Goal: Task Accomplishment & Management: Manage account settings

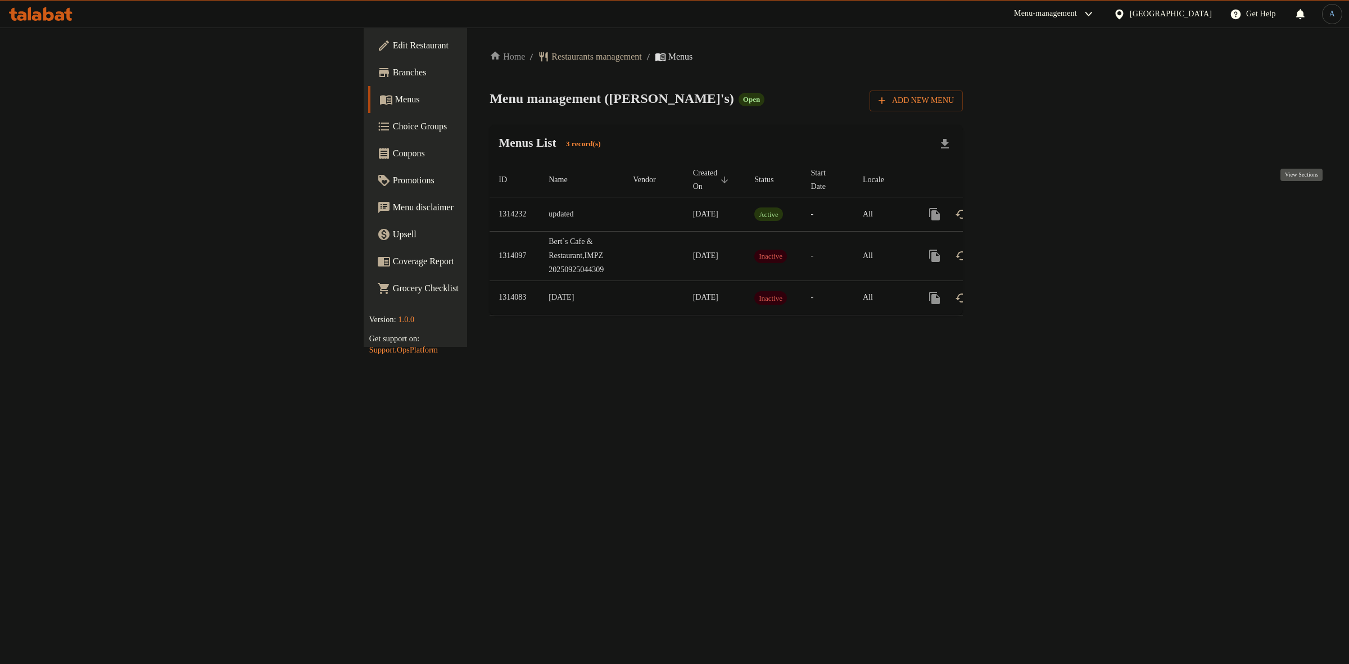
click at [1022, 207] on icon "enhanced table" at bounding box center [1015, 213] width 13 height 13
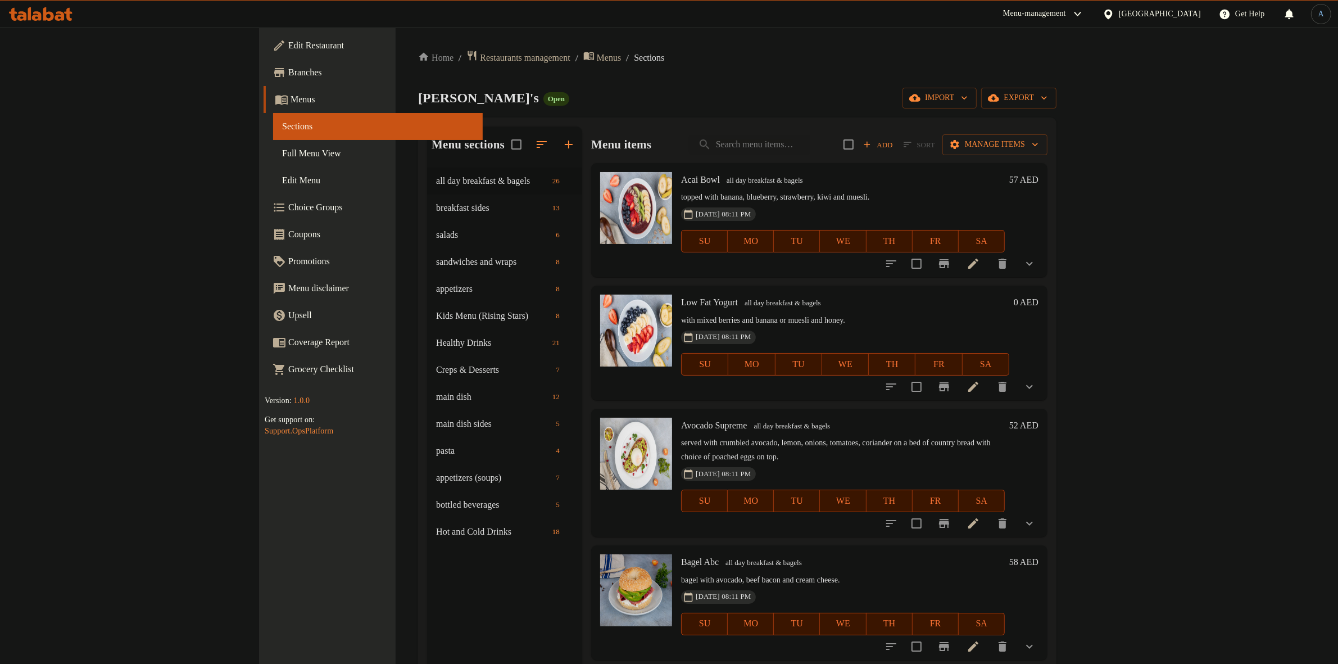
click at [291, 102] on span "Menus" at bounding box center [382, 99] width 183 height 13
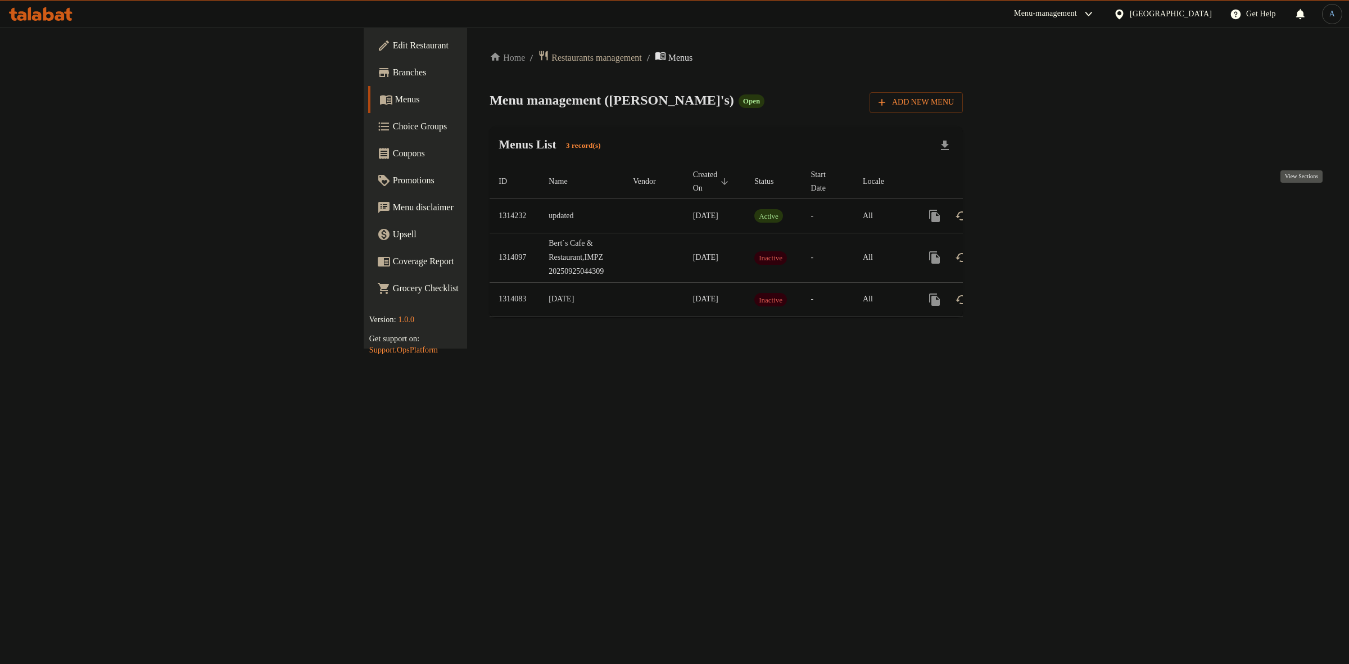
click at [1022, 209] on icon "enhanced table" at bounding box center [1015, 215] width 13 height 13
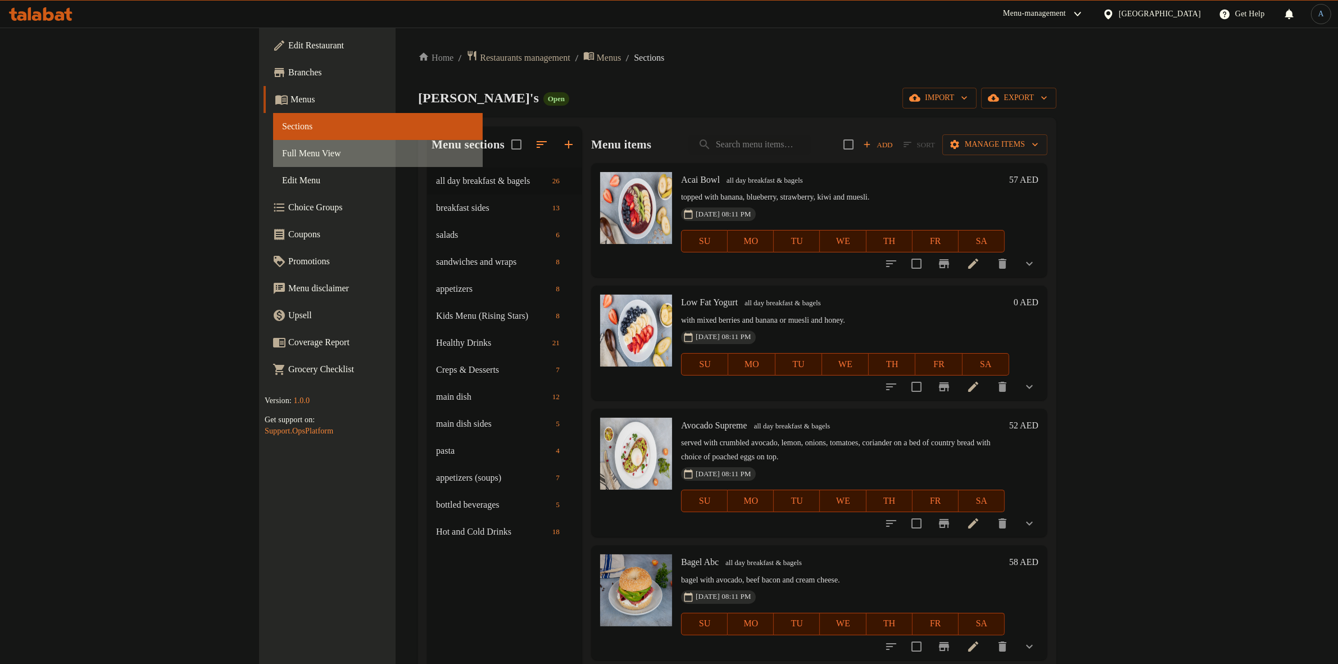
click at [282, 156] on span "Full Menu View" at bounding box center [378, 153] width 192 height 13
click at [604, 66] on div "Home / Restaurants management / Menus / Sections Bert's Open import export Menu…" at bounding box center [737, 424] width 638 height 749
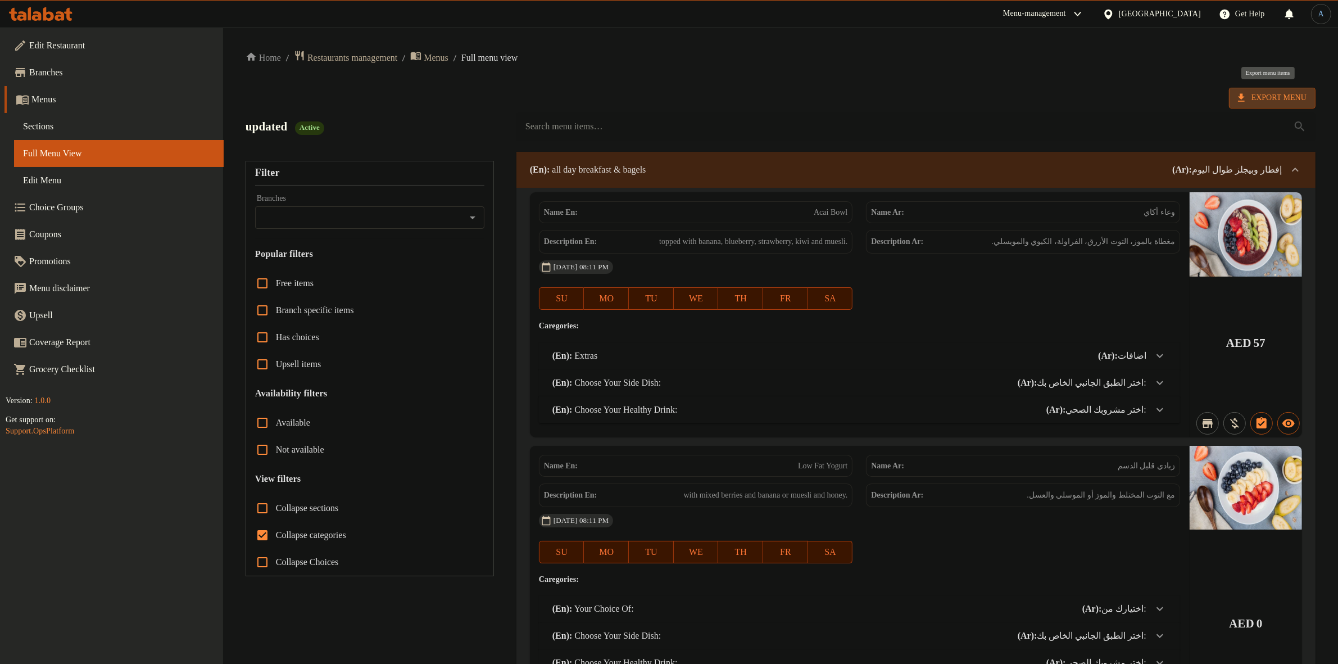
click at [1265, 101] on span "Export Menu" at bounding box center [1272, 98] width 69 height 14
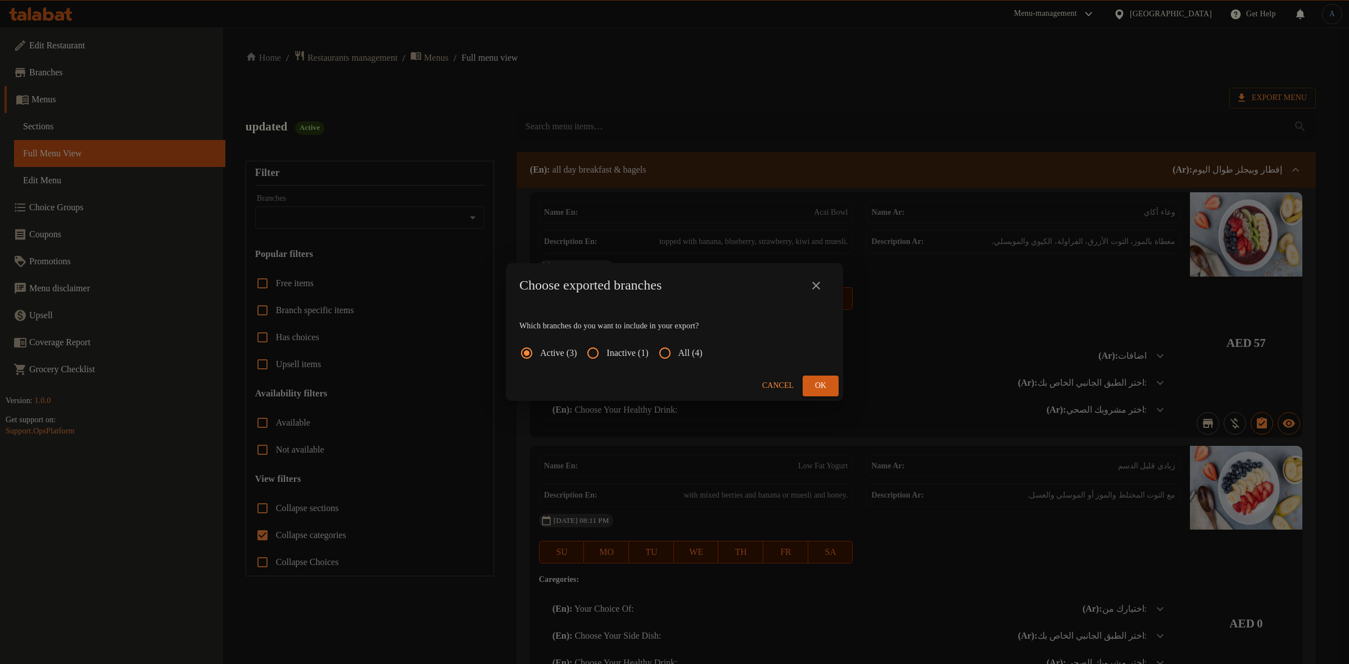
click at [698, 355] on span "All (4)" at bounding box center [690, 352] width 24 height 13
click at [678, 355] on input "All (4)" at bounding box center [664, 352] width 27 height 27
radio input "true"
click at [838, 384] on div "Cancel Ok" at bounding box center [674, 386] width 337 height 30
click at [830, 384] on button "Ok" at bounding box center [821, 385] width 36 height 21
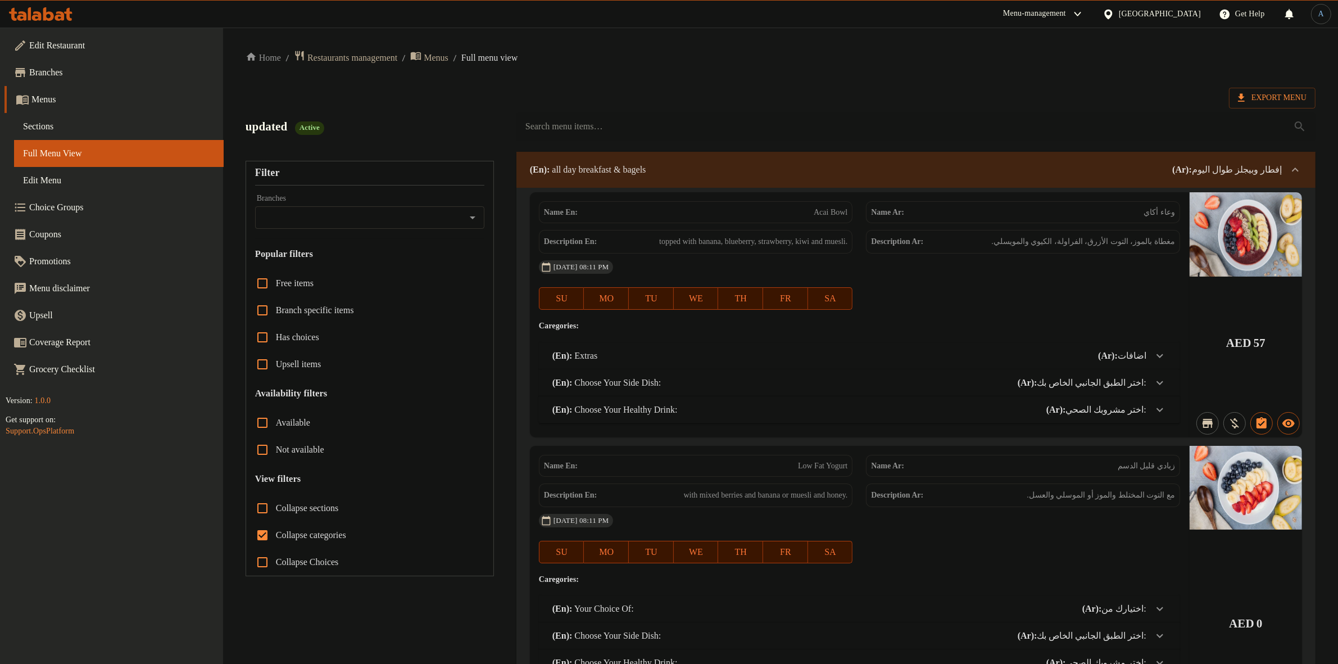
click at [78, 96] on span "Menus" at bounding box center [122, 99] width 183 height 13
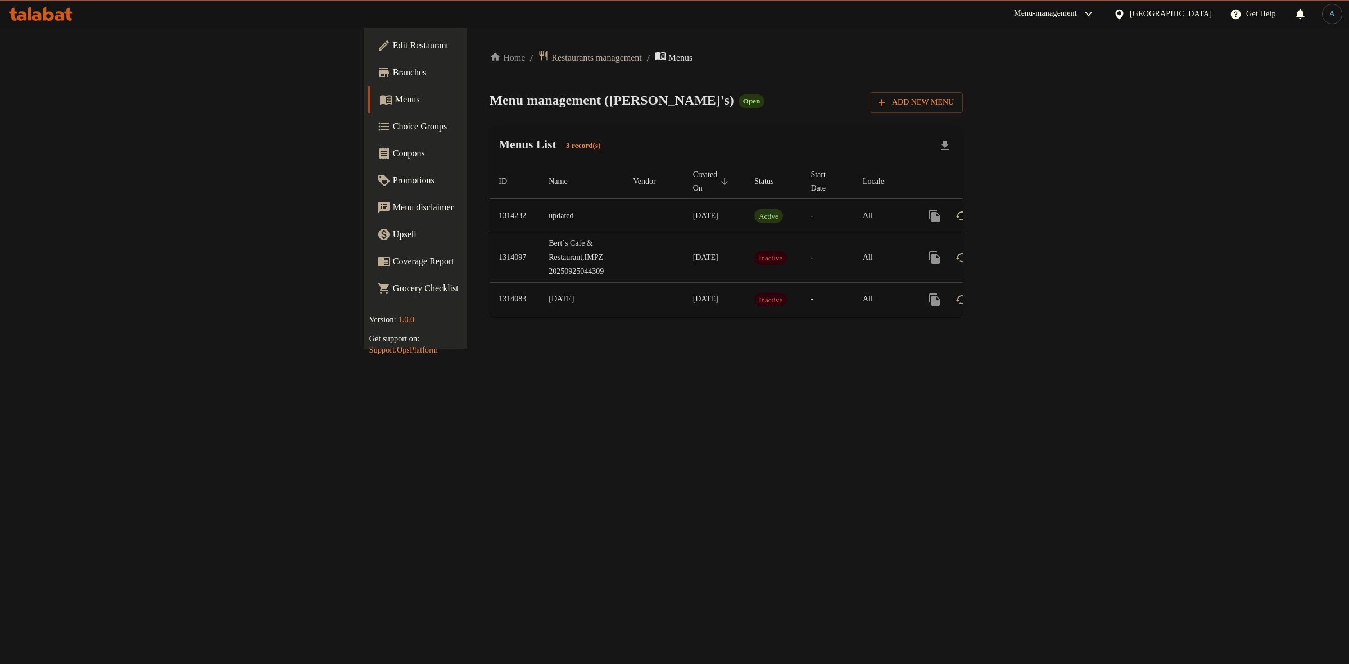
click at [1021, 211] on icon "enhanced table" at bounding box center [1016, 216] width 10 height 10
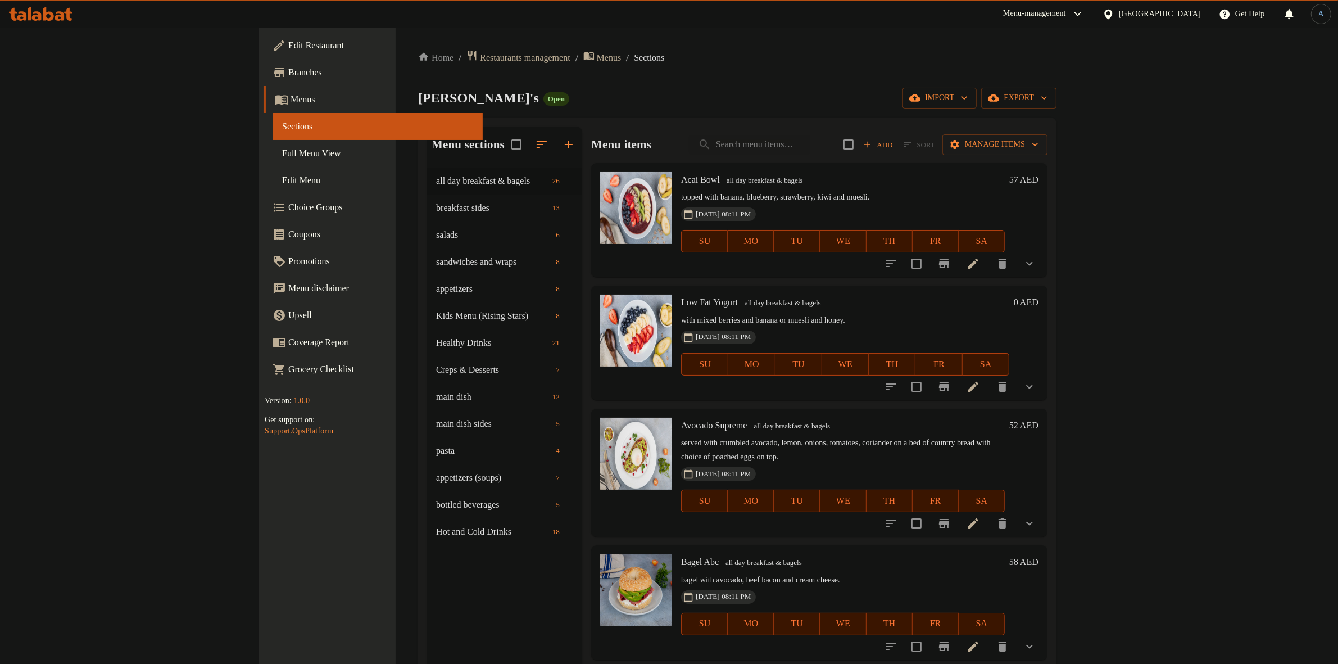
click at [835, 130] on div "Menu items Add Sort Manage items" at bounding box center [819, 144] width 456 height 37
paste input "Roasted Chicken Breast"
click at [810, 141] on input "search" at bounding box center [749, 145] width 121 height 20
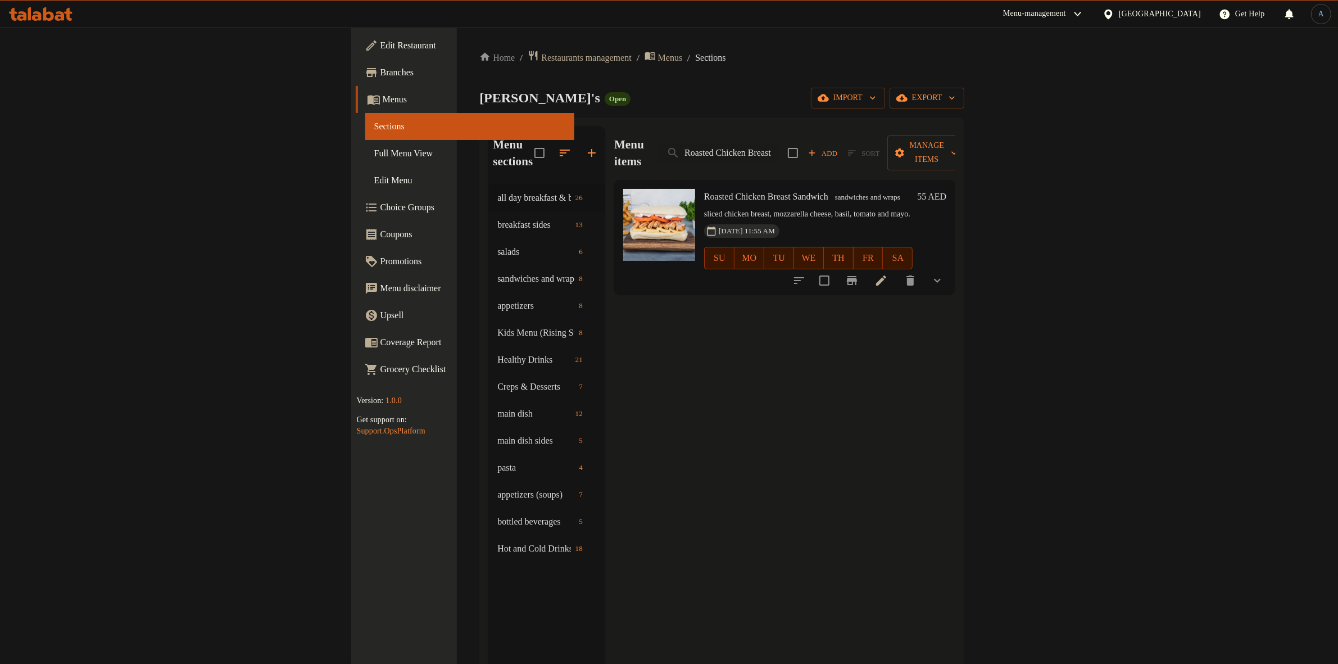
type input "Roasted Chicken Breast"
click at [897, 270] on li at bounding box center [881, 280] width 31 height 20
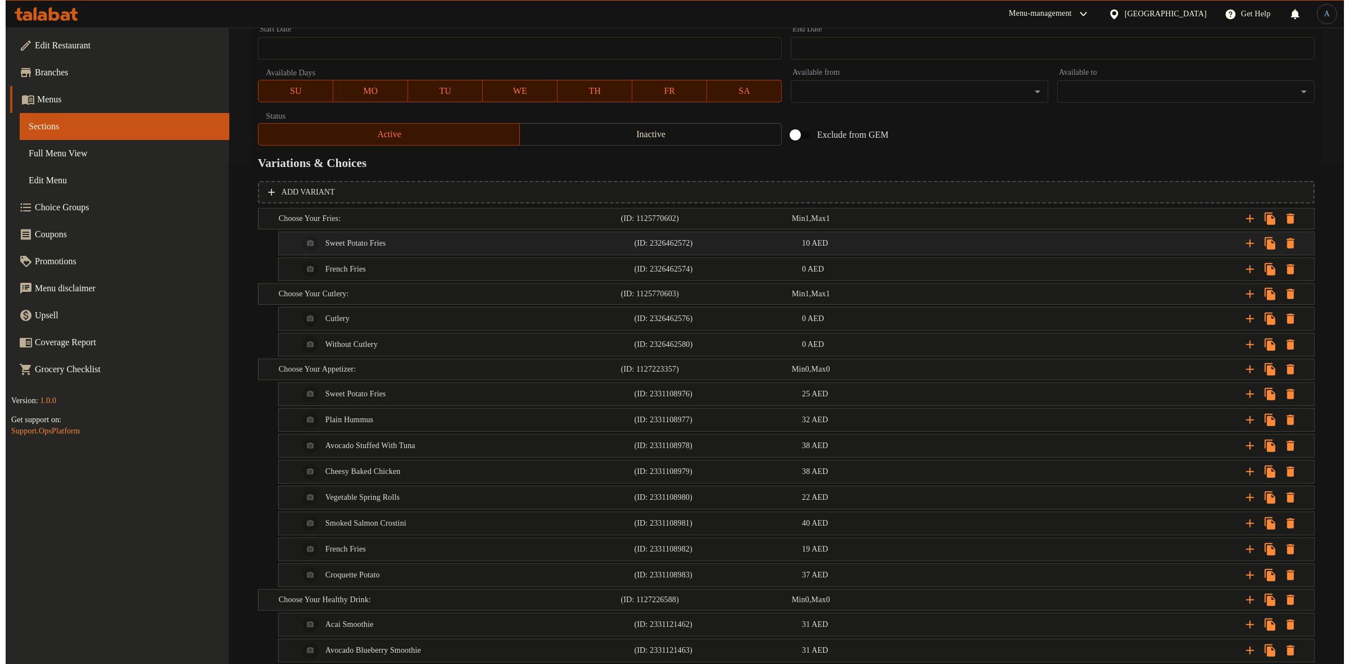
scroll to position [428, 0]
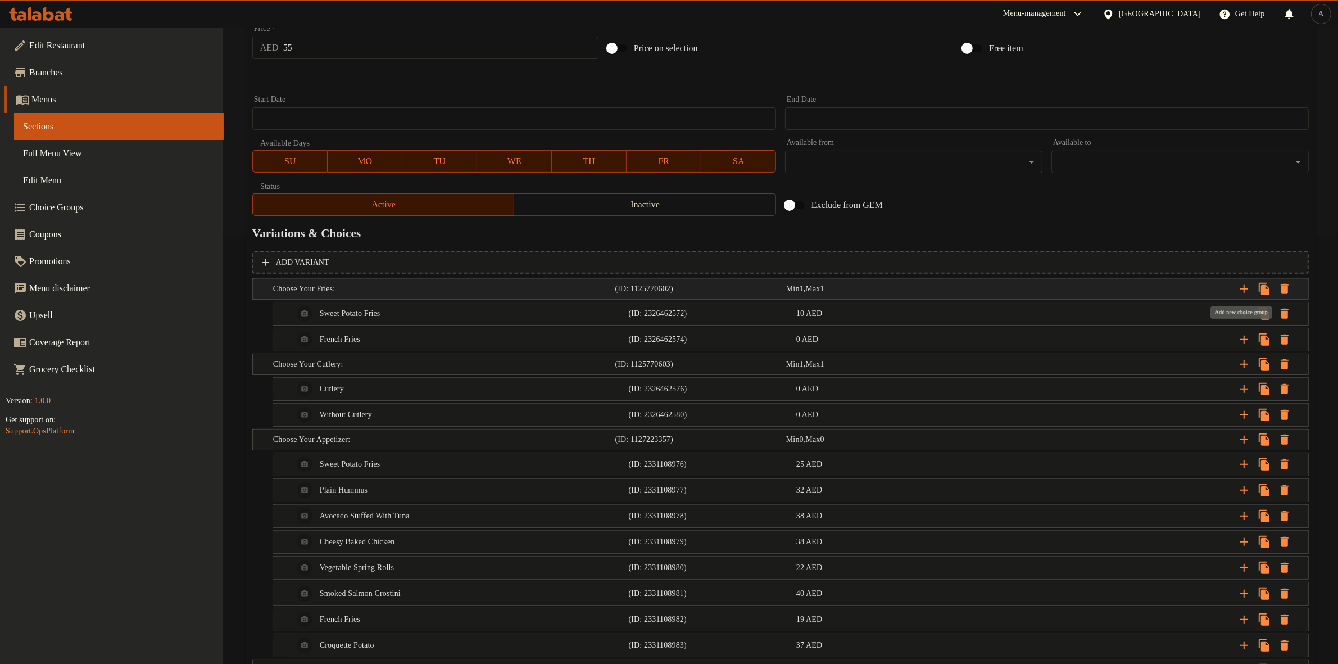
click at [1245, 285] on icon "Expand" at bounding box center [1244, 289] width 8 height 8
click at [273, 360] on h5 "Category" at bounding box center [442, 364] width 338 height 11
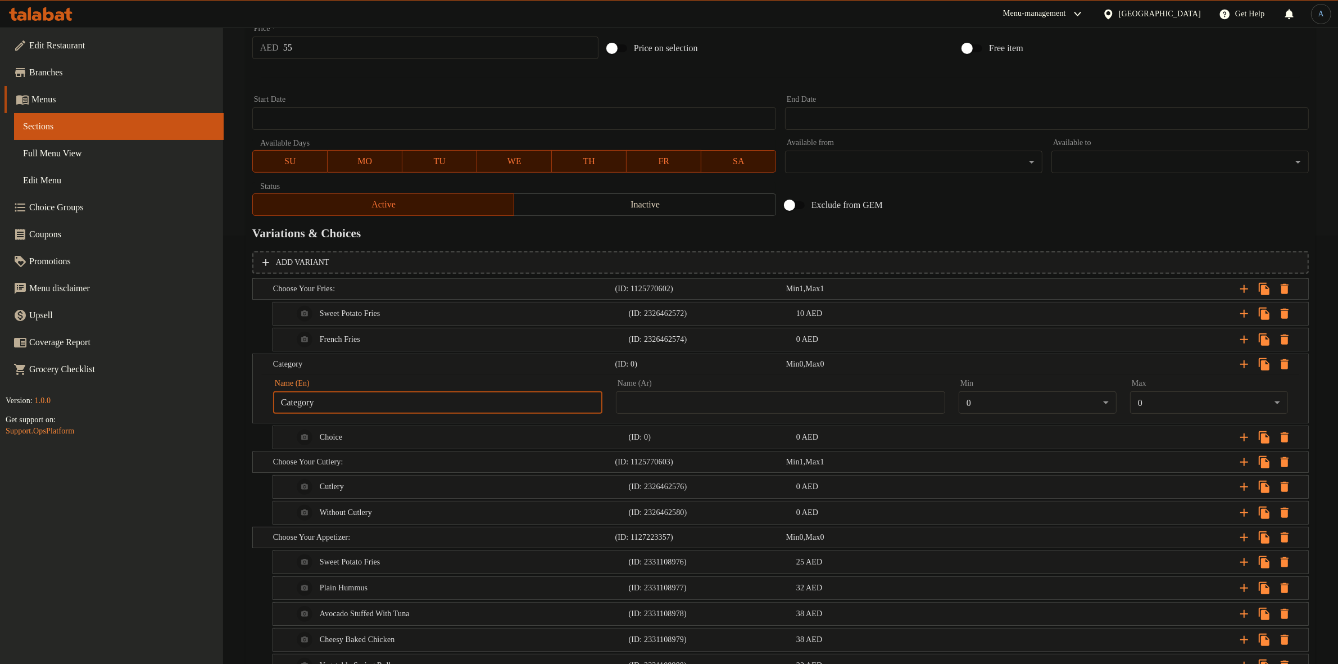
click at [338, 405] on input "Category" at bounding box center [437, 402] width 329 height 22
paste input "[PERSON_NAME] your bread:"
type input "Choose your bread:"
click at [881, 371] on div "Min 0 , Max 0" at bounding box center [869, 364] width 171 height 16
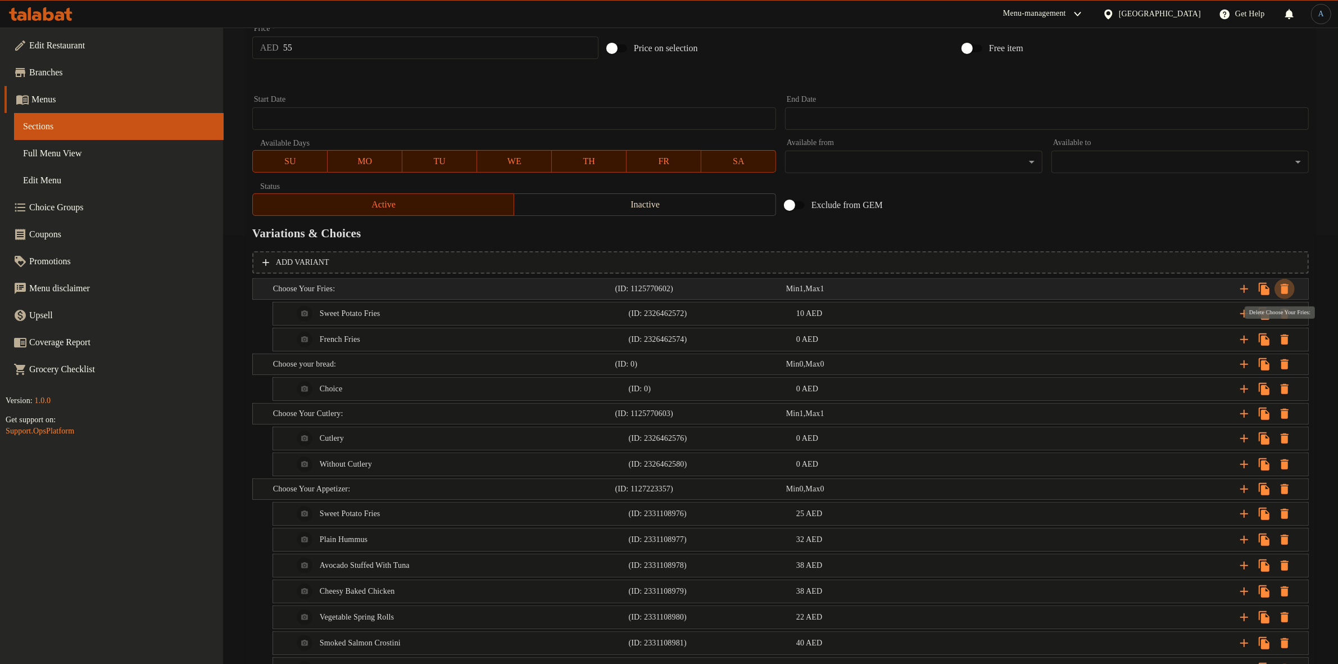
click at [1288, 287] on icon "Expand" at bounding box center [1285, 289] width 8 height 10
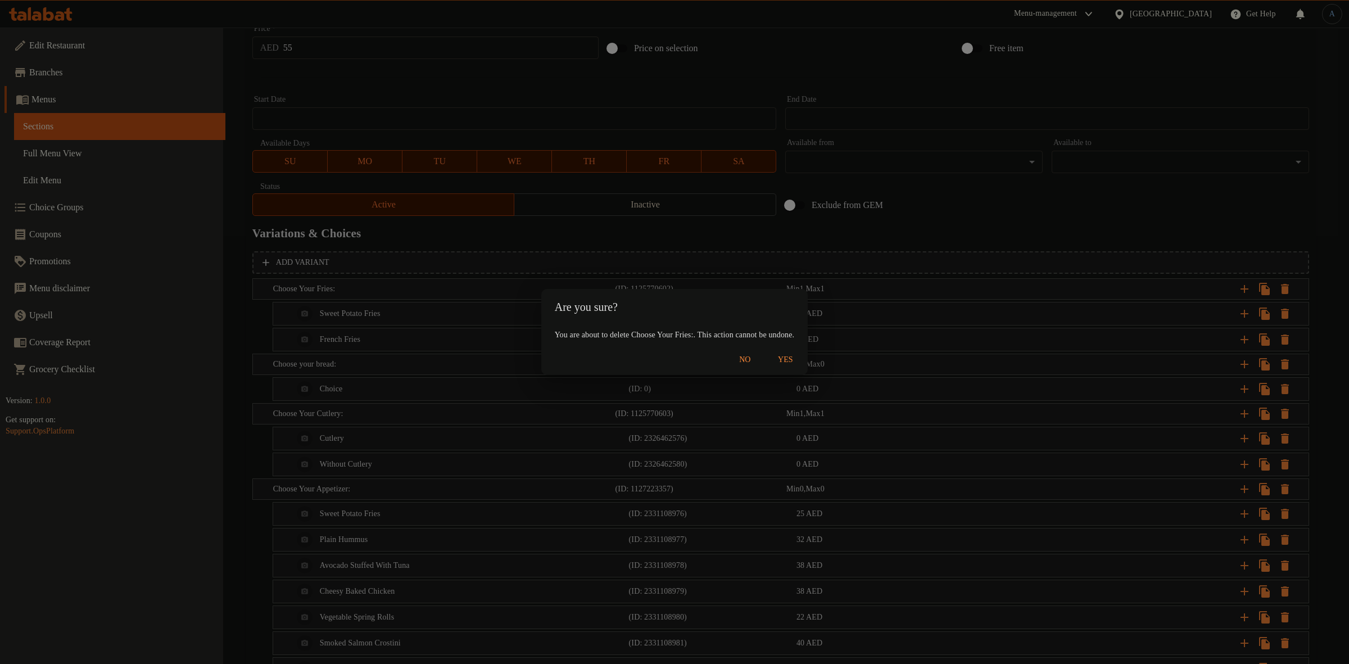
click at [799, 361] on span "Yes" at bounding box center [785, 360] width 27 height 14
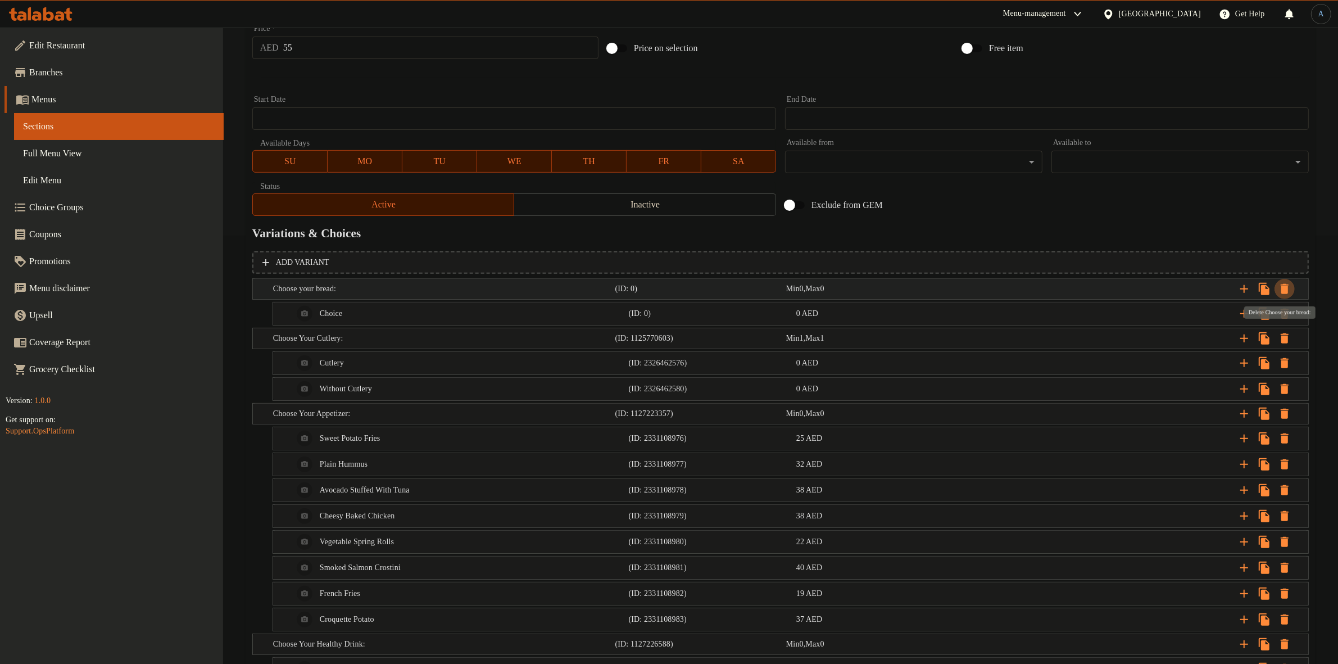
click at [1283, 288] on icon "Expand" at bounding box center [1285, 289] width 8 height 10
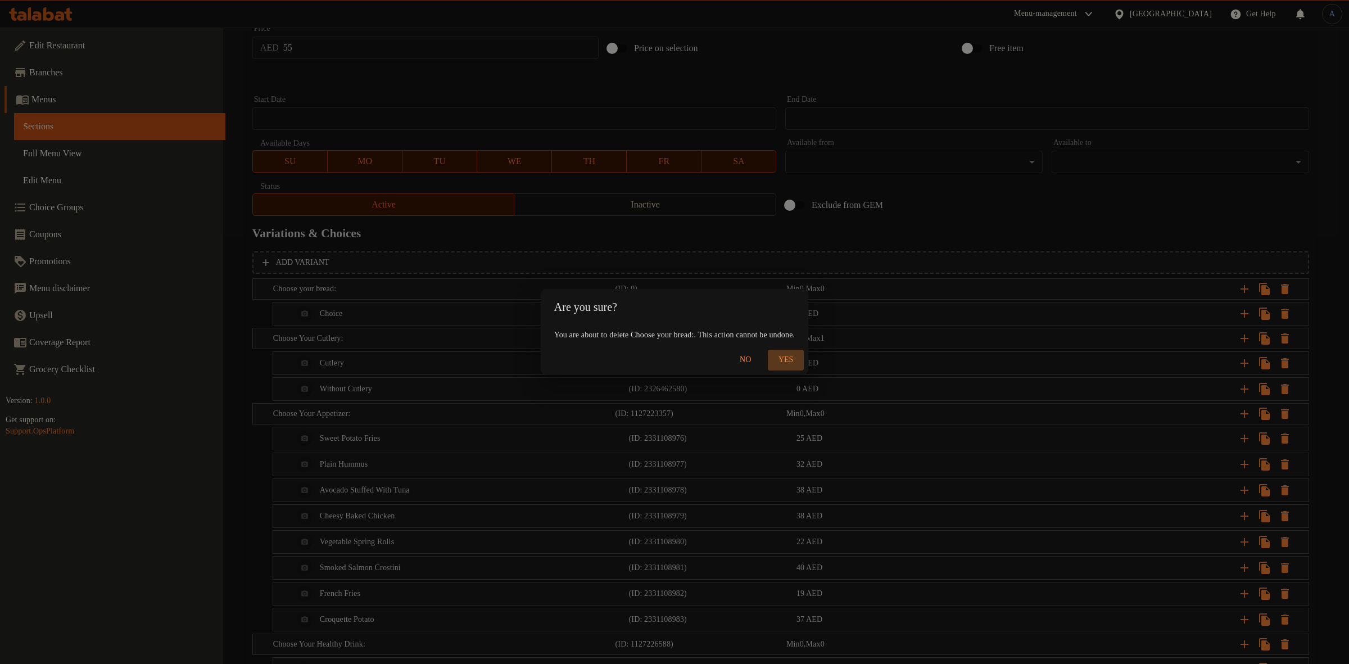
click at [799, 363] on span "Yes" at bounding box center [785, 360] width 27 height 14
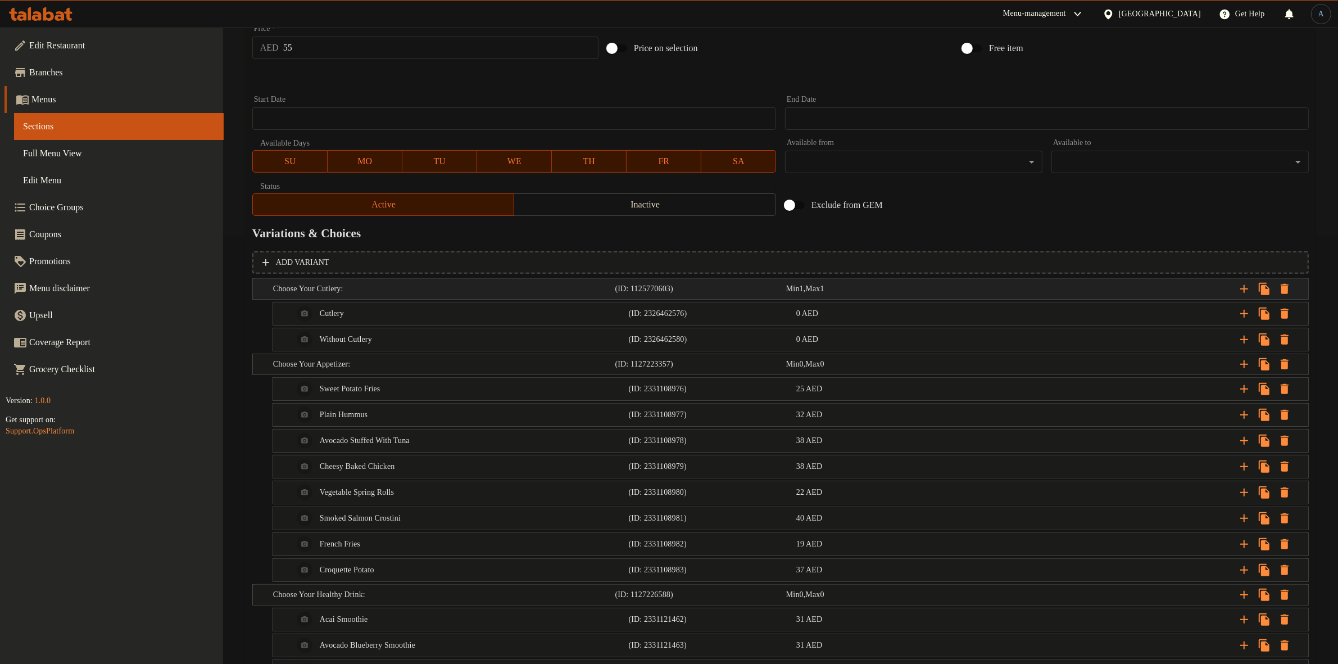
click at [1290, 282] on icon "Expand" at bounding box center [1284, 288] width 13 height 13
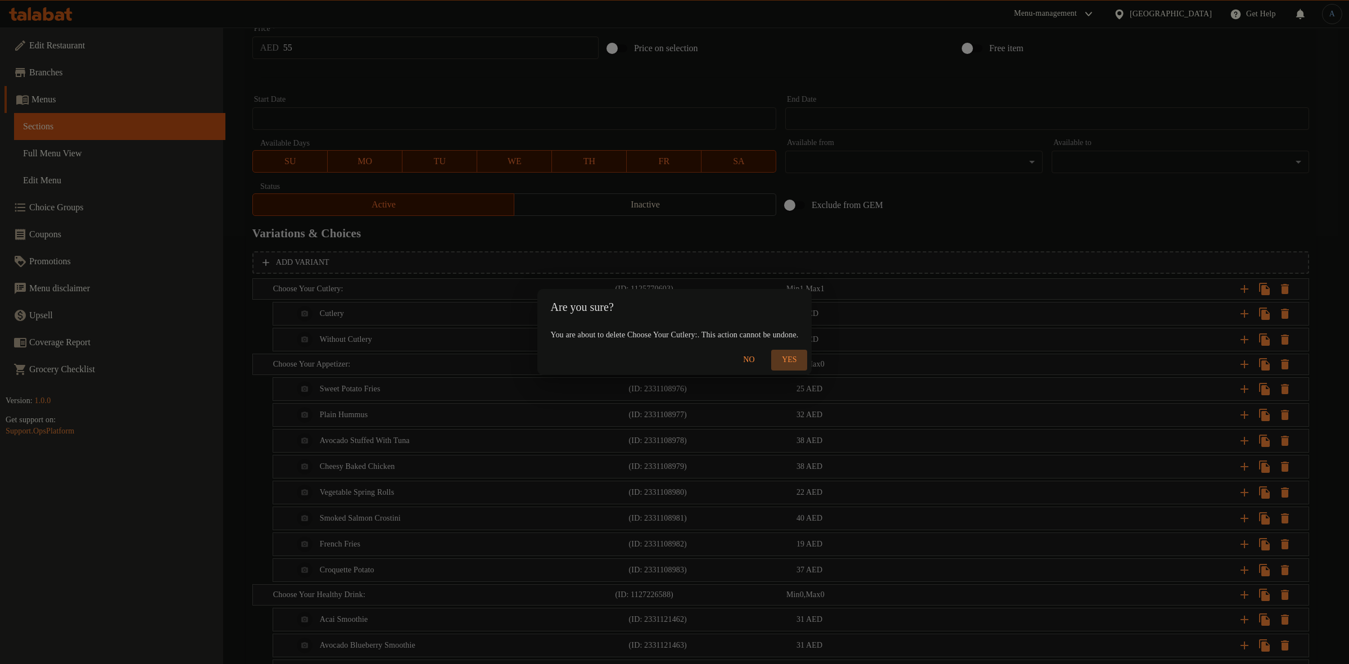
click at [803, 356] on span "Yes" at bounding box center [789, 360] width 27 height 14
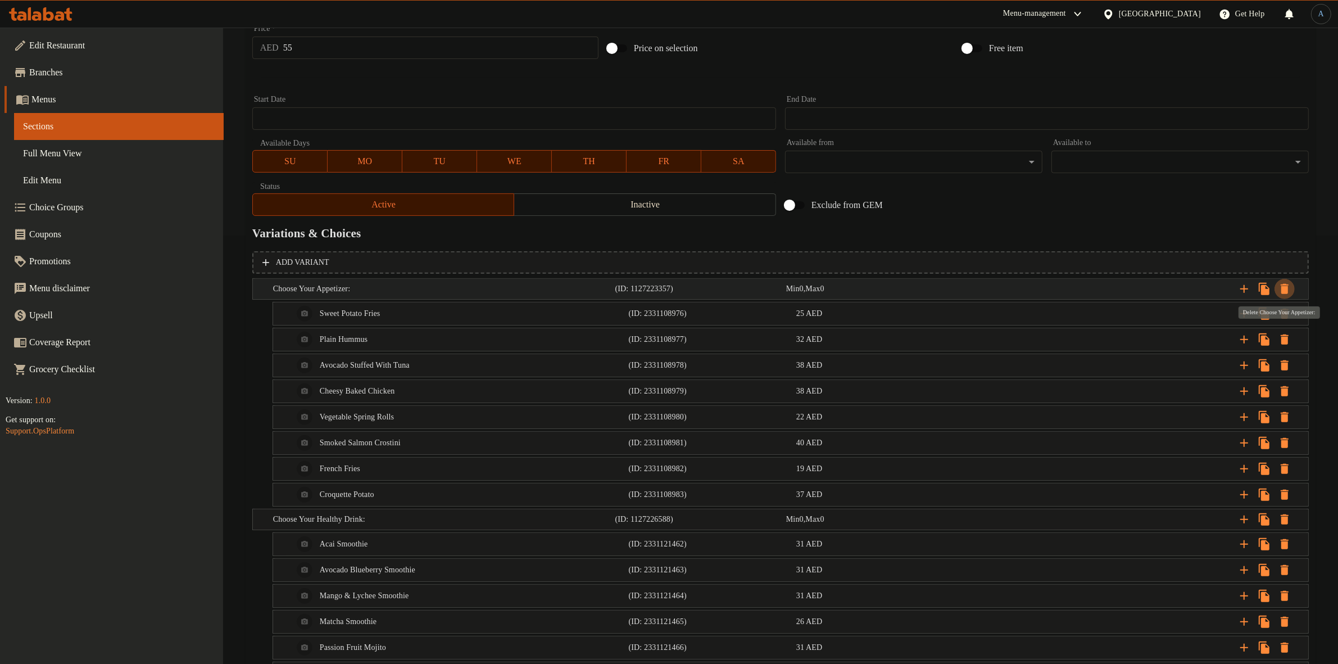
click at [1288, 285] on icon "Expand" at bounding box center [1284, 288] width 13 height 13
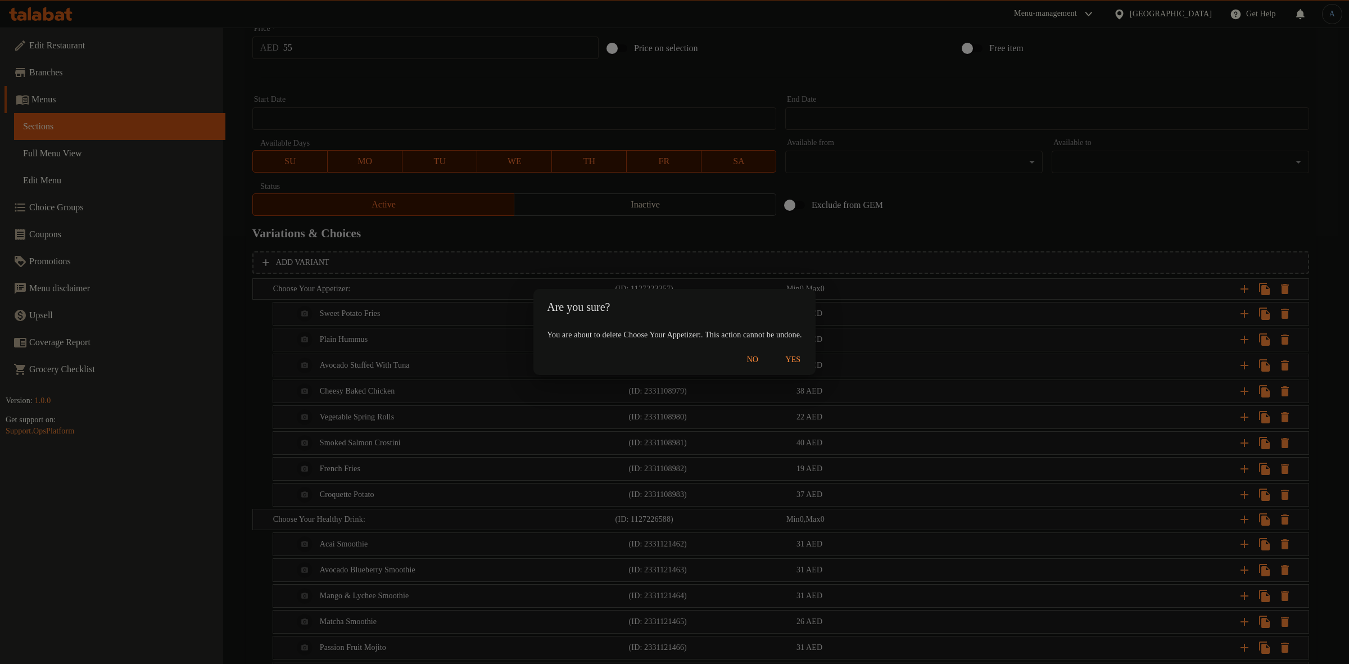
click at [807, 358] on span "Yes" at bounding box center [793, 360] width 27 height 14
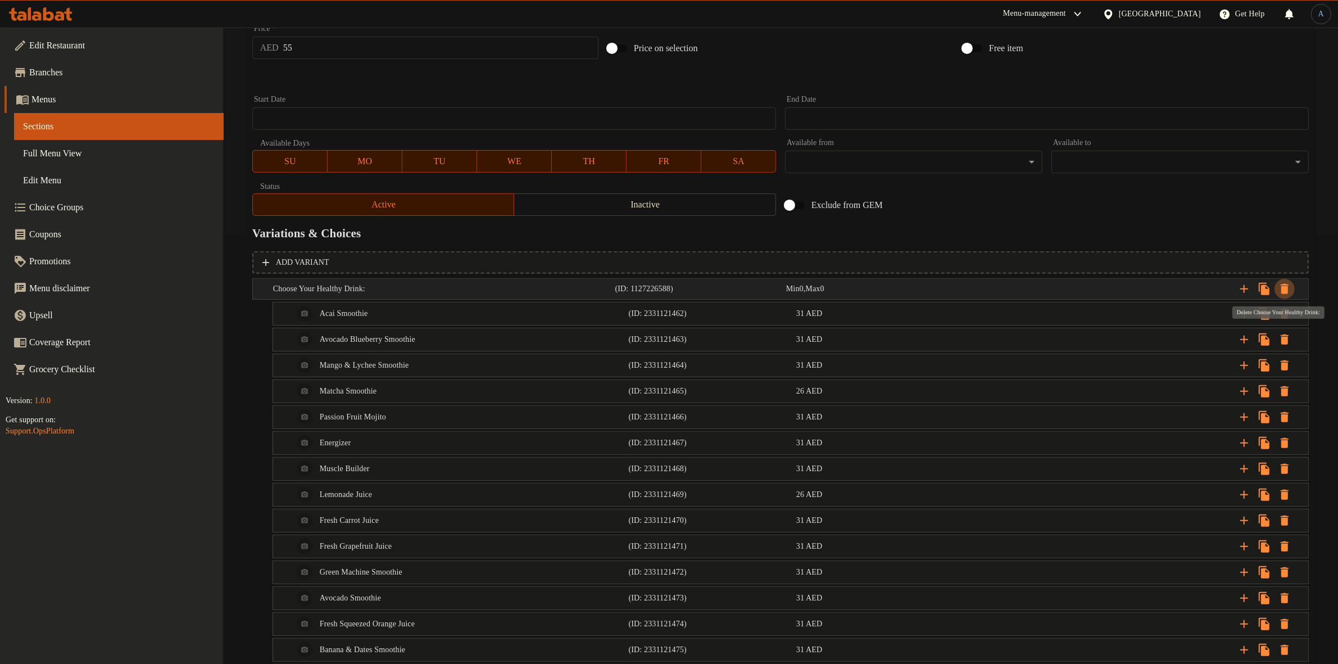
click at [1289, 284] on icon "Expand" at bounding box center [1284, 288] width 13 height 13
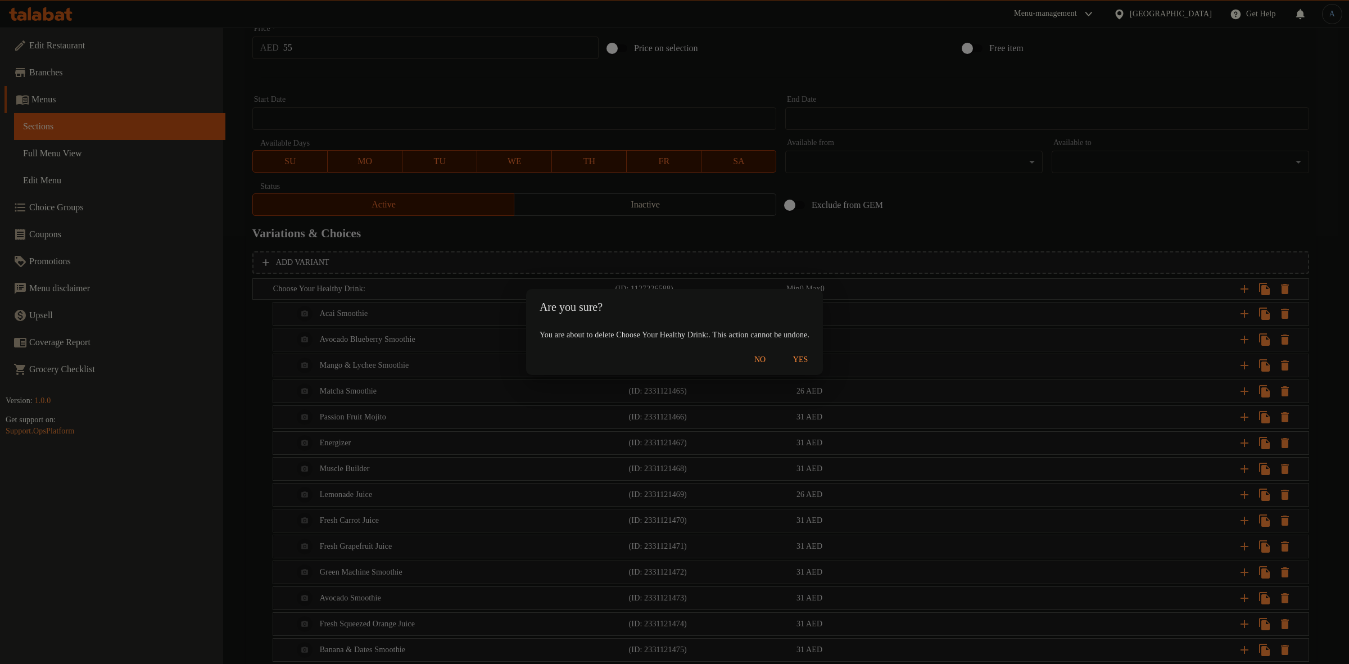
click at [814, 357] on span "Yes" at bounding box center [800, 360] width 27 height 14
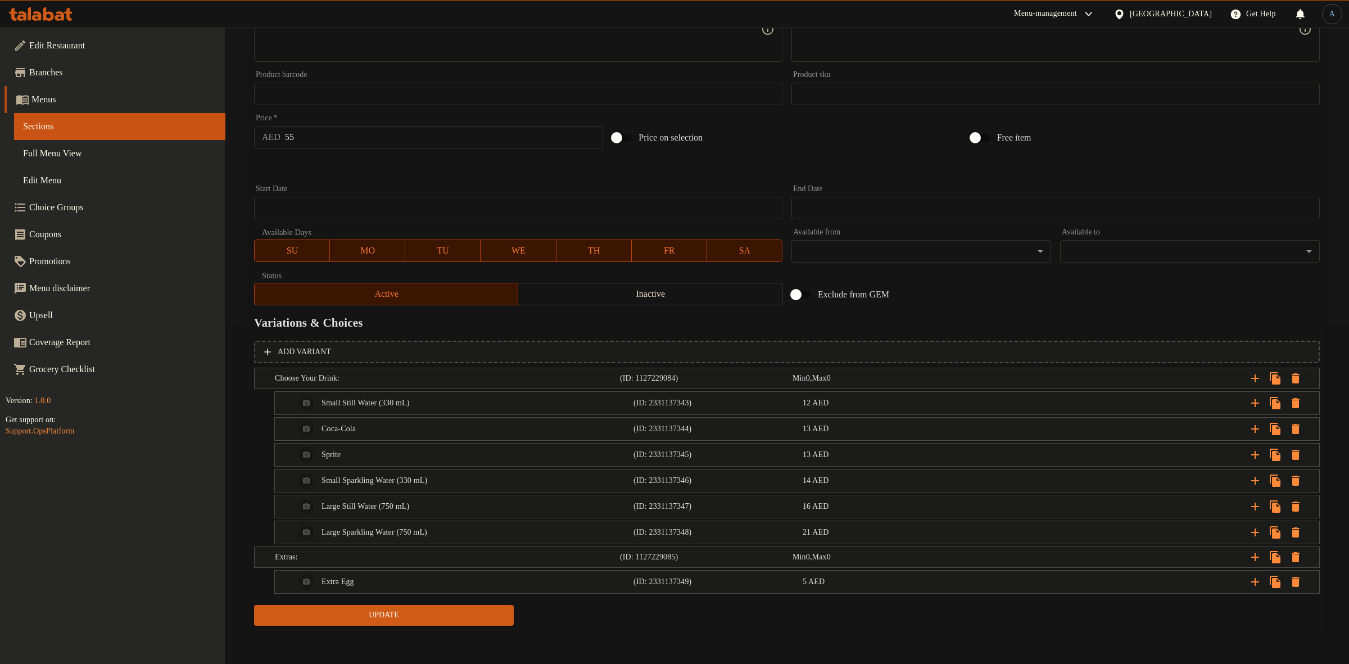
scroll to position [340, 0]
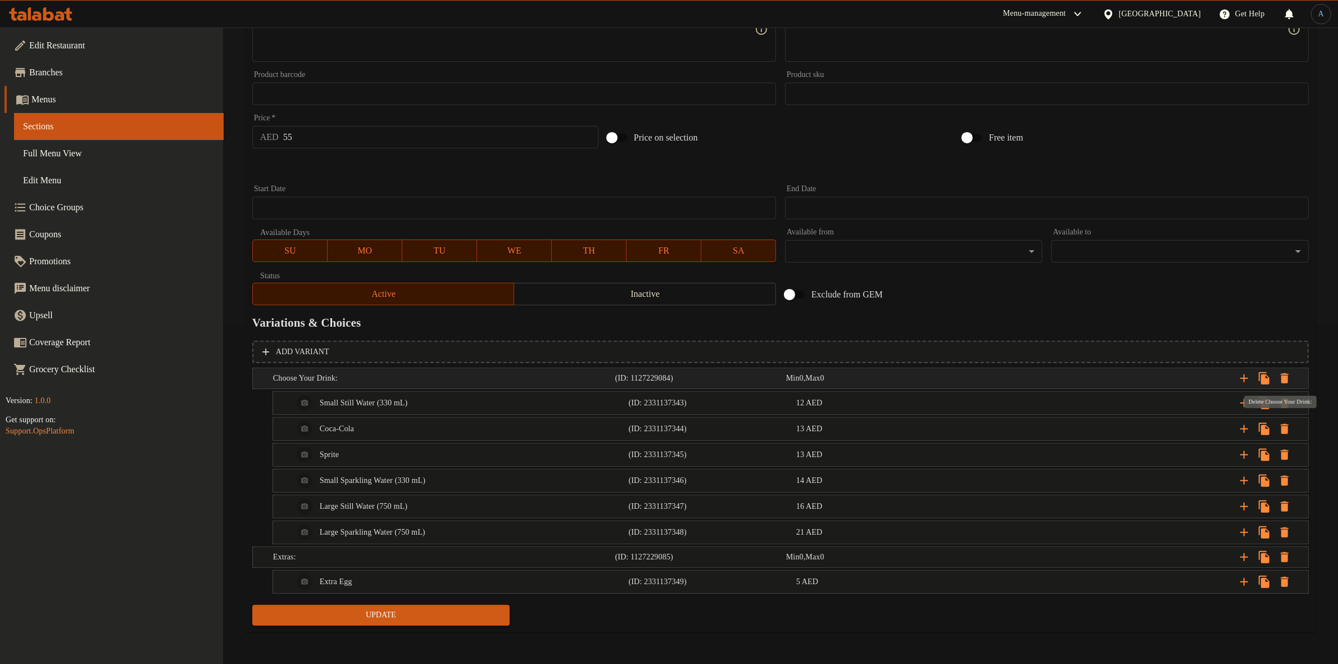
click at [1284, 378] on icon "Expand" at bounding box center [1285, 378] width 8 height 10
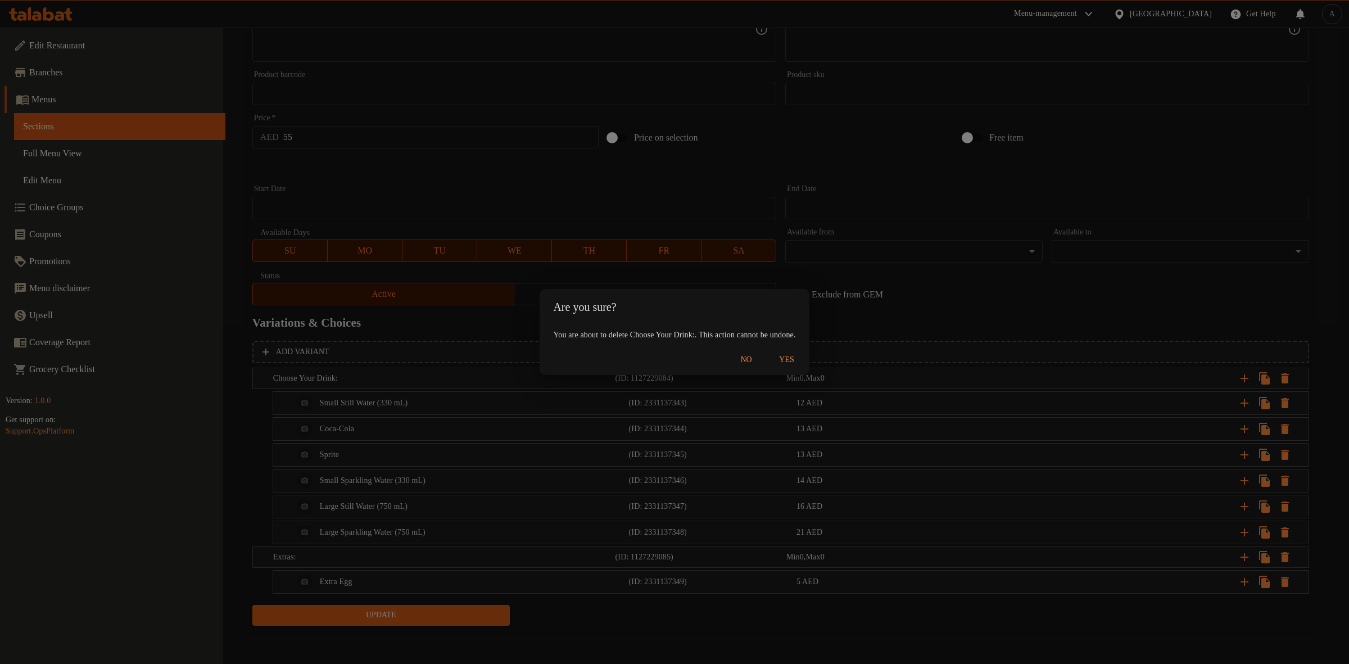
click at [800, 359] on span "Yes" at bounding box center [786, 360] width 27 height 14
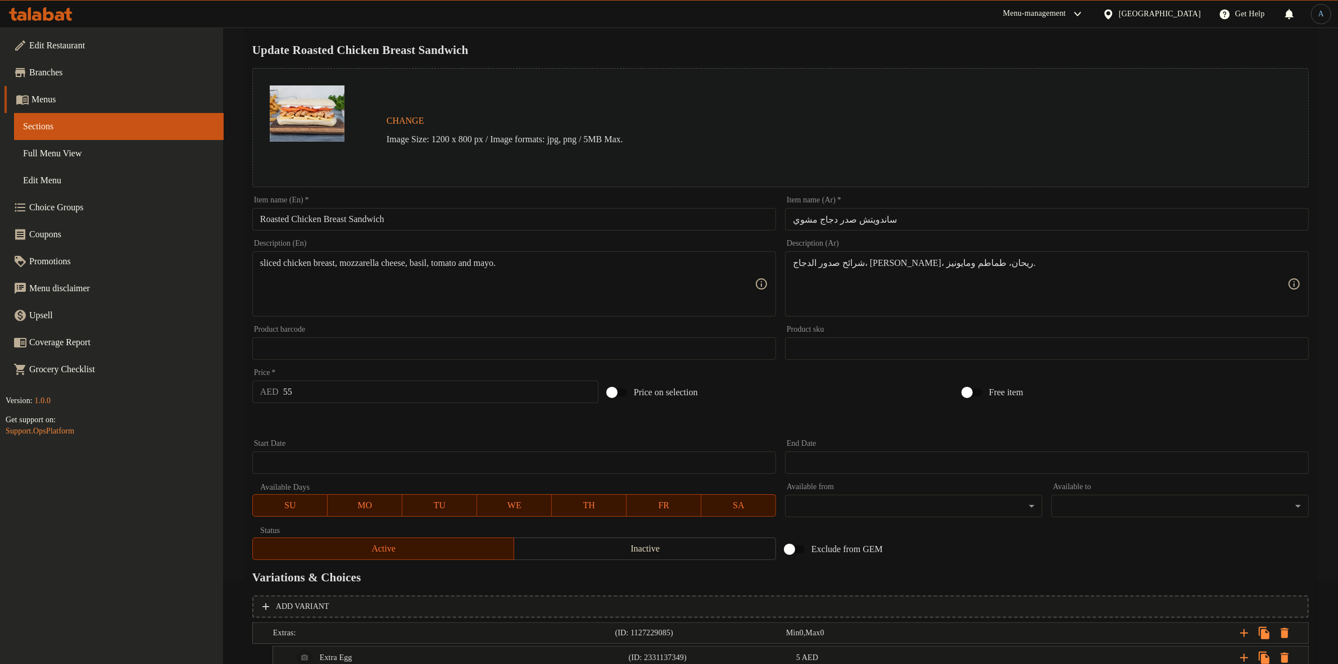
scroll to position [0, 0]
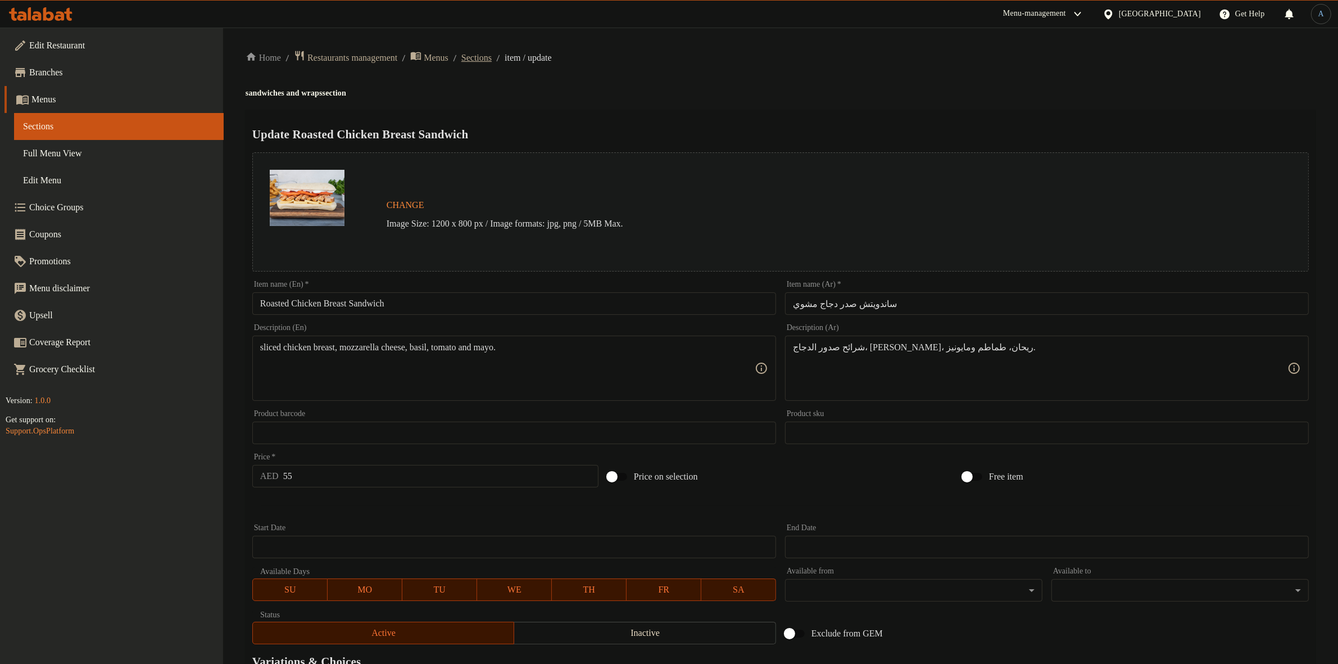
click at [492, 54] on span "Sections" at bounding box center [476, 57] width 30 height 13
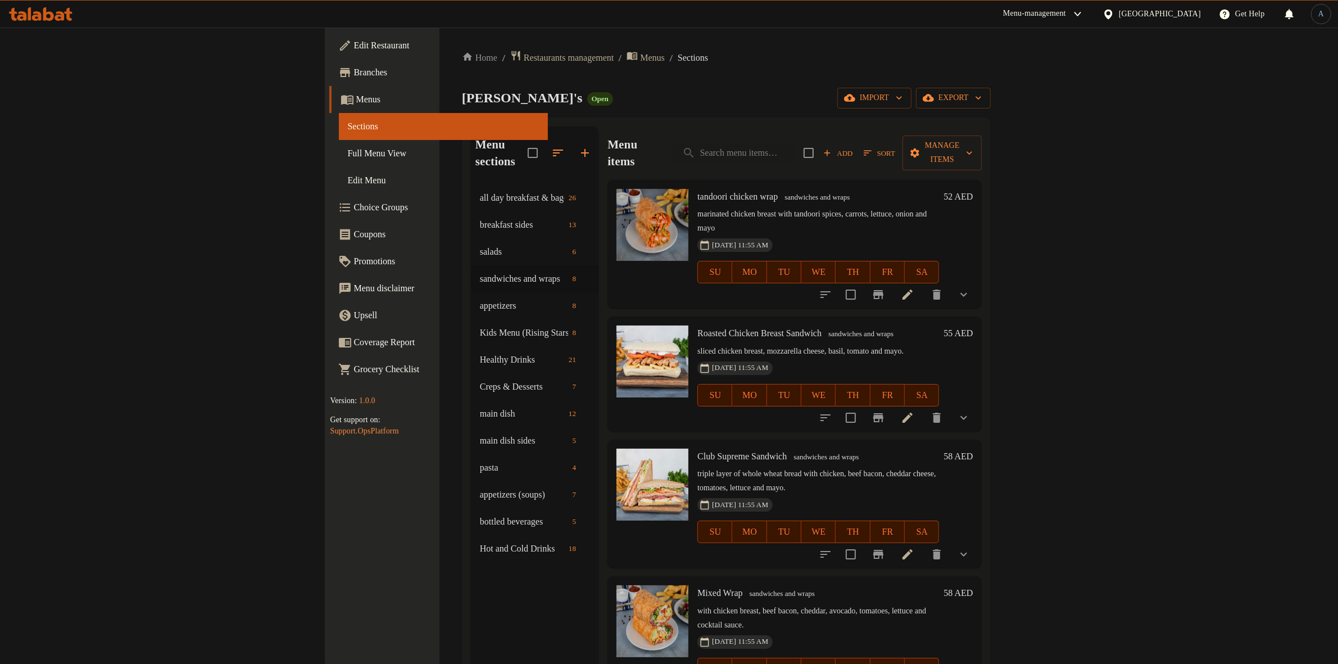
click at [829, 133] on div "Menu items Add Sort Manage items" at bounding box center [795, 152] width 374 height 53
paste input "Croque monsieur"
click at [795, 143] on input "Croque monsieur" at bounding box center [733, 153] width 121 height 20
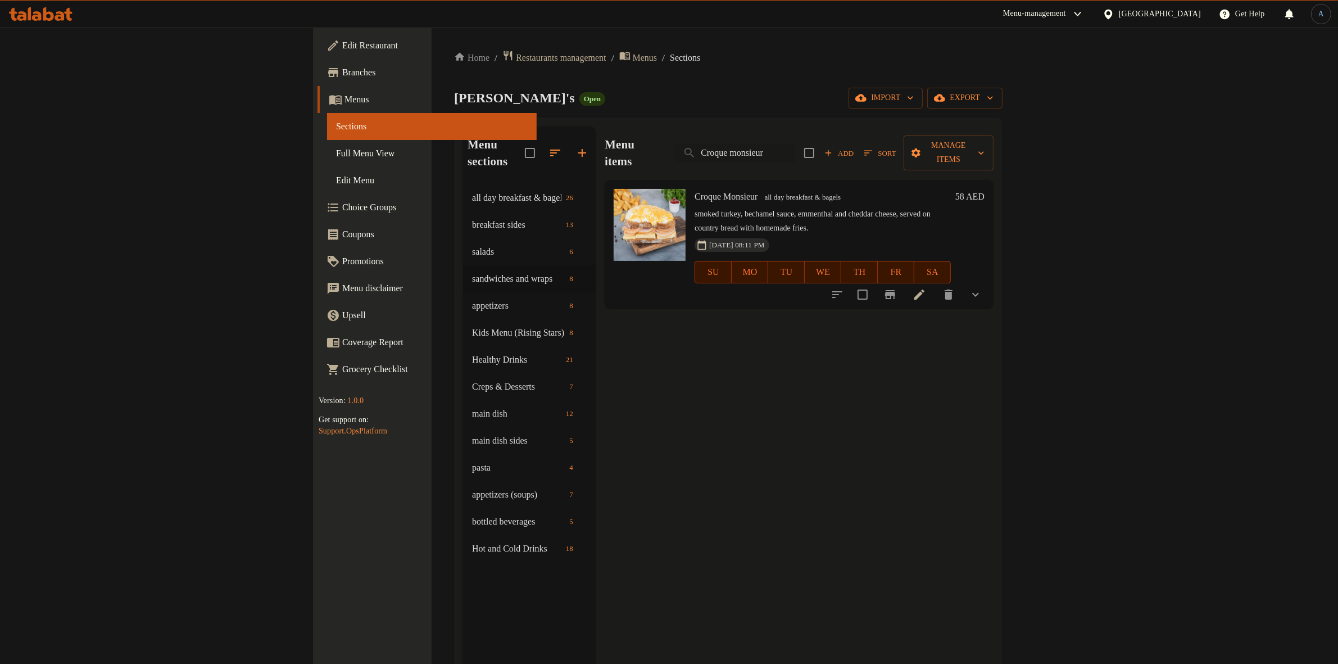
type input "Croque monsieur"
click at [926, 288] on icon at bounding box center [919, 294] width 13 height 13
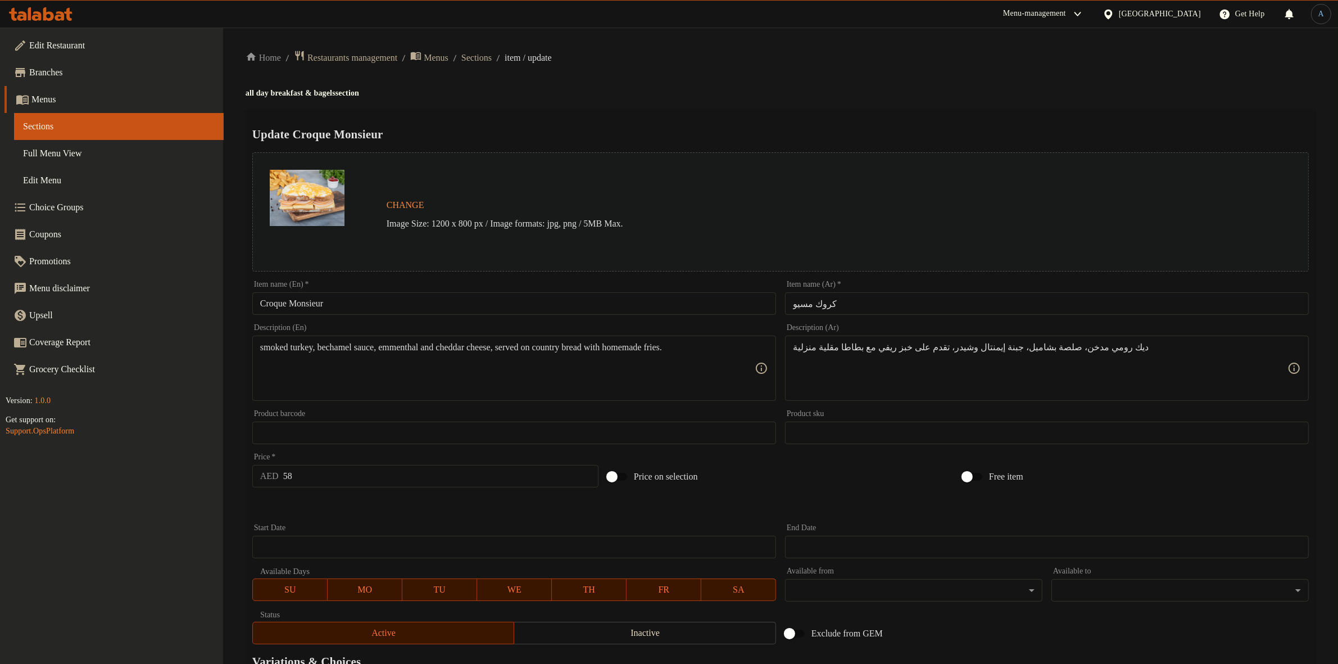
click at [501, 107] on div "Home / Restaurants management / Menus / Sections / item / update all day breakf…" at bounding box center [781, 514] width 1070 height 928
click at [492, 58] on span "Sections" at bounding box center [476, 57] width 30 height 13
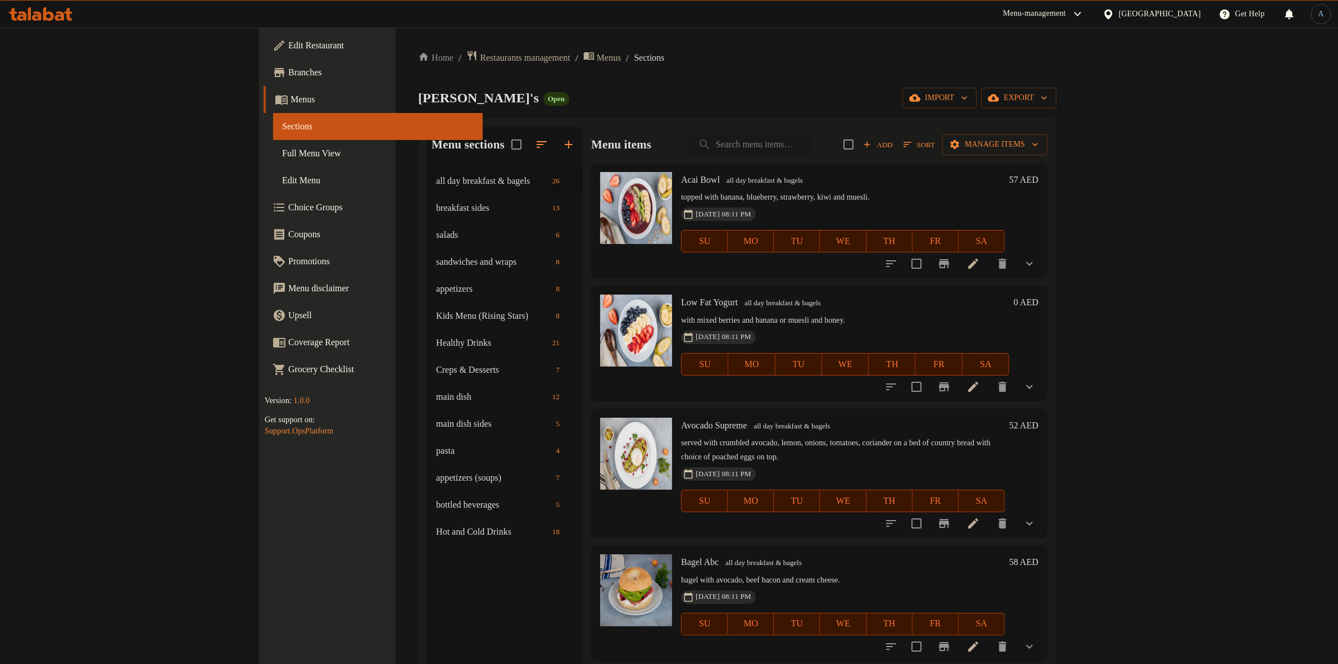
click at [810, 145] on input "search" at bounding box center [749, 145] width 121 height 20
paste input "Smoke salmon Bagel"
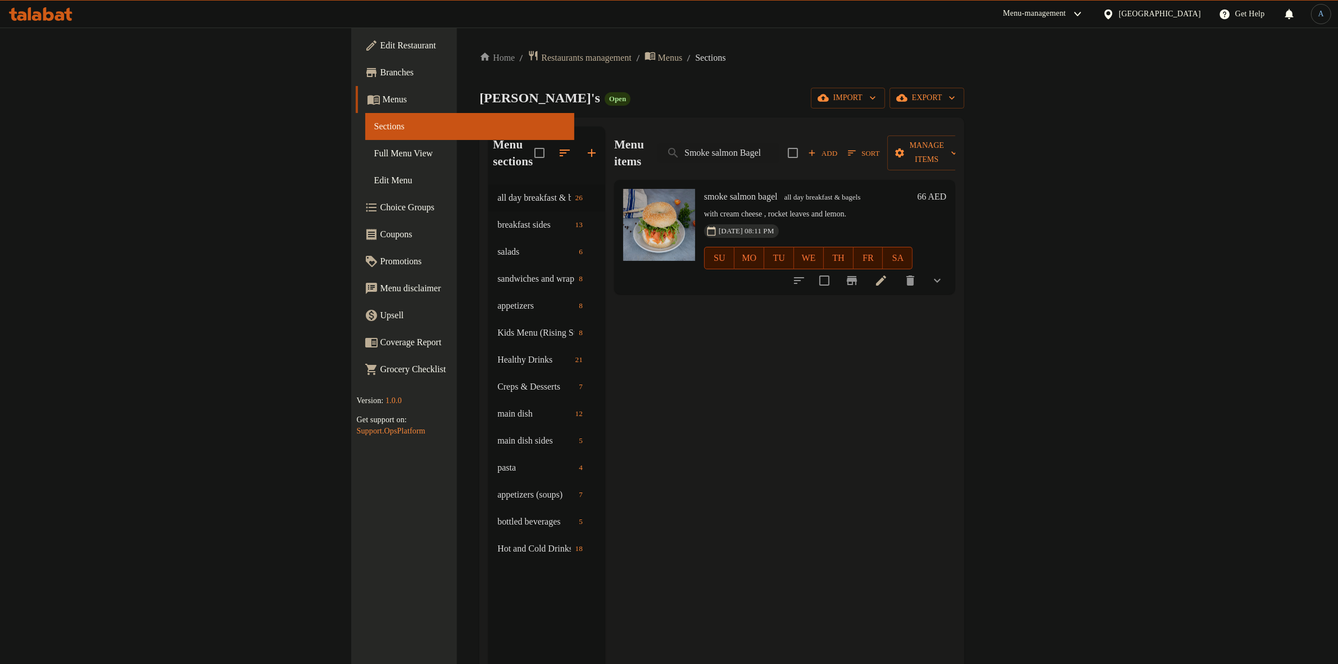
type input "Smoke salmon Bagel"
click at [897, 270] on li at bounding box center [881, 280] width 31 height 20
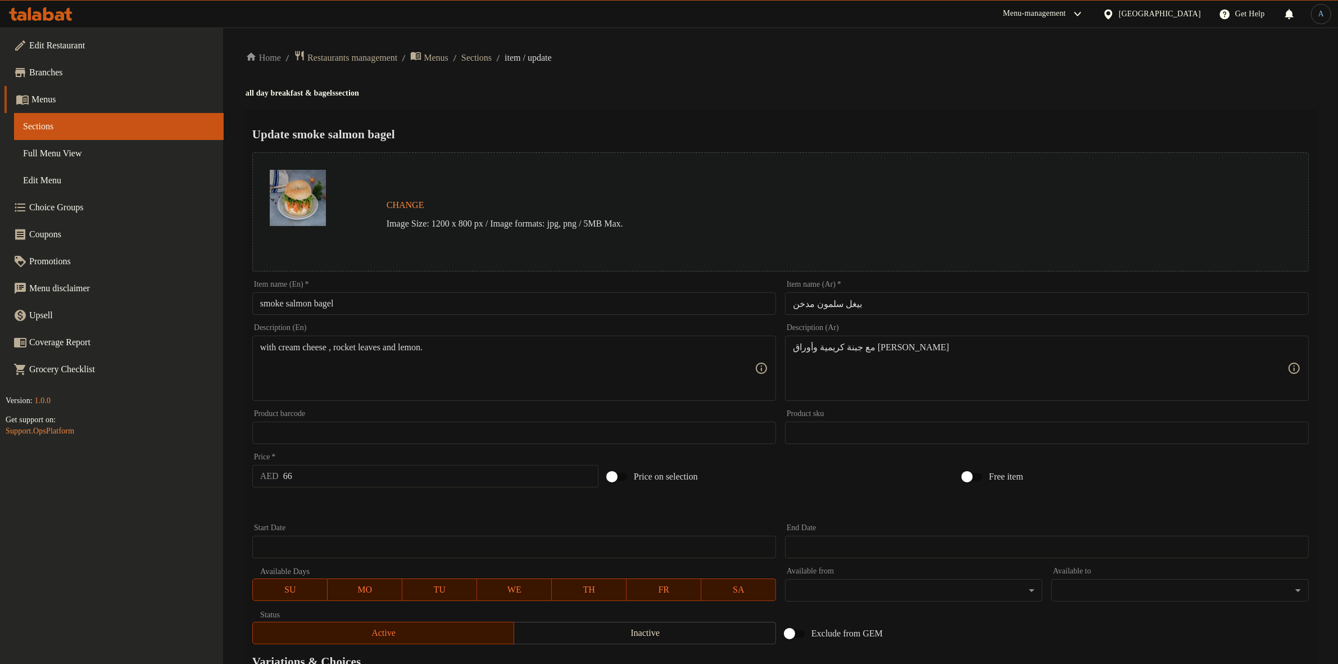
drag, startPoint x: 506, startPoint y: 59, endPoint x: 504, endPoint y: 67, distance: 8.7
click at [492, 59] on span "Sections" at bounding box center [476, 57] width 30 height 13
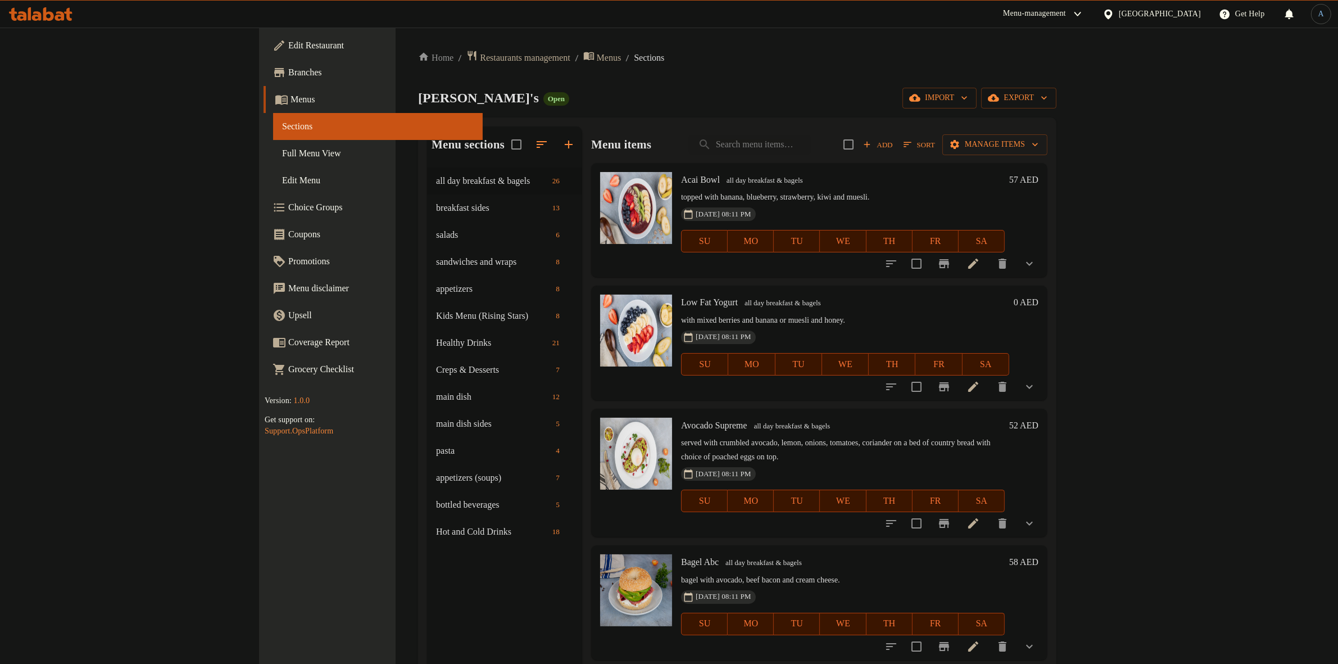
click at [599, 121] on div "Menu sections all day breakfast & bagels 26 breakfast sides 13 salads 6 sandwic…" at bounding box center [737, 458] width 638 height 682
click at [810, 147] on input "search" at bounding box center [749, 145] width 121 height 20
paste input "Energetic Breakfast"
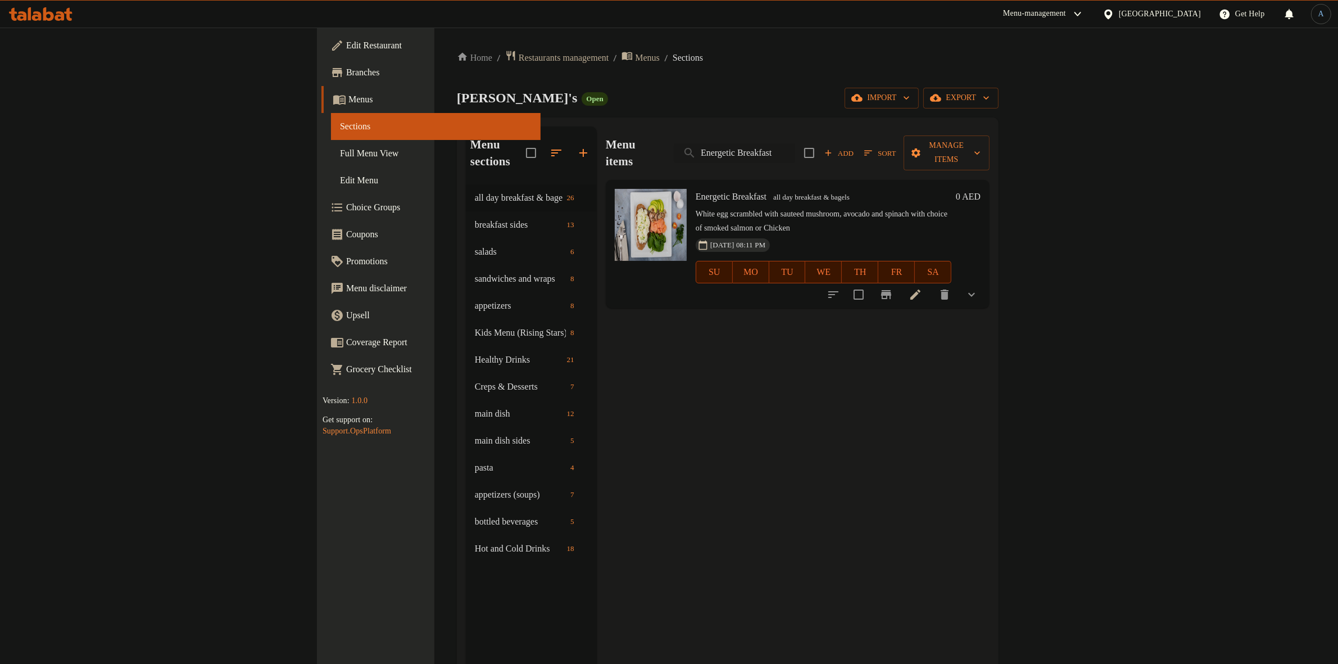
type input "Energetic Breakfast"
click at [931, 284] on li at bounding box center [915, 294] width 31 height 20
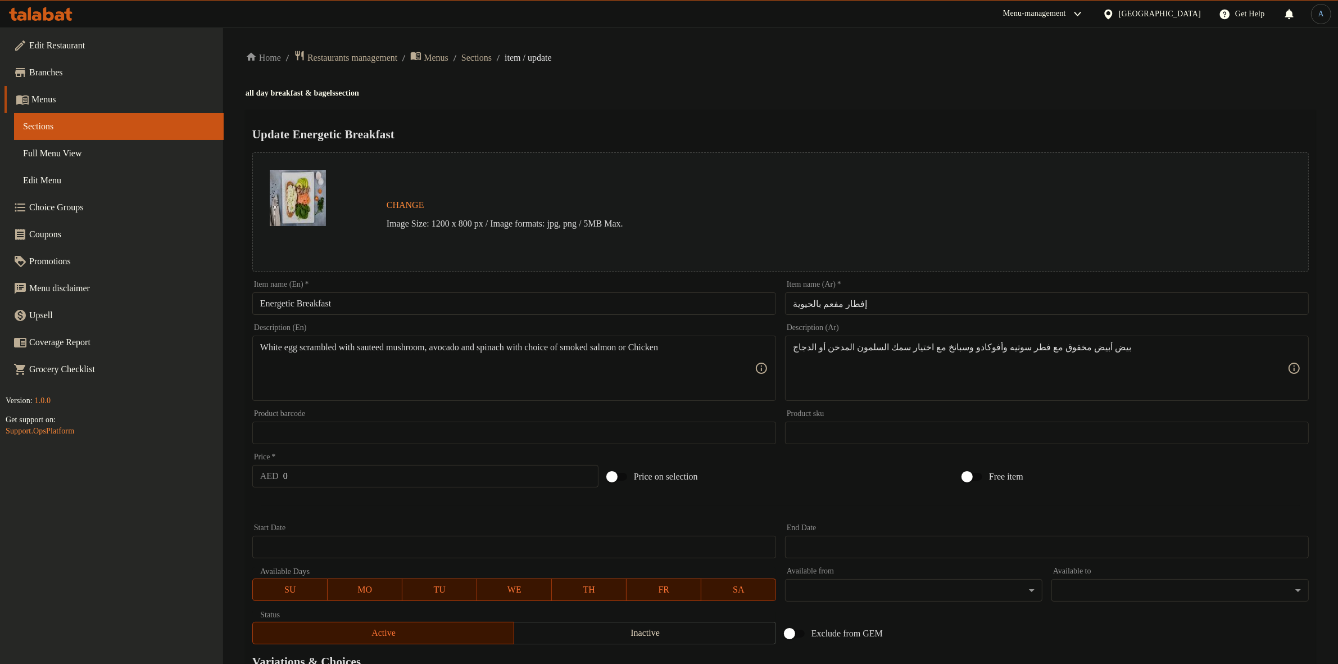
drag, startPoint x: 492, startPoint y: 54, endPoint x: 482, endPoint y: 111, distance: 58.2
click at [492, 54] on span "Sections" at bounding box center [476, 57] width 30 height 13
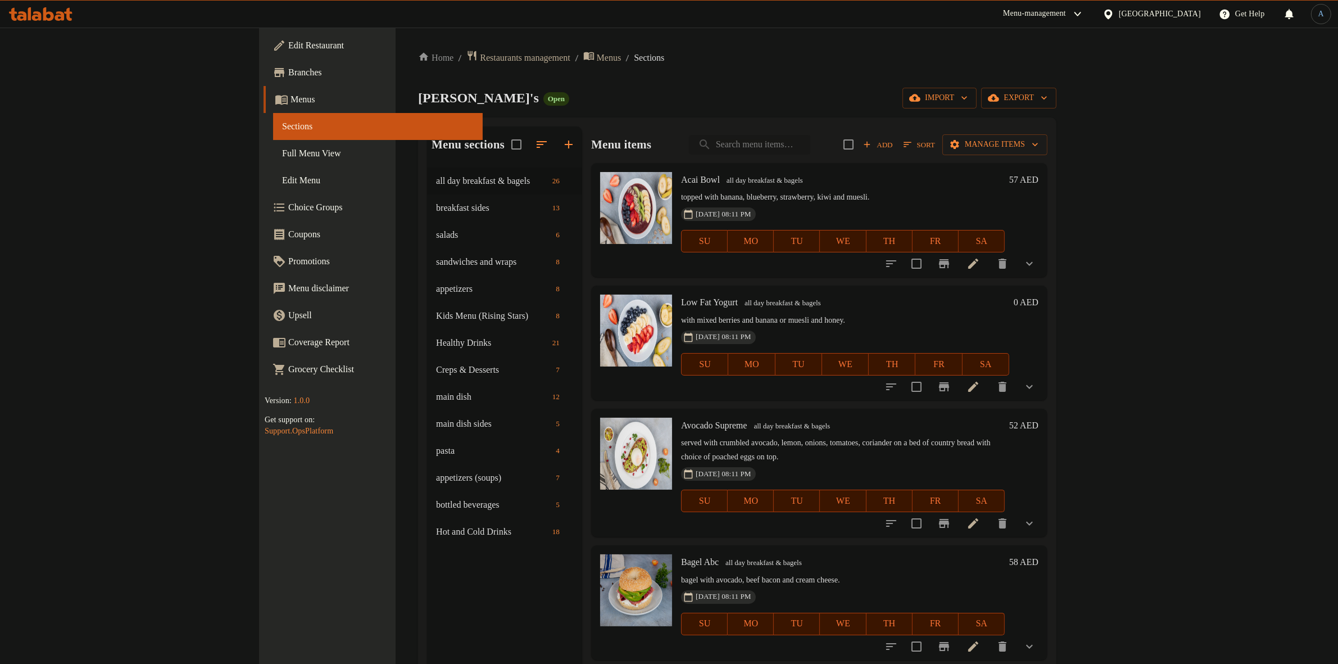
click at [810, 142] on input "search" at bounding box center [749, 145] width 121 height 20
paste input "Roasted Chicken Breast"
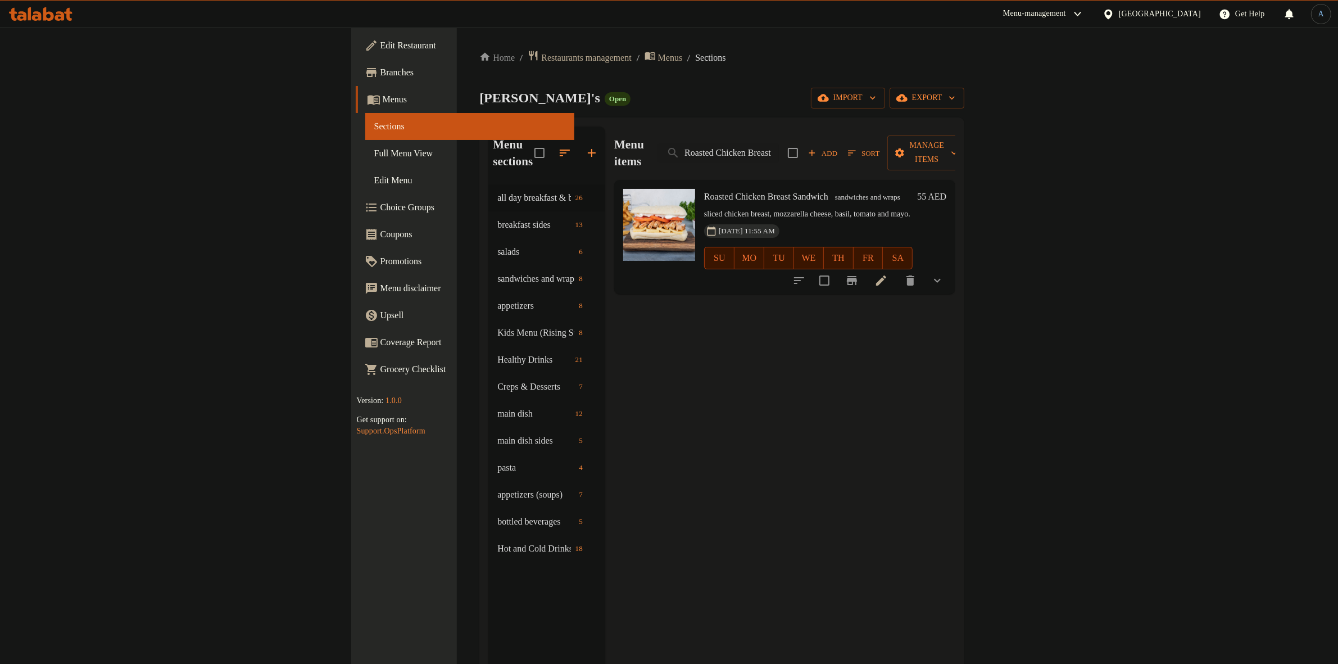
type input "Roasted Chicken Breast"
click at [888, 274] on icon at bounding box center [881, 280] width 13 height 13
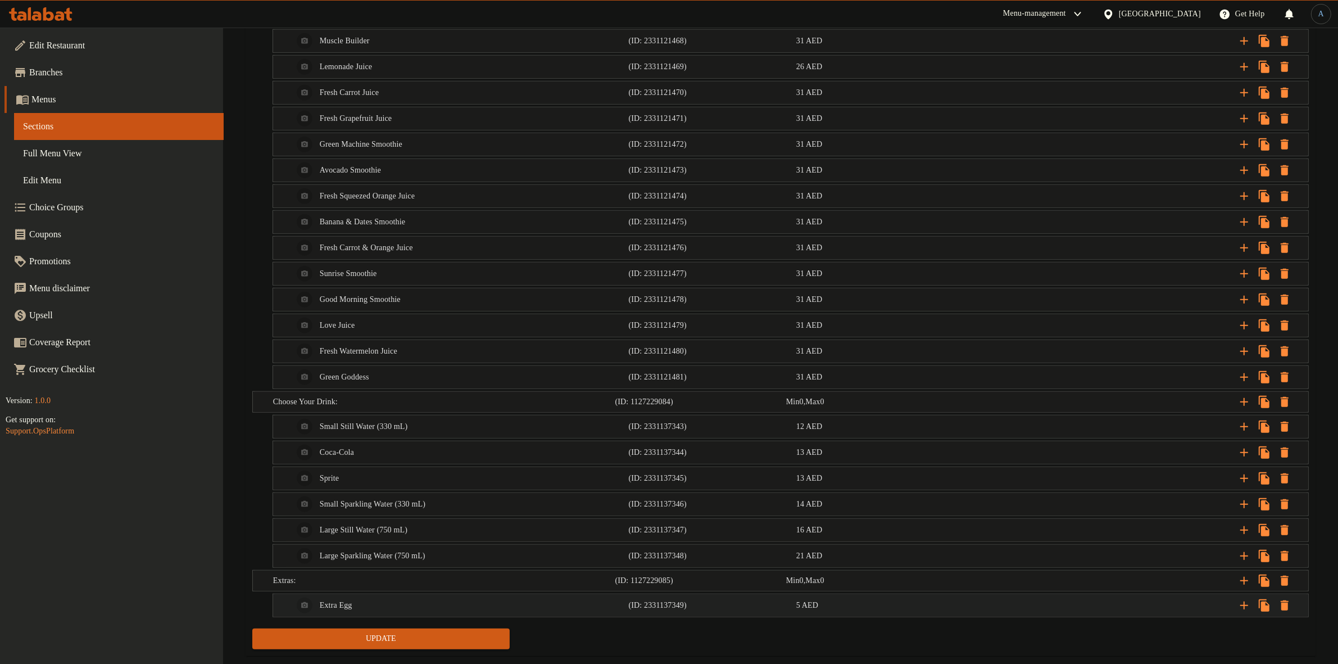
scroll to position [1271, 0]
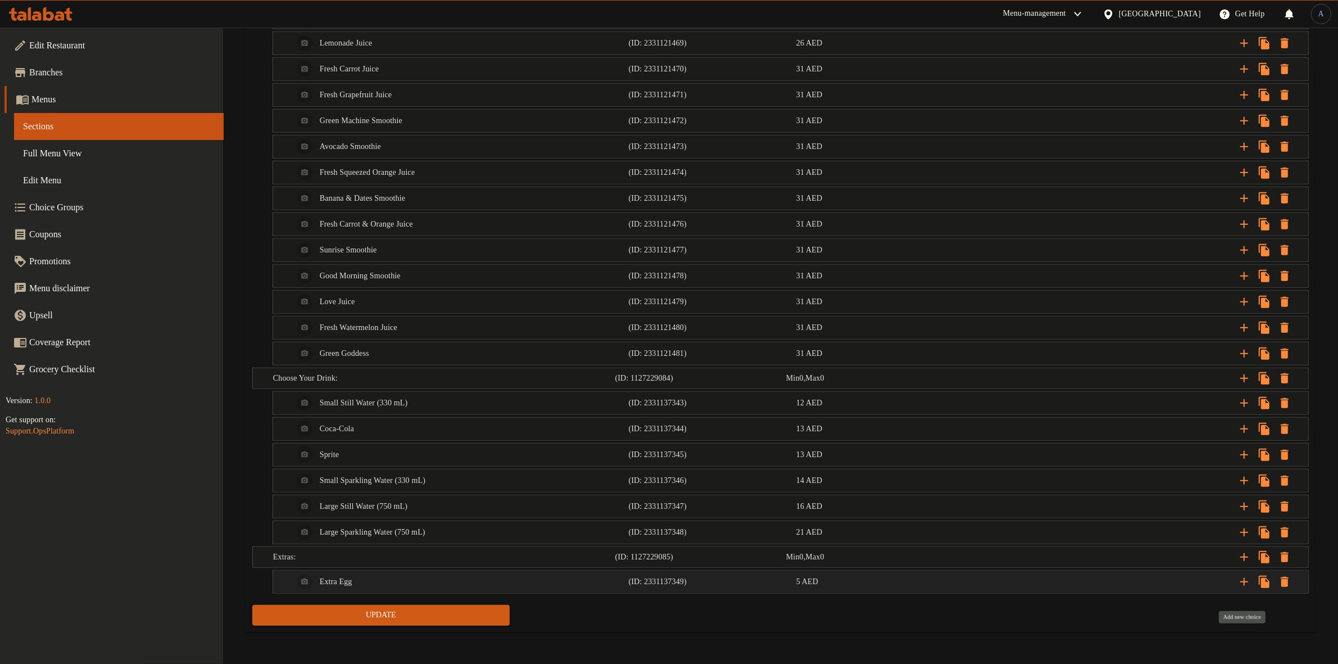
click at [1246, 580] on icon "Expand" at bounding box center [1244, 581] width 13 height 13
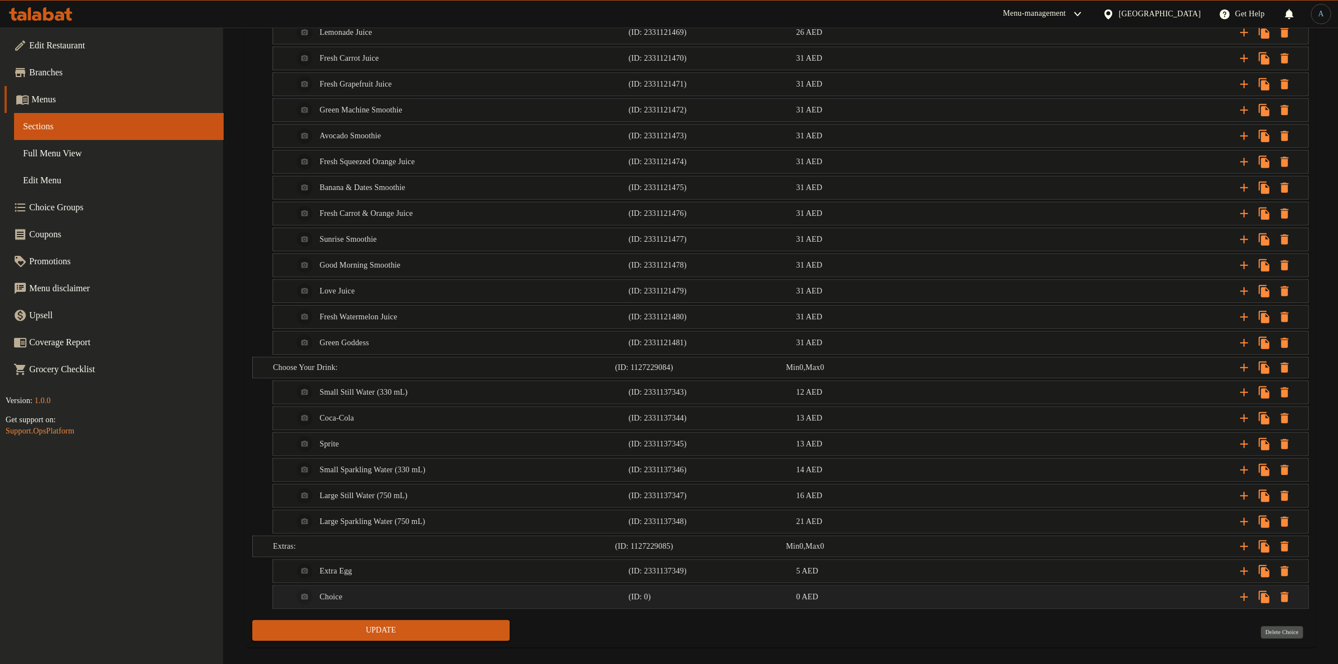
click at [1283, 604] on icon "Expand" at bounding box center [1284, 596] width 13 height 13
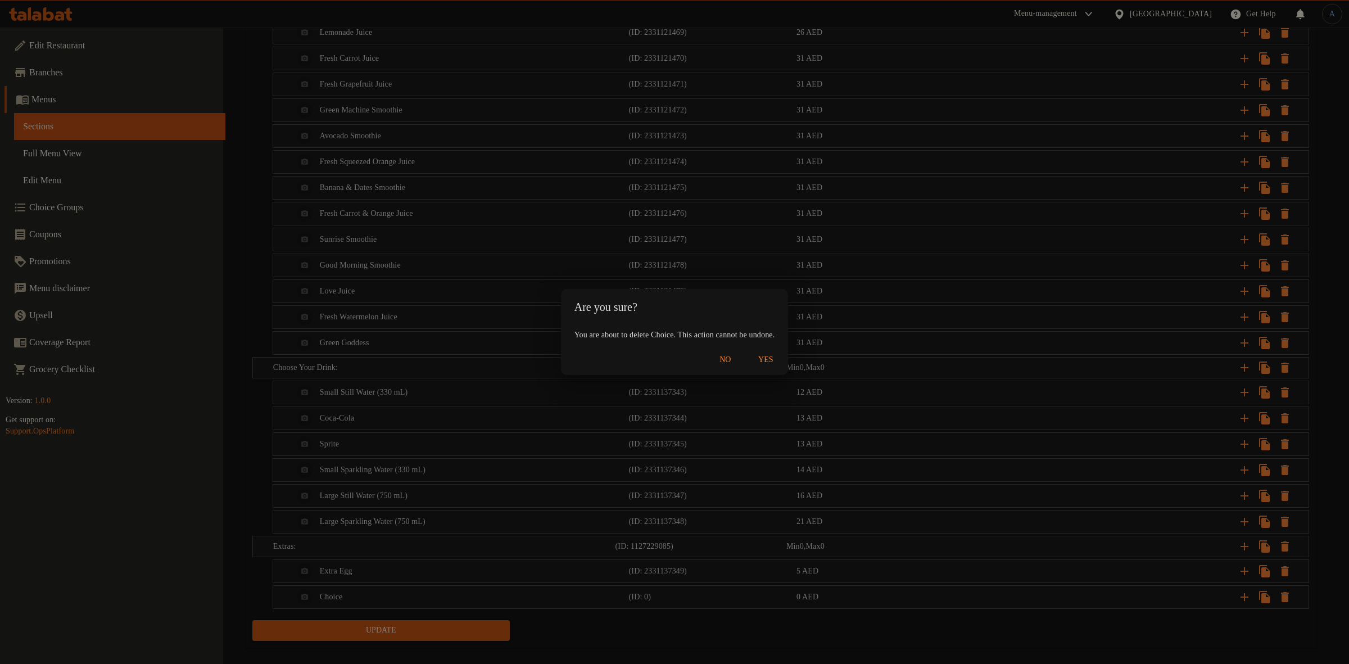
click at [779, 363] on span "Yes" at bounding box center [765, 360] width 27 height 14
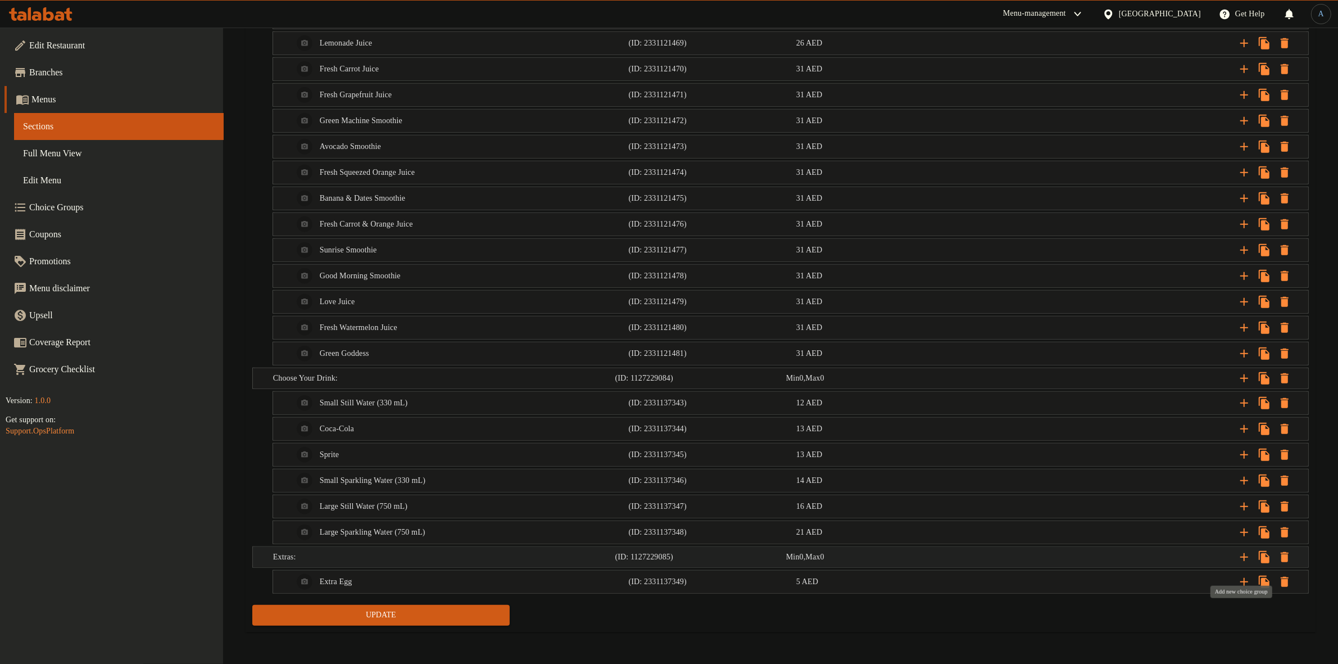
click at [1246, 560] on icon "Expand" at bounding box center [1244, 556] width 13 height 13
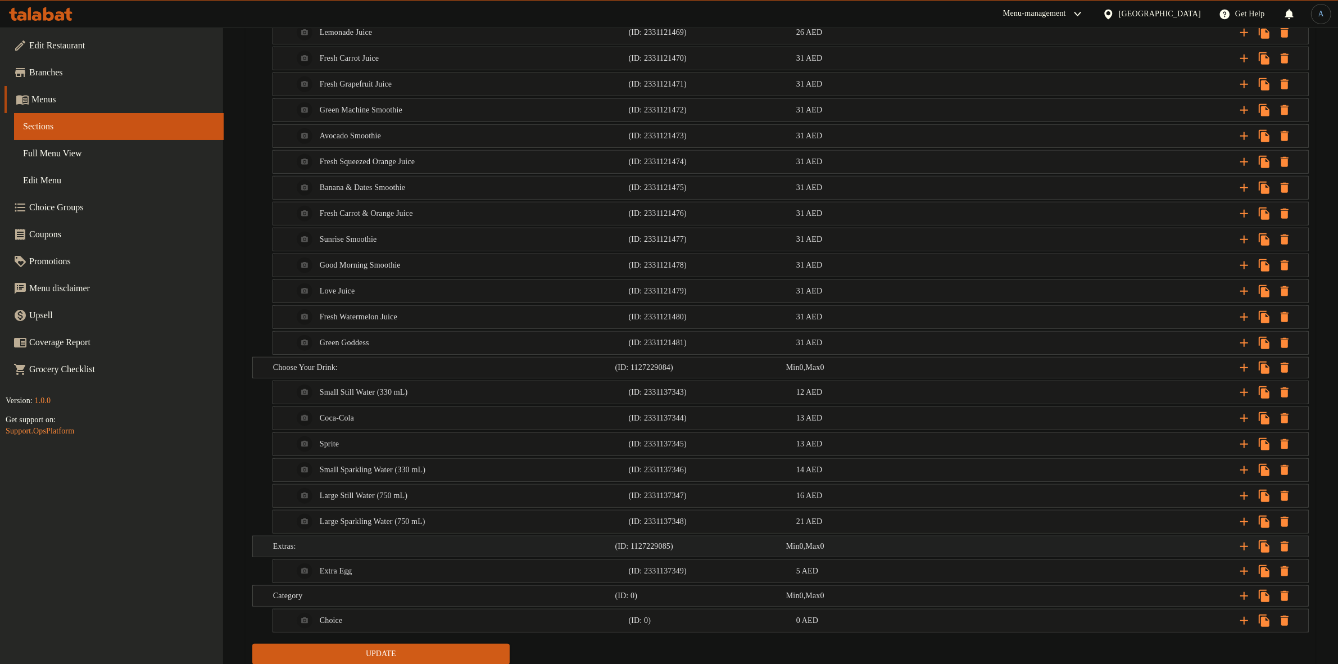
scroll to position [1321, 0]
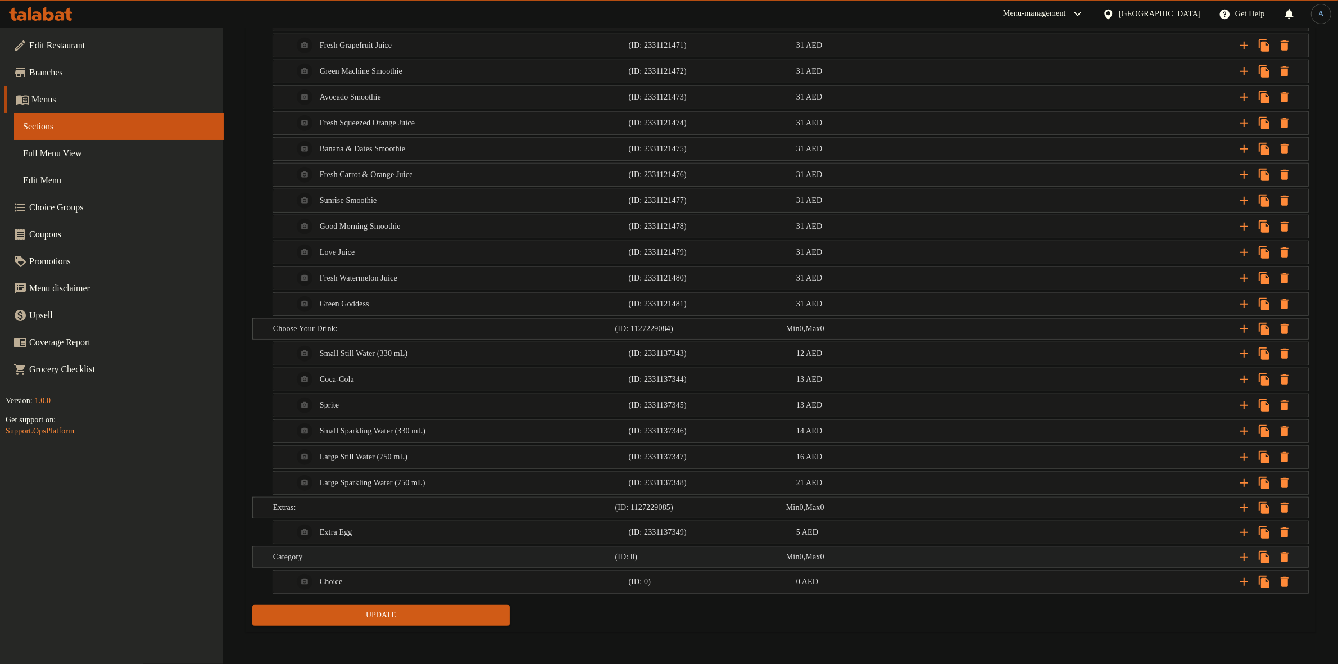
click at [343, 563] on div "Category" at bounding box center [442, 557] width 342 height 16
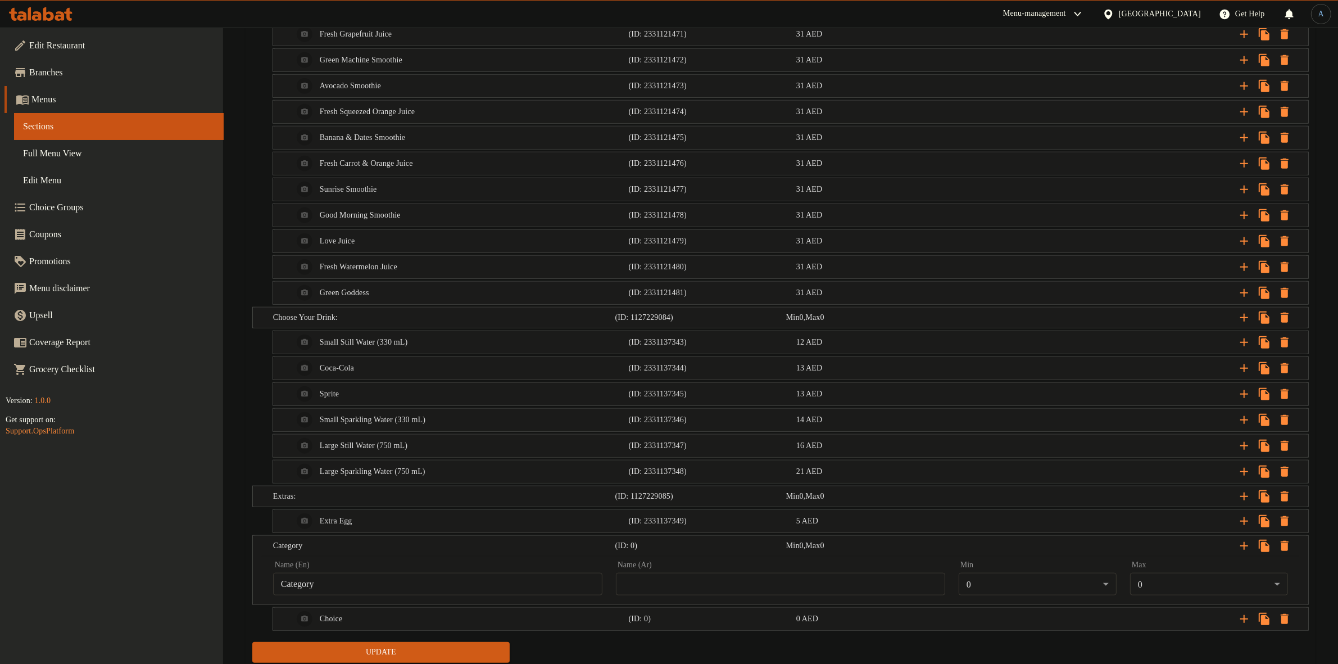
click at [392, 595] on input "Category" at bounding box center [437, 584] width 329 height 22
paste input "[PERSON_NAME] your bread:"
click at [379, 592] on input "Choose your bread:" at bounding box center [437, 584] width 329 height 22
paste input "Your B"
type input "Choose Your Bread:"
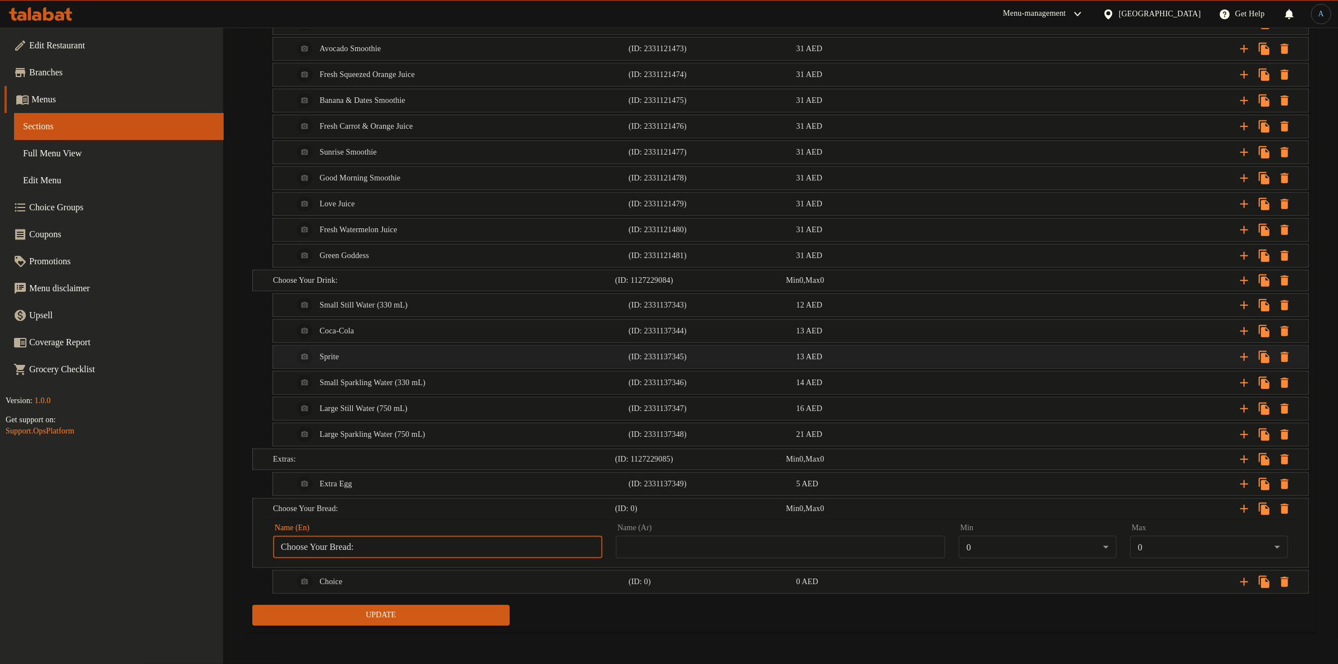
scroll to position [1370, 0]
click at [394, 555] on input "Choose Your Bread:" at bounding box center [437, 547] width 329 height 22
click at [438, 550] on input "Choose Your Bread:" at bounding box center [437, 547] width 329 height 22
click at [777, 546] on input "text" at bounding box center [780, 547] width 329 height 22
paste input "اختر خبزك:"
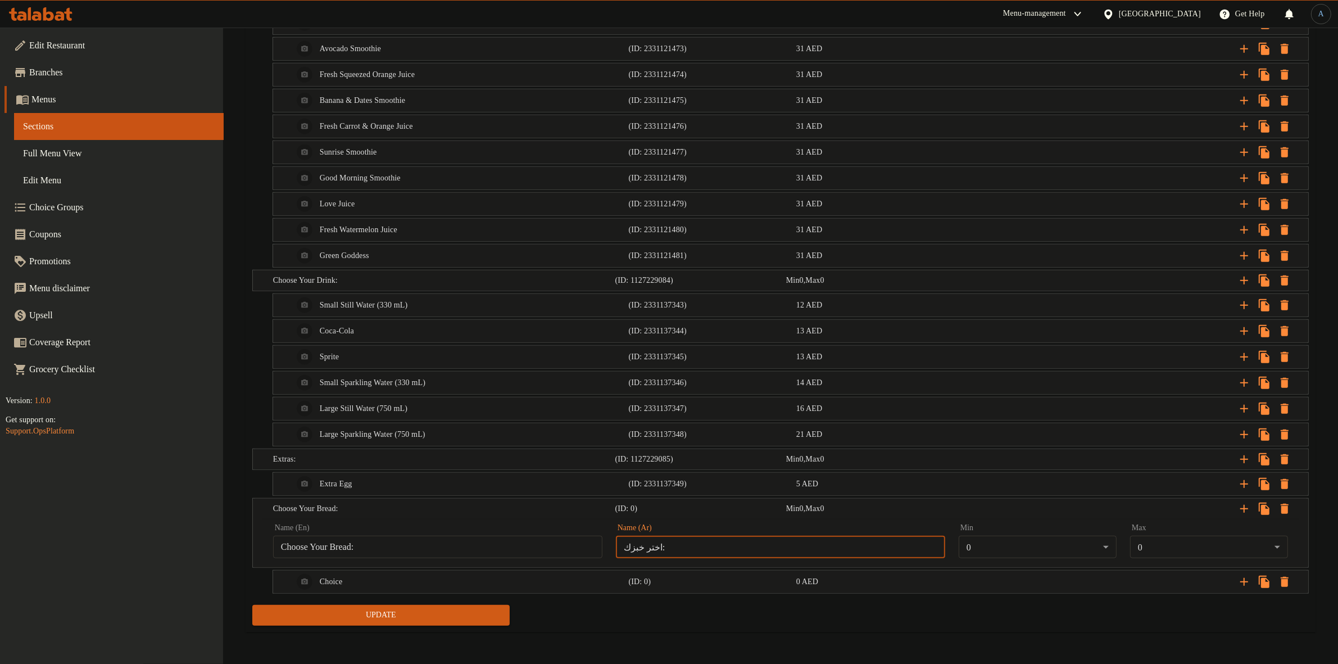
type input "اختر خبزك:"
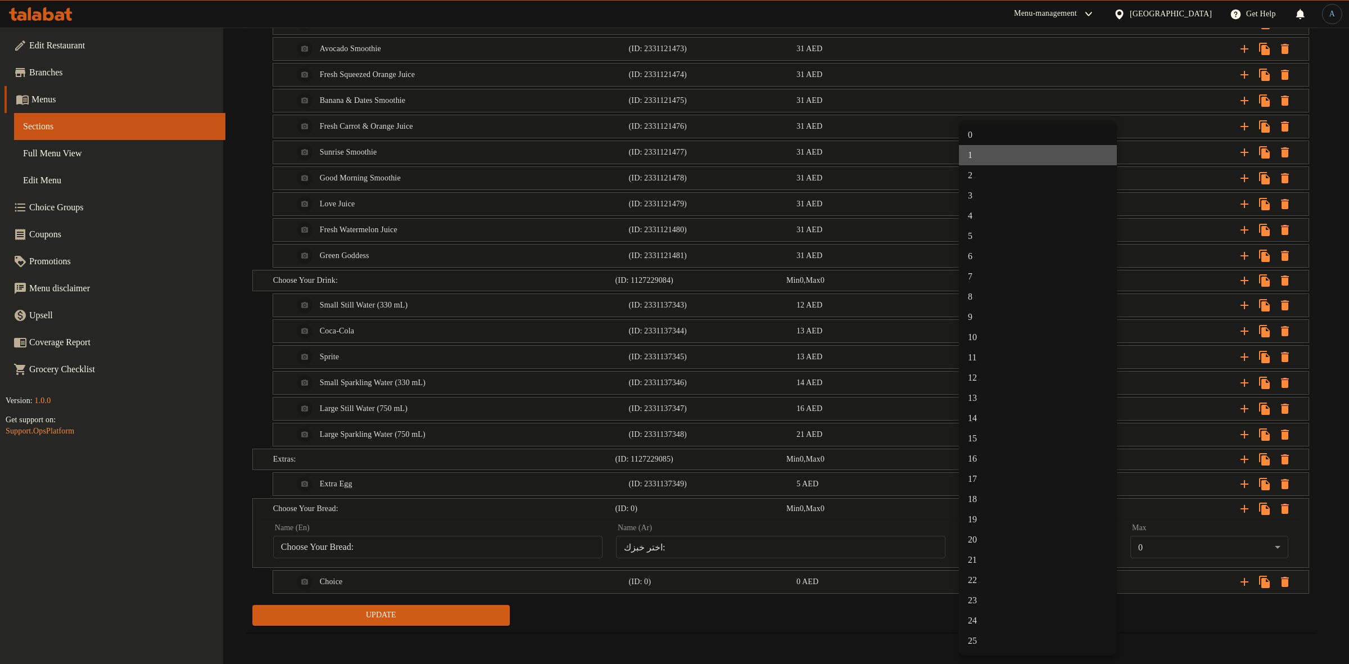
click at [978, 153] on li "1" at bounding box center [1038, 155] width 158 height 20
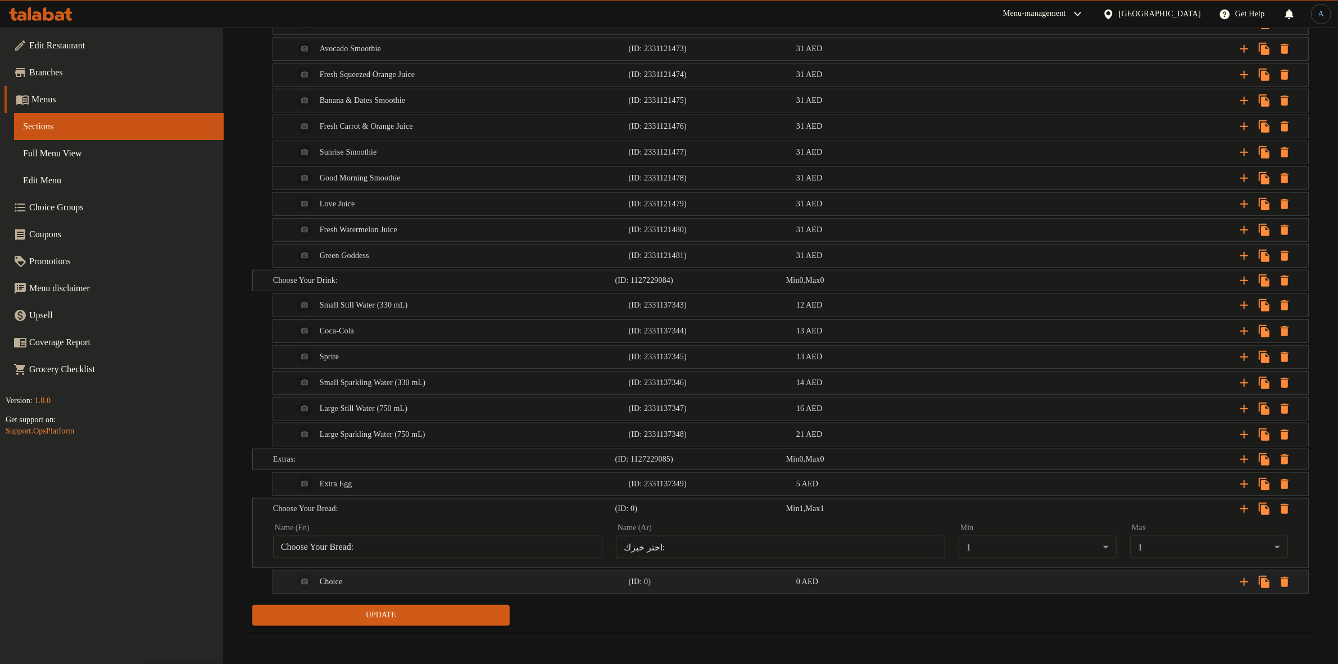
click at [862, 575] on div "0 AED" at bounding box center [877, 582] width 167 height 16
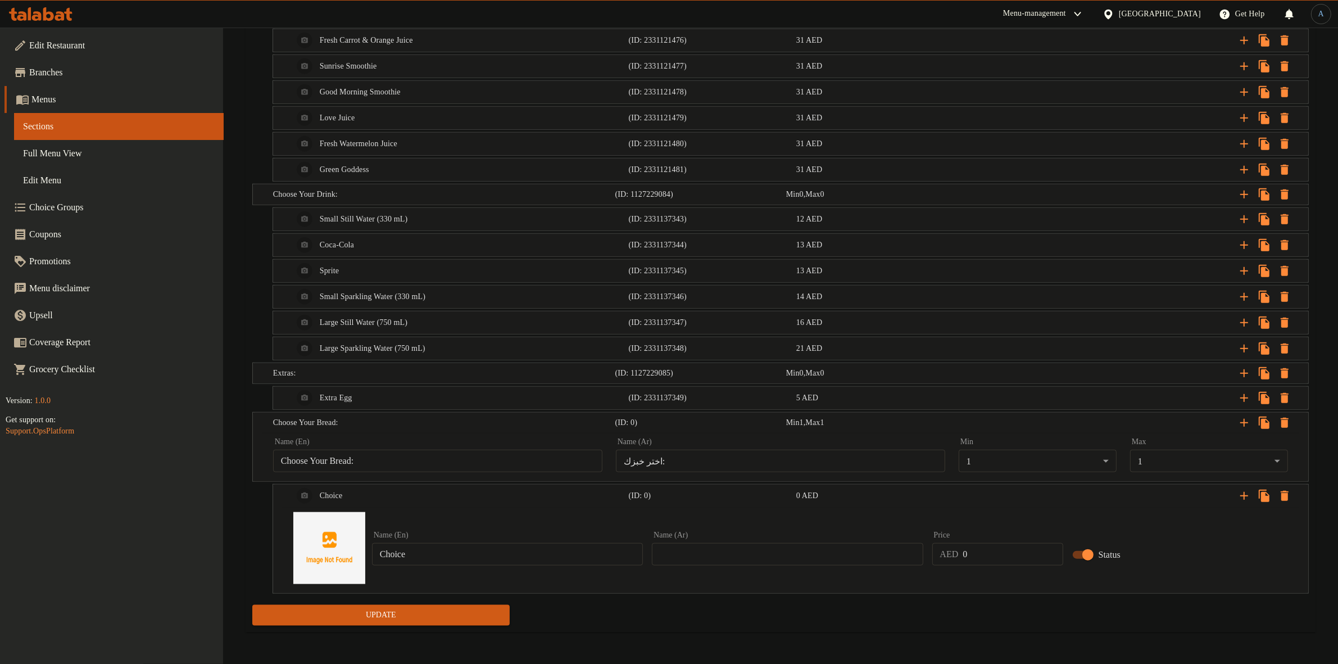
scroll to position [1456, 0]
click at [450, 555] on input "Choice" at bounding box center [507, 554] width 271 height 22
paste input "White Ciabatta Bread"
type input "White Ciabatta Bread"
click at [737, 554] on input "text" at bounding box center [787, 554] width 271 height 22
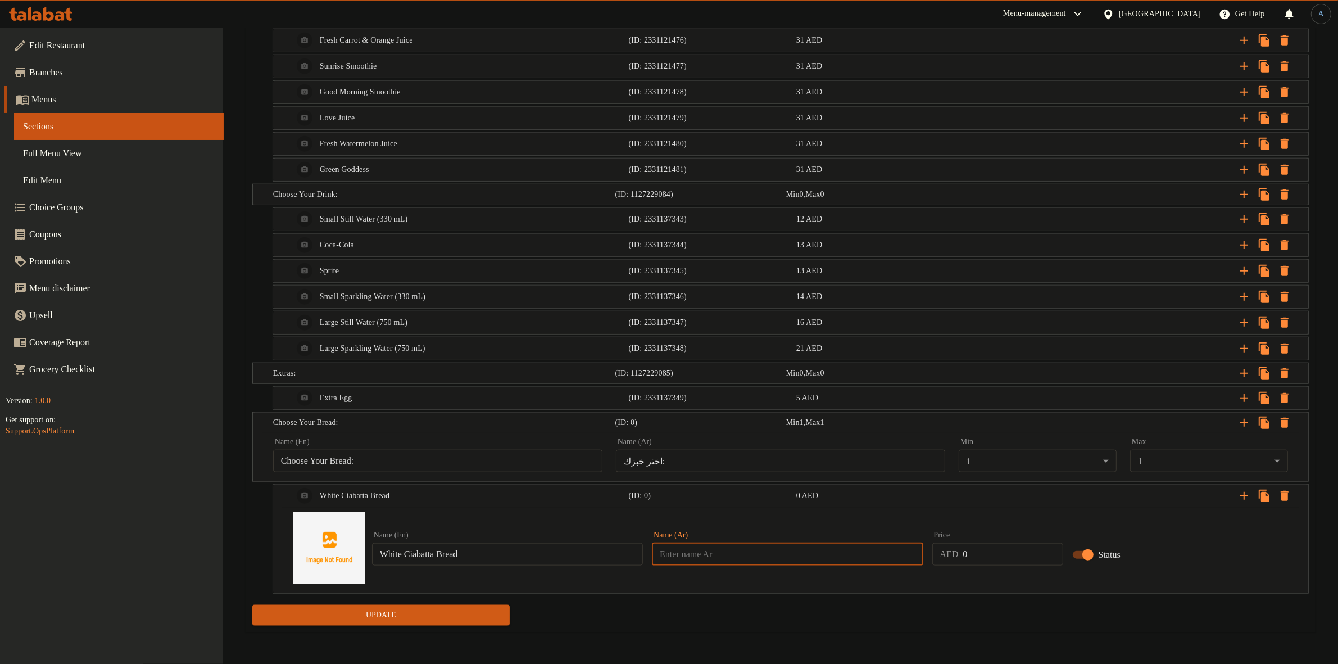
paste input "خبز شياباتا الأبيض"
type input "خبز شياباتا الأبيض"
click at [1243, 495] on icon "Expand" at bounding box center [1244, 495] width 13 height 13
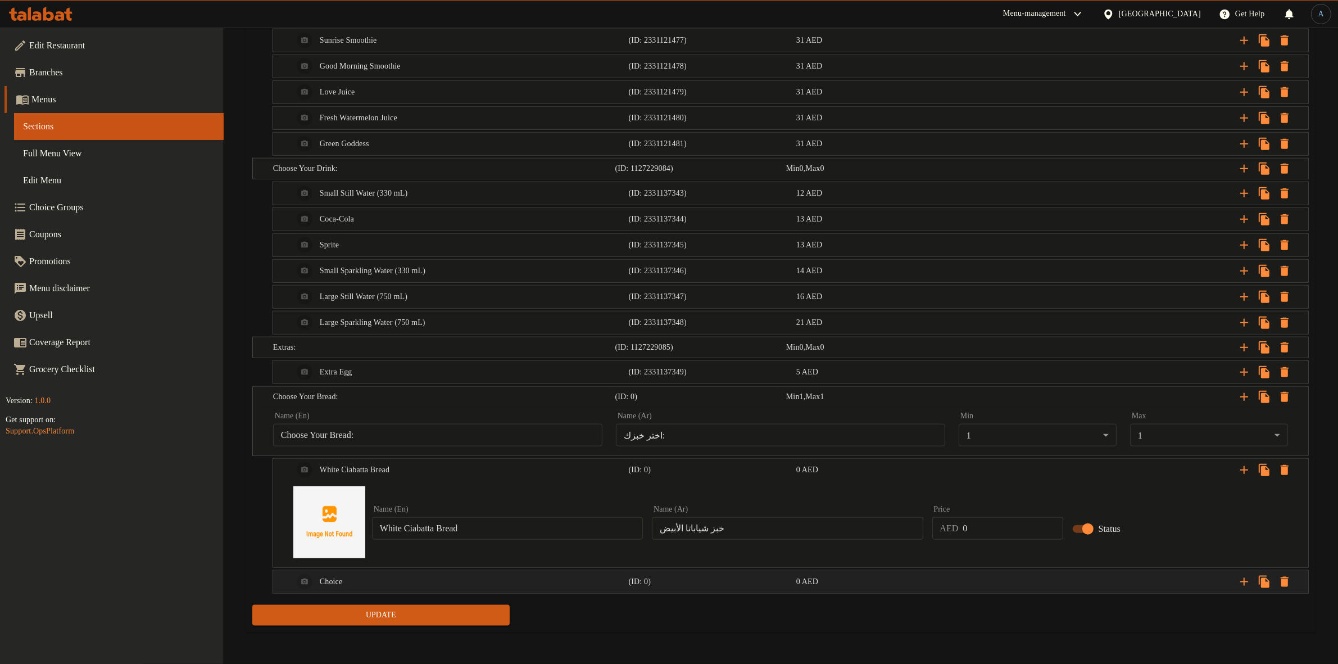
click at [715, 583] on h5 "(ID: 0)" at bounding box center [710, 581] width 163 height 11
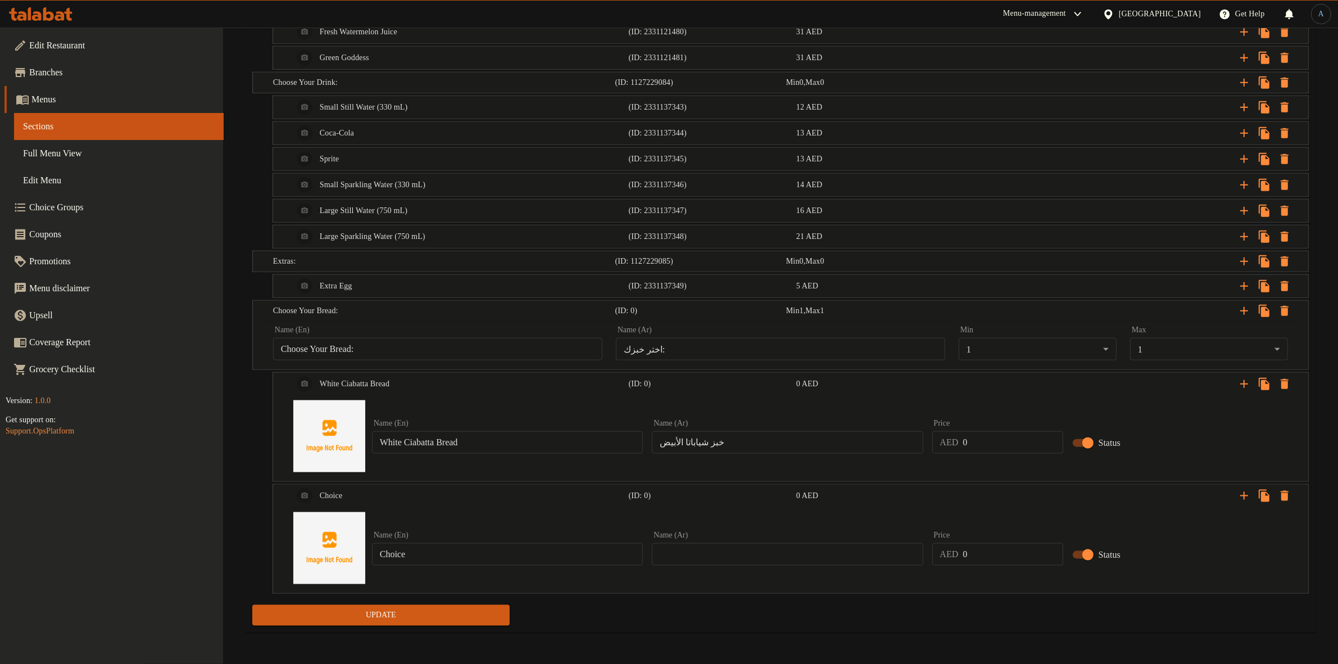
scroll to position [1566, 0]
click at [518, 563] on input "Choice" at bounding box center [507, 554] width 271 height 22
click at [425, 551] on input "Choice" at bounding box center [507, 554] width 271 height 22
paste input "ountry Bread"
type input "Country Bread"
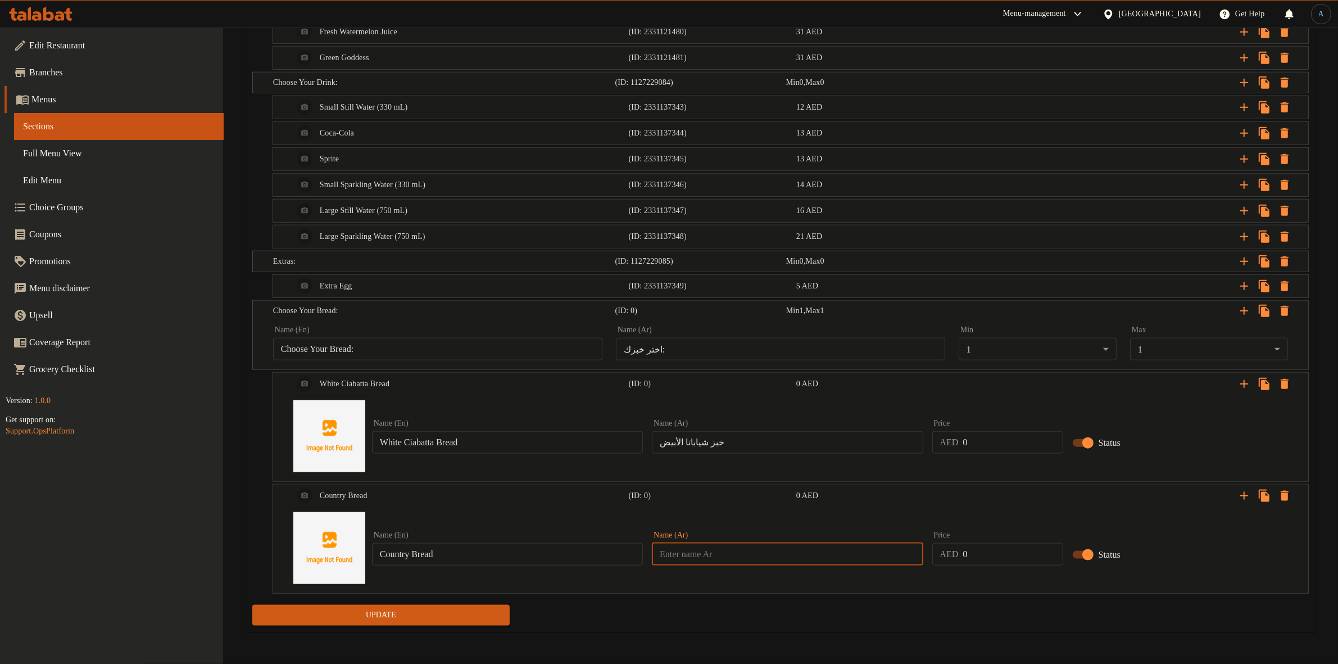
click at [707, 554] on input "text" at bounding box center [787, 554] width 271 height 22
paste input "خبز الريف"
type input "خبز الريف"
click at [1231, 495] on div "Expand" at bounding box center [1130, 495] width 336 height 25
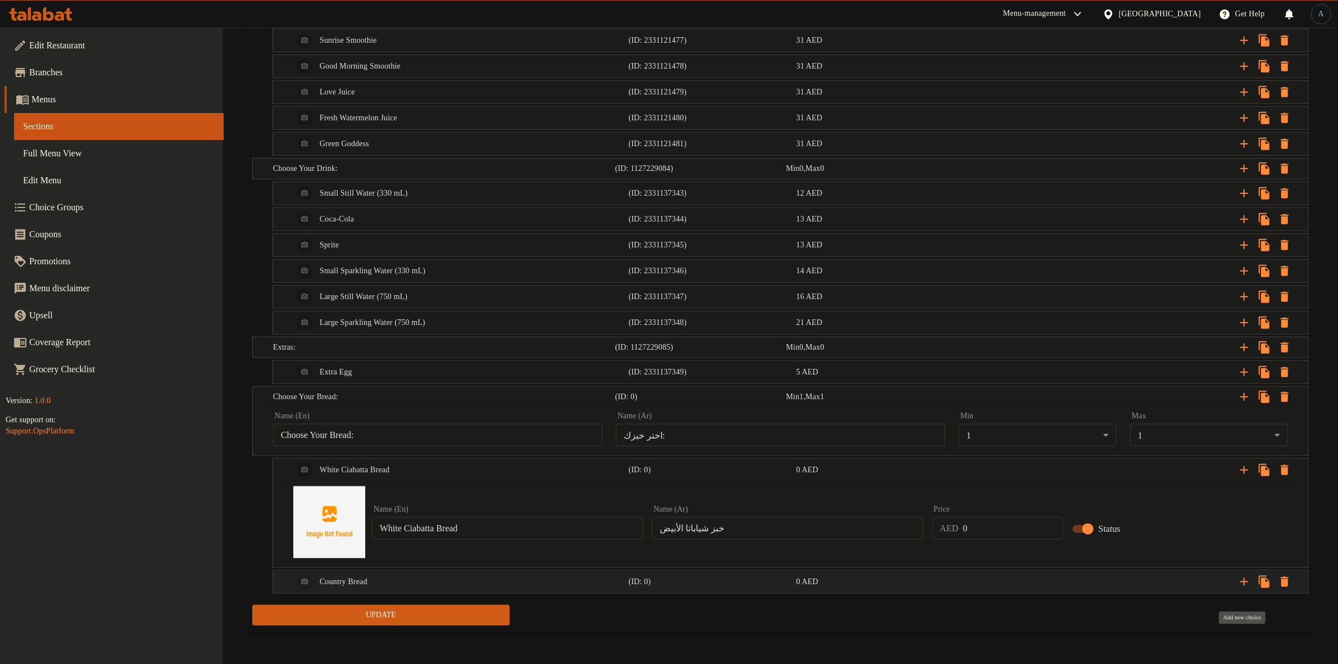
click at [1241, 588] on icon "Expand" at bounding box center [1244, 581] width 13 height 13
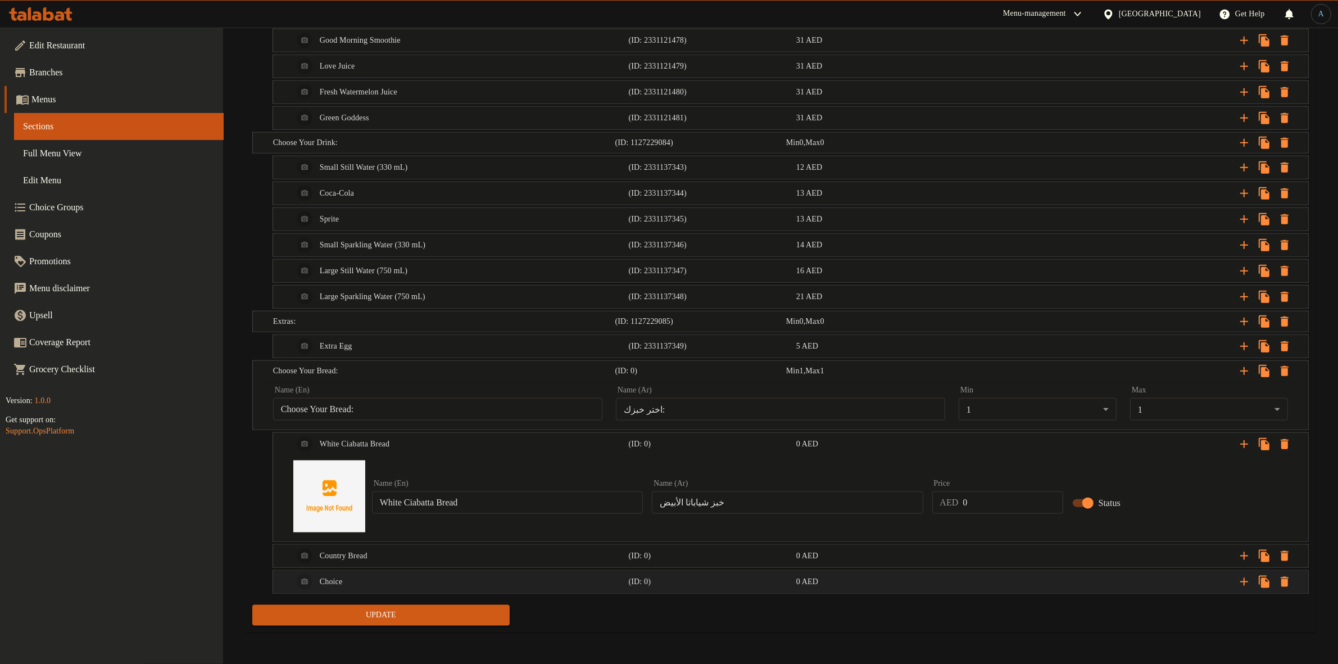
click at [808, 572] on div "Choice (ID: 0) 0 AED" at bounding box center [794, 581] width 1006 height 27
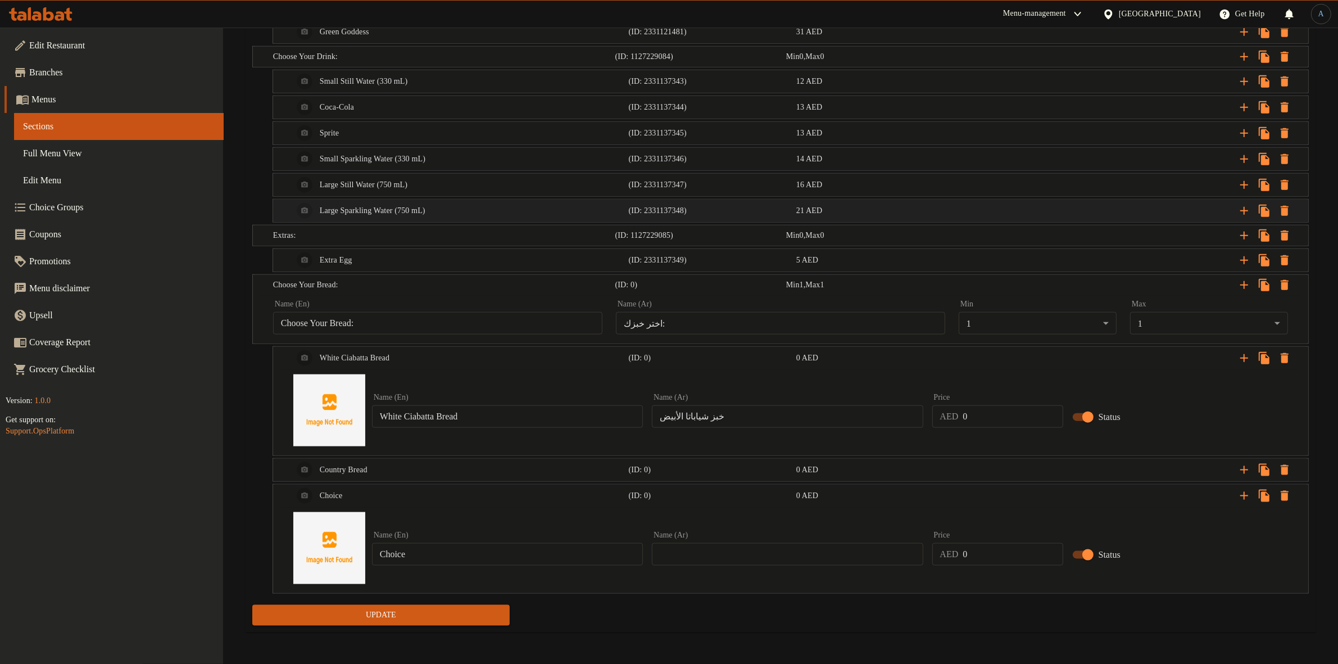
scroll to position [1592, 0]
click at [425, 554] on input "Choice" at bounding box center [507, 554] width 271 height 22
paste input "High Protein Bagel"
type input "High Protein Bagel"
paste input "خبز بيغل عالي البروتين"
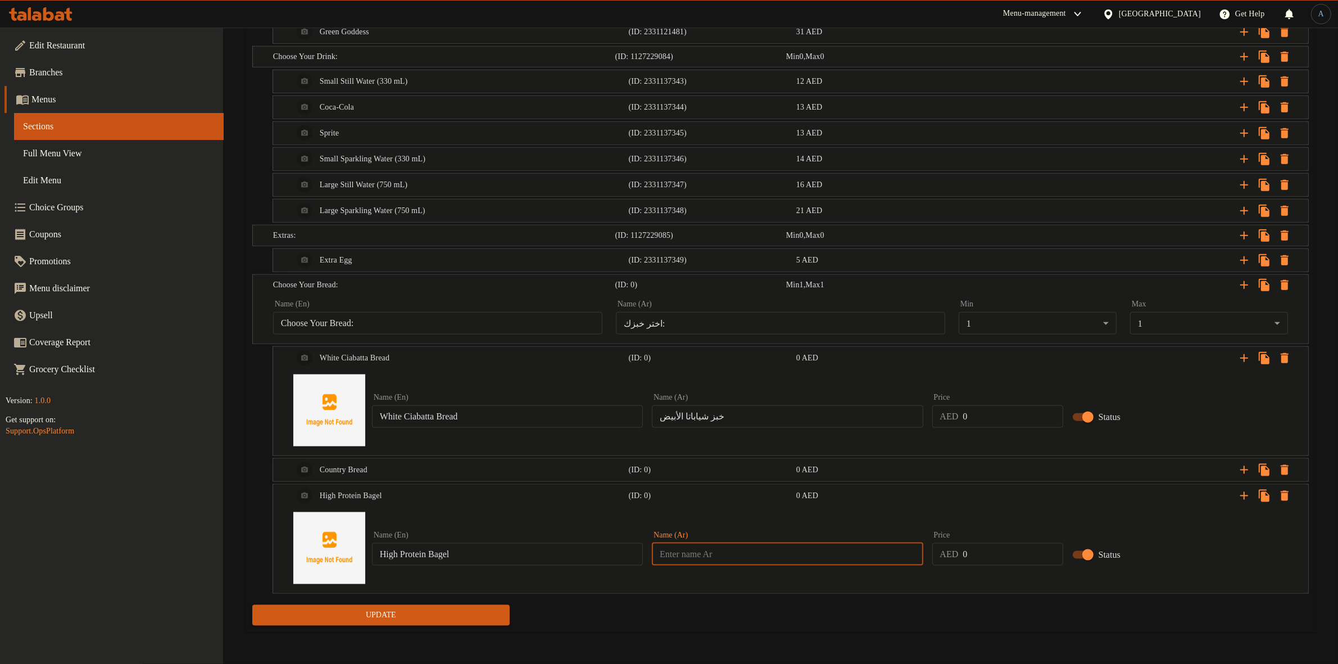
click at [846, 555] on input "text" at bounding box center [787, 554] width 271 height 22
type input "خبز بيغل عالي البروتين"
click at [989, 546] on input "0" at bounding box center [1013, 554] width 100 height 22
paste input "6"
type input "6"
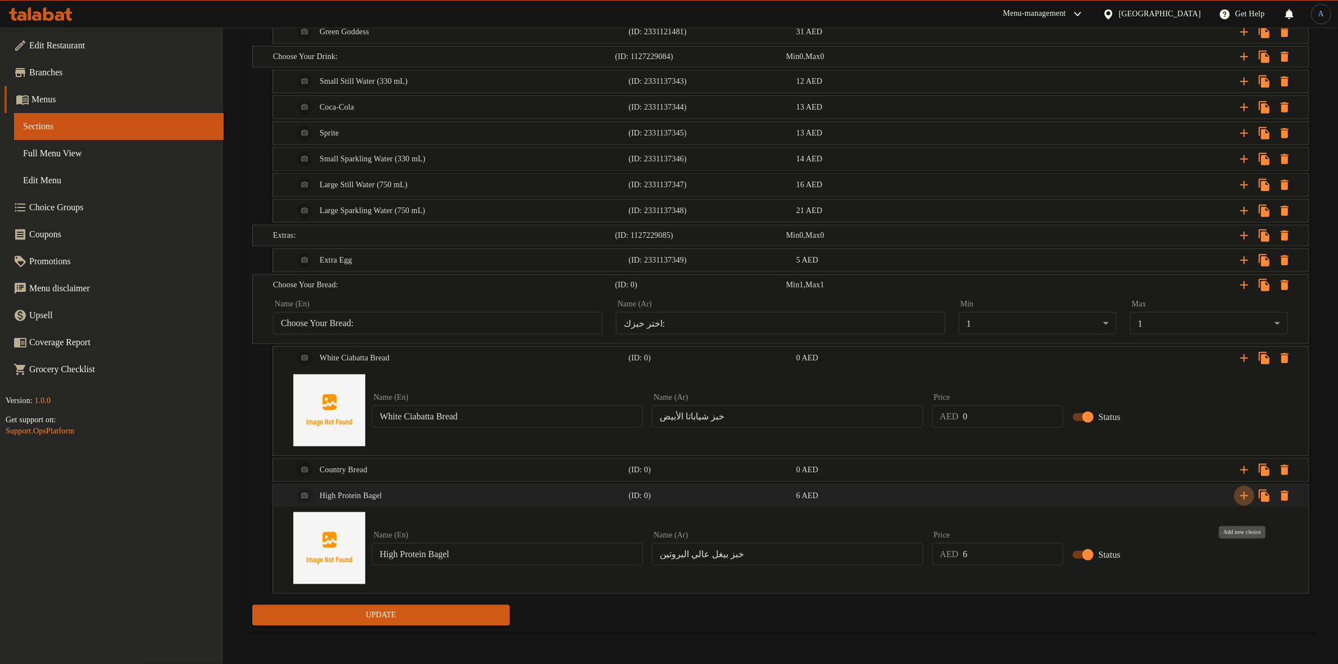
click at [1249, 491] on icon "Expand" at bounding box center [1244, 495] width 13 height 13
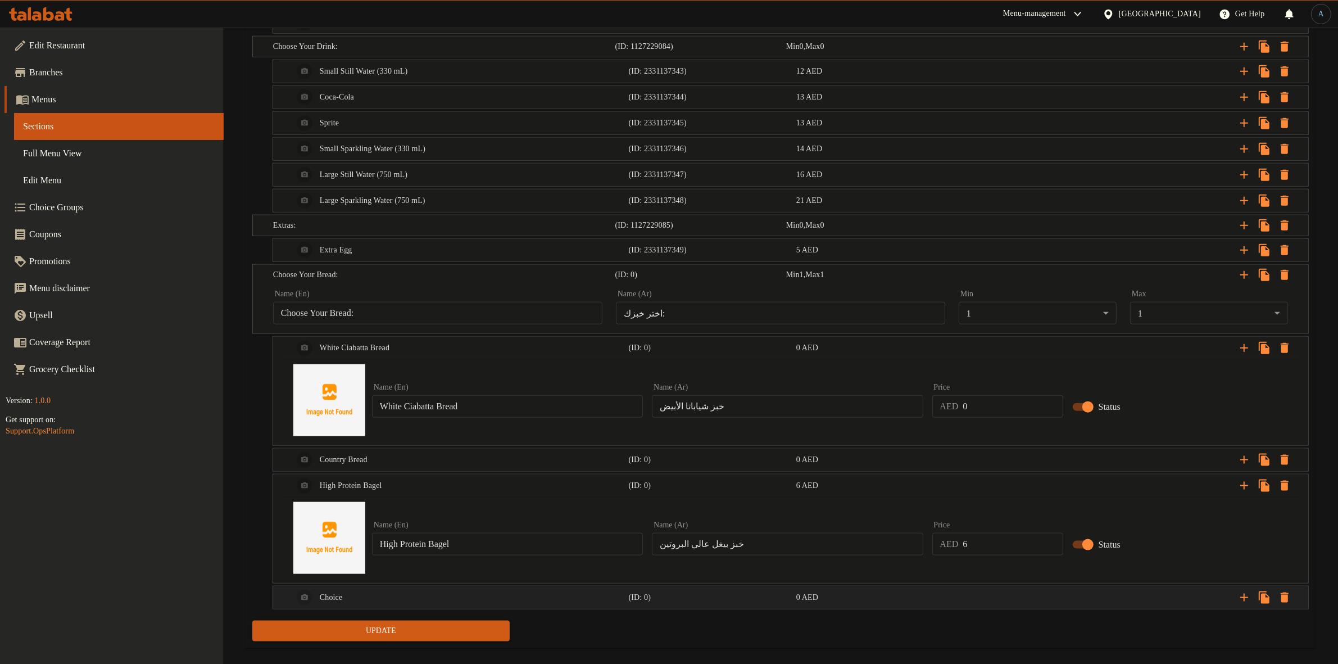
click at [470, 604] on div "Choice" at bounding box center [459, 597] width 336 height 27
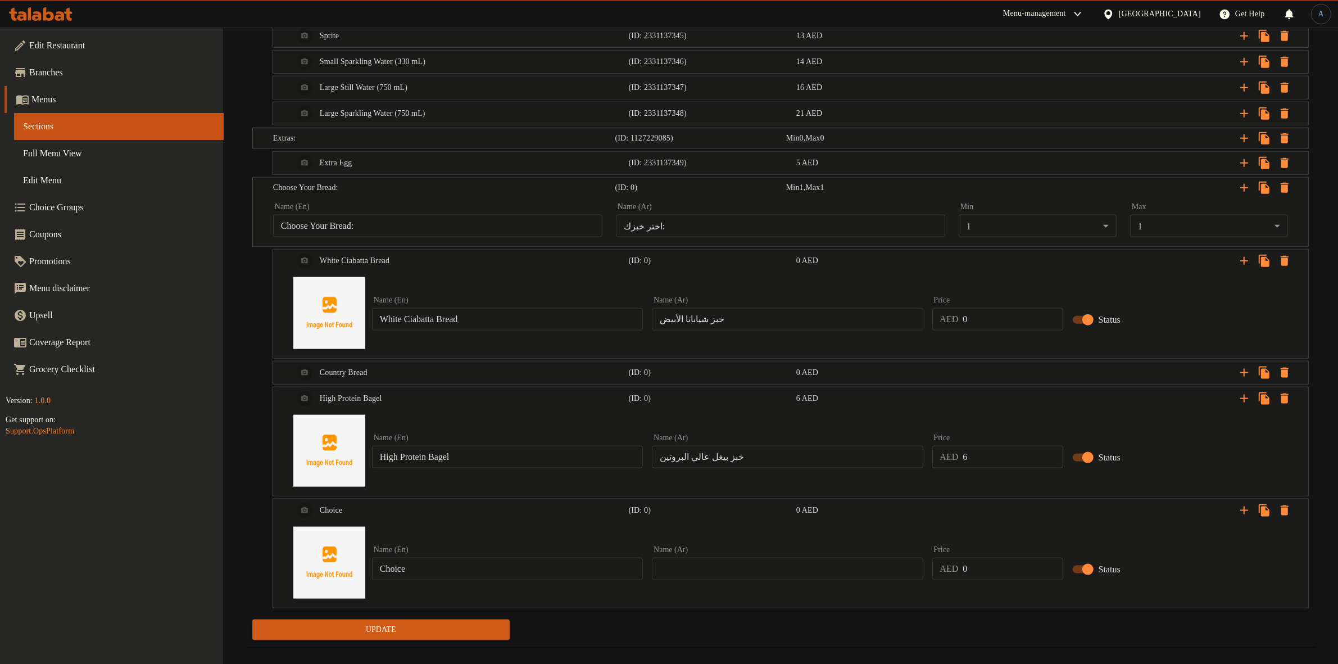
scroll to position [1697, 0]
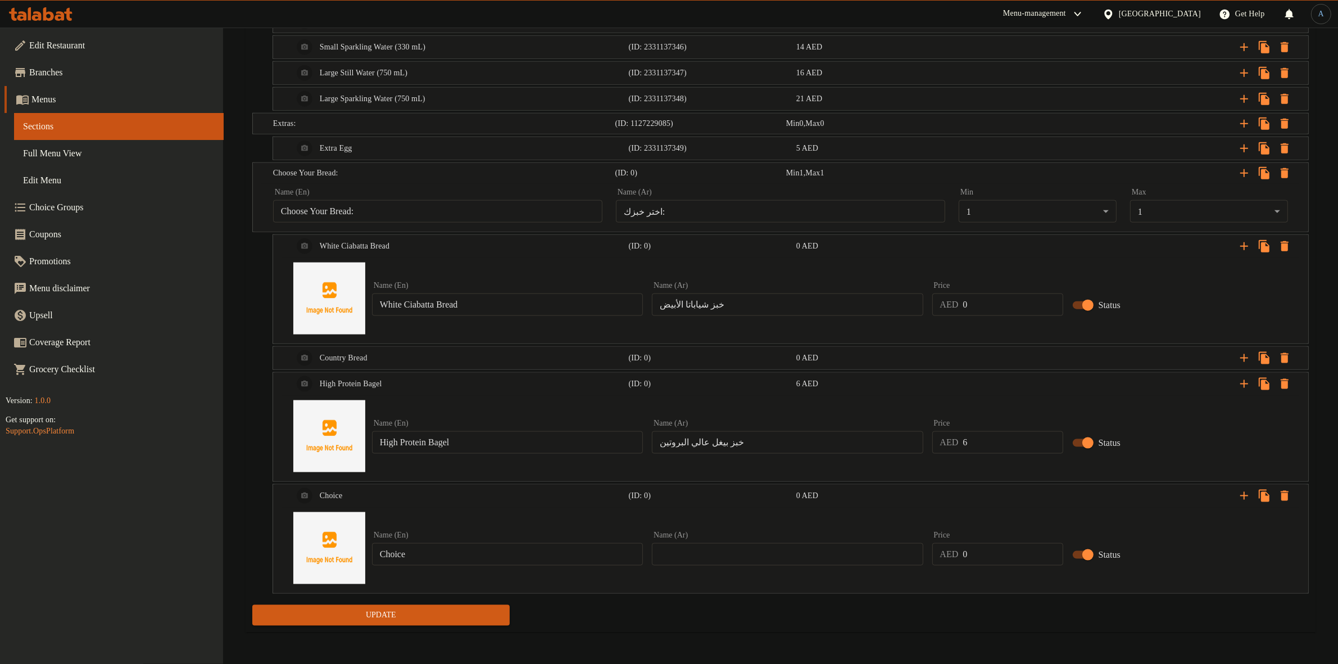
click at [447, 565] on input "Choice" at bounding box center [507, 554] width 271 height 22
paste input "Sliced Brown Bread"
type input "Sliced Brown Bread"
drag, startPoint x: 728, startPoint y: 573, endPoint x: 735, endPoint y: 565, distance: 10.5
click at [728, 565] on input "text" at bounding box center [787, 554] width 271 height 22
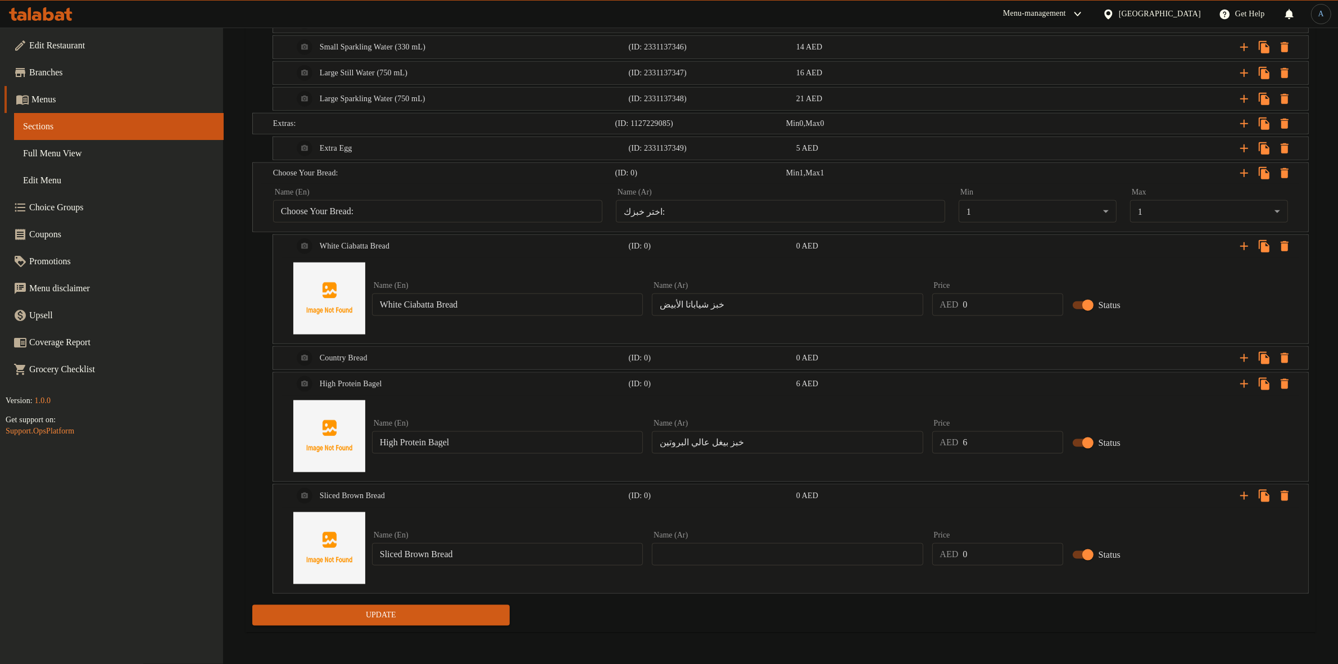
paste input "خبز أسمر مقطع"
type input "خبز أسمر مقطع"
click at [996, 559] on input "0" at bounding box center [1013, 554] width 100 height 22
click at [1247, 502] on icon "Expand" at bounding box center [1244, 495] width 13 height 13
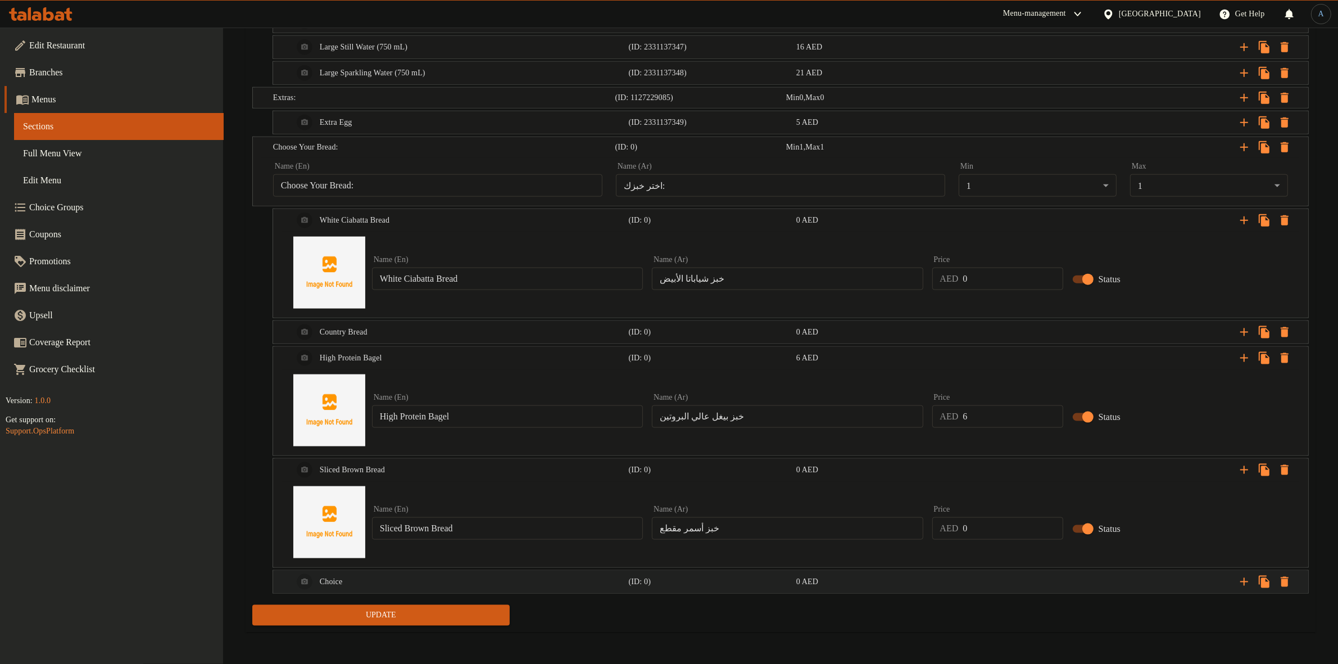
scroll to position [1732, 0]
drag, startPoint x: 549, startPoint y: 550, endPoint x: 555, endPoint y: 576, distance: 27.1
click at [549, 565] on div "Name (En) Sliced Brown Bread Name (En) Name (Ar) خبز أسمر مقطع Name (Ar) Price …" at bounding box center [790, 524] width 1035 height 85
click at [562, 579] on div "Choice" at bounding box center [459, 581] width 336 height 27
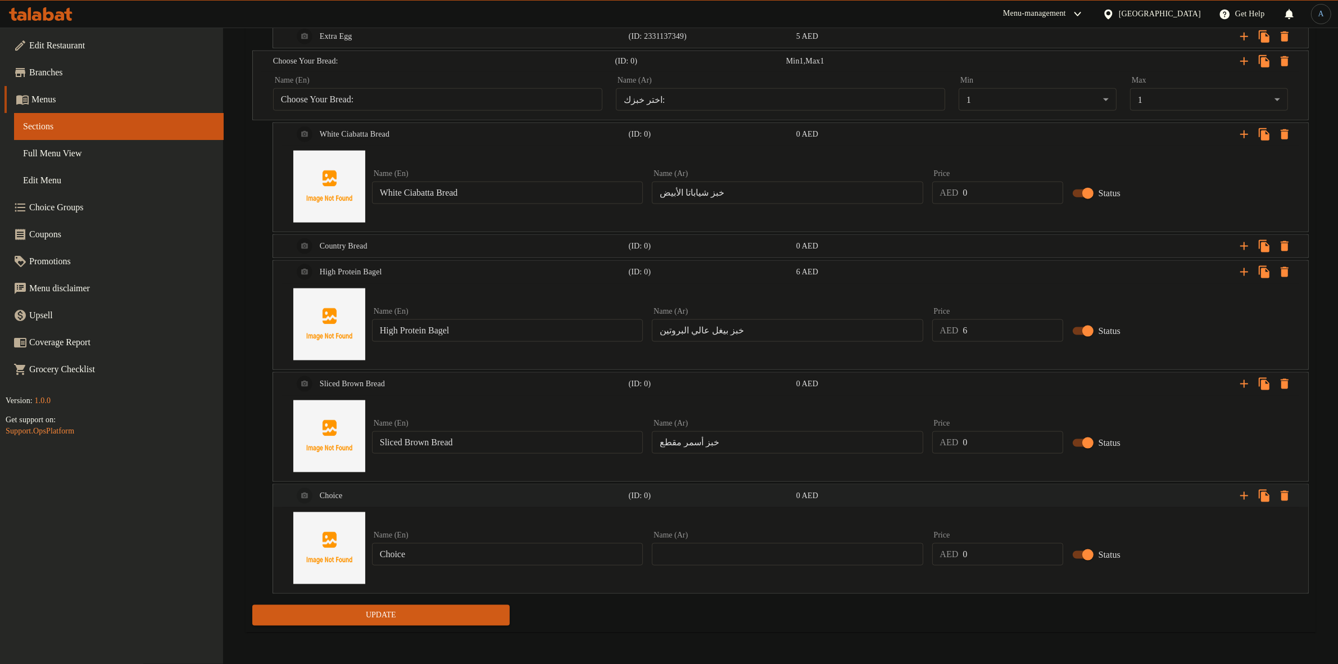
scroll to position [1810, 0]
click at [479, 550] on div "Name (En) Choice Name (En)" at bounding box center [507, 548] width 271 height 34
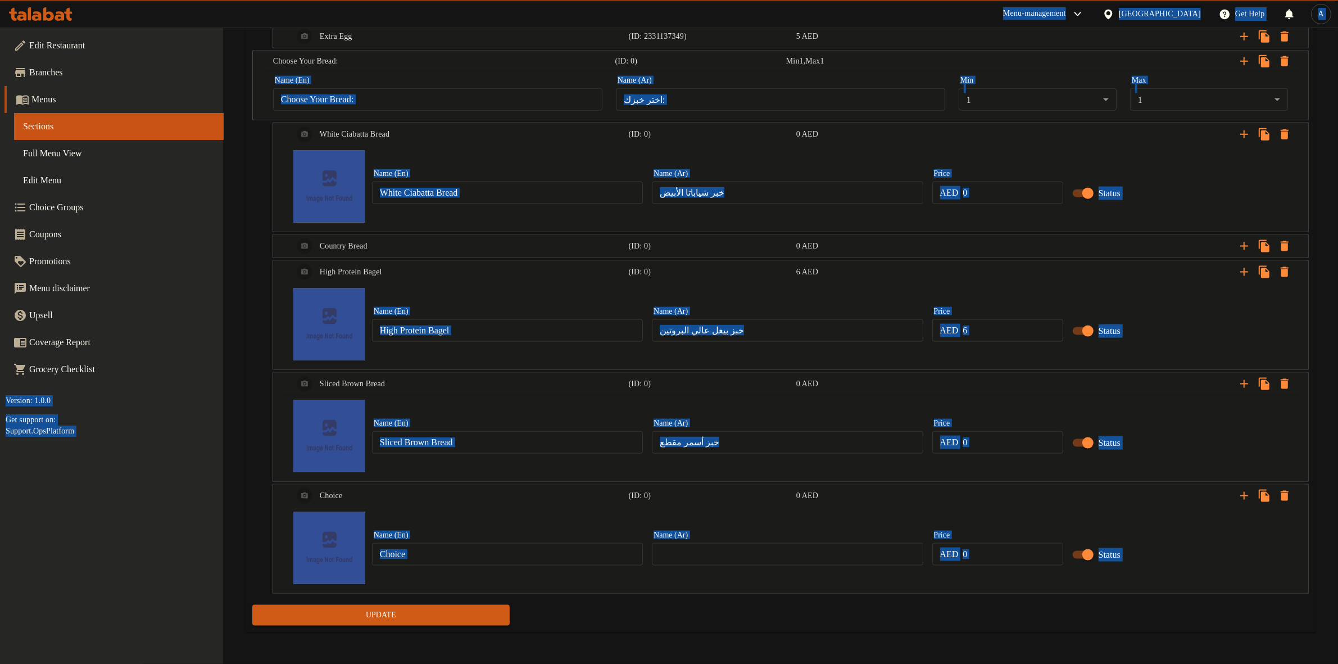
click at [479, 559] on input "Choice" at bounding box center [507, 554] width 271 height 22
click at [482, 561] on input "Choice" at bounding box center [507, 554] width 271 height 22
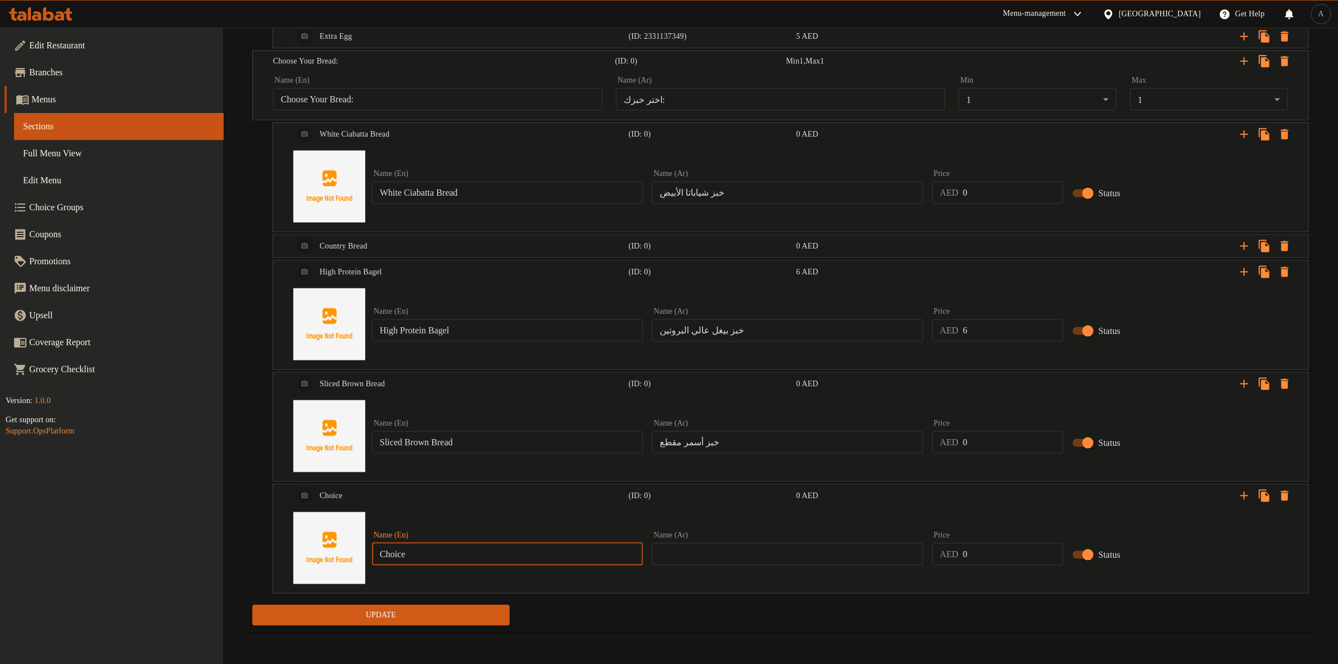
paste input "Multi Cereal Brown Baguette Bread"
type input "Multi Cereal Brown Baguette Bread"
click at [717, 562] on input "text" at bounding box center [787, 554] width 271 height 22
paste input "خبز باجيت بني متعدد الحبوب"
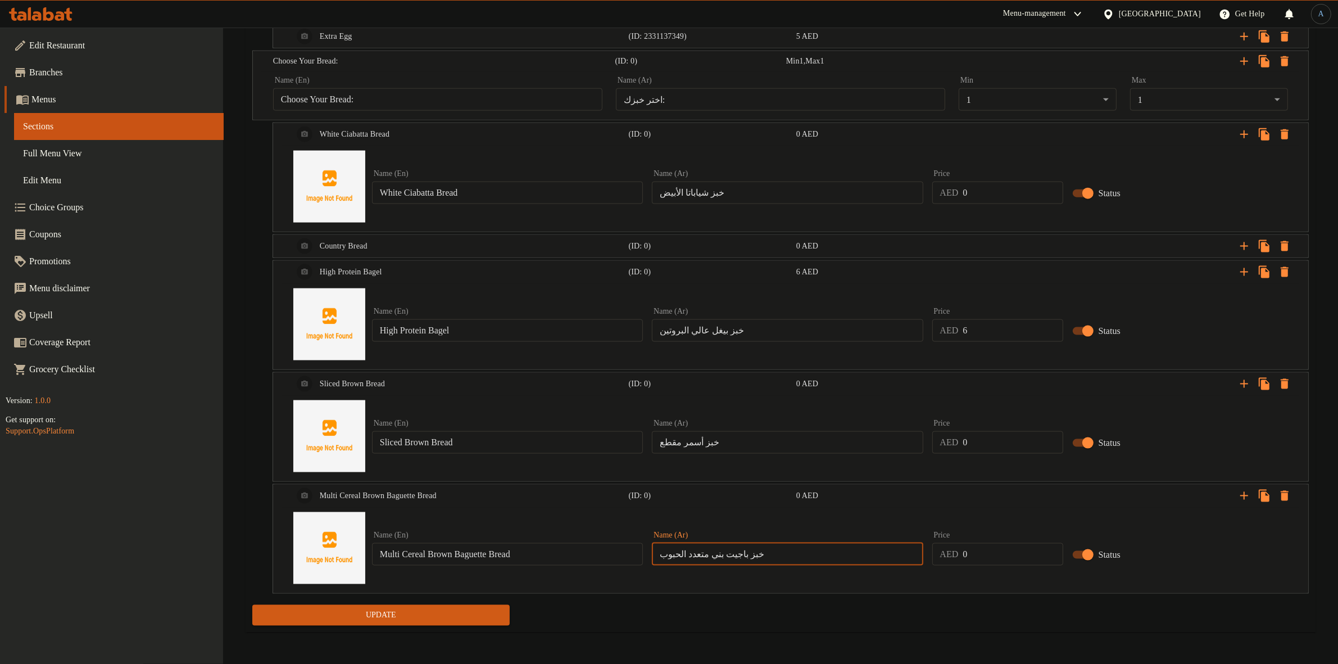
type input "خبز باجيت بني متعدد الحبوب"
click at [1243, 502] on icon "Expand" at bounding box center [1244, 495] width 13 height 13
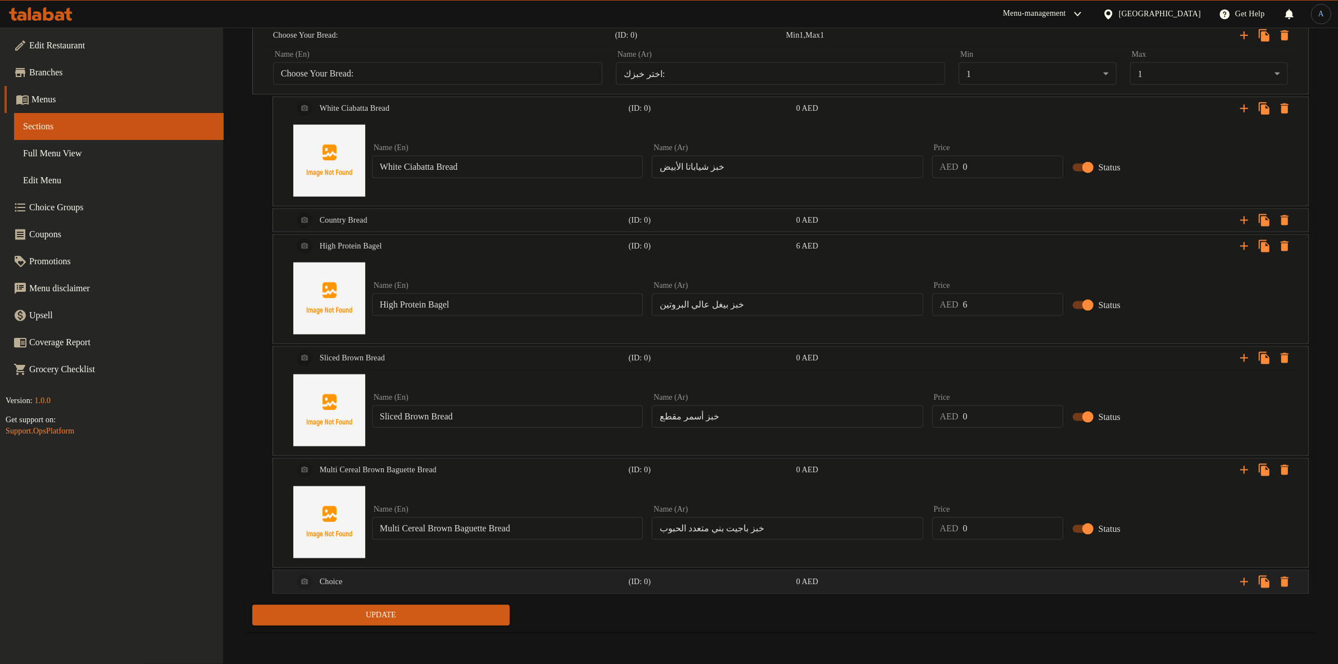
click at [589, 572] on div "Choice" at bounding box center [459, 581] width 336 height 27
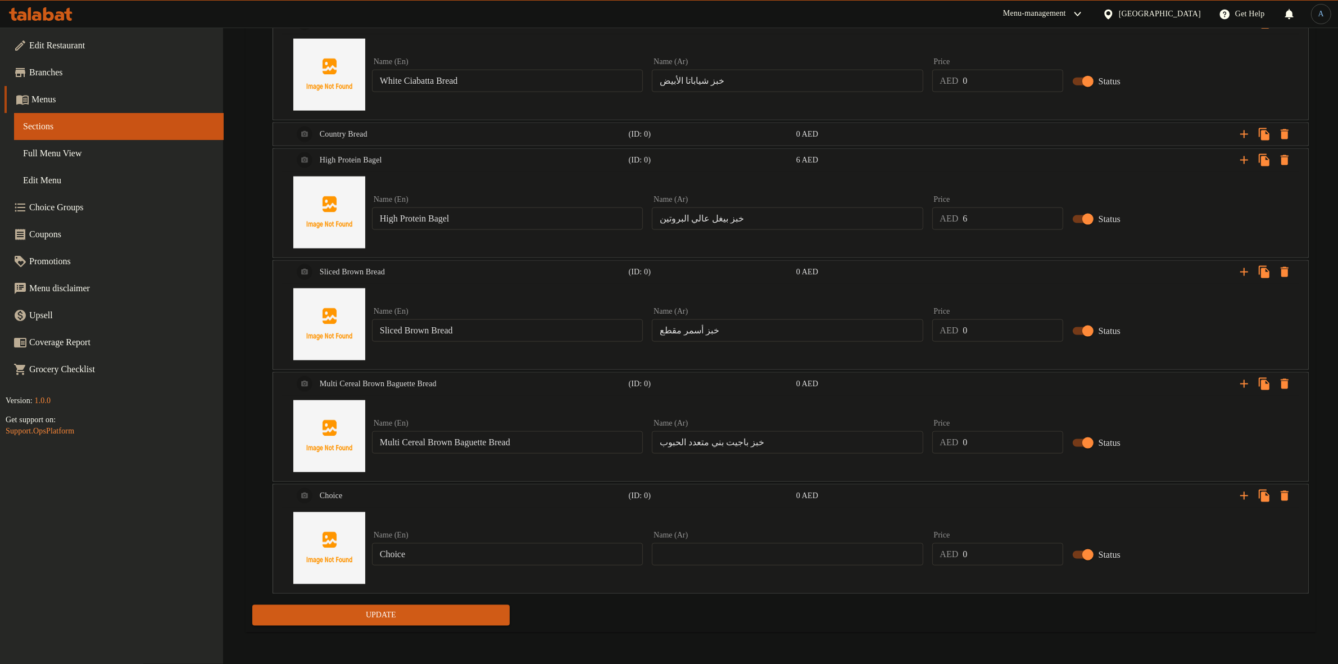
scroll to position [1931, 0]
click at [446, 555] on input "Choice" at bounding box center [507, 554] width 271 height 22
paste input "White Sourdough Bread"
type input "White Sourdough Bread"
drag, startPoint x: 690, startPoint y: 554, endPoint x: 671, endPoint y: 606, distance: 55.1
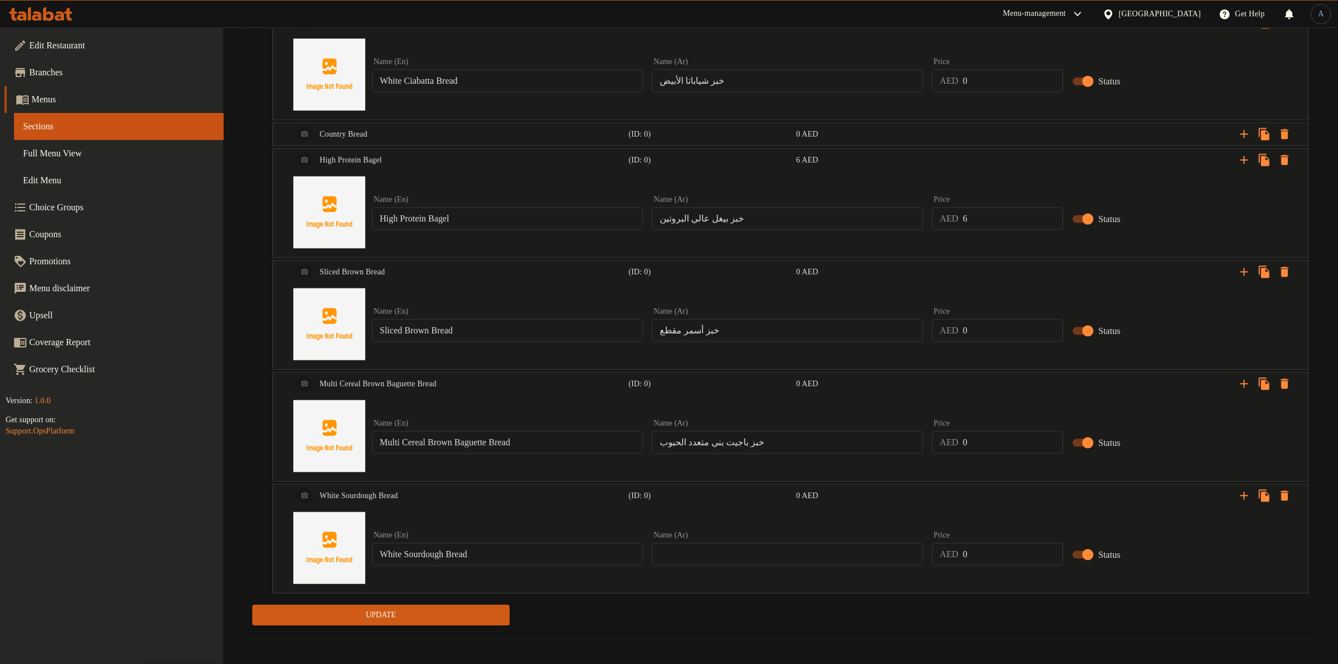
click at [690, 554] on input "text" at bounding box center [787, 554] width 271 height 22
paste input "خبز العجين المخمر الأبيض"
type input "خبز العجين المخمر الأبيض"
click at [461, 628] on div "Update" at bounding box center [381, 615] width 266 height 30
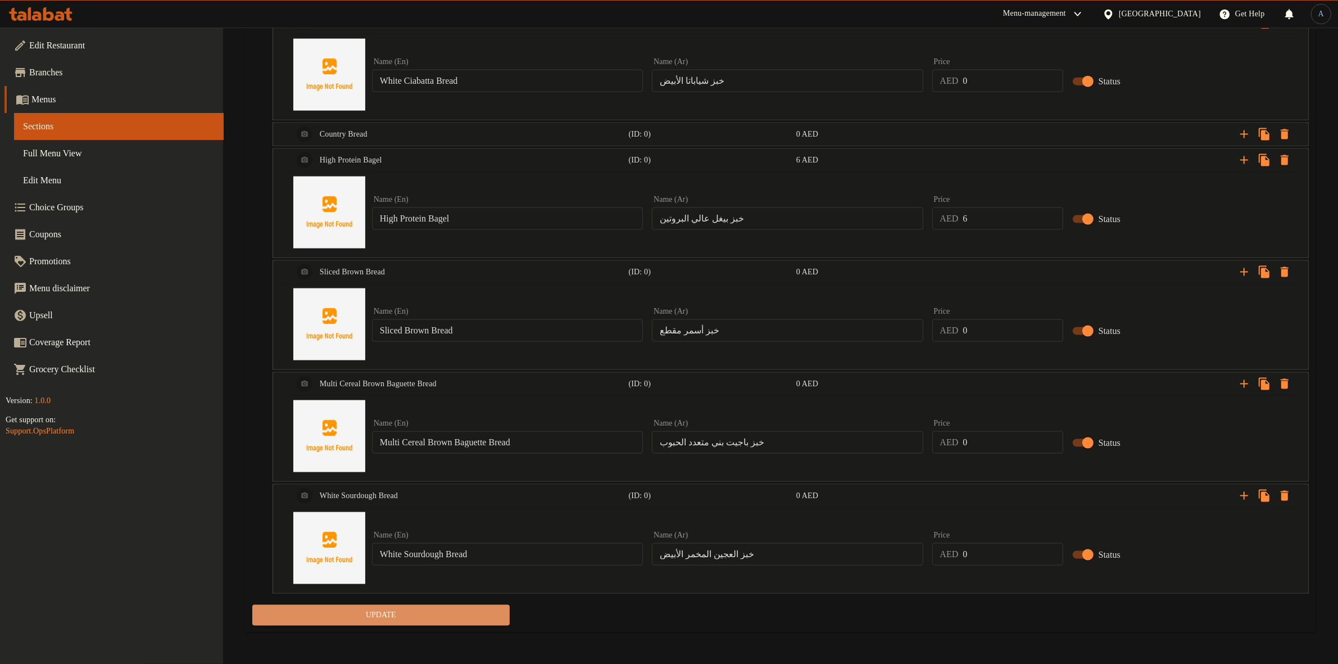
click at [469, 613] on span "Update" at bounding box center [380, 615] width 239 height 14
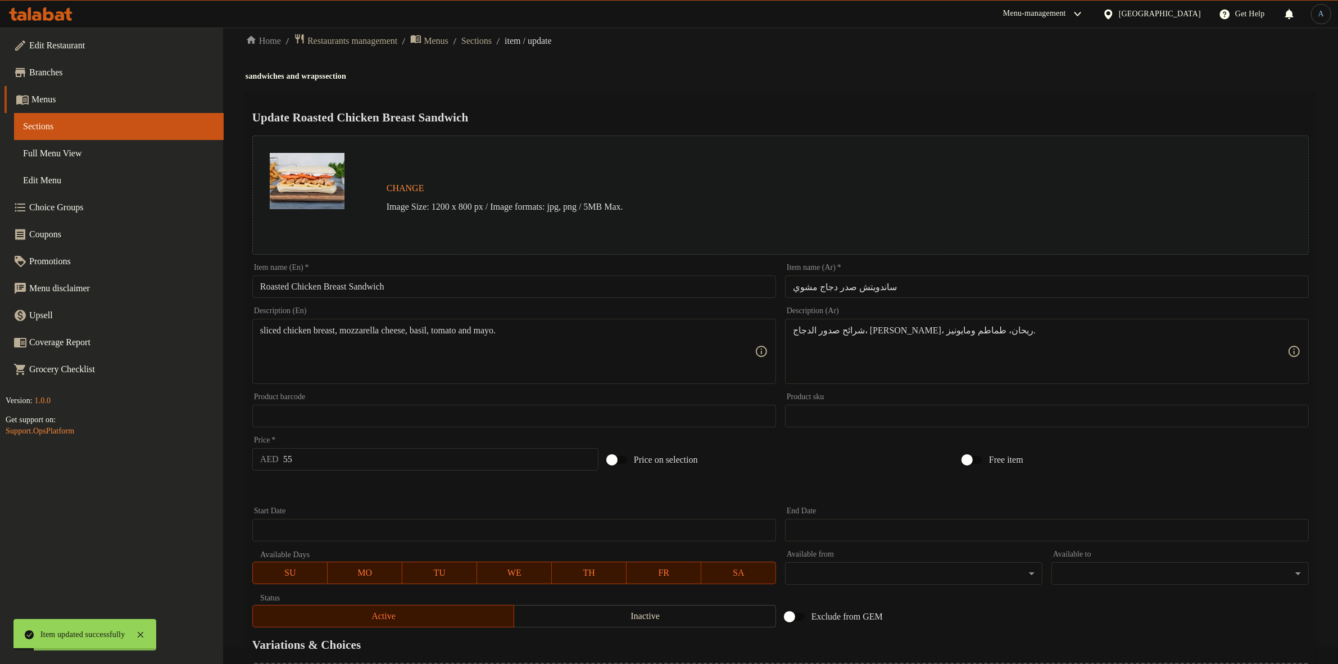
scroll to position [0, 0]
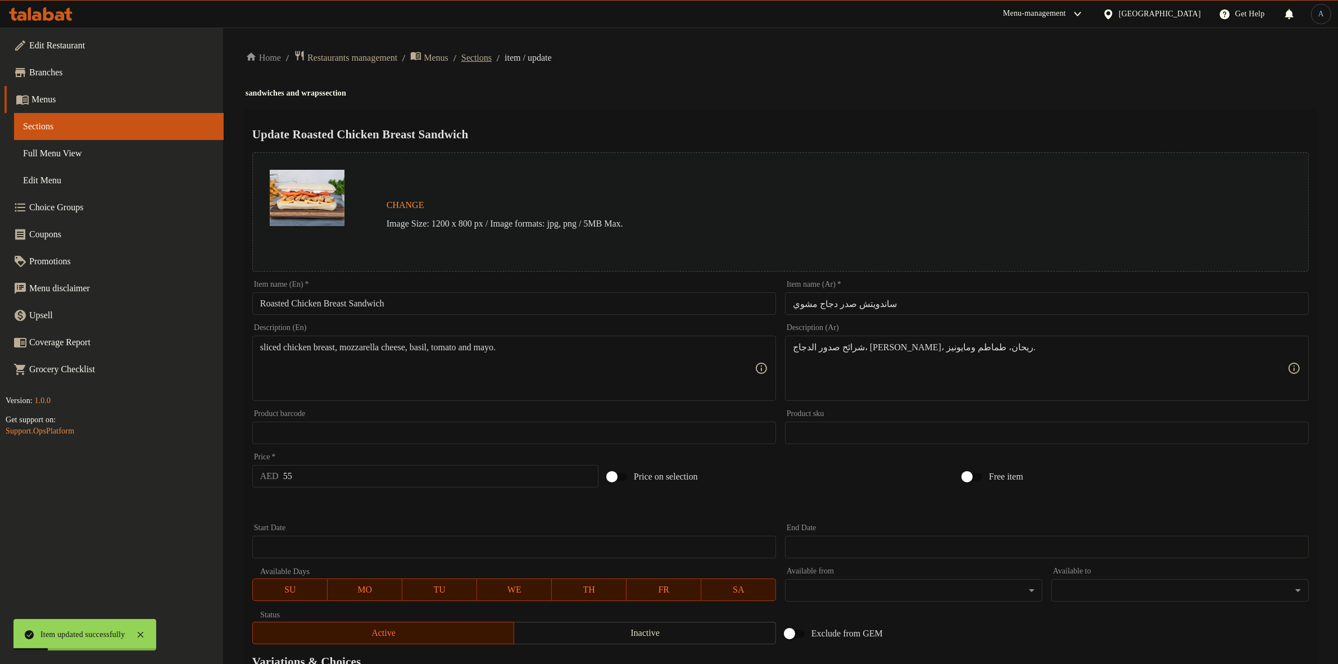
click at [492, 57] on span "Sections" at bounding box center [476, 57] width 30 height 13
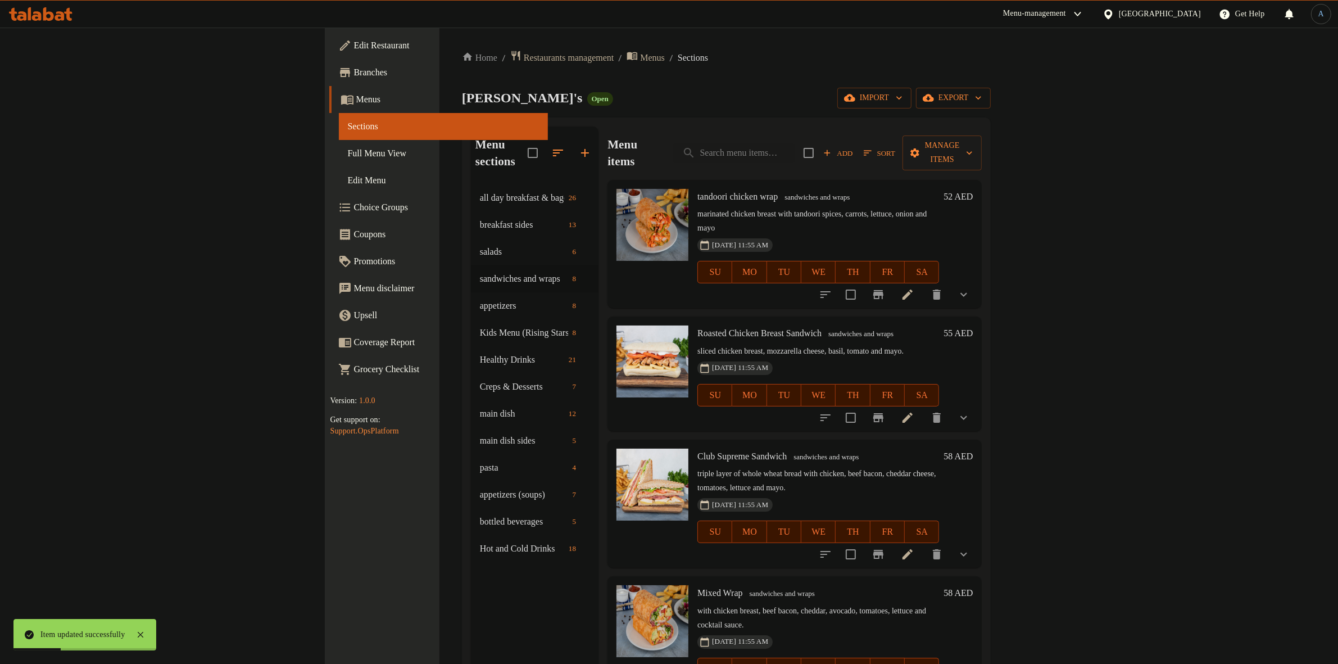
click at [794, 28] on div at bounding box center [669, 28] width 1338 height 1
click at [825, 160] on div "Menu items Add Sort Manage items" at bounding box center [795, 152] width 374 height 53
click at [795, 143] on input "search" at bounding box center [733, 153] width 121 height 20
paste input "Seared Tuna Steak with Asian Style Quinoa"
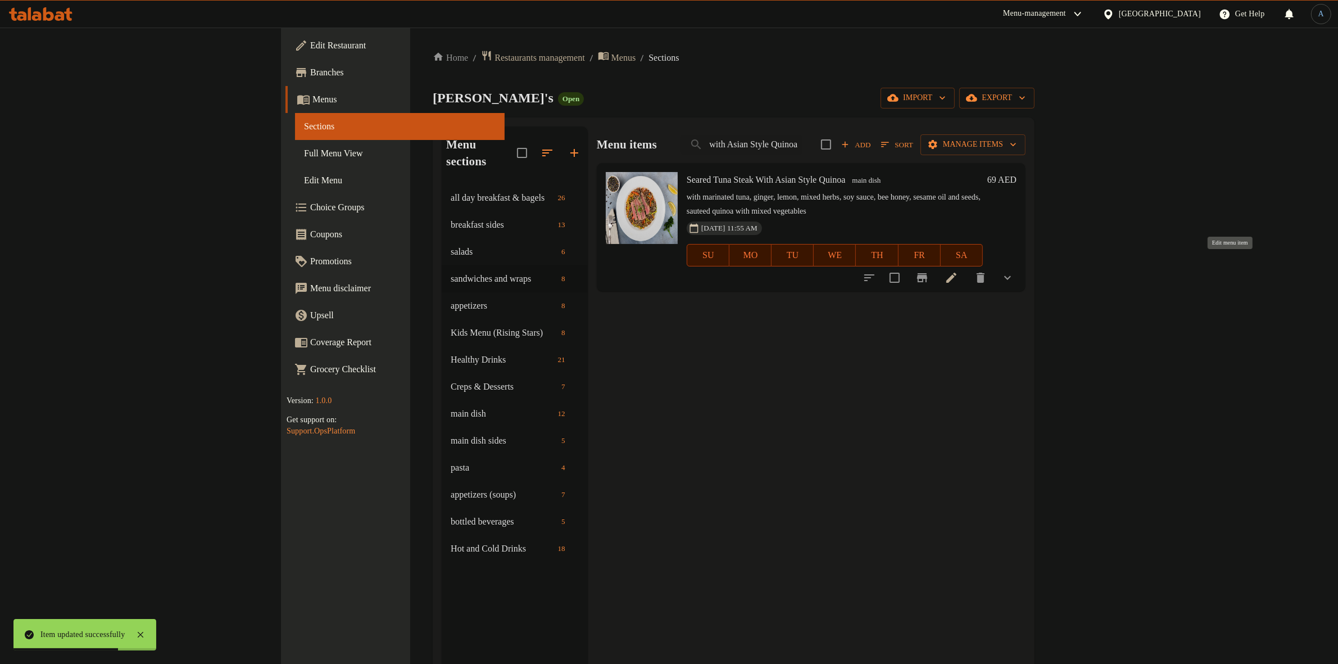
type input "Seared Tuna Steak with Asian Style Quinoa"
click at [957, 273] on icon at bounding box center [951, 278] width 10 height 10
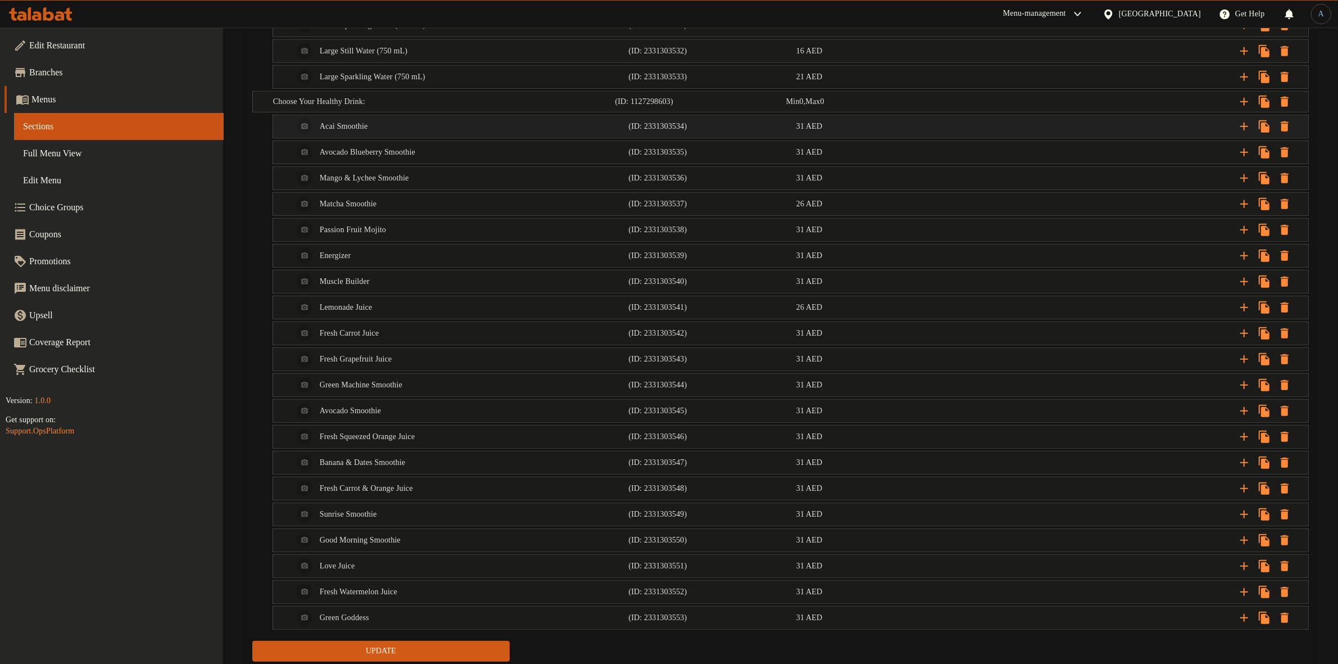
scroll to position [1023, 0]
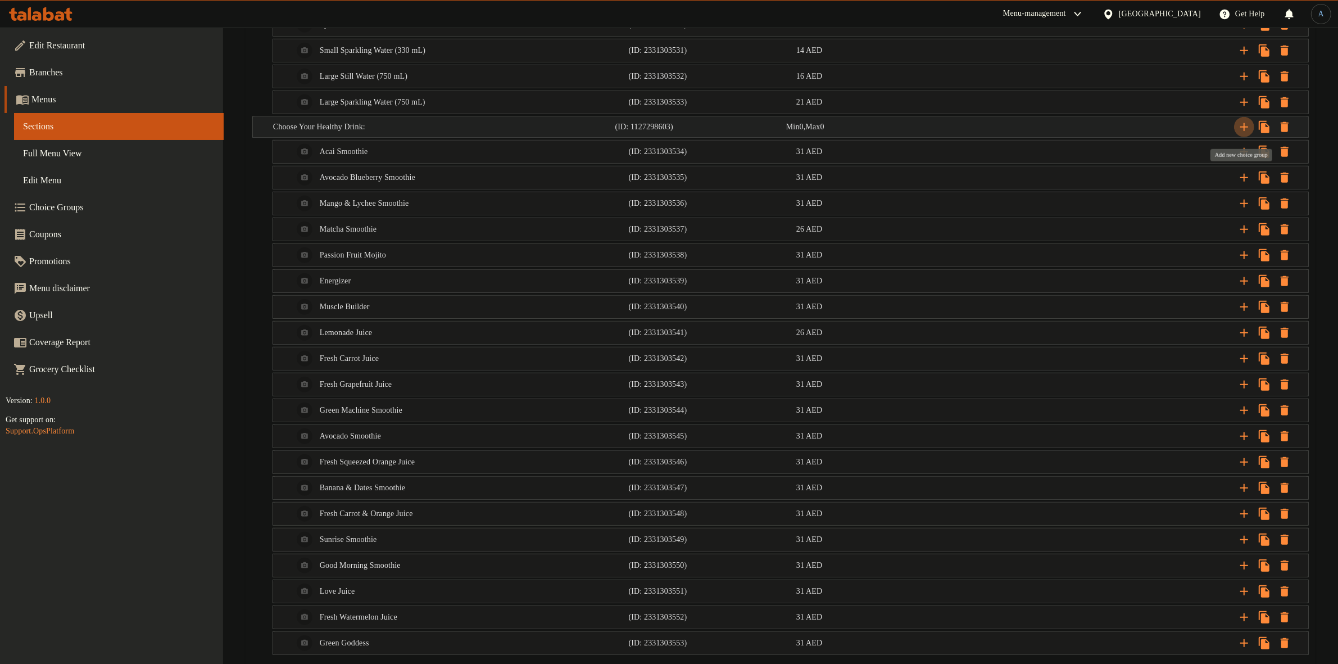
click at [1246, 128] on icon "Expand" at bounding box center [1244, 126] width 13 height 13
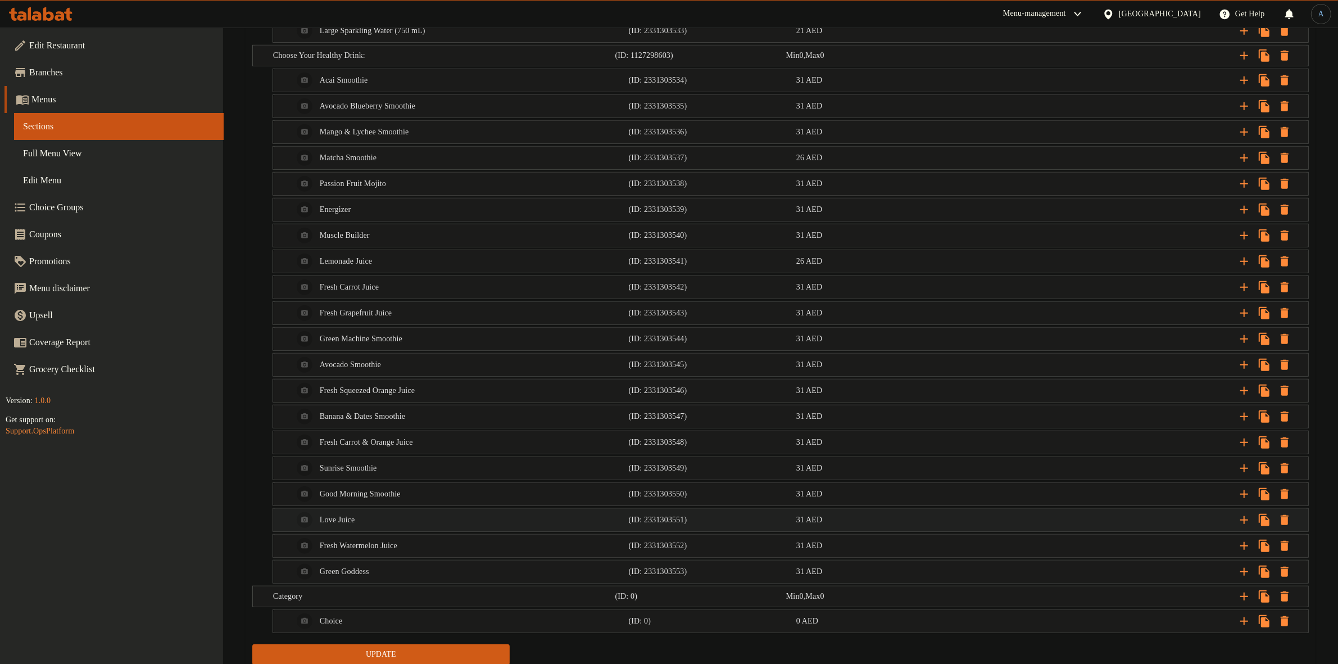
scroll to position [1143, 0]
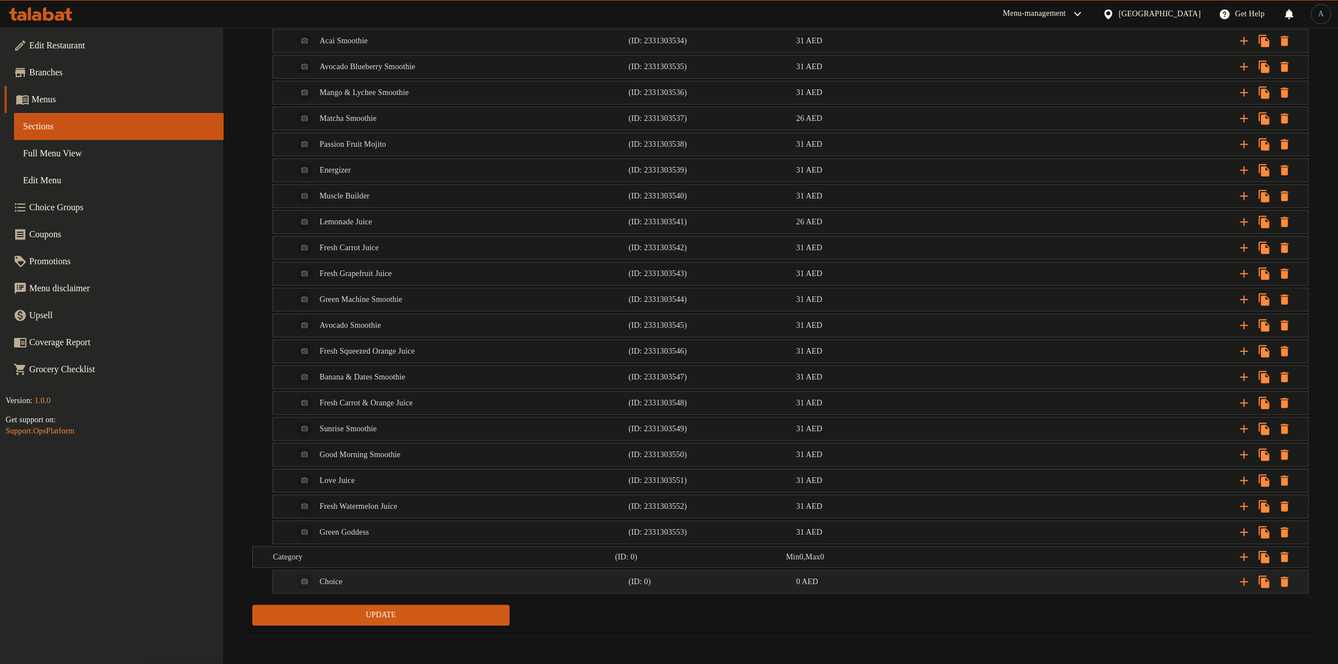
click at [353, 585] on div "Choice" at bounding box center [459, 581] width 336 height 27
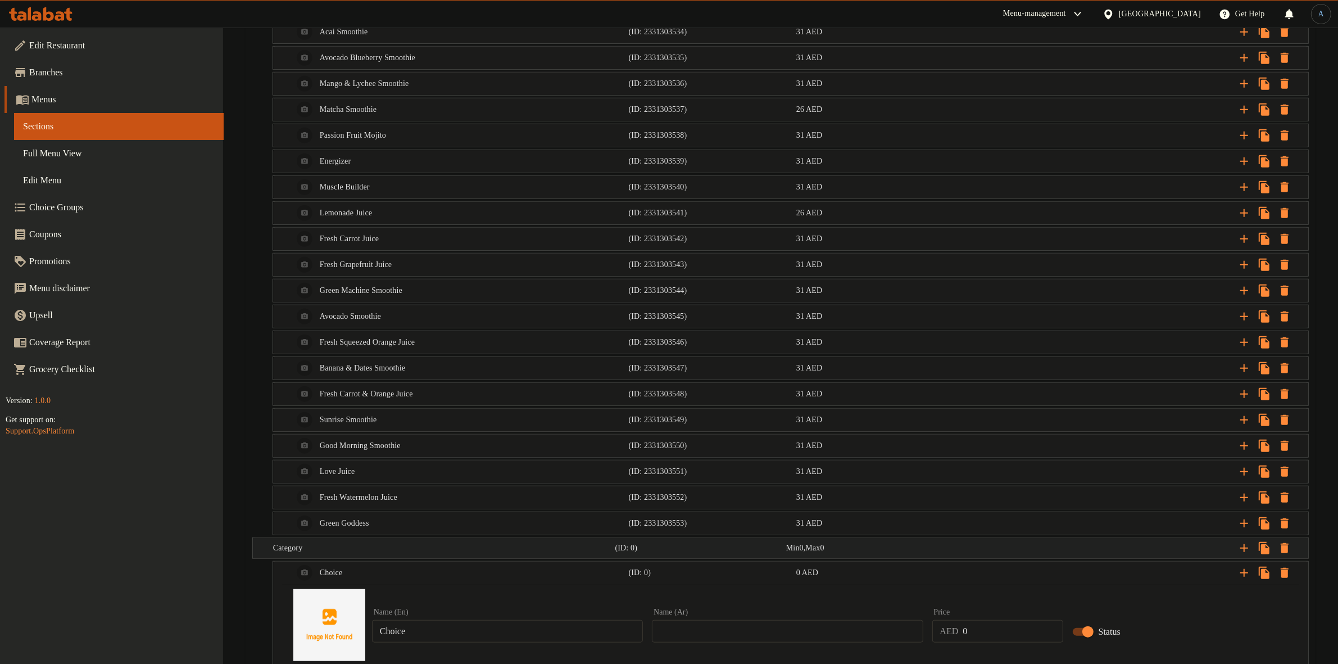
click at [351, 552] on h5 "Category" at bounding box center [442, 547] width 338 height 11
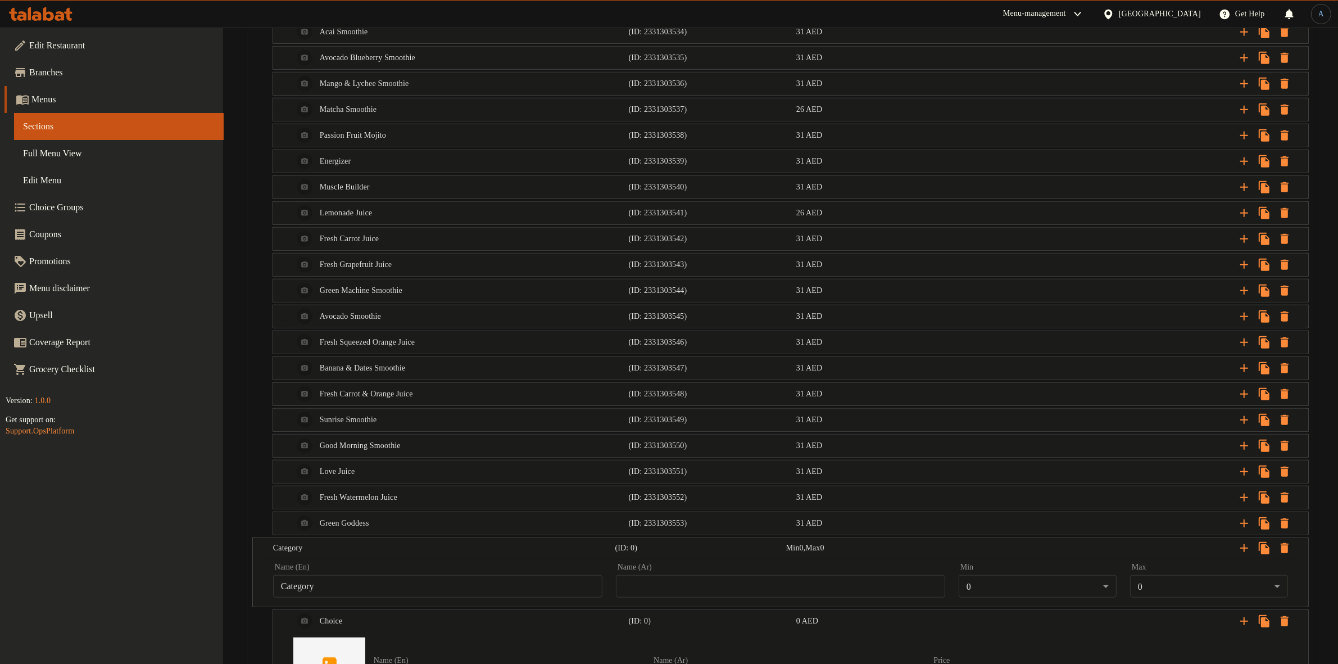
click at [352, 579] on div "Name (En) Category Name (En)" at bounding box center [437, 580] width 329 height 34
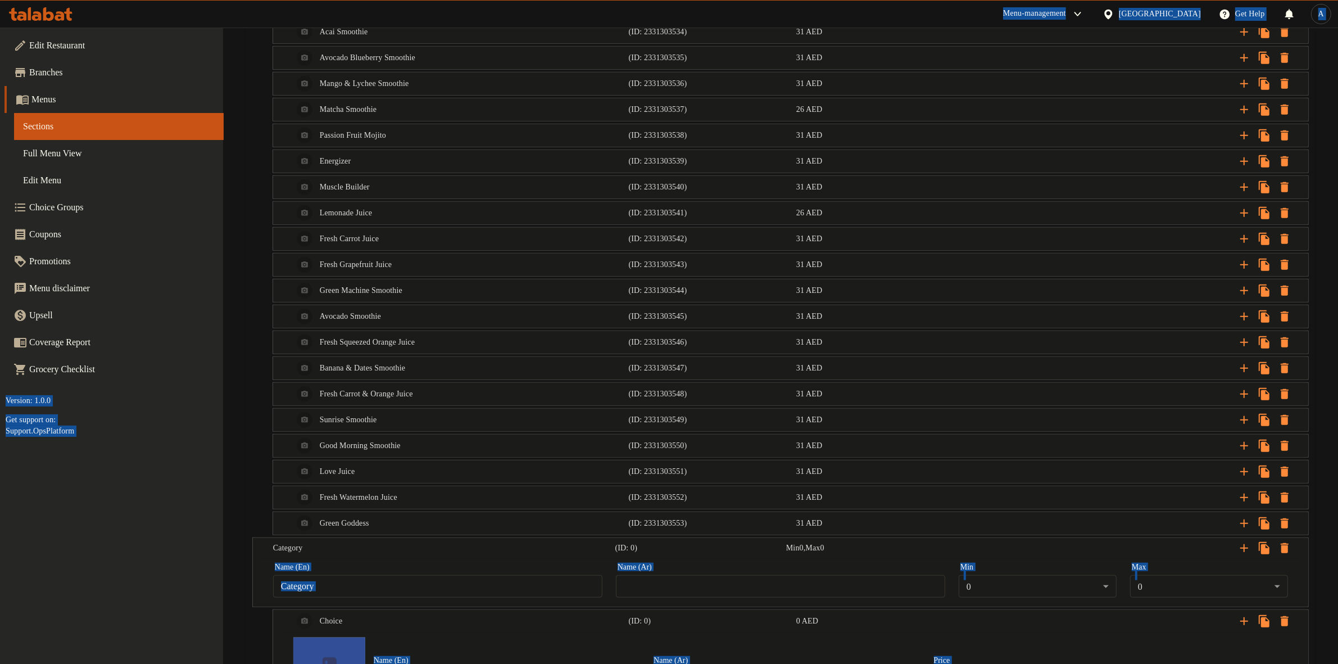
click at [353, 597] on input "Category" at bounding box center [437, 586] width 329 height 22
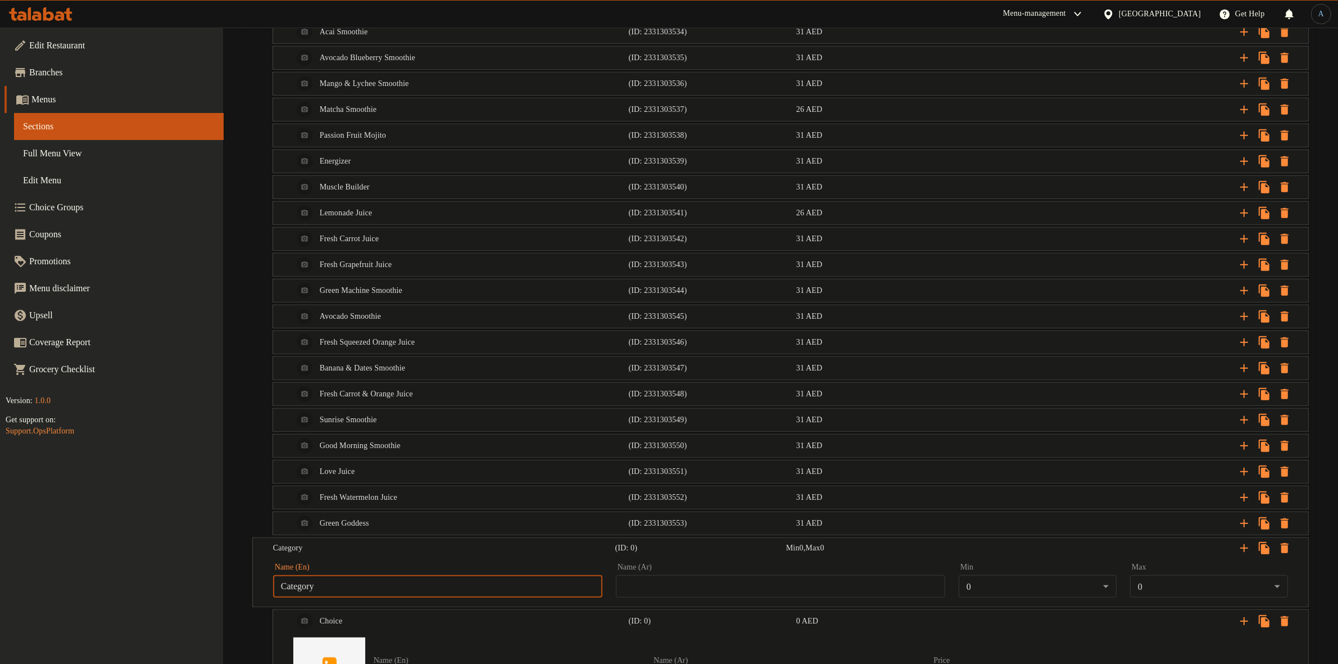
paste input "Doness:"
type input "Doness:"
click at [731, 596] on input "text" at bounding box center [780, 586] width 329 height 22
type input "l"
type input "مستوي النضج:"
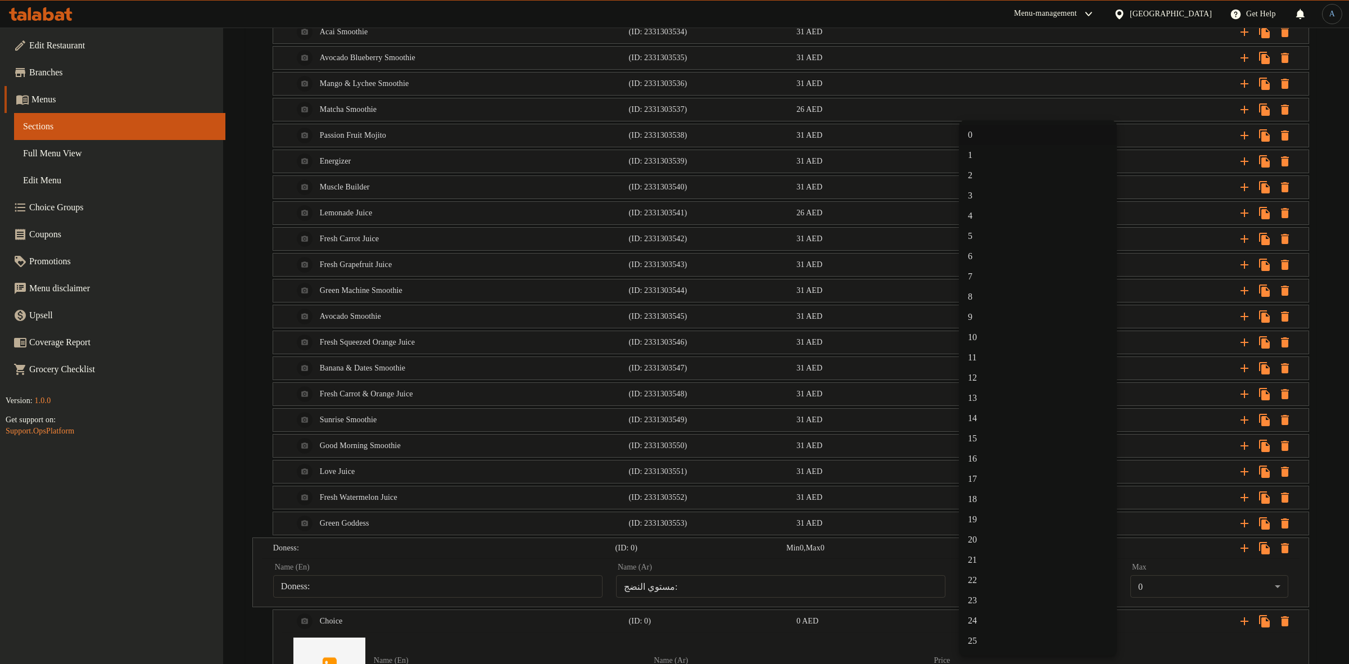
click at [998, 151] on li "1" at bounding box center [1038, 155] width 158 height 20
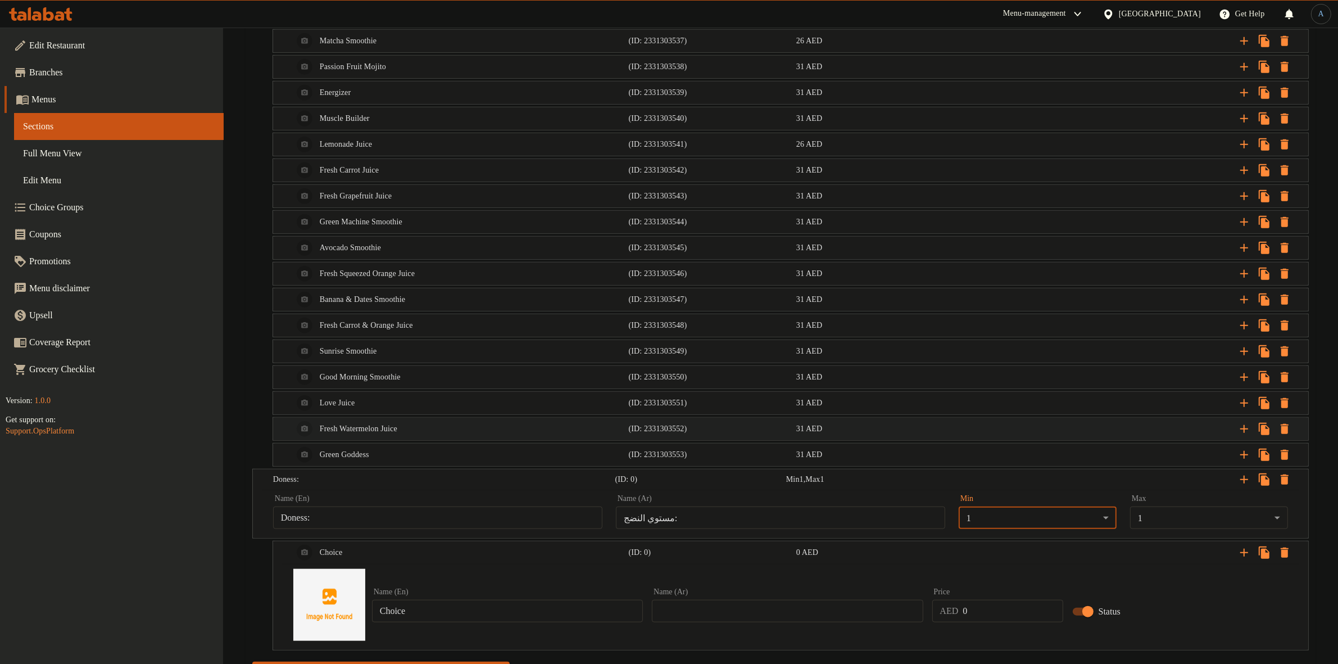
scroll to position [1278, 0]
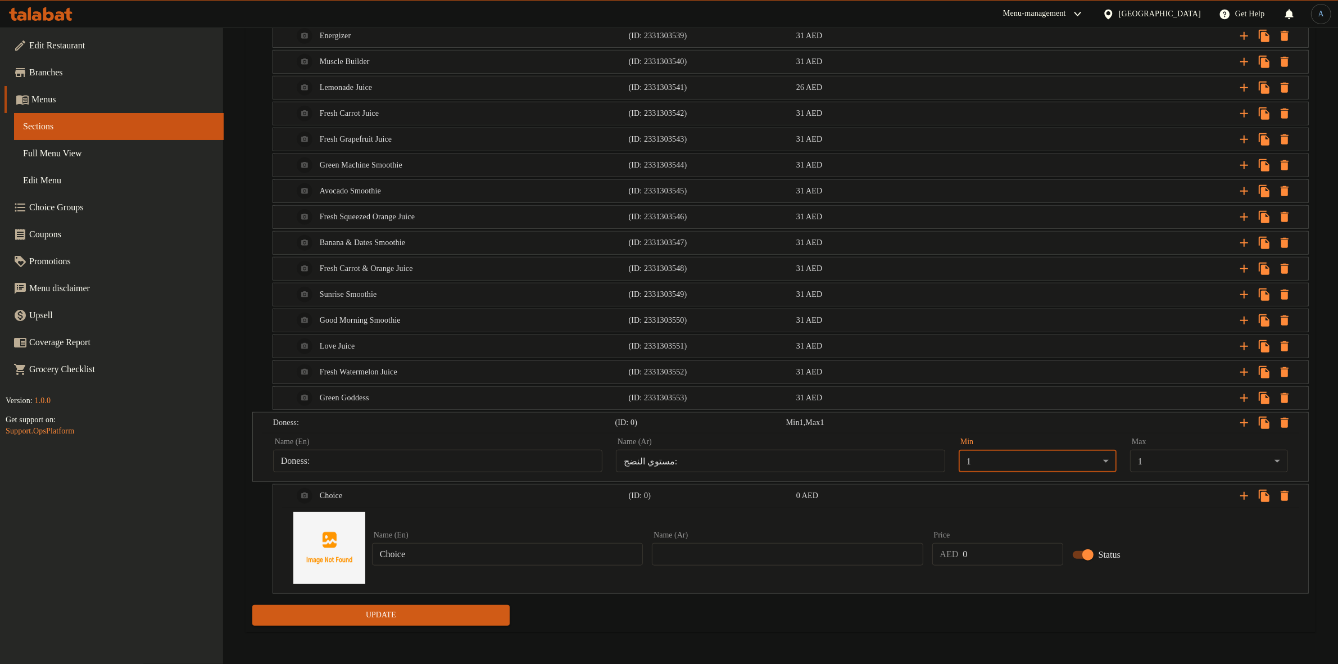
drag, startPoint x: 441, startPoint y: 540, endPoint x: 471, endPoint y: 572, distance: 43.3
click at [441, 551] on div "Name (En) Choice Name (En)" at bounding box center [507, 548] width 271 height 34
click at [482, 563] on div "Name (En) Choice Name (En) Name (Ar) Name (Ar) Price AED 0 Price Status" at bounding box center [791, 547] width 1008 height 85
click at [491, 556] on input "Choice" at bounding box center [507, 554] width 271 height 22
paste input "Medium"
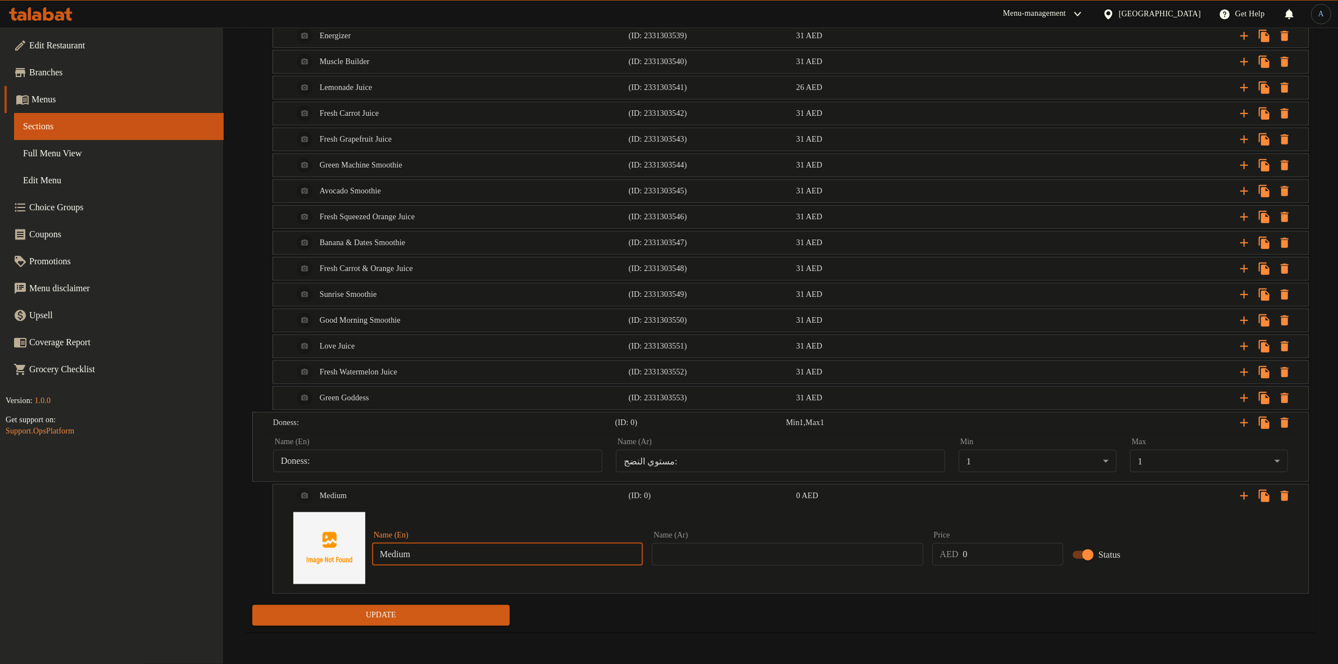
type input "Medium"
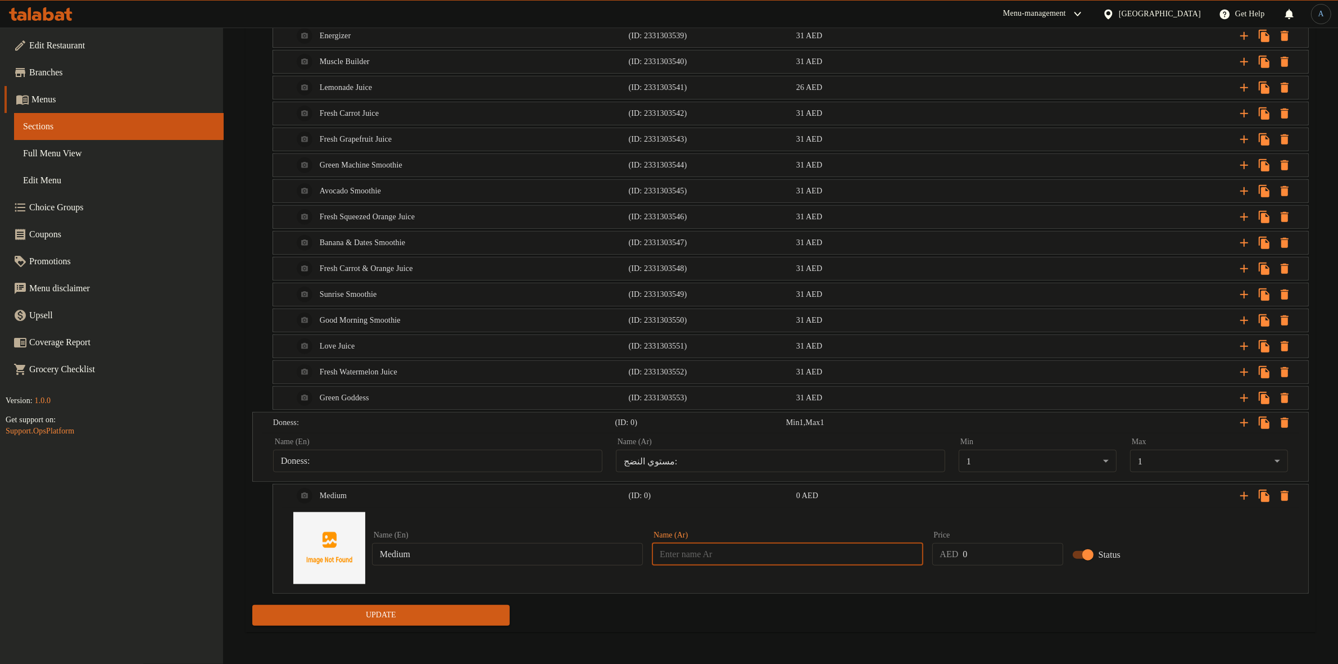
click at [765, 558] on input "text" at bounding box center [787, 554] width 271 height 22
type input "وسط"
click at [1240, 495] on icon "Expand" at bounding box center [1244, 496] width 8 height 8
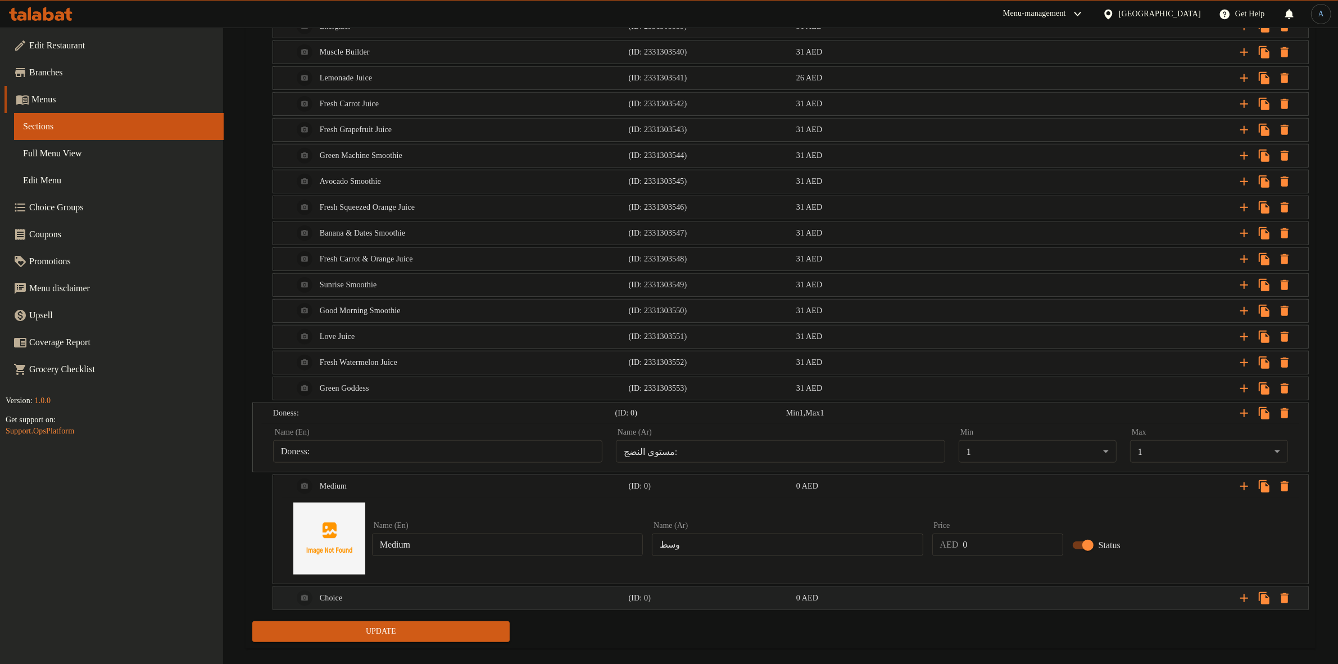
click at [420, 602] on div "Choice" at bounding box center [459, 598] width 336 height 27
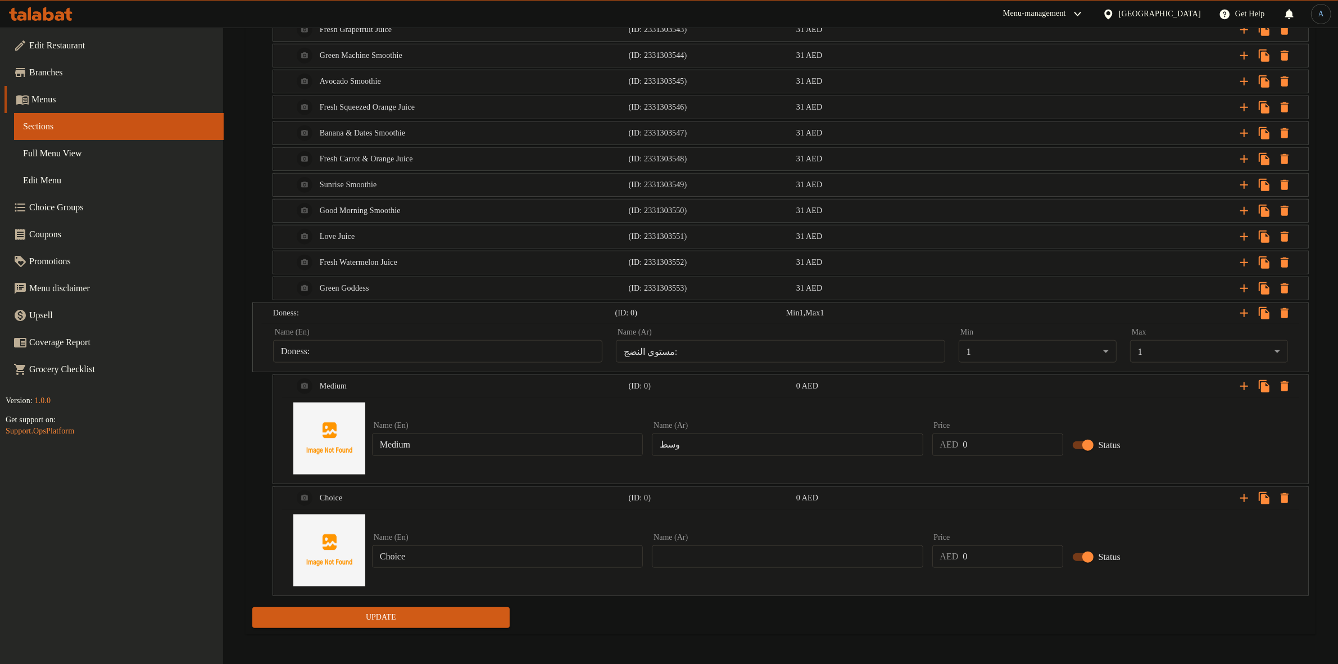
scroll to position [1389, 0]
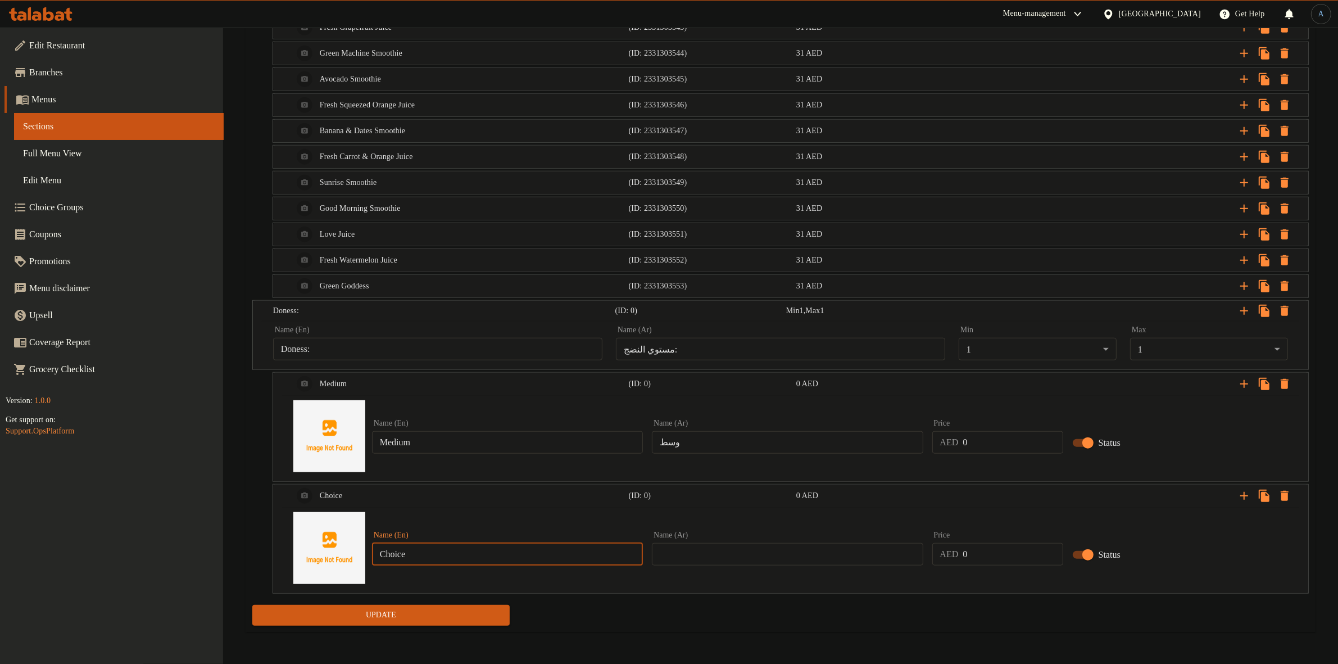
click at [436, 562] on input "Choice" at bounding box center [507, 554] width 271 height 22
paste input "Well Don"
type input "Well Done"
click at [829, 552] on input "text" at bounding box center [787, 554] width 271 height 22
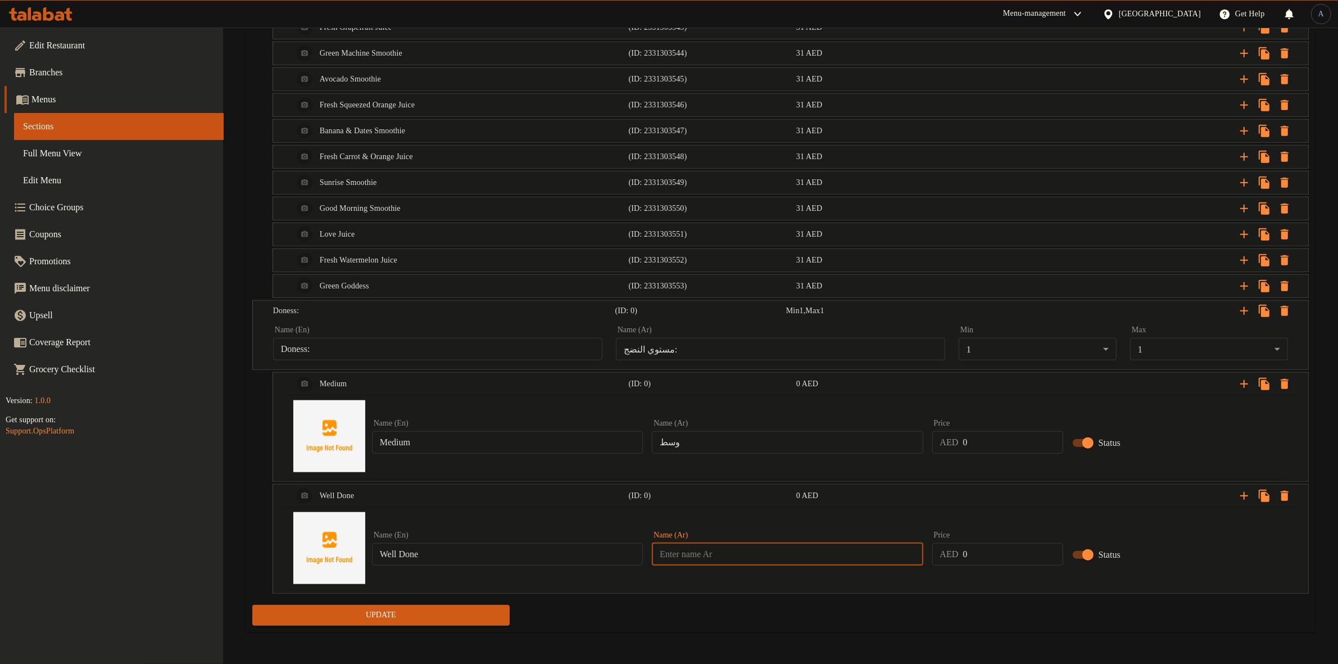
type input "م"
click at [787, 565] on div "Name (Ar) Name (Ar)" at bounding box center [787, 548] width 280 height 43
click at [793, 544] on input "text" at bounding box center [787, 554] width 271 height 22
paste input "مطهو جيداً"
type input "مطهو جيداً"
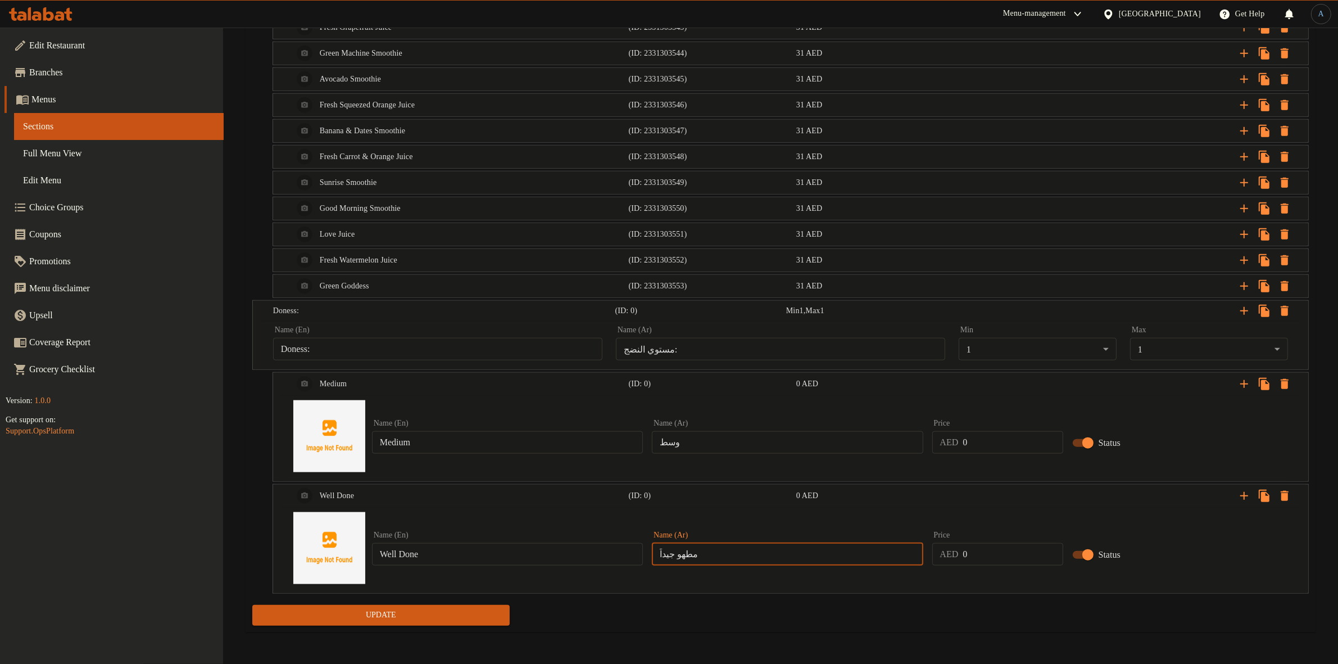
click at [767, 628] on div "Update" at bounding box center [781, 615] width 1066 height 30
click at [454, 624] on button "Update" at bounding box center [380, 615] width 257 height 21
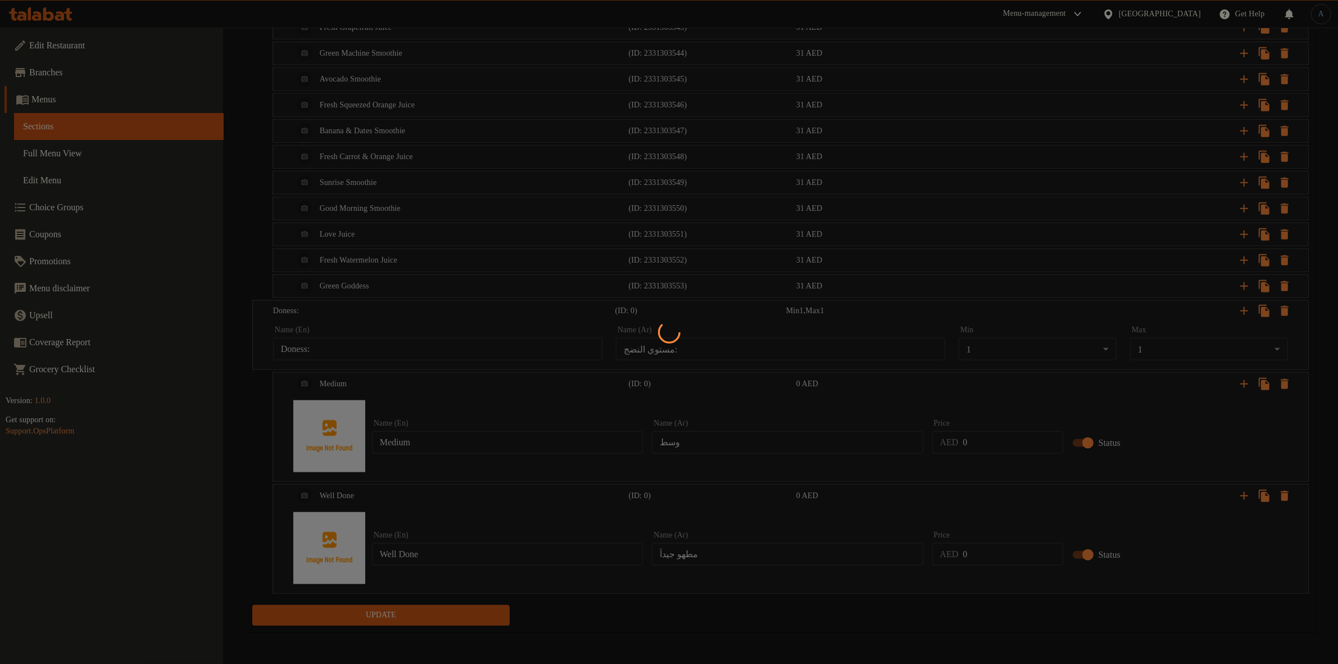
click at [729, 605] on div at bounding box center [669, 332] width 1338 height 664
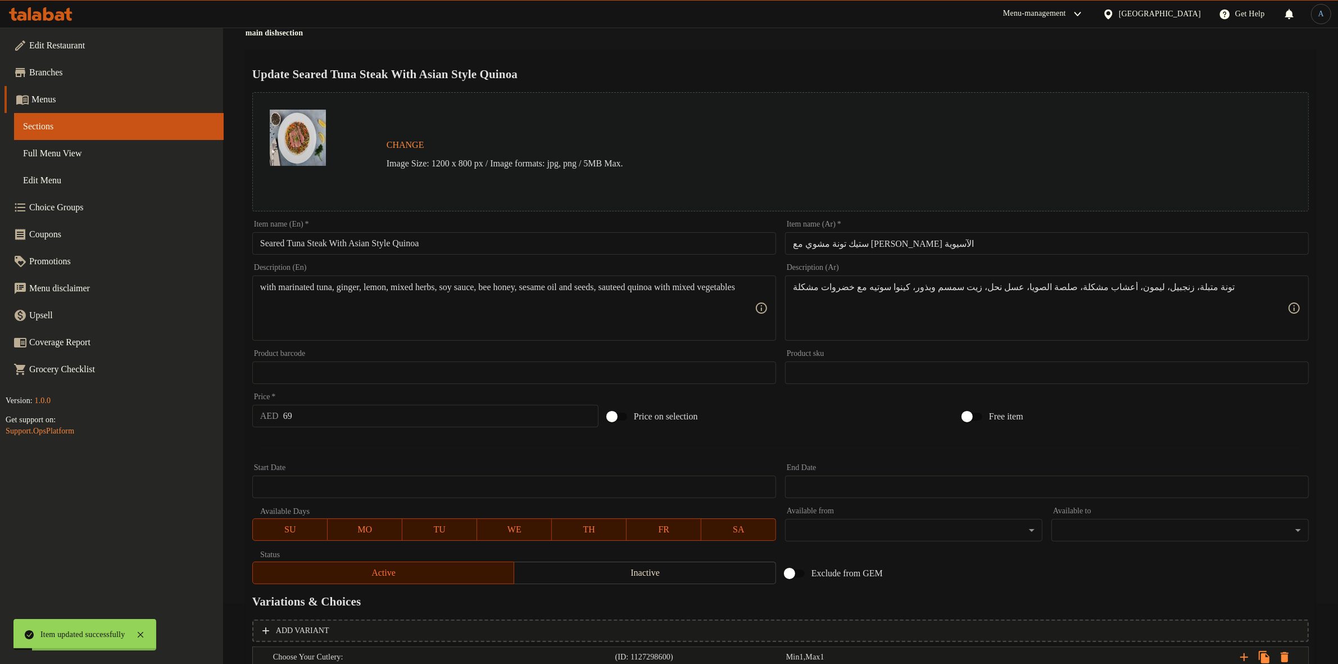
scroll to position [0, 0]
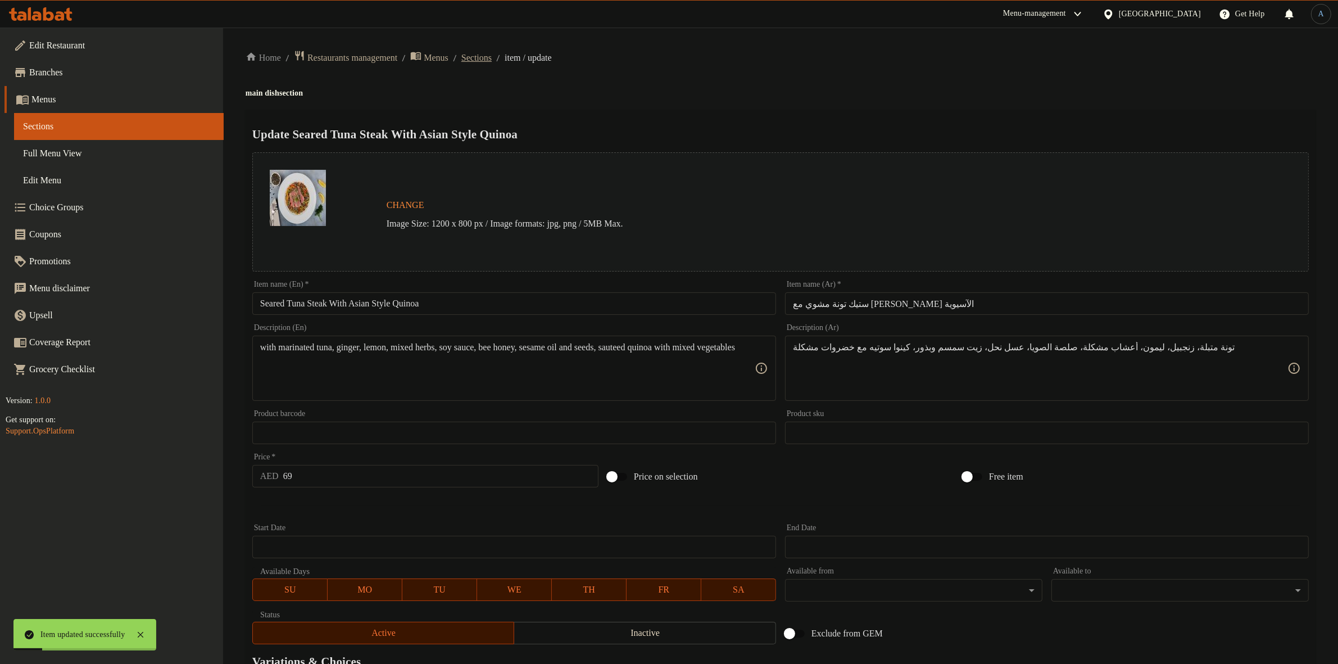
click at [492, 52] on span "Sections" at bounding box center [476, 57] width 30 height 13
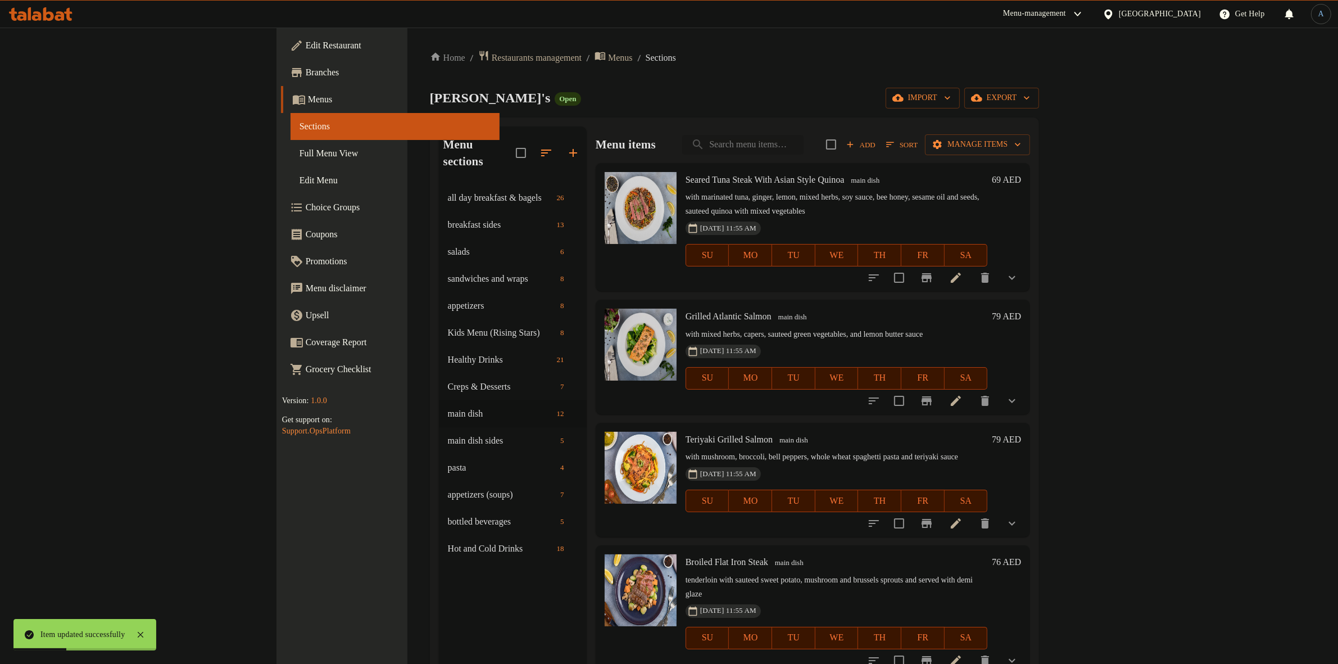
click at [804, 153] on input "search" at bounding box center [742, 145] width 121 height 20
paste input "[PERSON_NAME]"
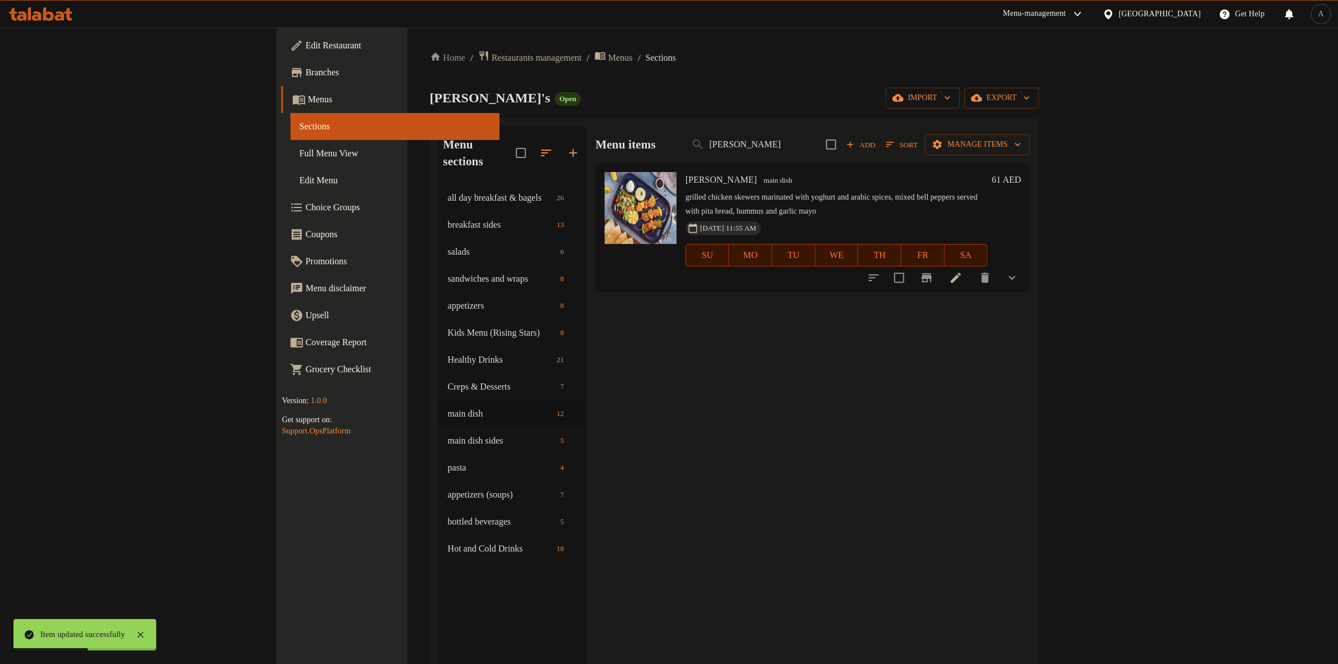
type input "[PERSON_NAME]"
click at [972, 271] on li at bounding box center [955, 278] width 31 height 20
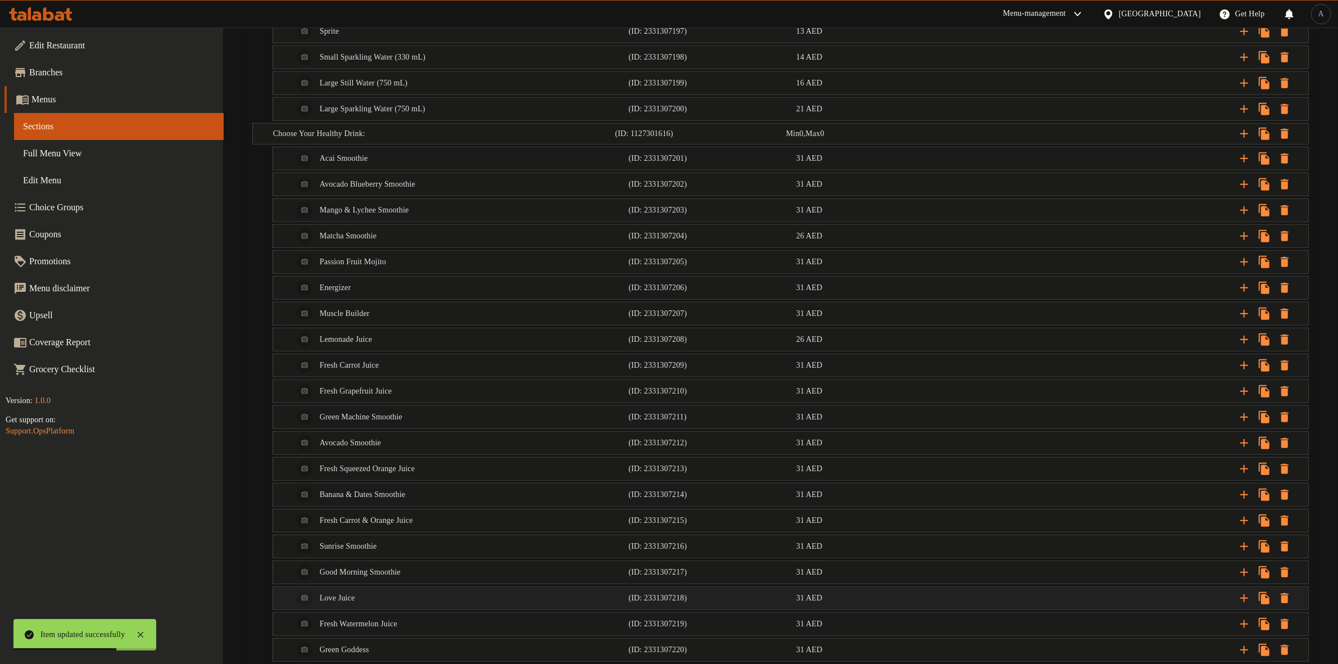
scroll to position [1093, 0]
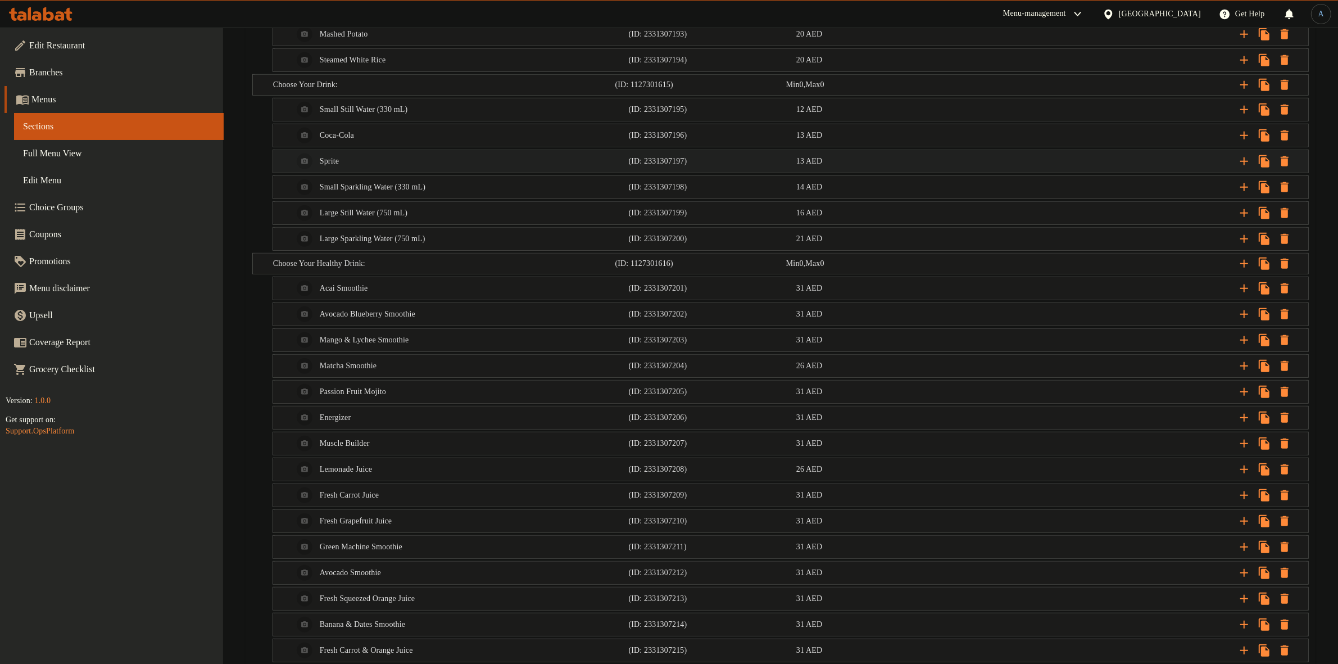
scroll to position [882, 0]
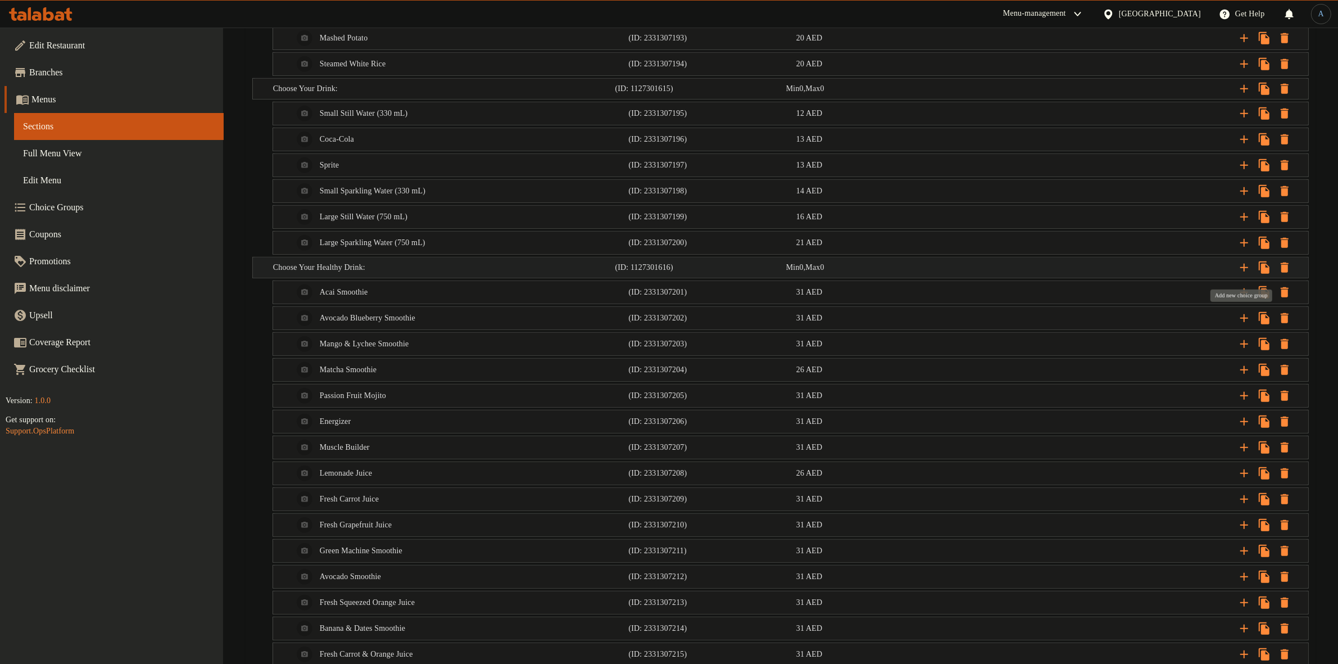
click at [1240, 268] on icon "Expand" at bounding box center [1244, 267] width 13 height 13
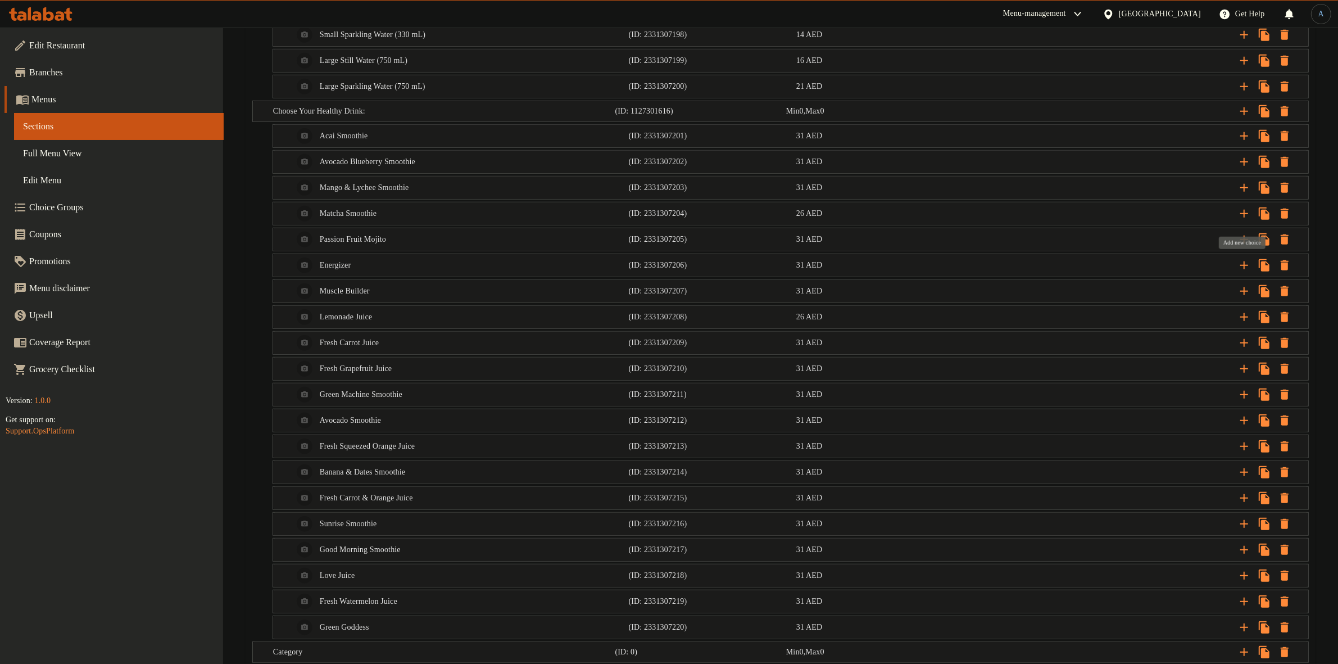
scroll to position [1143, 0]
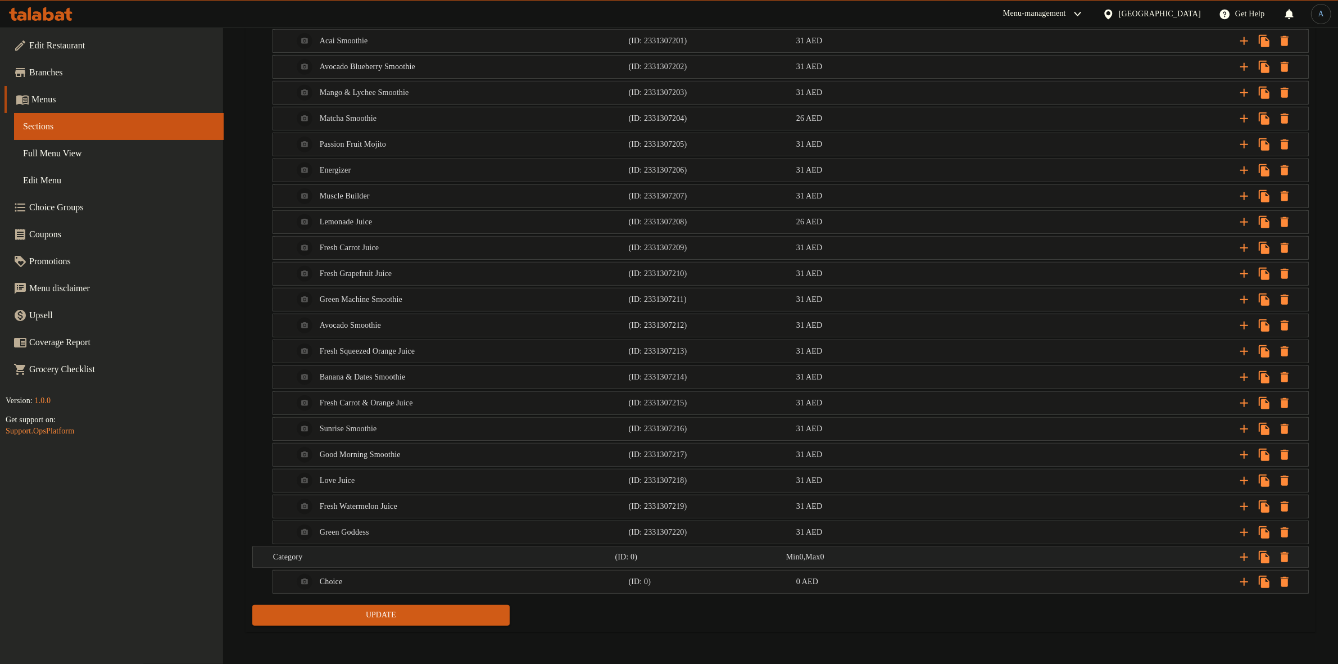
click at [1153, 561] on div "Expand" at bounding box center [1126, 557] width 342 height 25
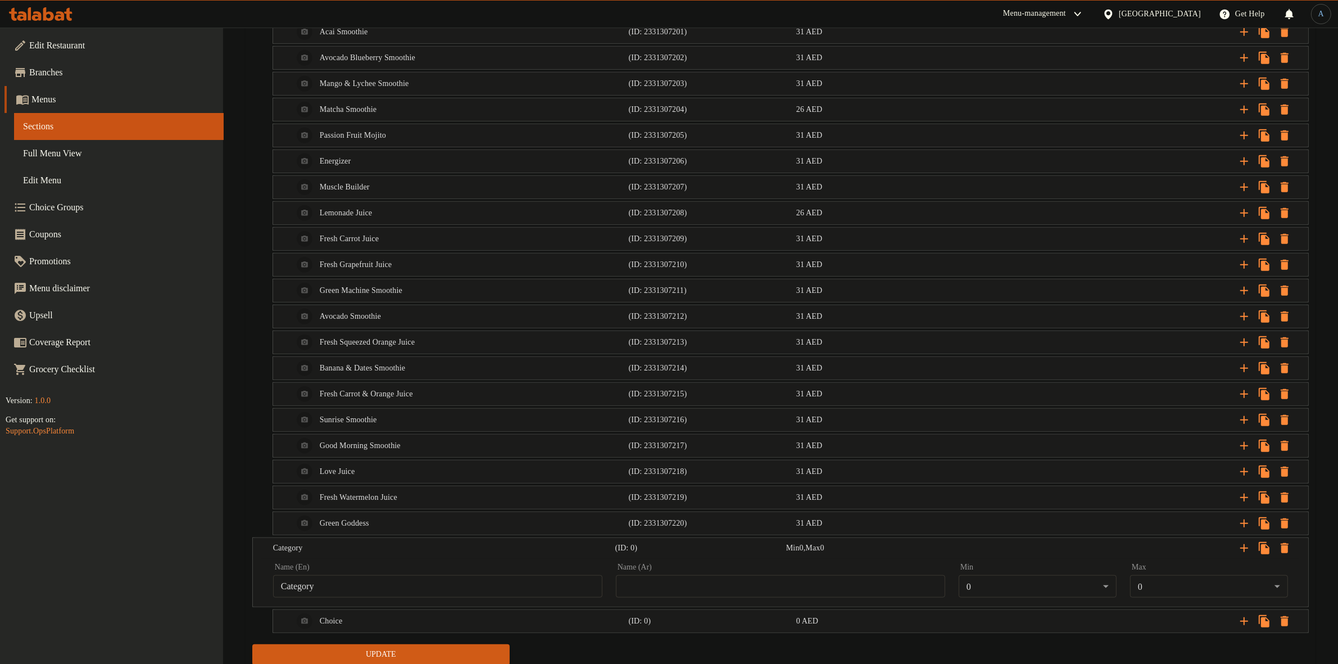
click at [372, 579] on div "Name (En) Category Name (En)" at bounding box center [437, 580] width 329 height 34
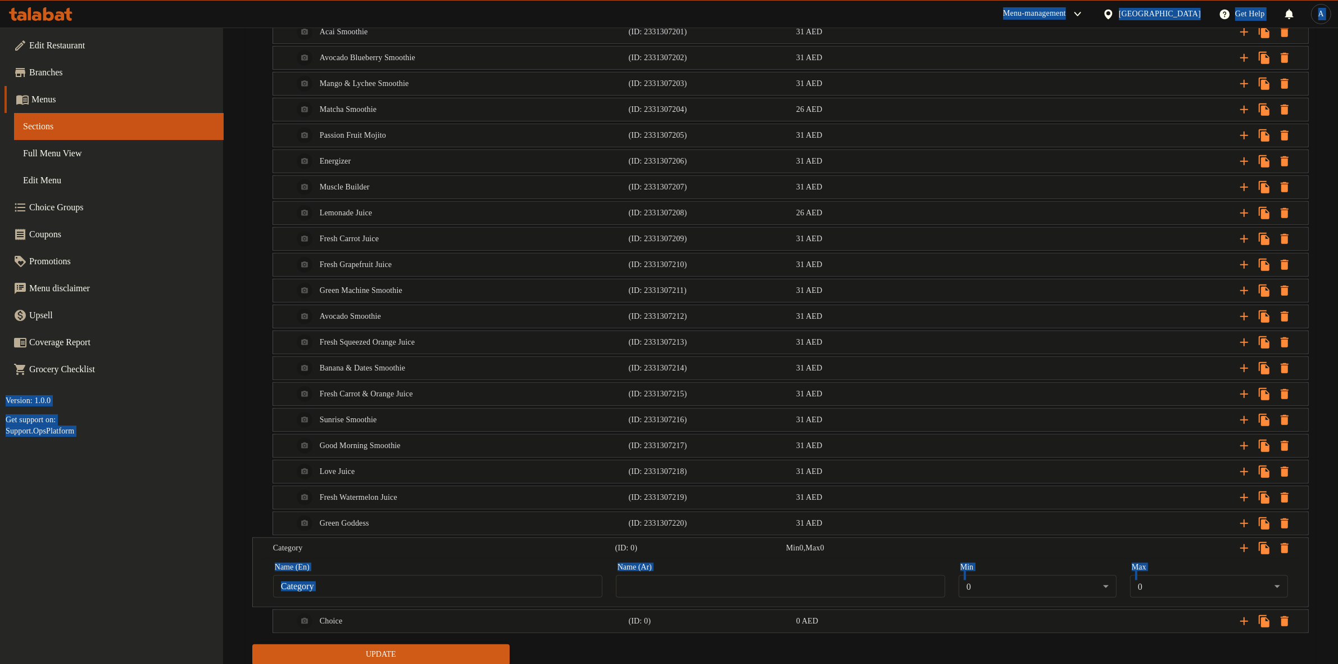
click at [373, 589] on input "Category" at bounding box center [437, 586] width 329 height 22
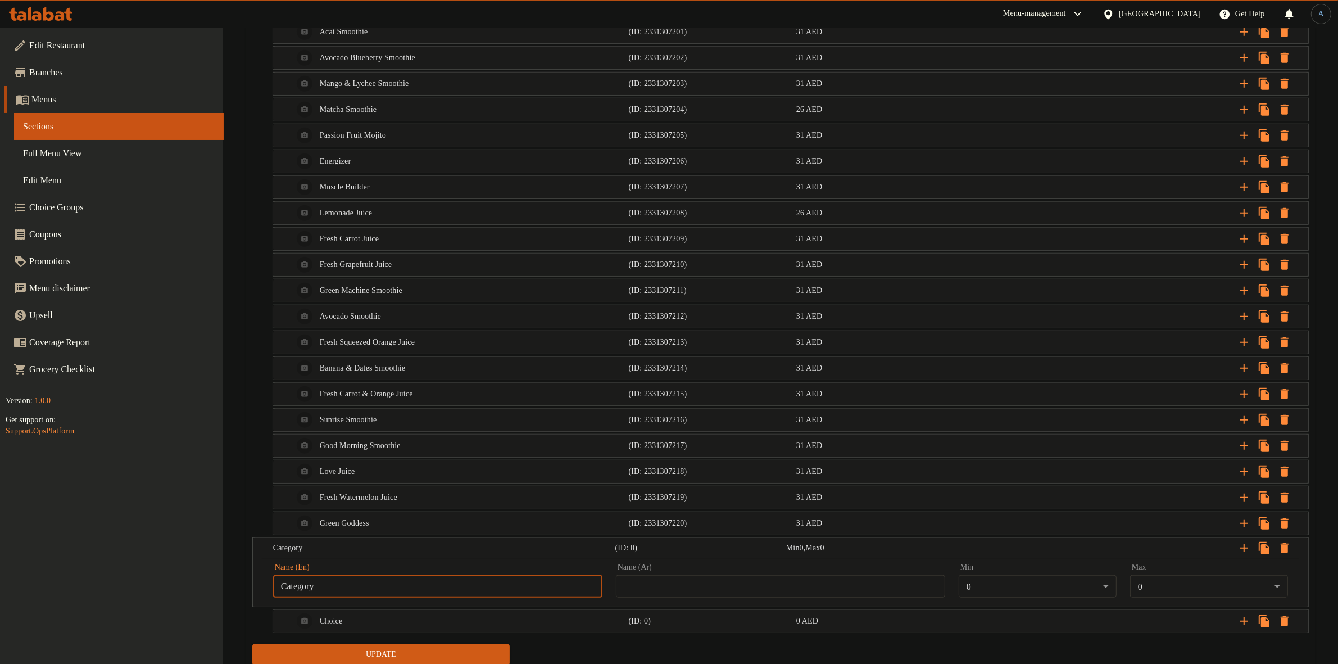
paste input "Extras"
type input "Extras:"
click at [646, 597] on input "text" at bounding box center [780, 586] width 329 height 22
paste input "إضافات"
type input "إضافات"
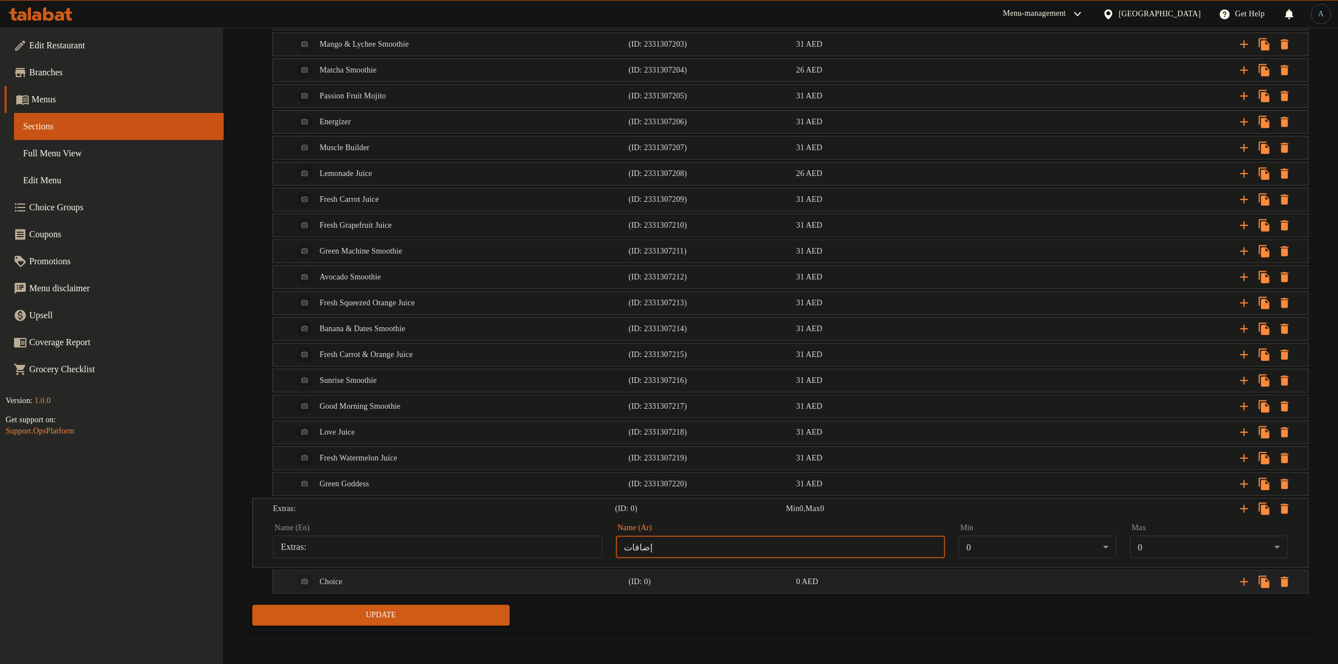
click at [582, 579] on div "Choice" at bounding box center [459, 581] width 336 height 27
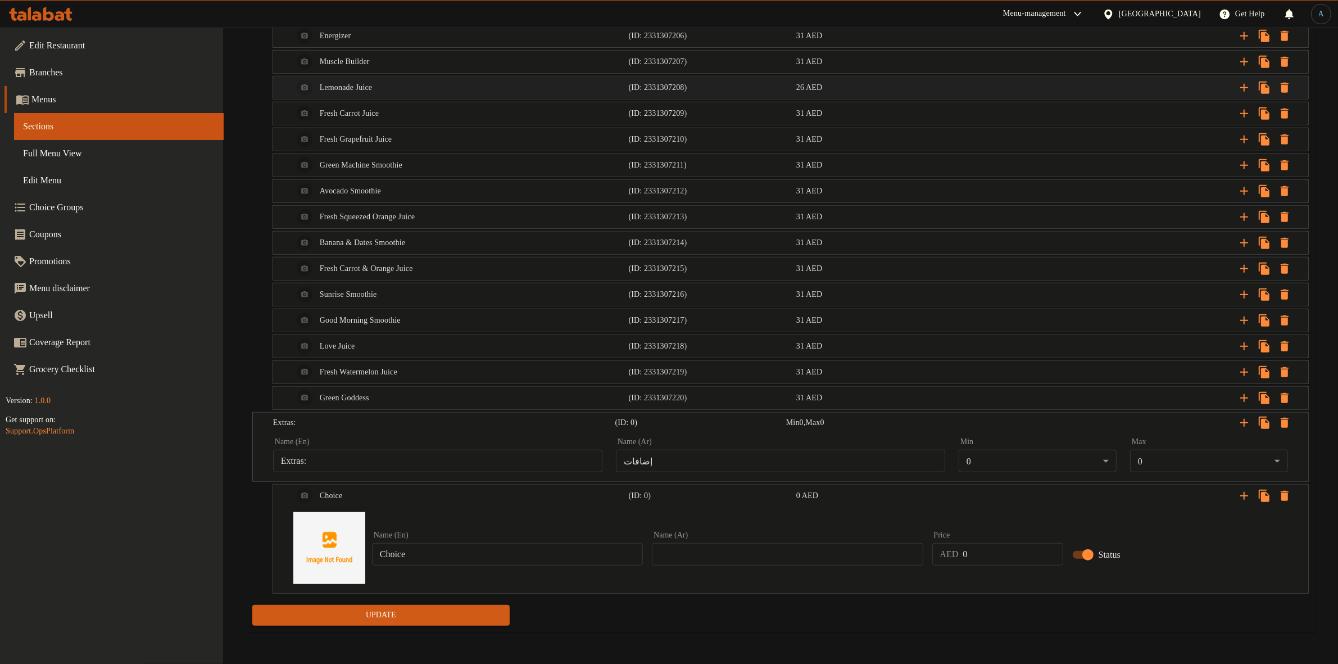
scroll to position [1274, 0]
click at [440, 558] on input "Choice" at bounding box center [507, 554] width 271 height 22
paste input "Extra Pita Bread"
type input "Extra Pita Bread"
click at [799, 552] on input "text" at bounding box center [787, 554] width 271 height 22
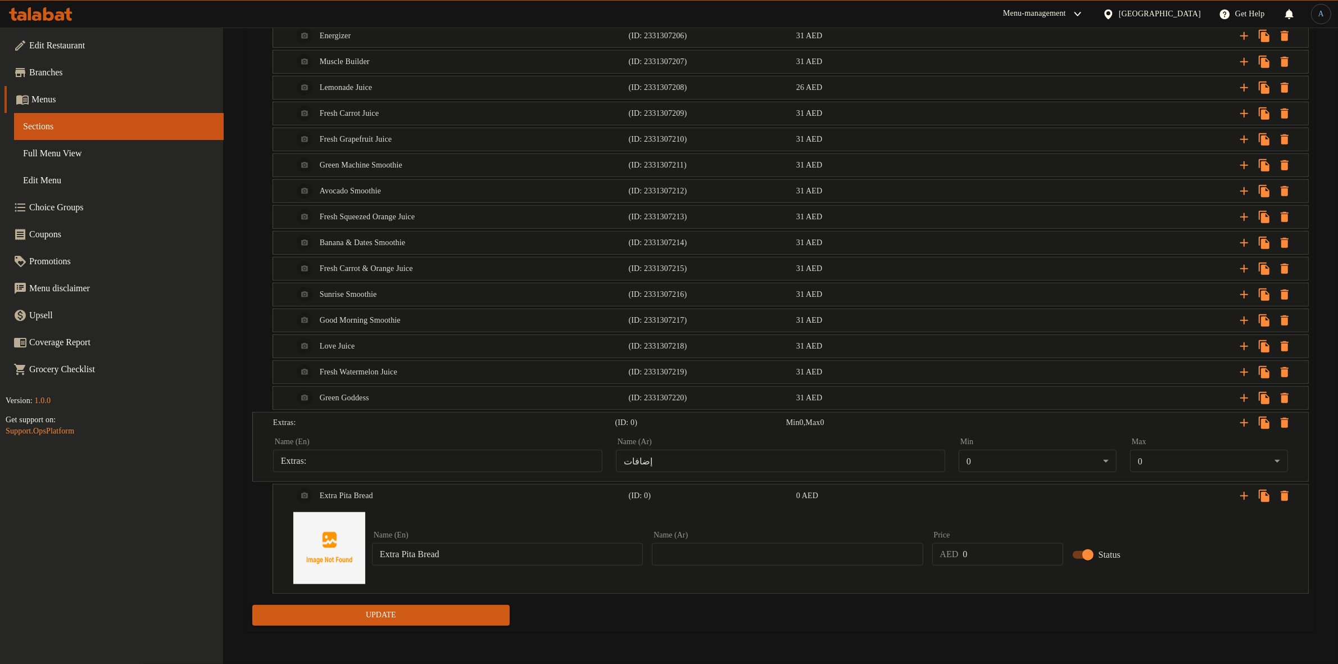
paste input "خبز بيتا إضافي"
type input "خبز بيتا إضافي"
click at [1017, 558] on input "0" at bounding box center [1013, 554] width 100 height 22
paste input "3"
type input "3"
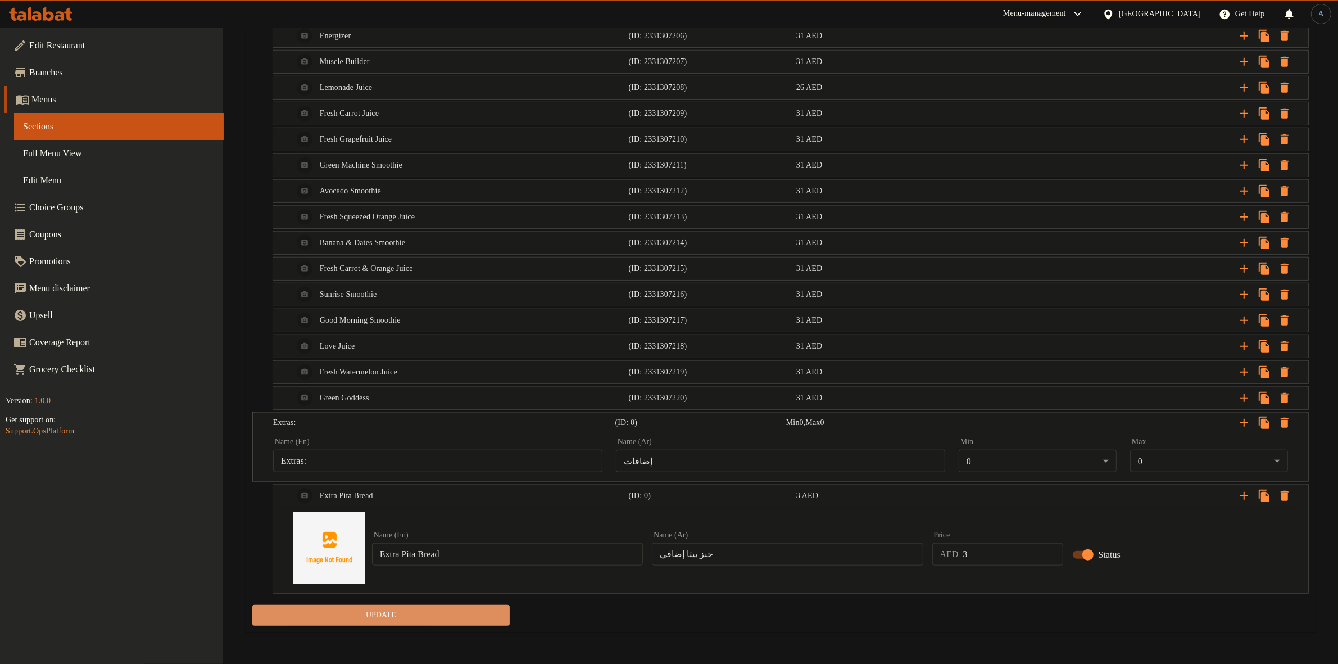
click at [473, 622] on span "Update" at bounding box center [380, 615] width 239 height 14
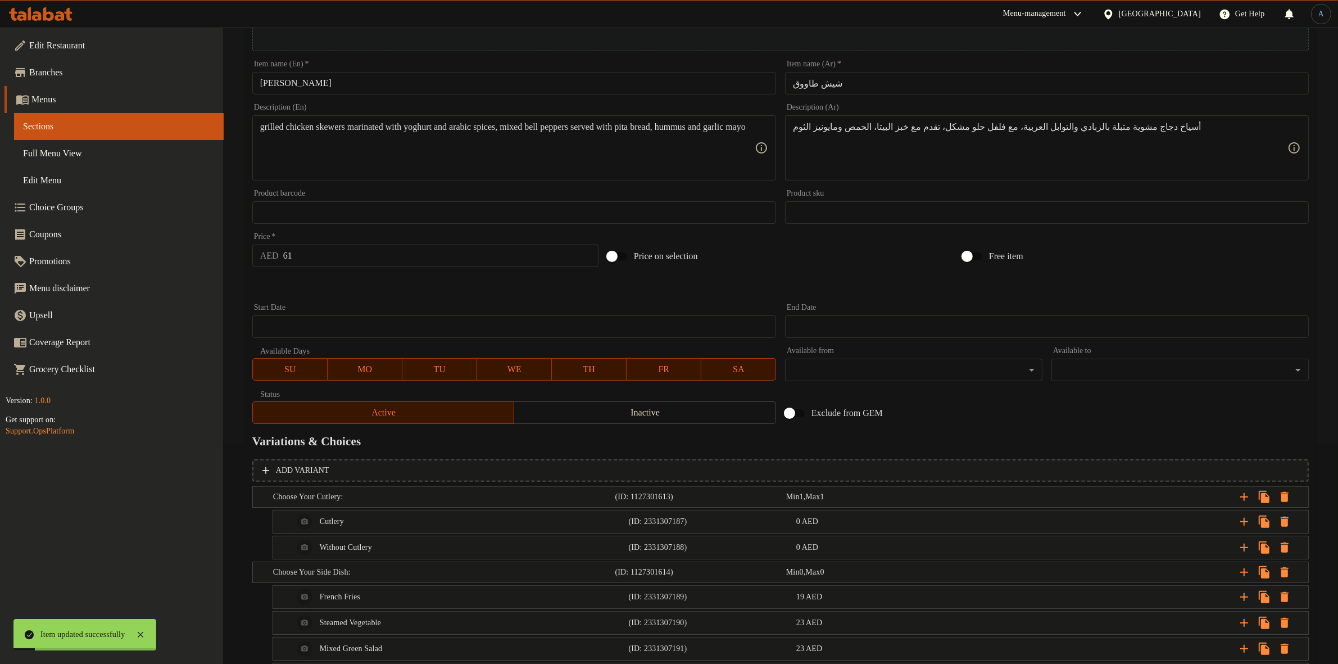
scroll to position [0, 0]
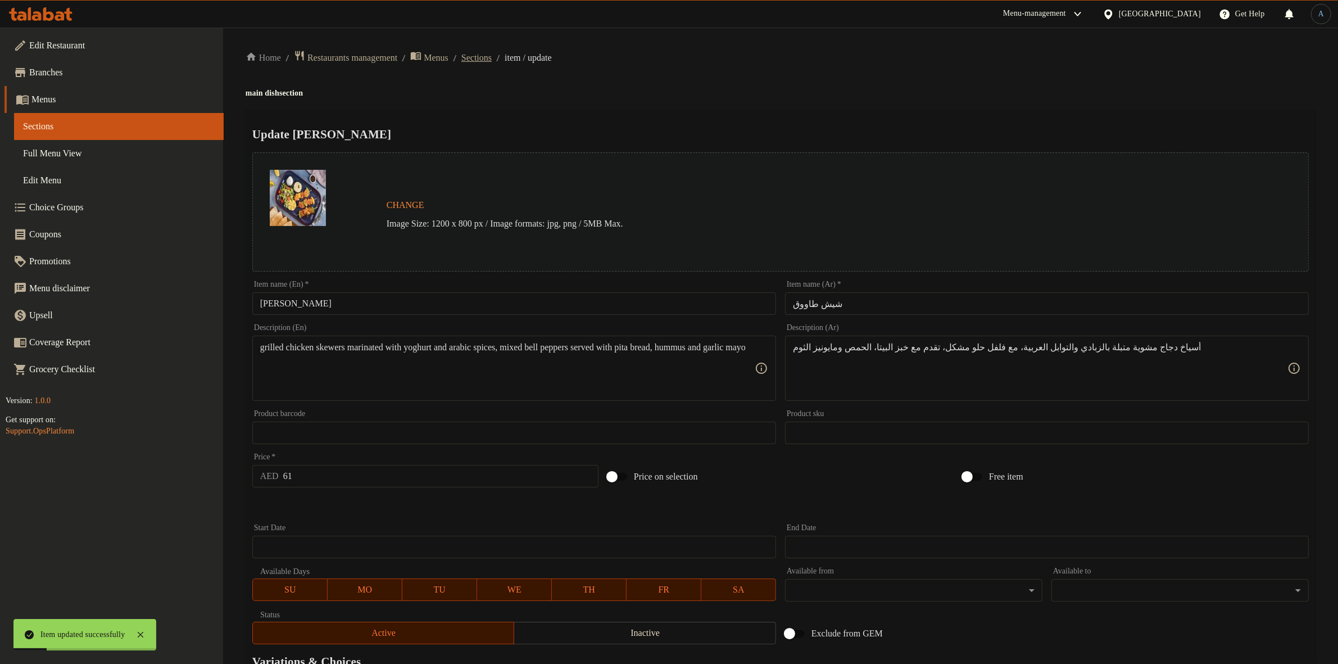
click at [479, 55] on span "Sections" at bounding box center [476, 57] width 30 height 13
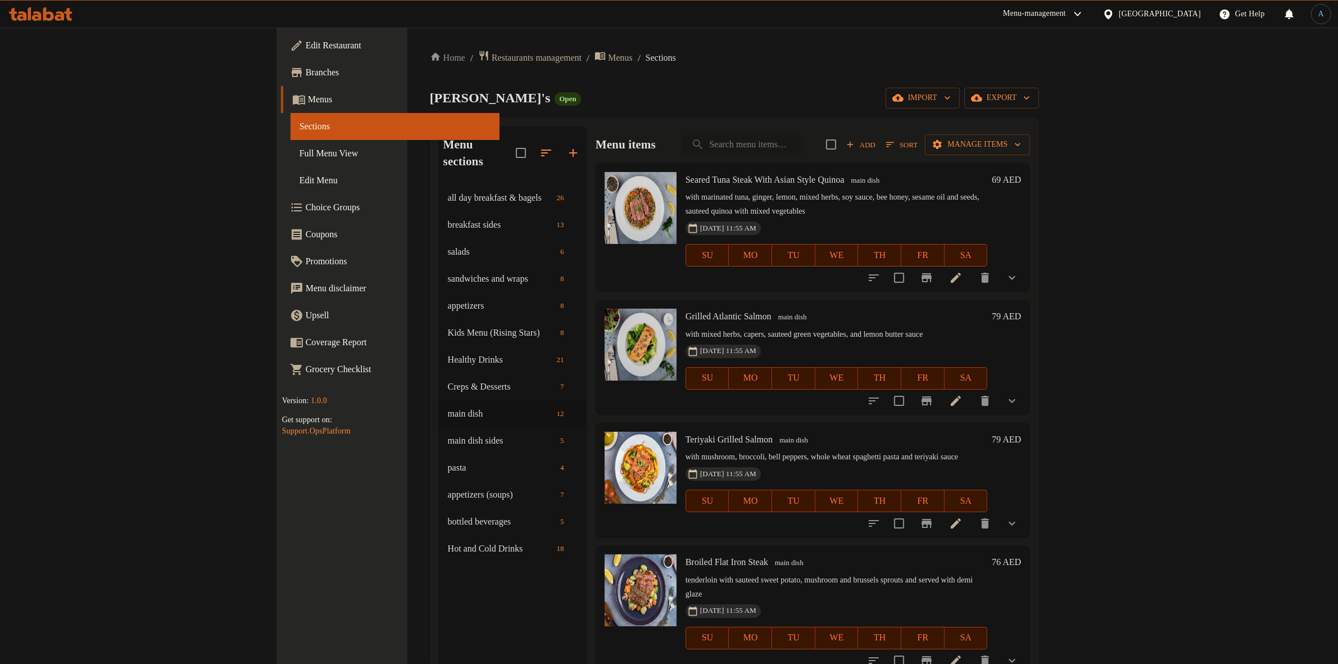
click at [804, 150] on input "search" at bounding box center [742, 145] width 121 height 20
paste input "Hibiscus Tea"
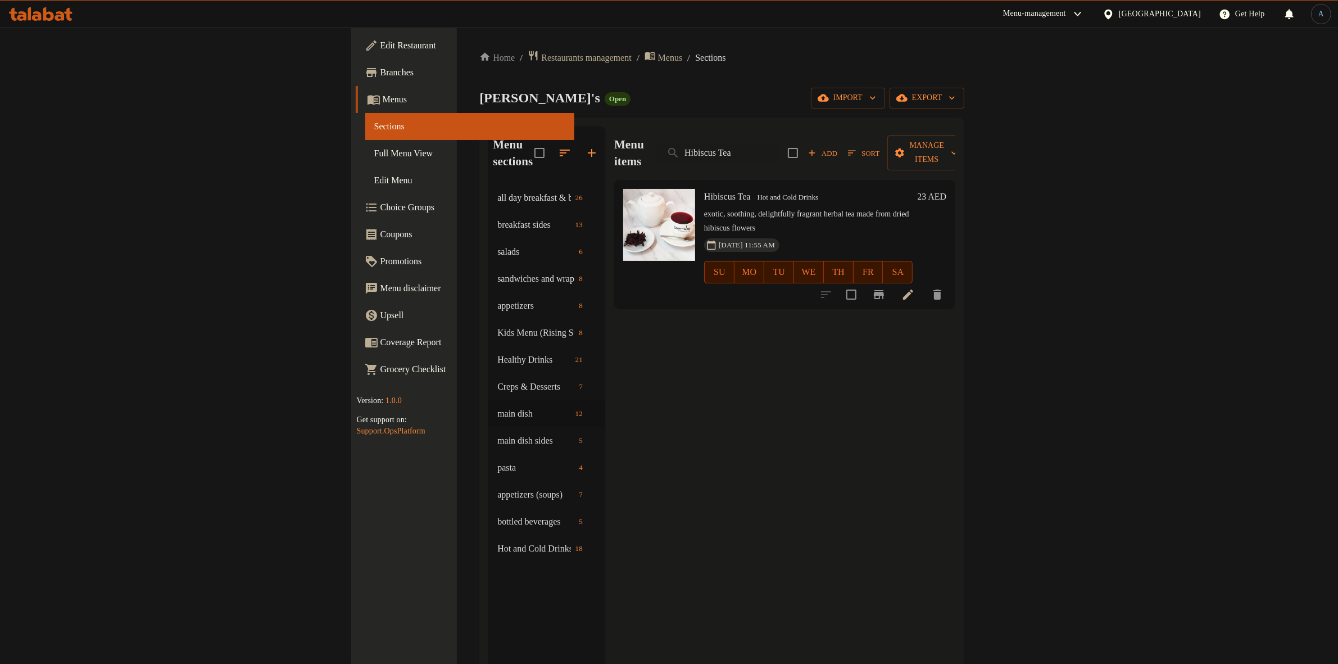
type input "Hibiscus Tea"
click at [915, 288] on icon at bounding box center [908, 294] width 13 height 13
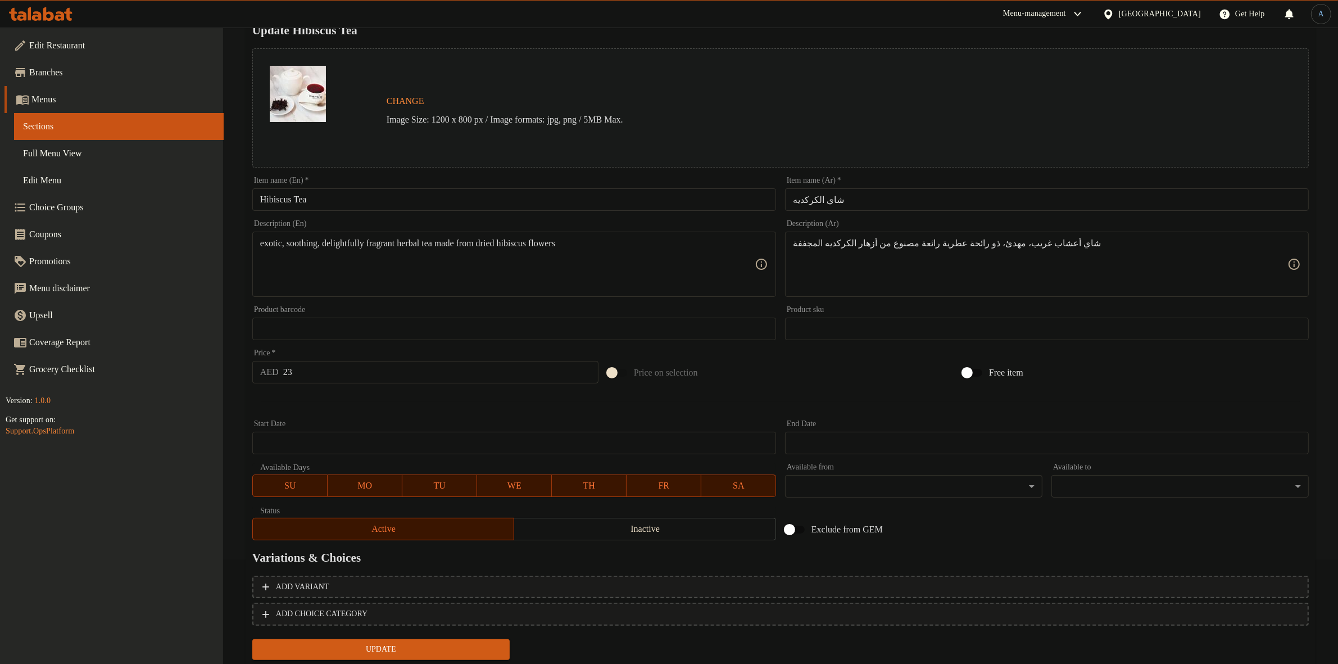
scroll to position [136, 0]
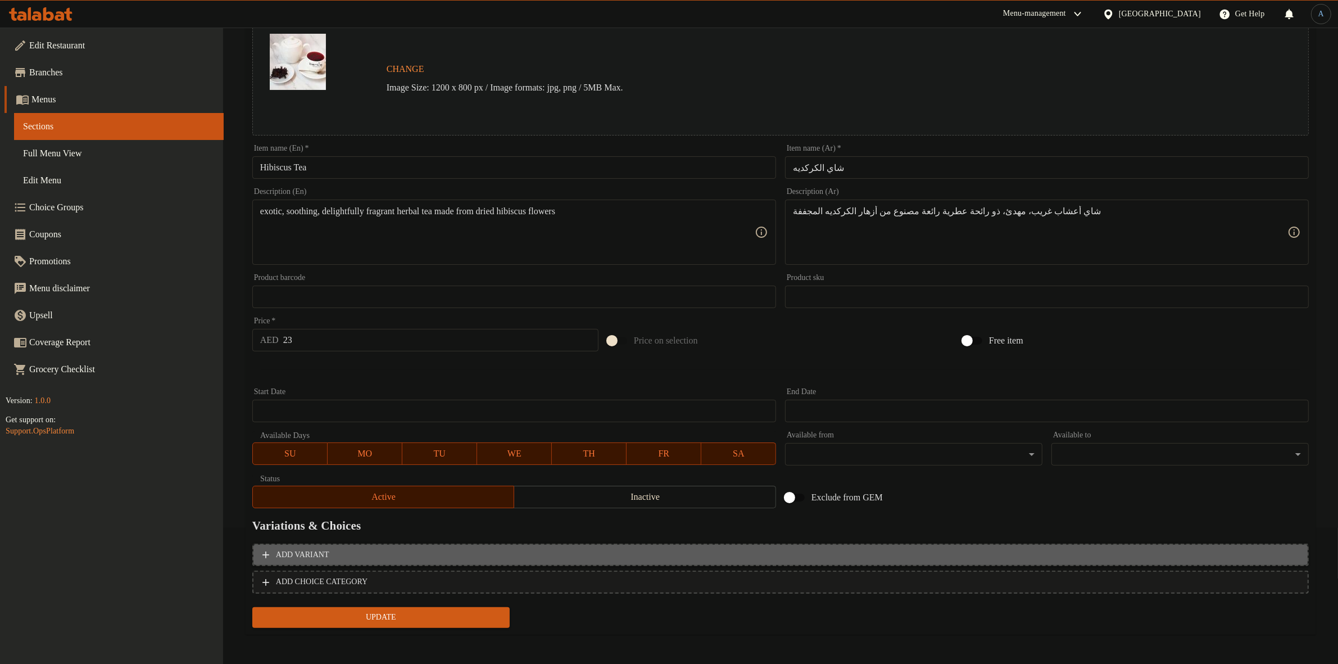
click at [541, 551] on span "Add variant" at bounding box center [780, 555] width 1036 height 14
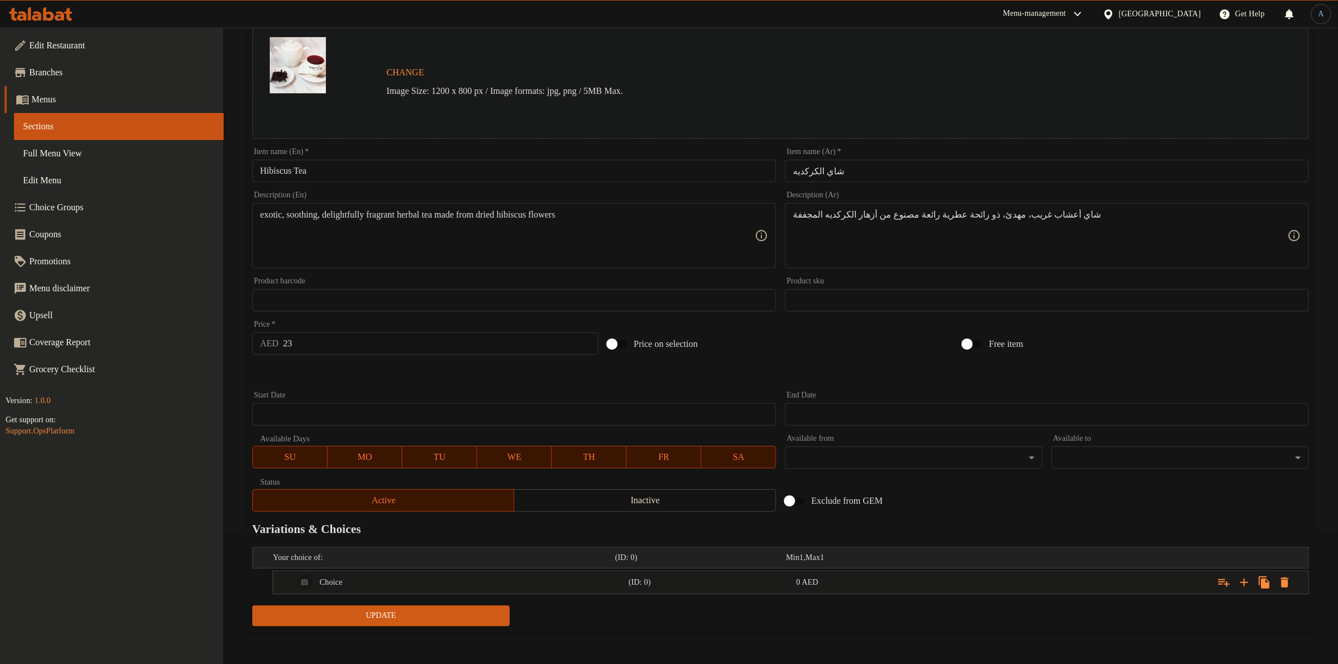
click at [696, 561] on h5 "(ID: 0)" at bounding box center [698, 557] width 166 height 11
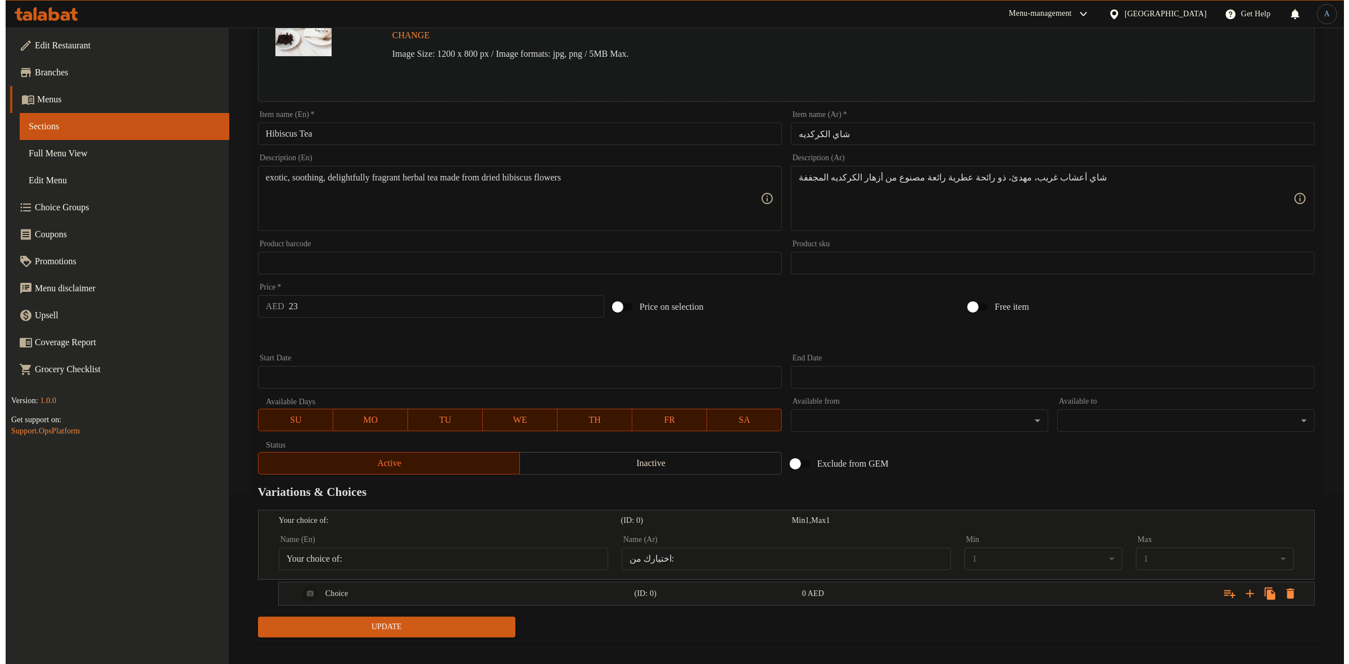
scroll to position [181, 0]
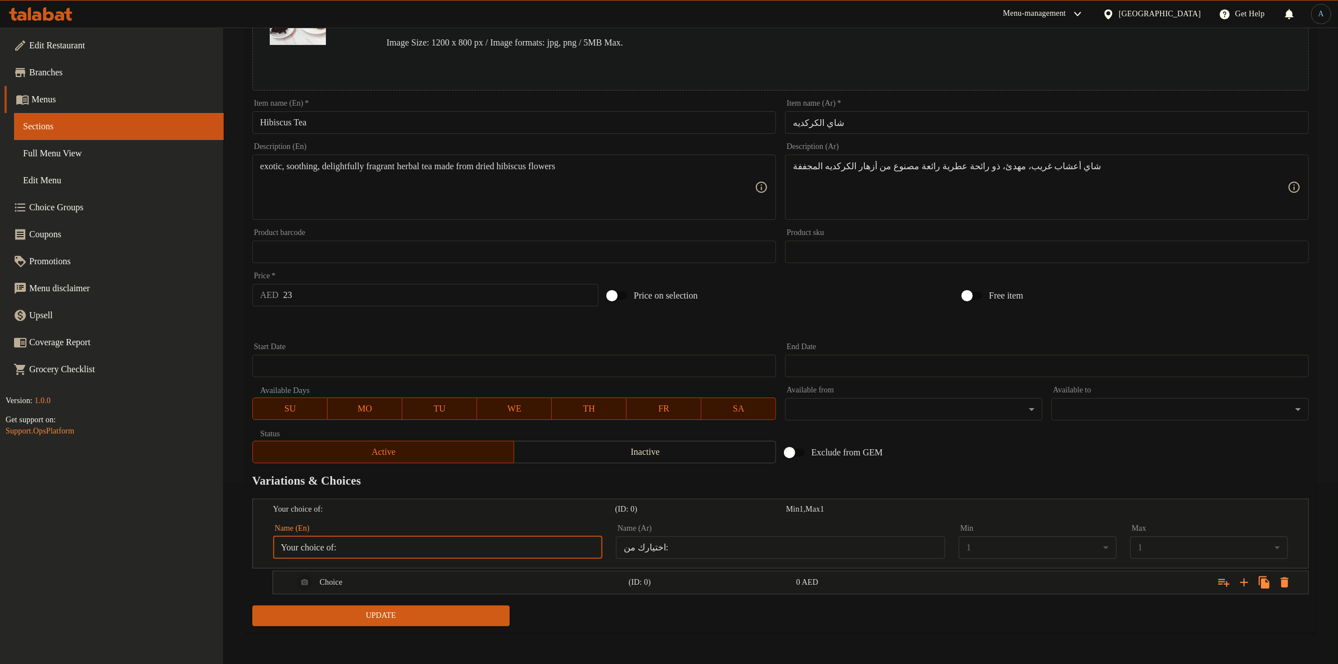
click at [409, 540] on input "Your choice of:" at bounding box center [437, 547] width 329 height 22
click at [416, 552] on input "Your choice of:" at bounding box center [437, 547] width 329 height 22
click at [1294, 582] on button "Expand" at bounding box center [1285, 582] width 20 height 20
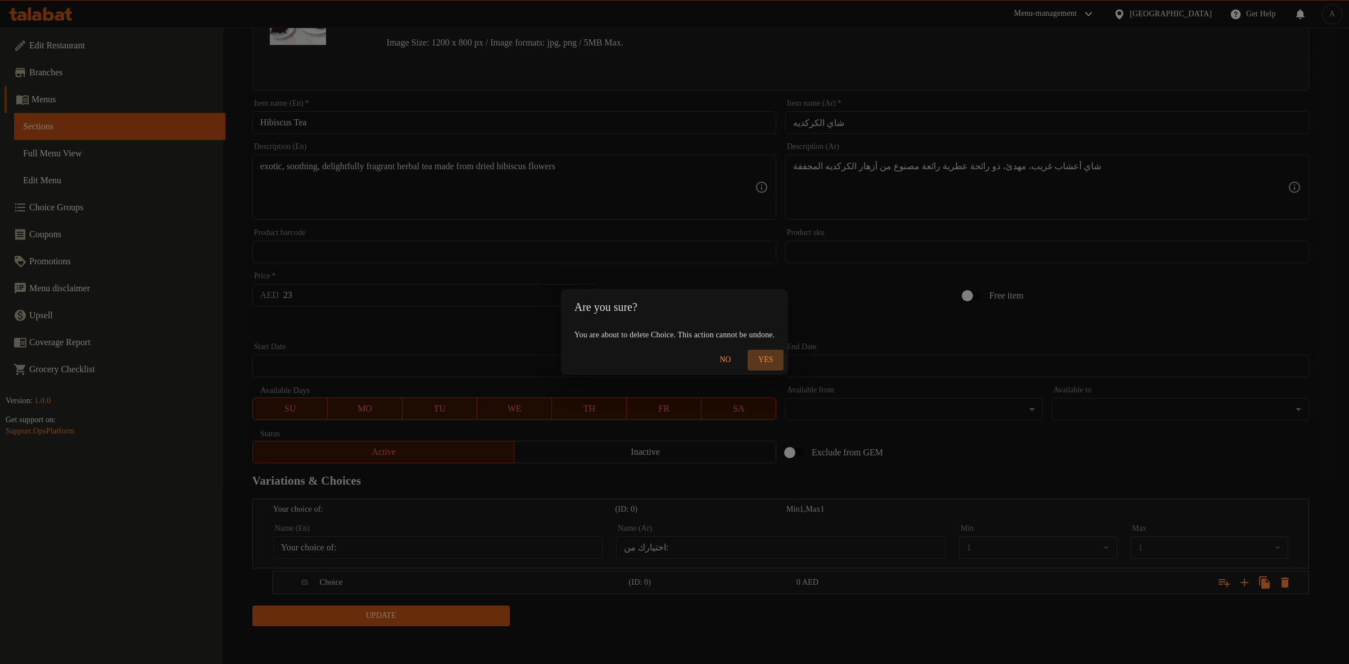
drag, startPoint x: 783, startPoint y: 358, endPoint x: 818, endPoint y: 400, distance: 54.3
click at [779, 359] on span "Yes" at bounding box center [765, 360] width 27 height 14
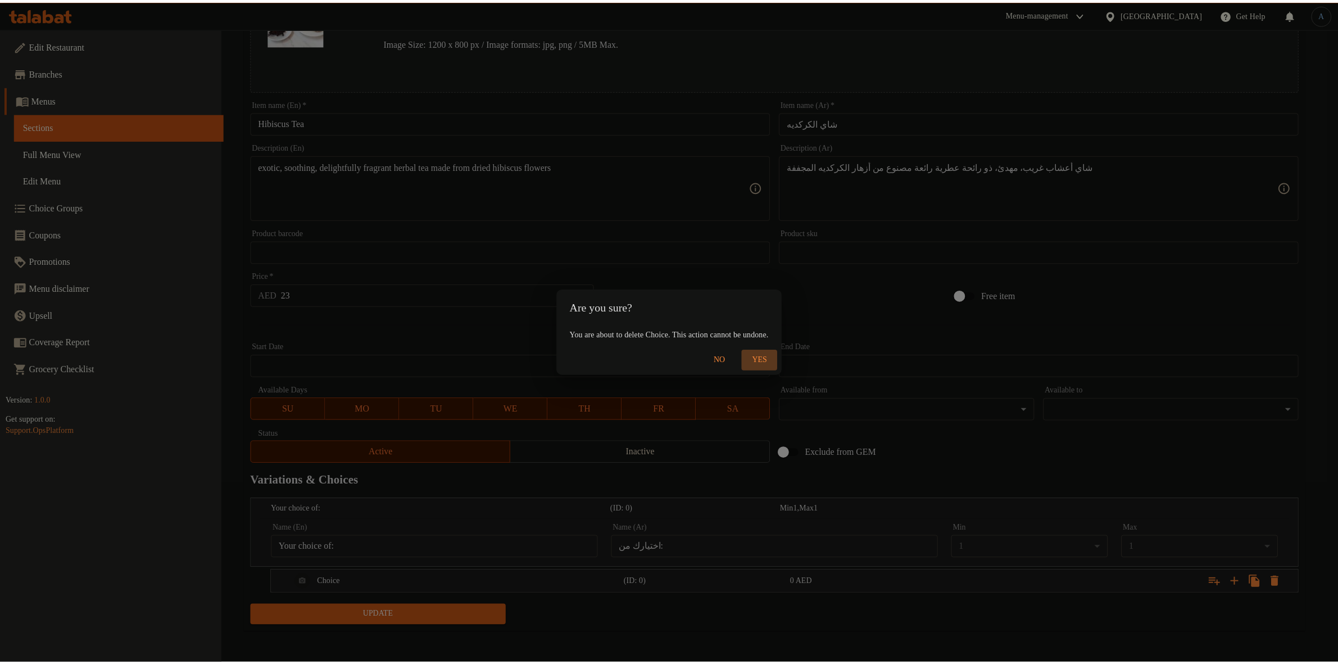
scroll to position [136, 0]
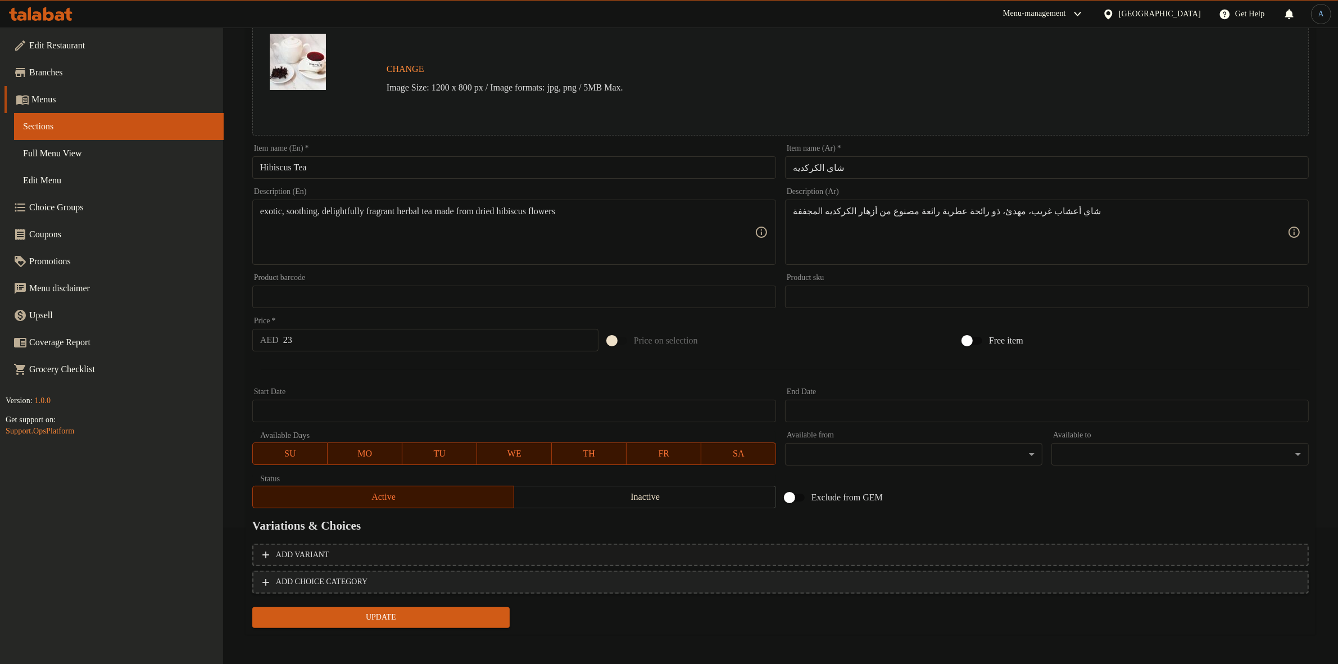
click at [1249, 583] on span "ADD CHOICE CATEGORY" at bounding box center [780, 582] width 1036 height 14
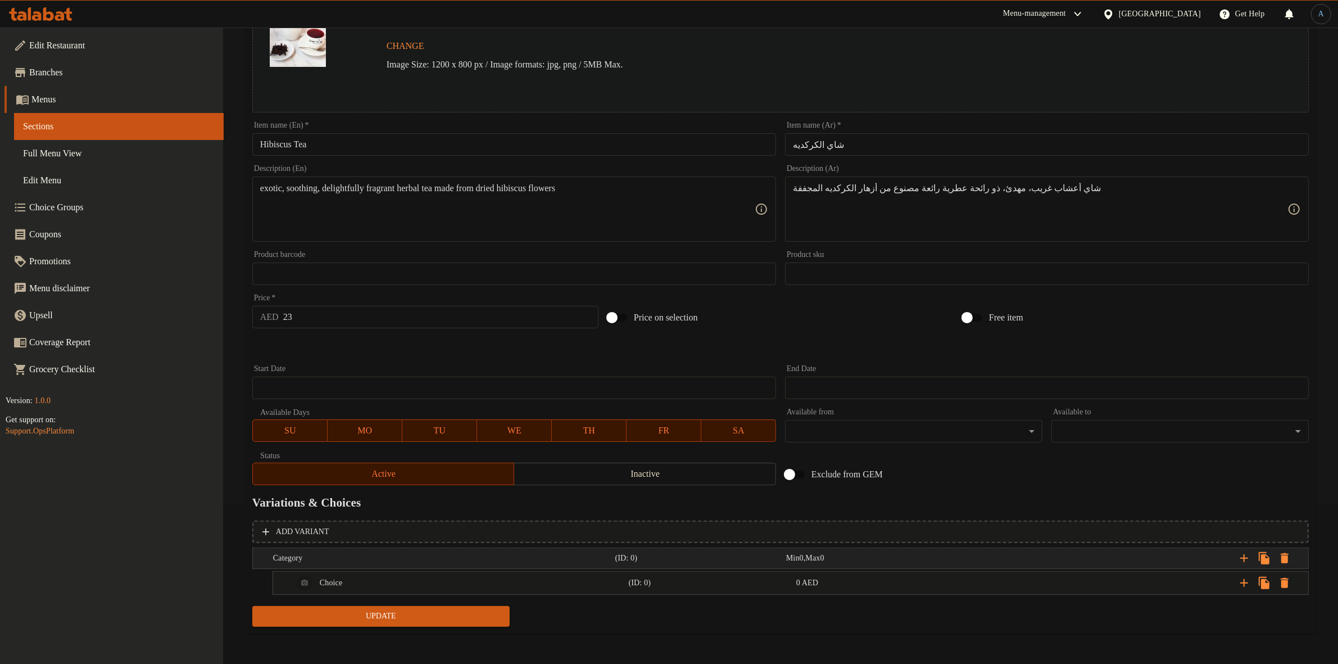
click at [304, 552] on h5 "Category" at bounding box center [442, 557] width 338 height 11
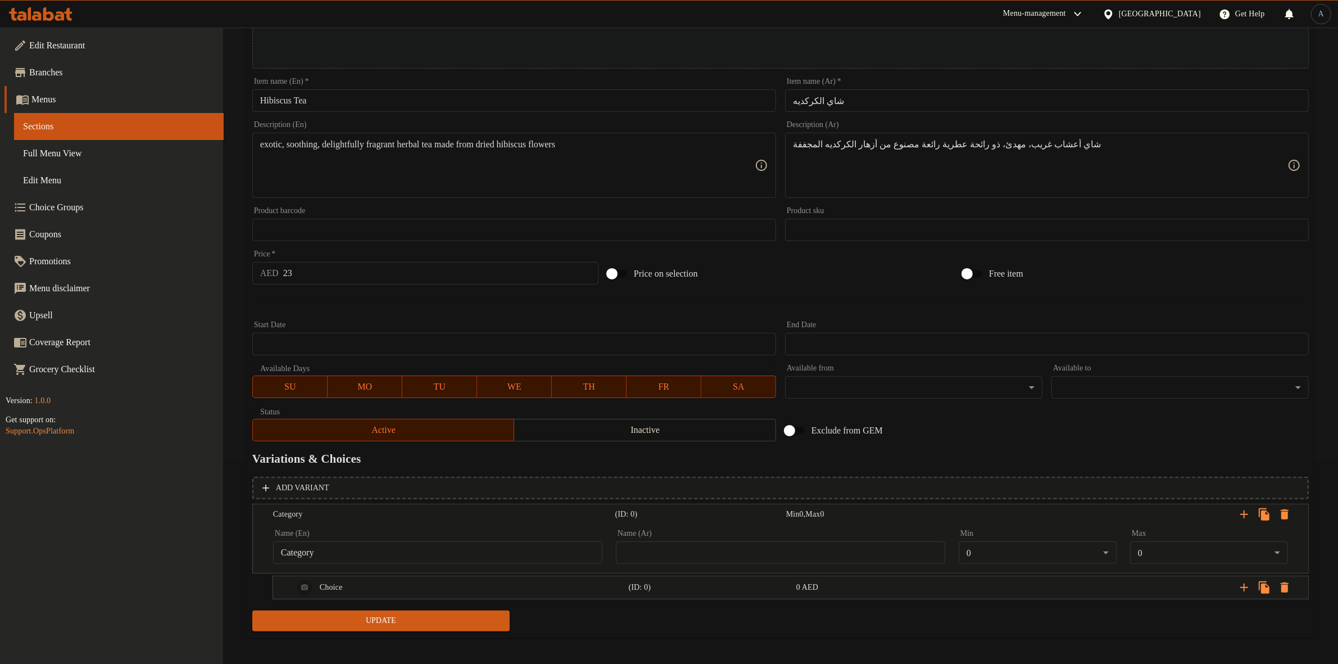
scroll to position [207, 0]
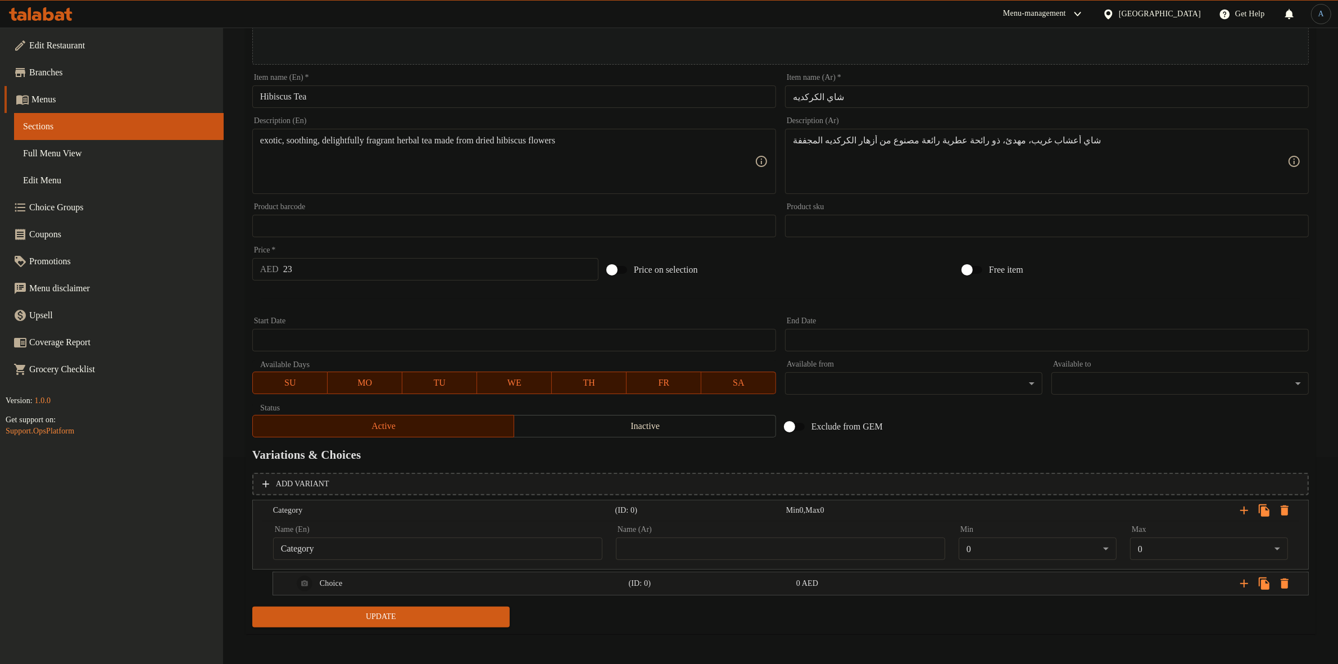
click at [518, 555] on input "Category" at bounding box center [437, 548] width 329 height 22
paste input "hoose your side dish:"
click at [371, 544] on input "Choose your side dish:" at bounding box center [437, 548] width 329 height 22
paste input "Your Side D"
type input "Choose Your Side Dish:"
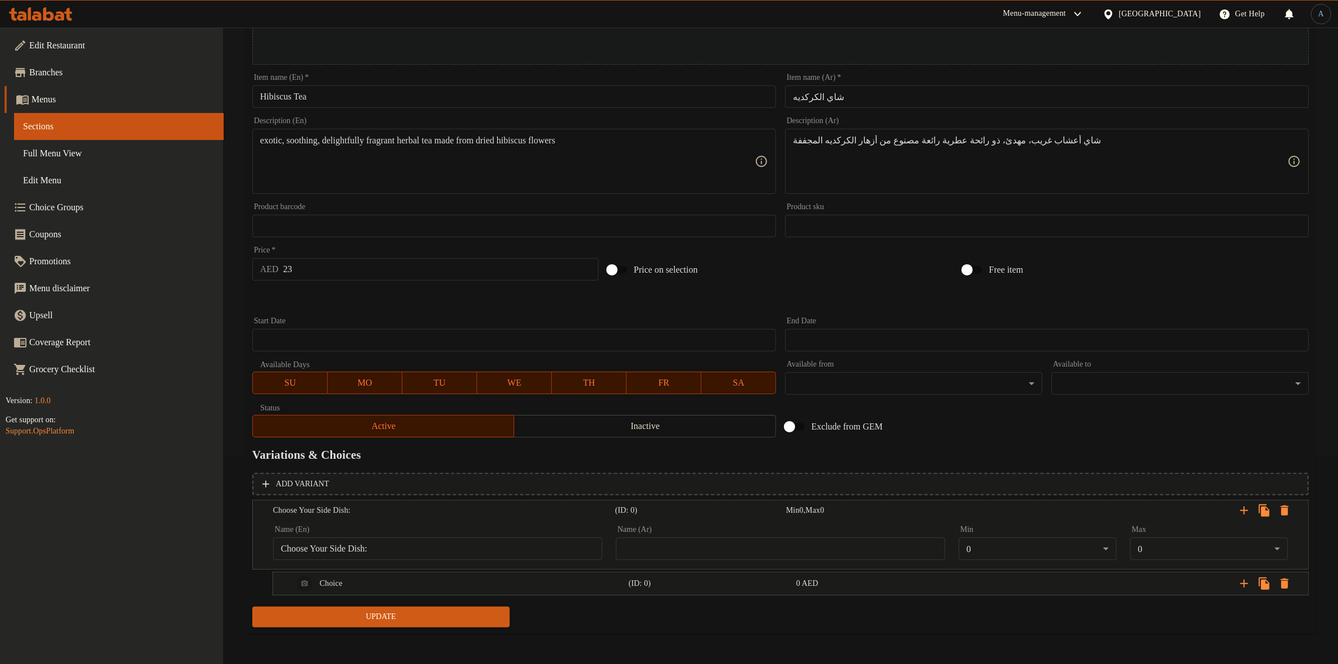
click at [830, 542] on input "text" at bounding box center [780, 548] width 329 height 22
paste input "اختر الطبق الجانبي الخاص بك:"
type input "اختر الطبق الجانبي الخاص بك:"
click at [440, 578] on div "Choice" at bounding box center [459, 583] width 336 height 27
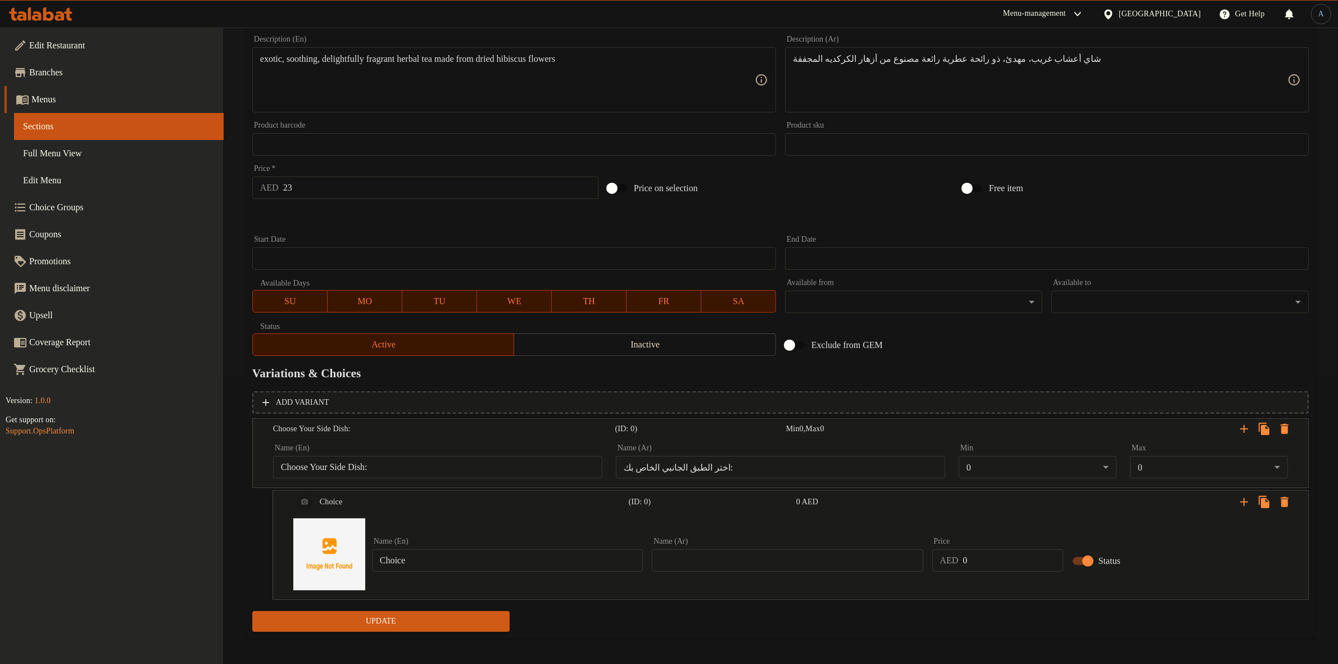
scroll to position [293, 0]
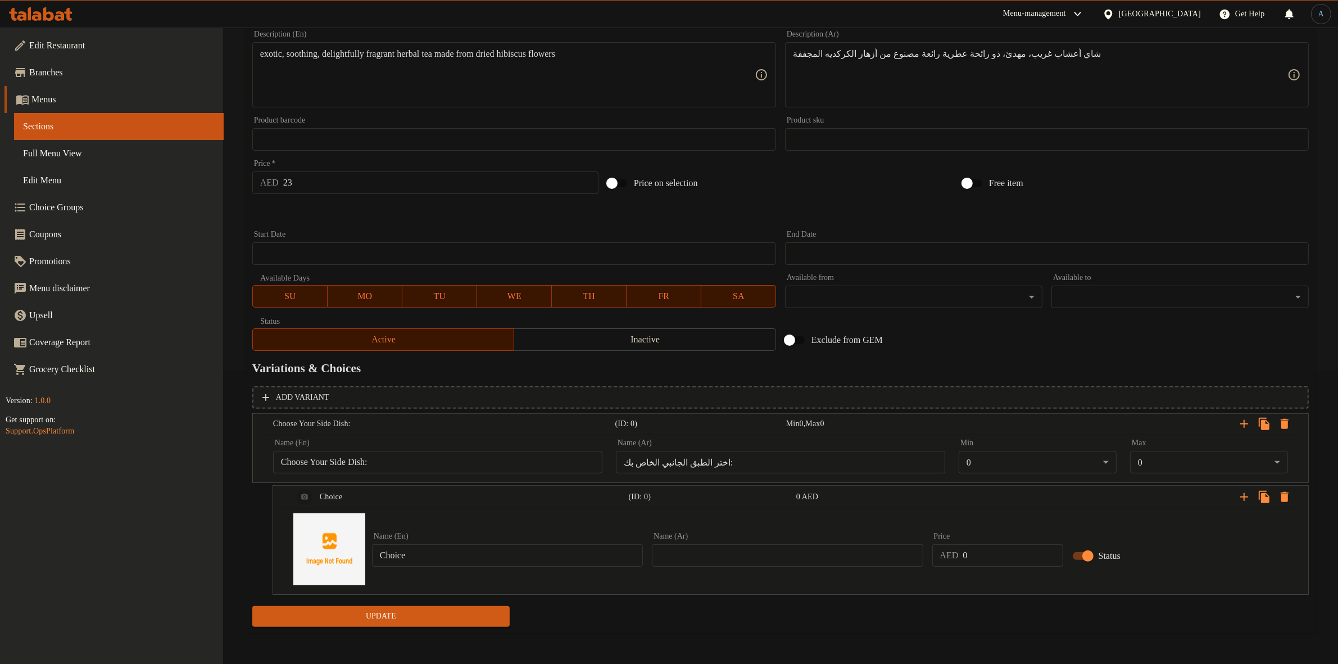
click at [478, 554] on input "Choice" at bounding box center [507, 555] width 271 height 22
paste input "Protein Balls 6 Pcs"
type input "Protein Balls 6 Pcs"
click at [750, 555] on input "text" at bounding box center [787, 555] width 271 height 22
paste input "كرات البروتين 6 قطع"
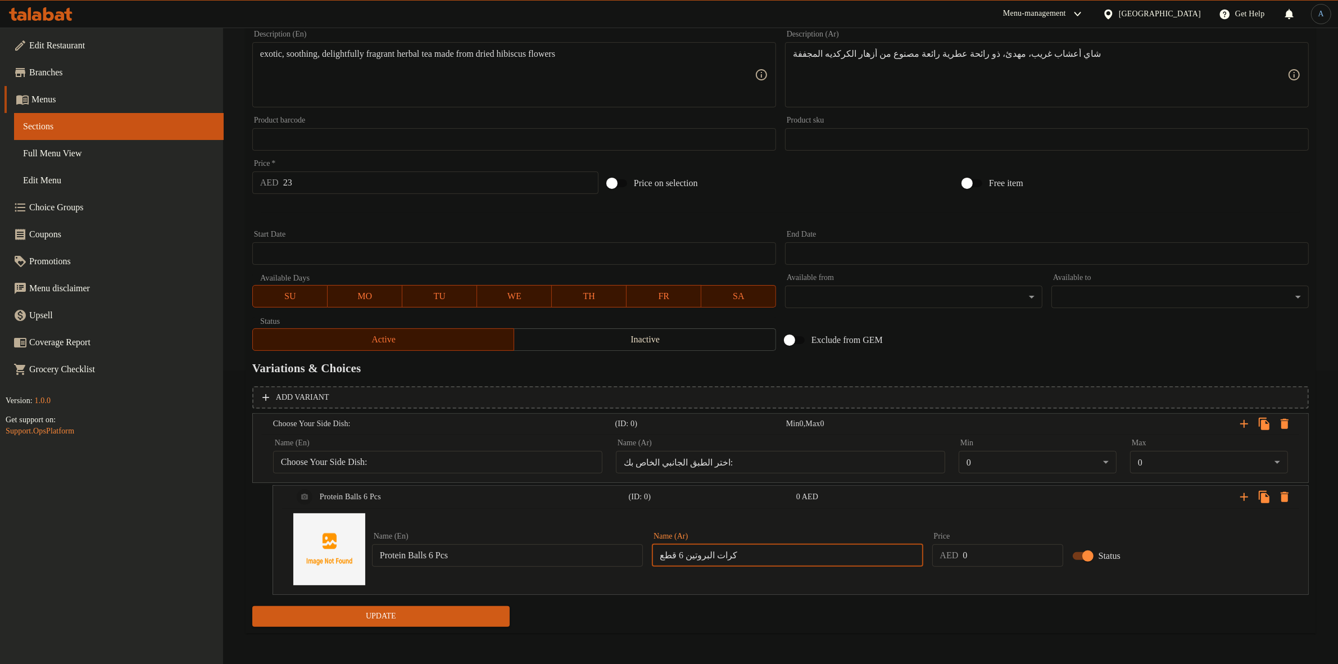
type input "كرات البروتين 6 قطع"
click at [973, 558] on input "0" at bounding box center [1013, 555] width 100 height 22
paste input "7"
type input "7"
click at [1249, 502] on div "Expand" at bounding box center [1130, 496] width 336 height 25
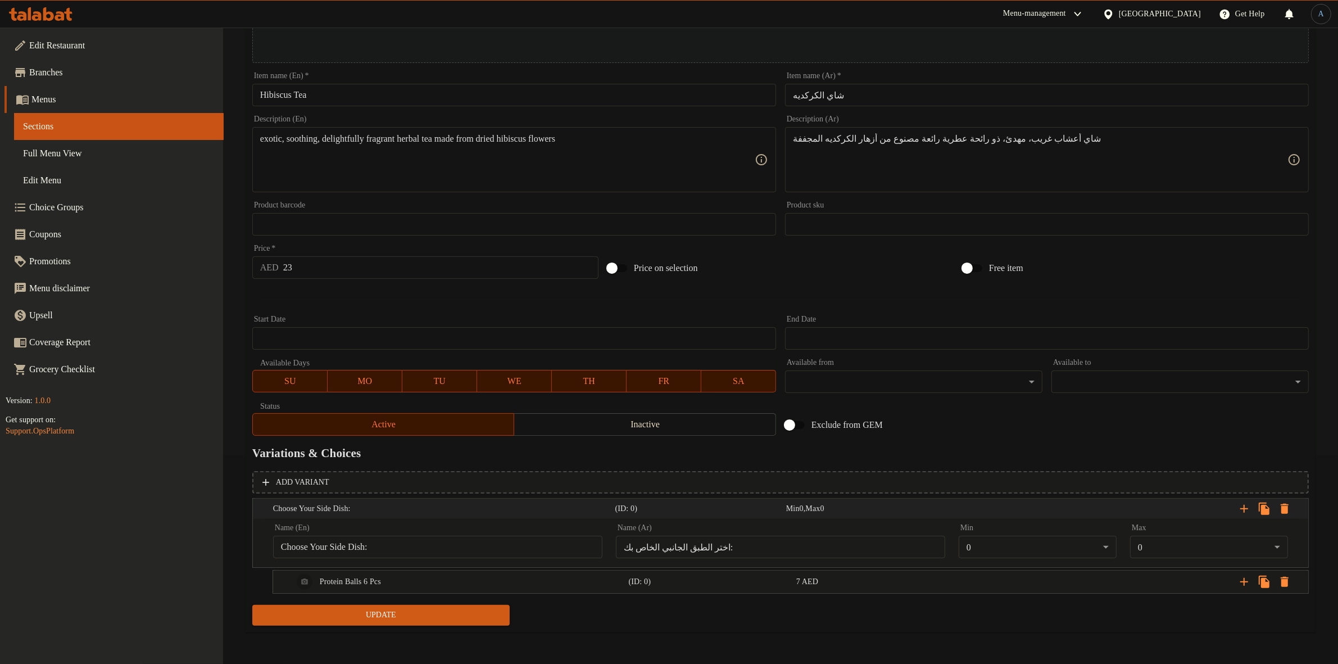
scroll to position [208, 0]
click at [1243, 582] on icon "Expand" at bounding box center [1244, 582] width 8 height 8
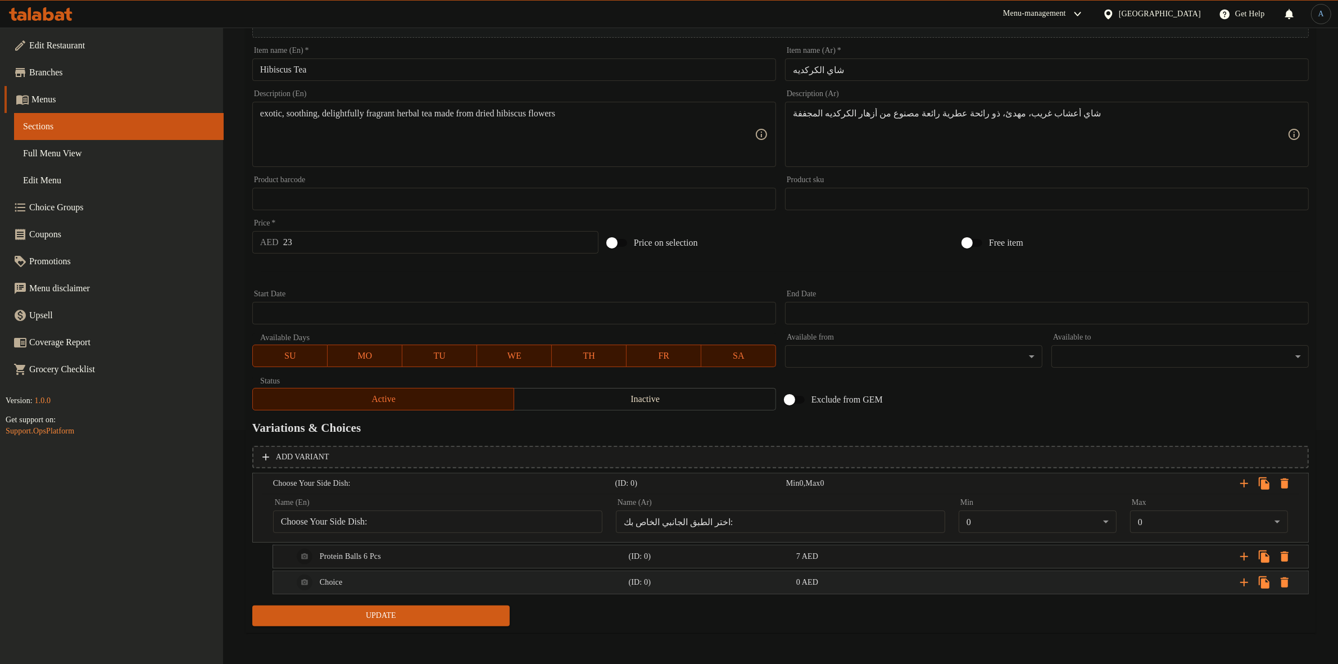
click at [723, 569] on div "Choice (ID: 0) 0 AED" at bounding box center [794, 582] width 1006 height 27
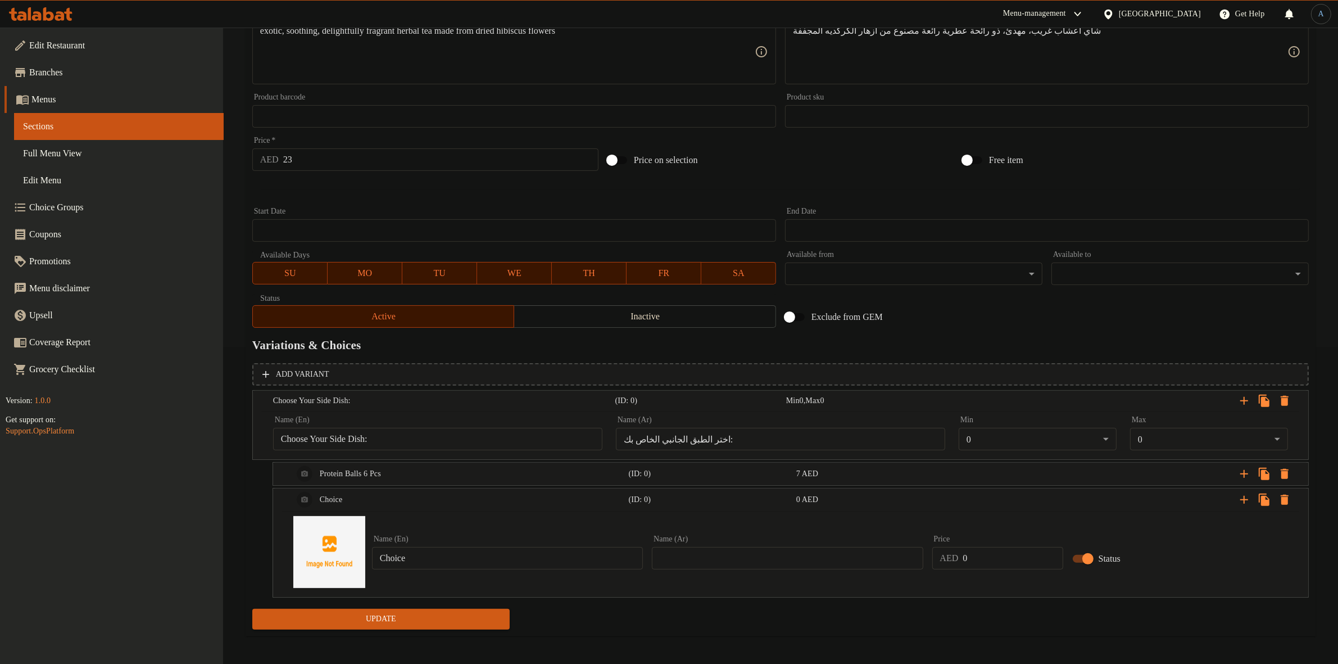
scroll to position [320, 0]
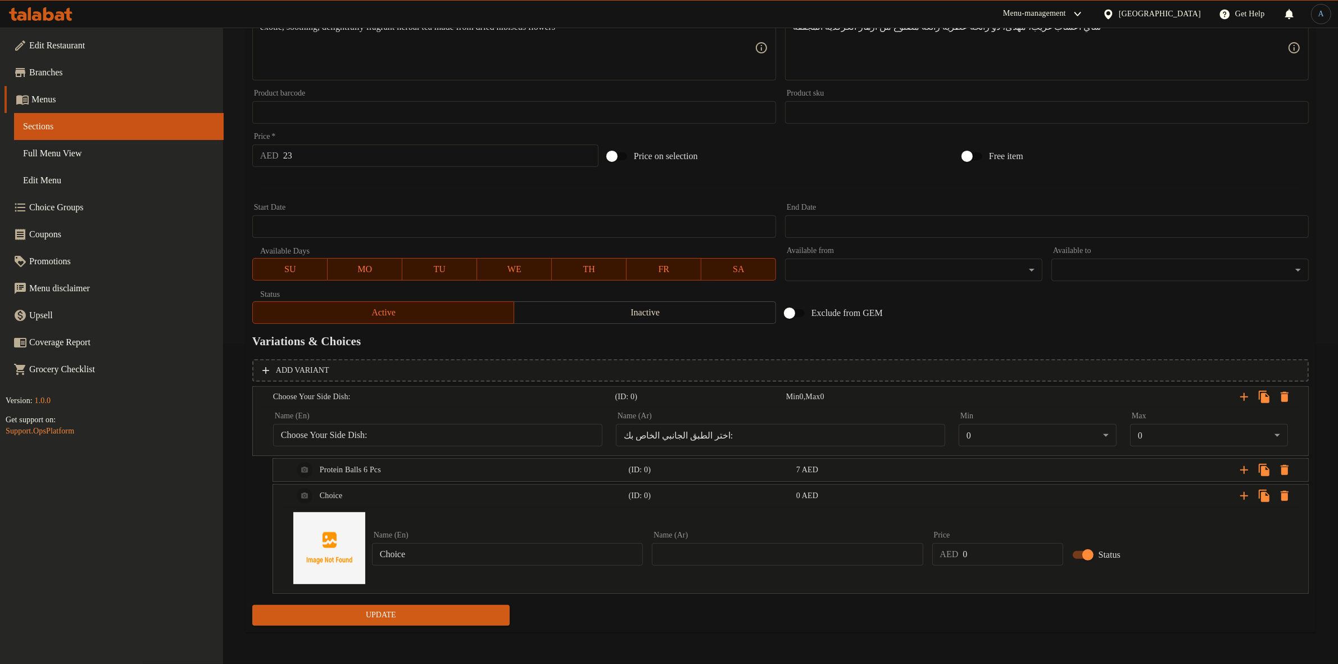
click at [429, 544] on input "Choice" at bounding box center [507, 554] width 271 height 22
paste input "Plain Croissant"
type input "Plain Croissant"
click at [791, 555] on input "text" at bounding box center [787, 554] width 271 height 22
type input ";"
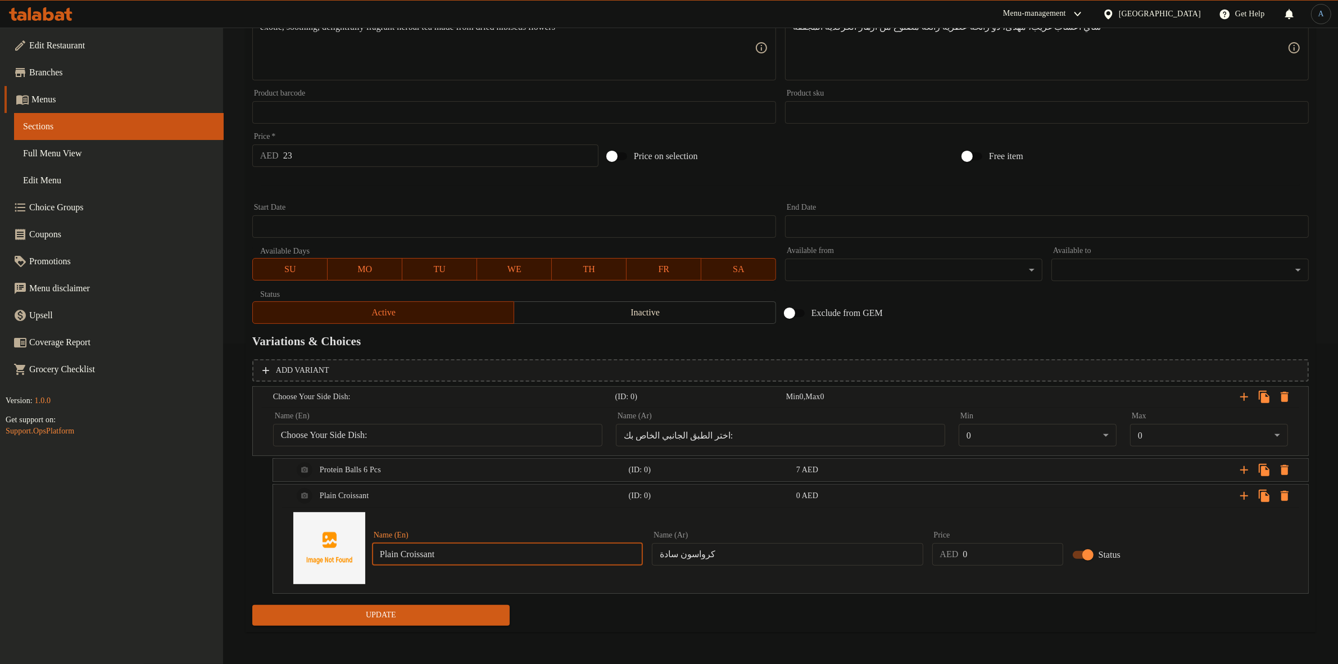
click at [437, 555] on input "Plain Croissant" at bounding box center [507, 554] width 271 height 22
click at [695, 554] on input "كرواسون سادة" at bounding box center [787, 554] width 271 height 22
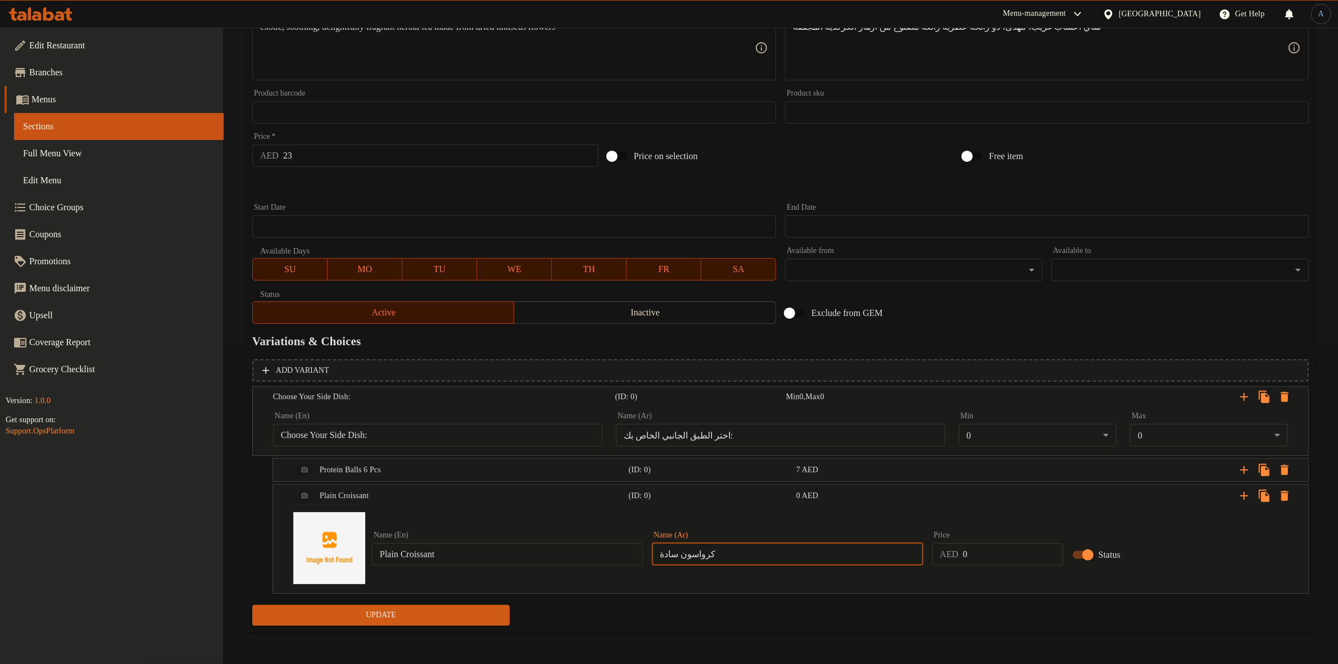
click at [695, 554] on input "كرواسون سادة" at bounding box center [787, 554] width 271 height 22
paste input "text"
type input "كرواسون سادة"
click at [985, 554] on input "0" at bounding box center [1013, 554] width 100 height 22
paste input "7"
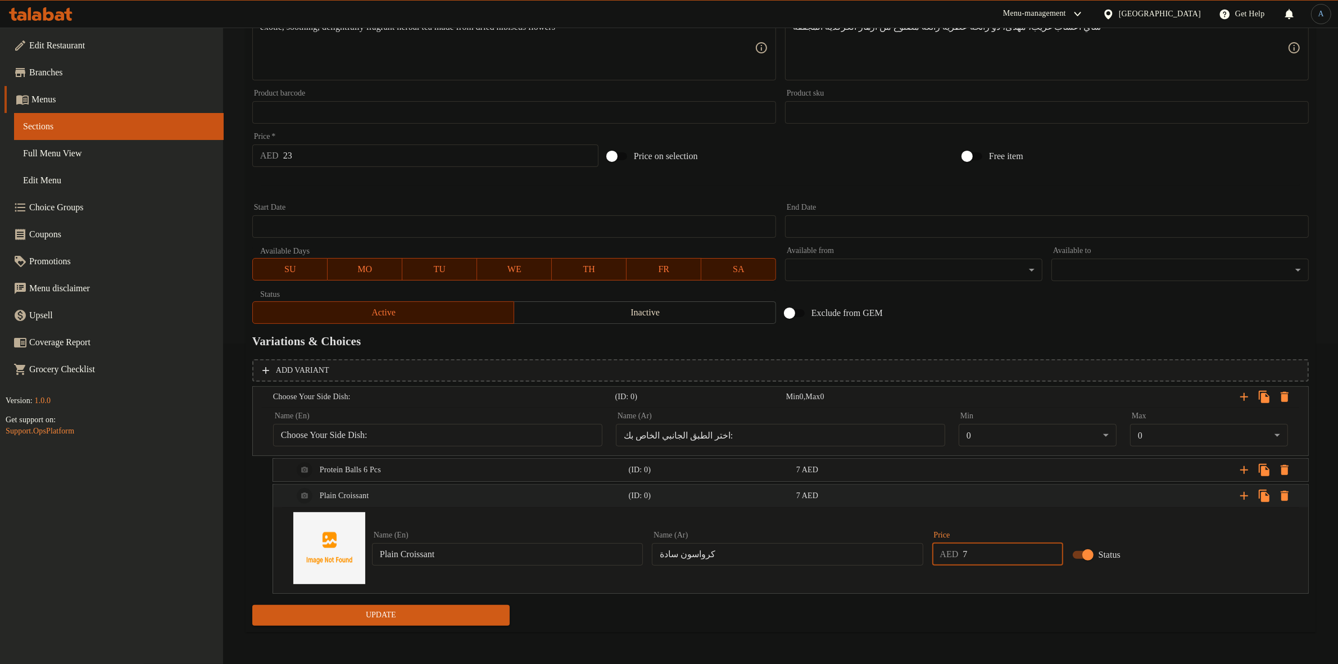
type input "7"
click at [1246, 499] on icon "Expand" at bounding box center [1244, 495] width 13 height 13
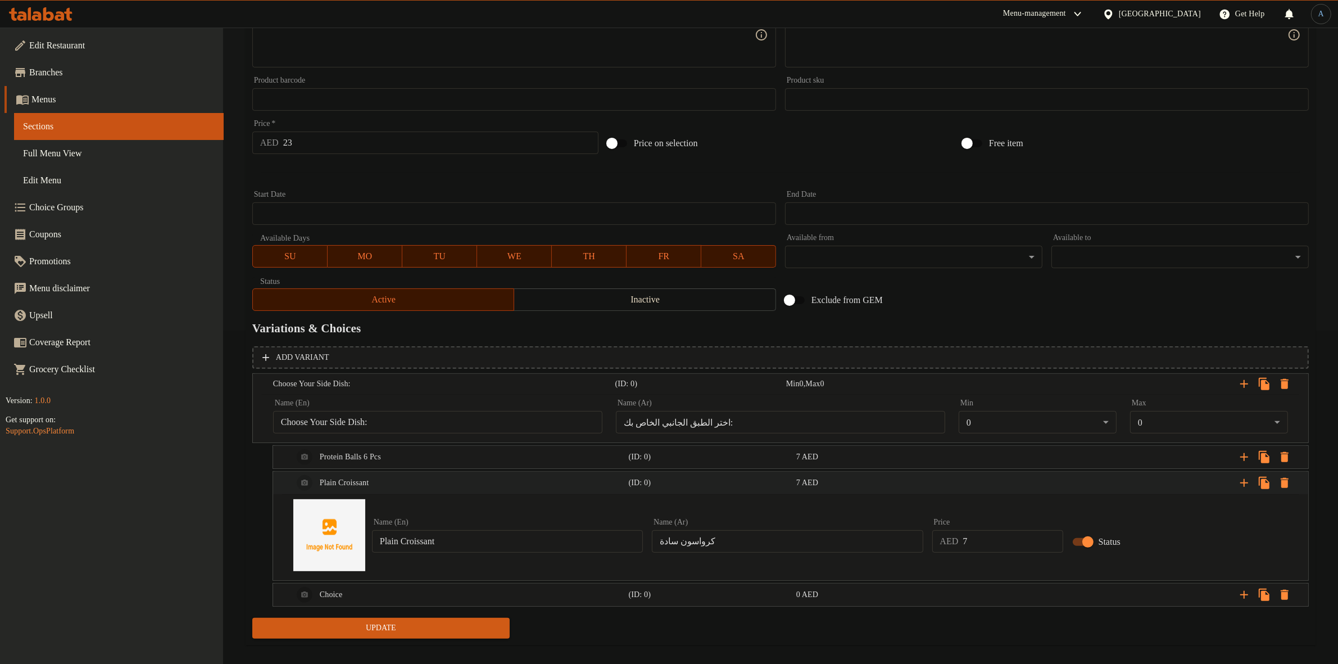
scroll to position [346, 0]
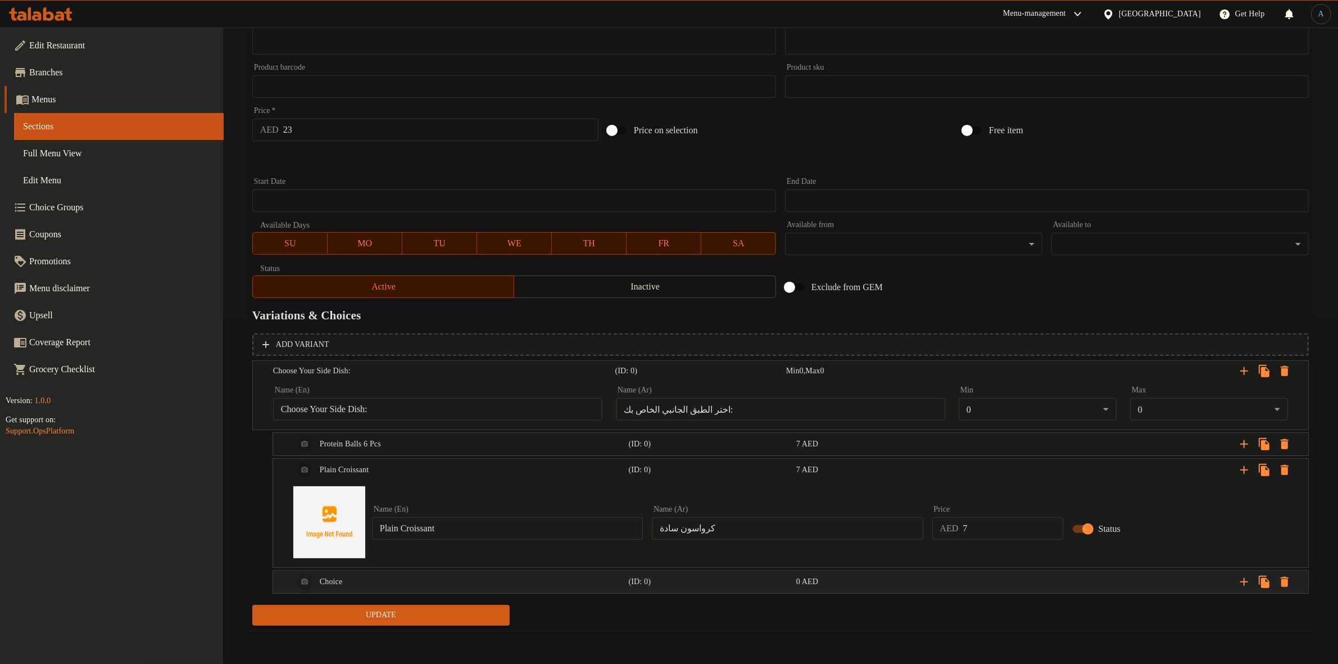
click at [453, 580] on div "Choice" at bounding box center [459, 581] width 336 height 27
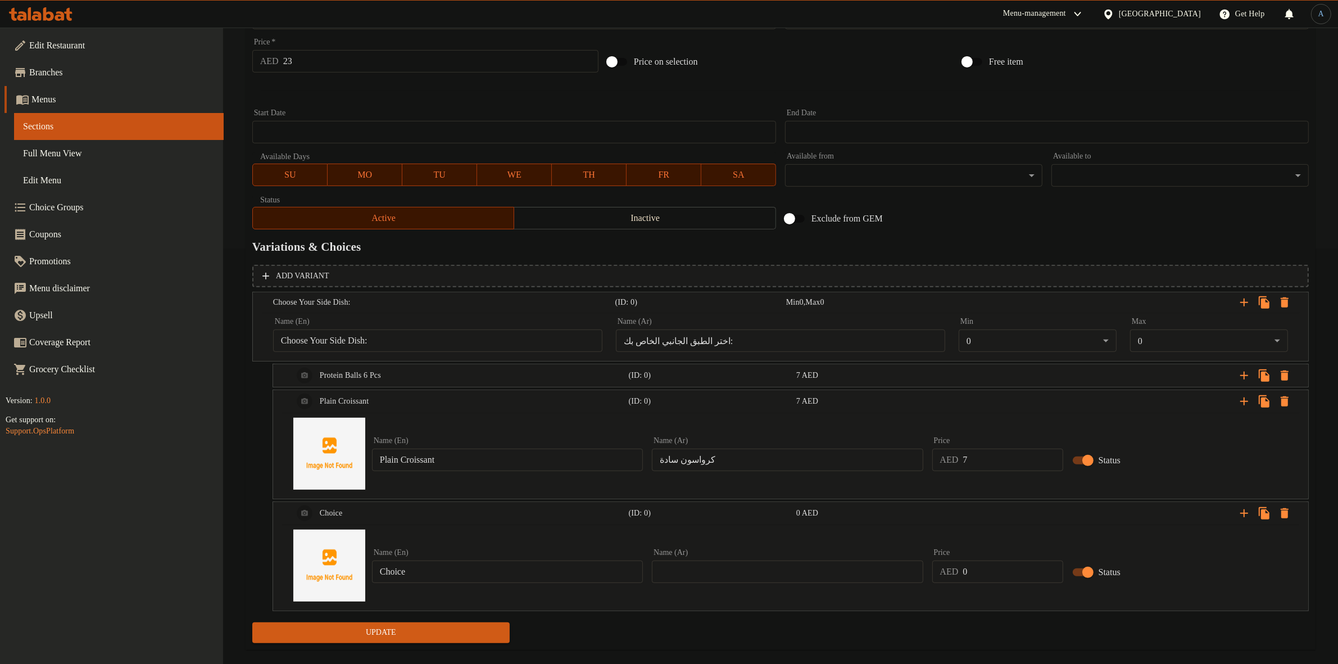
scroll to position [419, 0]
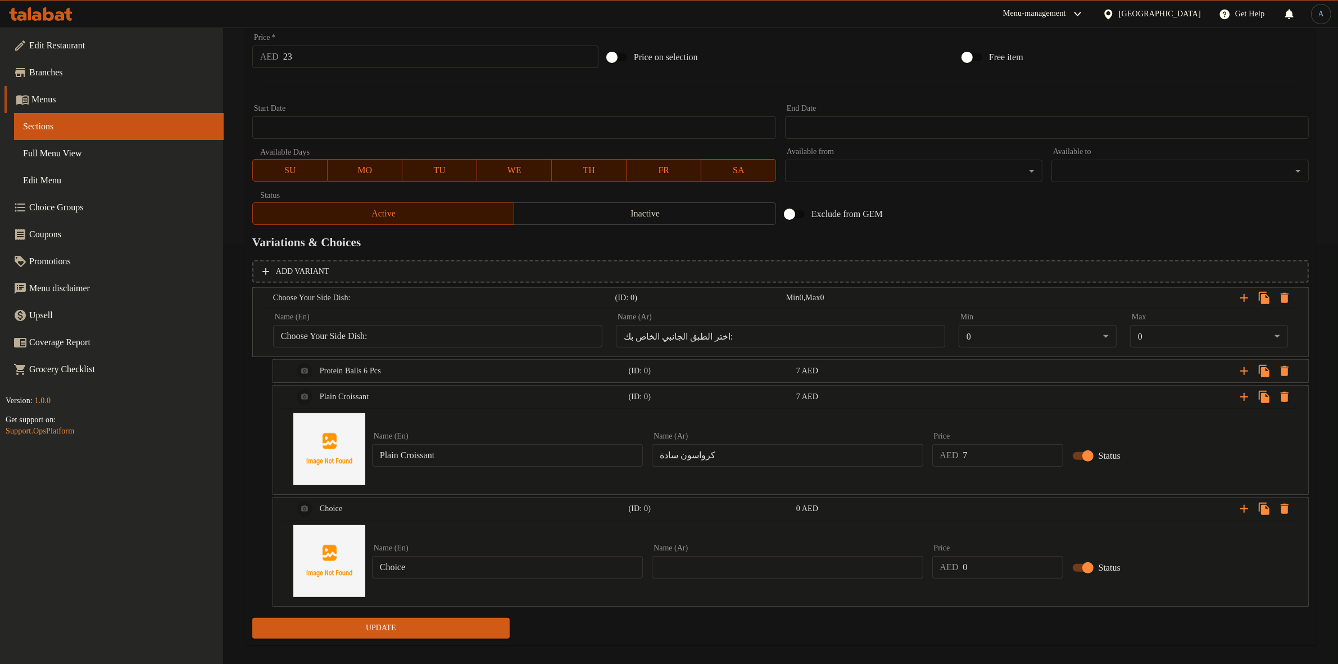
click at [439, 576] on input "Choice" at bounding box center [507, 567] width 271 height 22
paste input "[PERSON_NAME]"
type input "[PERSON_NAME]"
click at [691, 562] on input "text" at bounding box center [787, 567] width 271 height 22
paste input "كرواسون اللوز"
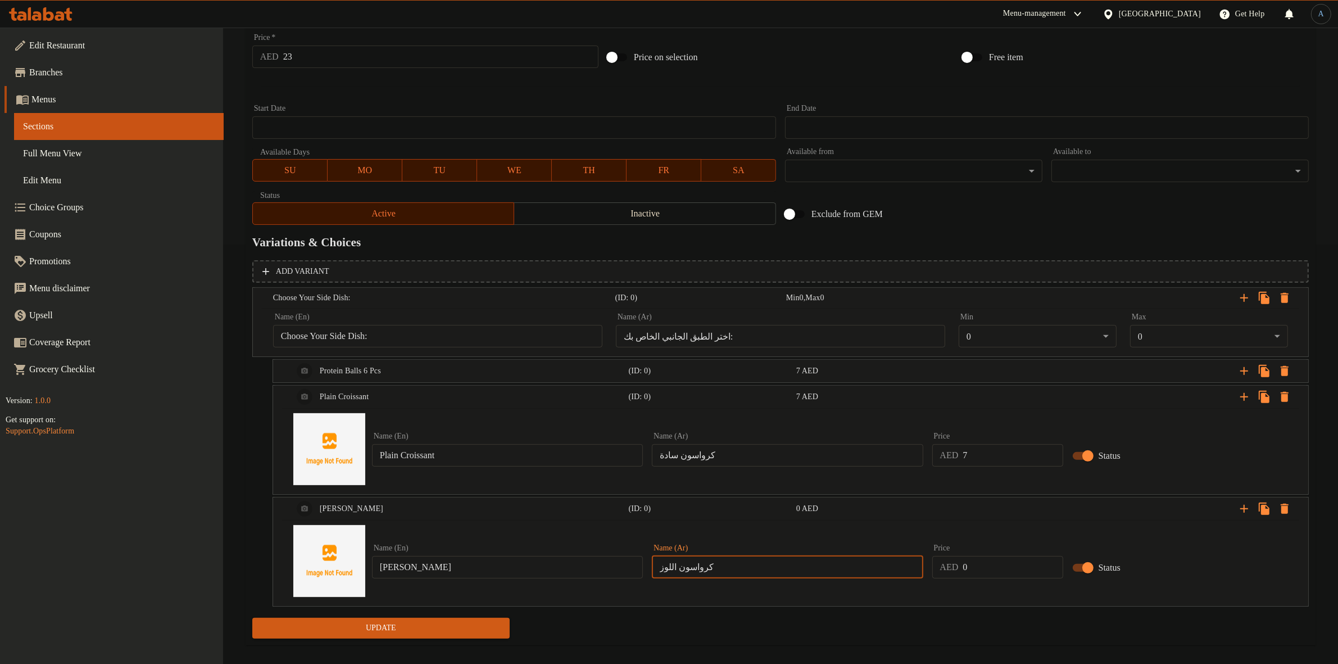
type input "كرواسون اللوز"
click at [988, 574] on input "0" at bounding box center [1013, 567] width 100 height 22
paste input "6"
type input "60"
click at [1248, 502] on icon "Expand" at bounding box center [1244, 508] width 13 height 13
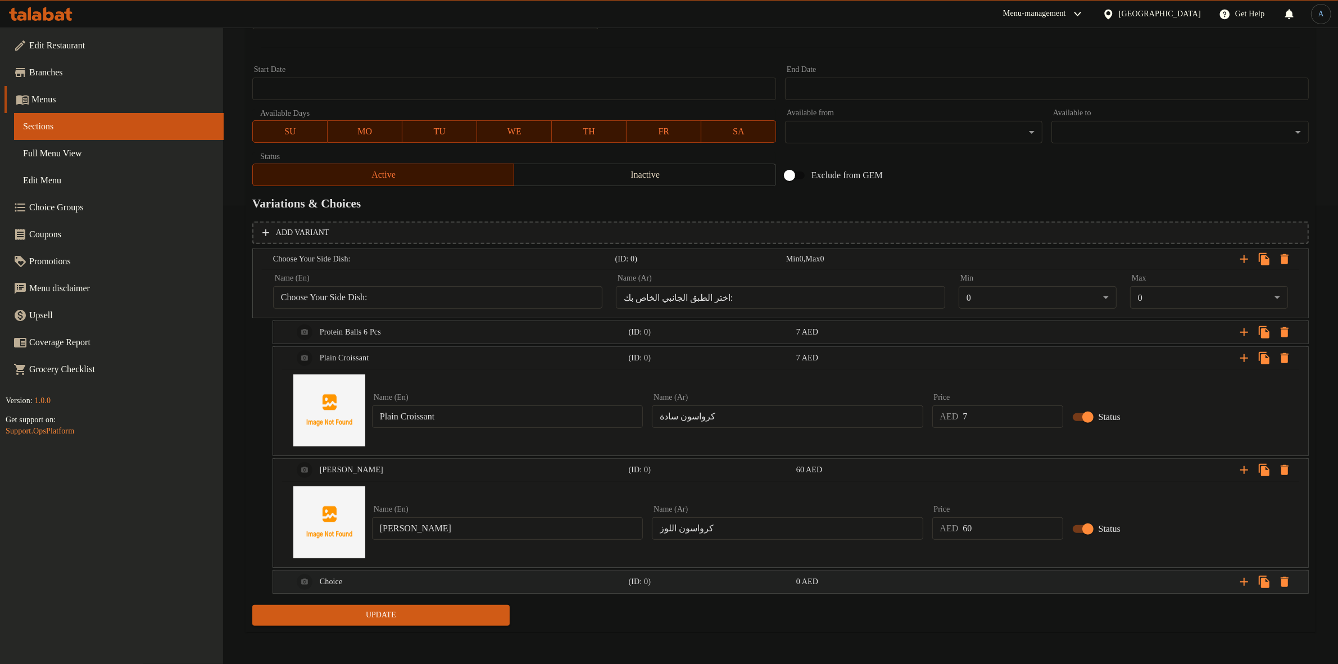
click at [840, 577] on div "0 AED" at bounding box center [877, 581] width 163 height 11
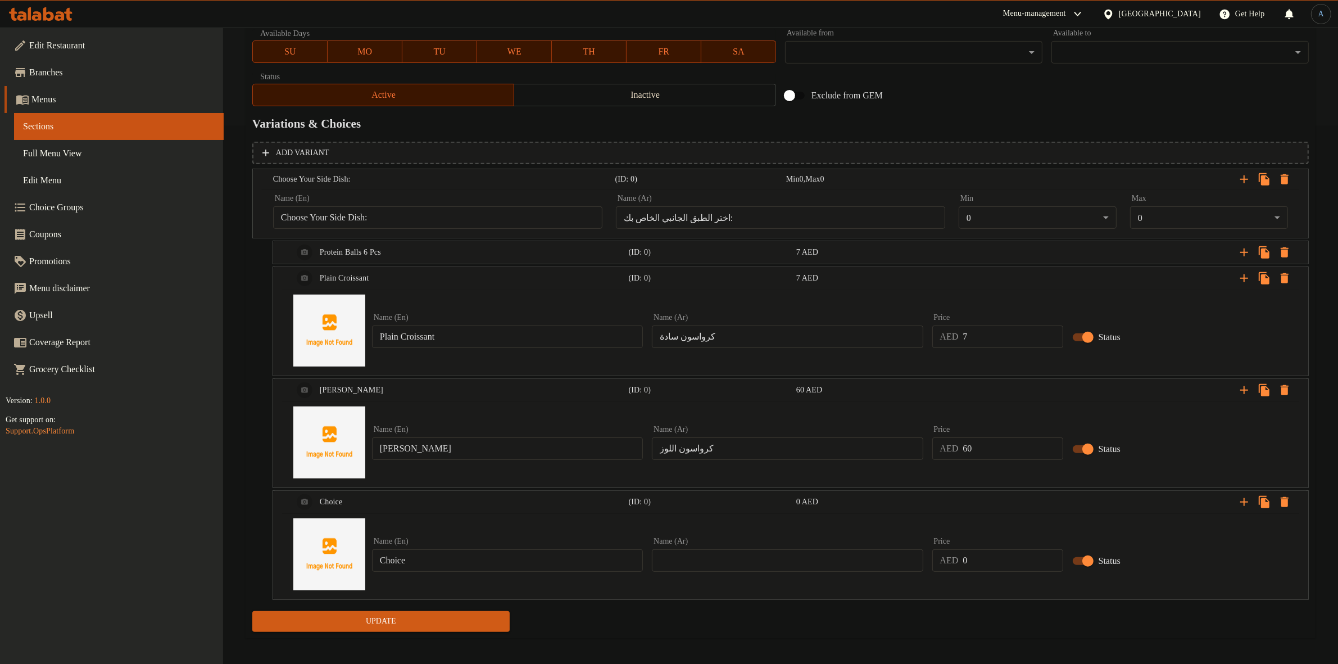
scroll to position [538, 0]
click at [445, 549] on input "Choice" at bounding box center [507, 560] width 271 height 22
paste input "Monster Cookies"
type input "Monster Cookies"
click at [766, 561] on input "text" at bounding box center [787, 560] width 271 height 22
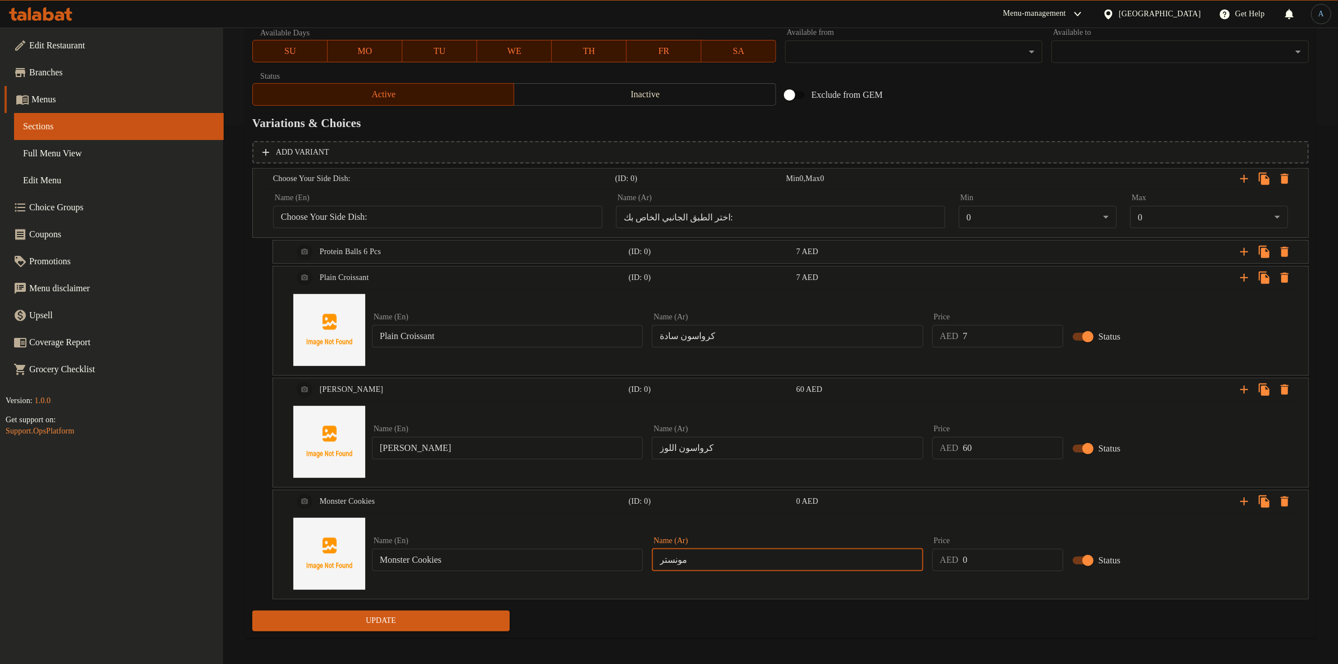
paste input "كوكيز"
type input "مونستر كوكيز"
click at [991, 562] on input "0" at bounding box center [1013, 560] width 100 height 22
paste input "13"
type input "13"
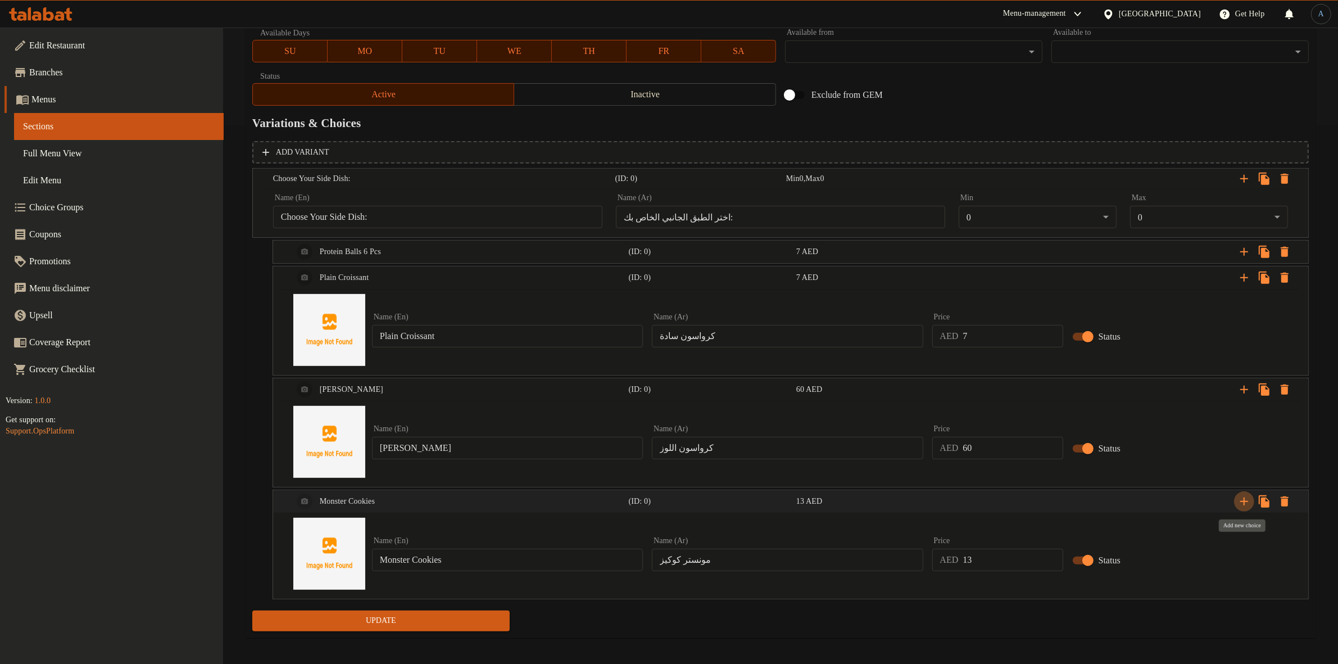
drag, startPoint x: 1248, startPoint y: 503, endPoint x: 1240, endPoint y: 509, distance: 9.6
click at [1248, 503] on icon "Expand" at bounding box center [1244, 501] width 13 height 13
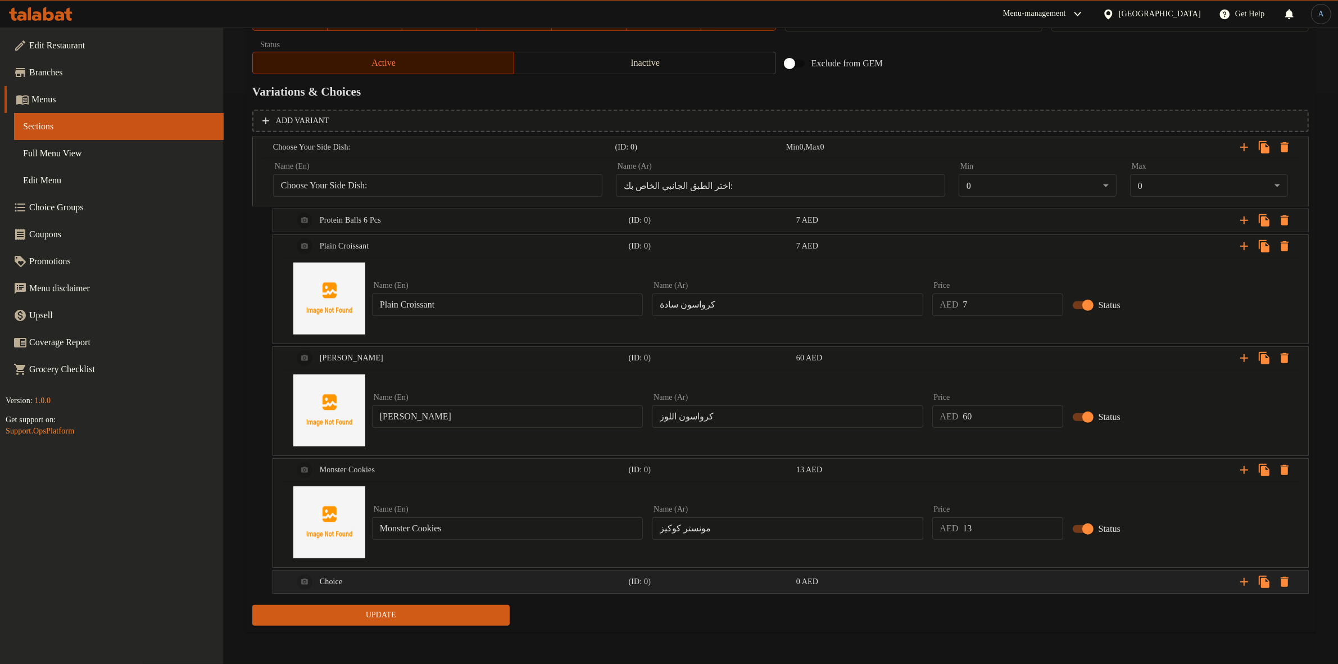
click at [1000, 574] on div "Expand" at bounding box center [1130, 581] width 336 height 25
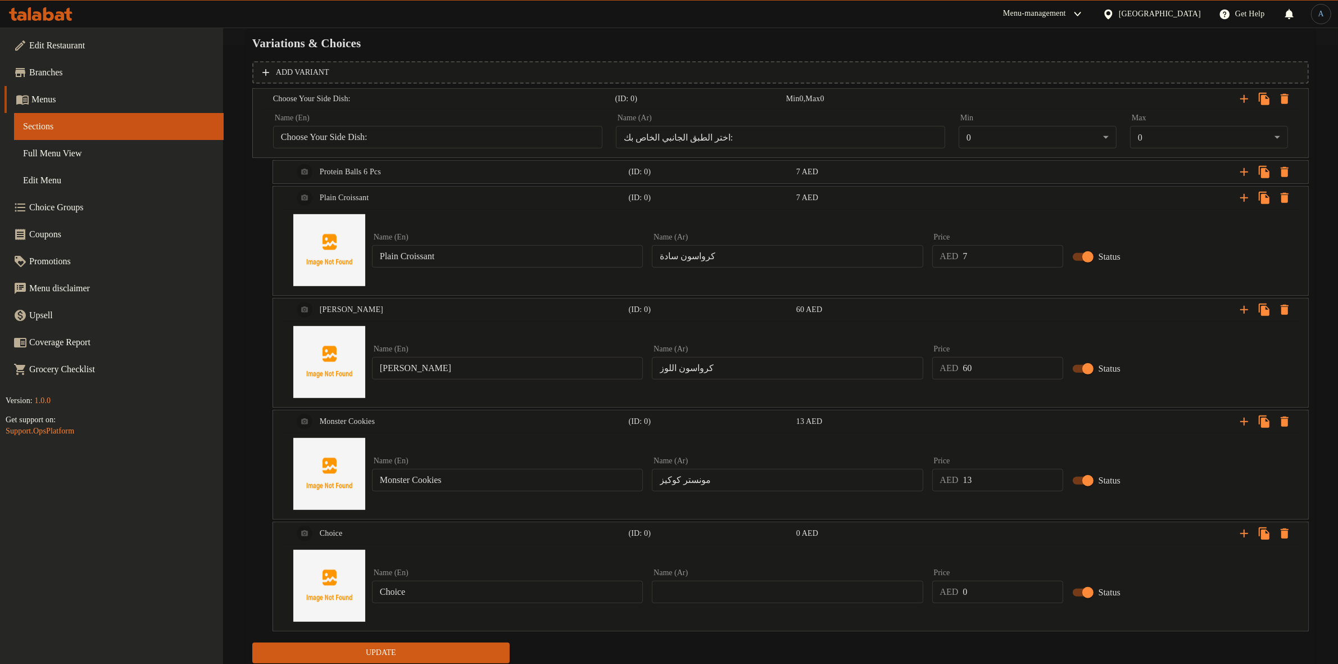
scroll to position [656, 0]
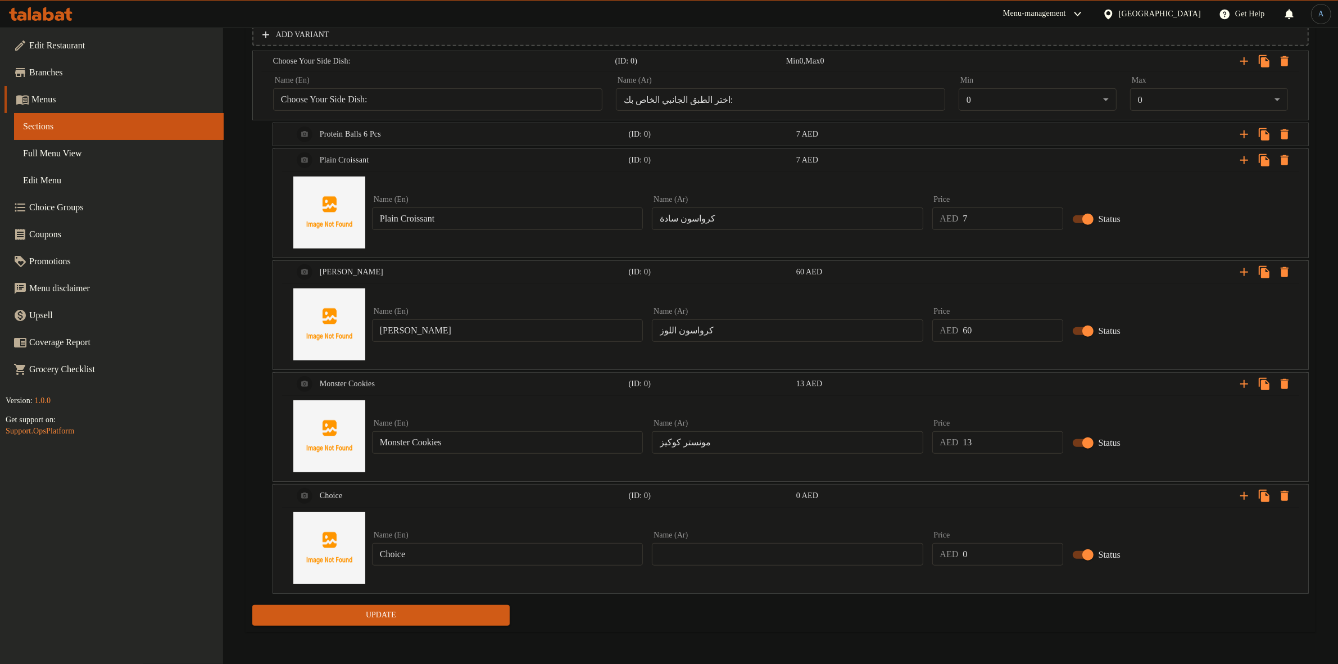
click at [511, 554] on input "Choice" at bounding box center [507, 554] width 271 height 22
paste input "colate Muffin"
type input "Chocolate Muffin"
click at [766, 543] on input "text" at bounding box center [787, 554] width 271 height 22
paste input "مافن"
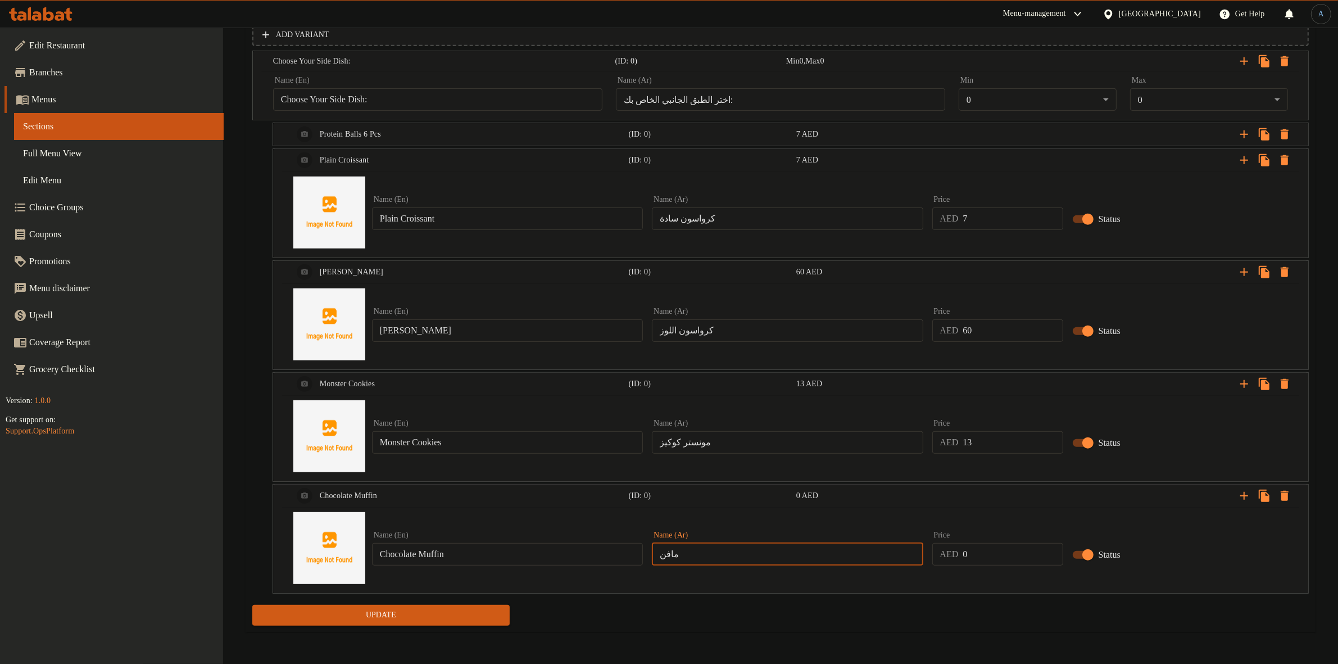
paste input "شوكولاتة"
type input "[PERSON_NAME]"
click at [700, 628] on div "Update" at bounding box center [781, 615] width 1066 height 30
click at [635, 631] on div "Update Hibiscus Tea Change Image Size: 1200 x 800 px / Image formats: jpg, png …" at bounding box center [781, 43] width 1070 height 1179
click at [990, 551] on input "0" at bounding box center [1013, 554] width 100 height 22
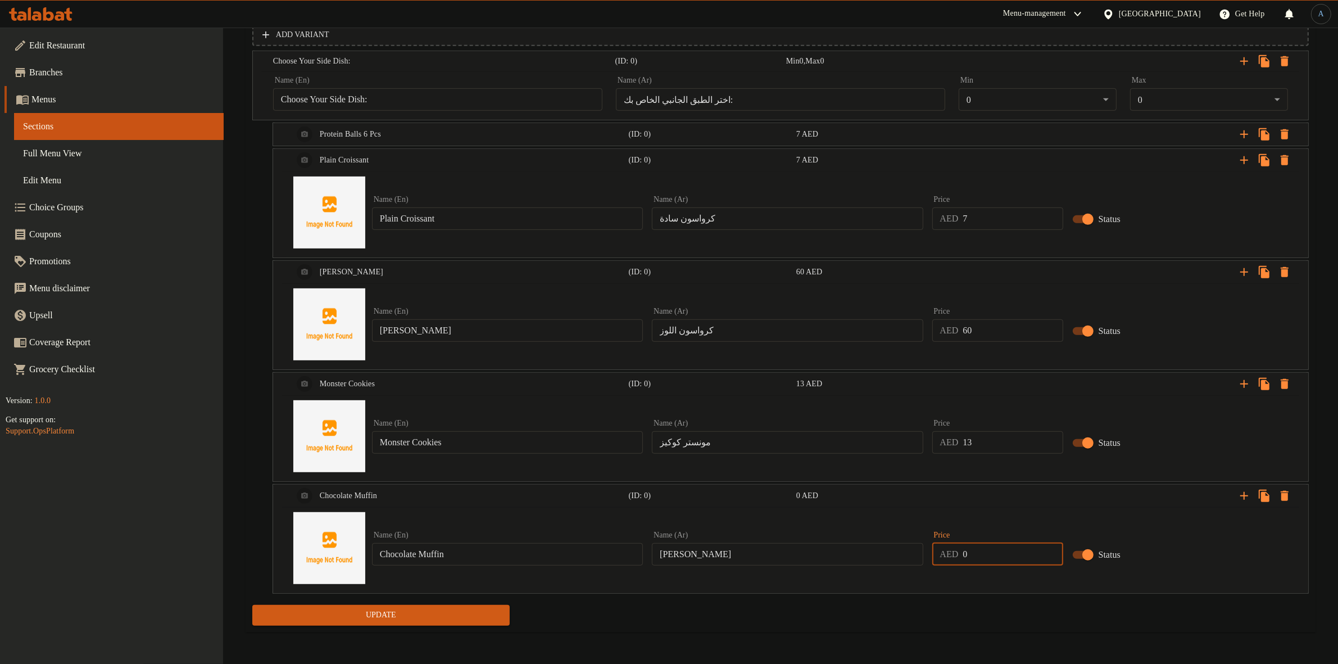
paste input "17"
type input "17"
click at [914, 639] on div "Home / Restaurants management / Menus / Sections / item / update Hot and Cold D…" at bounding box center [781, 17] width 1070 height 1247
click at [1243, 493] on icon "Expand" at bounding box center [1244, 495] width 13 height 13
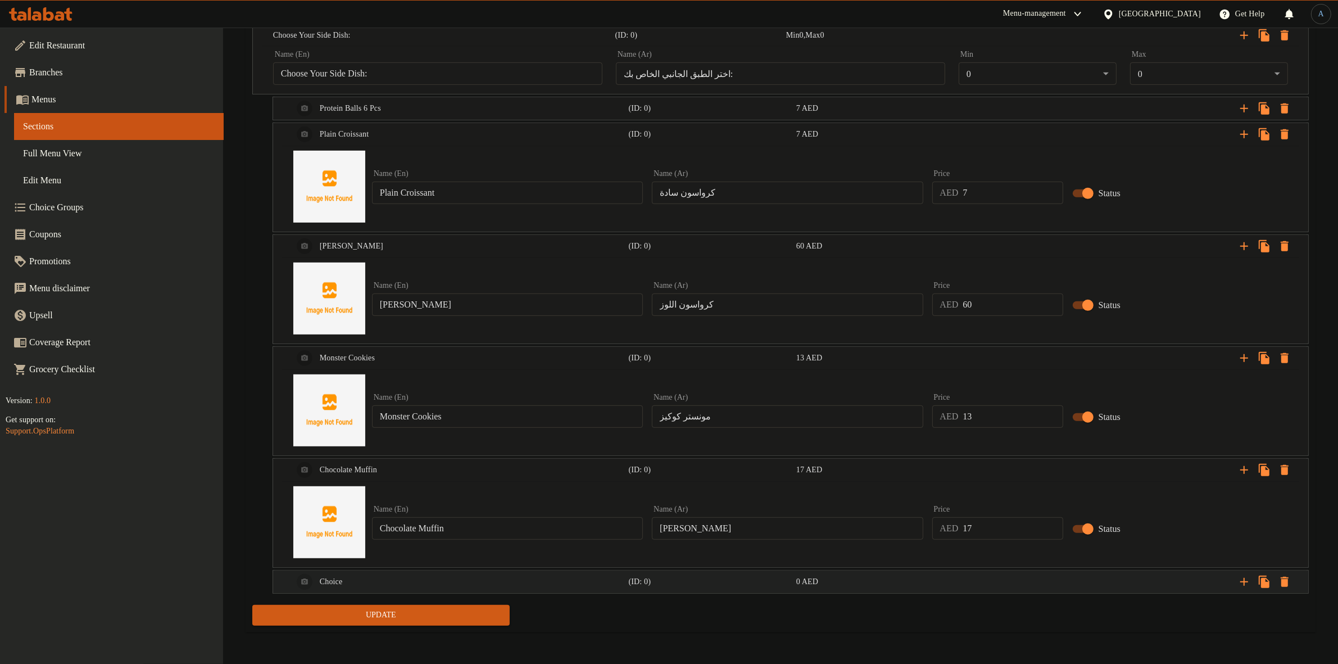
click at [718, 574] on div "(ID: 0)" at bounding box center [710, 582] width 167 height 16
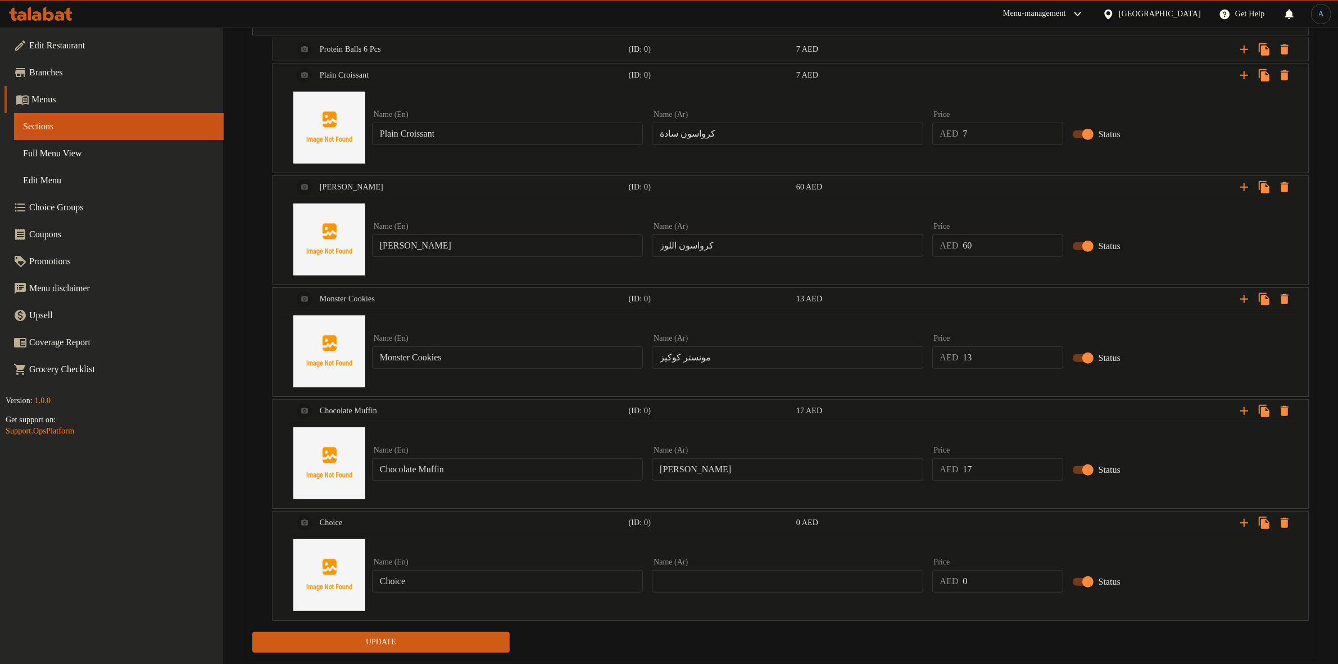
scroll to position [742, 0]
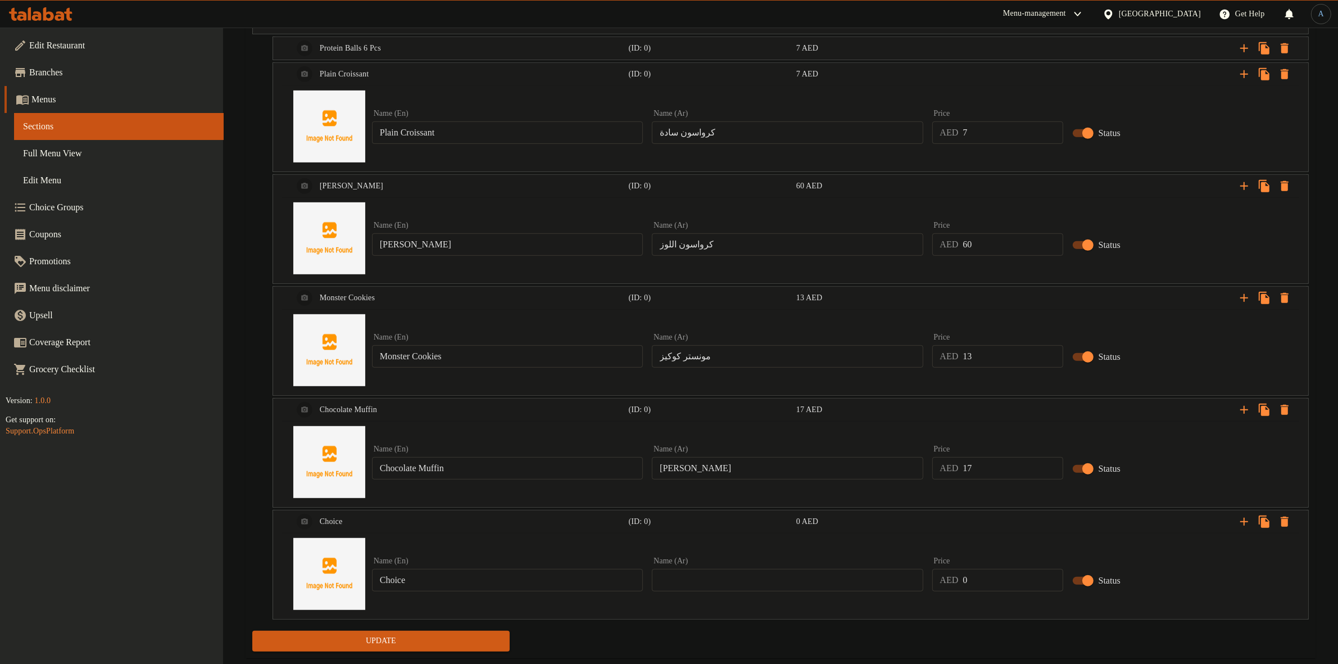
click at [470, 573] on input "Choice" at bounding box center [507, 580] width 271 height 22
paste input "Monster Cookie 1 Pc"
type input "Monster Cookie 1 Pc"
click at [713, 245] on input "كرواسون اللوز" at bounding box center [787, 244] width 271 height 22
click at [729, 364] on input "مونستر كوكيز" at bounding box center [787, 356] width 271 height 22
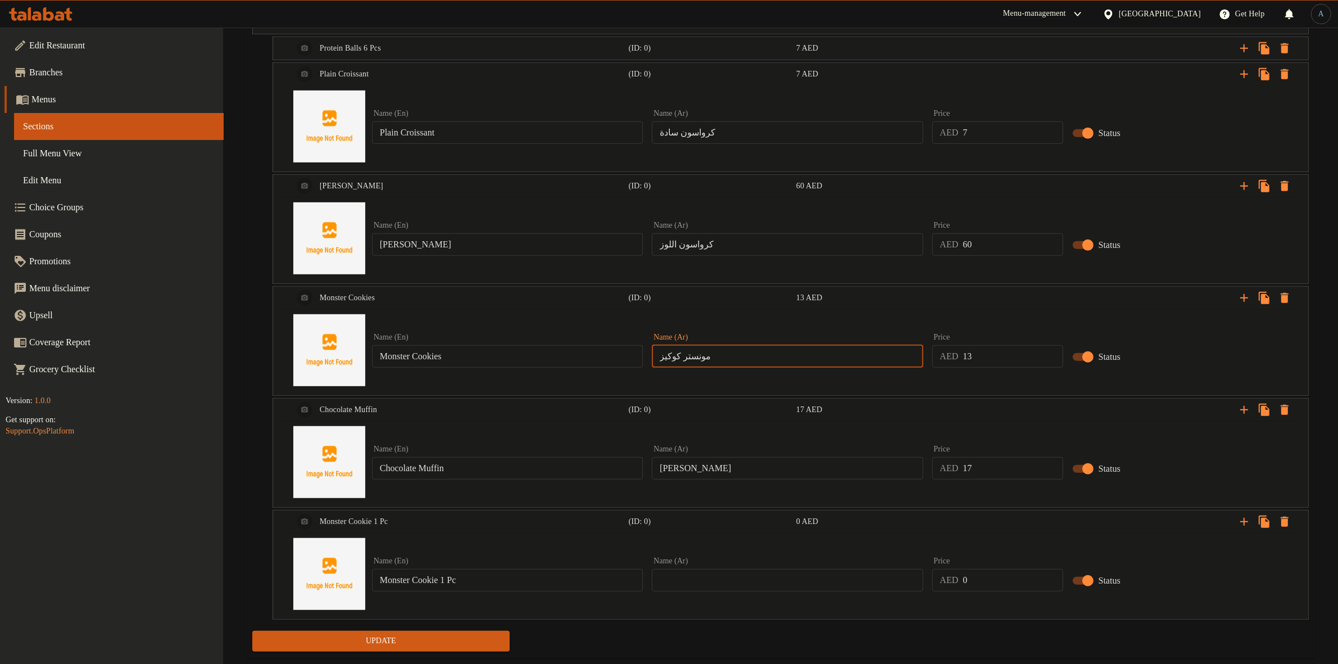
click at [748, 577] on input "text" at bounding box center [787, 580] width 271 height 22
paste input "مونستر كوكيز"
type input "مونستر كوكي 1 قطعة"
click at [979, 574] on input "0" at bounding box center [1013, 580] width 100 height 22
paste input "11"
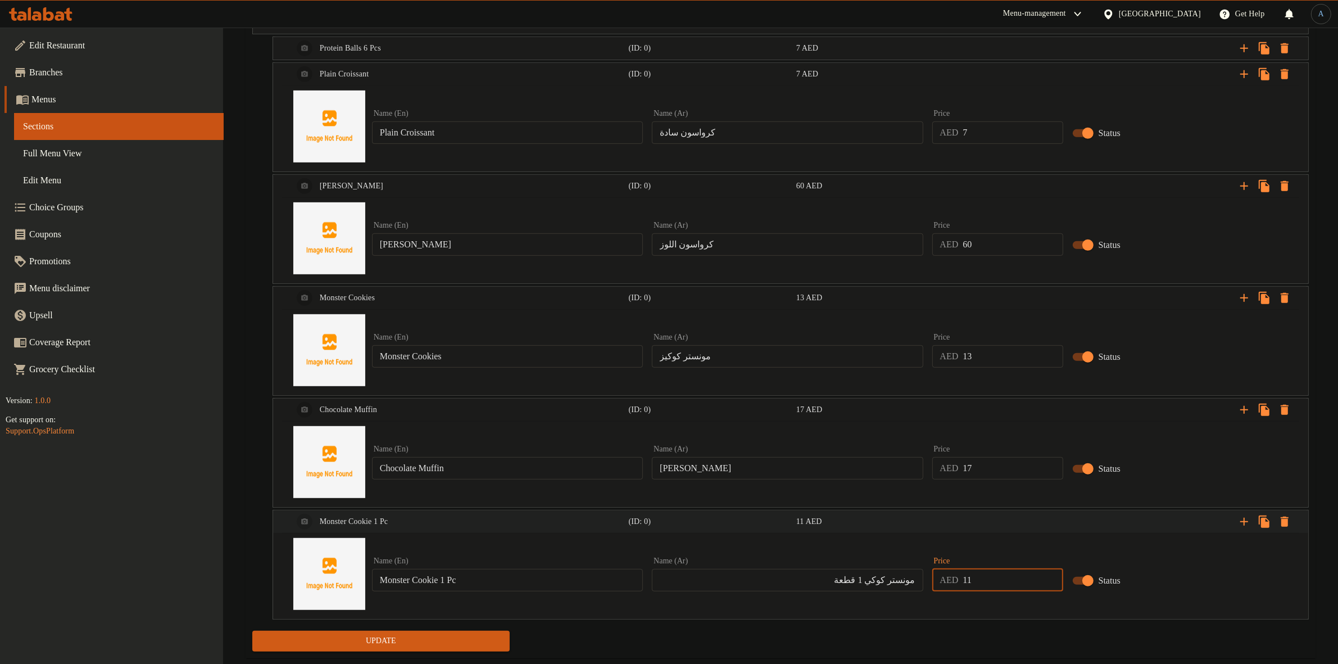
type input "11"
click at [1245, 520] on icon "Expand" at bounding box center [1244, 522] width 8 height 8
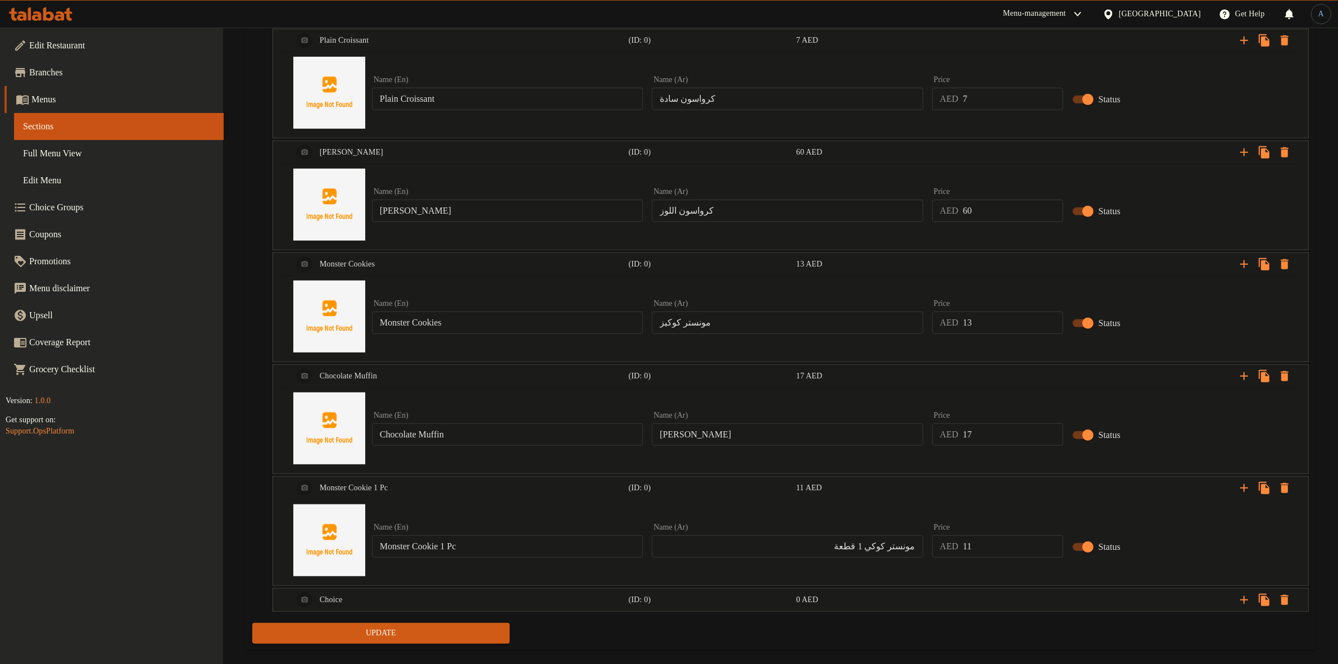
scroll to position [794, 0]
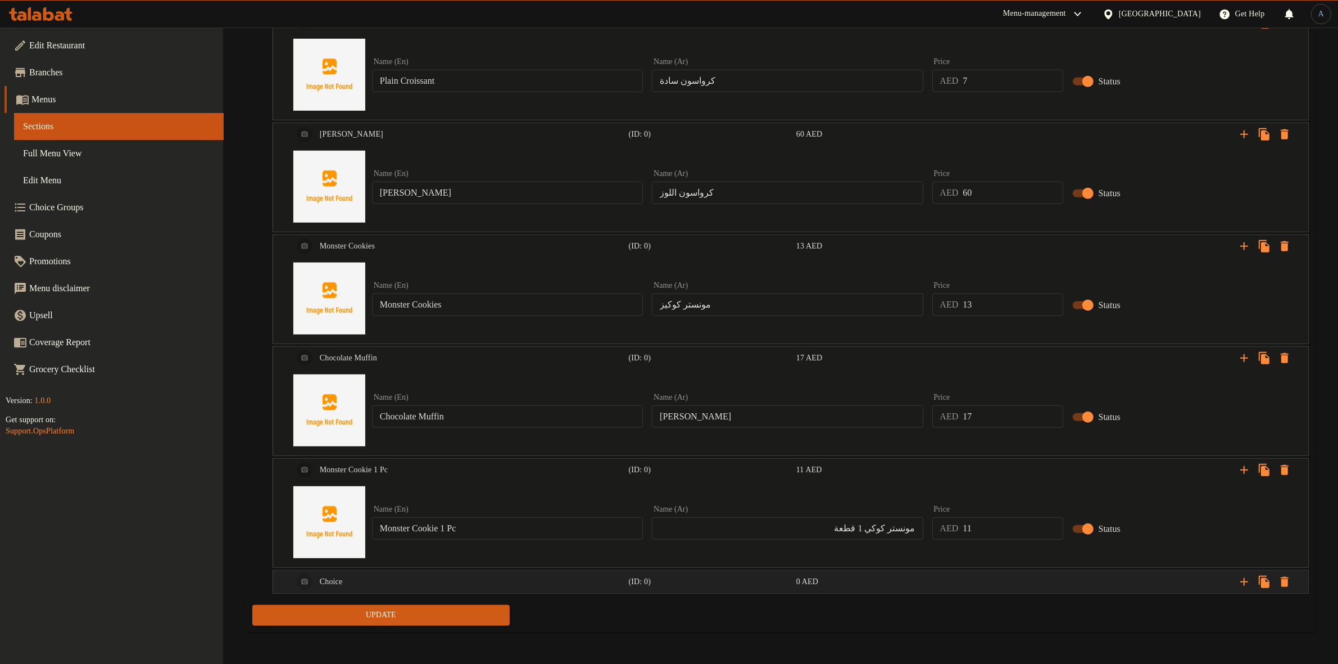
click at [1016, 585] on div "Expand" at bounding box center [1130, 581] width 336 height 25
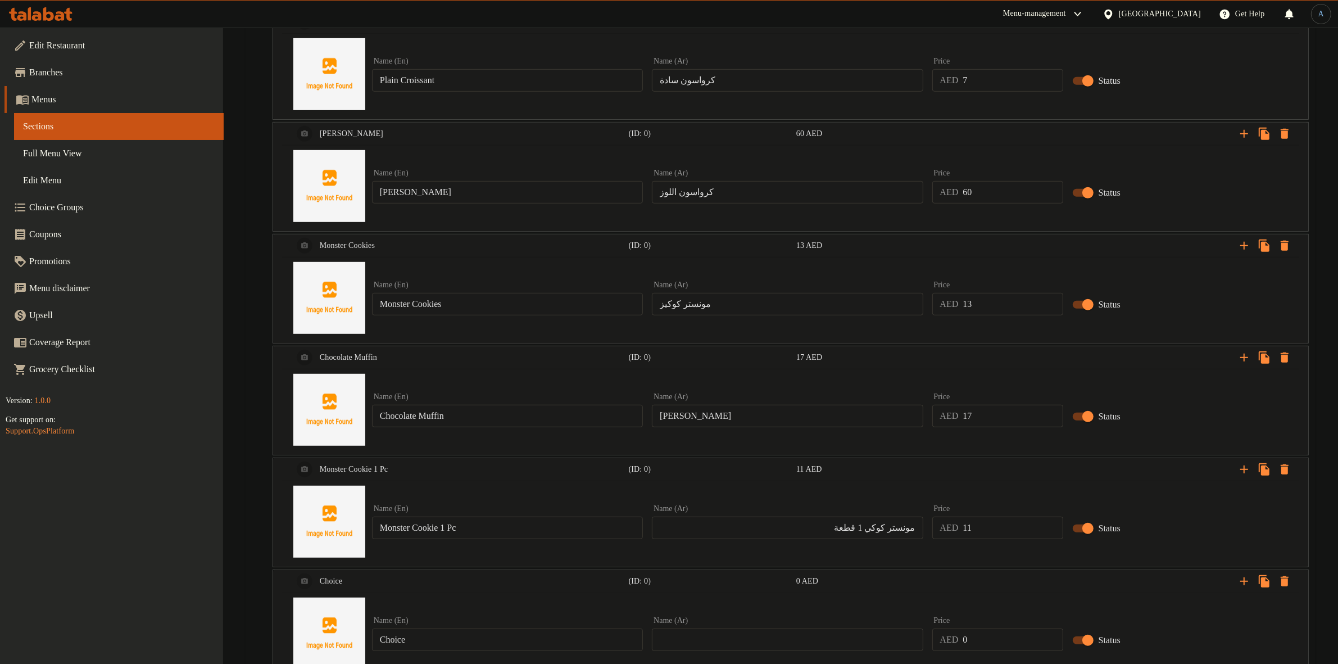
click at [559, 639] on input "Choice" at bounding box center [507, 639] width 271 height 22
paste input "Blueberry Cheesecak"
type input "Blueberry Cheesecake"
click at [804, 627] on div "Name (Ar) Name (Ar)" at bounding box center [787, 634] width 271 height 34
click at [814, 637] on input "text" at bounding box center [787, 639] width 271 height 22
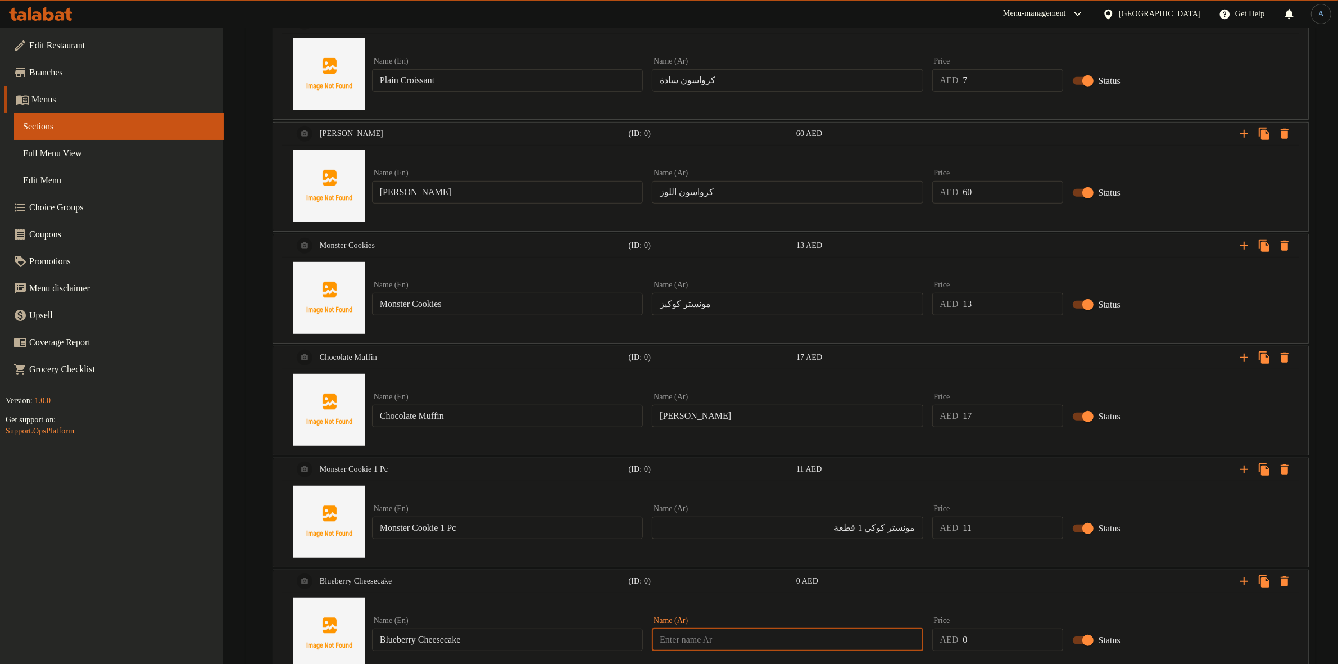
paste input "تشيز كيك التوت الأزرق"
type input "تشيز كيك التوت الأزرق"
click at [988, 636] on input "0" at bounding box center [1013, 639] width 100 height 22
paste input "17"
type input "17"
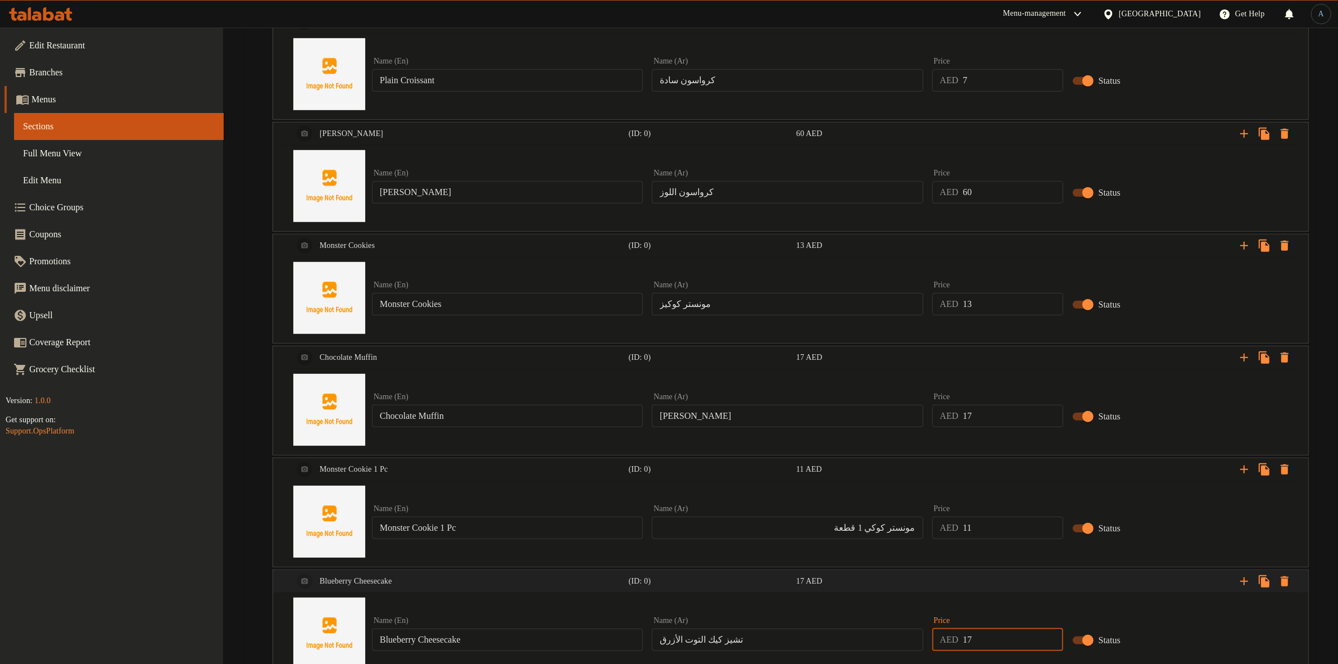
click at [1248, 586] on icon "Expand" at bounding box center [1244, 580] width 13 height 13
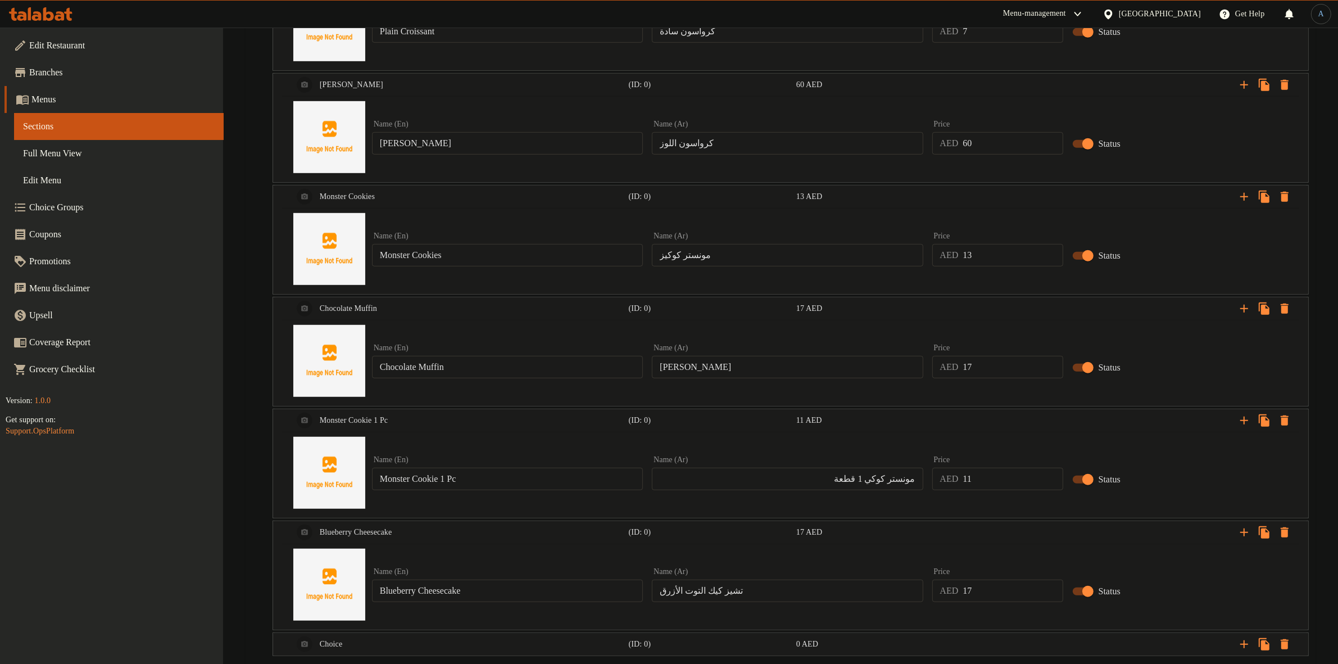
scroll to position [907, 0]
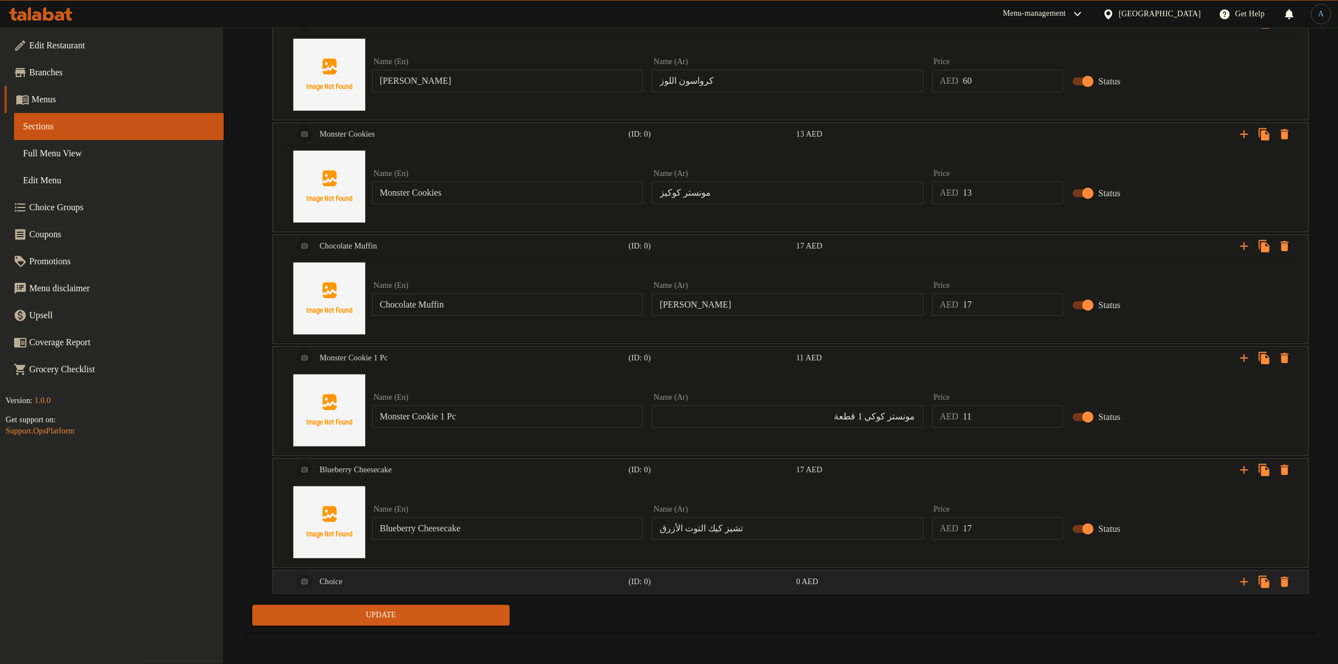
click at [570, 588] on div "Choice" at bounding box center [459, 581] width 336 height 27
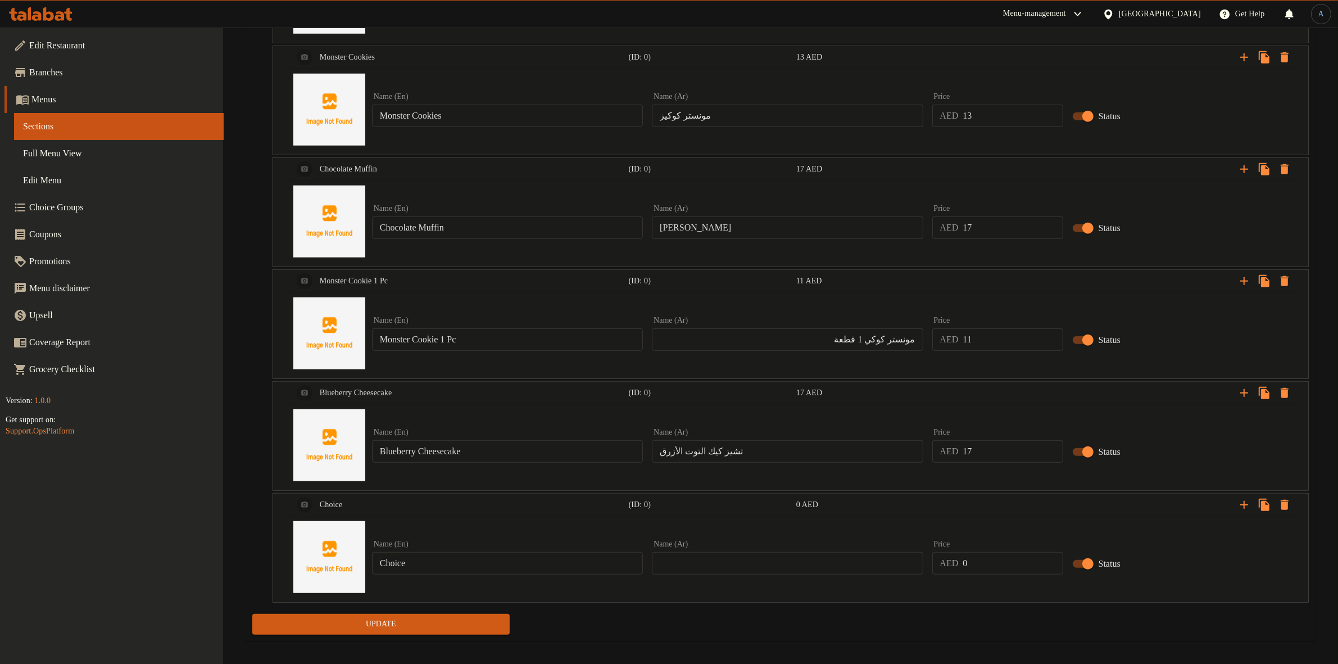
scroll to position [989, 0]
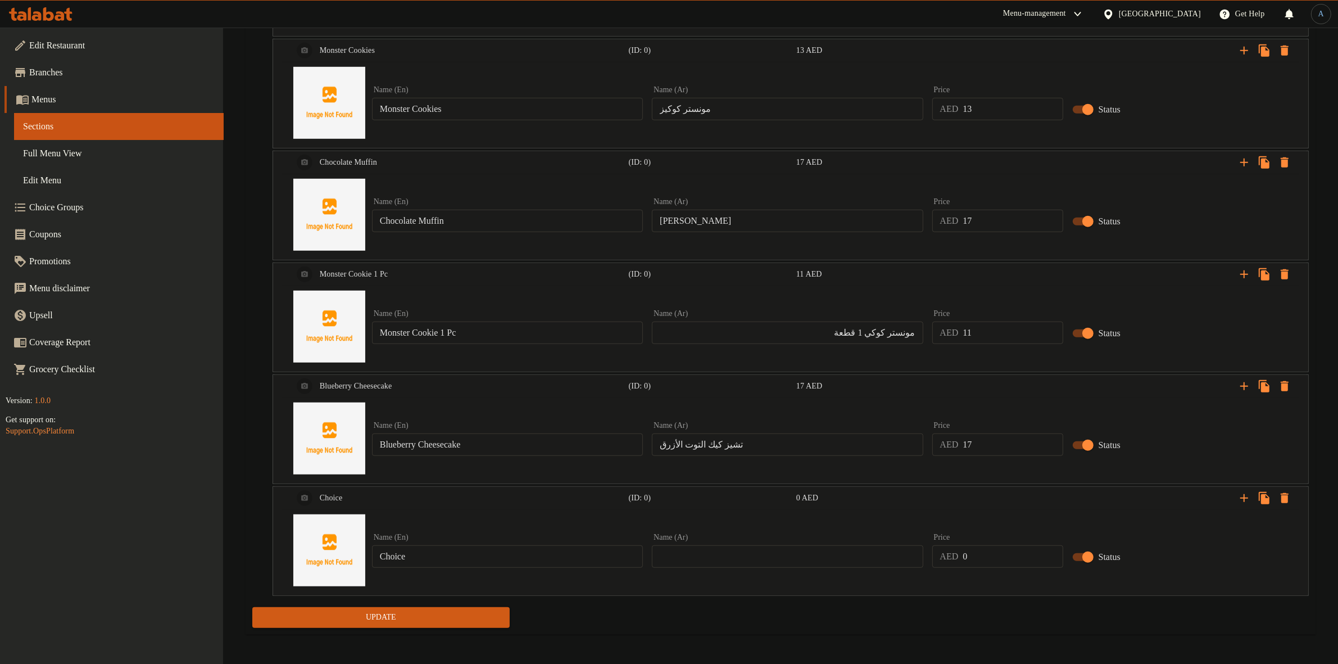
click at [411, 557] on input "Choice" at bounding box center [507, 556] width 271 height 22
paste input "Royal Chocolate Cak"
type input "Royal Chocolate Cake"
click at [999, 562] on input "0" at bounding box center [1013, 556] width 100 height 22
paste input "8"
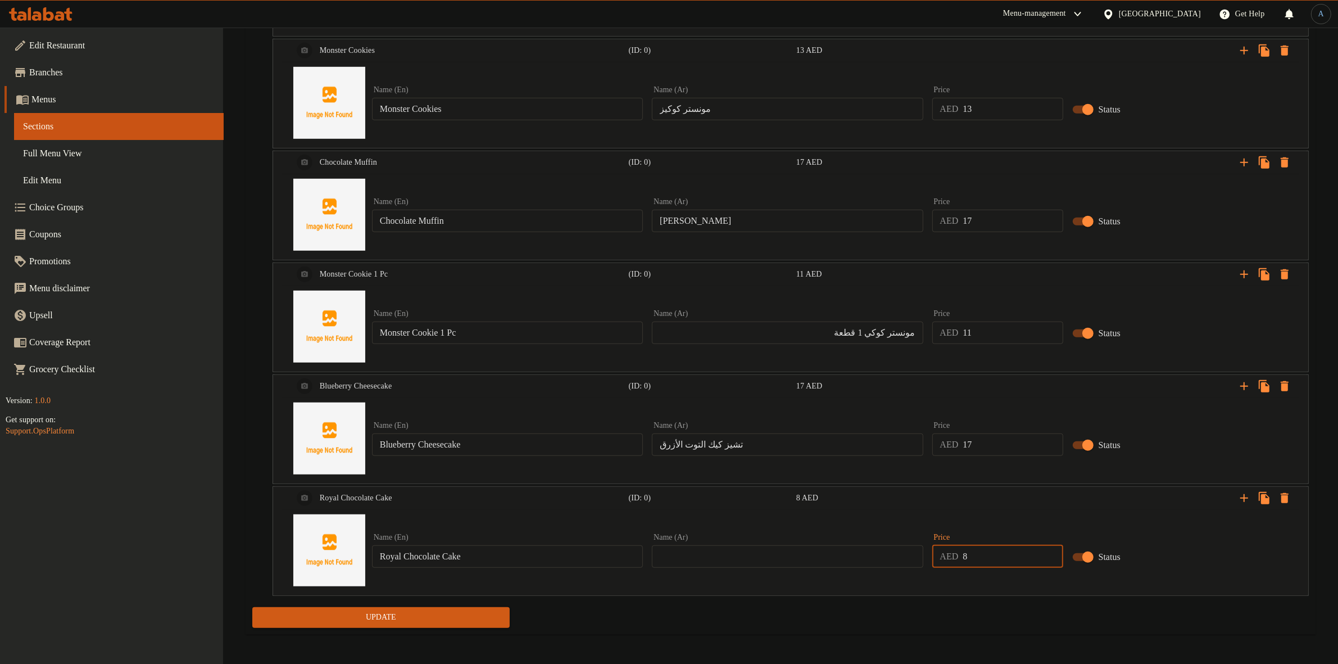
type input "8"
click at [568, 552] on input "Royal Chocolate Cake" at bounding box center [507, 556] width 271 height 22
click at [680, 218] on input "[PERSON_NAME]" at bounding box center [787, 221] width 271 height 22
click at [671, 216] on input "[PERSON_NAME]" at bounding box center [787, 221] width 271 height 22
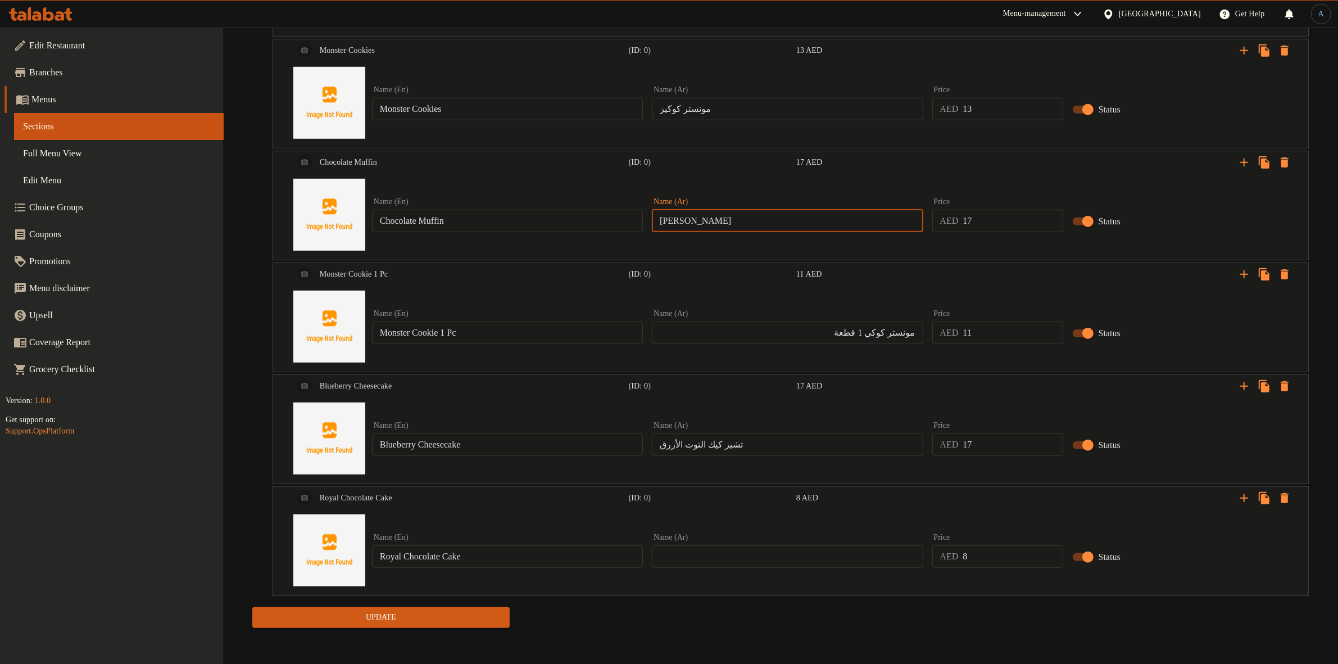
click at [671, 216] on input "[PERSON_NAME]" at bounding box center [787, 221] width 271 height 22
click at [789, 542] on div "Name (Ar) Name (Ar)" at bounding box center [787, 550] width 271 height 34
click at [780, 554] on input "text" at bounding box center [787, 556] width 271 height 22
paste input "شوكولاتة"
click at [659, 558] on input "رويال شوكولاتة" at bounding box center [787, 556] width 271 height 22
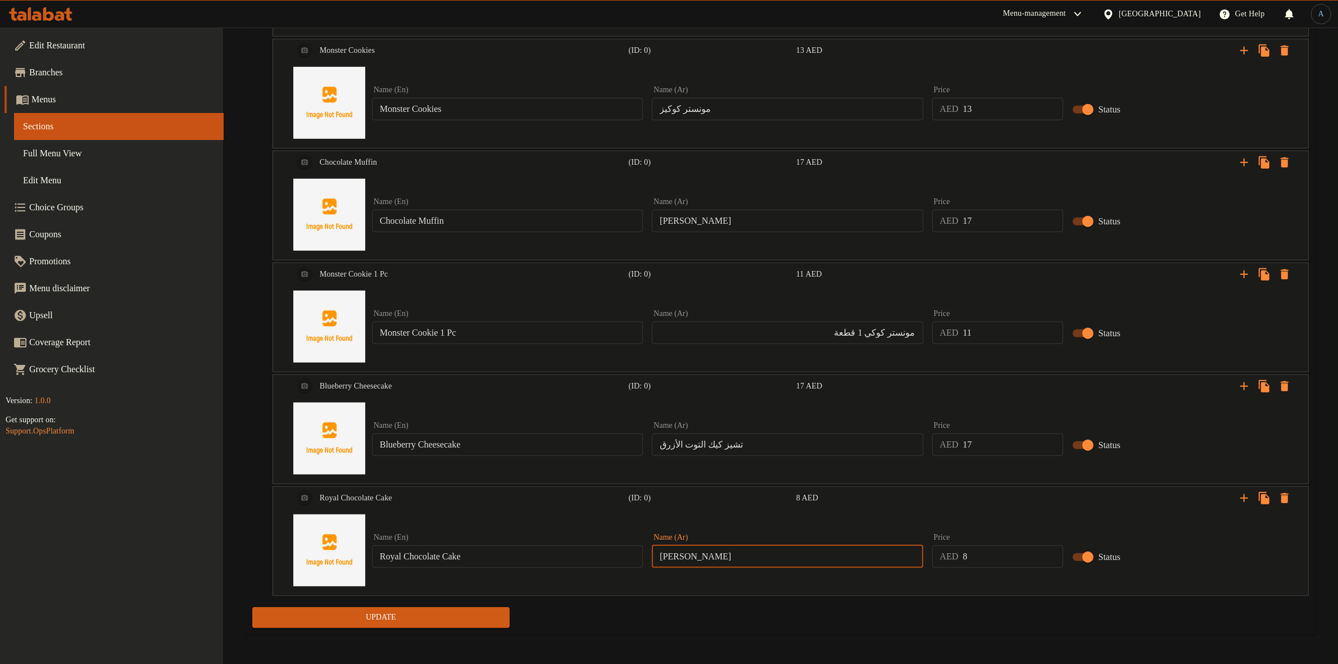
click at [687, 555] on input "رويال شوكولاتة" at bounding box center [787, 556] width 271 height 22
type input "رويال كيك شوكولاتة"
click at [1243, 504] on icon "Expand" at bounding box center [1244, 497] width 13 height 13
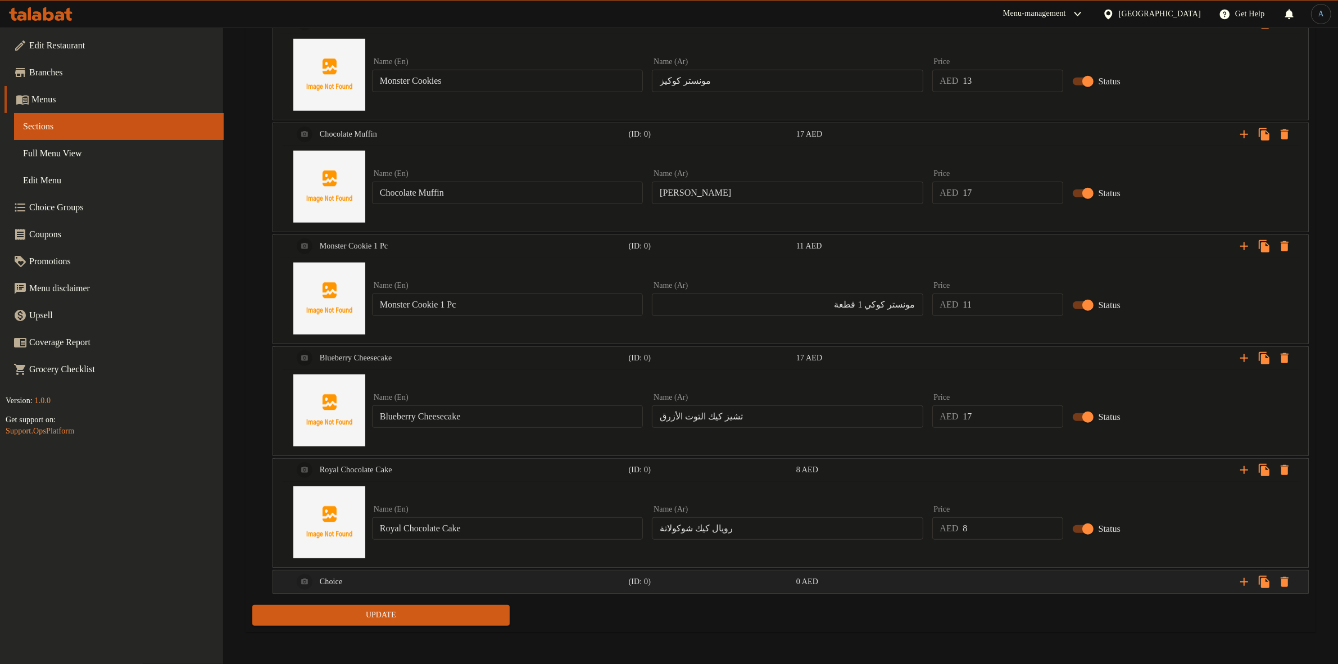
click at [787, 589] on div "(ID: 0)" at bounding box center [710, 582] width 167 height 16
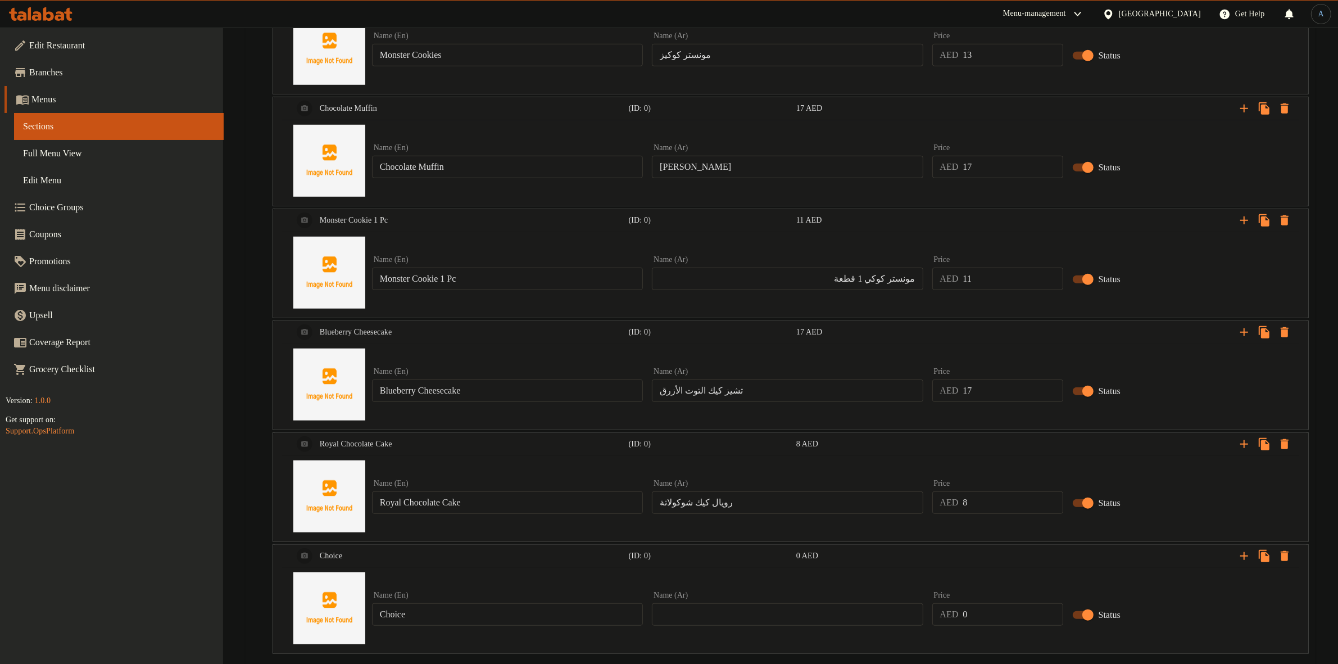
scroll to position [1068, 0]
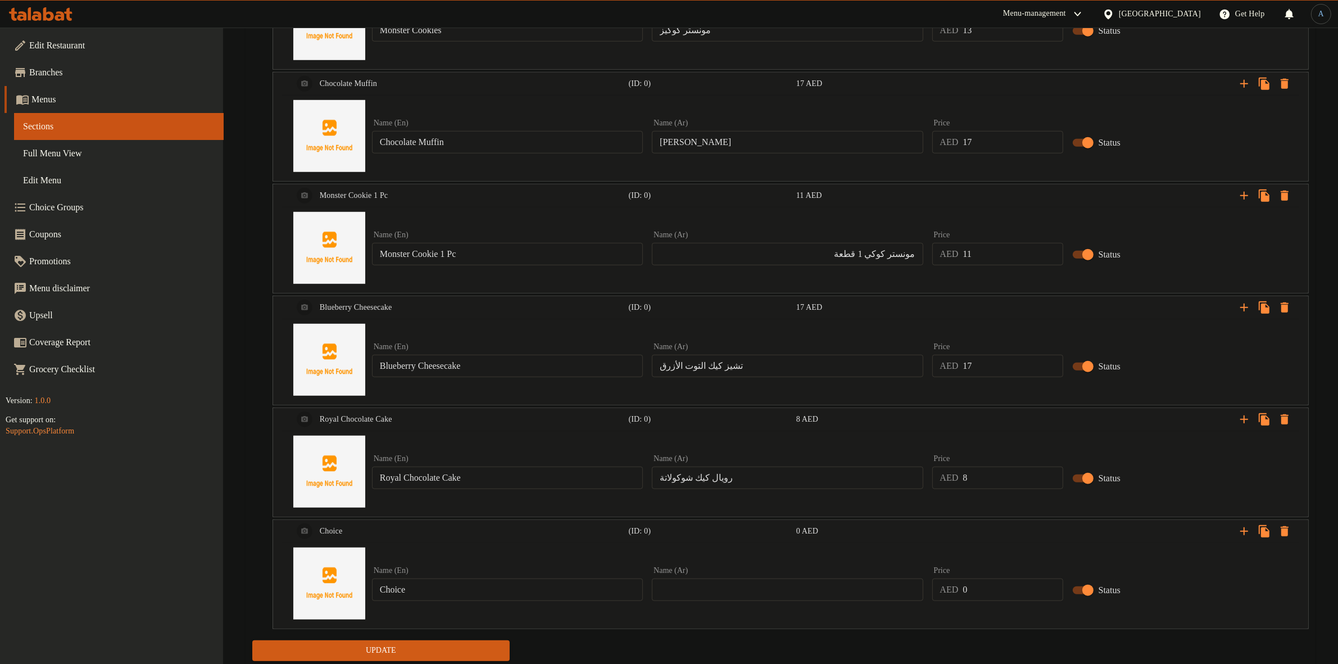
click at [544, 594] on input "Choice" at bounding box center [507, 589] width 271 height 22
paste input "colate Croissant"
type input "Chocolate Croissant"
click at [847, 589] on input "text" at bounding box center [787, 589] width 271 height 22
paste input "كرواسون الشوكولاتة"
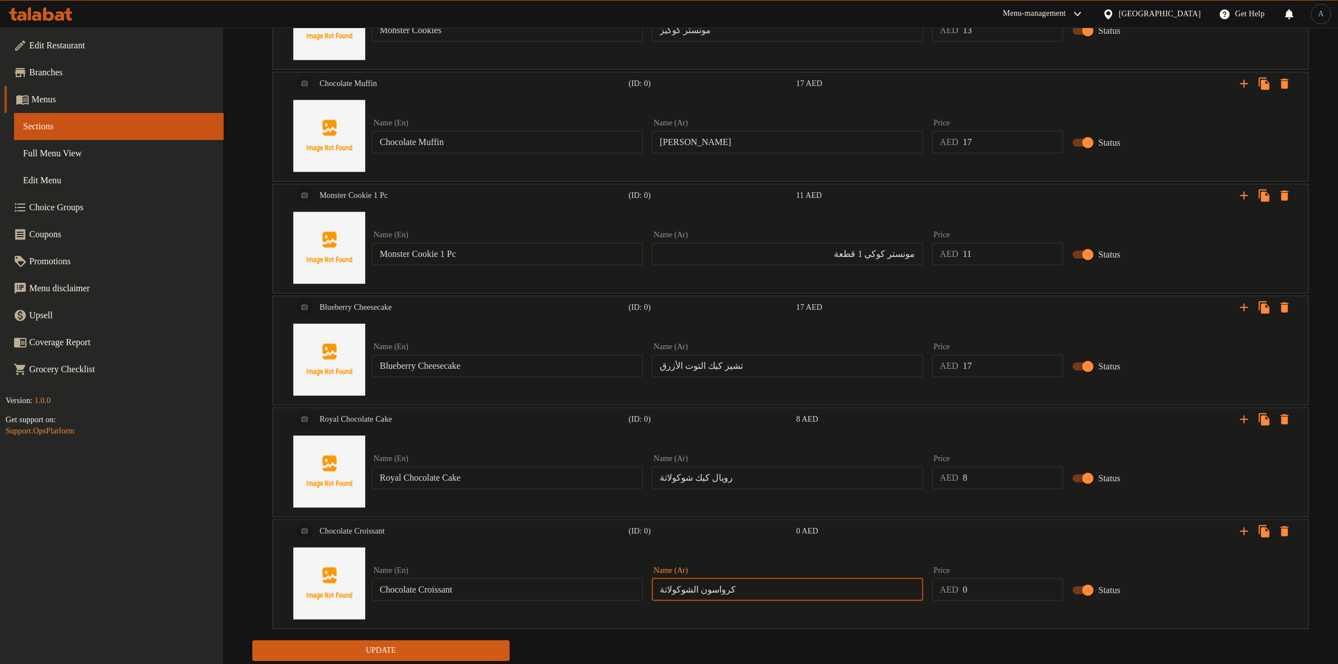
type input "كرواسون الشوكولاتة"
click at [979, 593] on input "0" at bounding box center [1013, 589] width 100 height 22
paste input "25"
type input "25"
click at [957, 644] on div "Update" at bounding box center [781, 651] width 1066 height 30
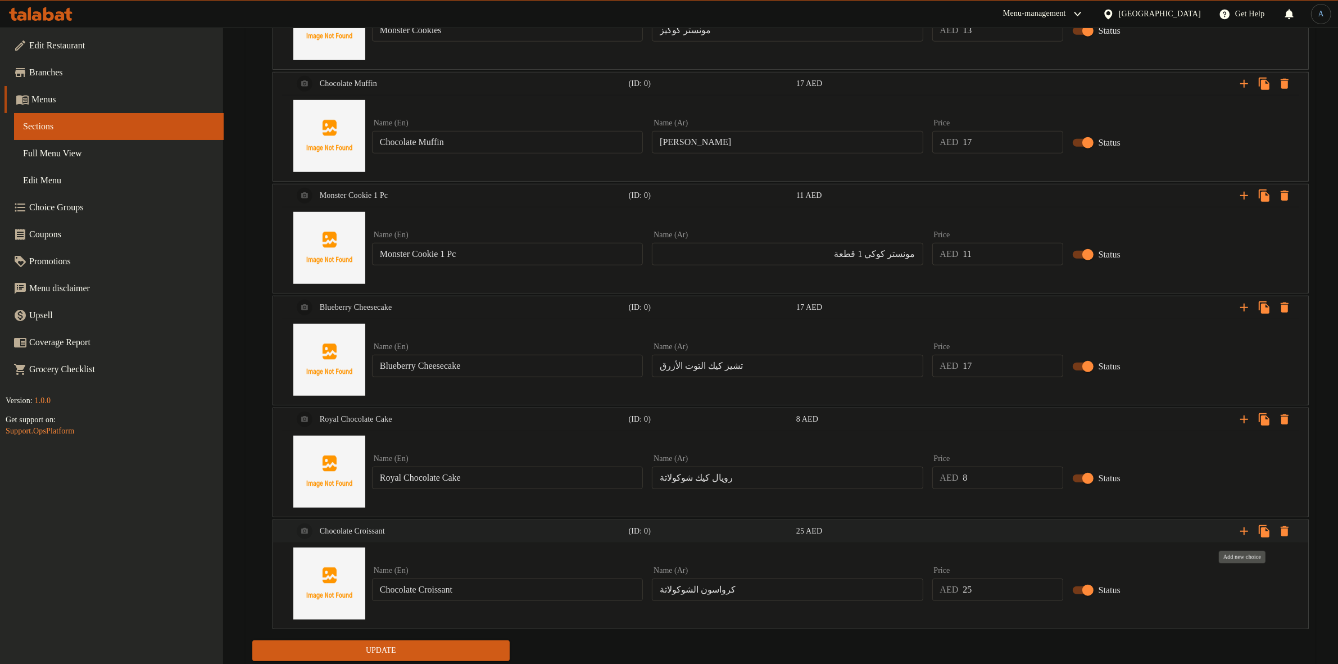
click at [1241, 531] on icon "Expand" at bounding box center [1244, 530] width 13 height 13
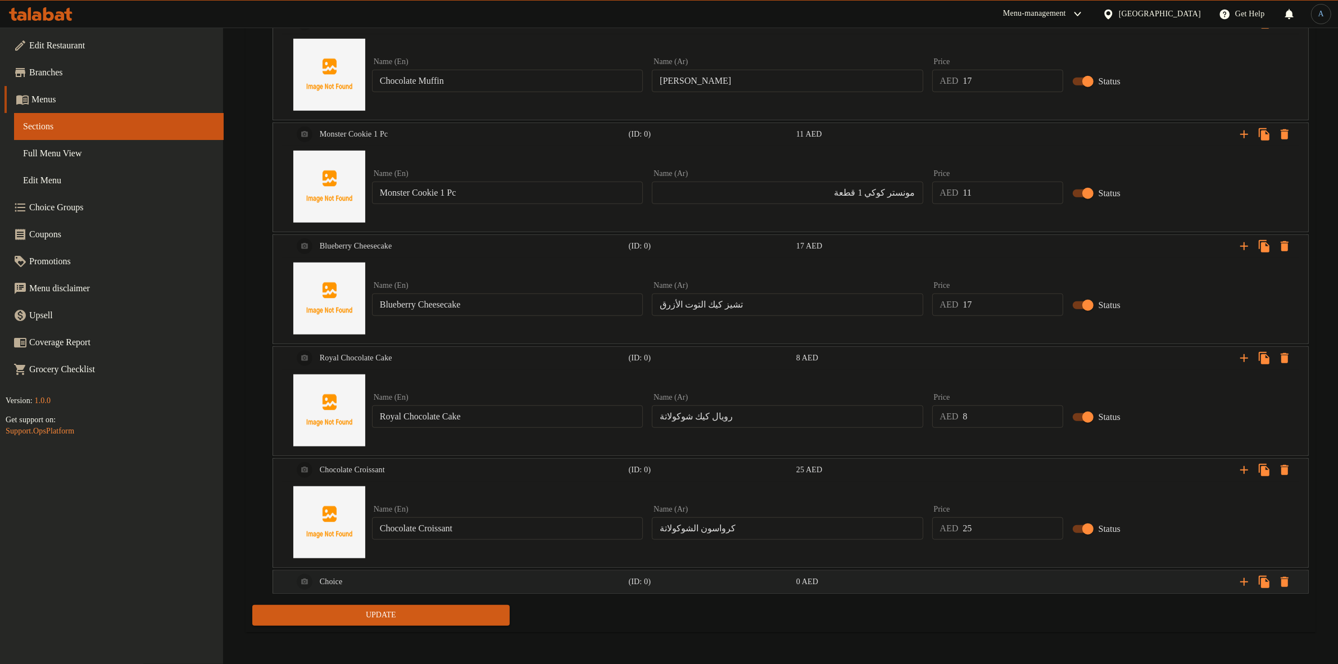
click at [1026, 578] on div "Expand" at bounding box center [1130, 581] width 336 height 25
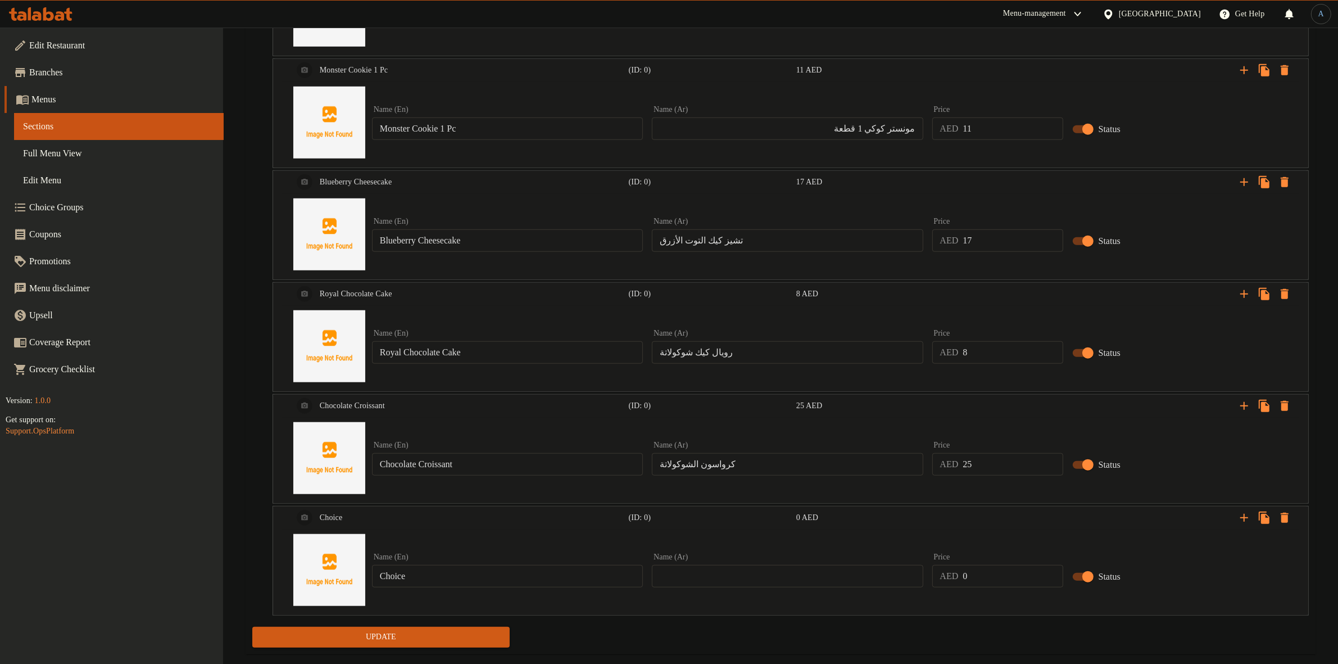
scroll to position [1198, 0]
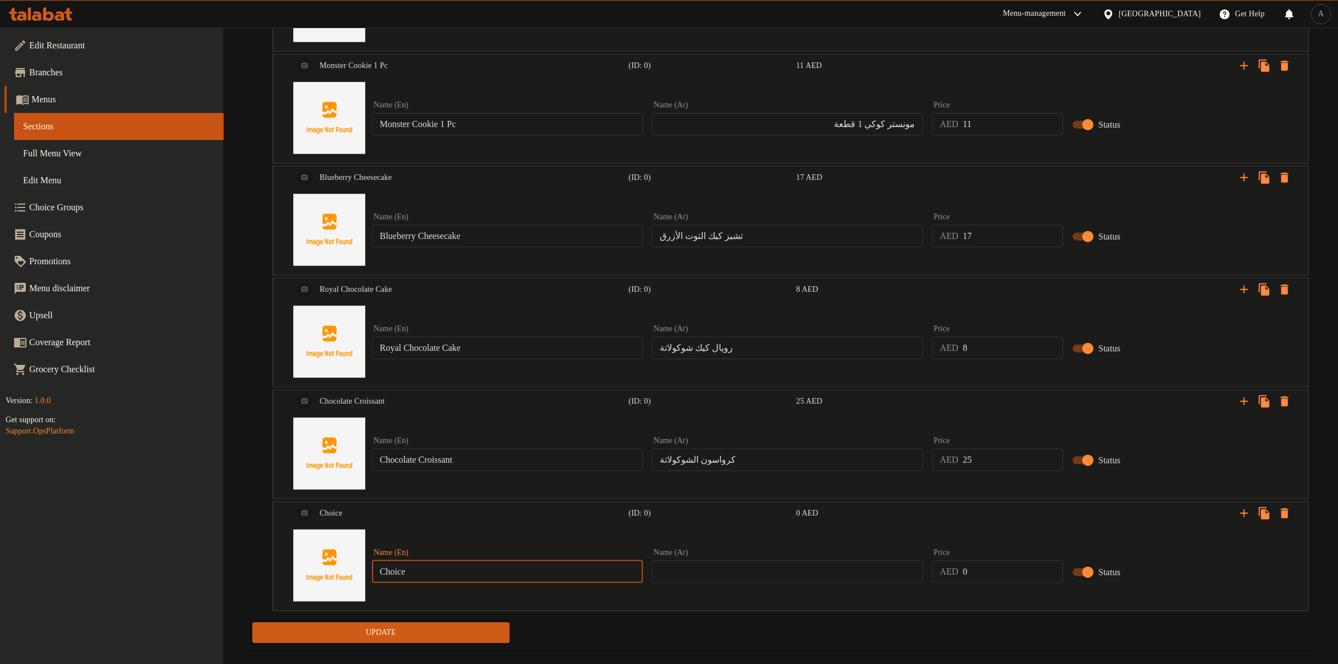
click at [524, 568] on input "Choice" at bounding box center [507, 571] width 271 height 22
paste input "High Protein Bagel"
type input "High Protein Bagel"
click at [790, 565] on input "text" at bounding box center [787, 571] width 271 height 22
paste input "خبز بيغل عالي البروتين"
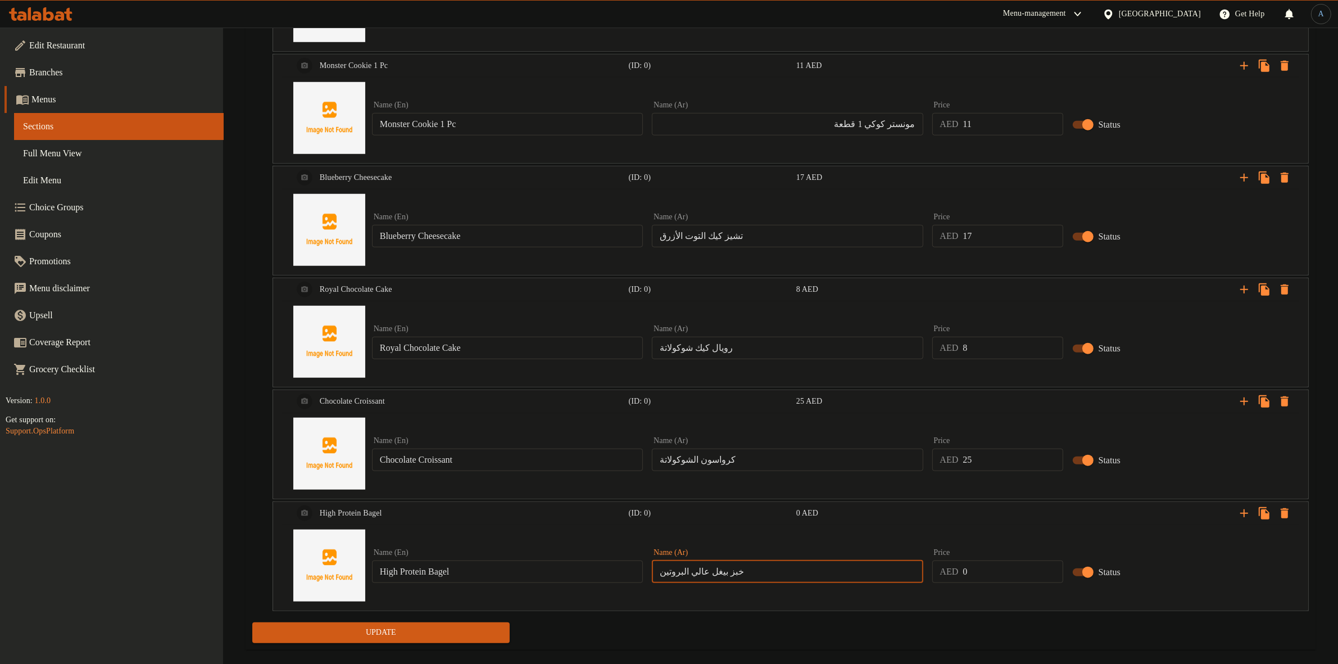
type input "خبز بيغل عالي البروتين"
click at [1004, 577] on input "0" at bounding box center [1013, 571] width 100 height 22
paste input "25"
type input "25"
click at [1244, 513] on icon "Expand" at bounding box center [1244, 513] width 8 height 8
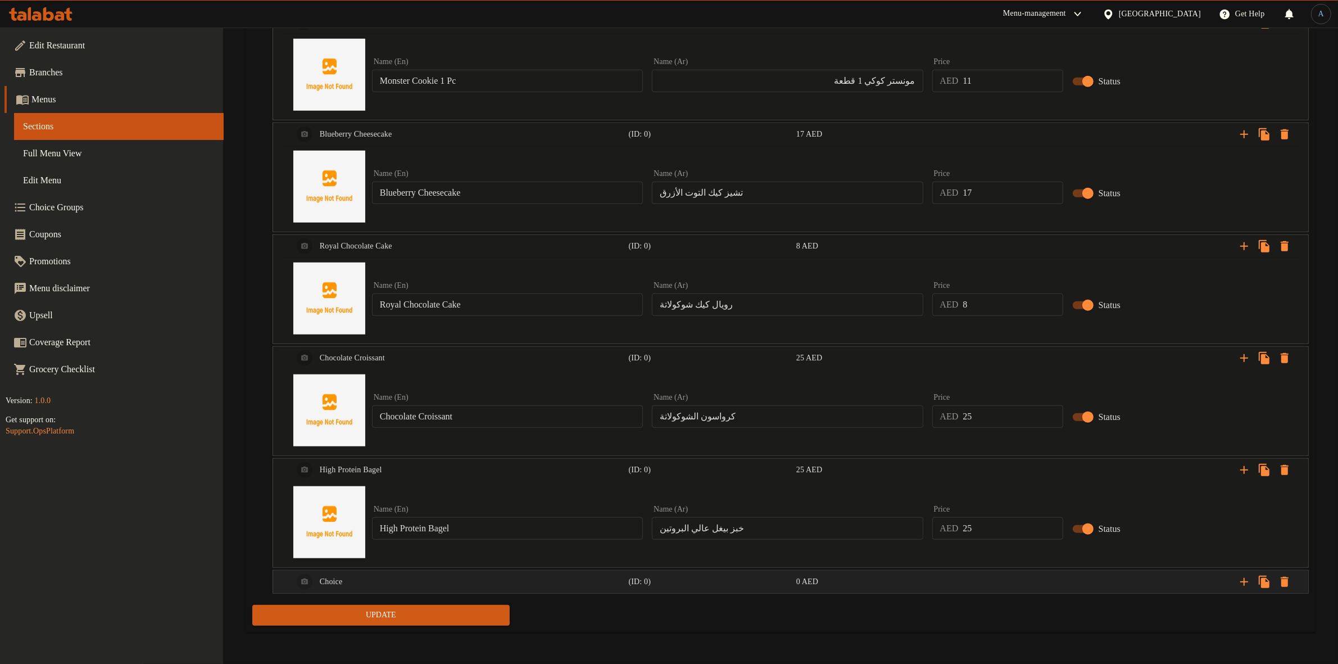
drag, startPoint x: 1077, startPoint y: 581, endPoint x: 1074, endPoint y: 588, distance: 8.6
click at [1077, 582] on div "Expand" at bounding box center [1130, 581] width 336 height 25
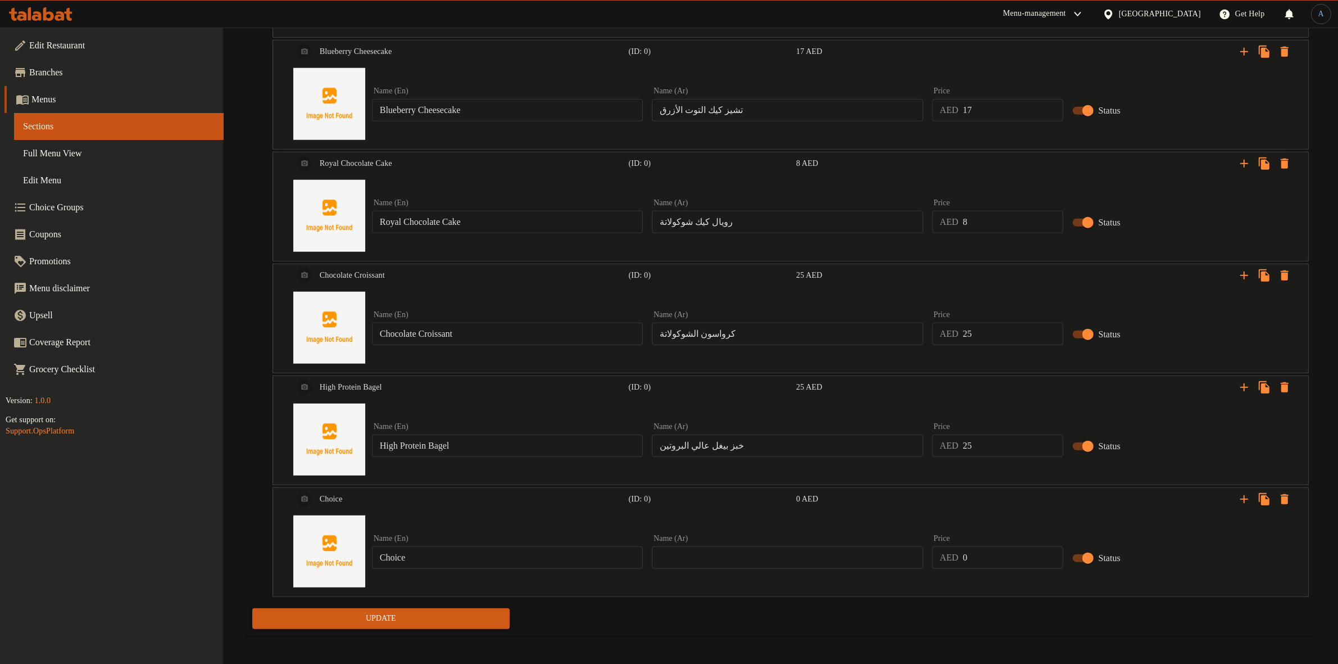
scroll to position [1329, 0]
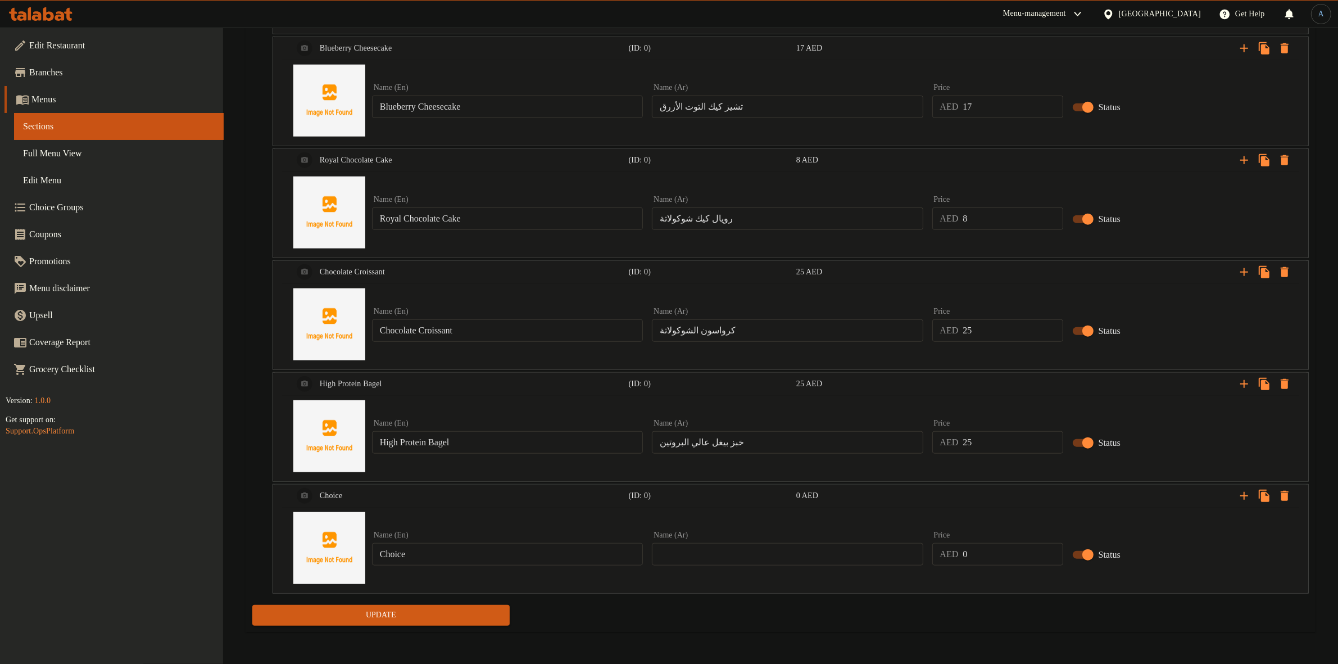
click at [544, 558] on input "Choice" at bounding box center [507, 554] width 271 height 22
paste input "Blueberry Muffin"
type input "Blueberry Muffin"
click at [682, 545] on input "text" at bounding box center [787, 554] width 271 height 22
paste input "التوت الأزرق"
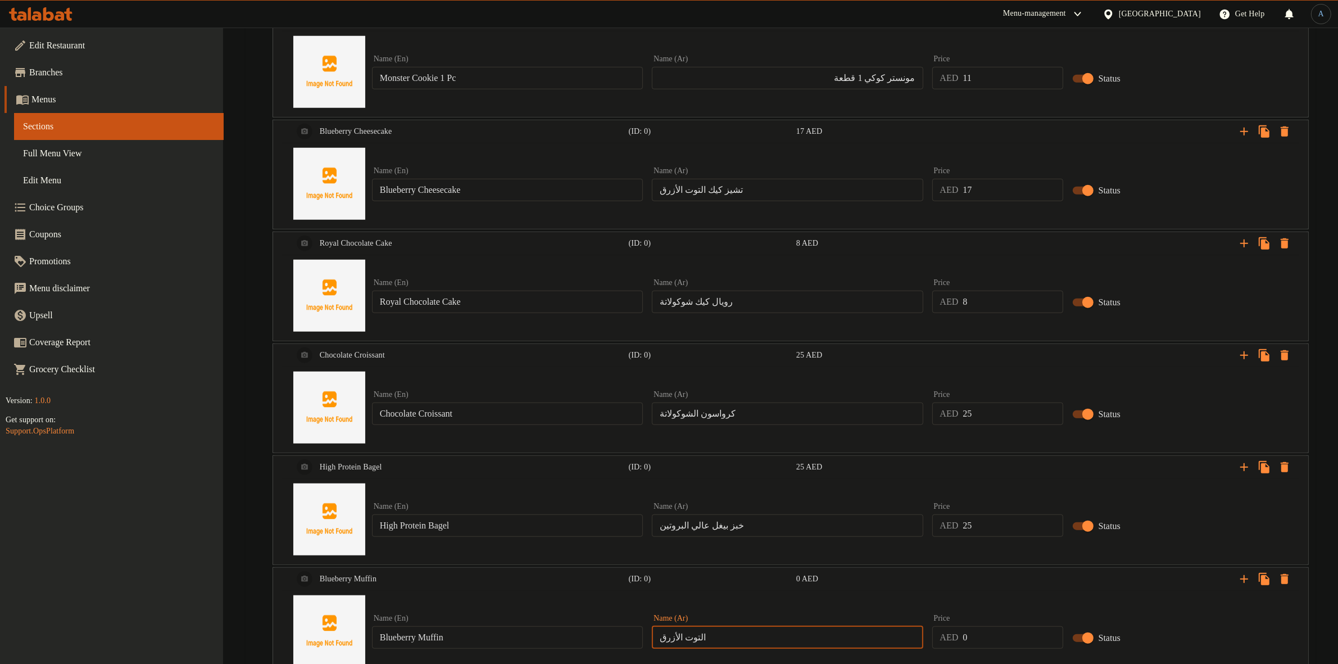
scroll to position [1118, 0]
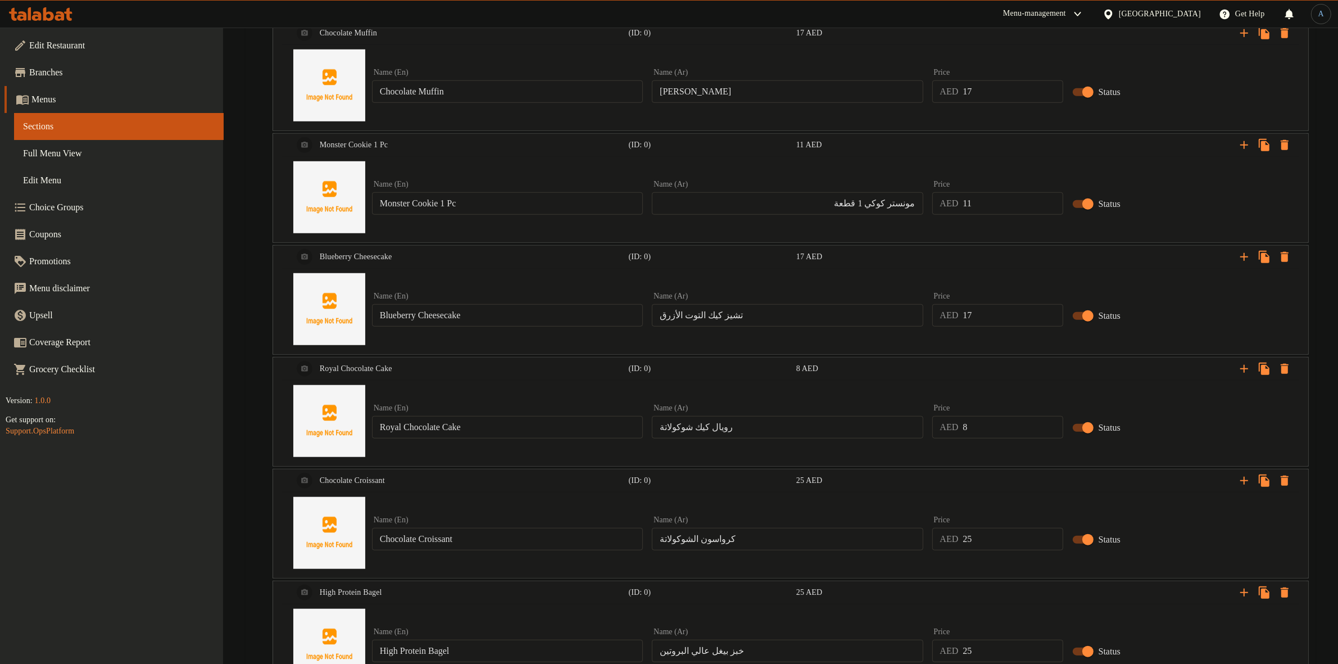
click at [692, 93] on input "[PERSON_NAME]" at bounding box center [787, 91] width 271 height 22
click at [698, 90] on input "[PERSON_NAME]" at bounding box center [787, 91] width 271 height 22
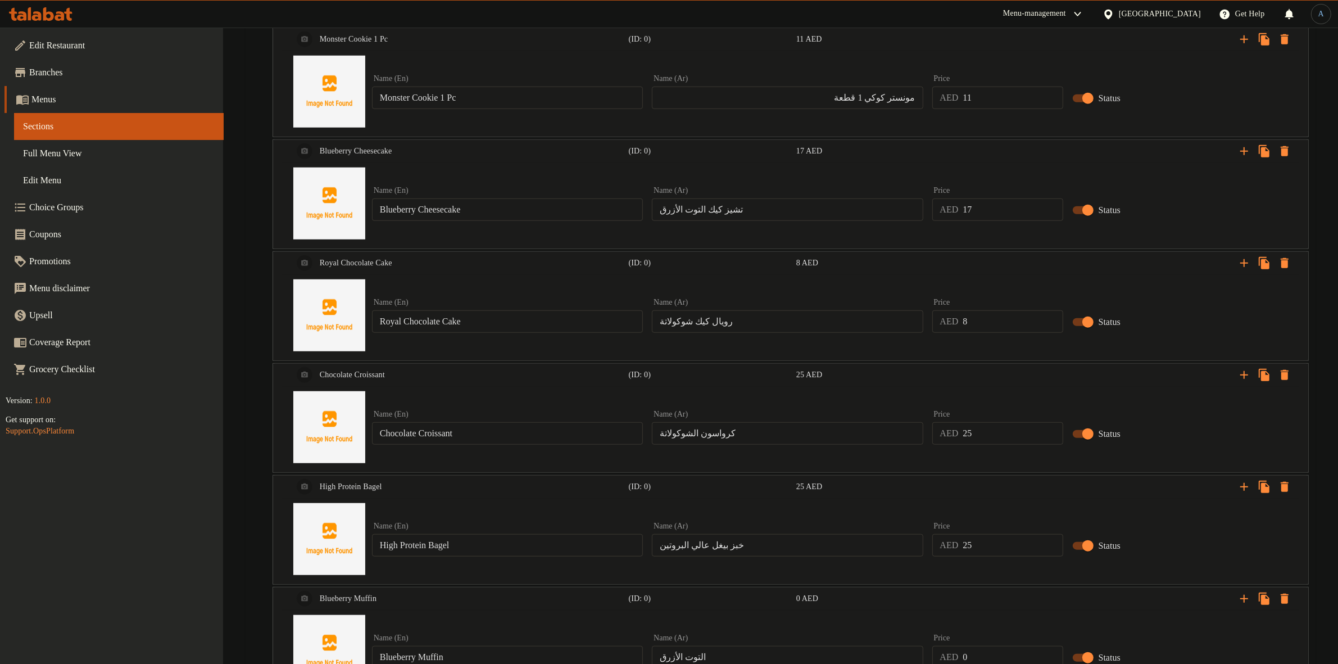
scroll to position [1329, 0]
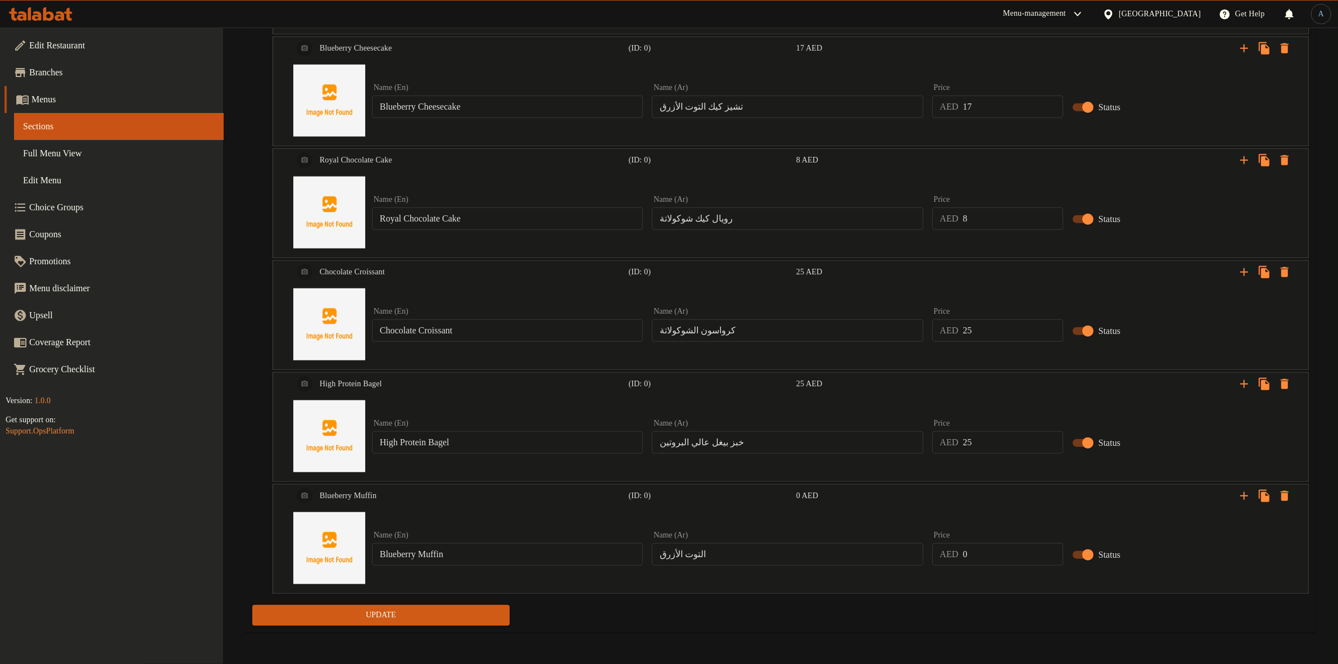
click at [785, 554] on input "التوت الأزرق" at bounding box center [787, 554] width 271 height 22
paste input "مافن"
type input "مافن التوت الأزرق"
click at [1006, 546] on input "0" at bounding box center [1013, 554] width 100 height 22
paste input "15"
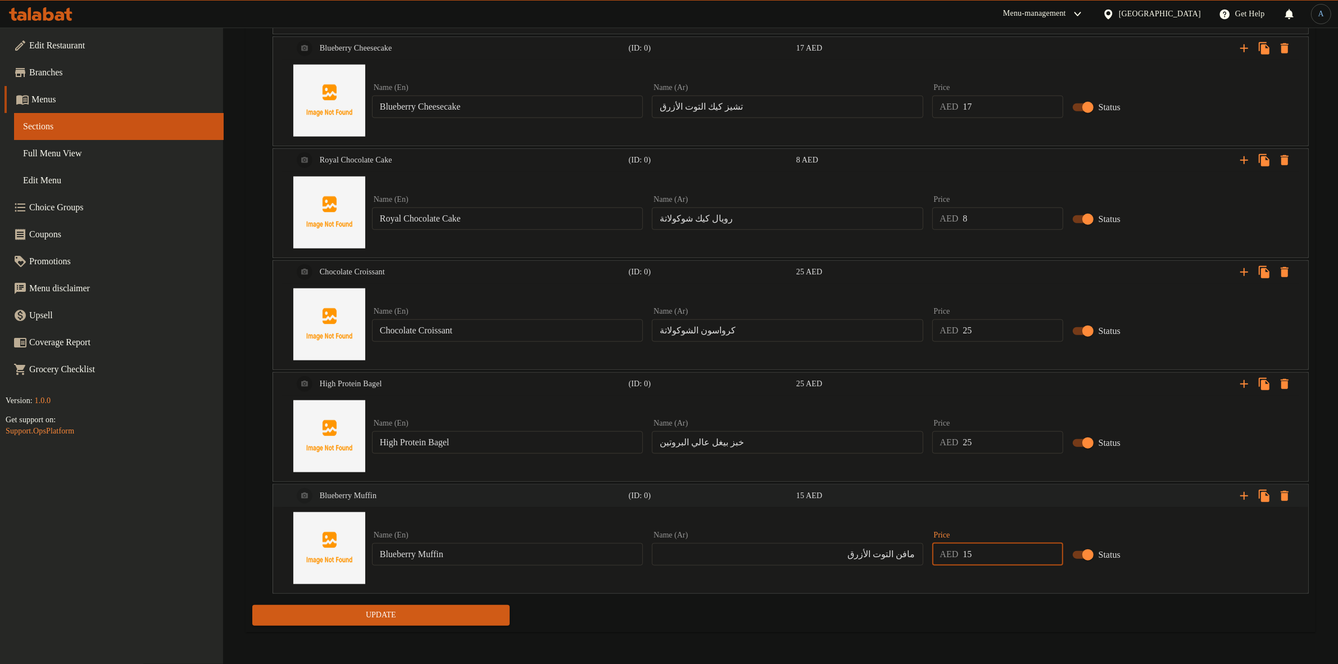
type input "15"
drag, startPoint x: 1246, startPoint y: 496, endPoint x: 1161, endPoint y: 559, distance: 105.2
click at [1245, 496] on icon "Expand" at bounding box center [1244, 495] width 13 height 13
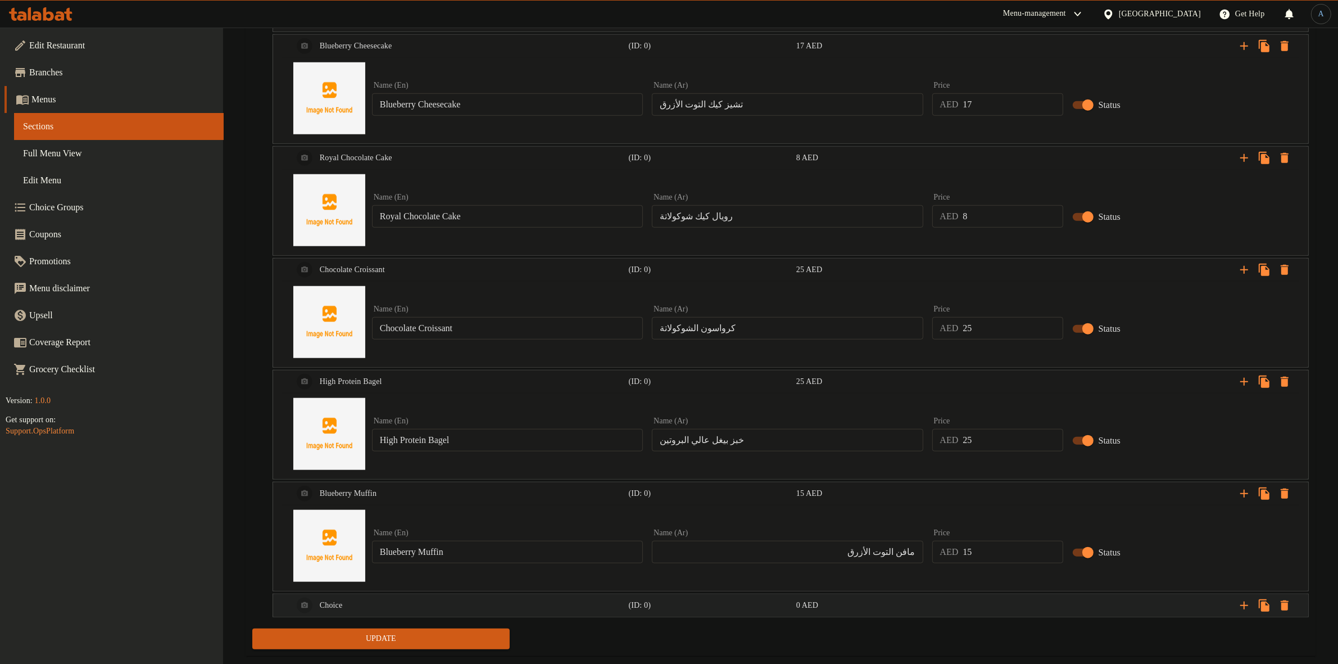
click at [1066, 611] on div "Expand" at bounding box center [1130, 605] width 336 height 25
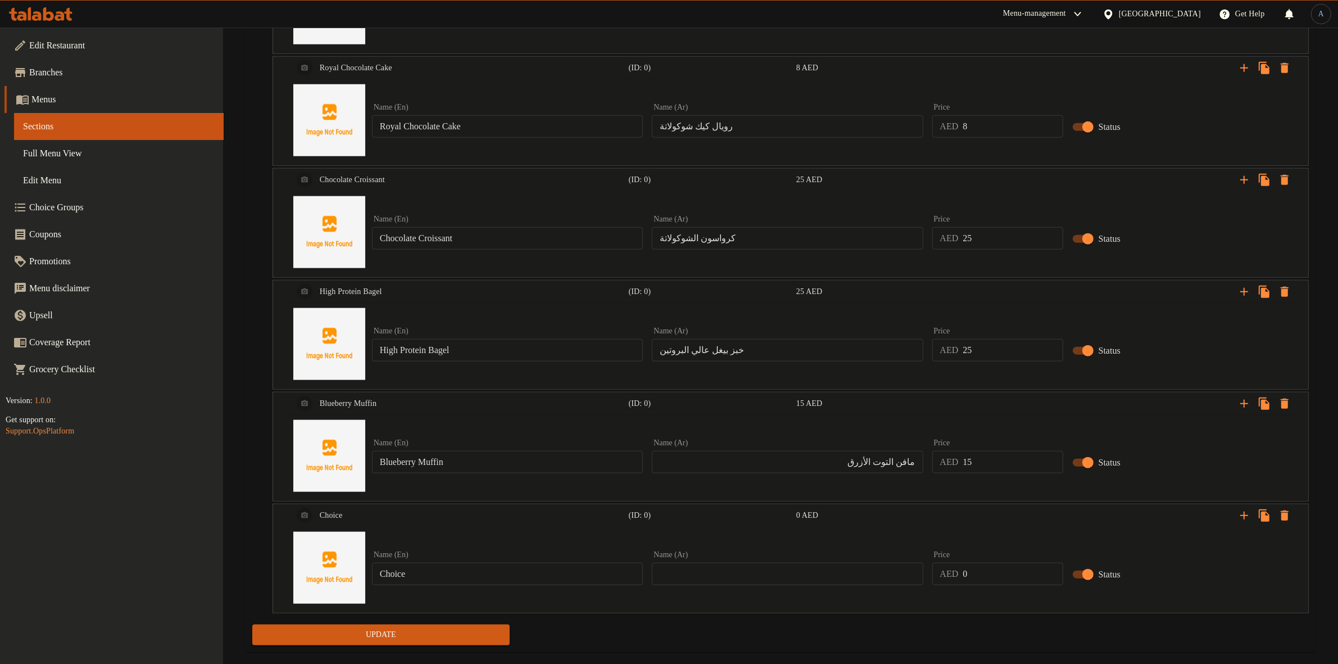
scroll to position [1422, 0]
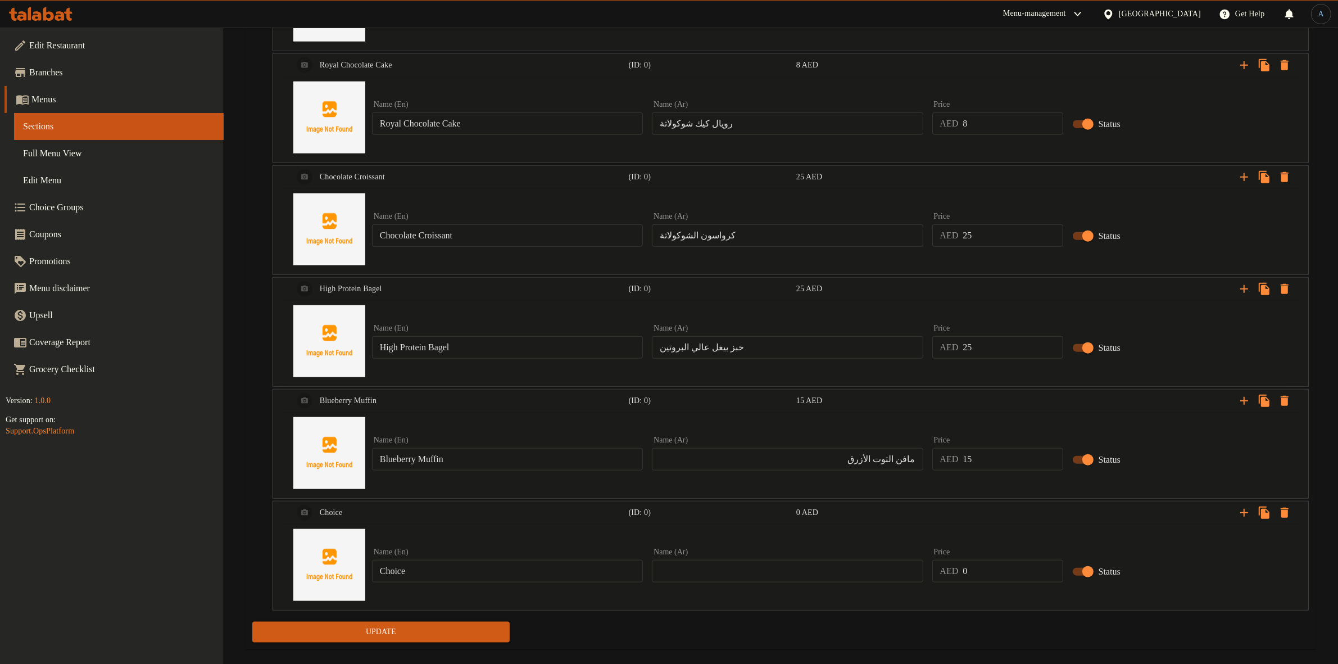
click at [450, 569] on input "Choice" at bounding box center [507, 571] width 271 height 22
paste input "Strawberry Muffin"
type input "Strawberry Muffin"
drag, startPoint x: 721, startPoint y: 583, endPoint x: 755, endPoint y: 565, distance: 38.7
click at [721, 582] on input "text" at bounding box center [787, 571] width 271 height 22
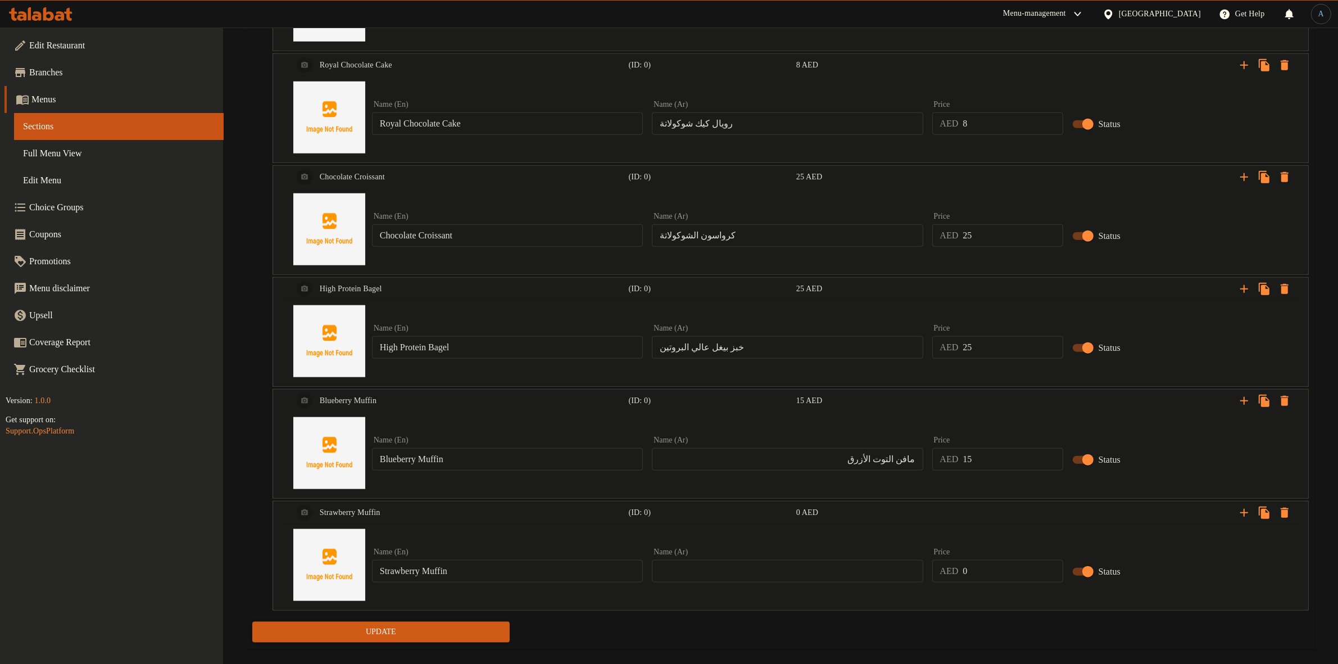
paste input "الفراولة"
click at [913, 463] on input "مافن التوت الأزرق" at bounding box center [787, 459] width 271 height 22
click at [844, 578] on input "الفراولة" at bounding box center [787, 571] width 271 height 22
paste input "مافن"
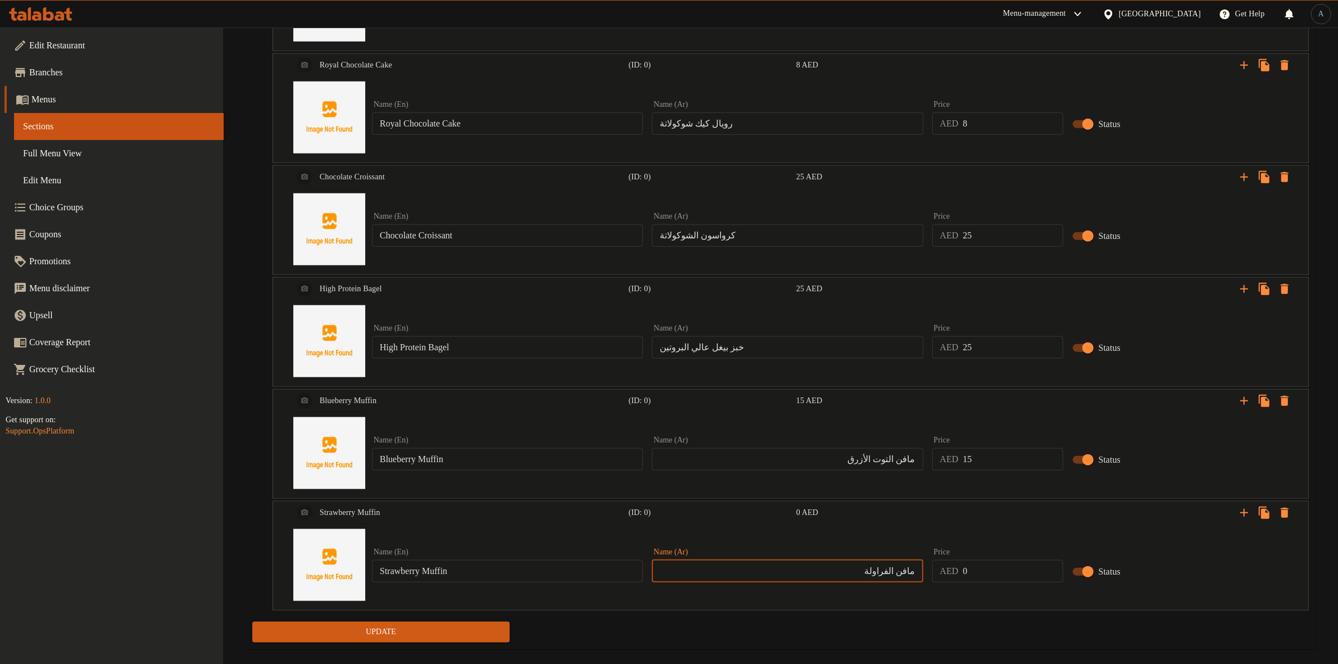
type input "مافن الفراولة"
click at [966, 577] on input "0" at bounding box center [1013, 571] width 100 height 22
paste input "19"
type input "19"
click at [1243, 517] on icon "Expand" at bounding box center [1244, 512] width 13 height 13
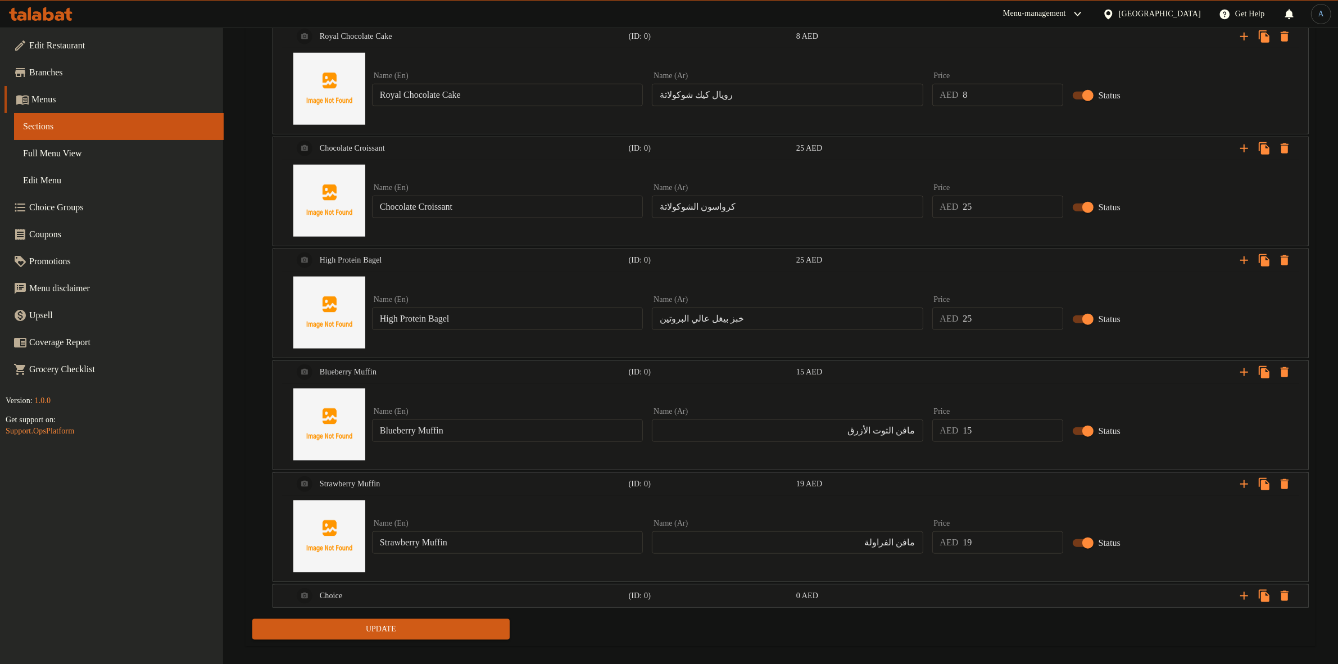
scroll to position [1467, 0]
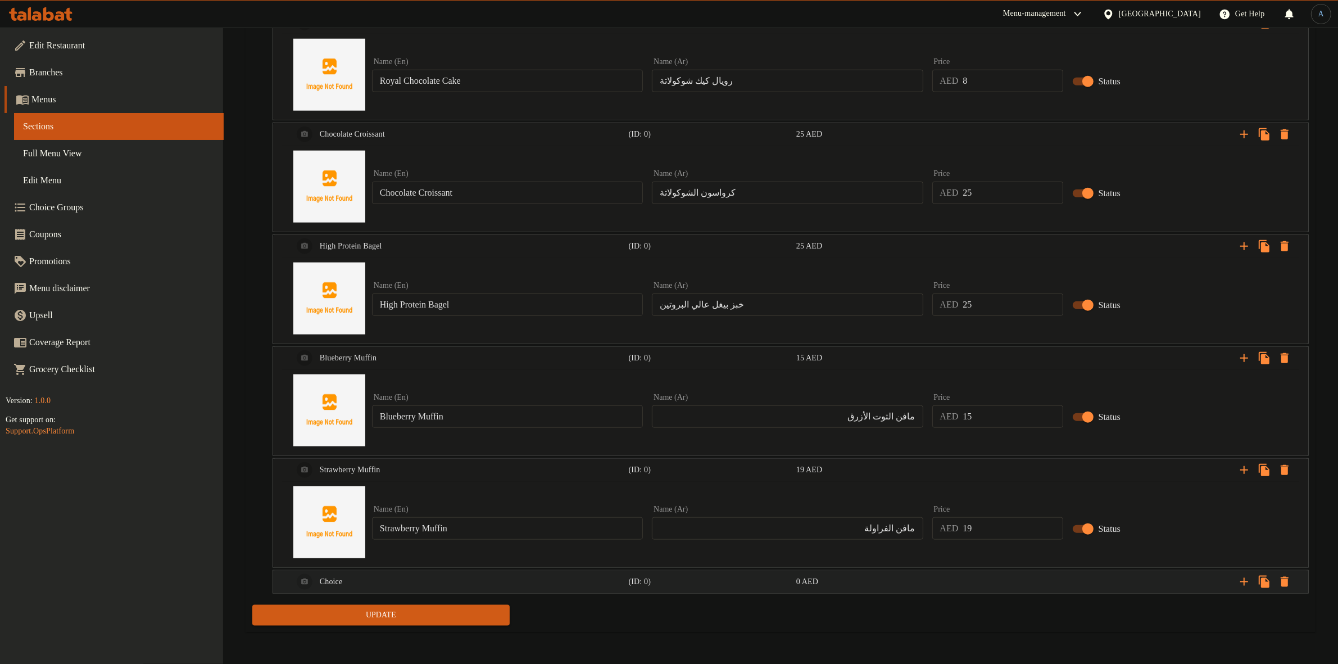
click at [914, 572] on div "Choice (ID: 0) 0 AED" at bounding box center [794, 581] width 1006 height 27
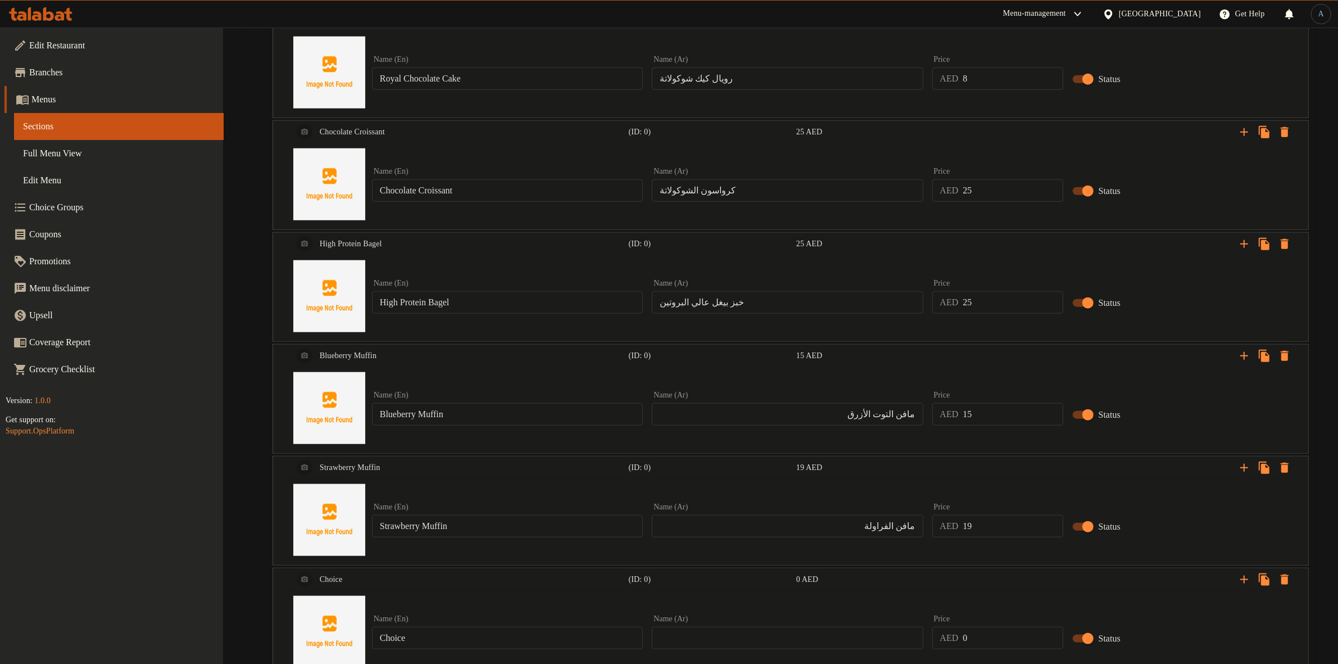
click at [510, 638] on input "Choice" at bounding box center [507, 638] width 271 height 22
paste input "Protein Ball 3 Pcs"
type input "Protein Ball 3 Pcs"
click at [746, 631] on input "text" at bounding box center [787, 638] width 271 height 22
paste input "كرات البروتين 3 قطع"
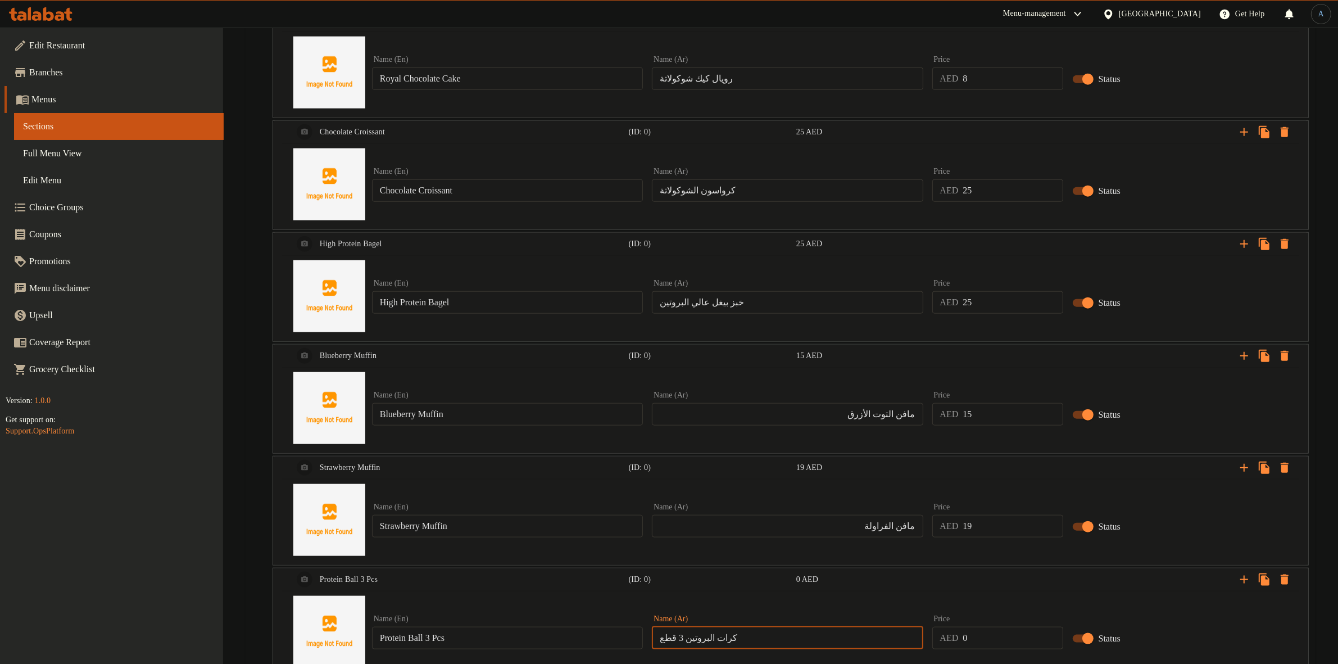
type input "كرات البروتين 3 قطع"
click at [995, 626] on div "Price AED 0 Price" at bounding box center [997, 632] width 131 height 34
click at [1003, 633] on input "0" at bounding box center [1013, 638] width 100 height 22
paste input "18"
type input "18"
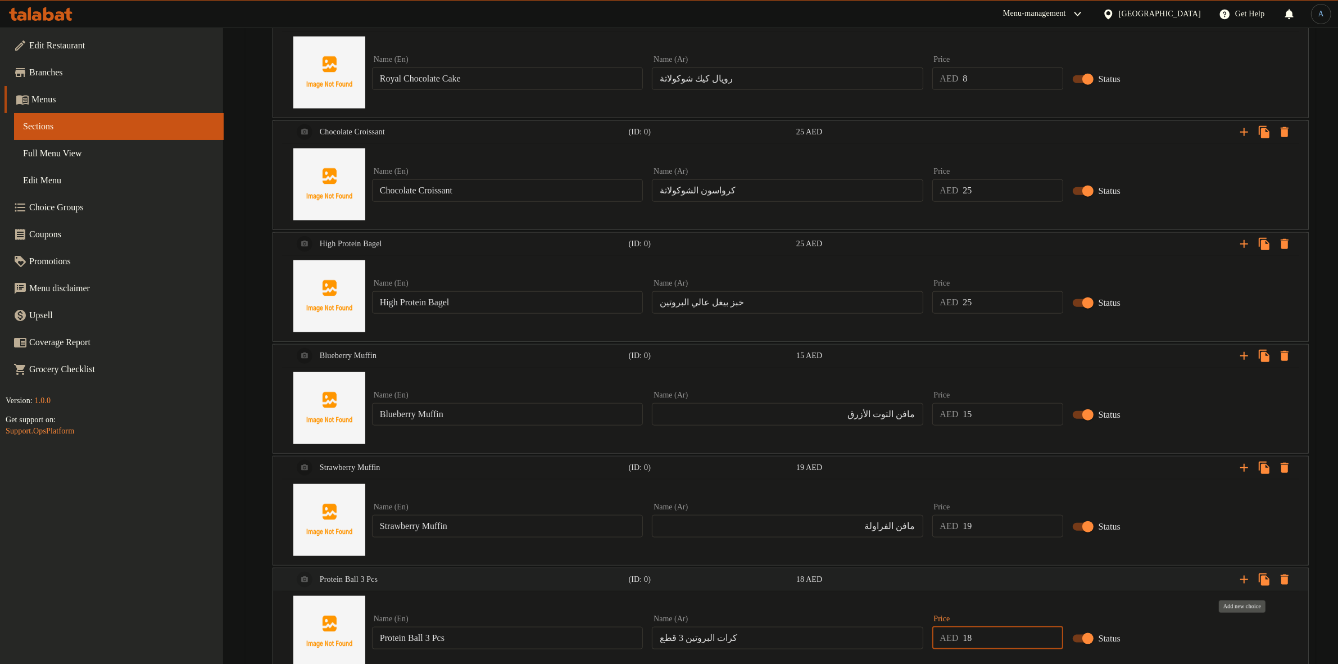
click at [1245, 583] on icon "Expand" at bounding box center [1244, 580] width 8 height 8
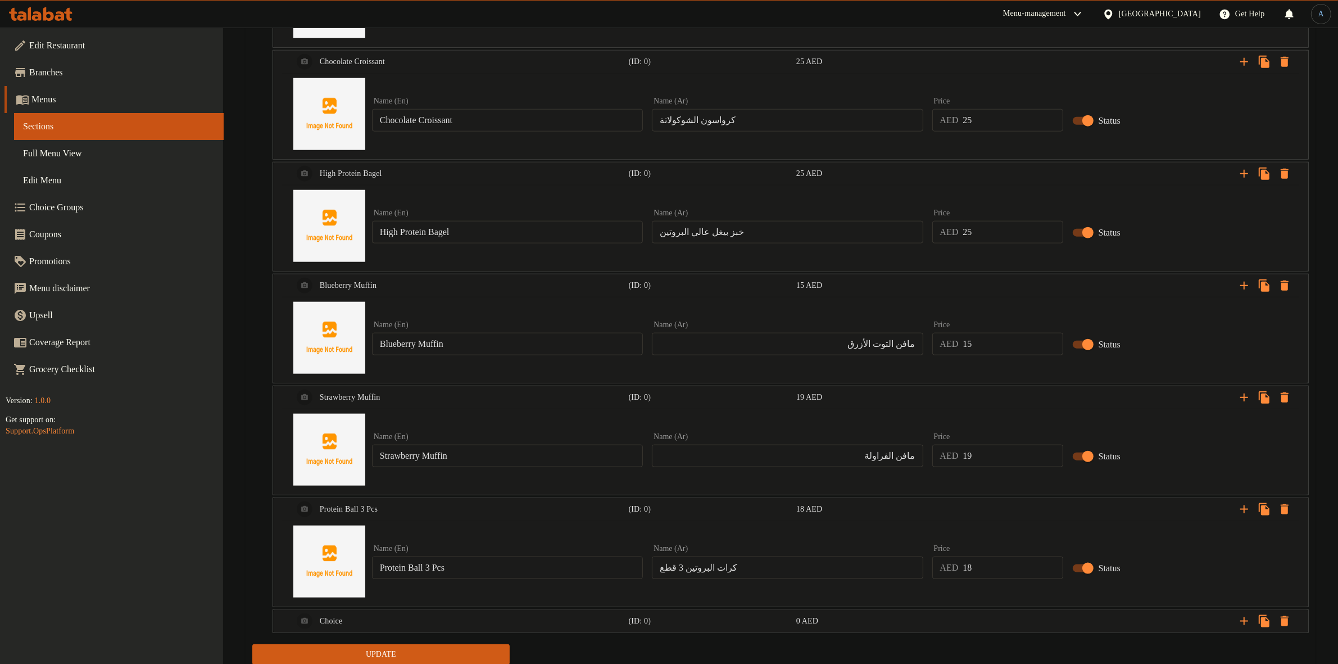
scroll to position [1579, 0]
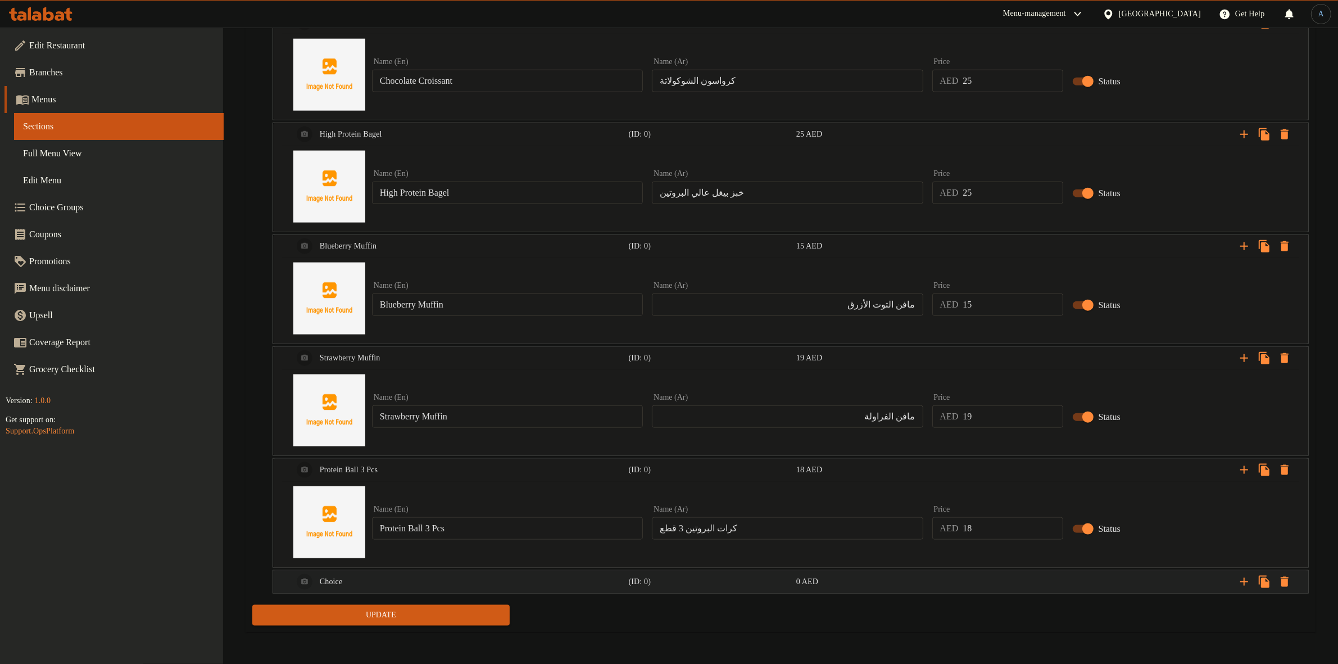
click at [718, 587] on div "(ID: 0)" at bounding box center [710, 582] width 167 height 16
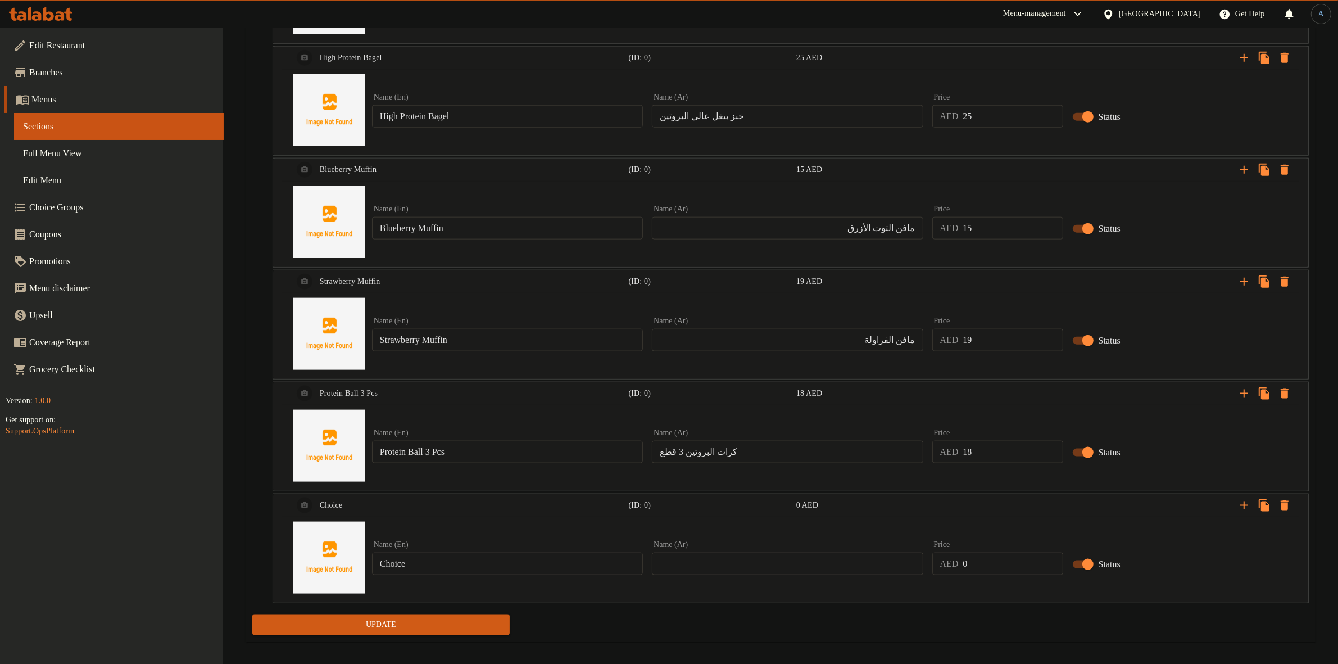
scroll to position [1662, 0]
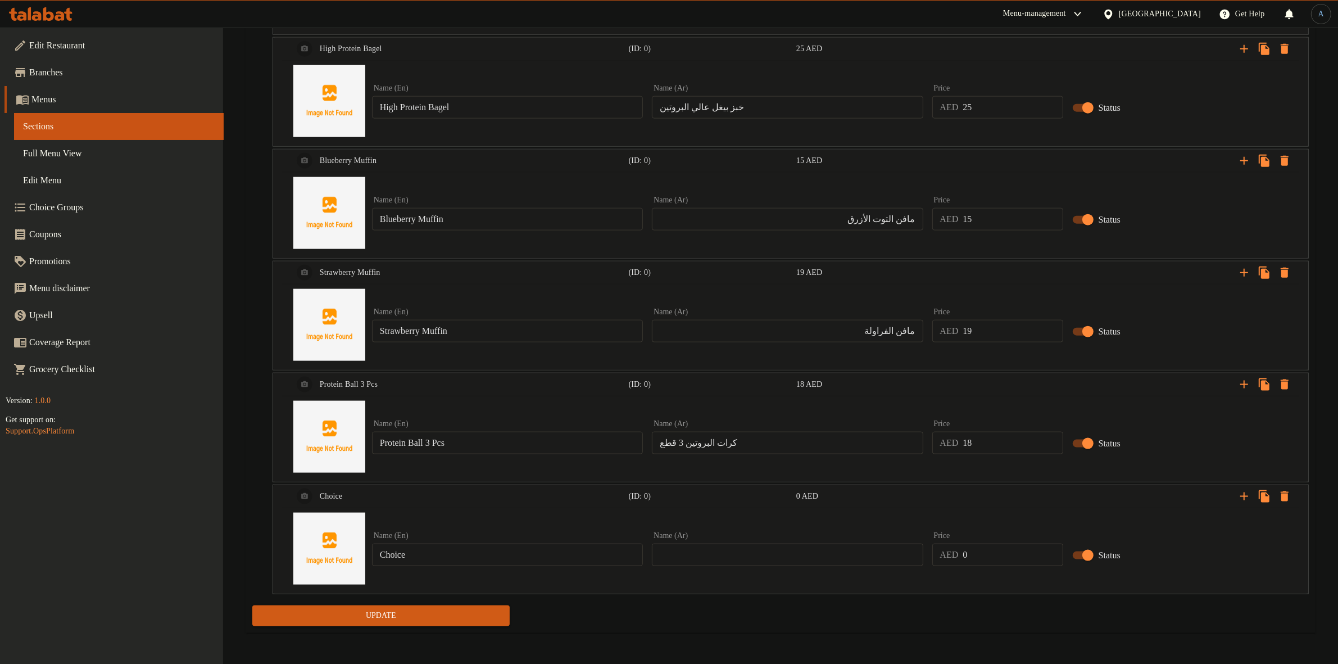
click at [510, 552] on input "Choice" at bounding box center [507, 555] width 271 height 22
paste input "Protein Ball 1 Pc"
type input "Protein Ball 1 Pc"
click at [742, 560] on input "text" at bounding box center [787, 555] width 271 height 22
paste input "كرة البروتين 1 قطعة"
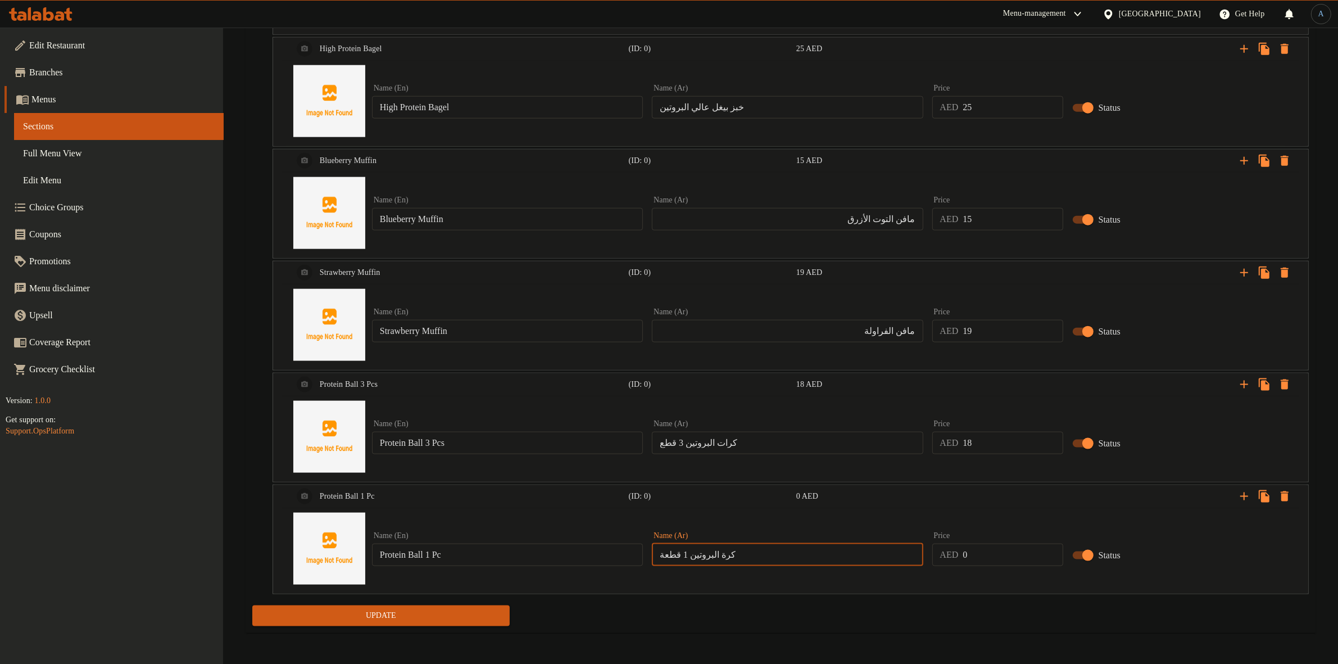
type input "كرة البروتين 1 قطعة"
click at [1021, 560] on input "0" at bounding box center [1013, 555] width 100 height 22
paste input "18"
type input "18"
click at [1240, 503] on icon "Expand" at bounding box center [1244, 496] width 13 height 13
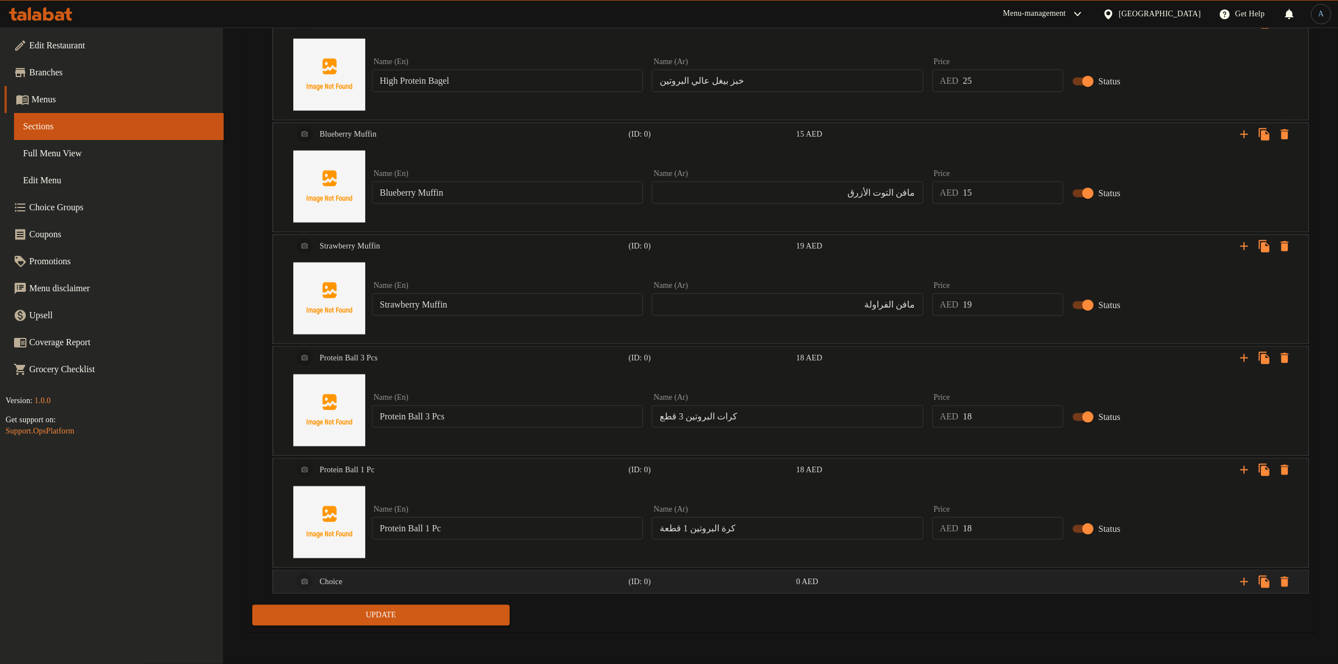
click at [999, 586] on div "Expand" at bounding box center [1130, 581] width 336 height 25
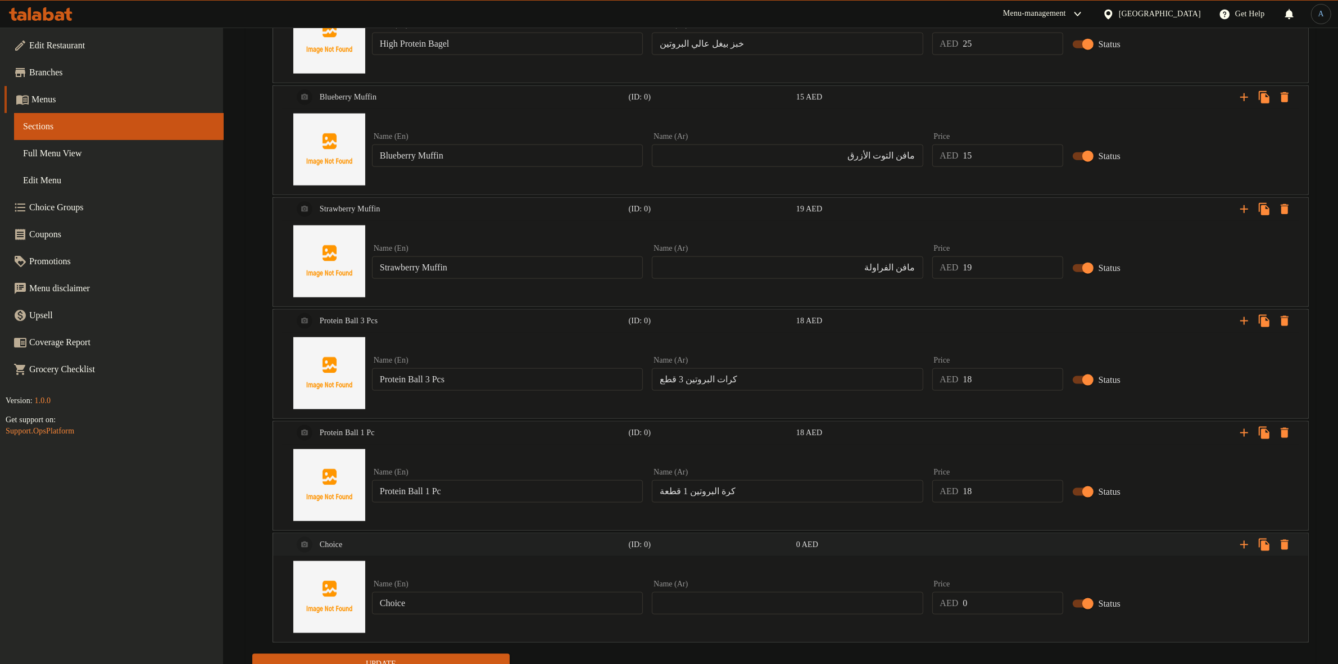
scroll to position [1774, 0]
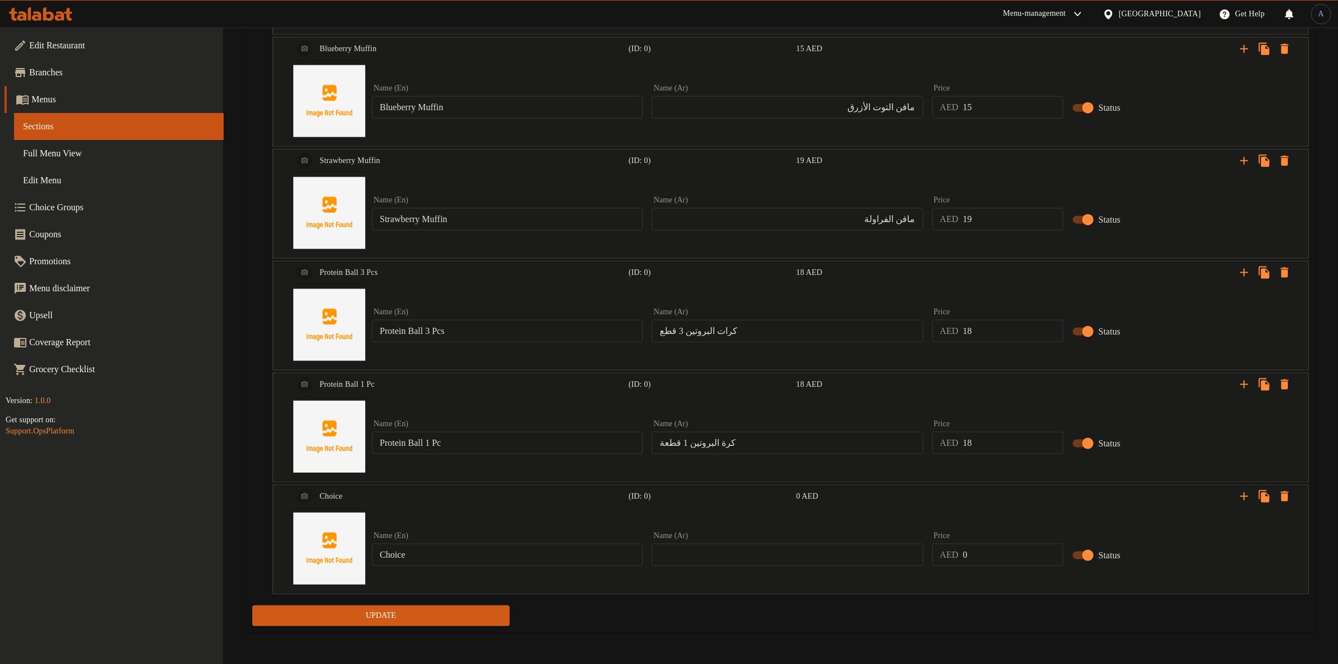
click at [469, 556] on input "Choice" at bounding box center [507, 555] width 271 height 22
paste input "Mango Pastry"
type input "Mango Pastry"
paste input "معجنات المانجو"
click at [729, 556] on input "text" at bounding box center [787, 555] width 271 height 22
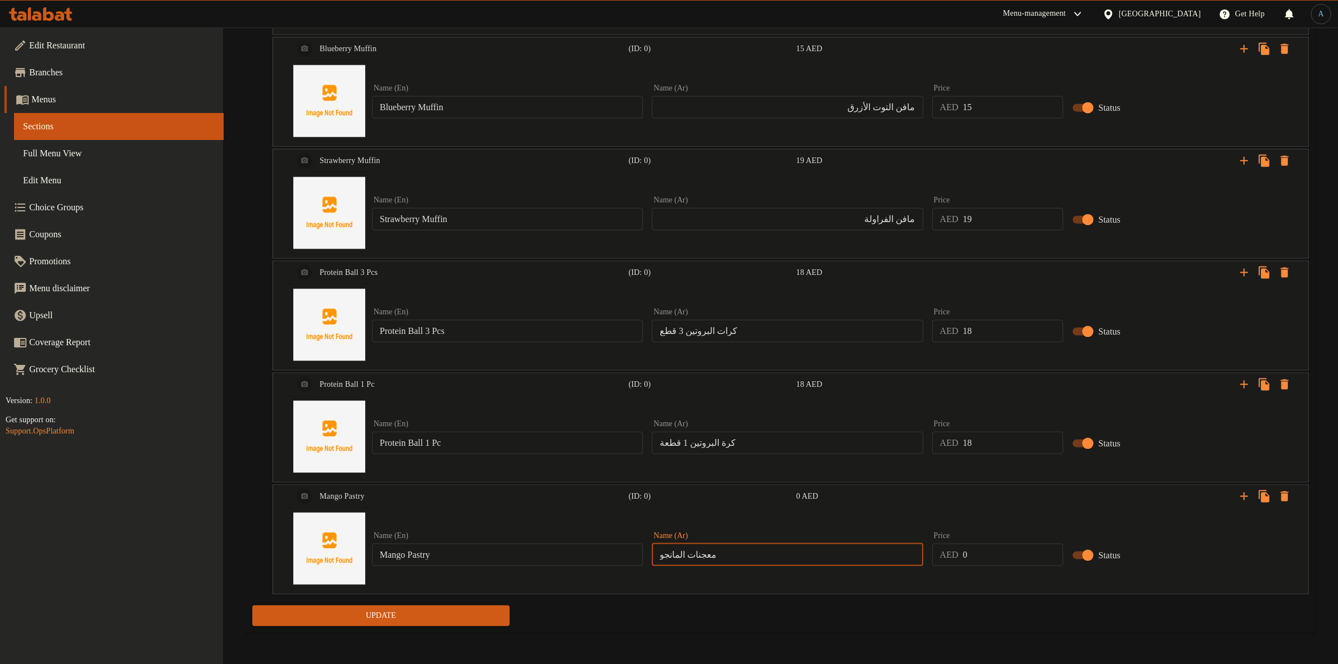
type input "معجنات المانجو"
click at [967, 549] on input "0" at bounding box center [1013, 555] width 100 height 22
paste input "3"
type input "30"
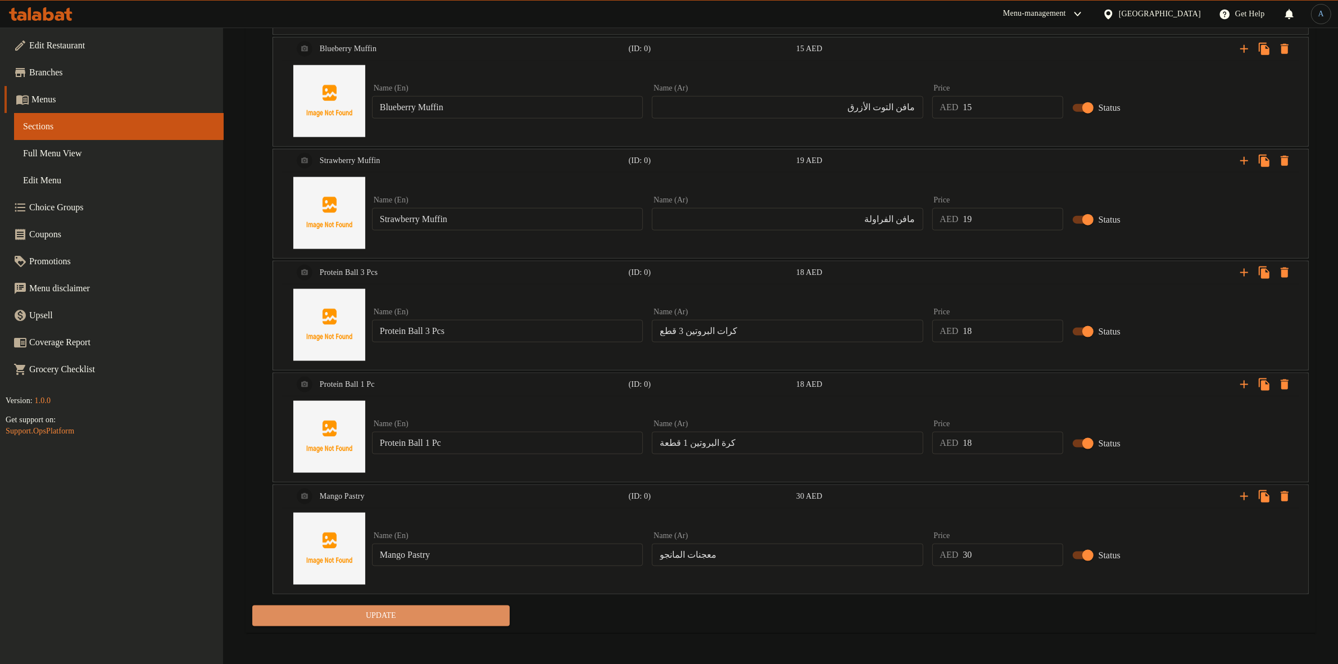
click at [397, 613] on span "Update" at bounding box center [380, 616] width 239 height 14
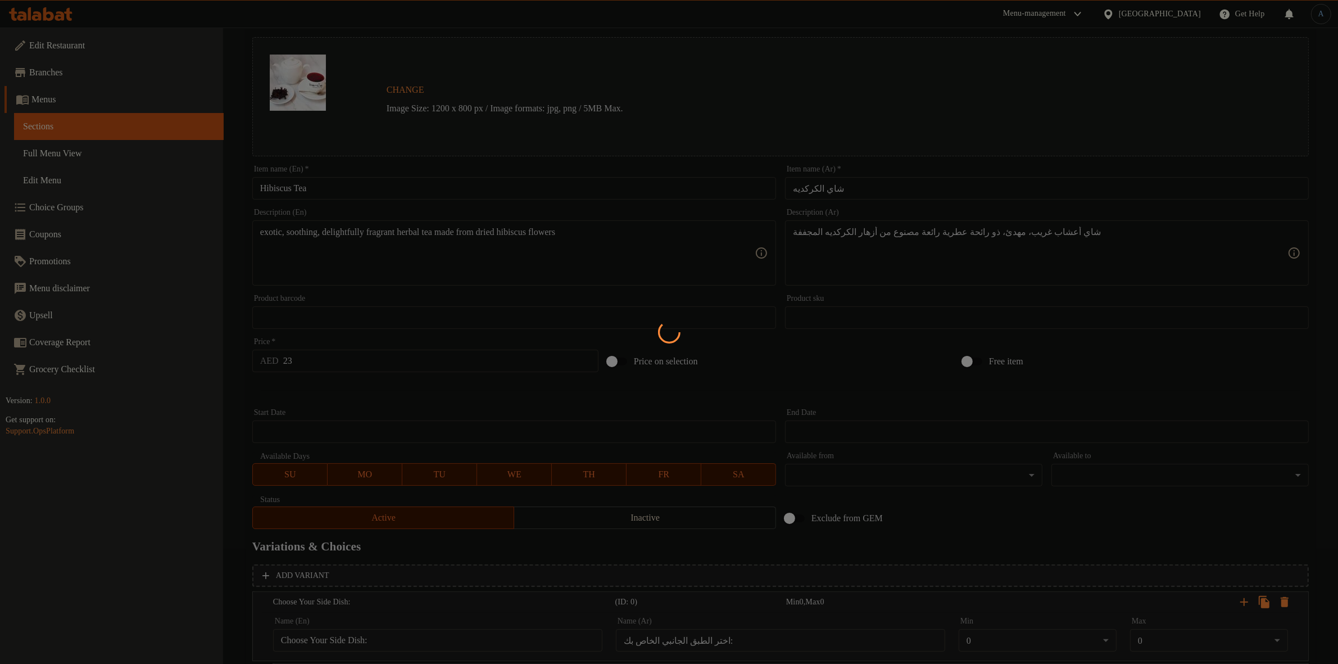
scroll to position [0, 0]
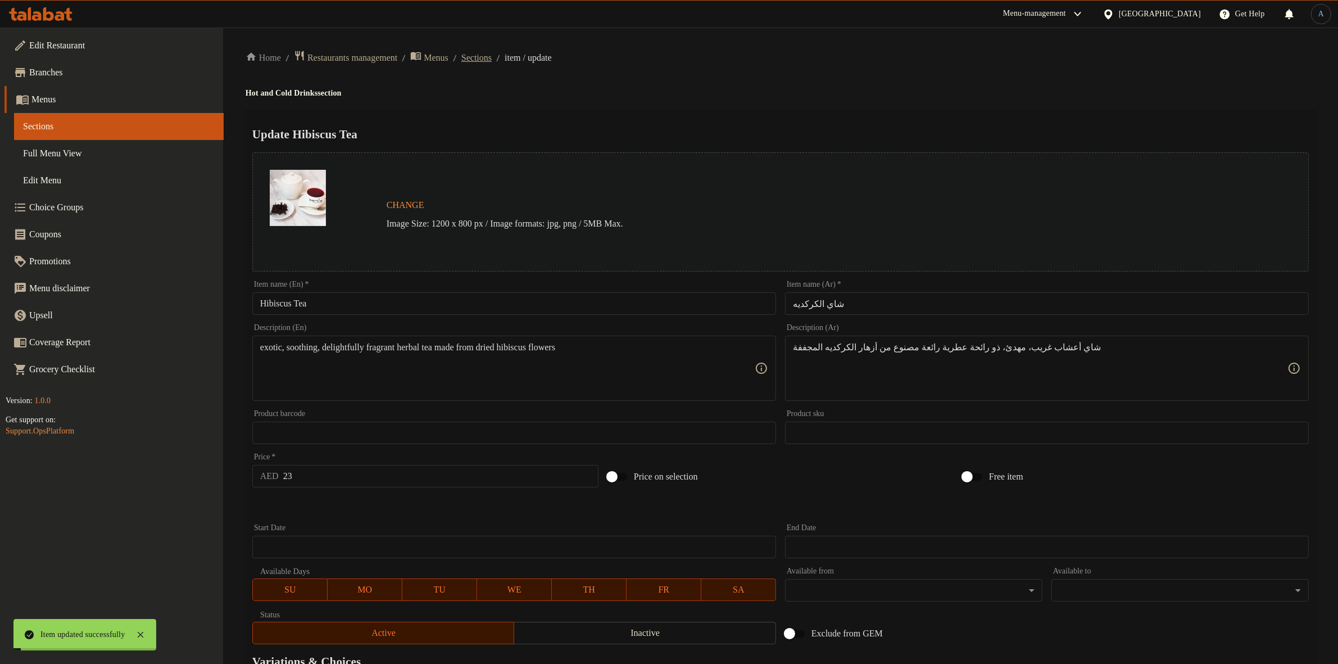
click at [492, 57] on span "Sections" at bounding box center [476, 57] width 30 height 13
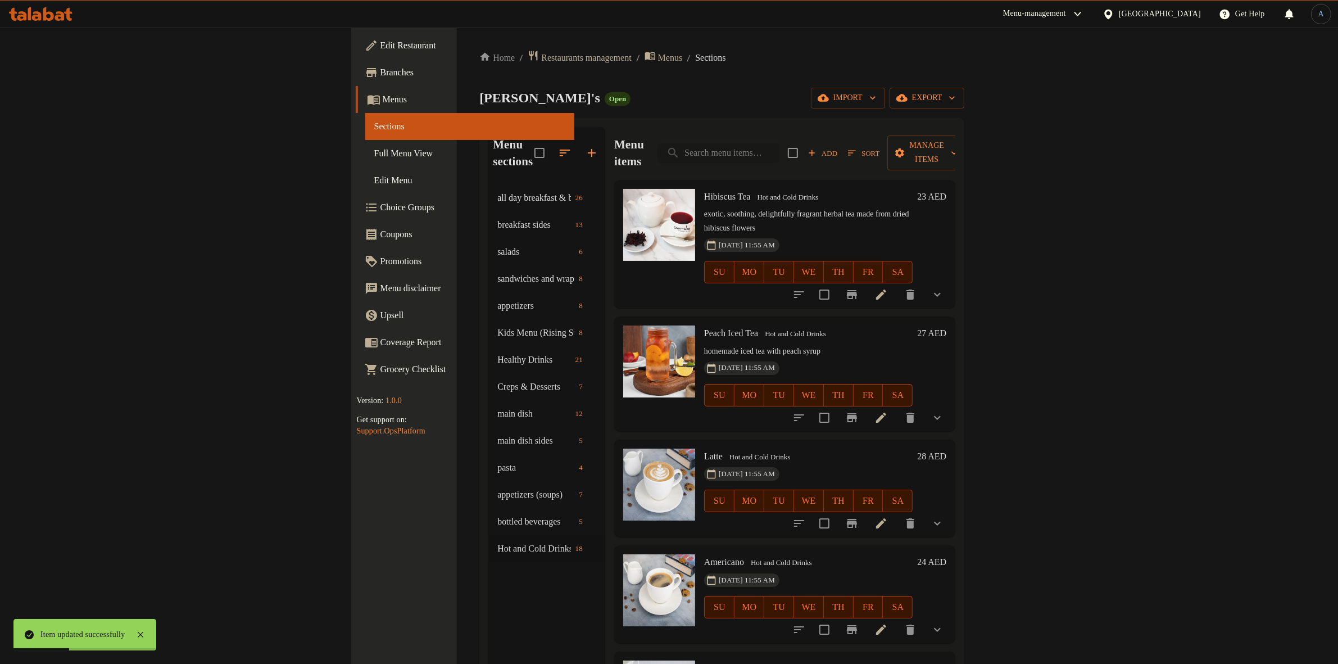
click at [779, 144] on input "search" at bounding box center [718, 153] width 121 height 20
paste input "Roasted Chicken Breast"
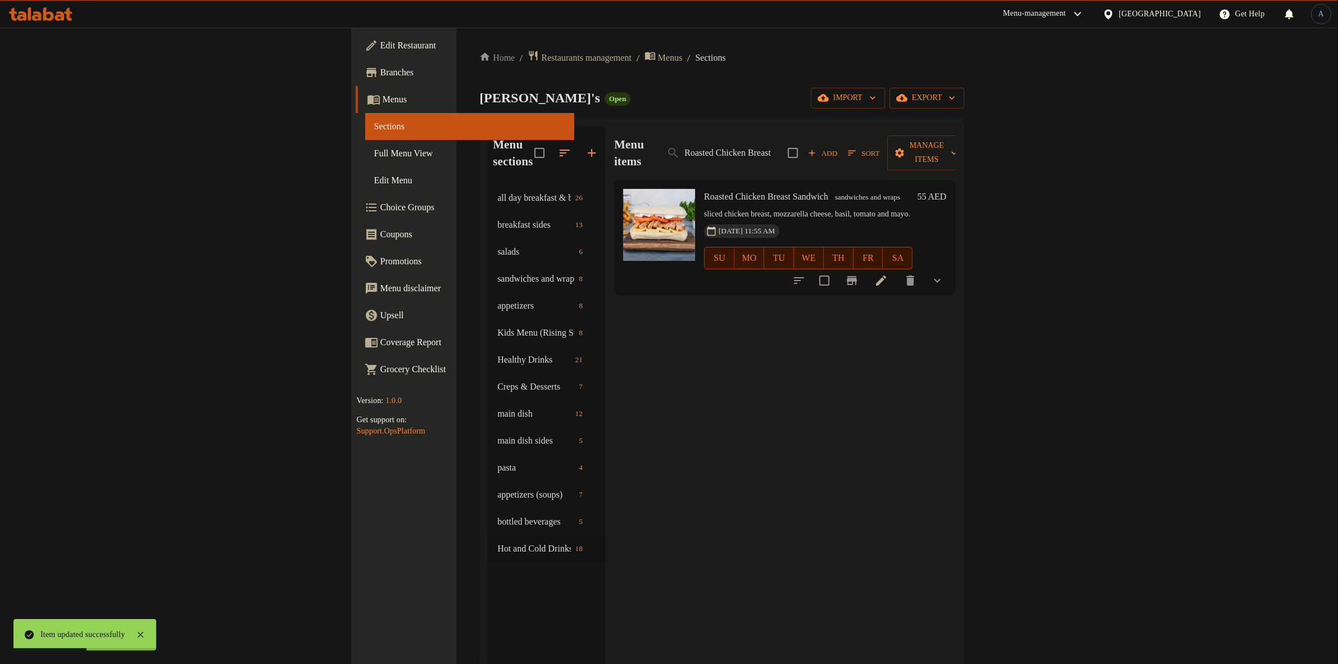
type input "Roasted Chicken Breast"
click at [944, 274] on icon "show more" at bounding box center [937, 280] width 13 height 13
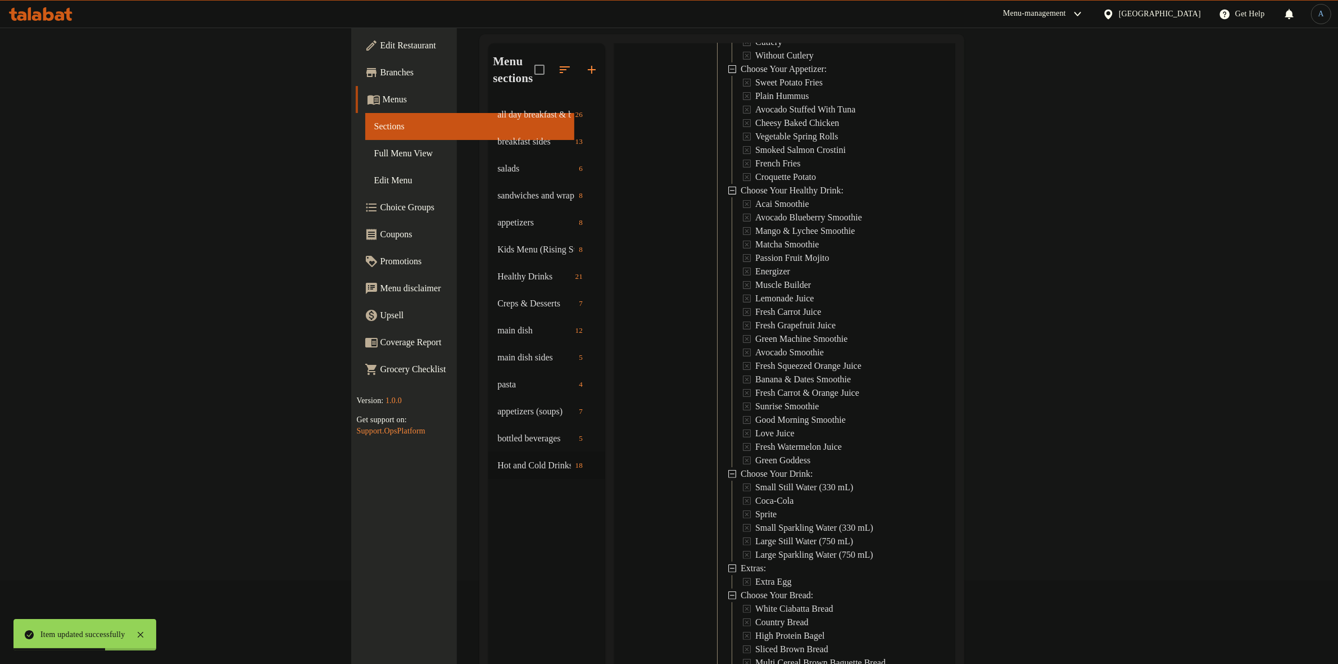
scroll to position [158, 0]
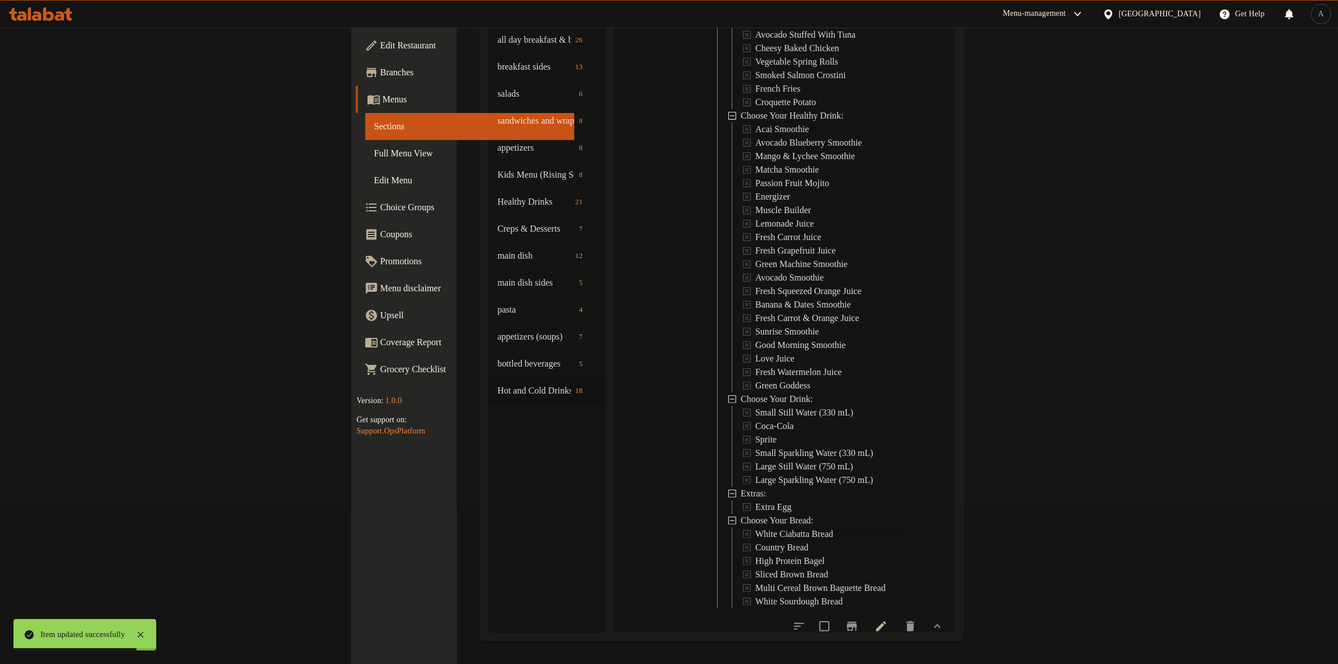
click at [755, 527] on span "White Ciabatta Bread" at bounding box center [794, 533] width 78 height 13
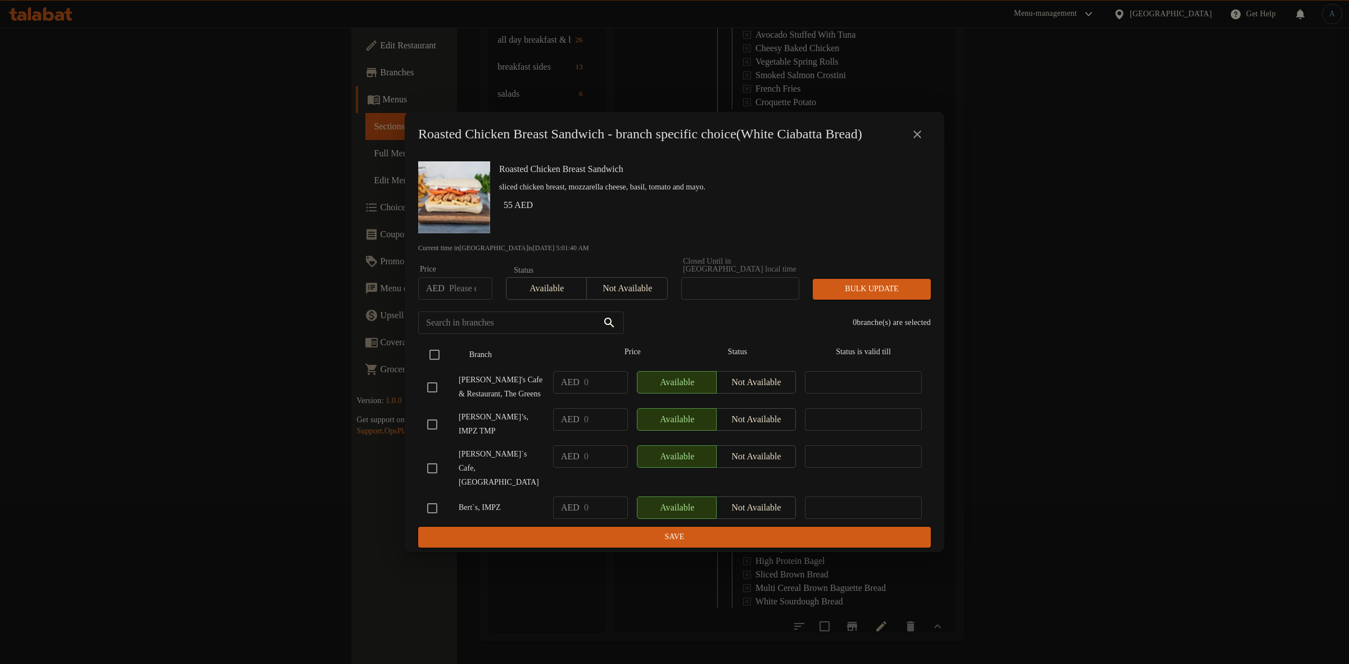
click at [437, 360] on input "checkbox" at bounding box center [435, 355] width 24 height 24
checkbox input "true"
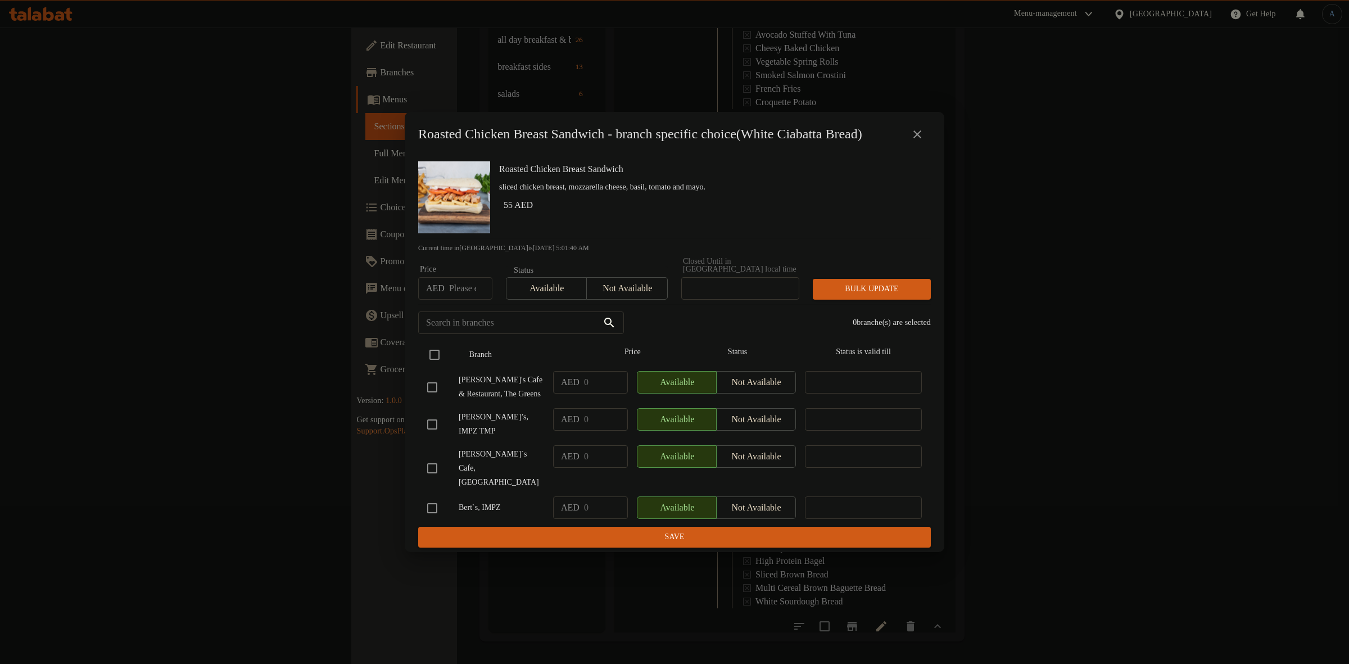
checkbox input "true"
click at [632, 297] on span "Not available" at bounding box center [626, 288] width 71 height 16
click at [433, 399] on input "checkbox" at bounding box center [432, 387] width 24 height 24
checkbox input "false"
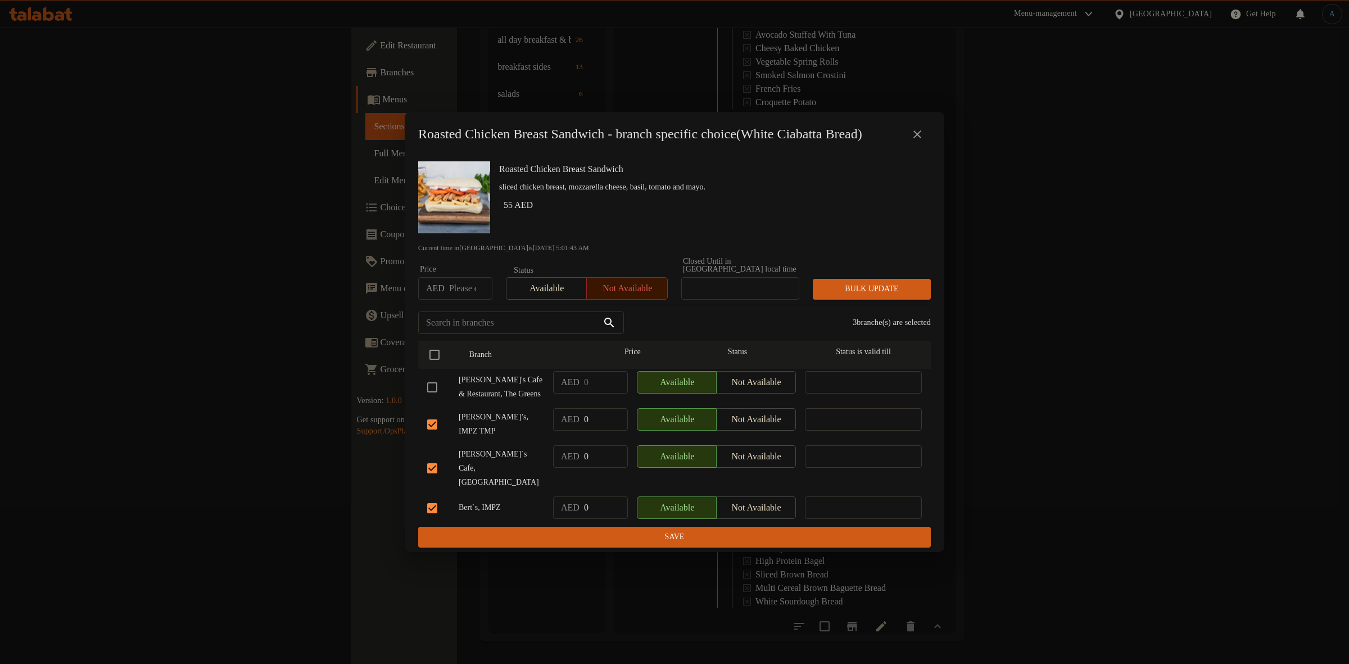
click at [428, 507] on input "checkbox" at bounding box center [432, 508] width 24 height 24
checkbox input "false"
click at [881, 300] on button "Bulk update" at bounding box center [872, 289] width 118 height 21
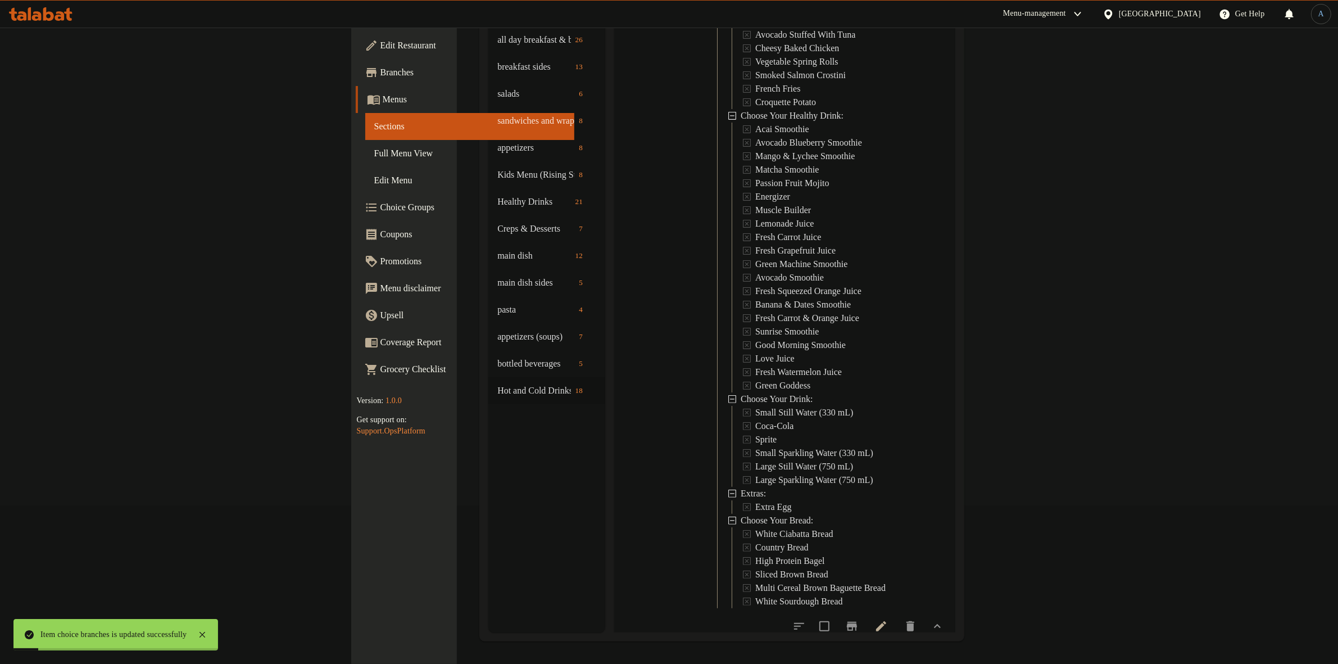
click at [755, 527] on span "White Ciabatta Bread" at bounding box center [794, 533] width 78 height 13
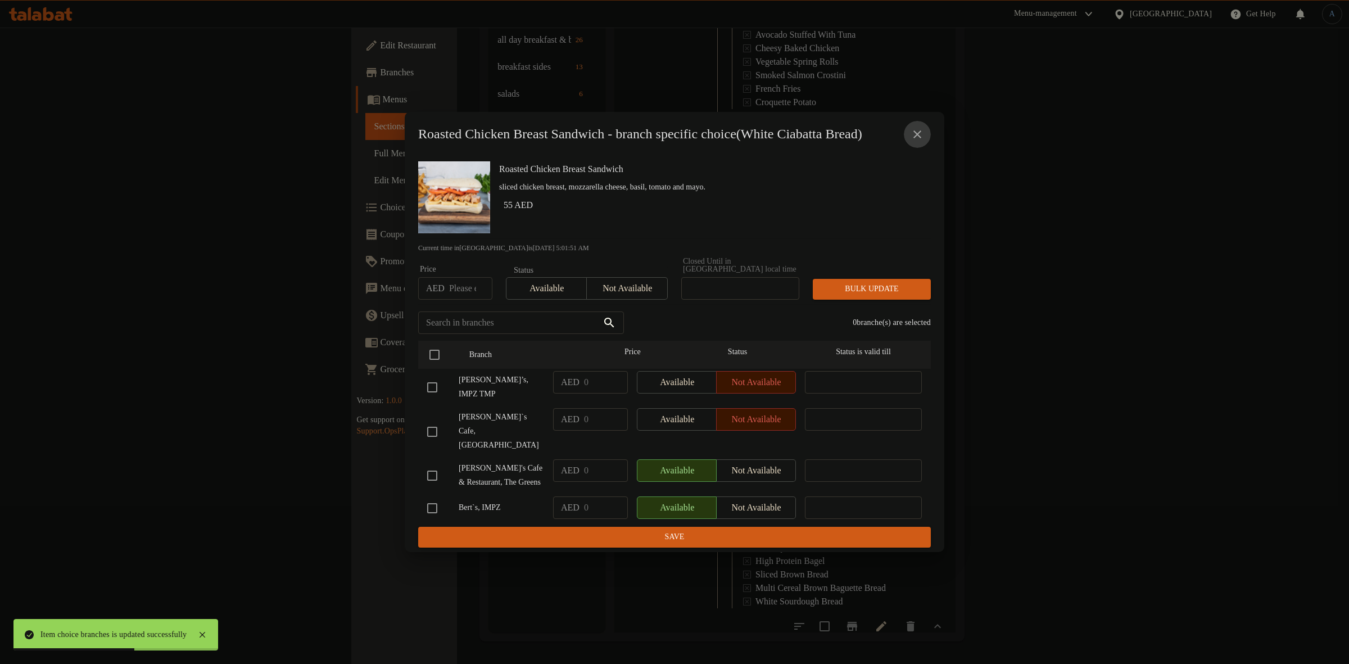
click at [921, 135] on icon "close" at bounding box center [917, 134] width 13 height 13
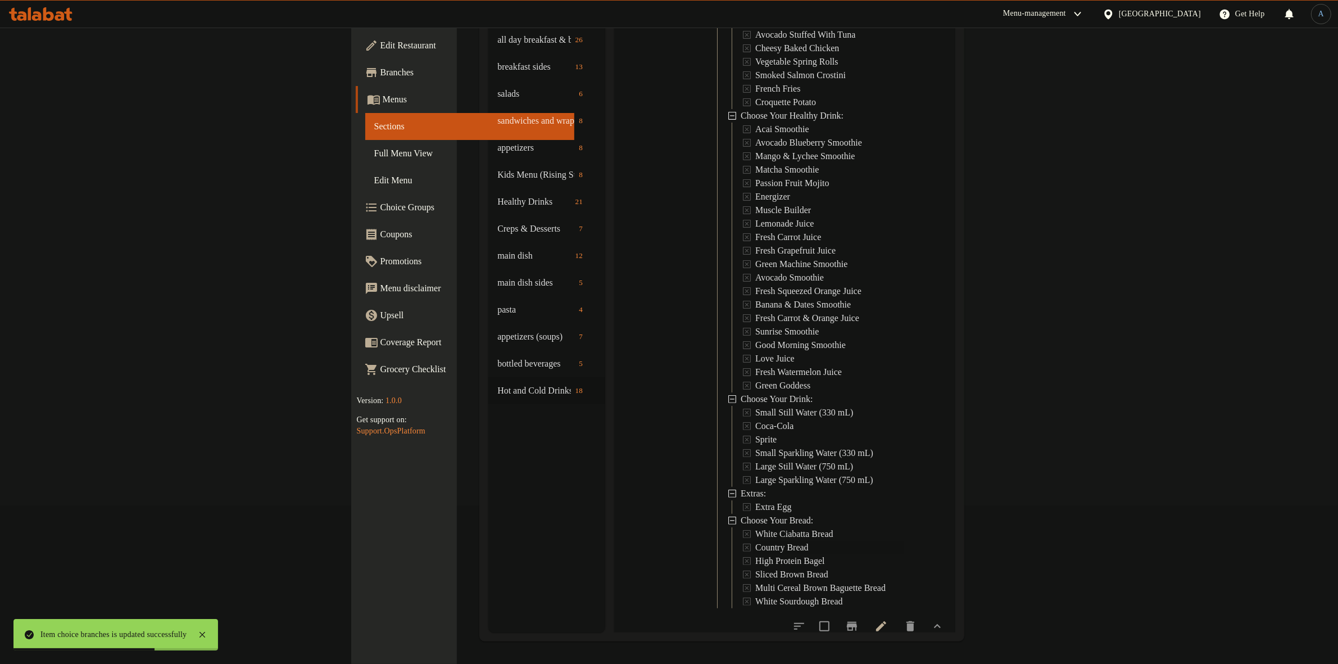
click at [755, 541] on span "Country Bread" at bounding box center [781, 547] width 53 height 13
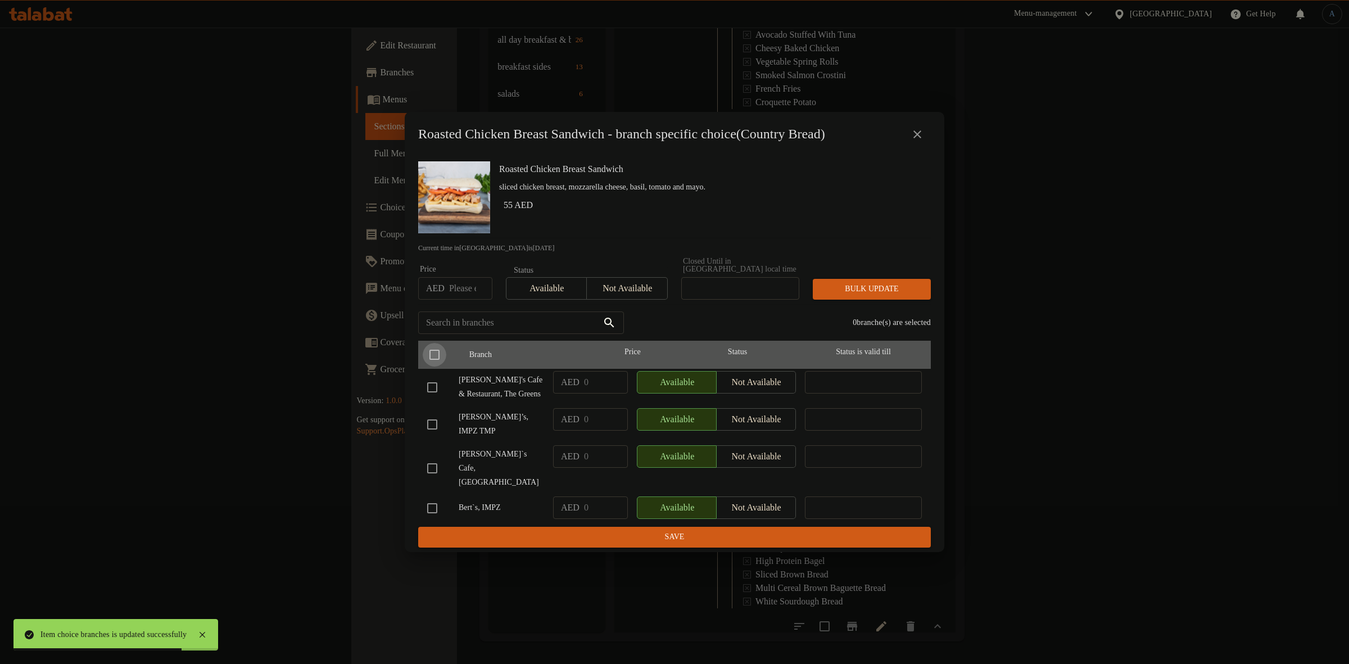
drag, startPoint x: 434, startPoint y: 357, endPoint x: 456, endPoint y: 416, distance: 62.8
click at [434, 358] on input "checkbox" at bounding box center [435, 355] width 24 height 24
checkbox input "true"
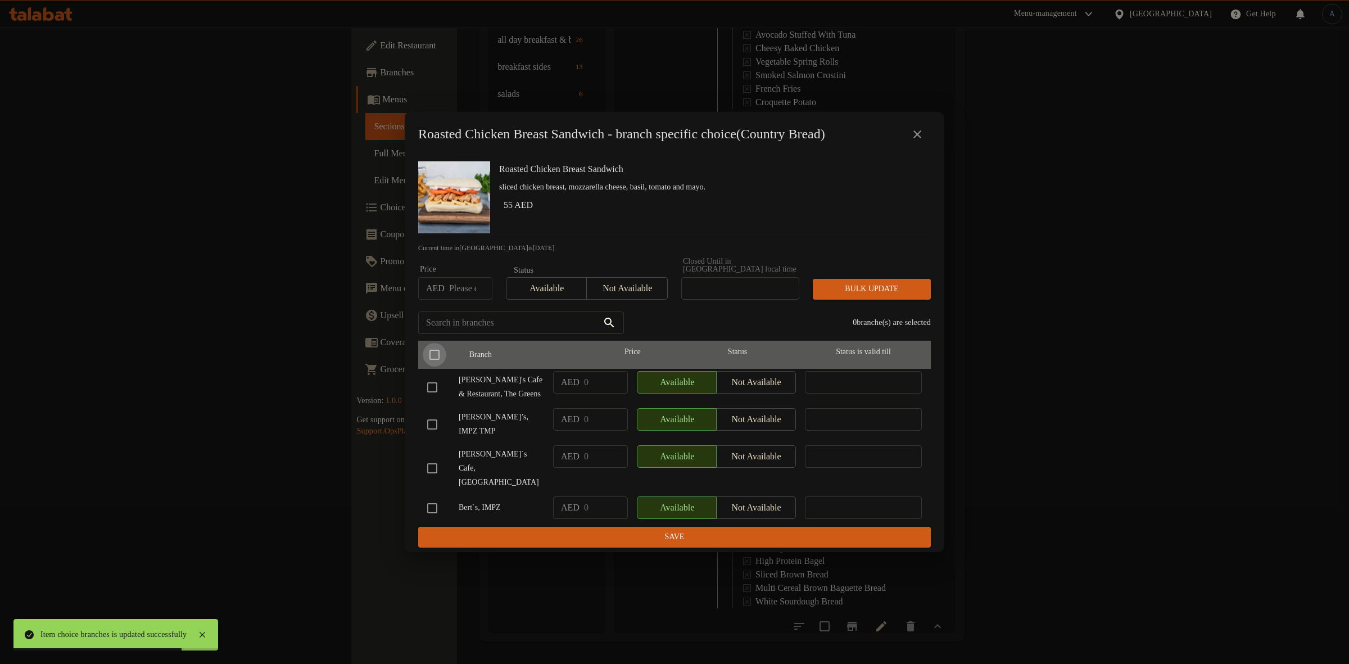
checkbox input "true"
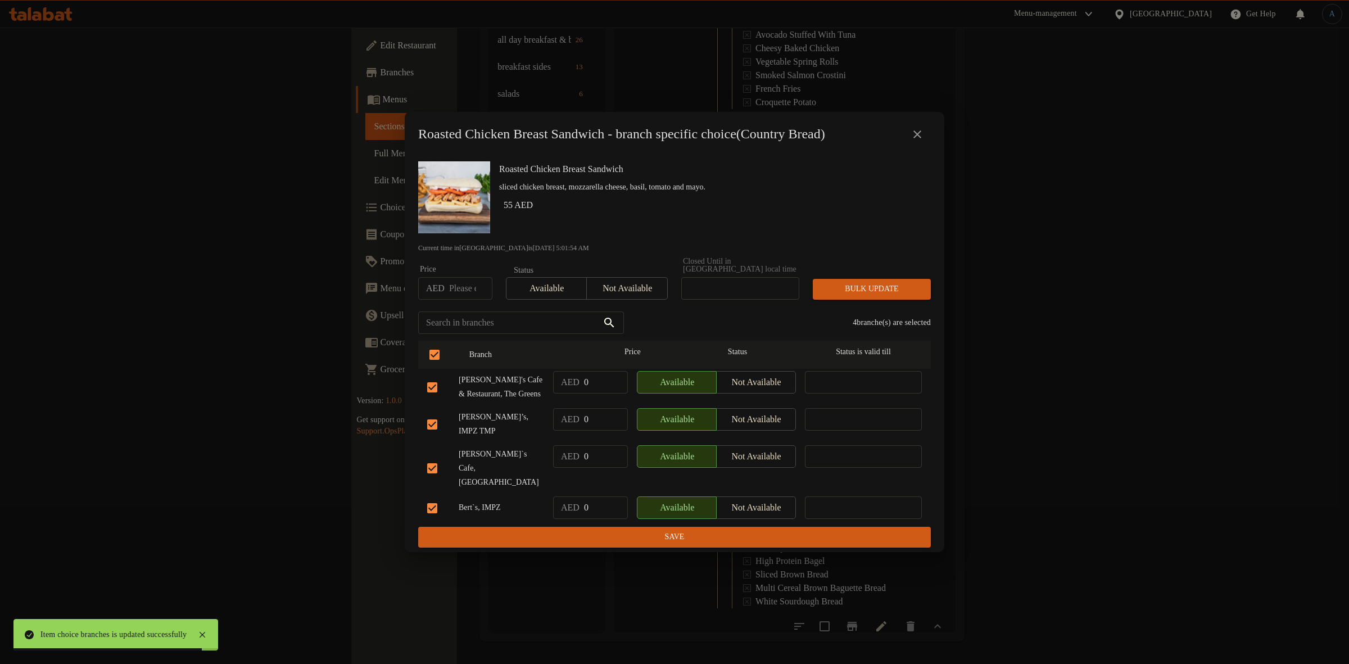
click at [438, 399] on input "checkbox" at bounding box center [432, 387] width 24 height 24
checkbox input "false"
click at [430, 496] on input "checkbox" at bounding box center [432, 508] width 24 height 24
checkbox input "false"
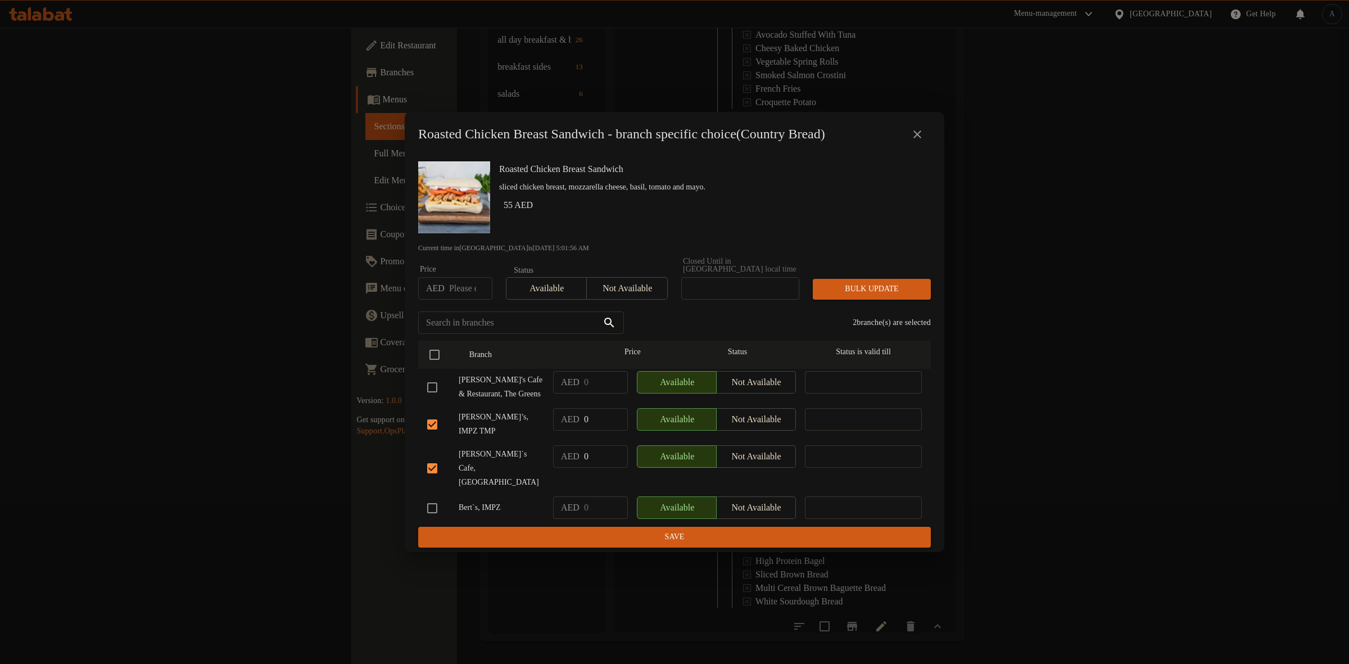
click at [620, 292] on span "Not available" at bounding box center [626, 288] width 71 height 16
click at [840, 282] on div "Bulk update" at bounding box center [872, 289] width 132 height 34
click at [846, 296] on span "Bulk update" at bounding box center [872, 289] width 100 height 14
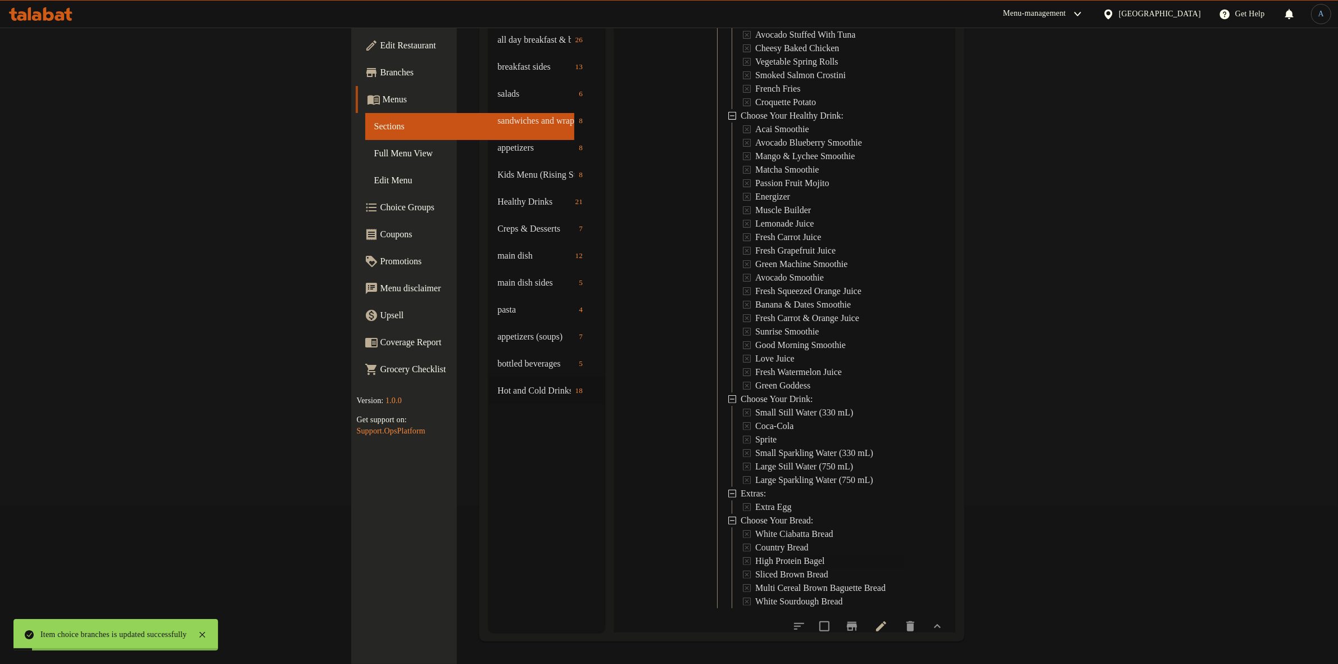
click at [755, 554] on span "High Protein Bagel" at bounding box center [790, 560] width 70 height 13
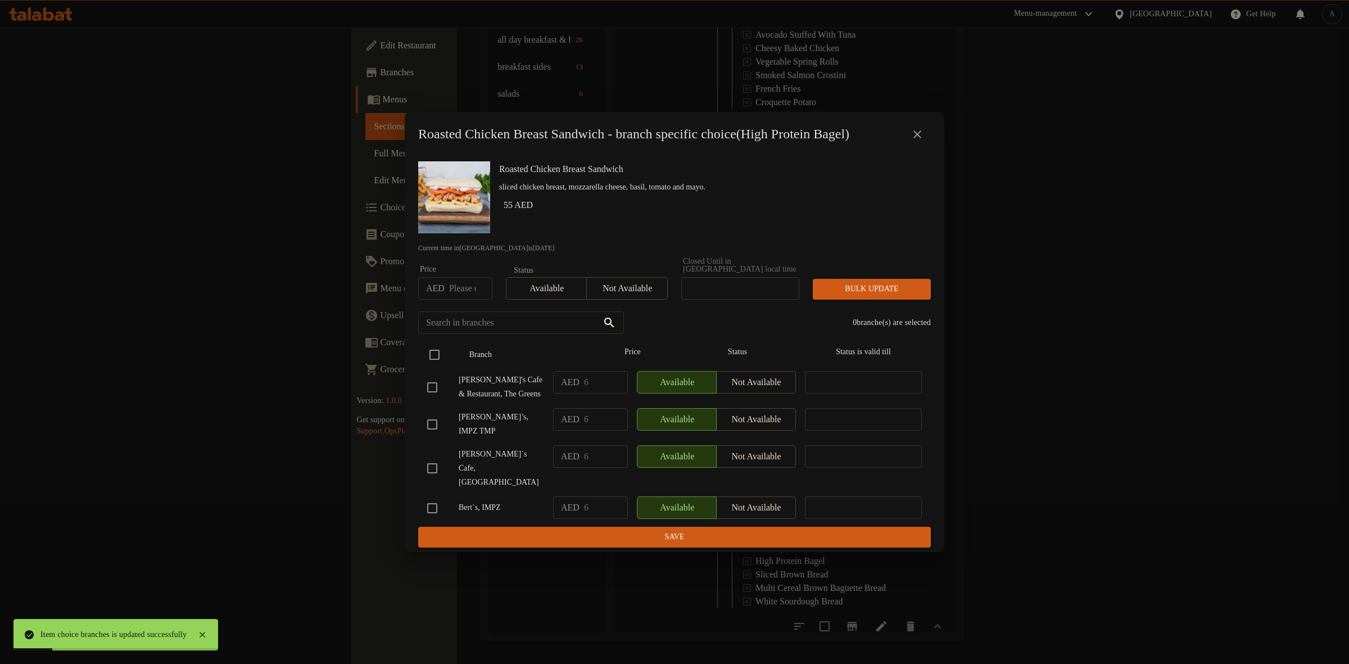
click at [432, 364] on input "checkbox" at bounding box center [435, 355] width 24 height 24
checkbox input "true"
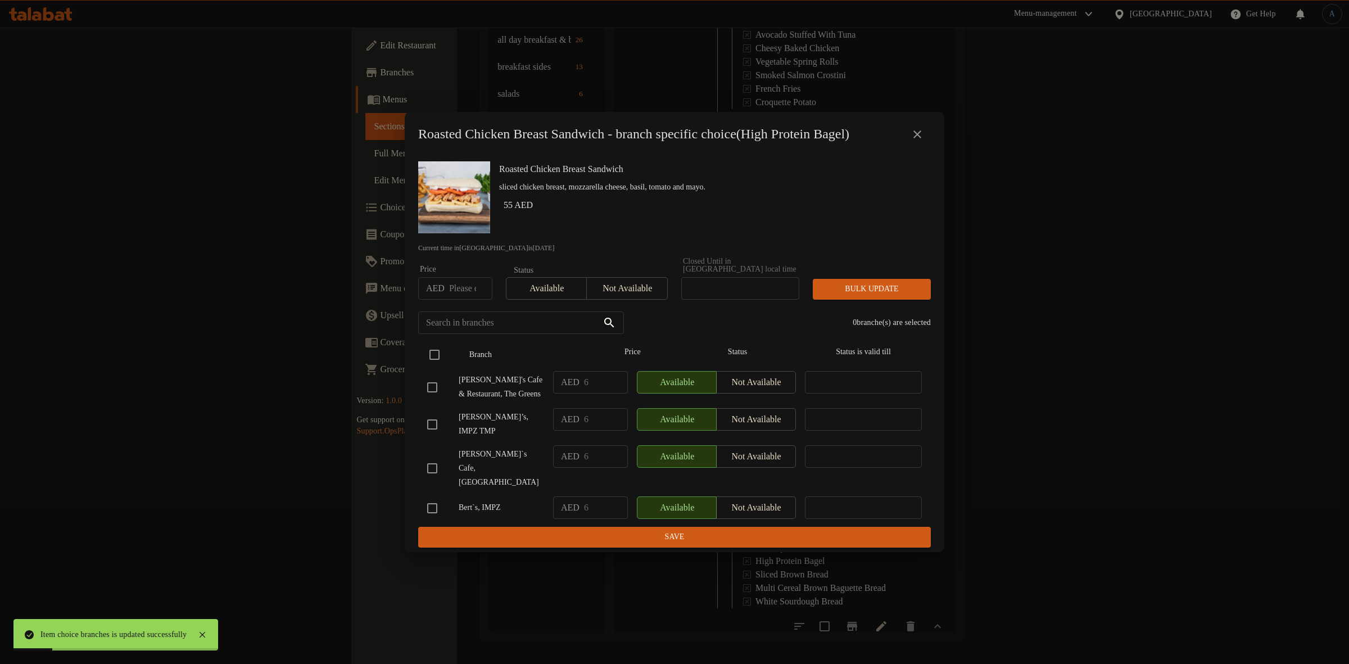
checkbox input "true"
drag, startPoint x: 439, startPoint y: 393, endPoint x: 438, endPoint y: 453, distance: 59.6
click at [439, 395] on input "checkbox" at bounding box center [432, 387] width 24 height 24
checkbox input "false"
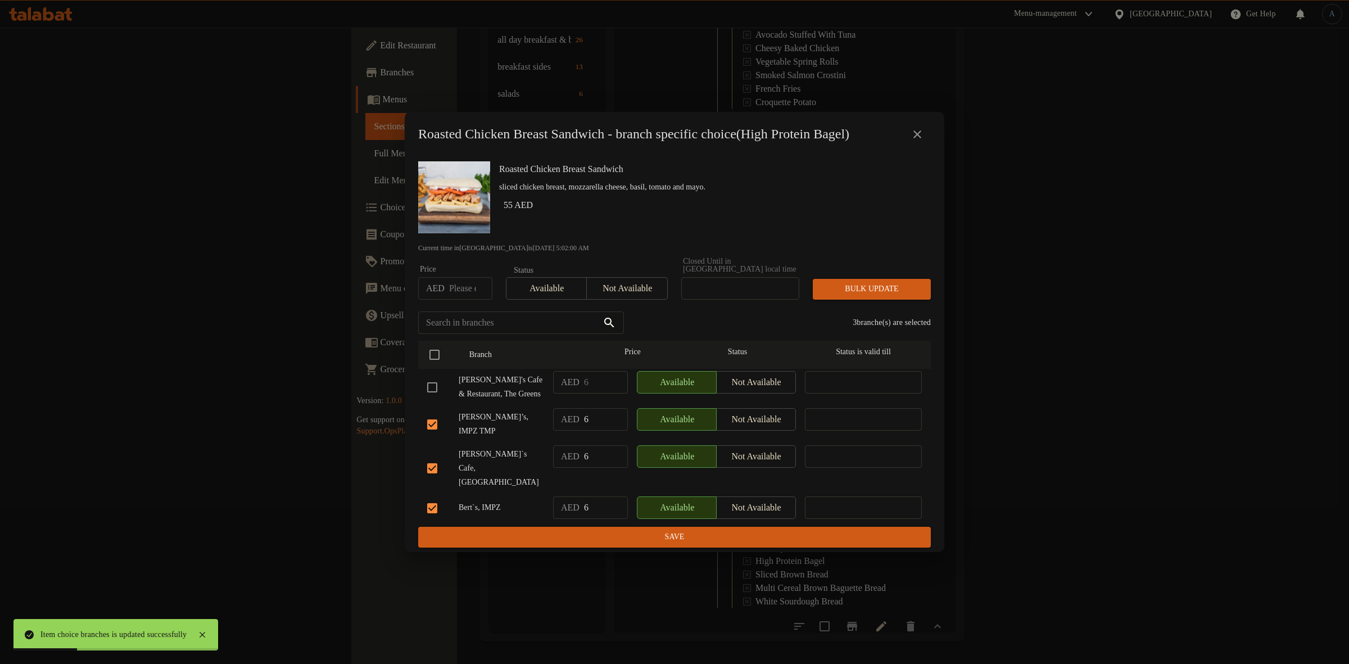
click at [431, 508] on input "checkbox" at bounding box center [432, 508] width 24 height 24
checkbox input "false"
click at [630, 297] on span "Not available" at bounding box center [626, 288] width 71 height 16
click at [860, 296] on span "Bulk update" at bounding box center [872, 289] width 100 height 14
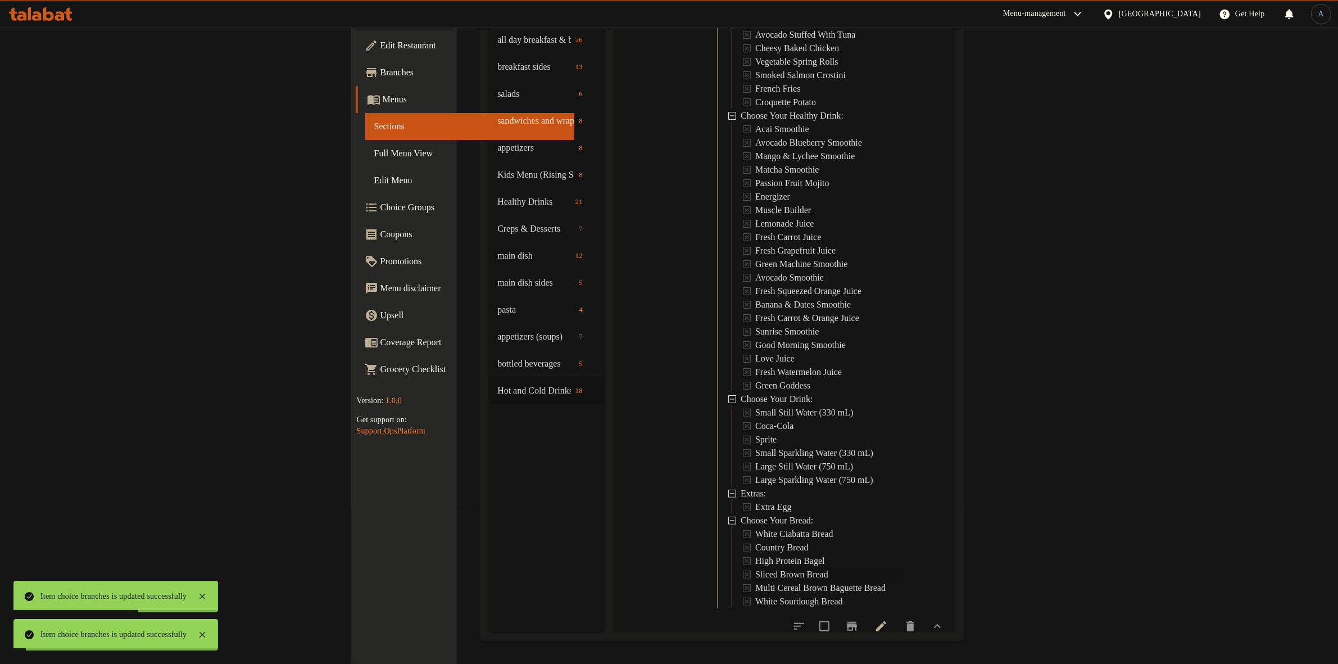
click at [755, 568] on span "Sliced Brown Bread" at bounding box center [791, 574] width 73 height 13
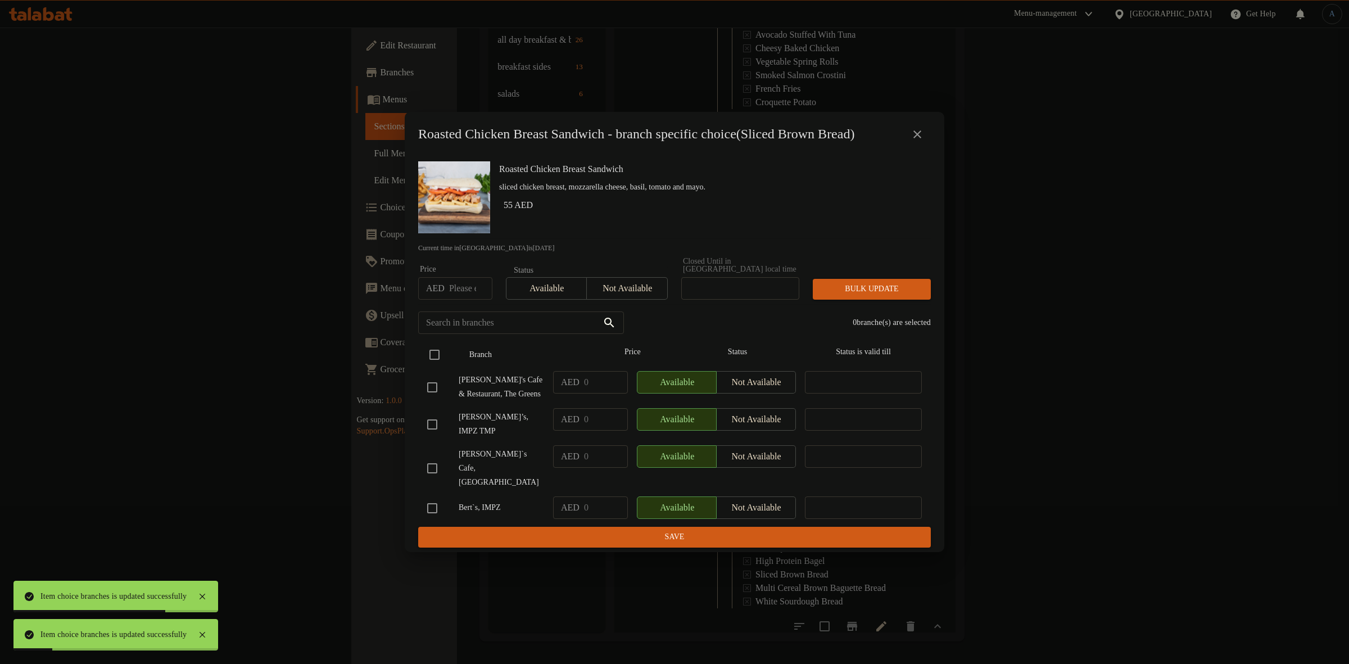
click at [436, 361] on input "checkbox" at bounding box center [435, 355] width 24 height 24
checkbox input "true"
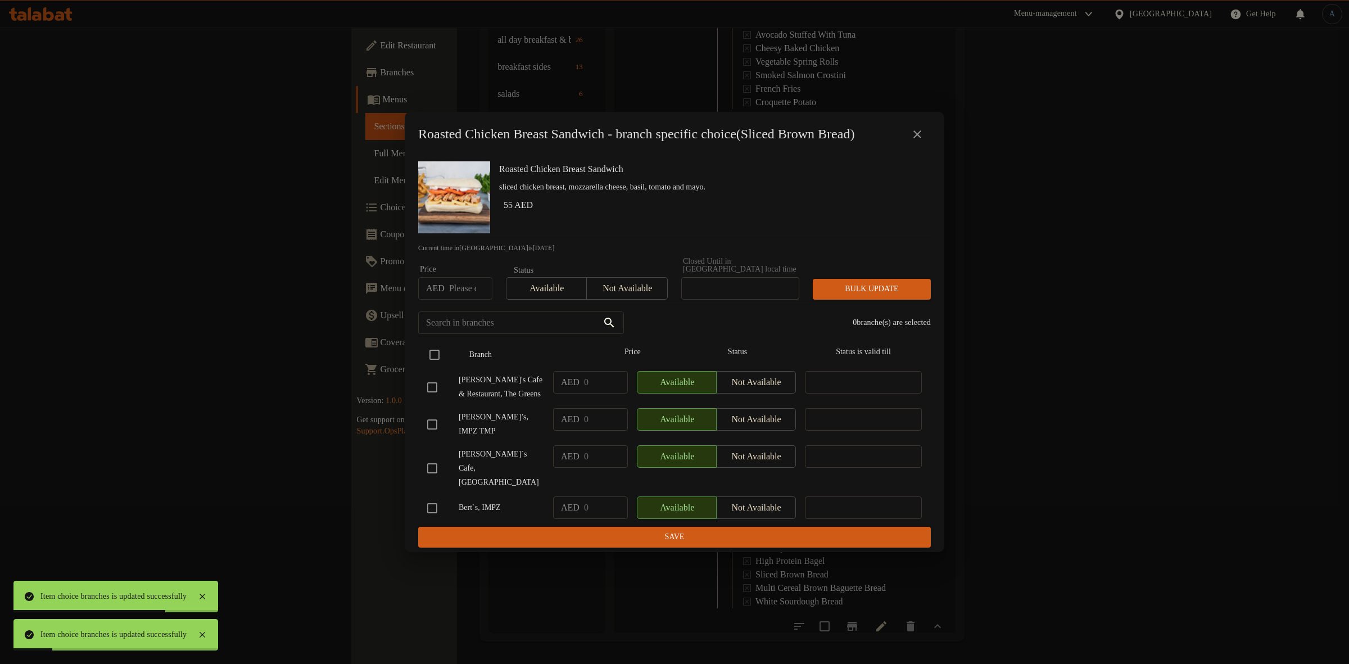
checkbox input "true"
click at [431, 399] on input "checkbox" at bounding box center [432, 387] width 24 height 24
checkbox input "false"
click at [428, 505] on input "checkbox" at bounding box center [432, 508] width 24 height 24
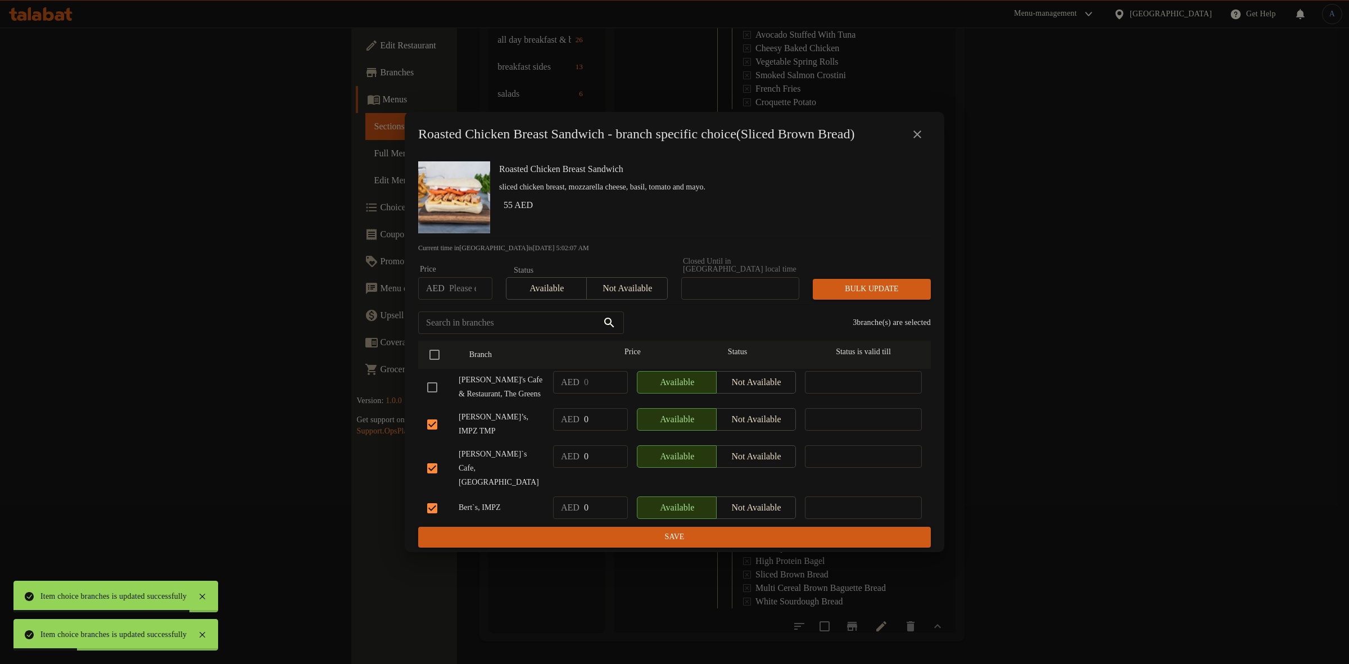
checkbox input "false"
click at [636, 293] on span "Not available" at bounding box center [626, 288] width 71 height 16
click at [845, 300] on button "Bulk update" at bounding box center [872, 289] width 118 height 21
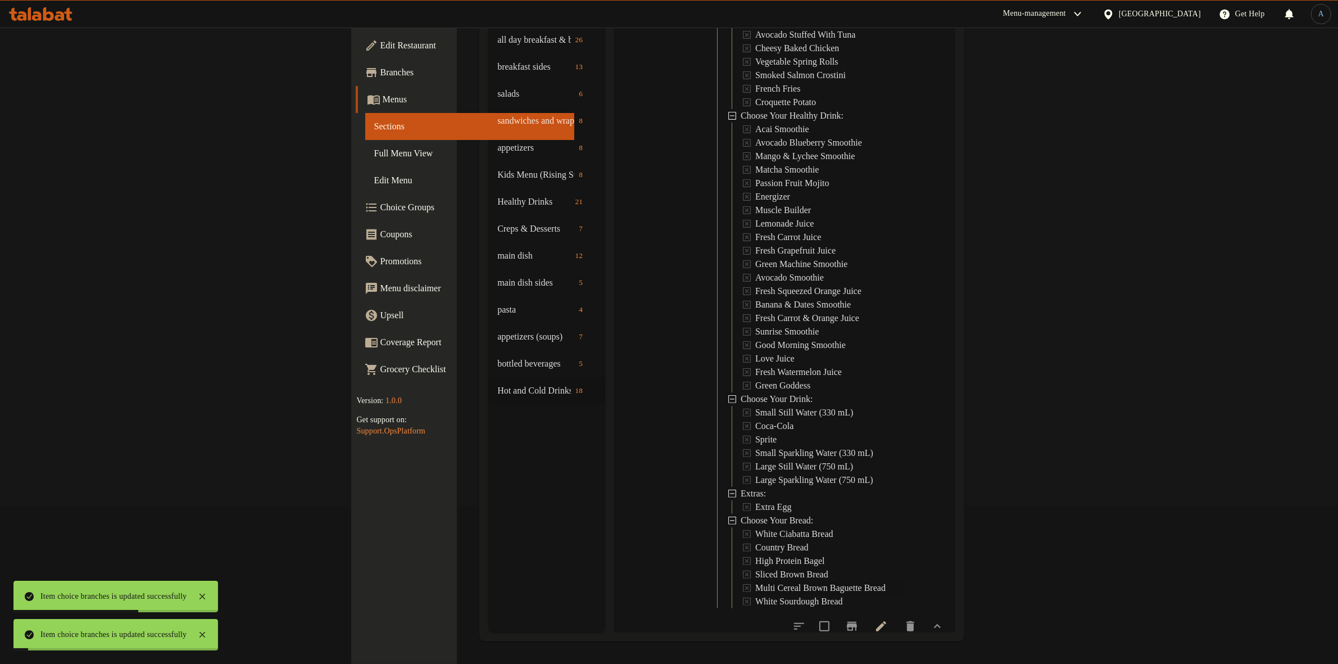
click at [755, 581] on span "Multi Cereal Brown Baguette Bread" at bounding box center [820, 587] width 130 height 13
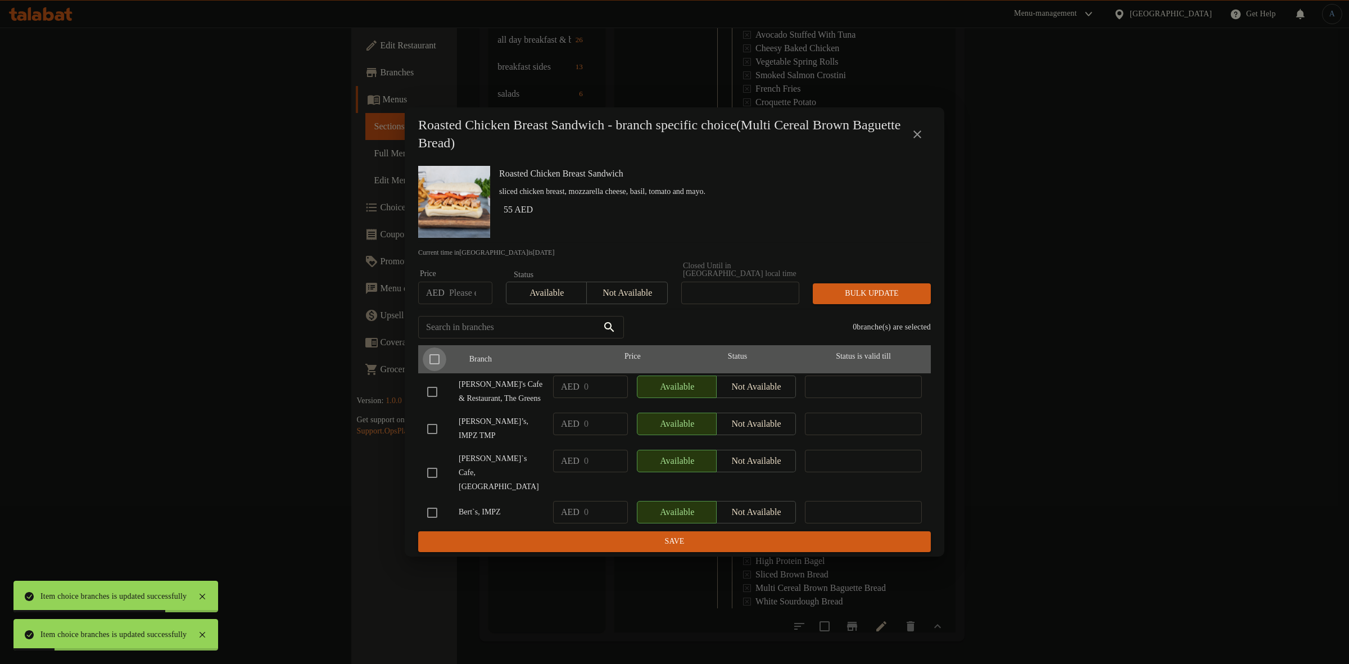
click at [436, 364] on input "checkbox" at bounding box center [435, 359] width 24 height 24
checkbox input "true"
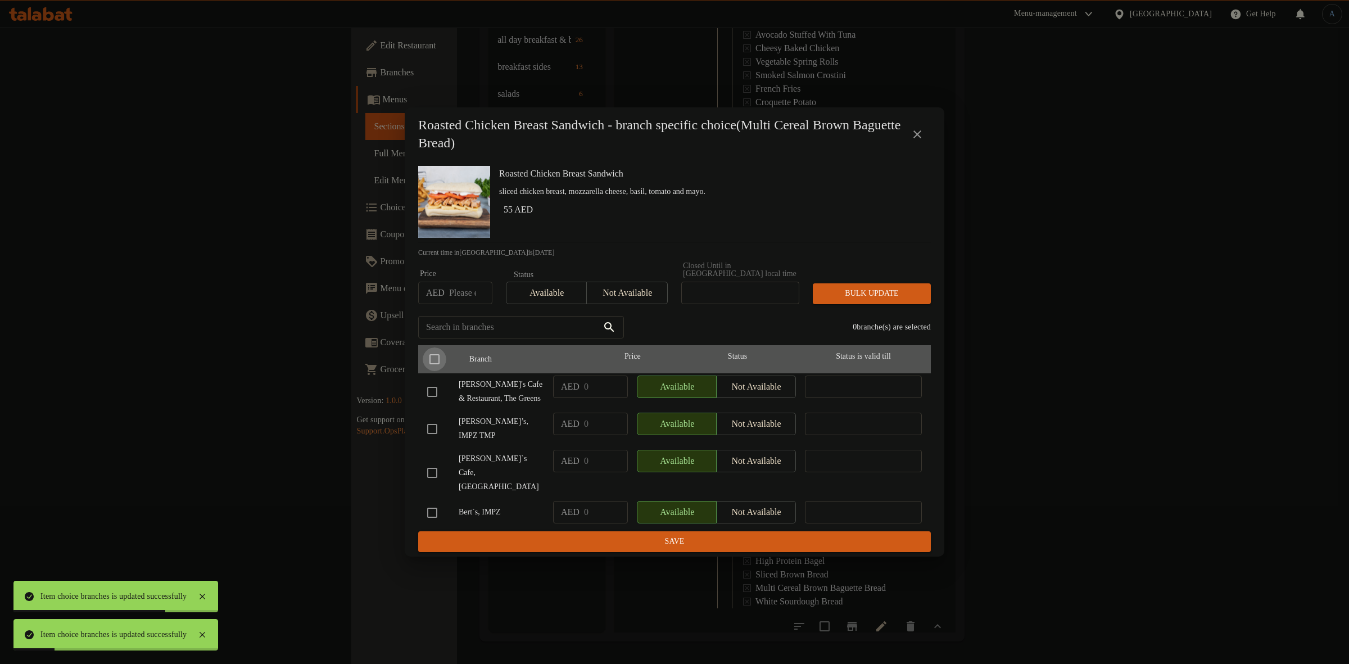
checkbox input "true"
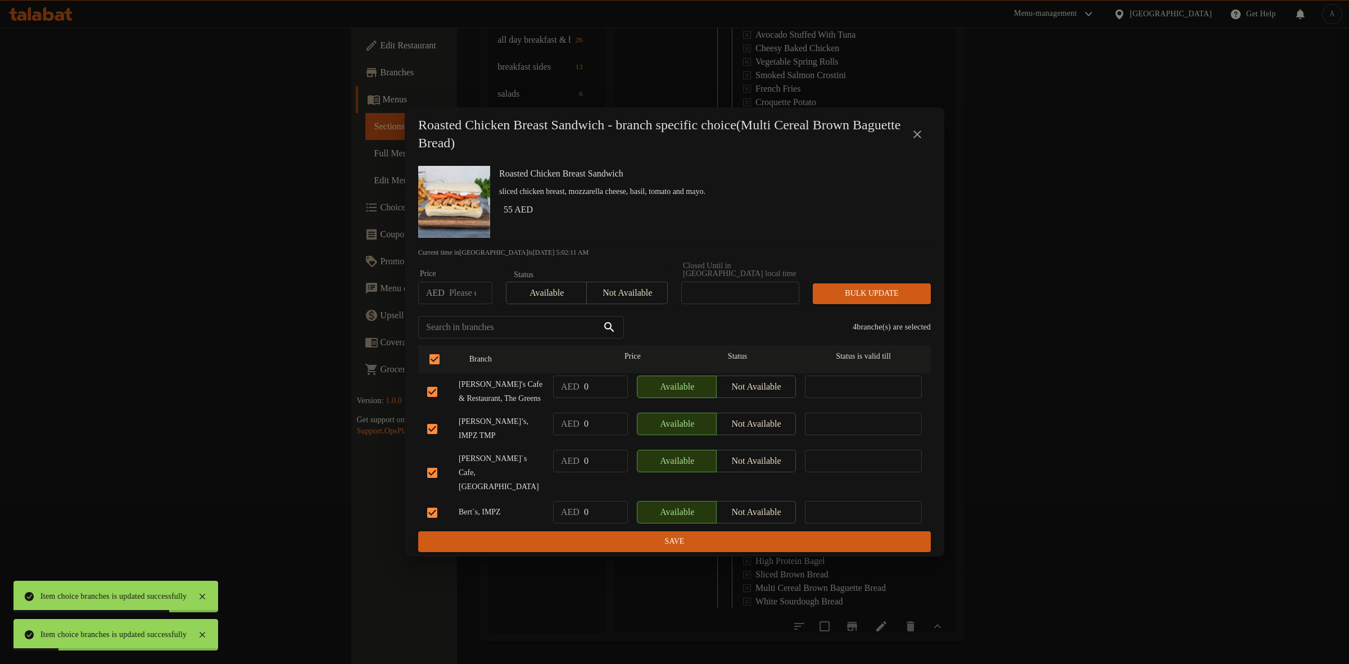
click at [426, 413] on div "Bert's Cafe & Restaurant, The Greens" at bounding box center [486, 392] width 126 height 42
click at [433, 404] on input "checkbox" at bounding box center [432, 392] width 24 height 24
checkbox input "false"
click at [436, 507] on input "checkbox" at bounding box center [432, 513] width 24 height 24
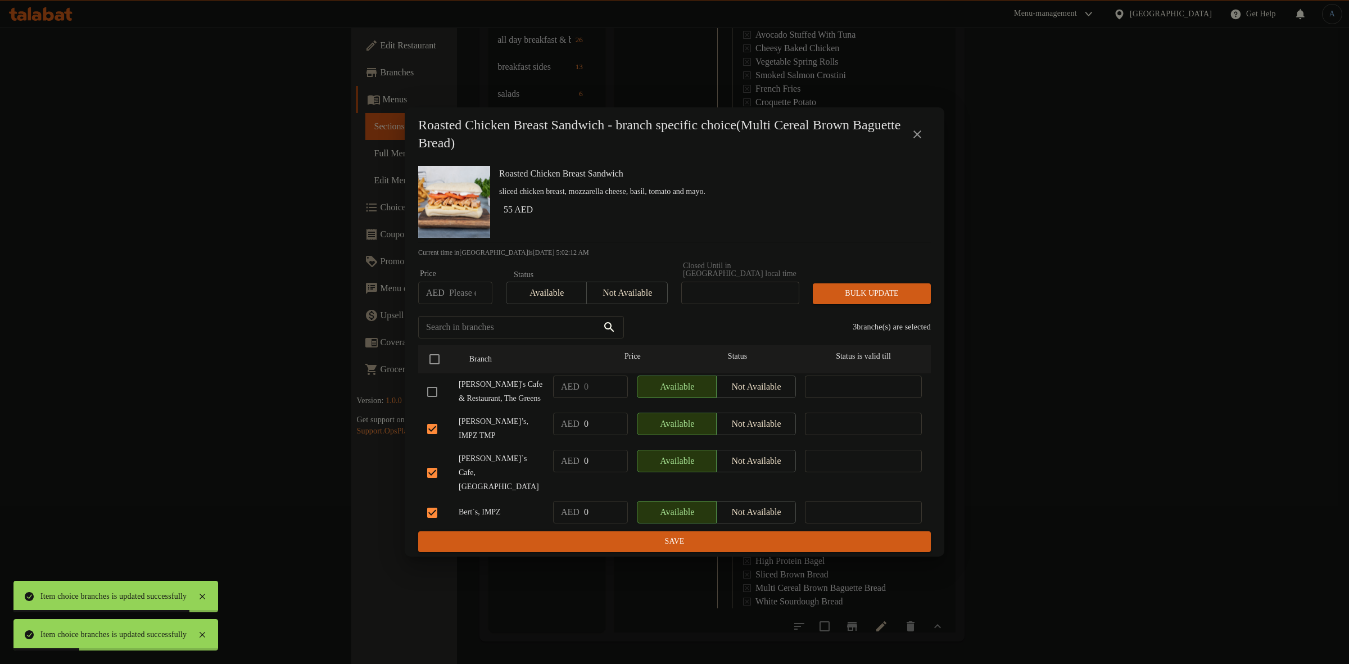
checkbox input "false"
click at [631, 304] on button "Not available" at bounding box center [626, 293] width 81 height 22
click at [835, 296] on span "Bulk update" at bounding box center [872, 294] width 100 height 14
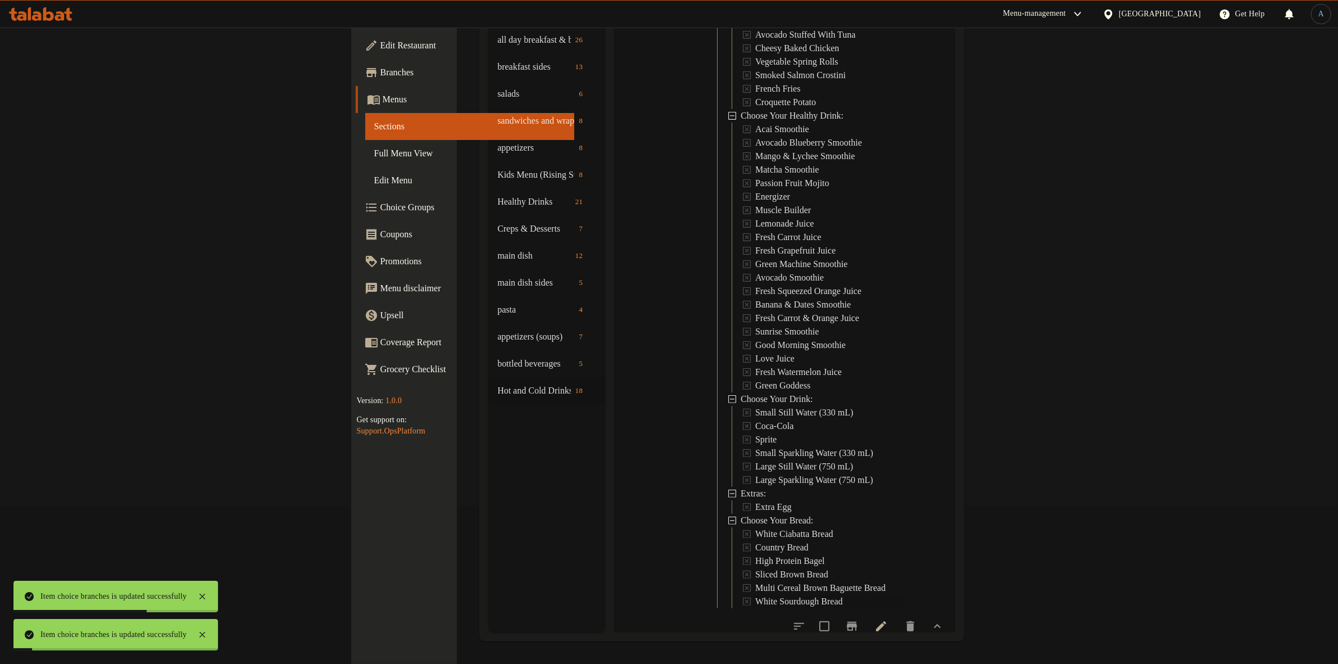
click at [755, 595] on span "White Sourdough Bread" at bounding box center [799, 601] width 88 height 13
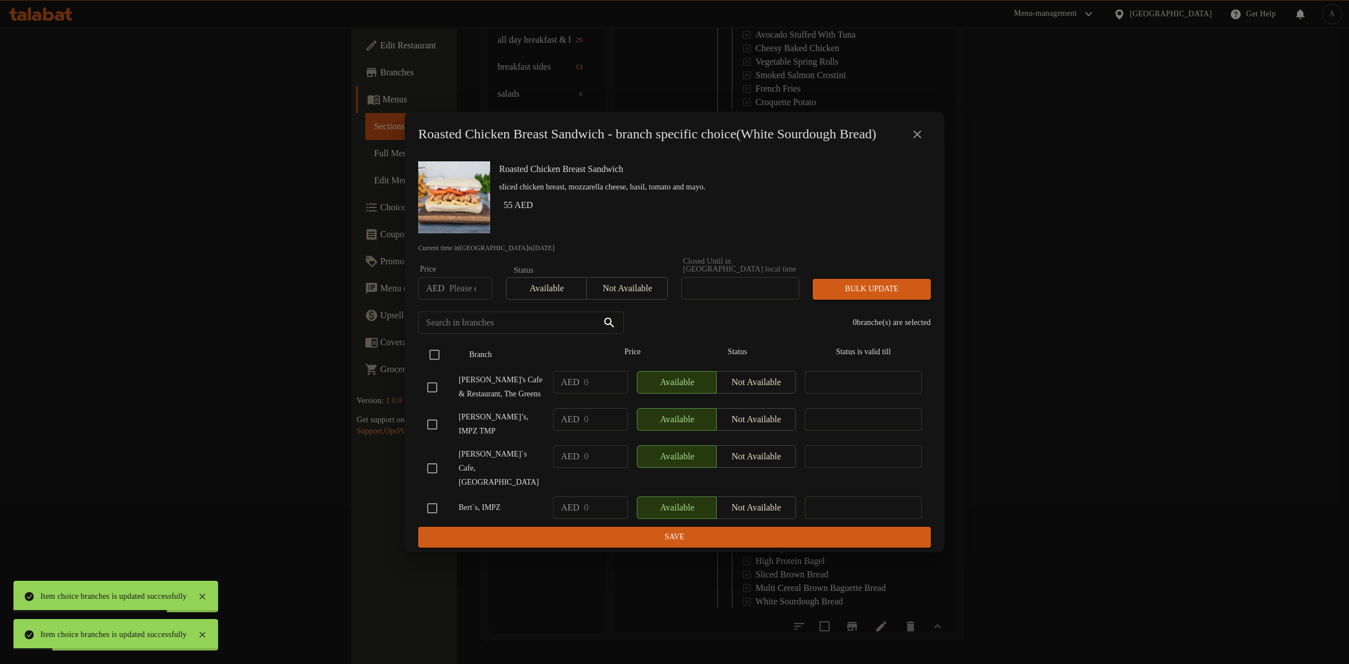
click at [433, 361] on input "checkbox" at bounding box center [435, 355] width 24 height 24
checkbox input "true"
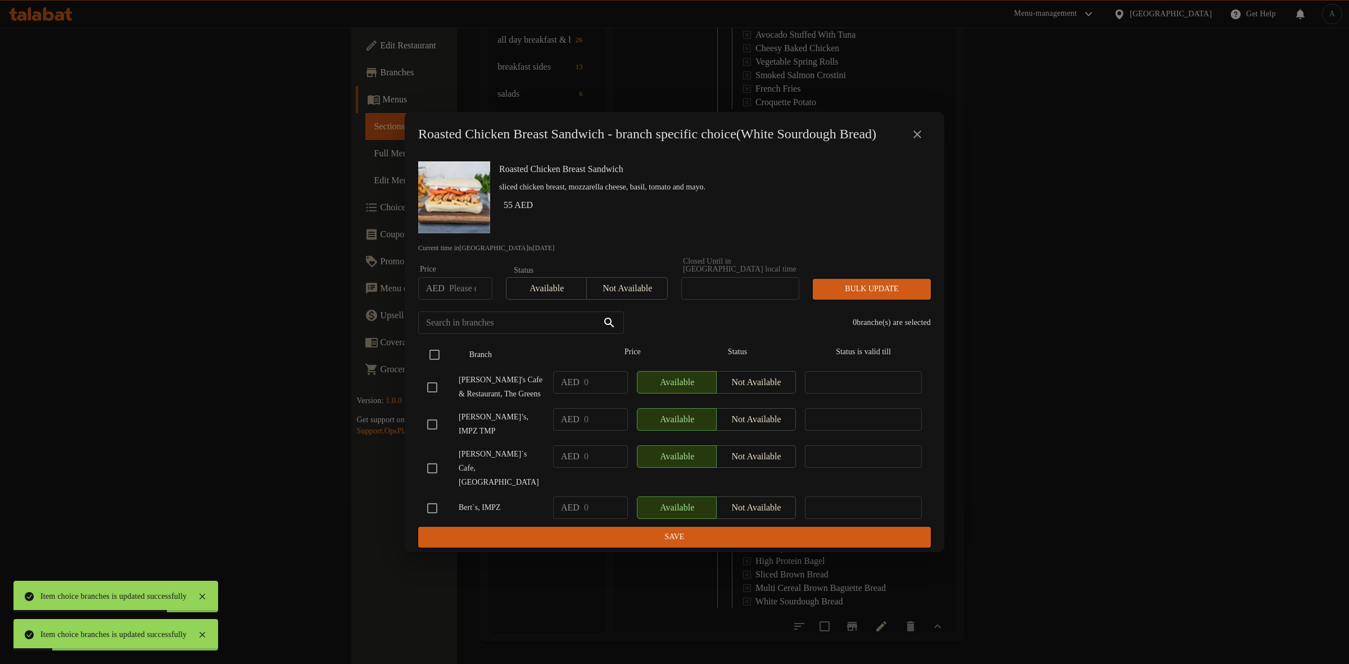
checkbox input "true"
click at [434, 398] on input "checkbox" at bounding box center [432, 387] width 24 height 24
checkbox input "false"
click at [434, 509] on input "checkbox" at bounding box center [432, 508] width 24 height 24
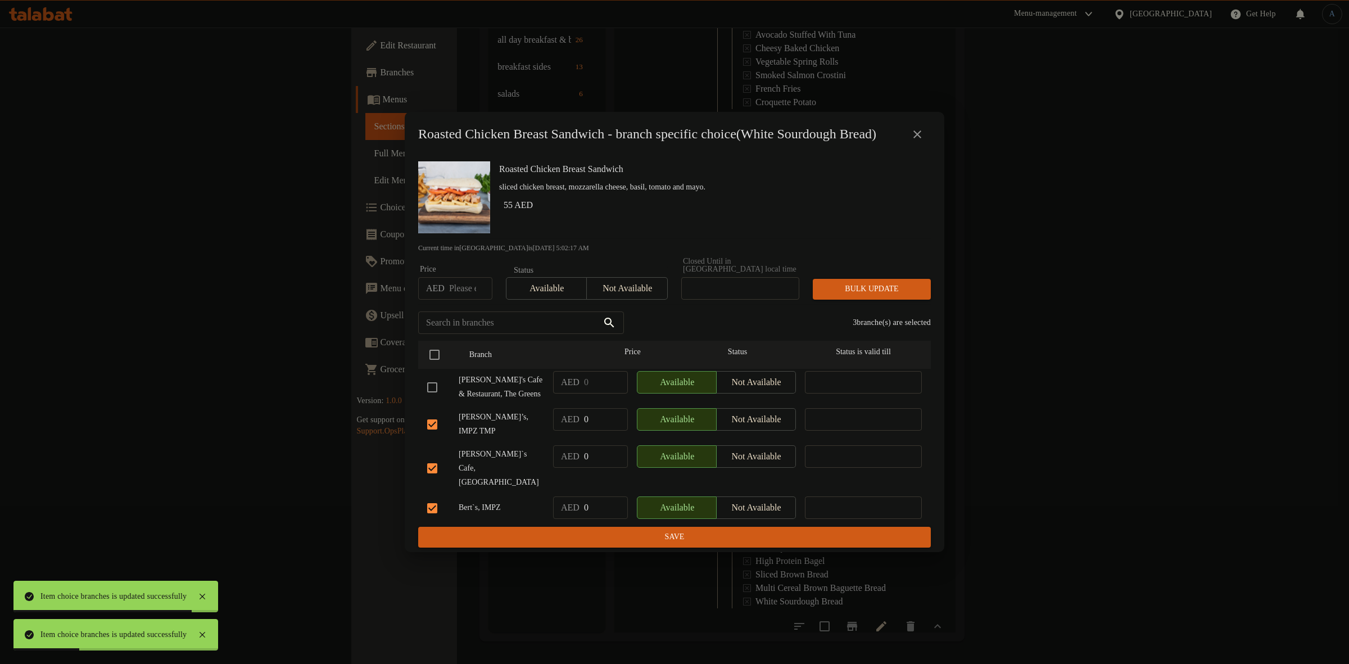
checkbox input "false"
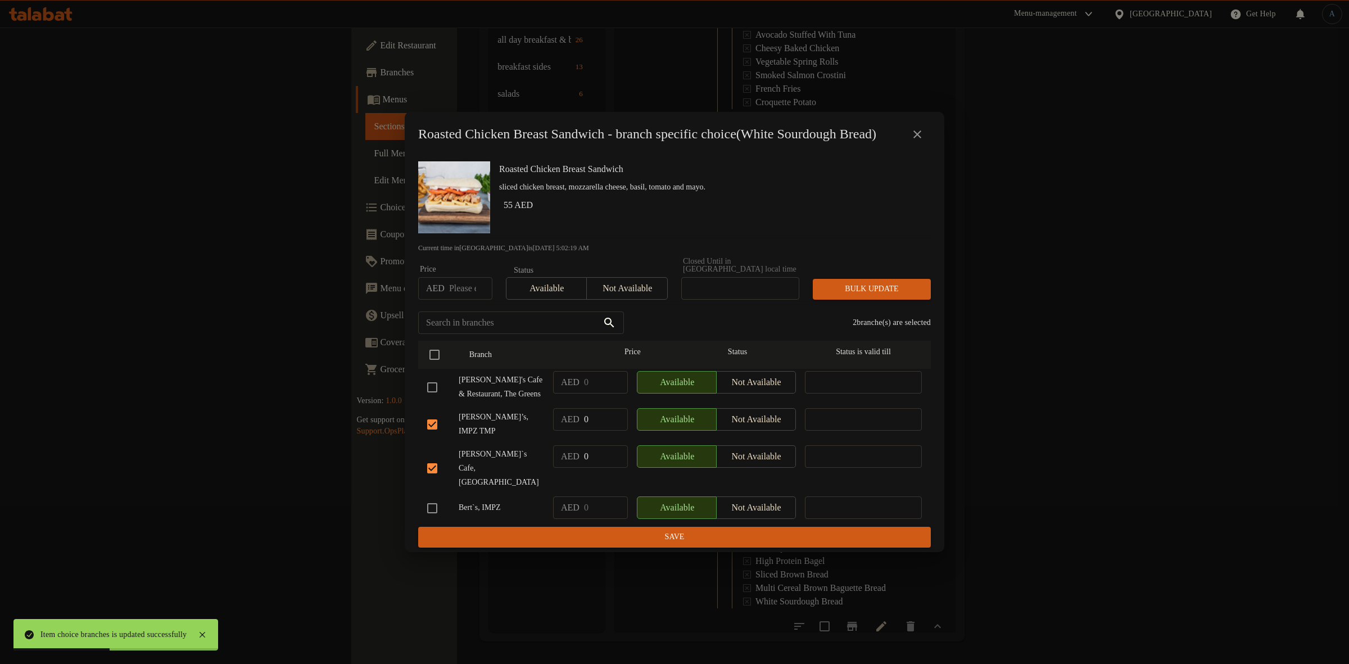
click at [655, 297] on span "Not available" at bounding box center [626, 288] width 71 height 16
click at [866, 296] on span "Bulk update" at bounding box center [872, 289] width 100 height 14
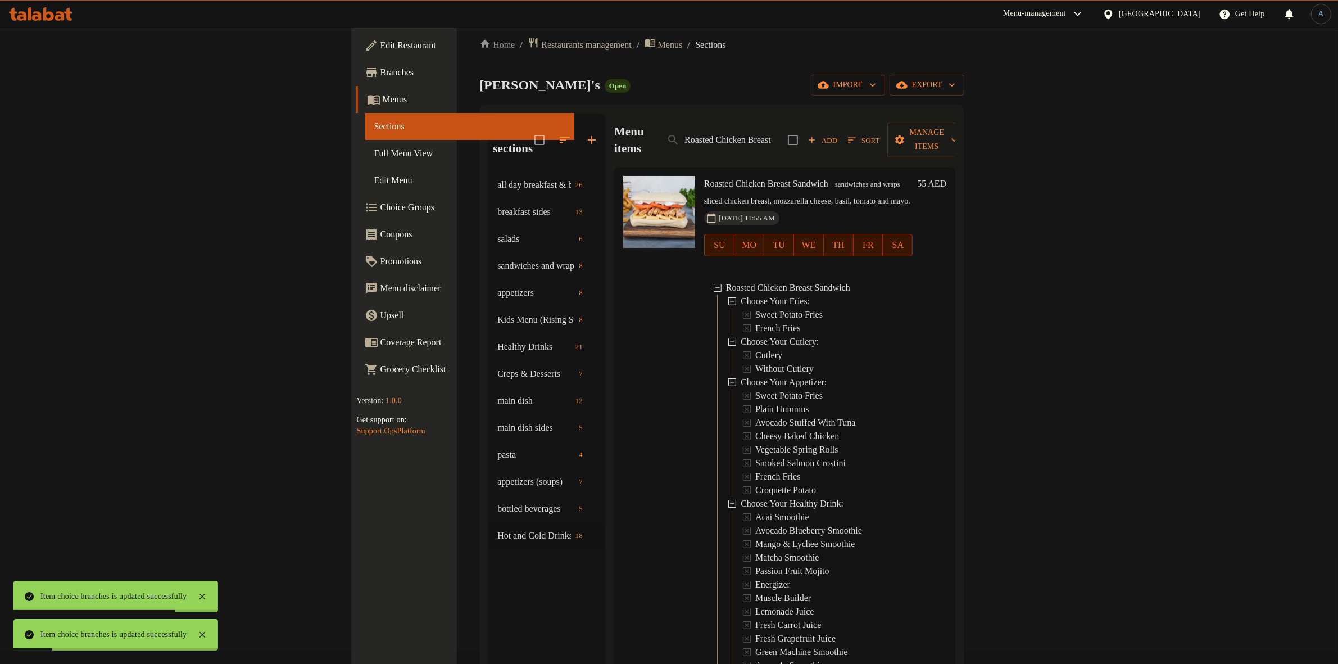
scroll to position [0, 0]
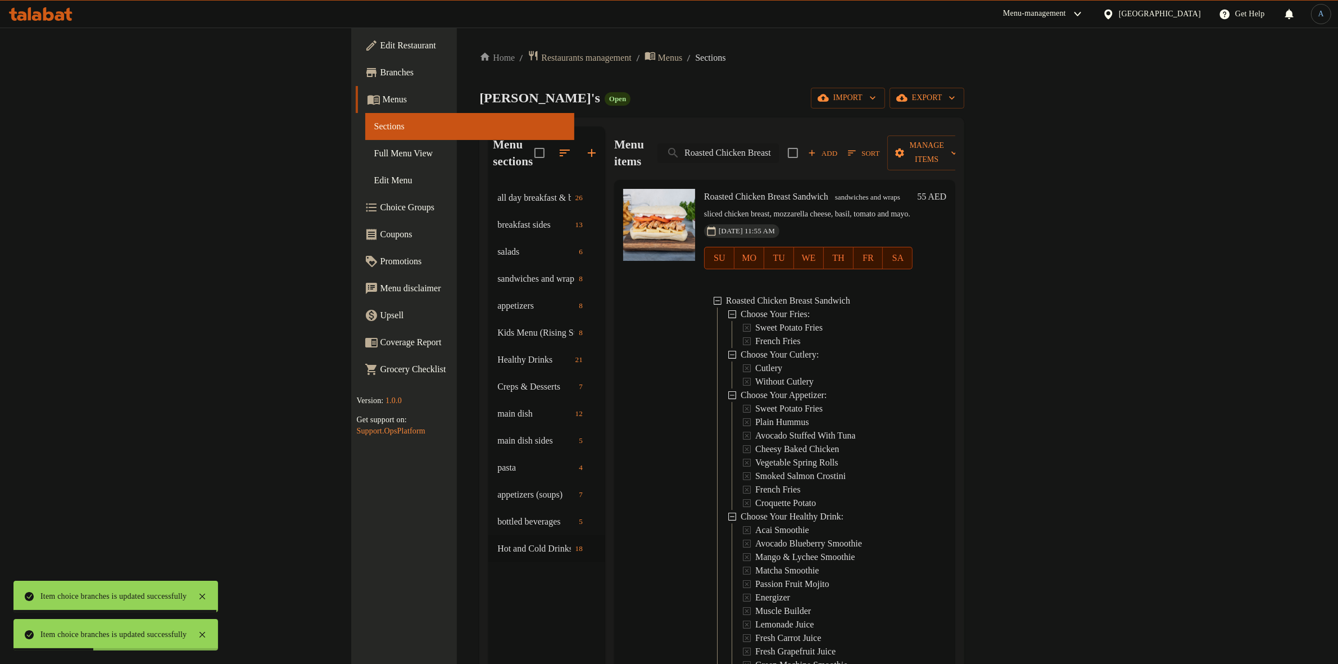
click at [779, 143] on input "Roasted Chicken Breast" at bounding box center [718, 153] width 121 height 20
paste input "Seared Tuna Steak with Asian Style Quinoa"
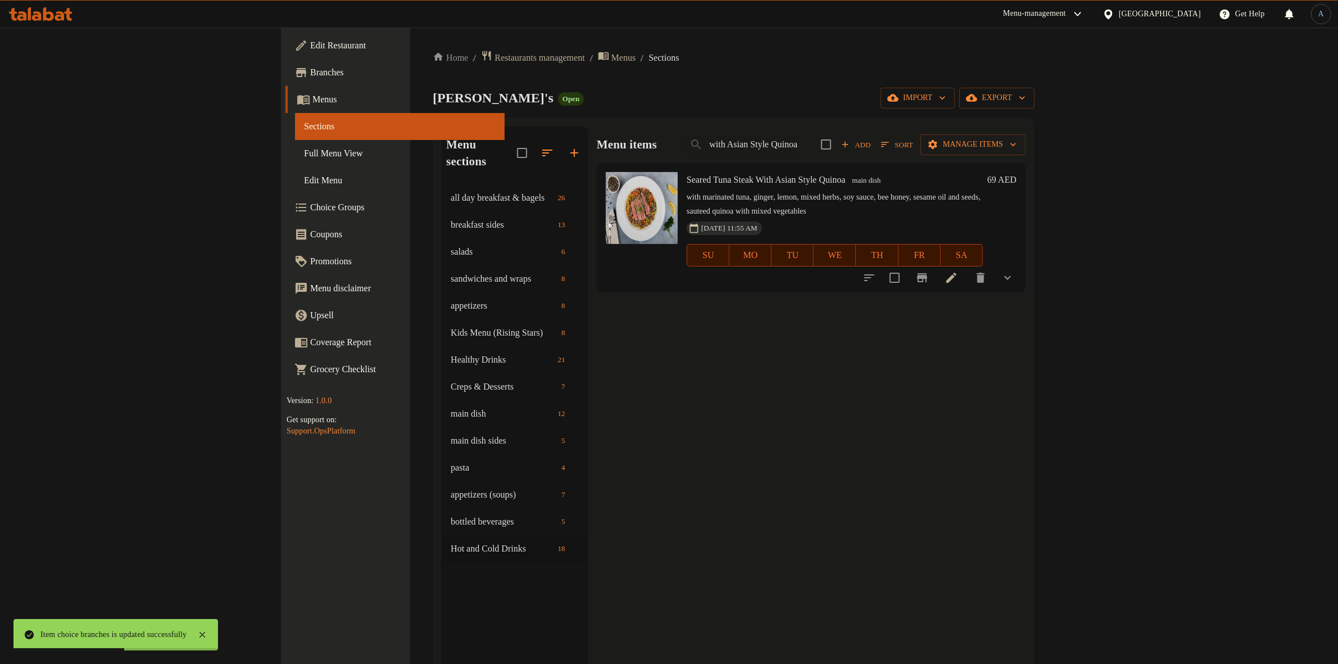
type input "Seared Tuna Steak with Asian Style Quinoa"
click at [1015, 271] on icon "show more" at bounding box center [1007, 277] width 13 height 13
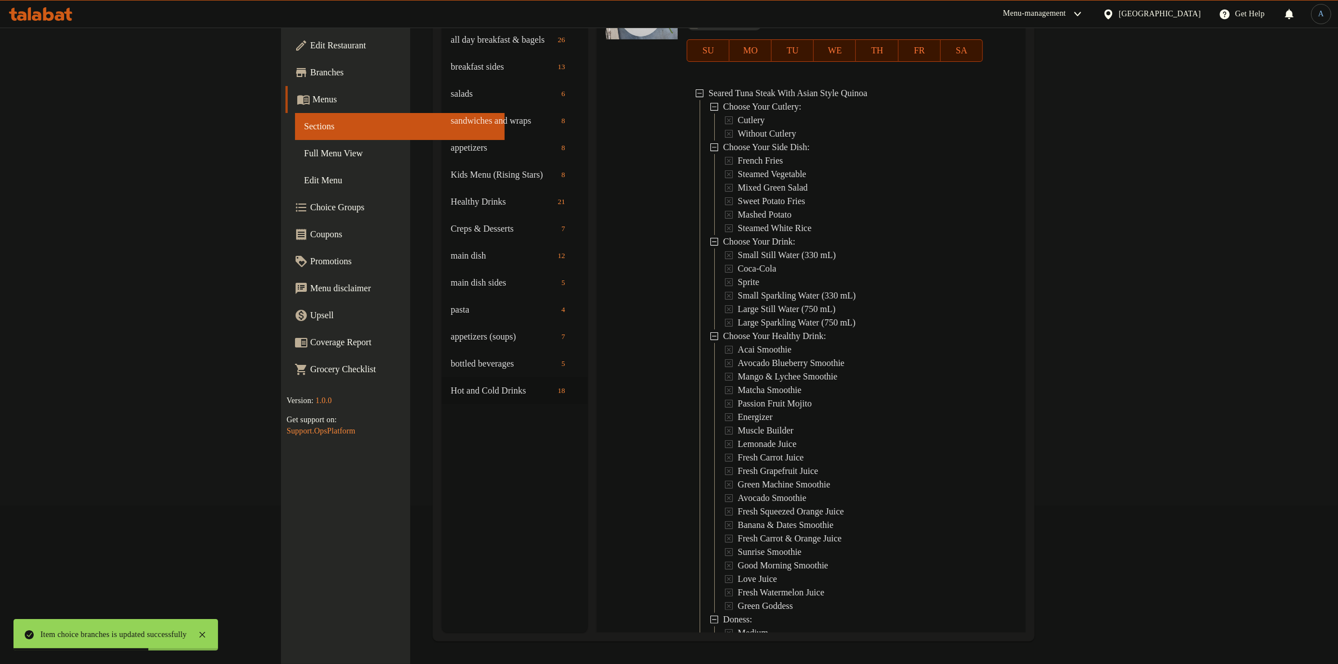
scroll to position [94, 0]
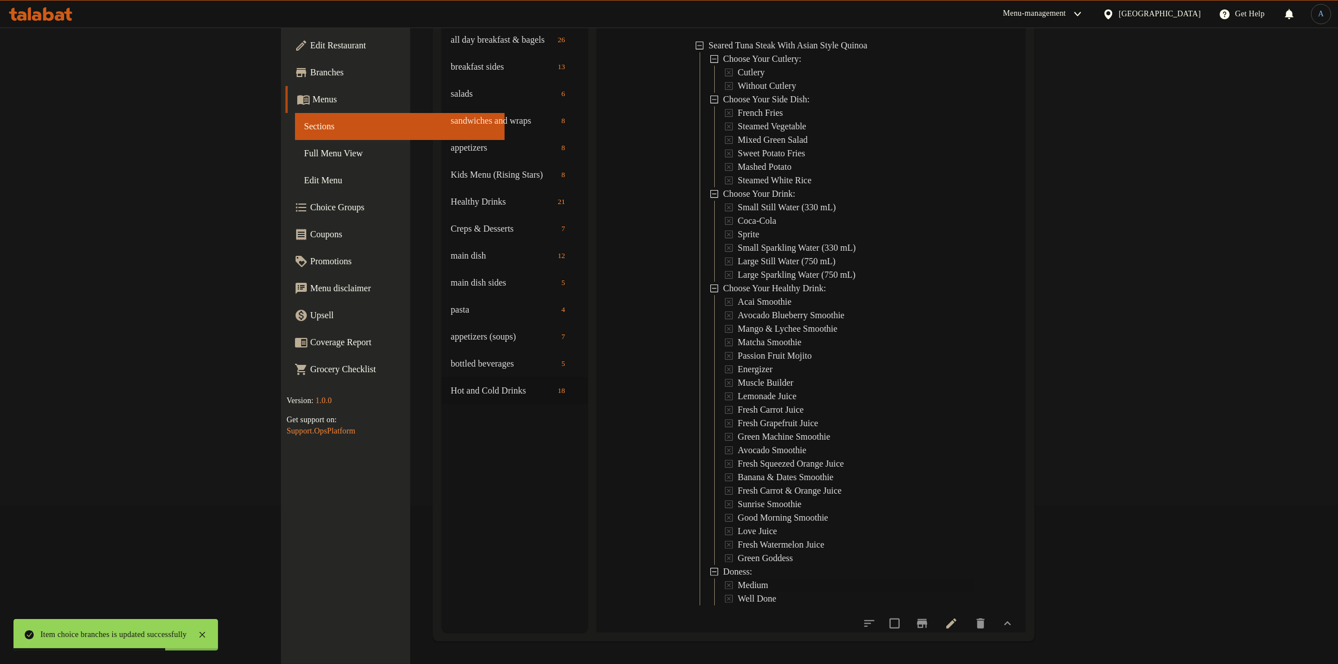
click at [738, 578] on span "Medium" at bounding box center [753, 584] width 30 height 13
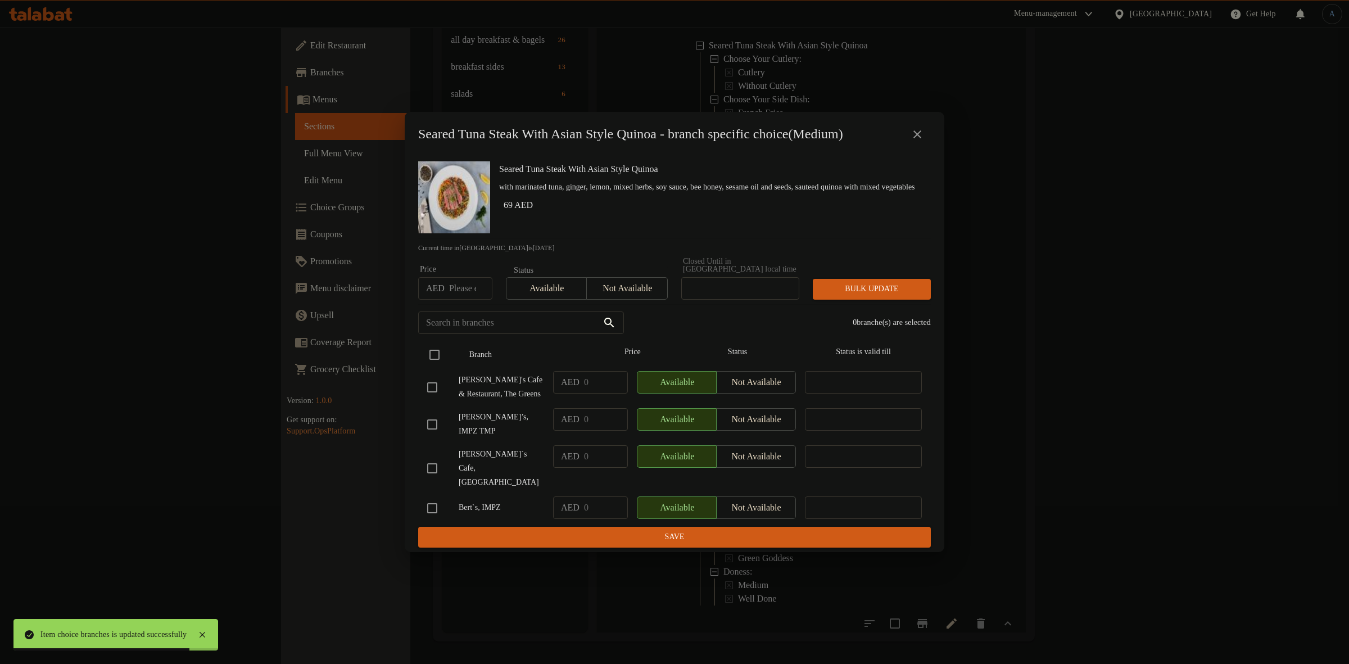
click at [437, 361] on input "checkbox" at bounding box center [435, 355] width 24 height 24
checkbox input "true"
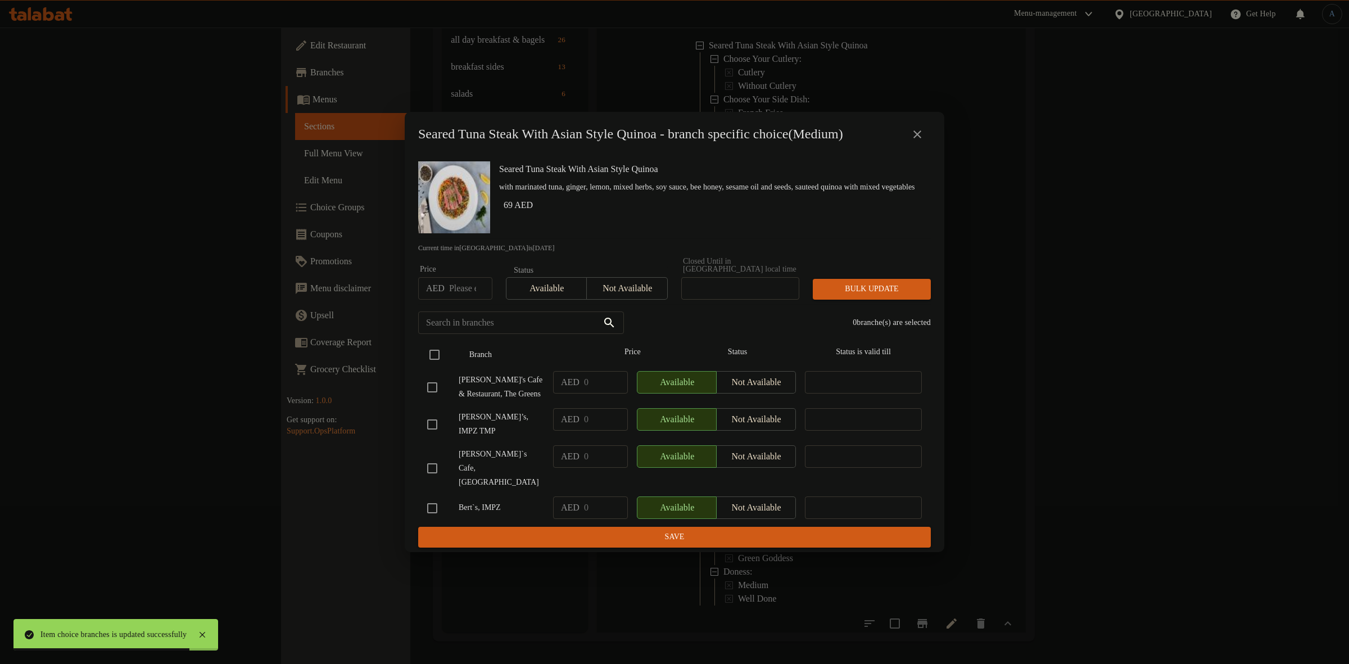
checkbox input "true"
click at [437, 399] on input "checkbox" at bounding box center [432, 387] width 24 height 24
checkbox input "false"
click at [431, 504] on input "checkbox" at bounding box center [432, 508] width 24 height 24
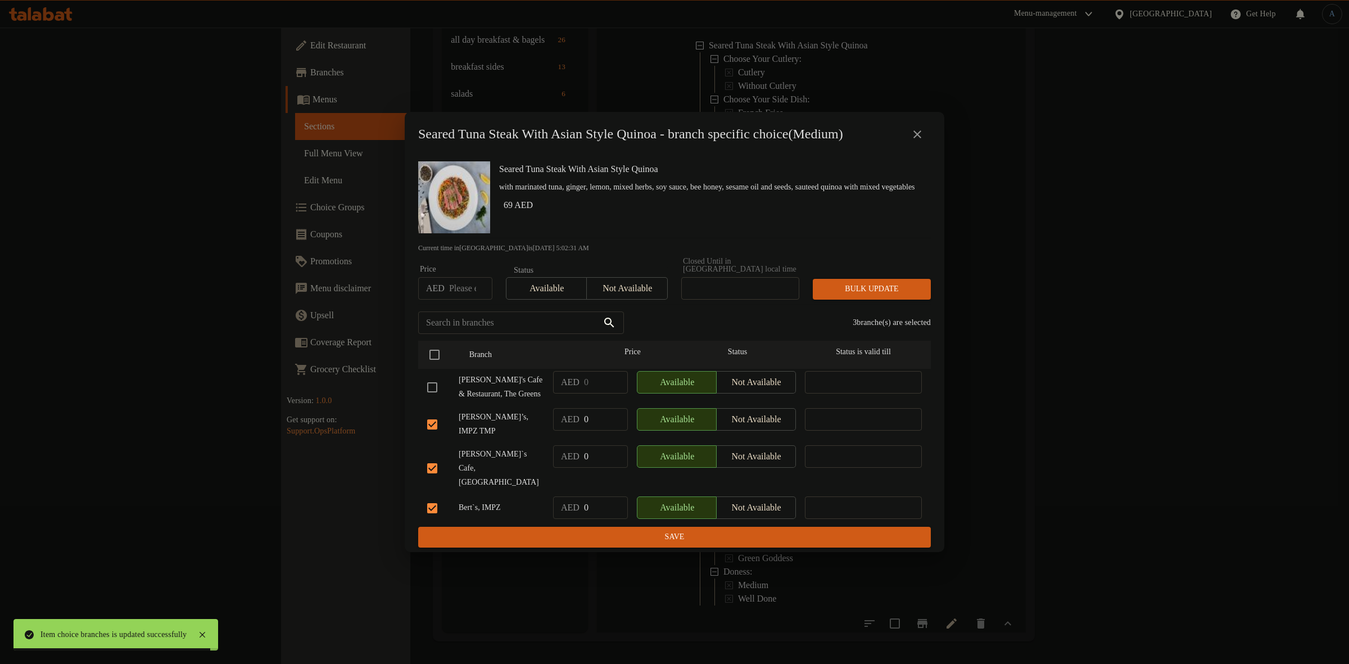
checkbox input "false"
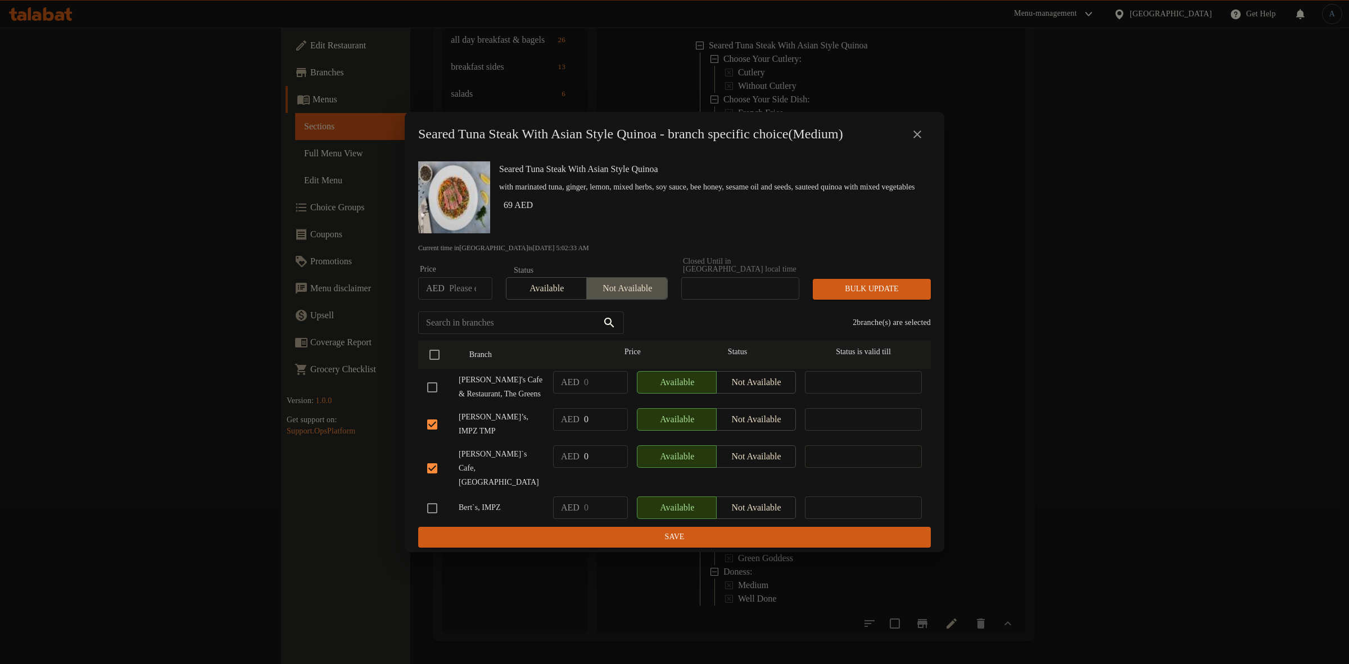
click at [651, 292] on span "Not available" at bounding box center [626, 288] width 71 height 16
click at [850, 296] on span "Bulk update" at bounding box center [872, 289] width 100 height 14
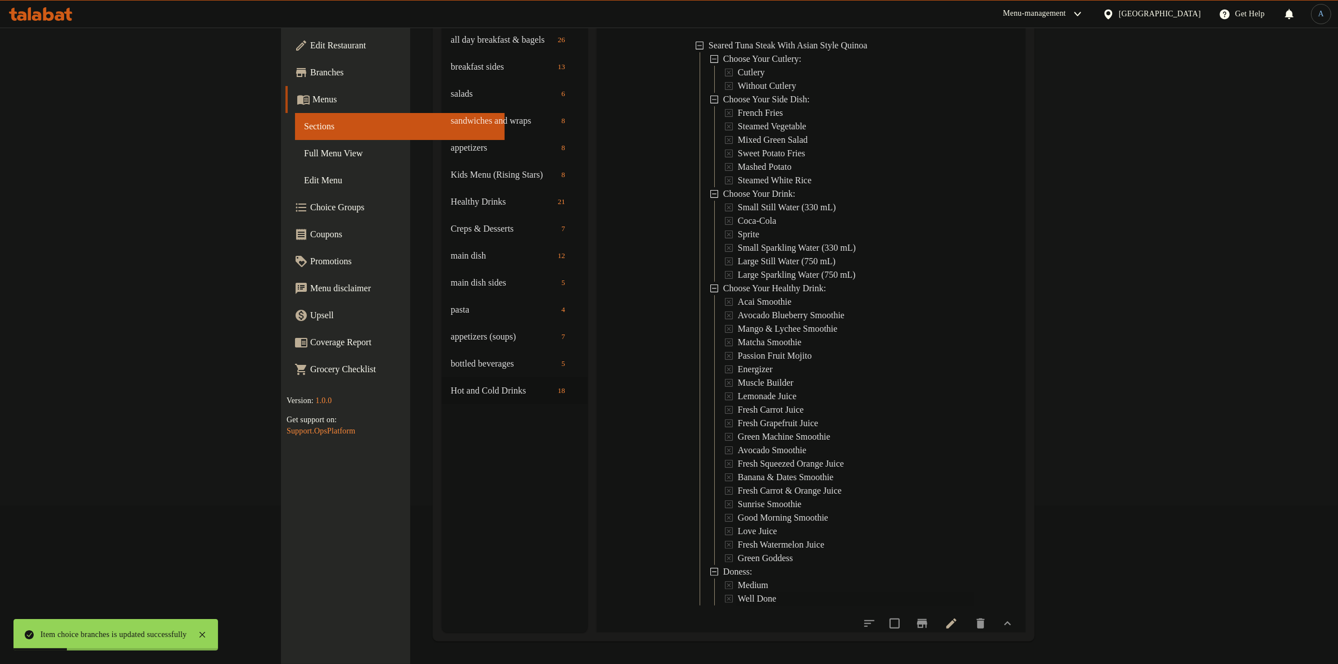
click at [738, 592] on div "Well Done" at bounding box center [856, 598] width 236 height 13
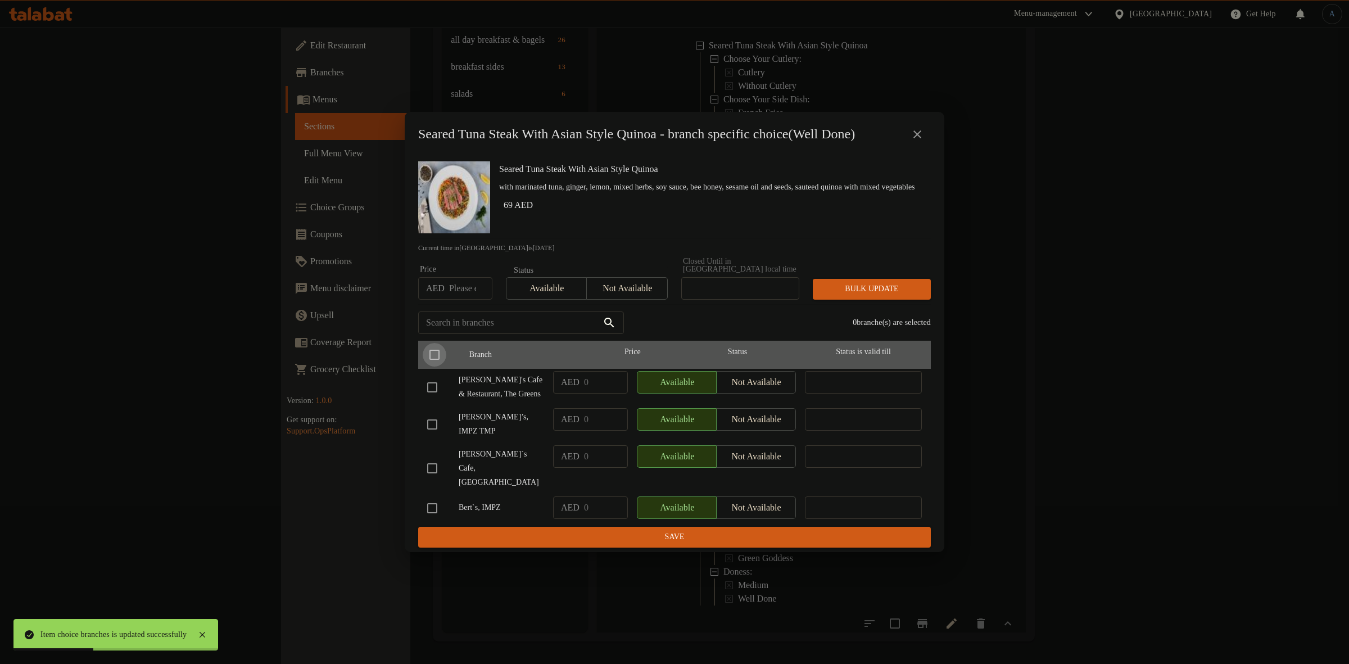
click at [433, 360] on input "checkbox" at bounding box center [435, 355] width 24 height 24
checkbox input "true"
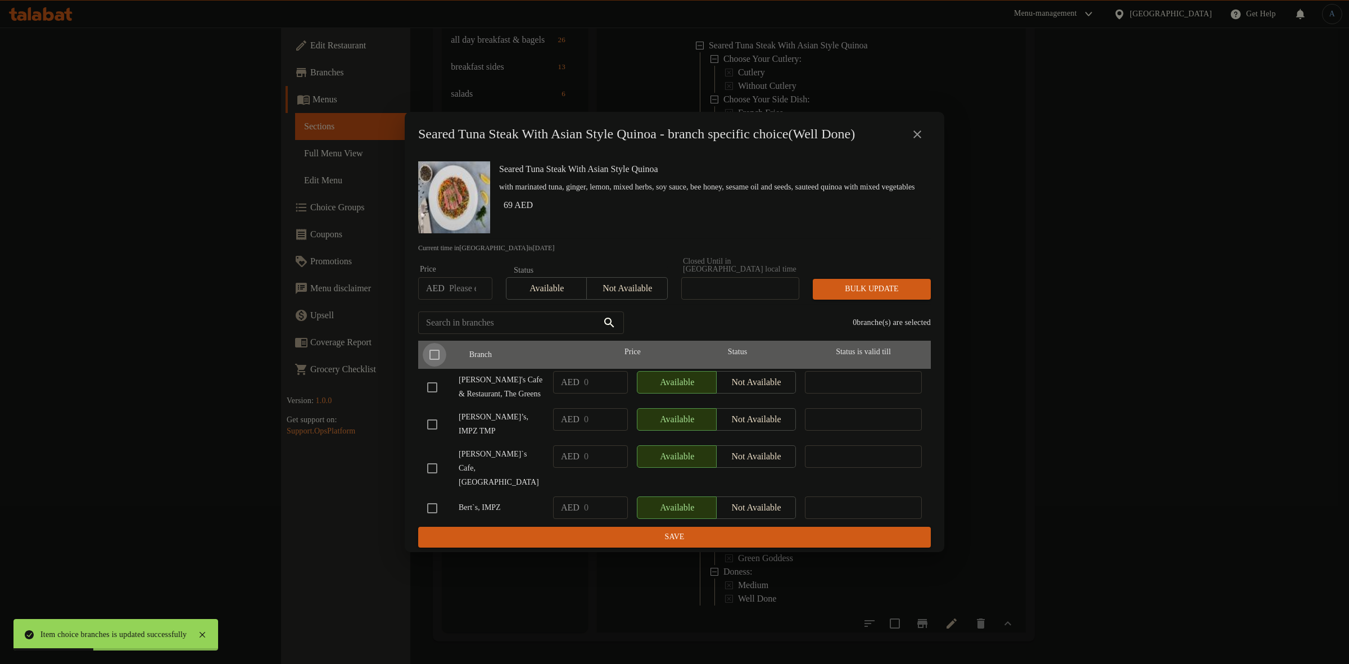
checkbox input "true"
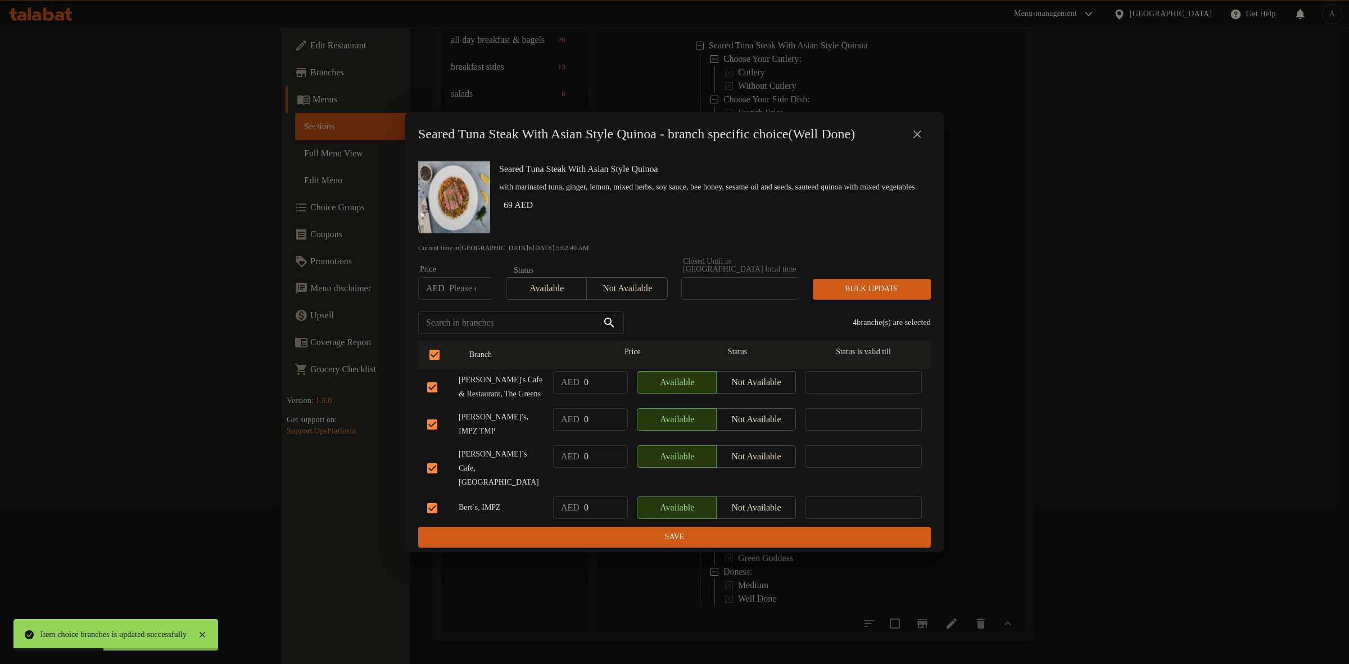
click at [430, 399] on input "checkbox" at bounding box center [432, 387] width 24 height 24
checkbox input "false"
click at [433, 505] on input "checkbox" at bounding box center [432, 508] width 24 height 24
checkbox input "false"
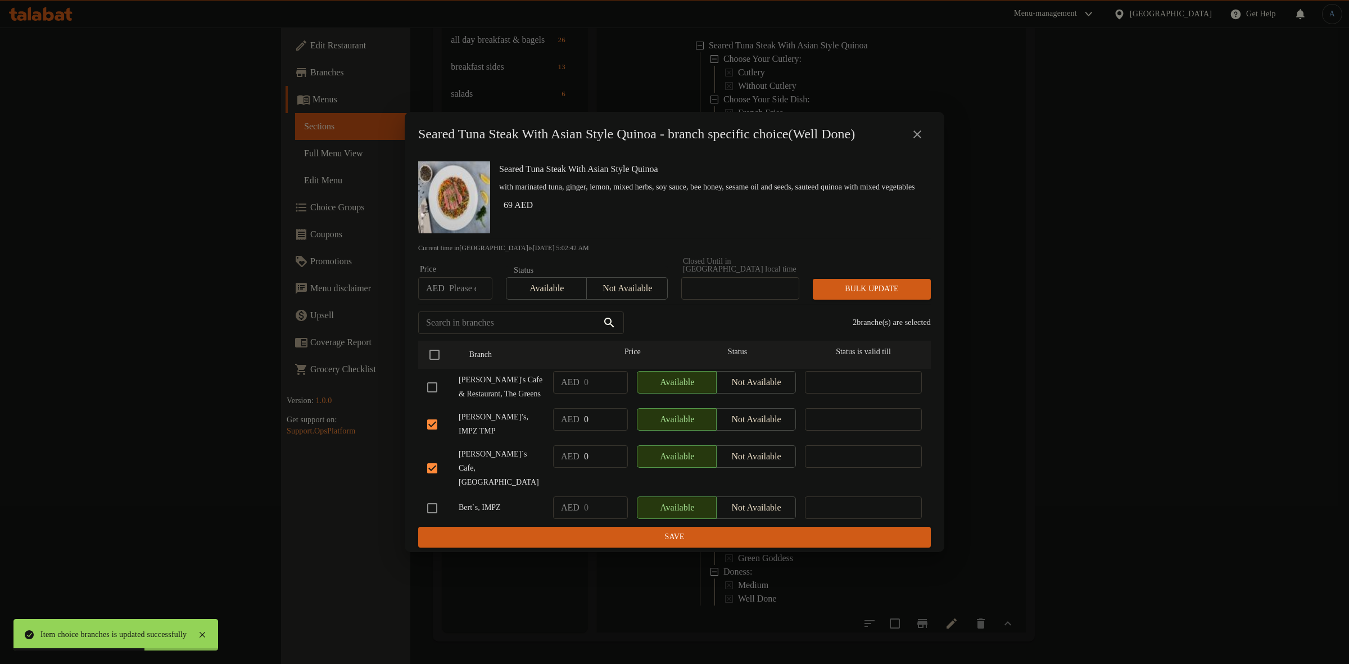
click at [898, 296] on span "Bulk update" at bounding box center [872, 289] width 100 height 14
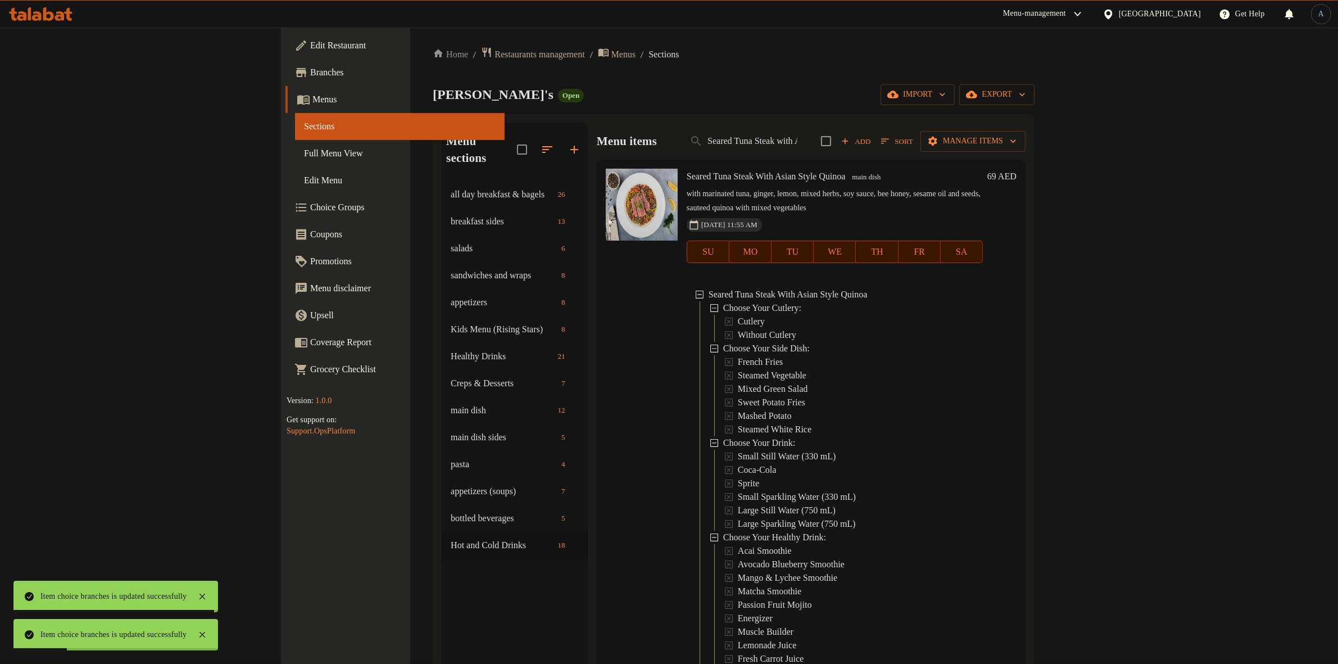
scroll to position [0, 0]
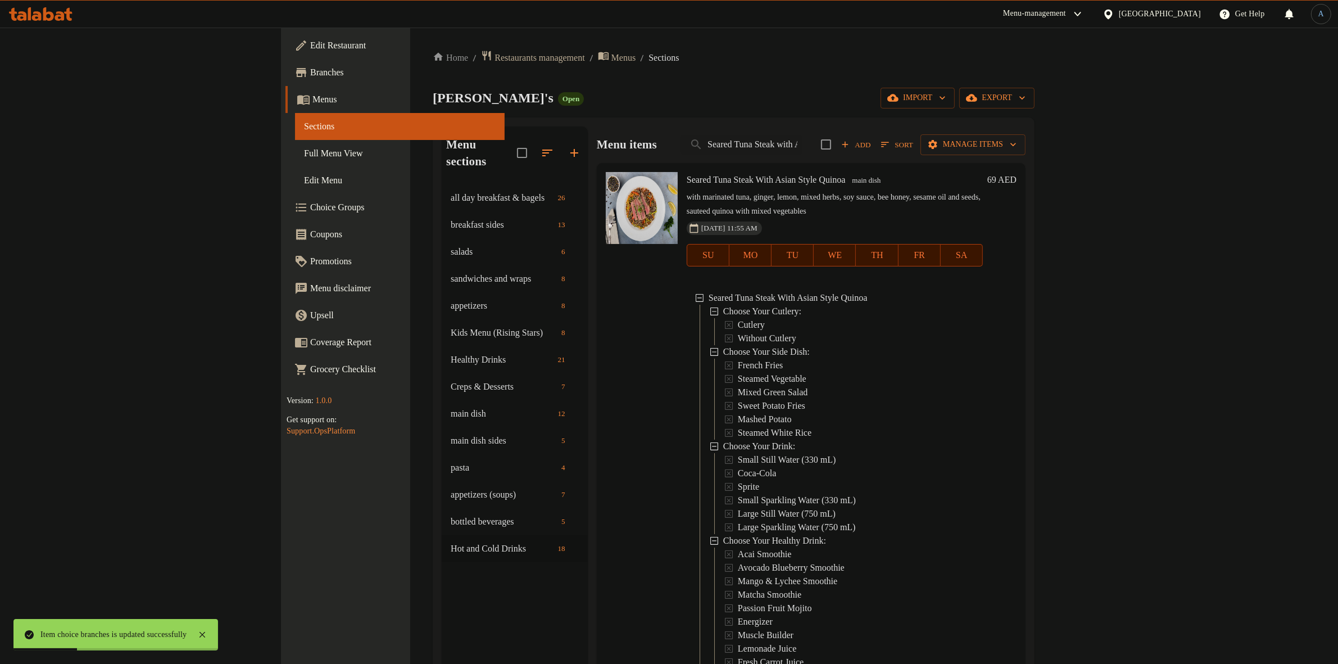
click at [914, 142] on div "Menu items Seared Tuna Steak with Asian Style Quinoa Add Sort Manage items" at bounding box center [811, 144] width 429 height 37
click at [802, 142] on input "Seared Tuna Steak with Asian Style Quinoa" at bounding box center [741, 145] width 121 height 20
paste input "hish Tawook"
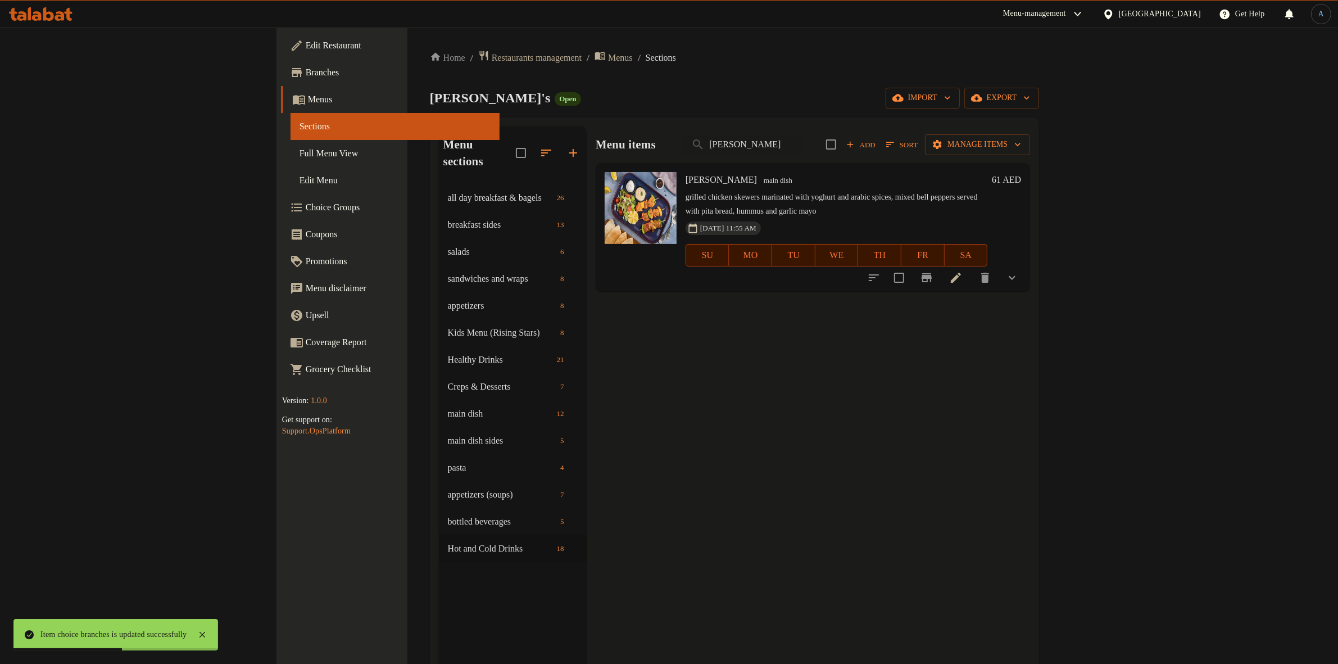
type input "[PERSON_NAME]"
click at [1019, 271] on icon "show more" at bounding box center [1012, 277] width 13 height 13
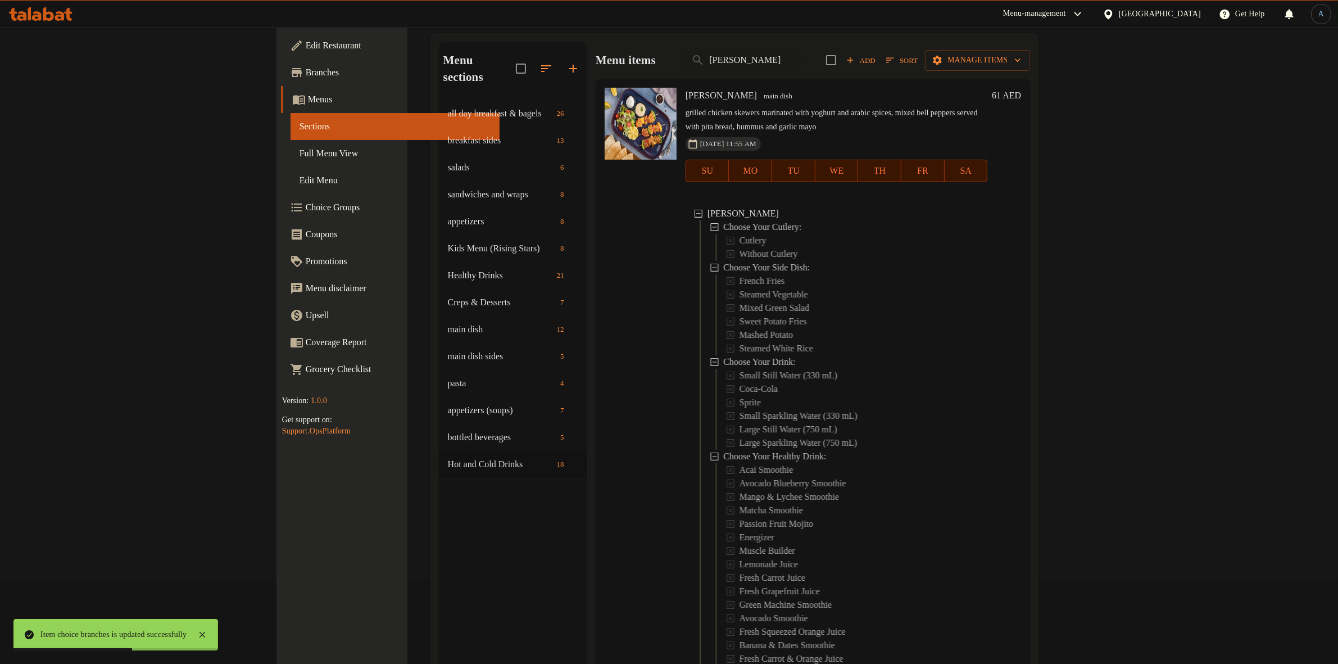
scroll to position [158, 0]
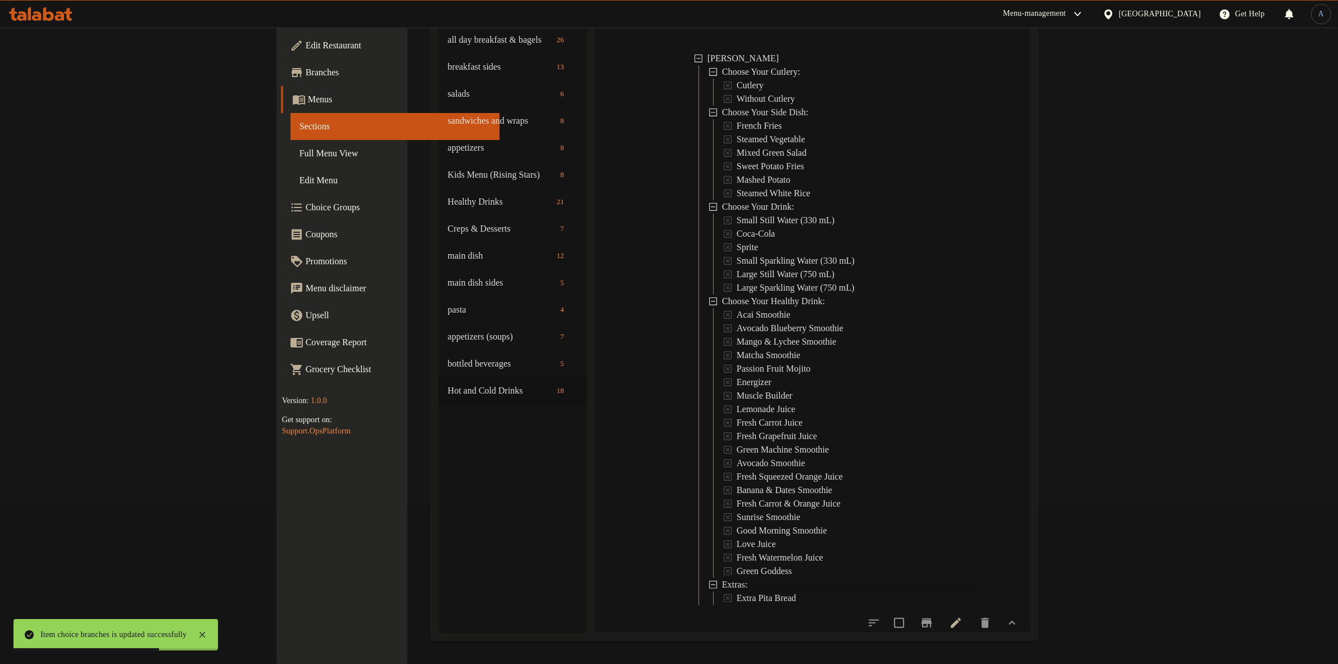
click at [722, 578] on div "Extras:" at bounding box center [850, 584] width 256 height 13
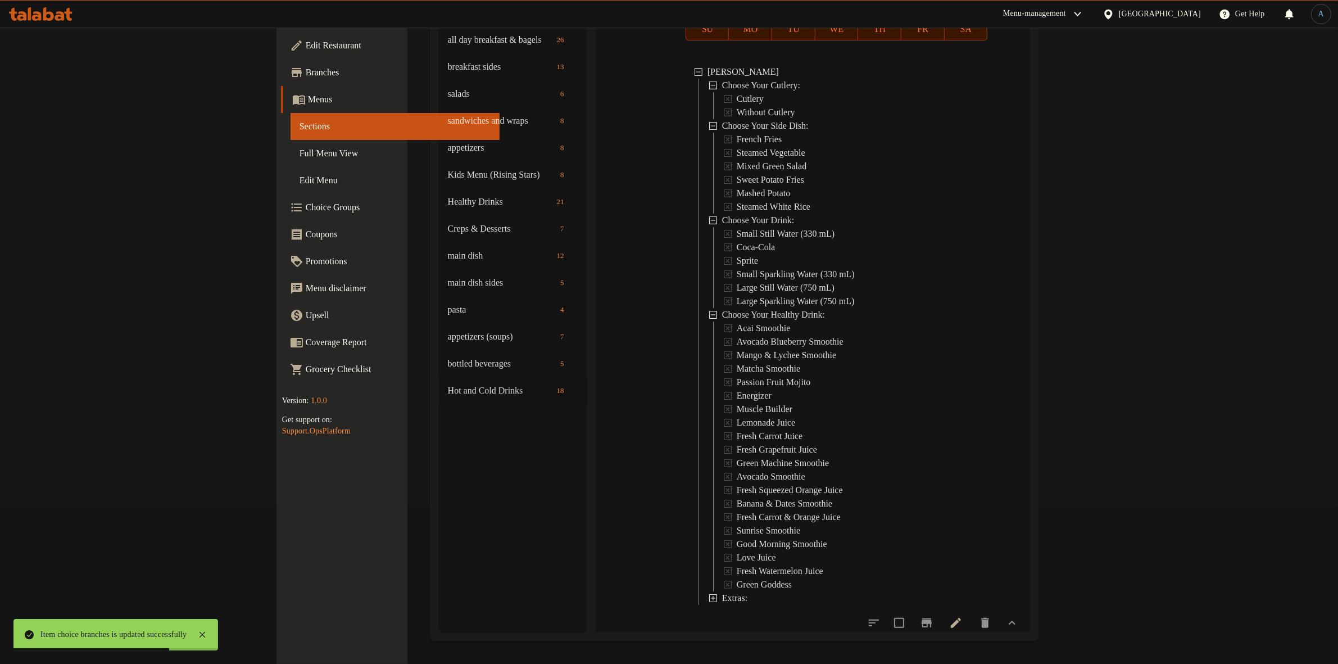
click at [722, 591] on div "Extras:" at bounding box center [850, 597] width 256 height 13
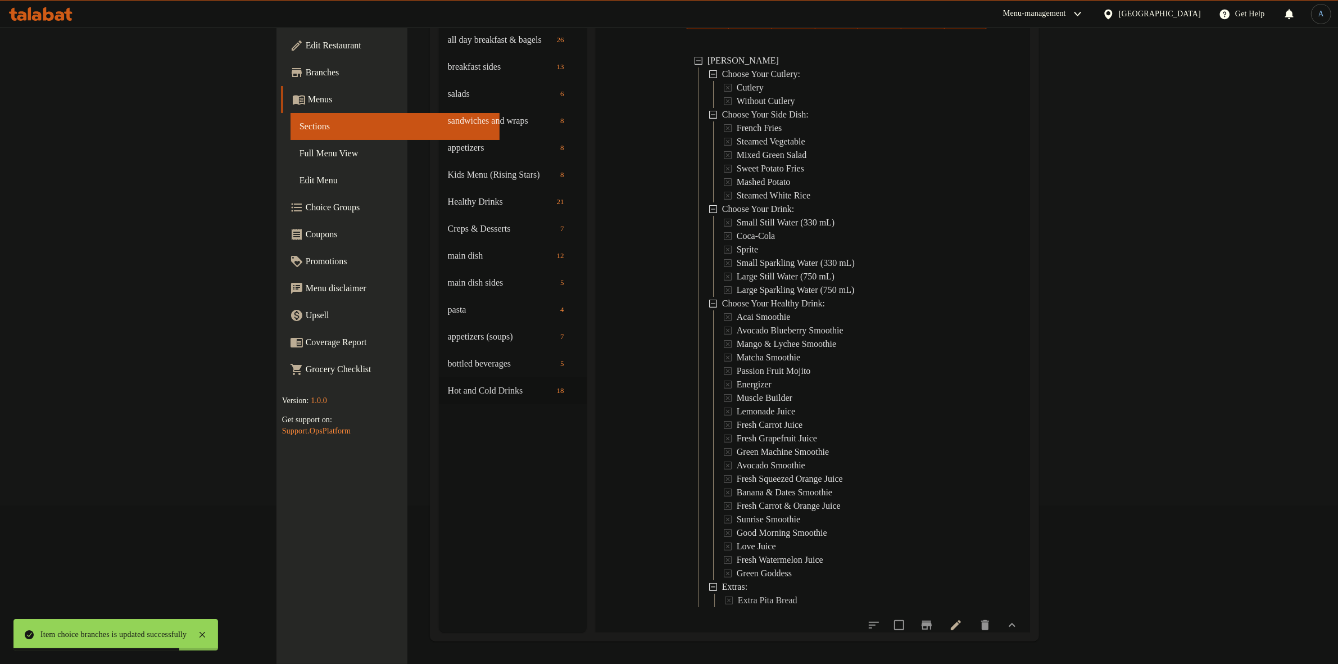
scroll to position [81, 0]
click at [738, 591] on span "Extra Pita Bread" at bounding box center [768, 597] width 60 height 13
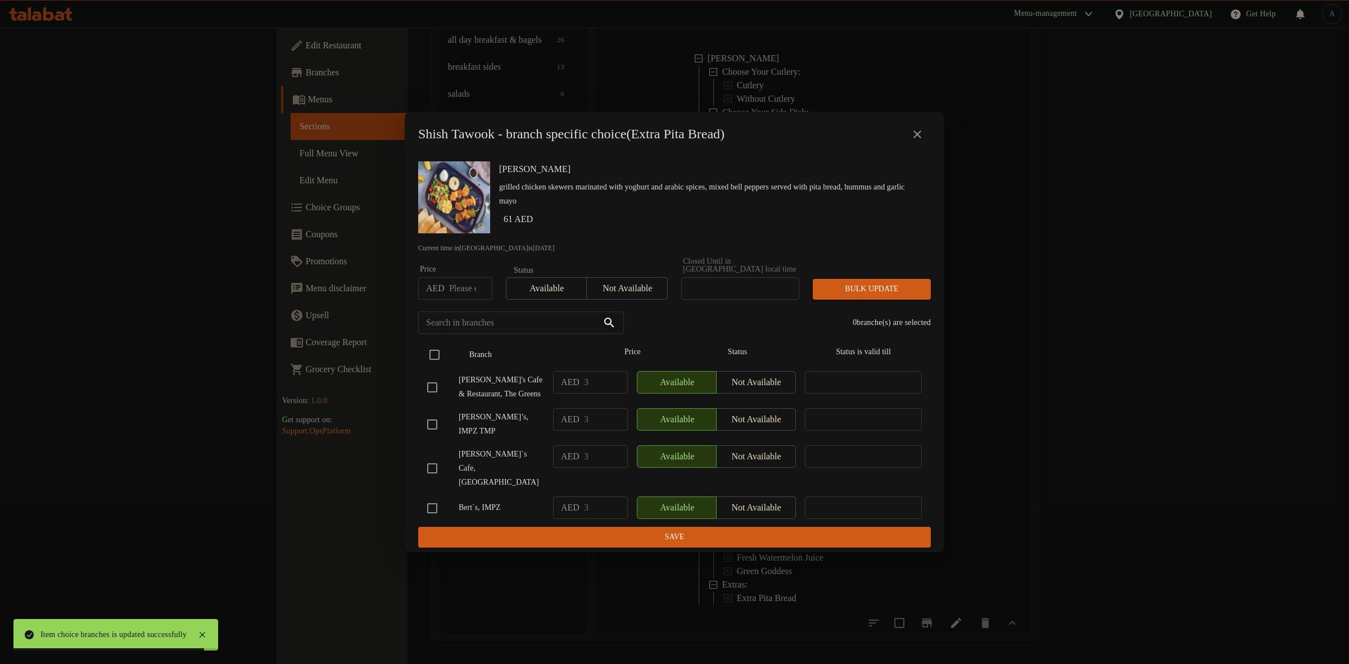
click at [434, 352] on input "checkbox" at bounding box center [435, 355] width 24 height 24
checkbox input "true"
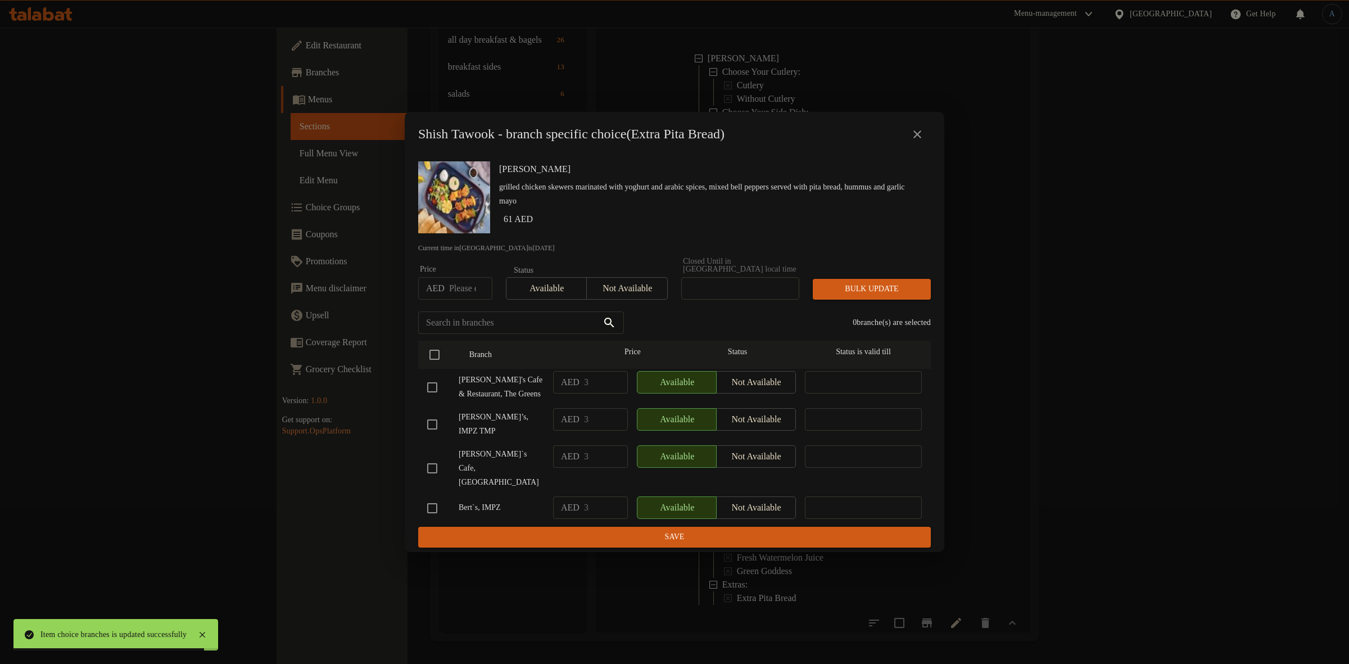
checkbox input "true"
drag, startPoint x: 440, startPoint y: 394, endPoint x: 437, endPoint y: 399, distance: 6.1
click at [437, 395] on input "checkbox" at bounding box center [432, 387] width 24 height 24
checkbox input "false"
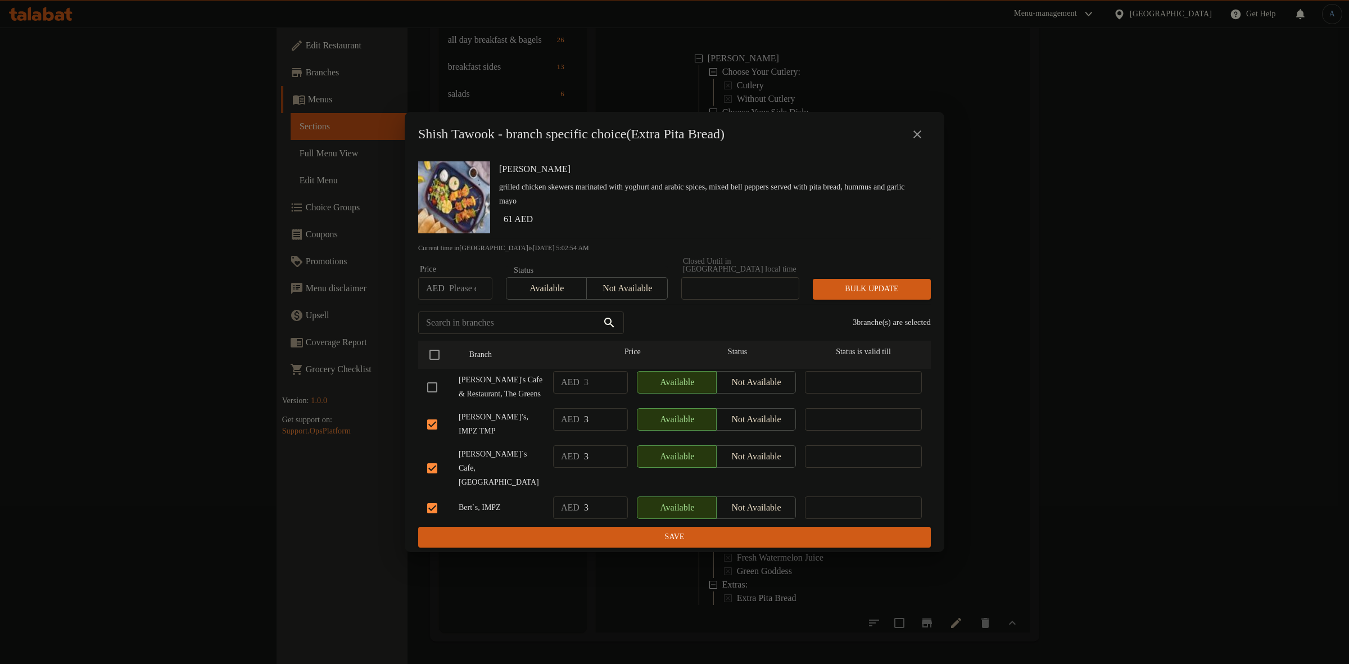
click at [432, 504] on input "checkbox" at bounding box center [432, 508] width 24 height 24
checkbox input "false"
drag, startPoint x: 644, startPoint y: 287, endPoint x: 654, endPoint y: 290, distance: 10.1
click at [645, 290] on span "Not available" at bounding box center [626, 288] width 71 height 16
click at [867, 295] on span "Bulk update" at bounding box center [872, 289] width 100 height 14
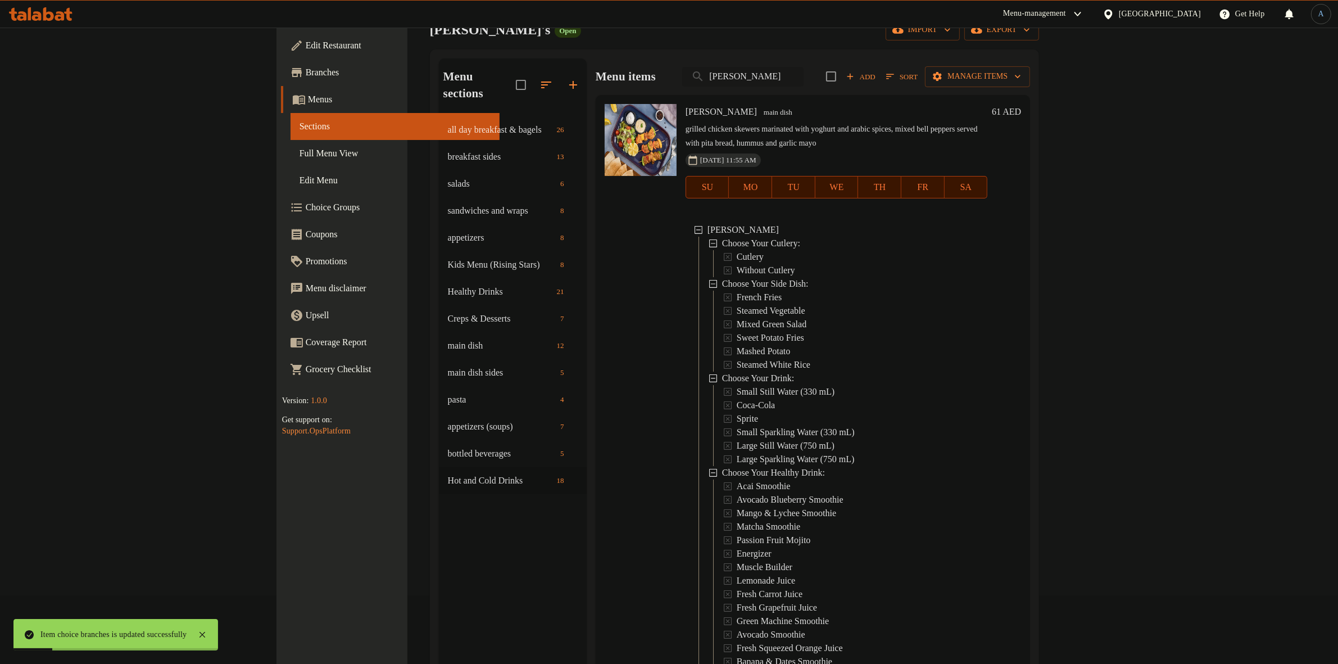
scroll to position [0, 0]
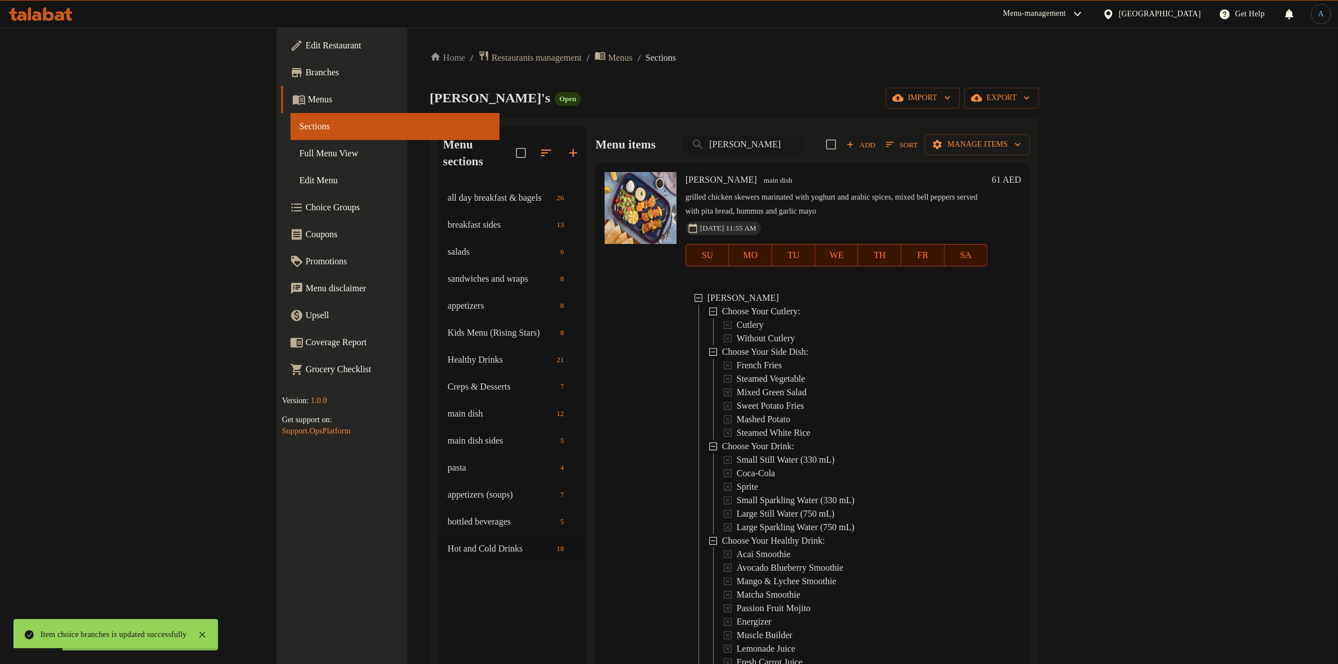
click at [804, 150] on input "[PERSON_NAME]" at bounding box center [742, 145] width 121 height 20
paste input "Hibiscus Tea"
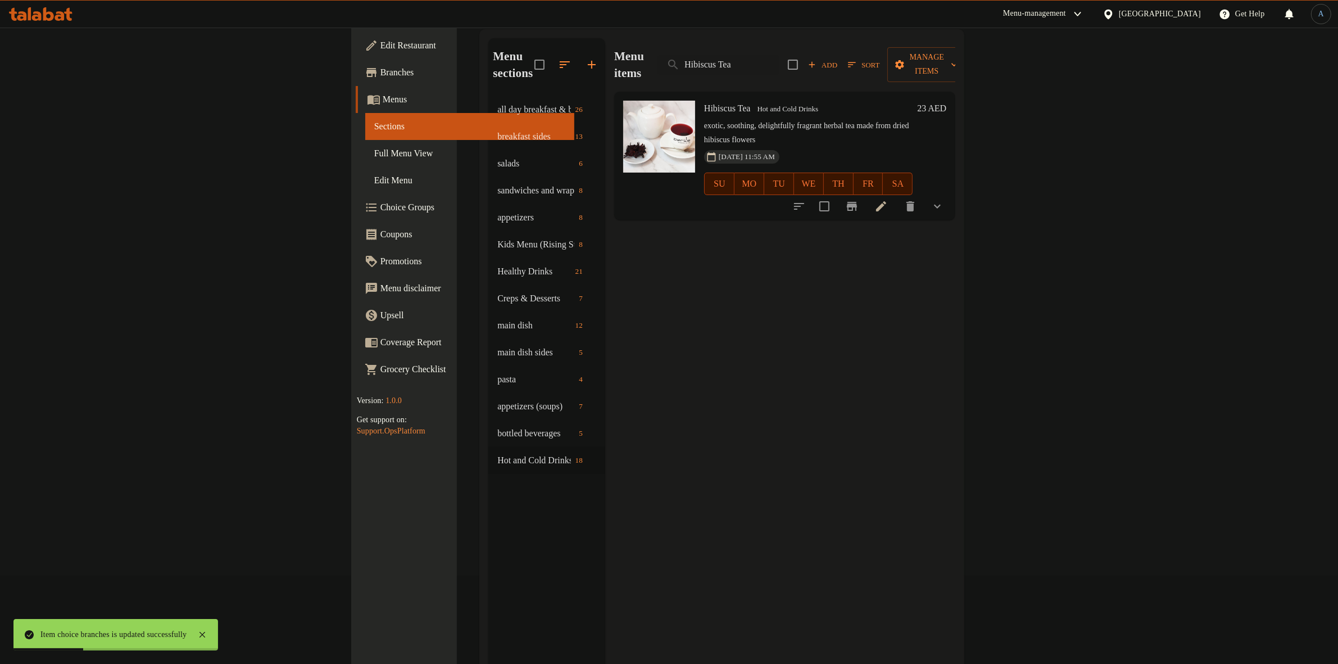
scroll to position [158, 0]
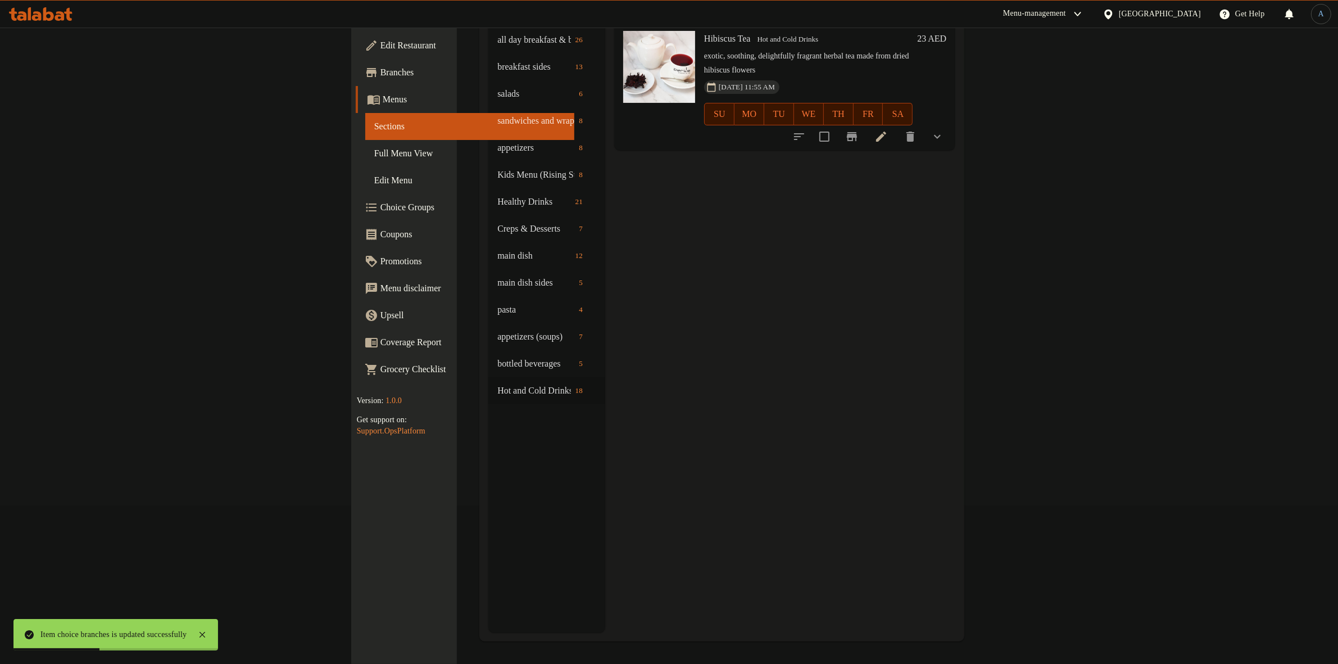
type input "Hibiscus Tea"
click at [944, 130] on icon "show more" at bounding box center [937, 136] width 13 height 13
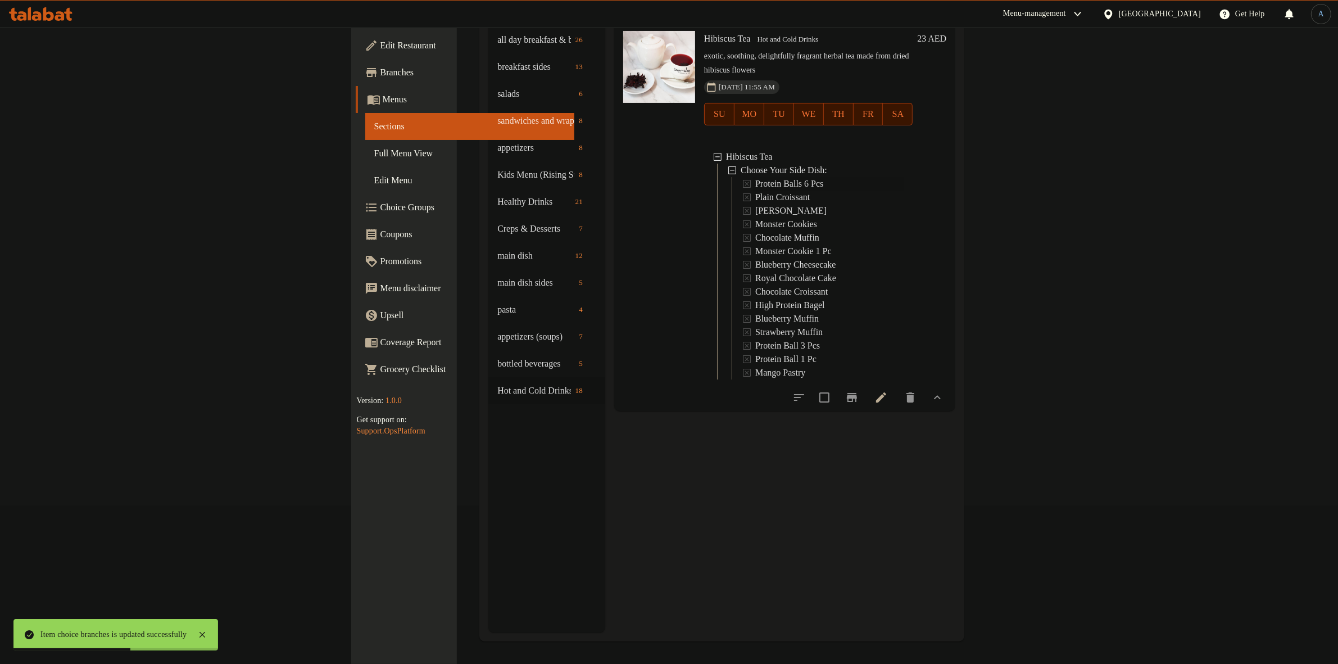
click at [755, 177] on span "Protein Balls 6 Pcs" at bounding box center [789, 183] width 68 height 13
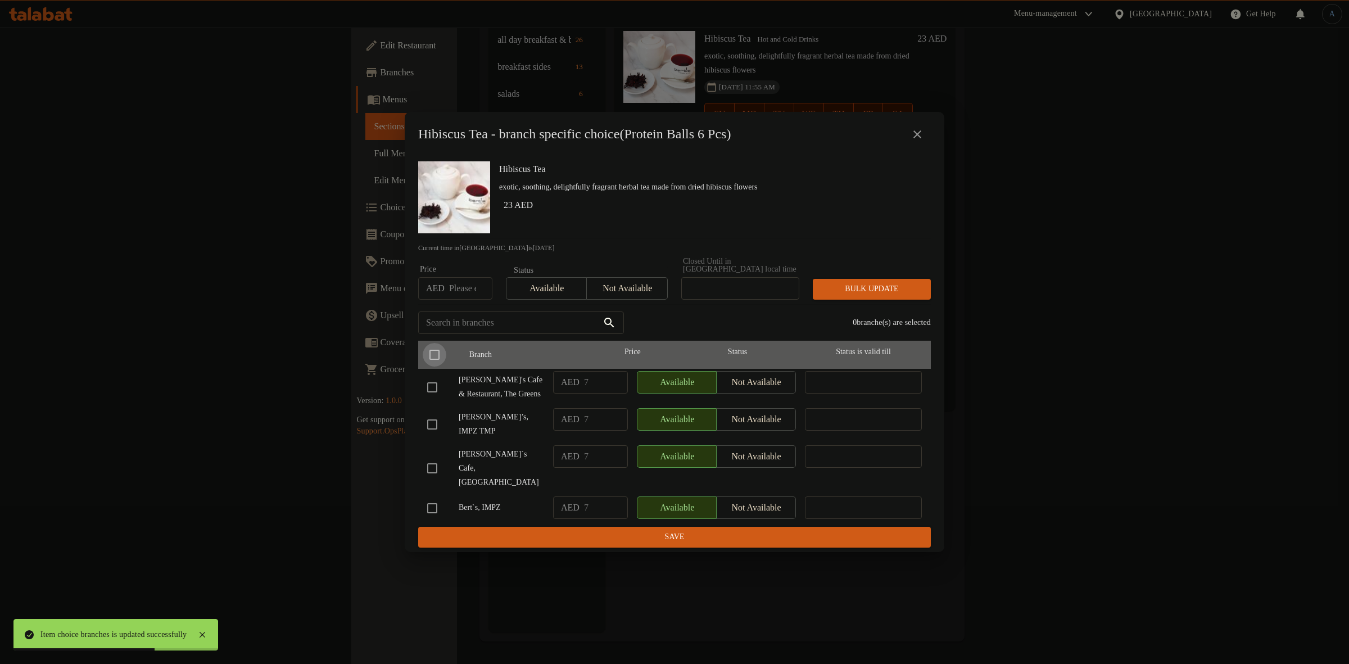
drag, startPoint x: 442, startPoint y: 358, endPoint x: 446, endPoint y: 411, distance: 53.5
click at [440, 360] on input "checkbox" at bounding box center [435, 355] width 24 height 24
checkbox input "true"
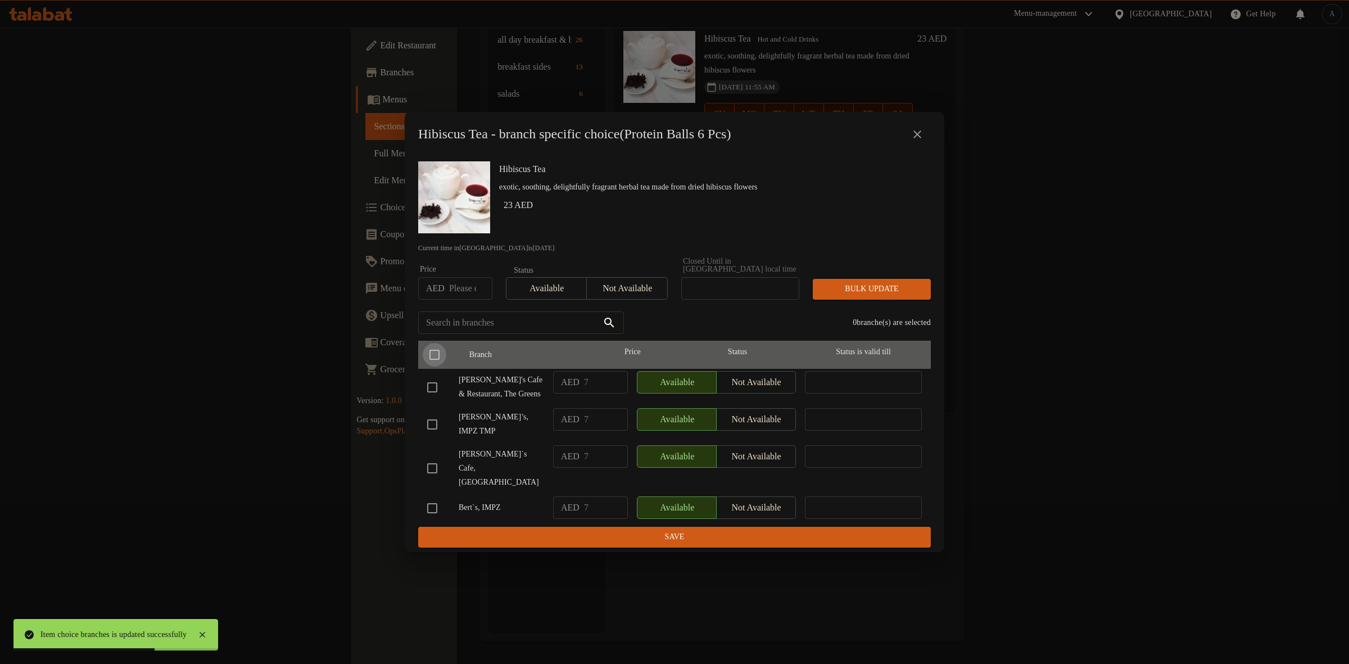
checkbox input "true"
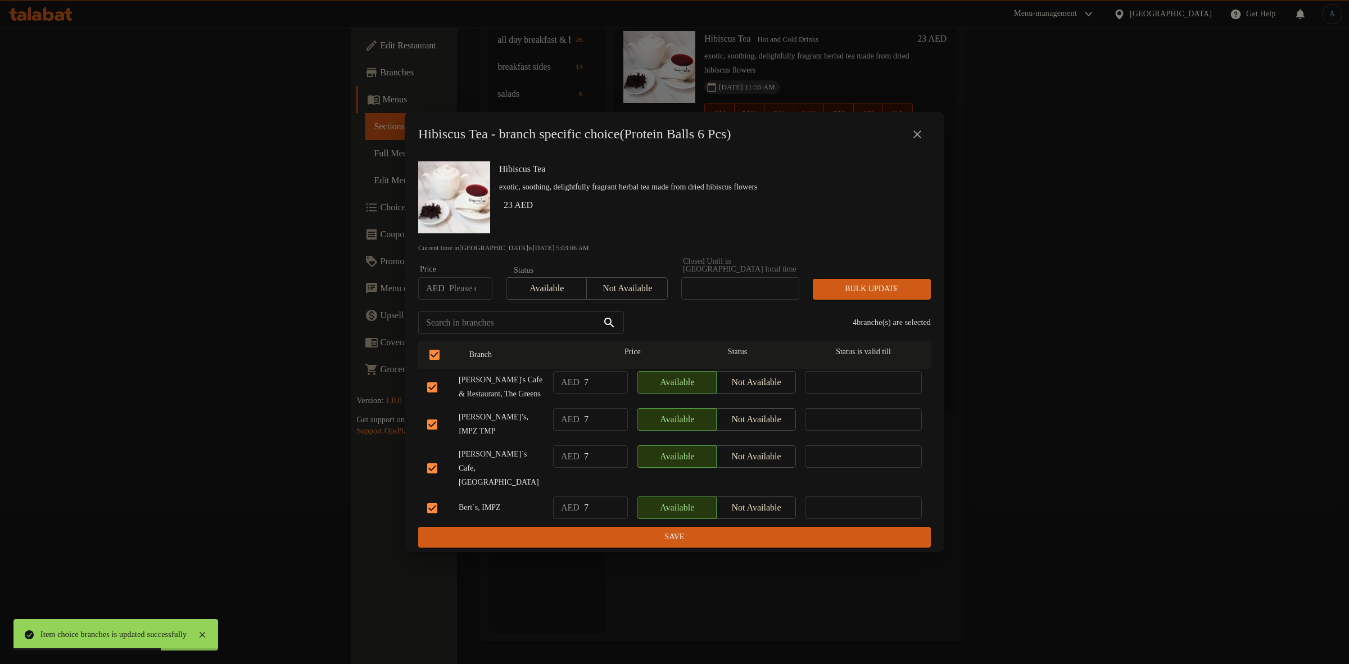
click at [441, 399] on input "checkbox" at bounding box center [432, 387] width 24 height 24
checkbox input "false"
click at [436, 496] on input "checkbox" at bounding box center [432, 508] width 24 height 24
checkbox input "false"
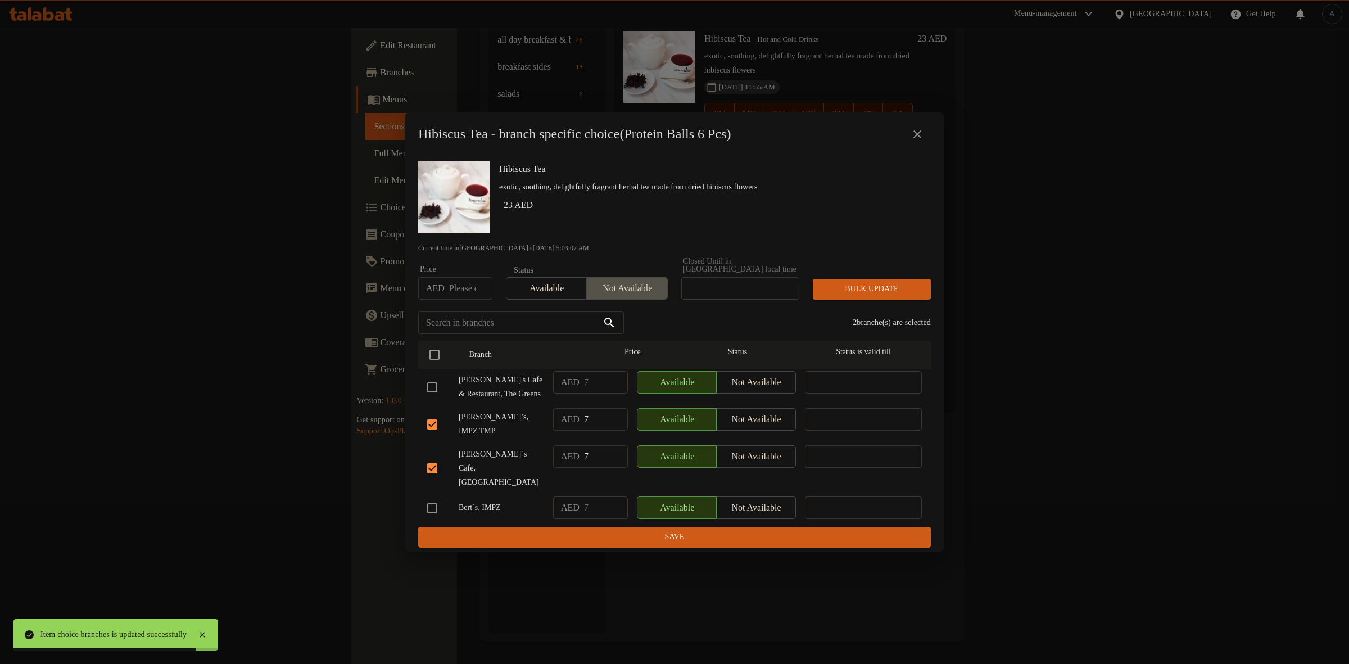
click at [634, 300] on button "Not available" at bounding box center [626, 288] width 81 height 22
click at [887, 291] on span "Bulk update" at bounding box center [872, 289] width 100 height 14
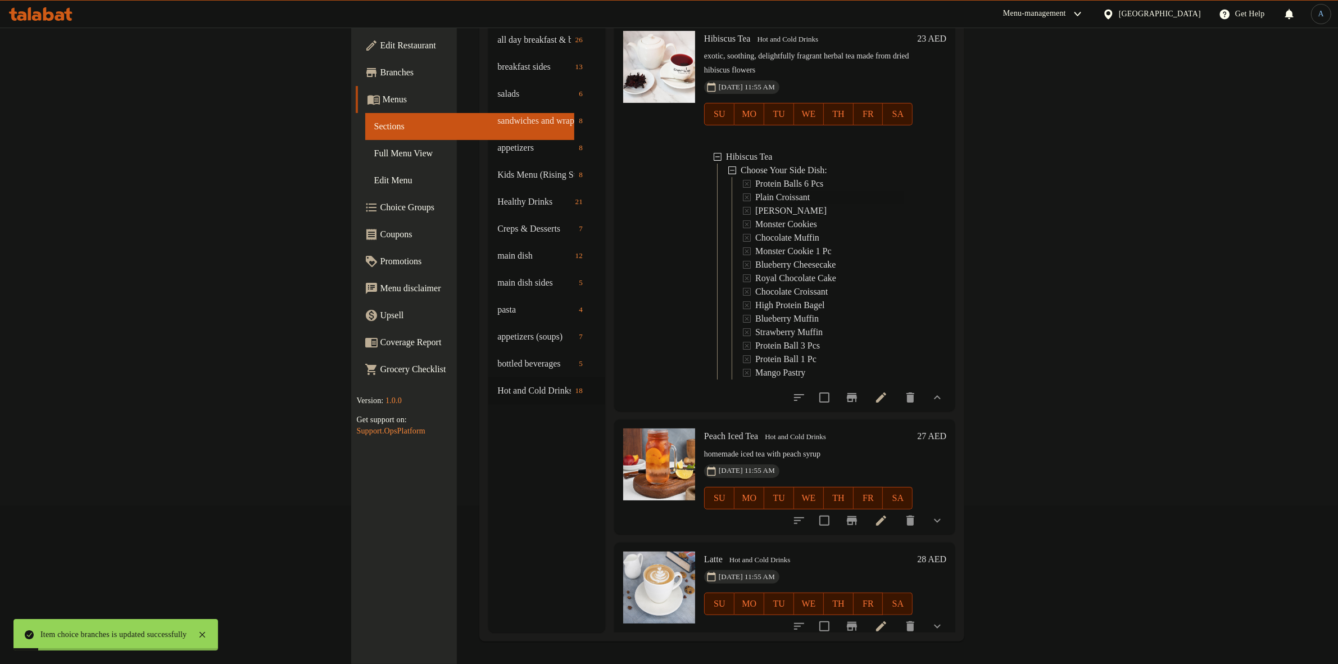
click at [755, 191] on span "Plain Croissant" at bounding box center [782, 197] width 55 height 13
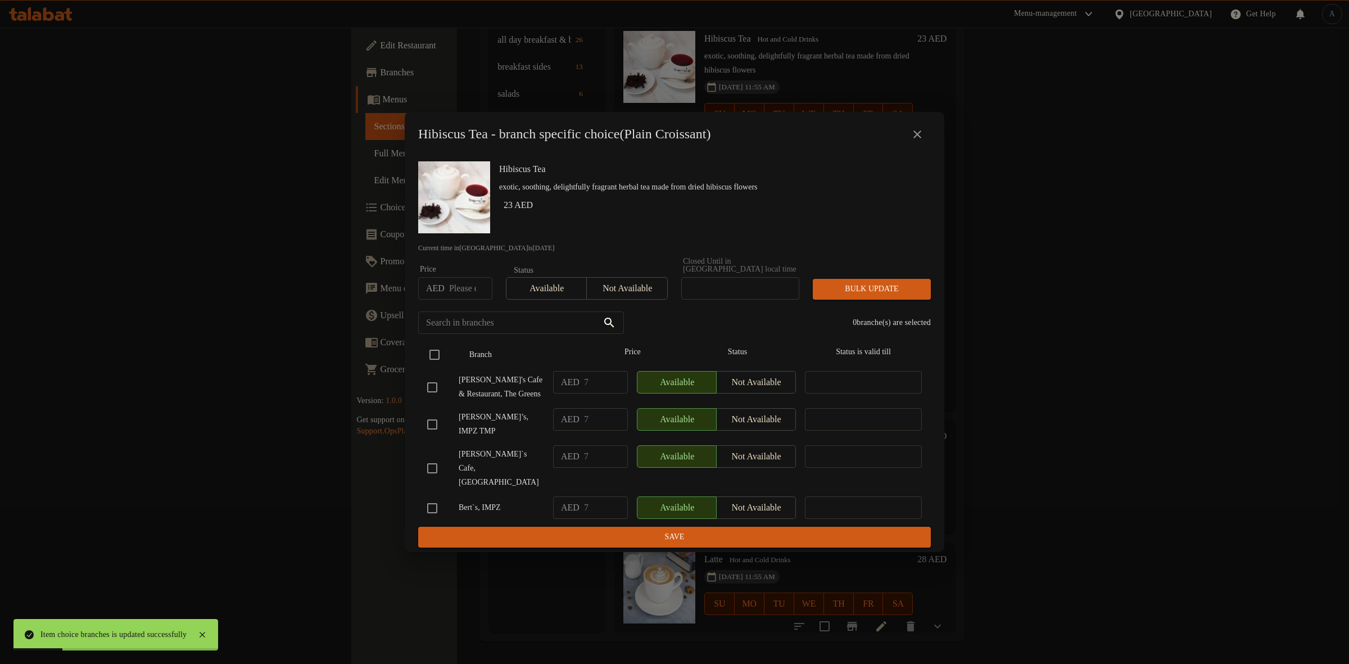
click at [434, 364] on input "checkbox" at bounding box center [435, 355] width 24 height 24
checkbox input "true"
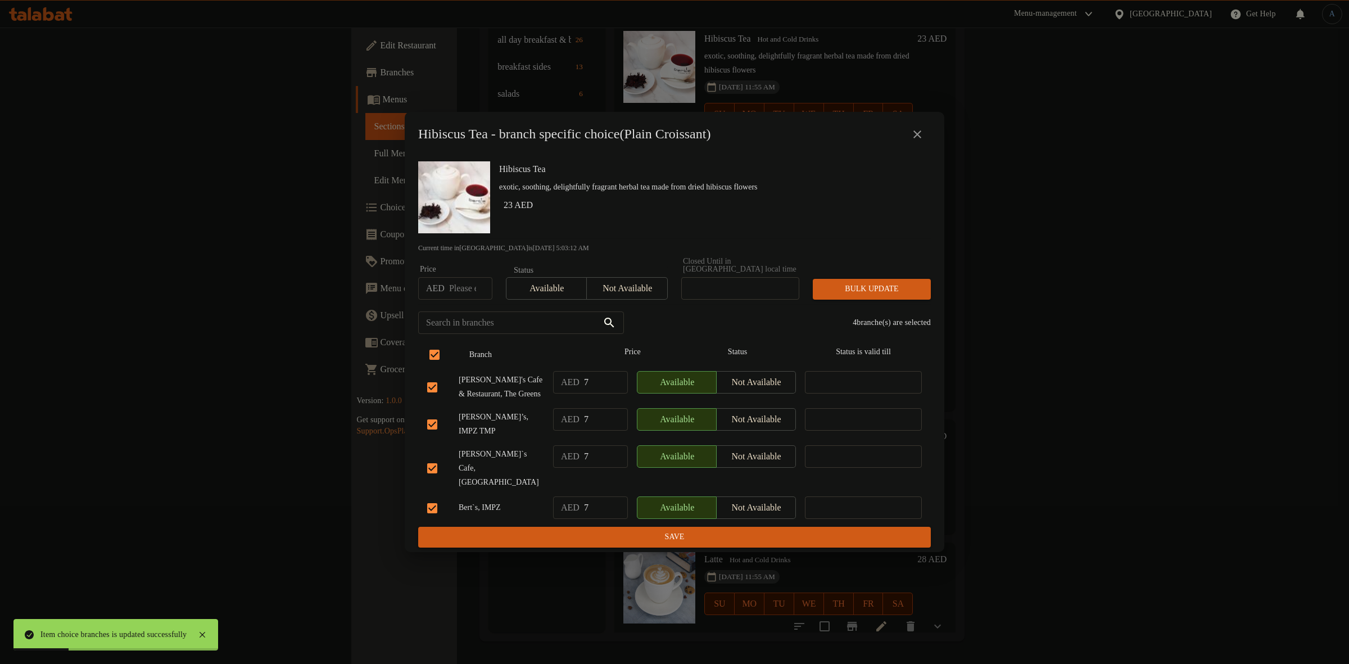
checkbox input "true"
click at [641, 289] on span "Not available" at bounding box center [626, 288] width 71 height 16
click at [441, 399] on input "checkbox" at bounding box center [432, 387] width 24 height 24
checkbox input "false"
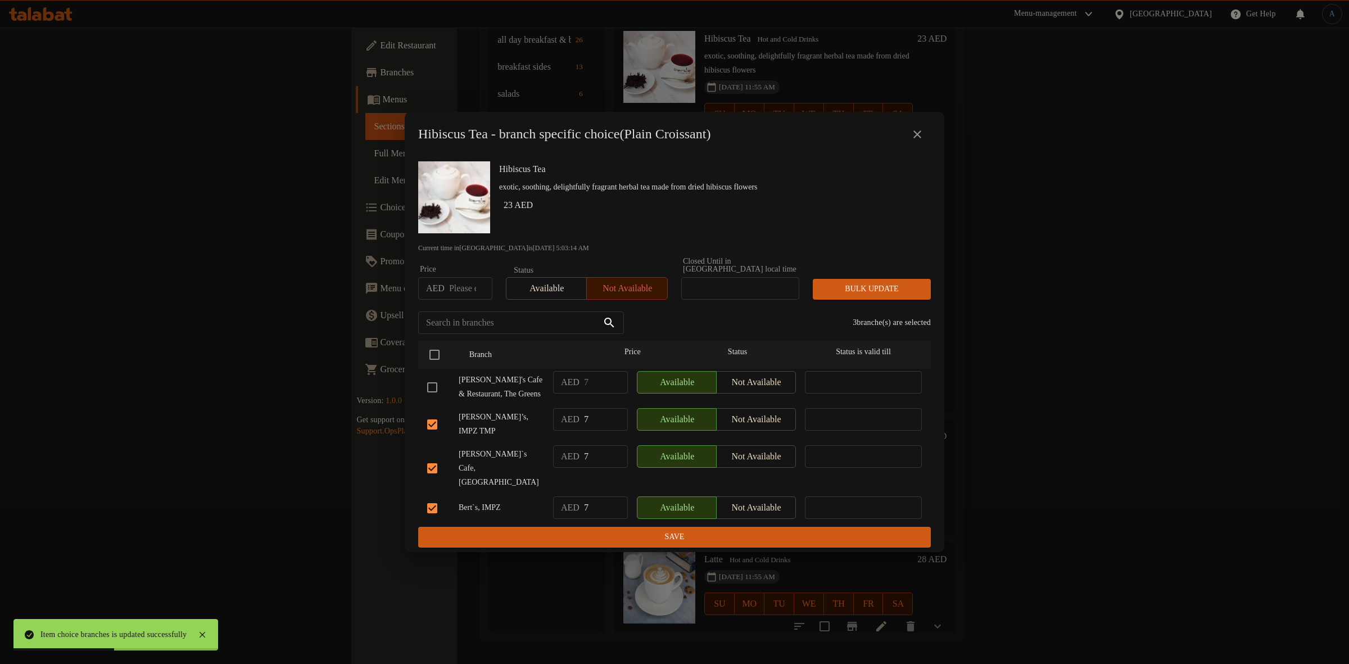
click at [424, 499] on input "checkbox" at bounding box center [432, 508] width 24 height 24
checkbox input "false"
click at [863, 296] on span "Bulk update" at bounding box center [872, 289] width 100 height 14
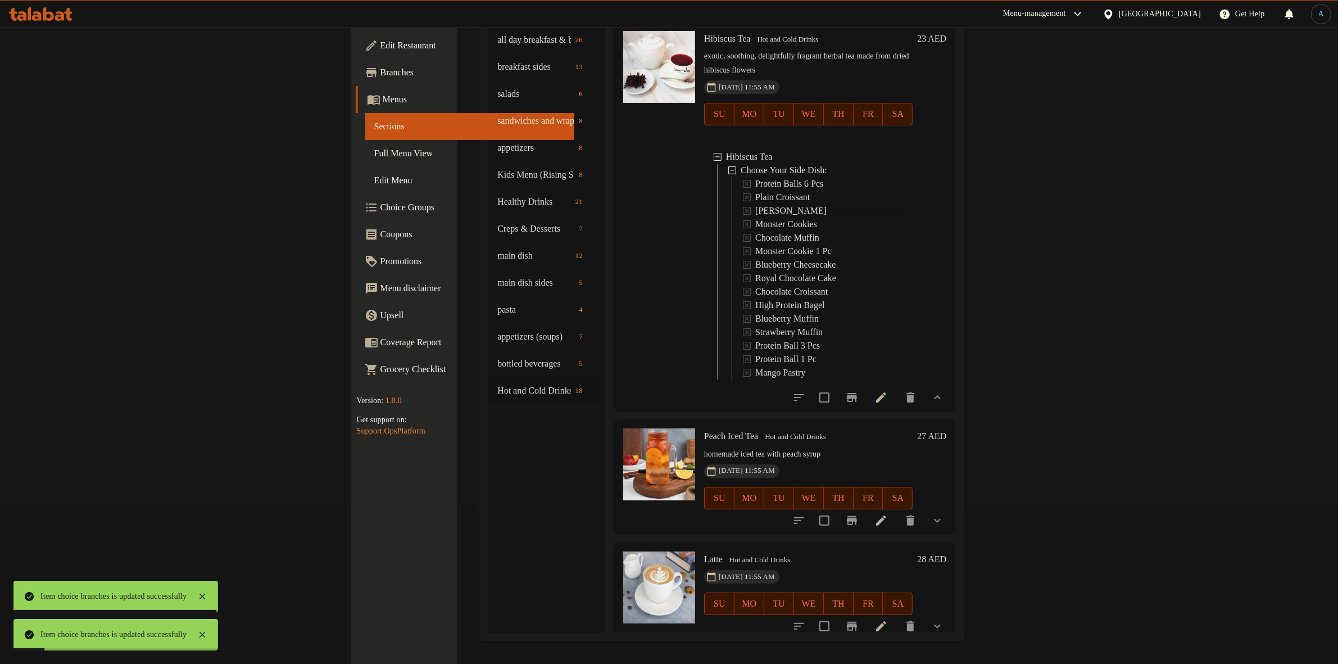
click at [755, 204] on span "[PERSON_NAME]" at bounding box center [790, 210] width 71 height 13
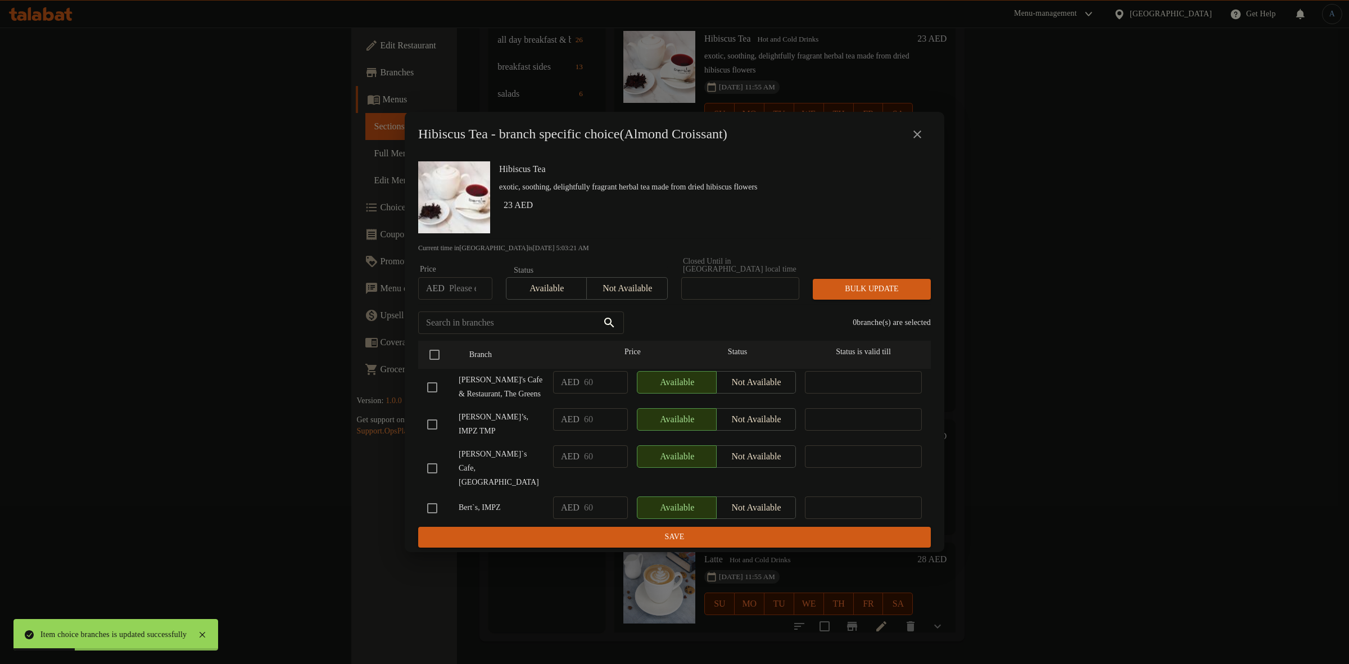
drag, startPoint x: 440, startPoint y: 361, endPoint x: 440, endPoint y: 375, distance: 14.1
click at [440, 363] on input "checkbox" at bounding box center [435, 355] width 24 height 24
checkbox input "true"
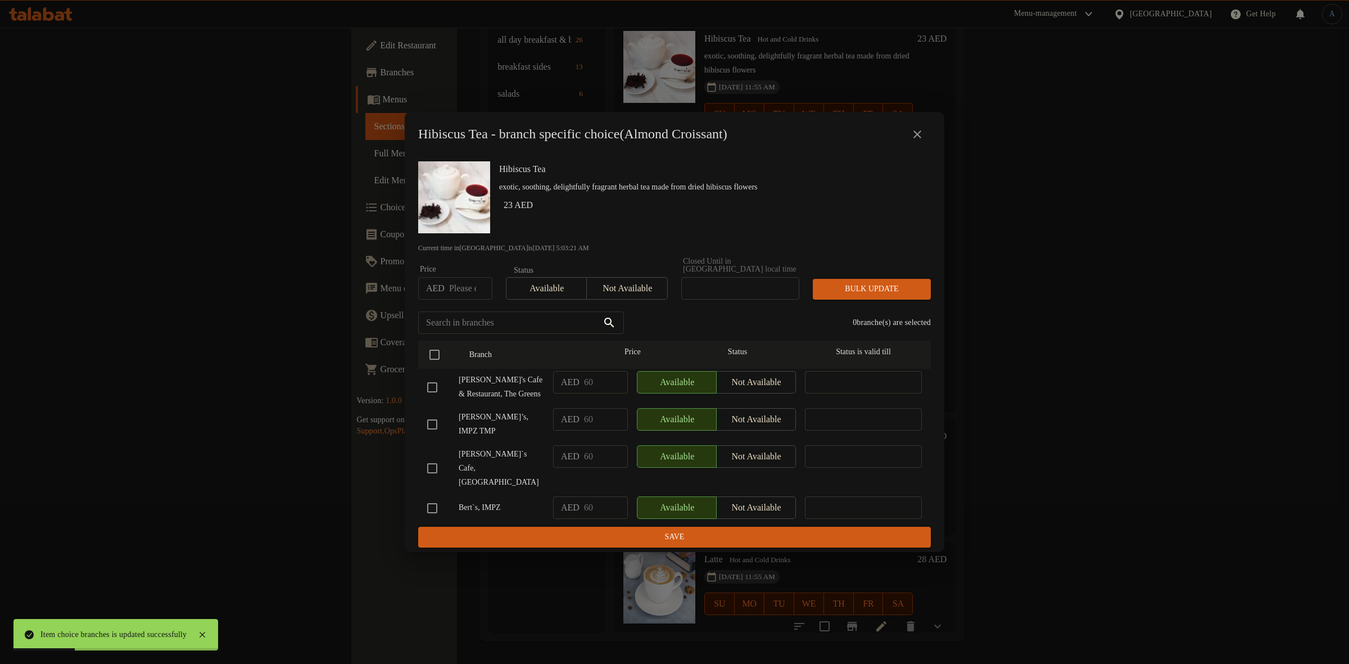
checkbox input "true"
click at [428, 399] on input "checkbox" at bounding box center [432, 387] width 24 height 24
checkbox input "false"
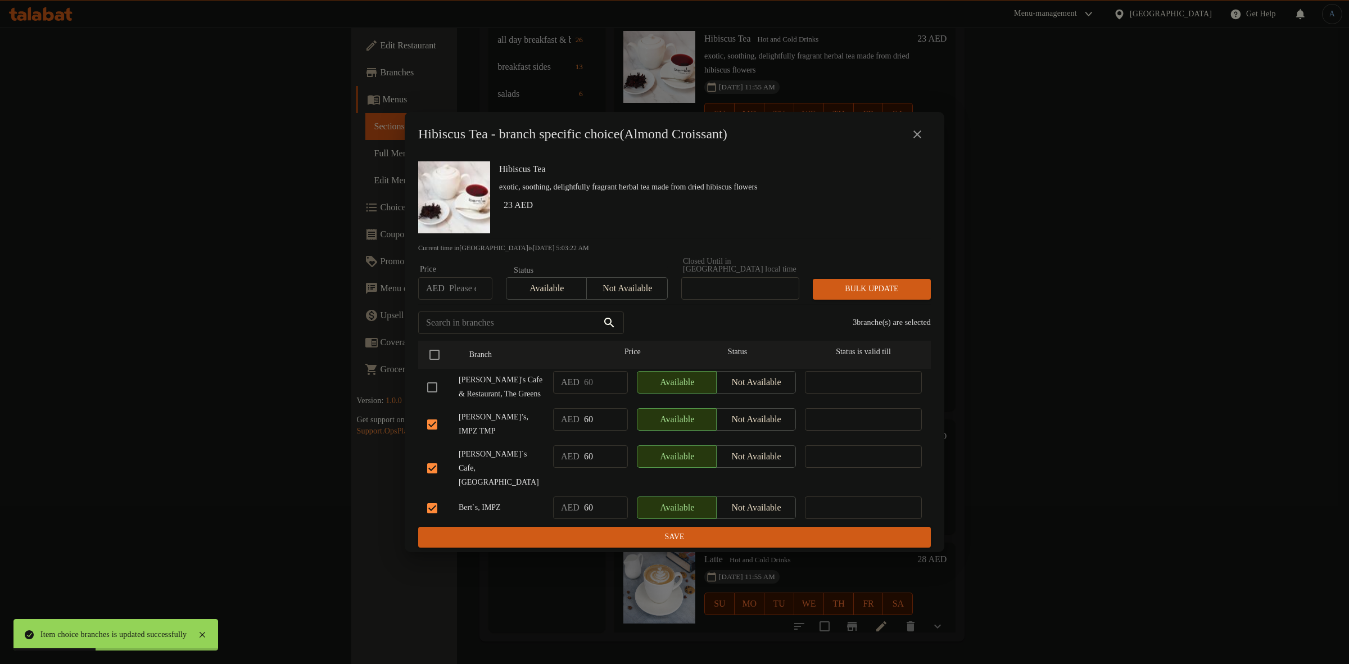
click at [425, 510] on input "checkbox" at bounding box center [432, 508] width 24 height 24
checkbox input "false"
click at [653, 287] on span "Not available" at bounding box center [626, 288] width 71 height 16
click at [859, 293] on span "Bulk update" at bounding box center [872, 289] width 100 height 14
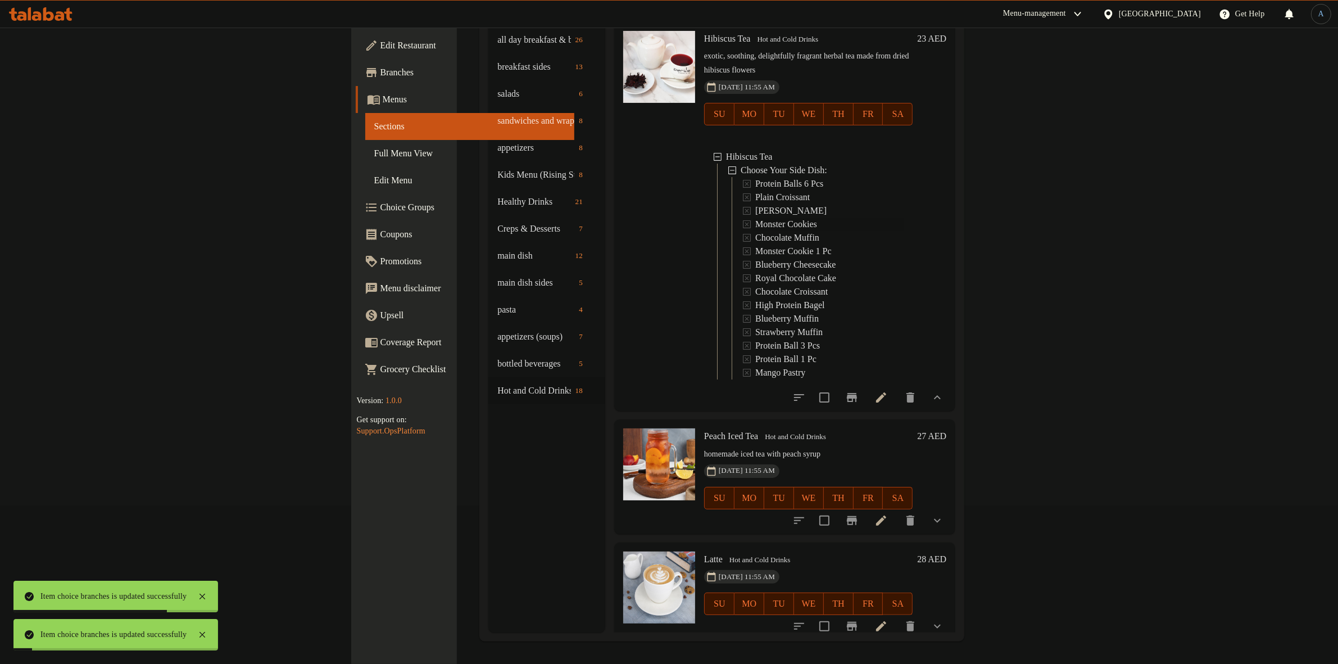
click at [755, 218] on span "Monster Cookies" at bounding box center [786, 224] width 62 height 13
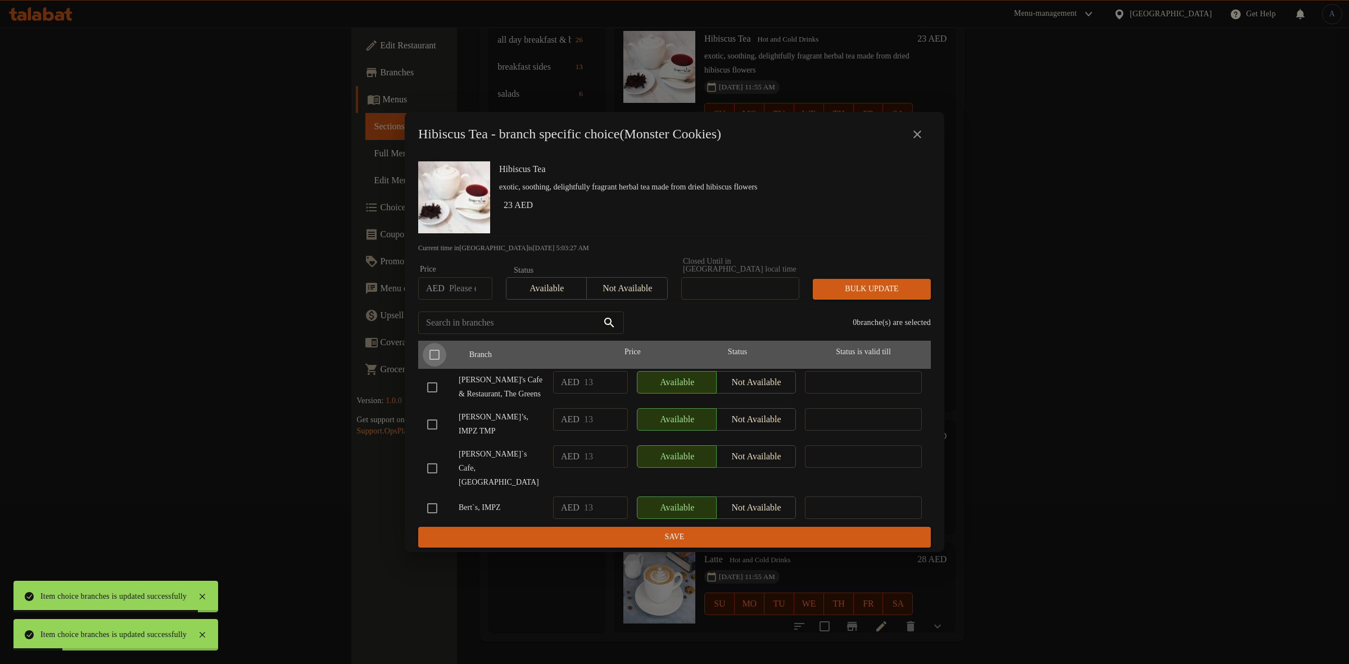
click at [439, 358] on input "checkbox" at bounding box center [435, 355] width 24 height 24
checkbox input "true"
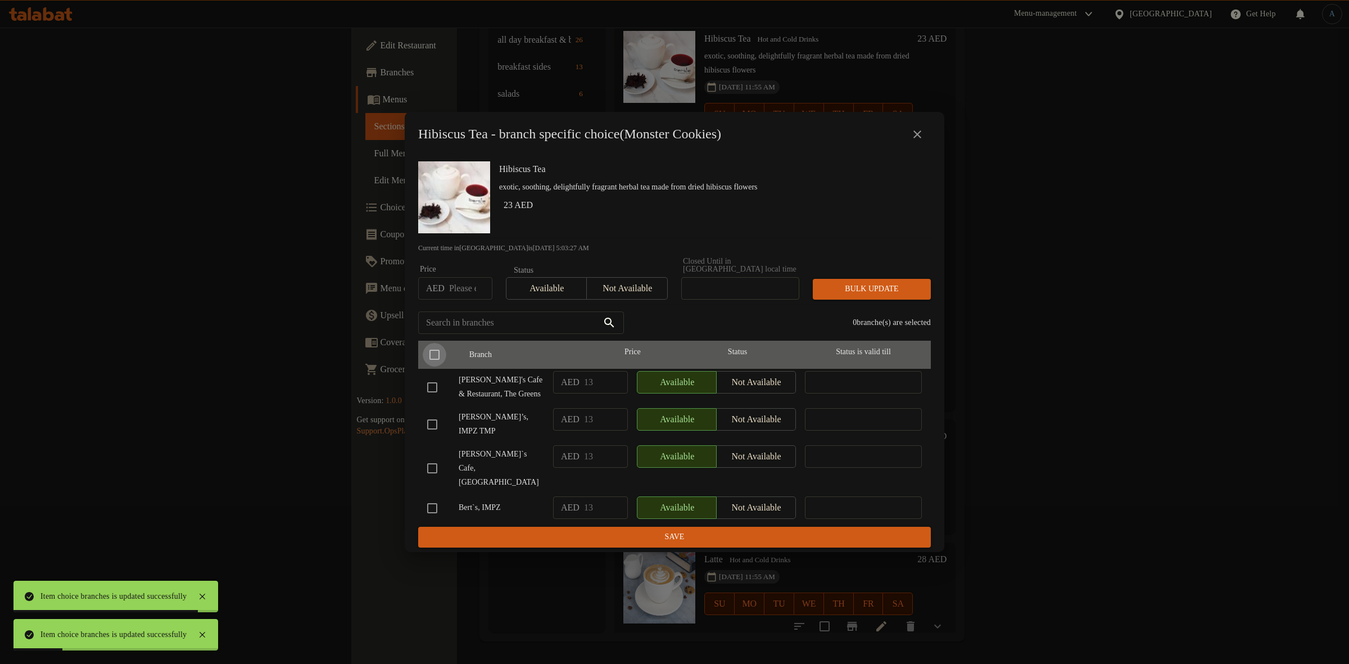
checkbox input "true"
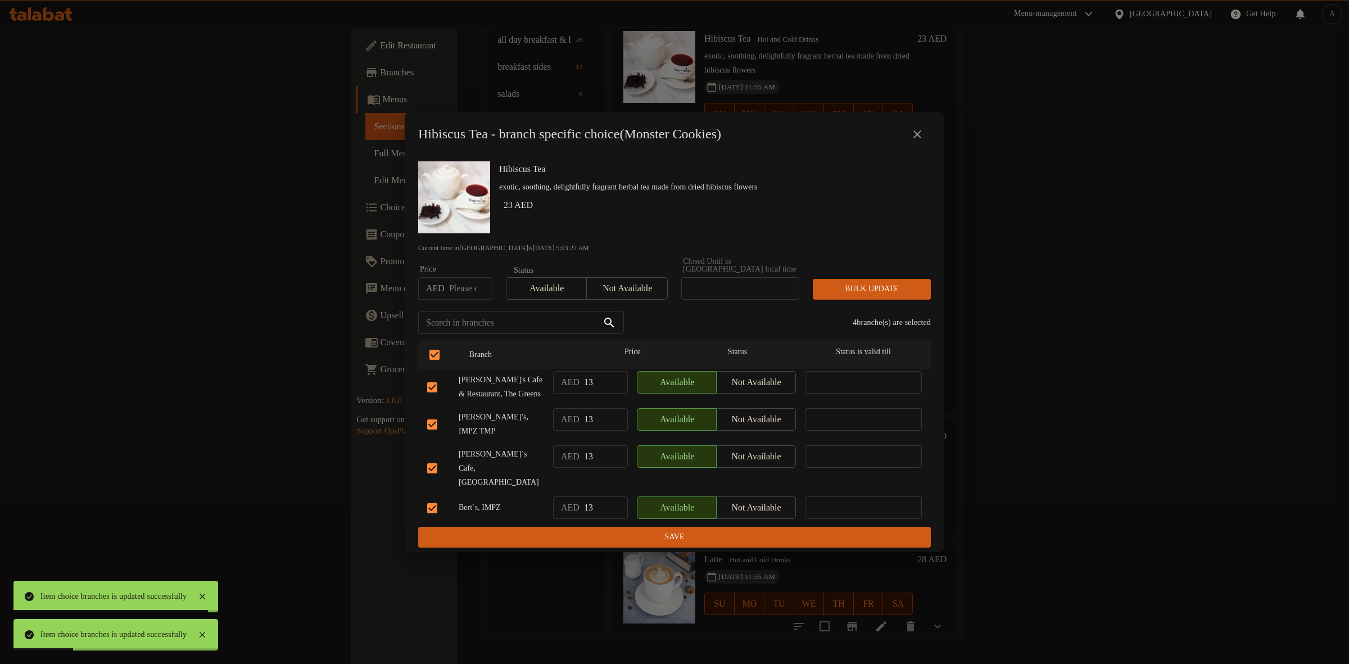
click at [431, 396] on input "checkbox" at bounding box center [432, 387] width 24 height 24
checkbox input "false"
click at [428, 501] on input "checkbox" at bounding box center [432, 508] width 24 height 24
checkbox input "false"
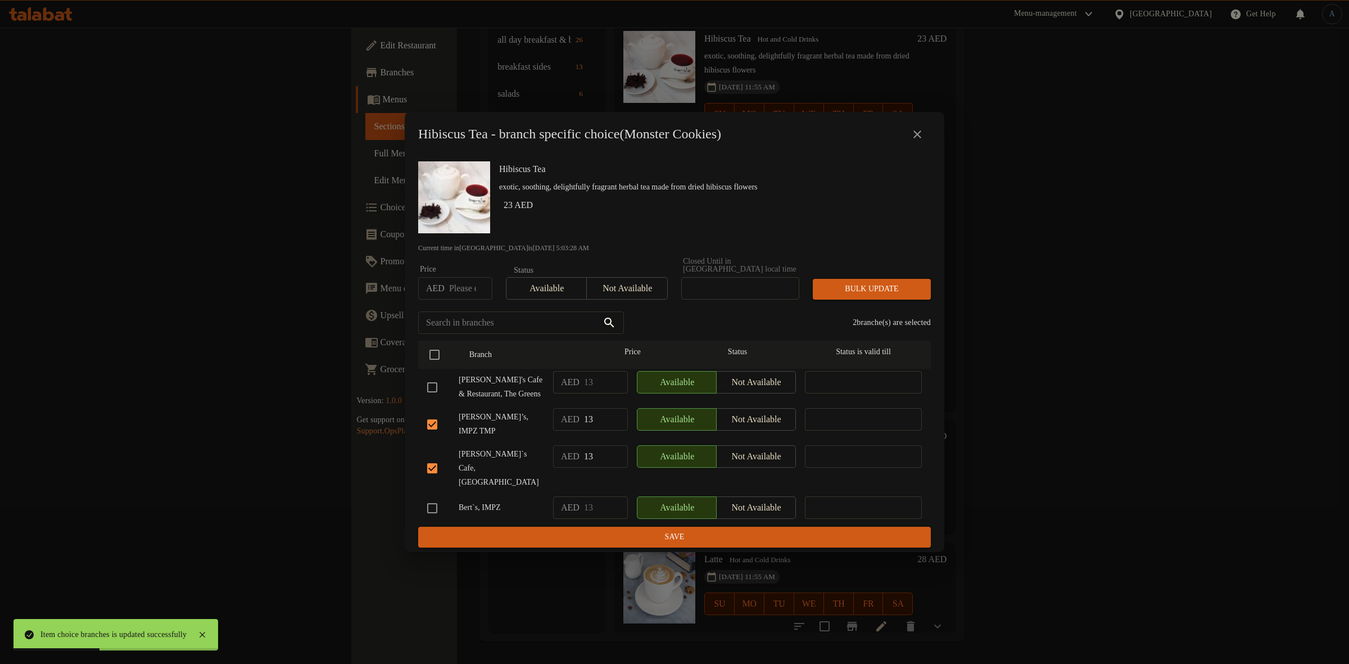
click at [620, 293] on span "Not available" at bounding box center [626, 288] width 71 height 16
click at [838, 294] on span "Bulk update" at bounding box center [872, 289] width 100 height 14
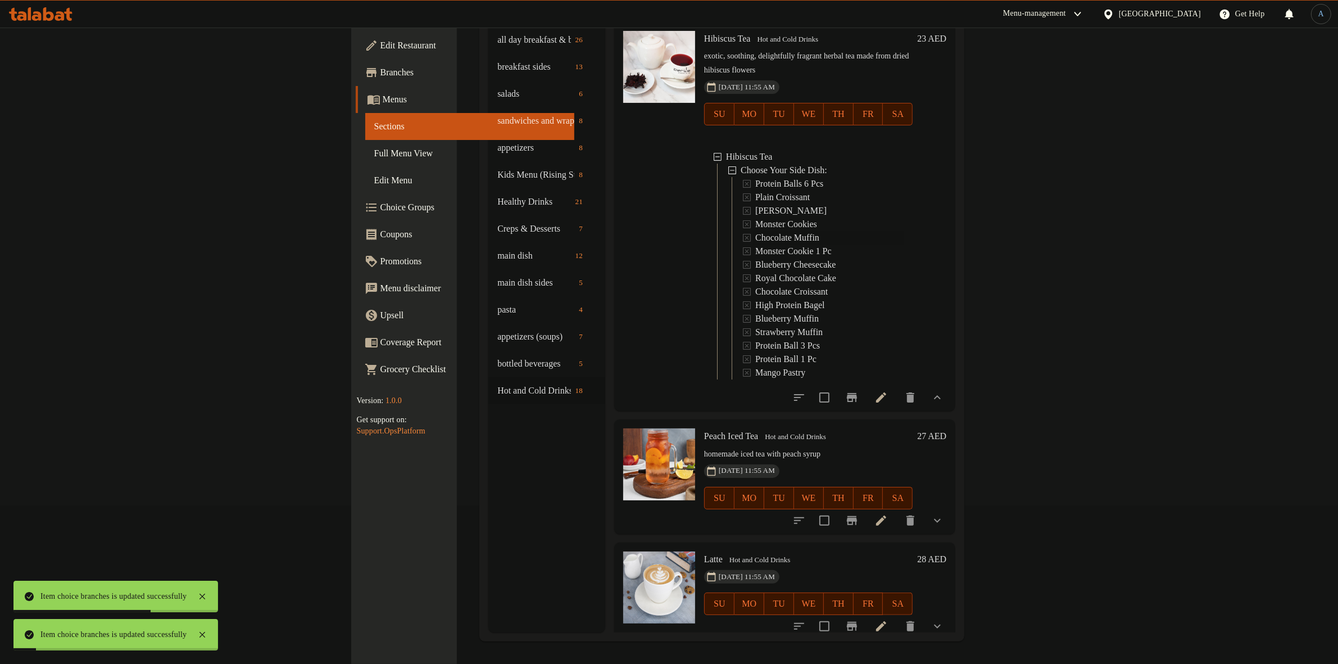
click at [755, 231] on span "Chocolate Muffin" at bounding box center [787, 237] width 64 height 13
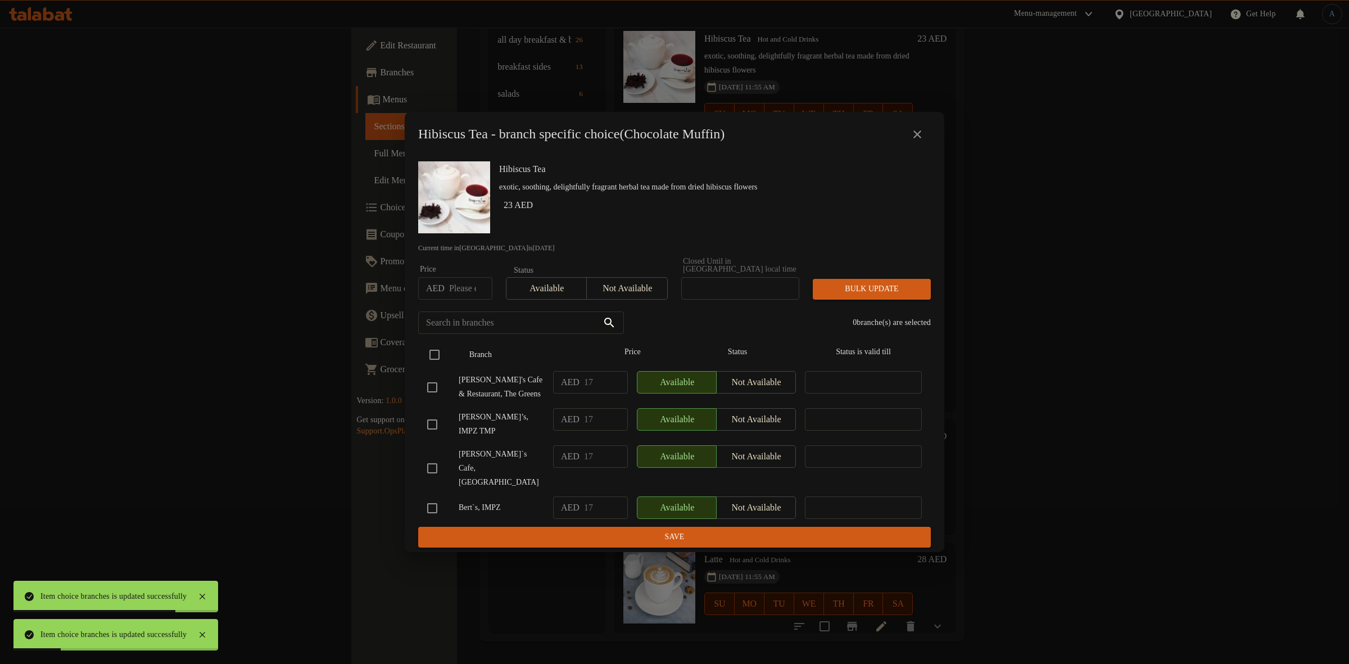
click at [442, 353] on input "checkbox" at bounding box center [435, 355] width 24 height 24
checkbox input "true"
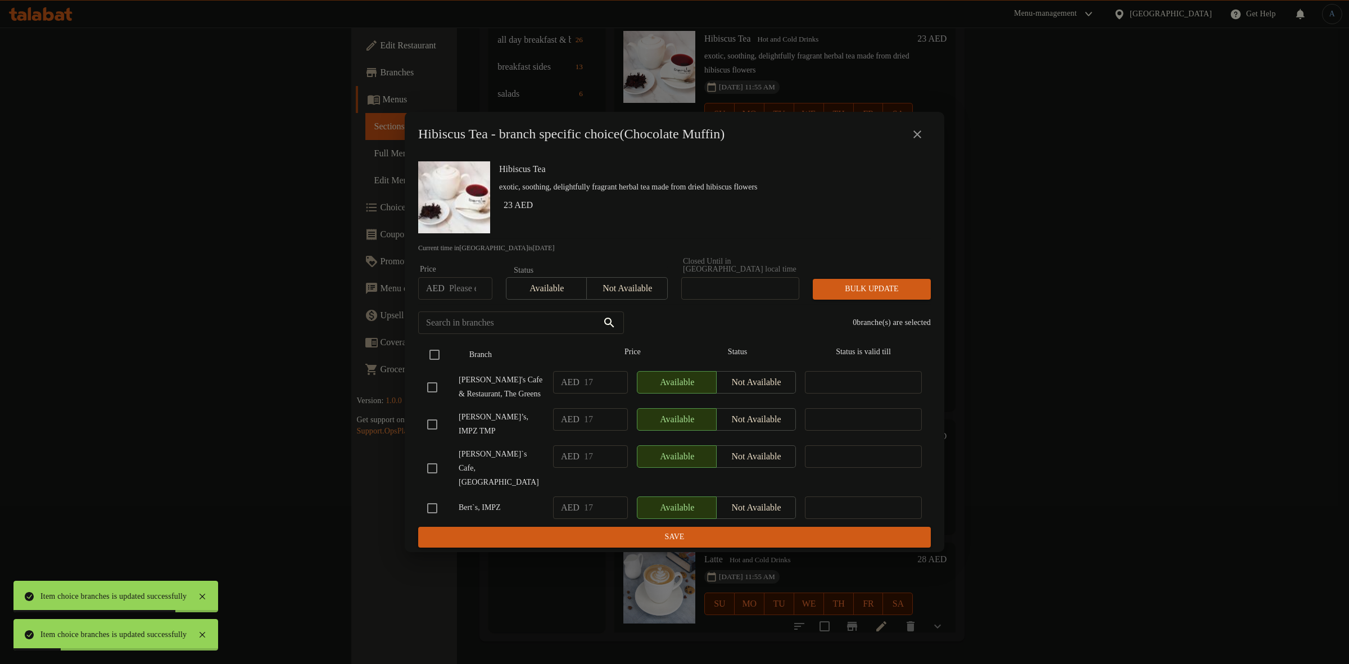
checkbox input "true"
click at [429, 397] on input "checkbox" at bounding box center [432, 387] width 24 height 24
checkbox input "false"
click at [437, 500] on input "checkbox" at bounding box center [432, 508] width 24 height 24
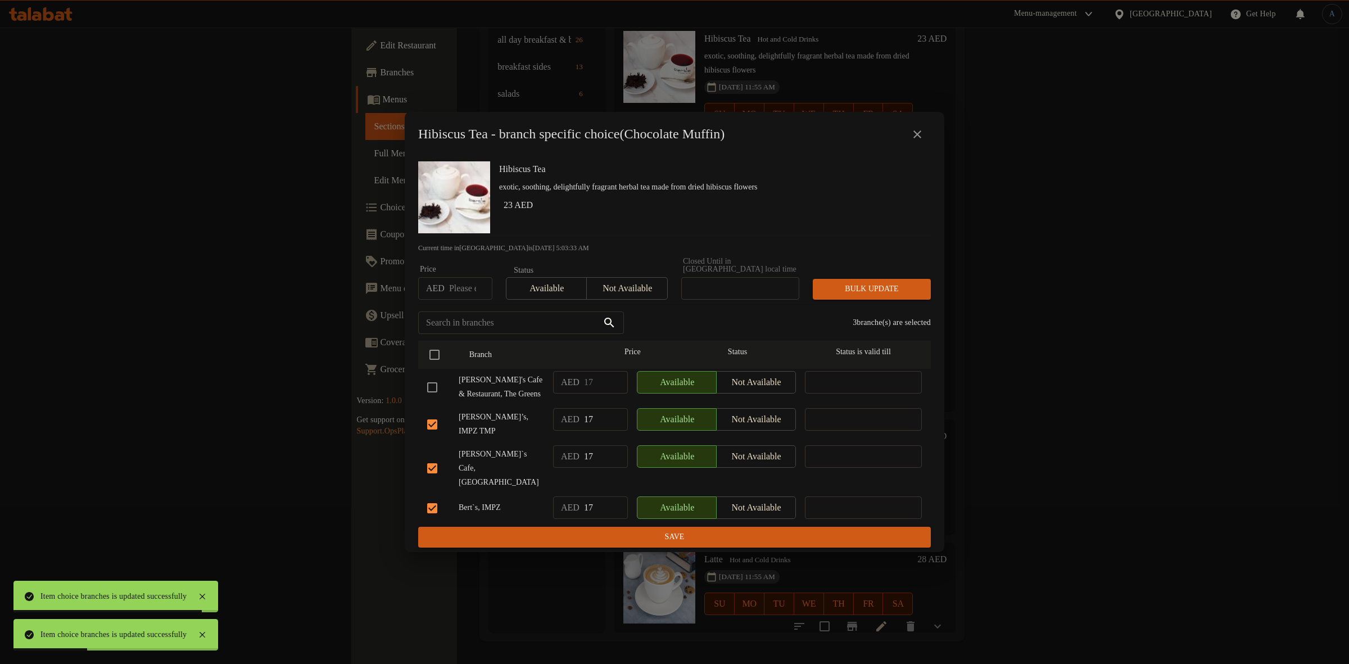
checkbox input "false"
click at [635, 296] on span "Not available" at bounding box center [626, 288] width 71 height 16
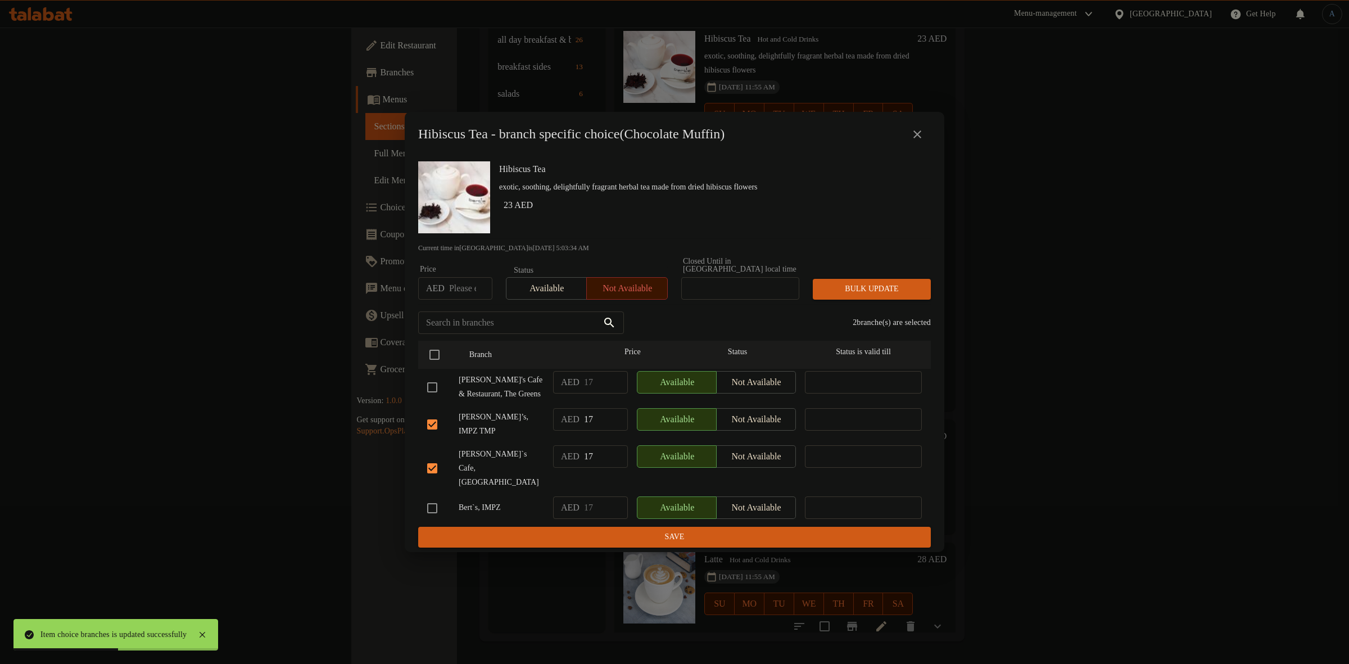
click at [864, 296] on span "Bulk update" at bounding box center [872, 289] width 100 height 14
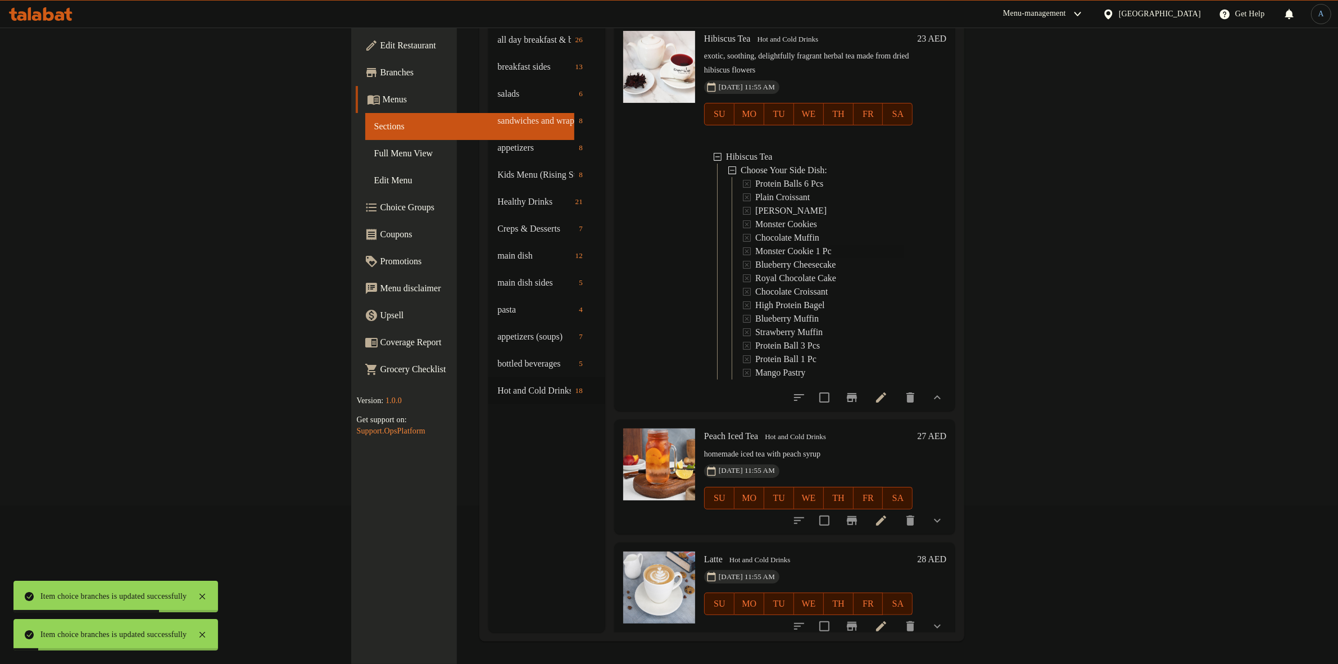
click at [755, 244] on span "Monster Cookie 1 Pc" at bounding box center [793, 250] width 76 height 13
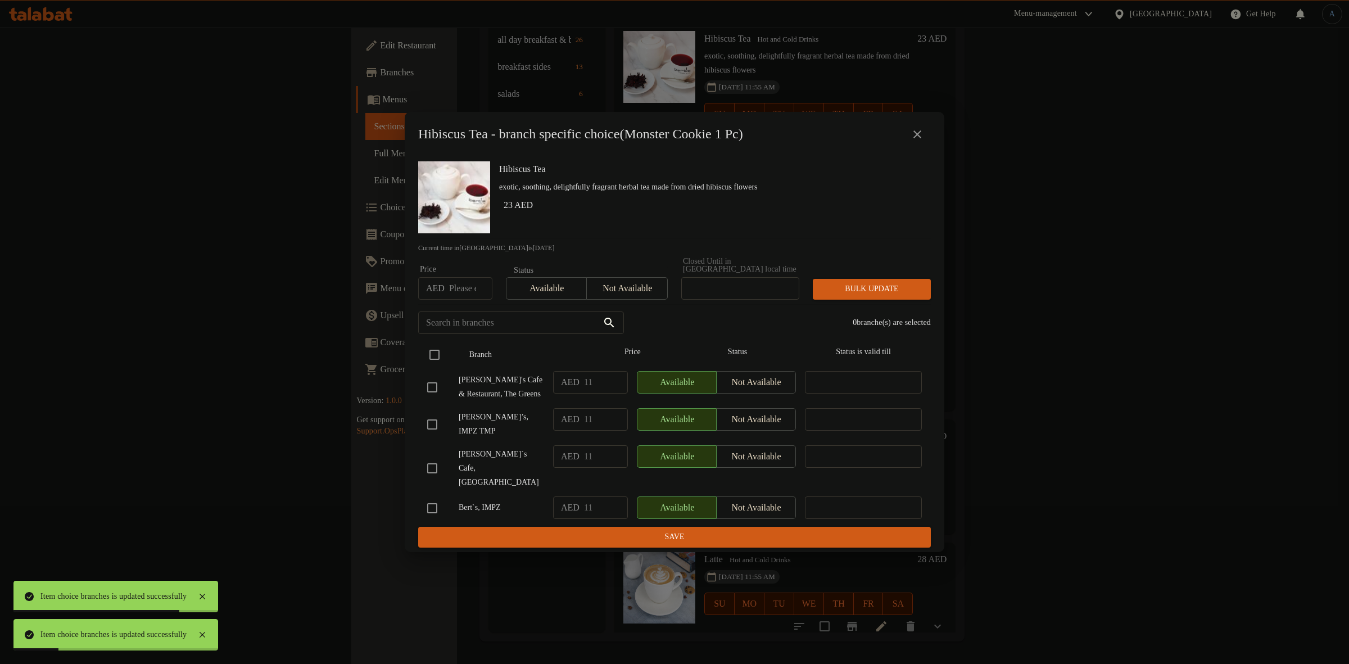
click at [431, 347] on input "checkbox" at bounding box center [435, 355] width 24 height 24
checkbox input "true"
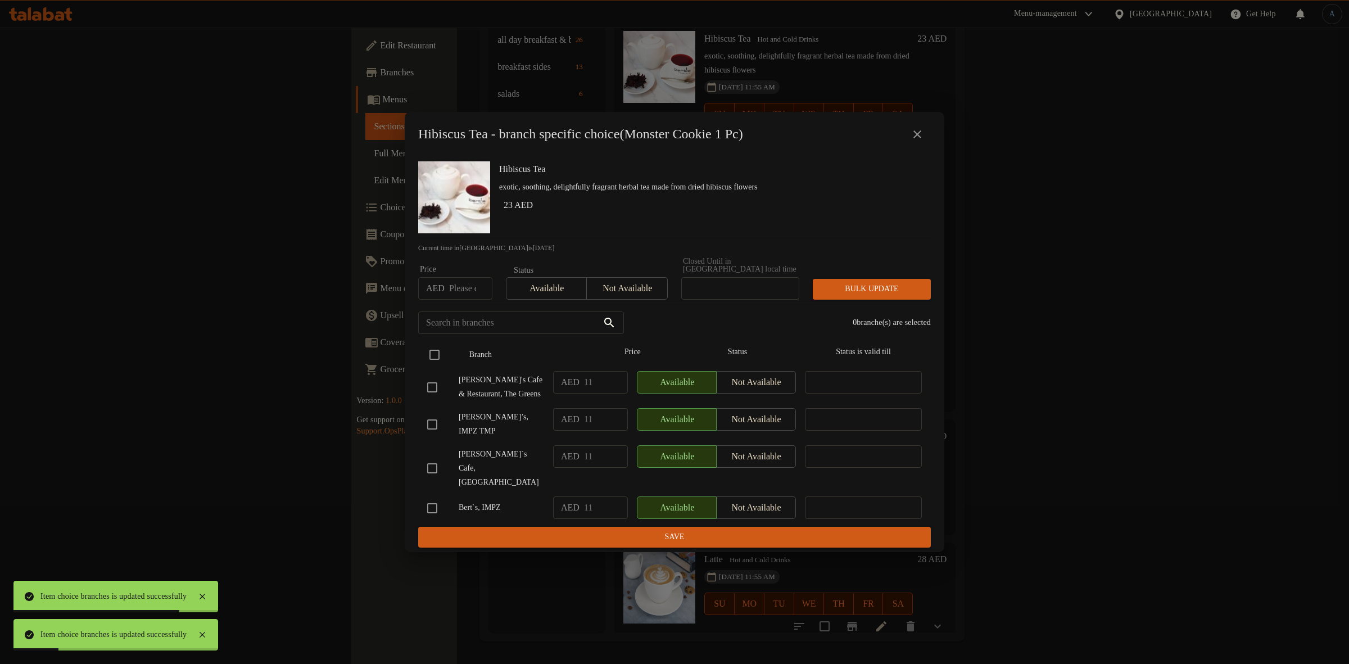
checkbox input "true"
click at [427, 399] on input "checkbox" at bounding box center [432, 387] width 24 height 24
checkbox input "false"
click at [430, 505] on input "checkbox" at bounding box center [432, 508] width 24 height 24
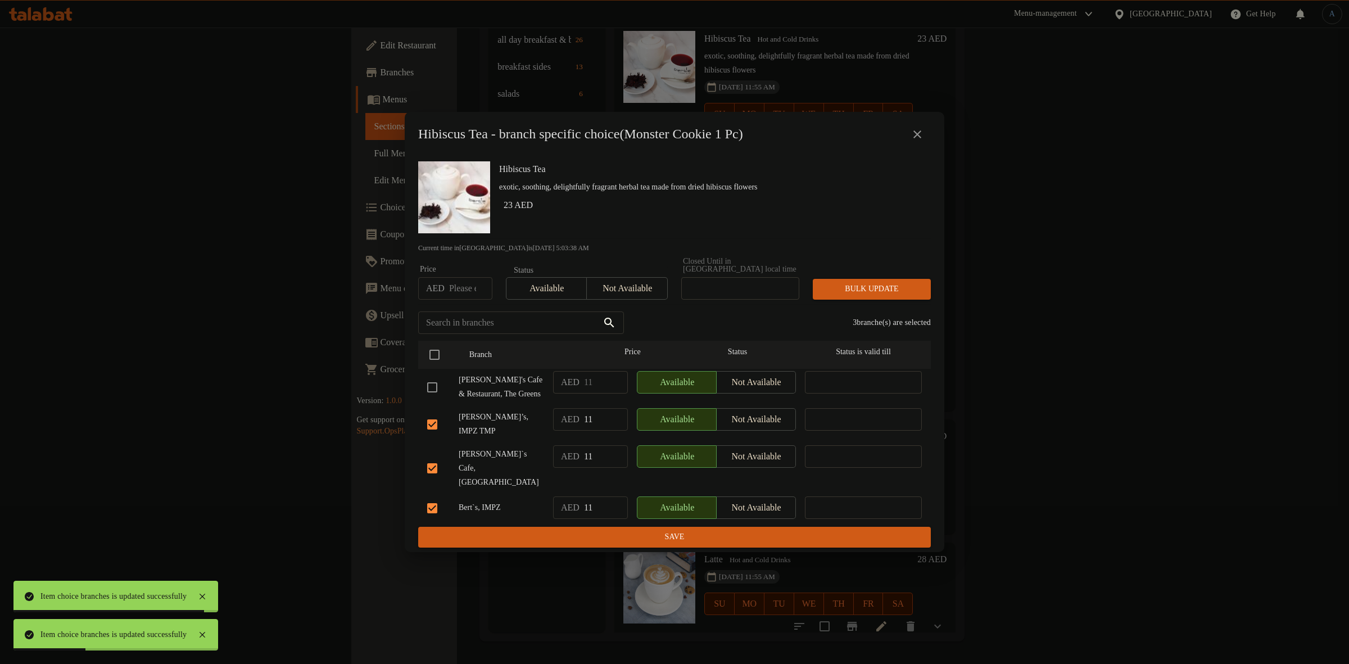
checkbox input "false"
click at [597, 300] on button "Not available" at bounding box center [626, 288] width 81 height 22
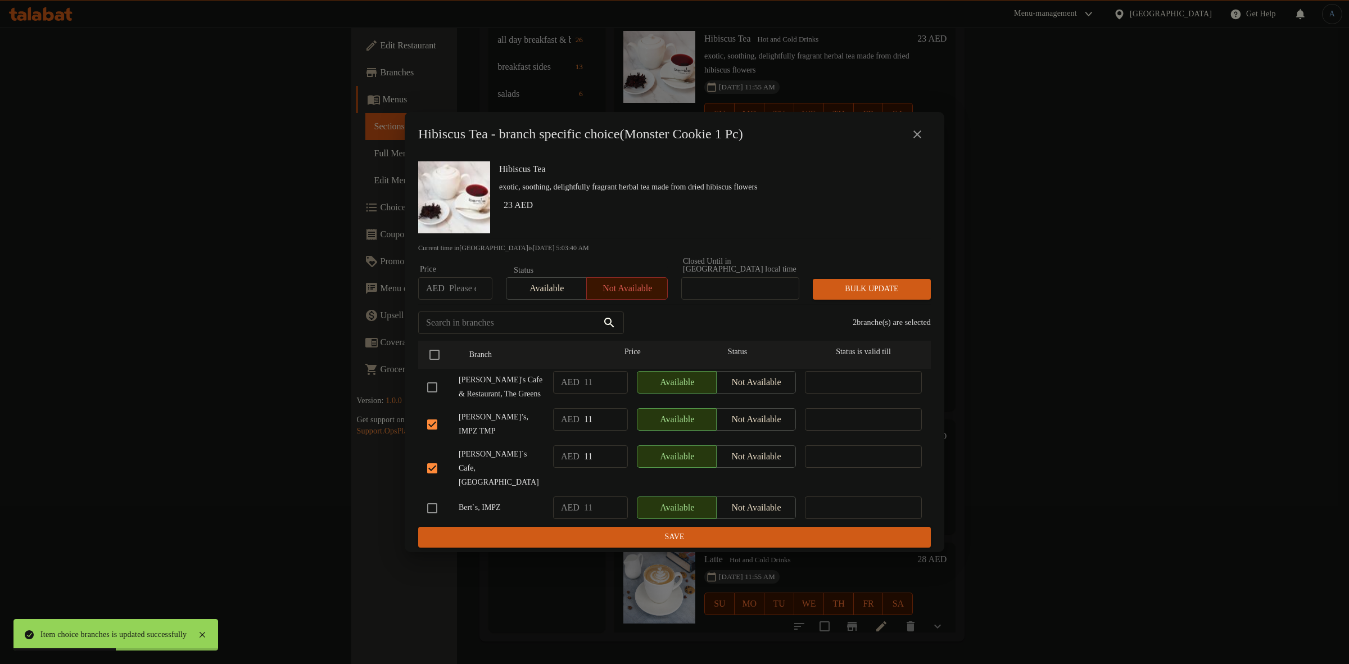
click at [819, 286] on button "Bulk update" at bounding box center [872, 289] width 118 height 21
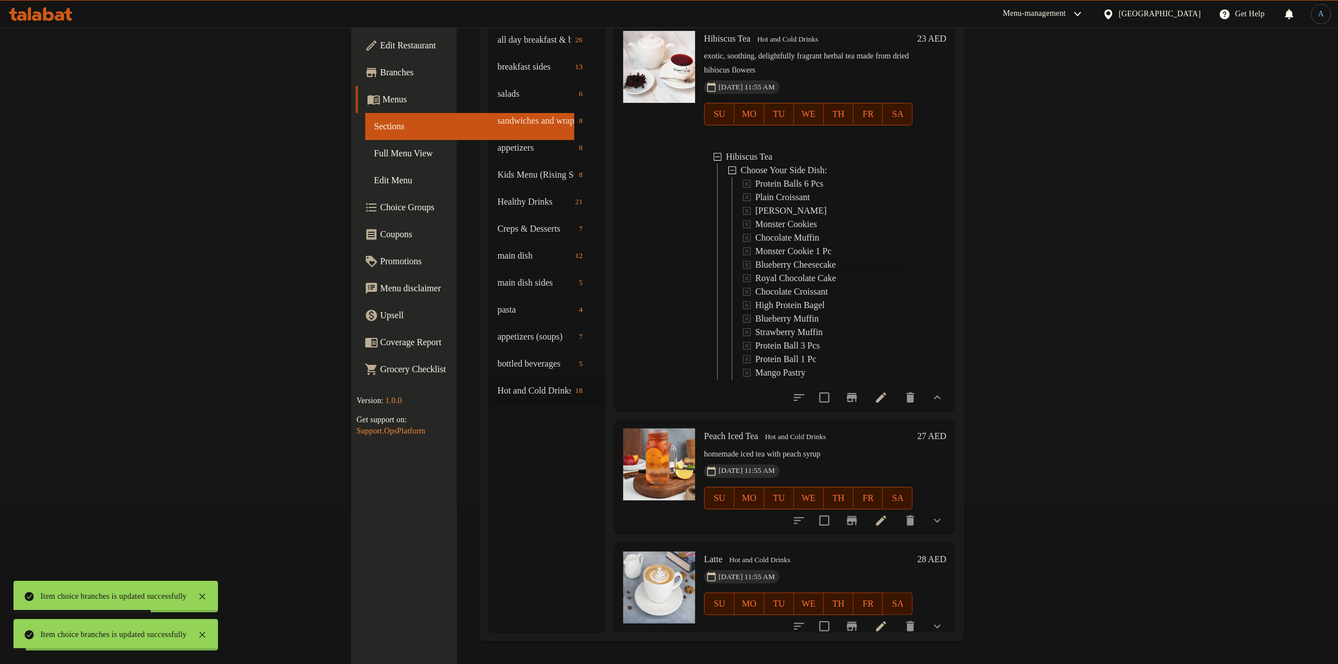
click at [755, 258] on span "Blueberry Cheesecake" at bounding box center [795, 264] width 80 height 13
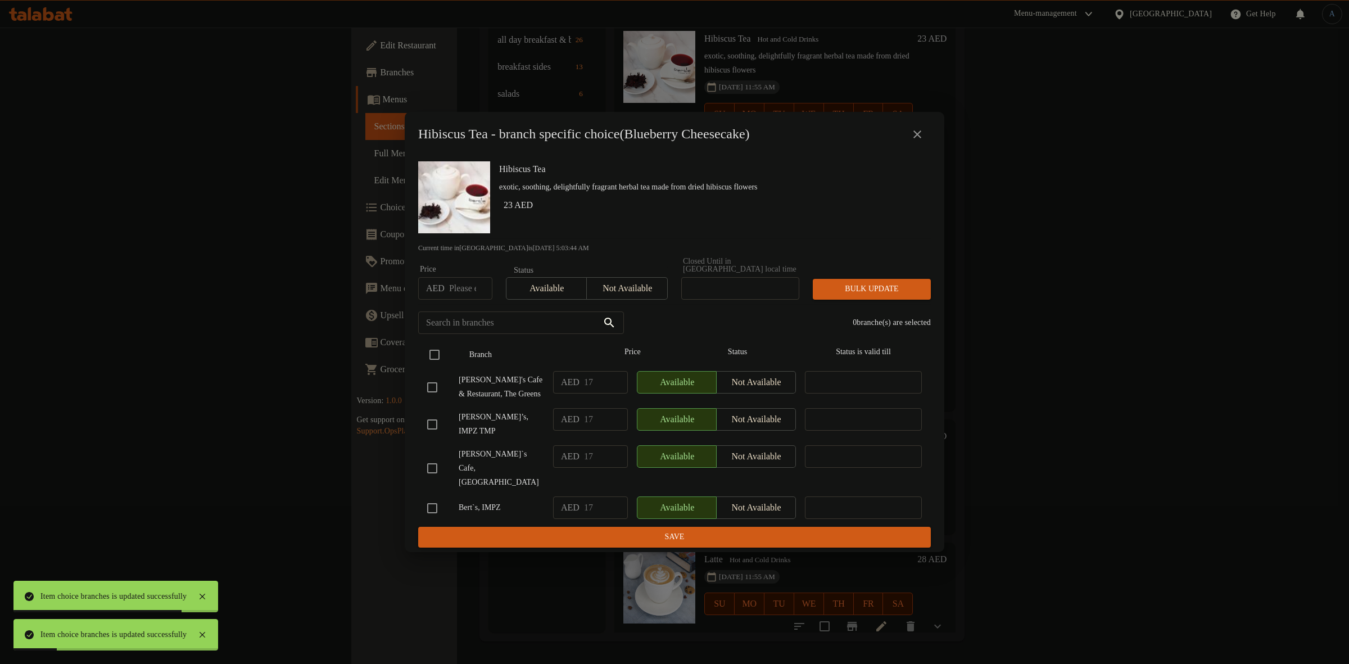
click at [432, 359] on input "checkbox" at bounding box center [435, 355] width 24 height 24
checkbox input "true"
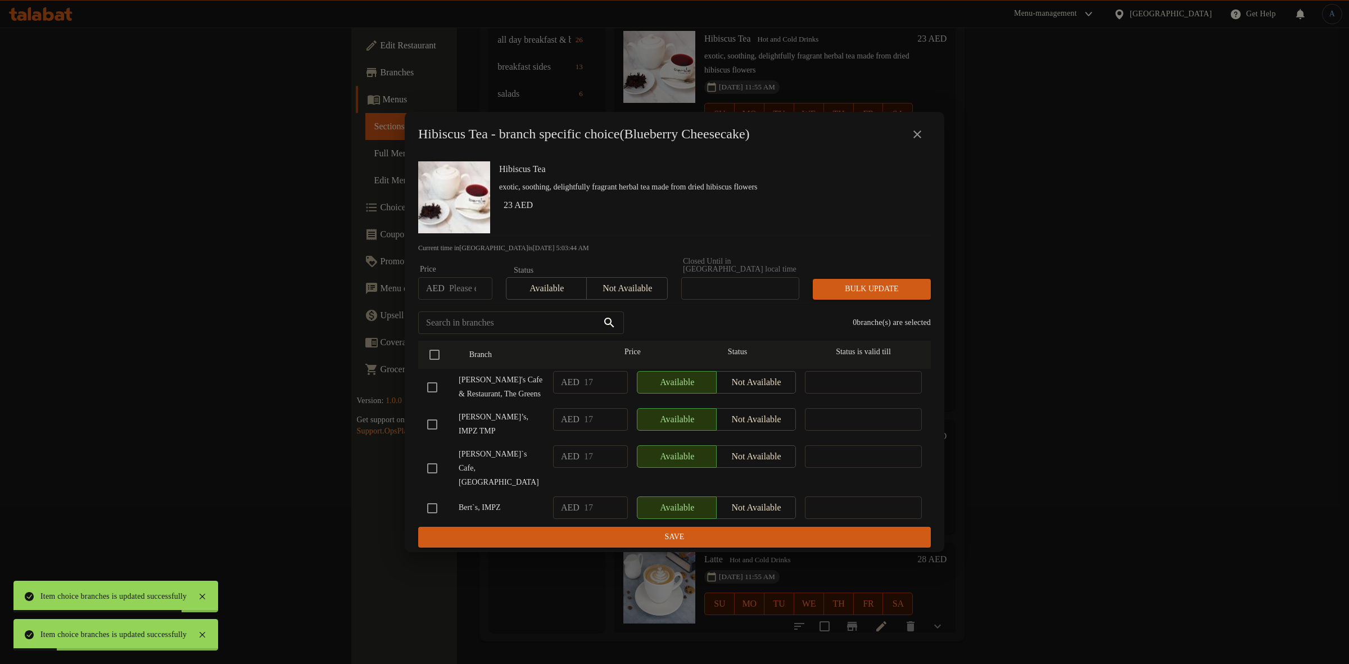
checkbox input "true"
click at [431, 392] on input "checkbox" at bounding box center [432, 387] width 24 height 24
checkbox input "false"
click at [434, 501] on input "checkbox" at bounding box center [432, 508] width 24 height 24
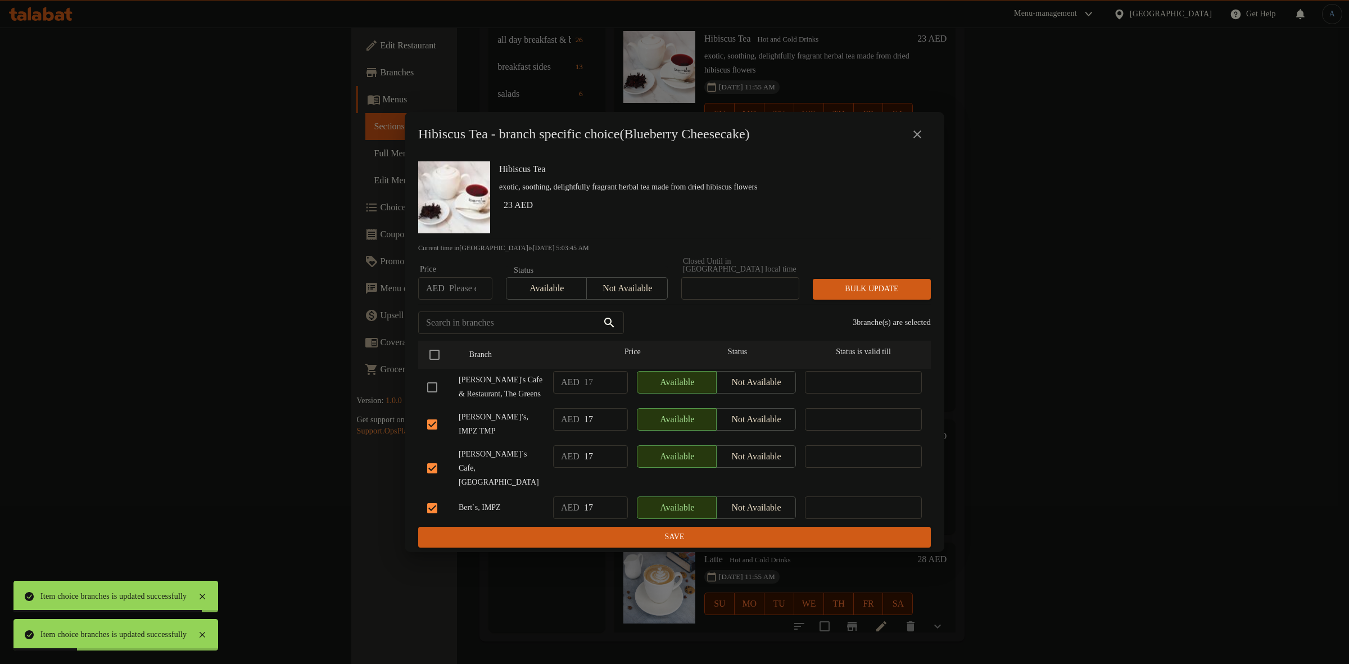
checkbox input "false"
click at [613, 300] on button "Not available" at bounding box center [626, 288] width 81 height 22
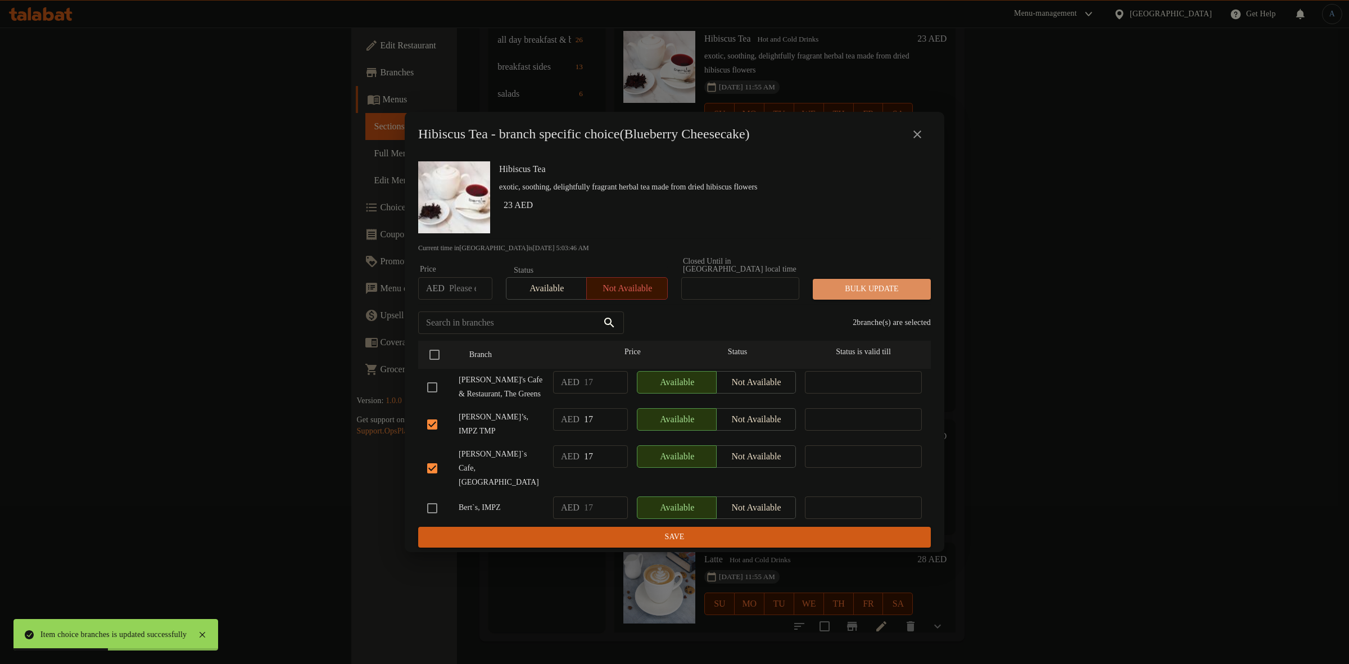
click at [867, 293] on span "Bulk update" at bounding box center [872, 289] width 100 height 14
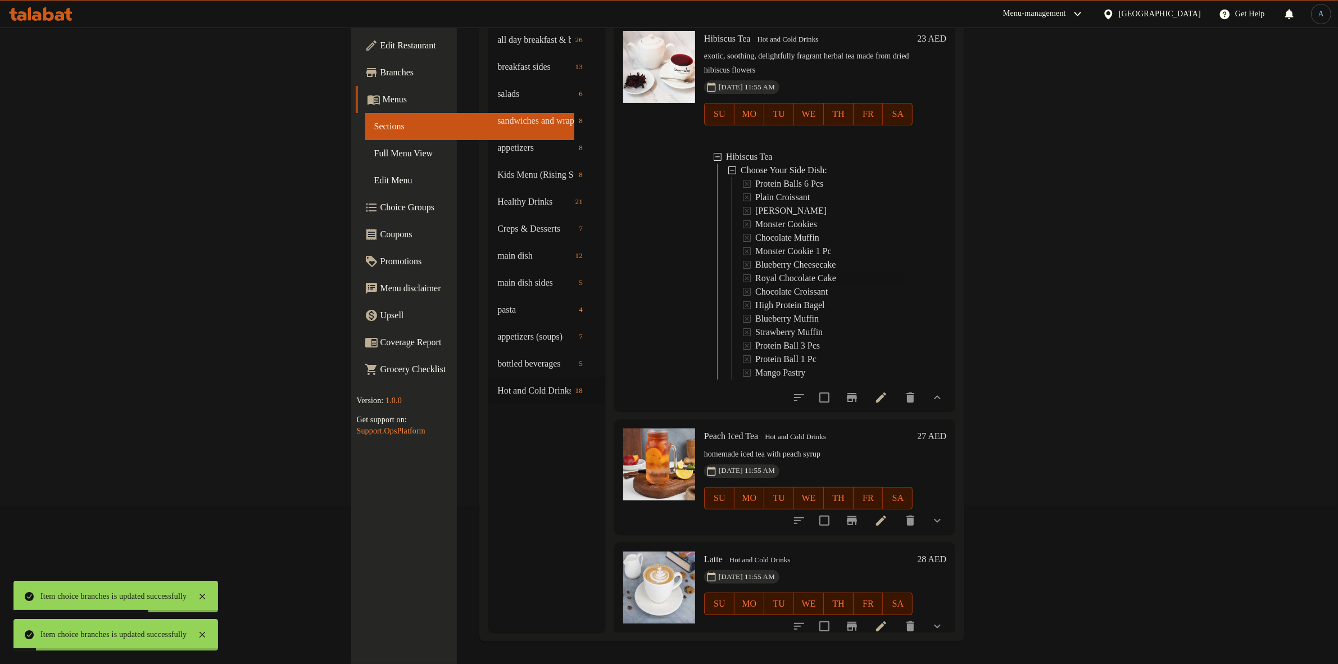
click at [755, 271] on span "Royal Chocolate Cake" at bounding box center [795, 277] width 81 height 13
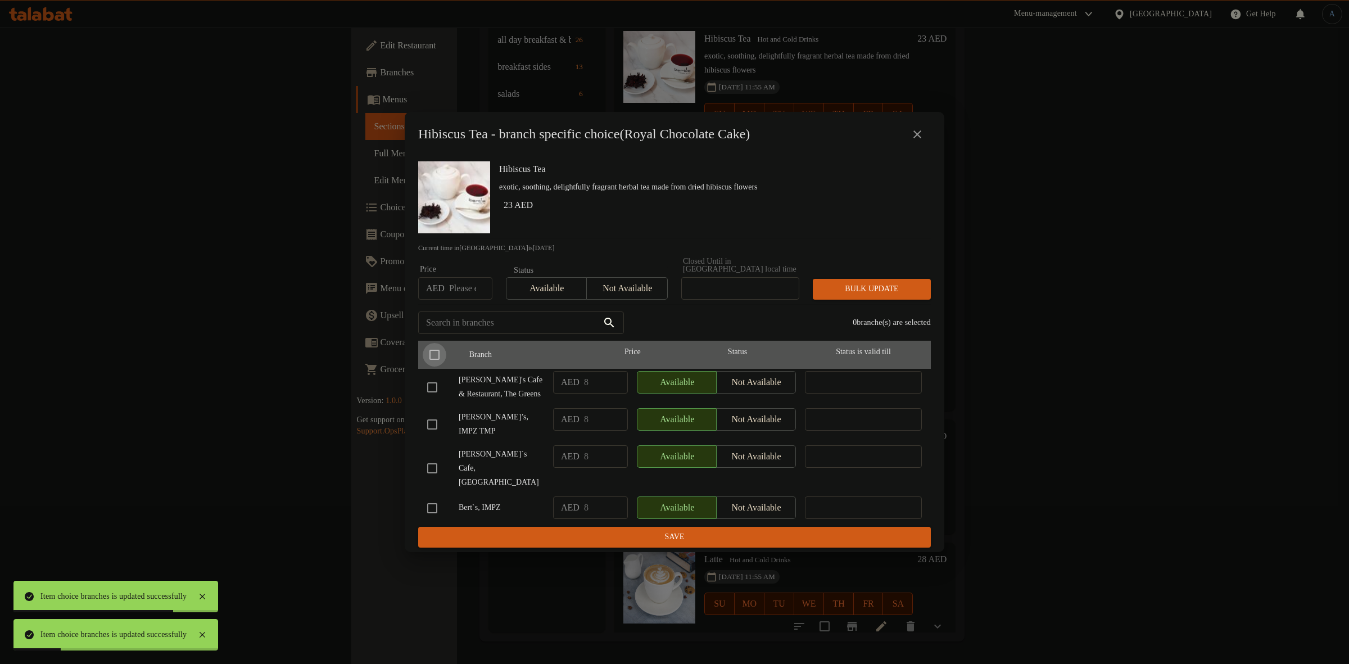
click at [432, 356] on input "checkbox" at bounding box center [435, 355] width 24 height 24
checkbox input "true"
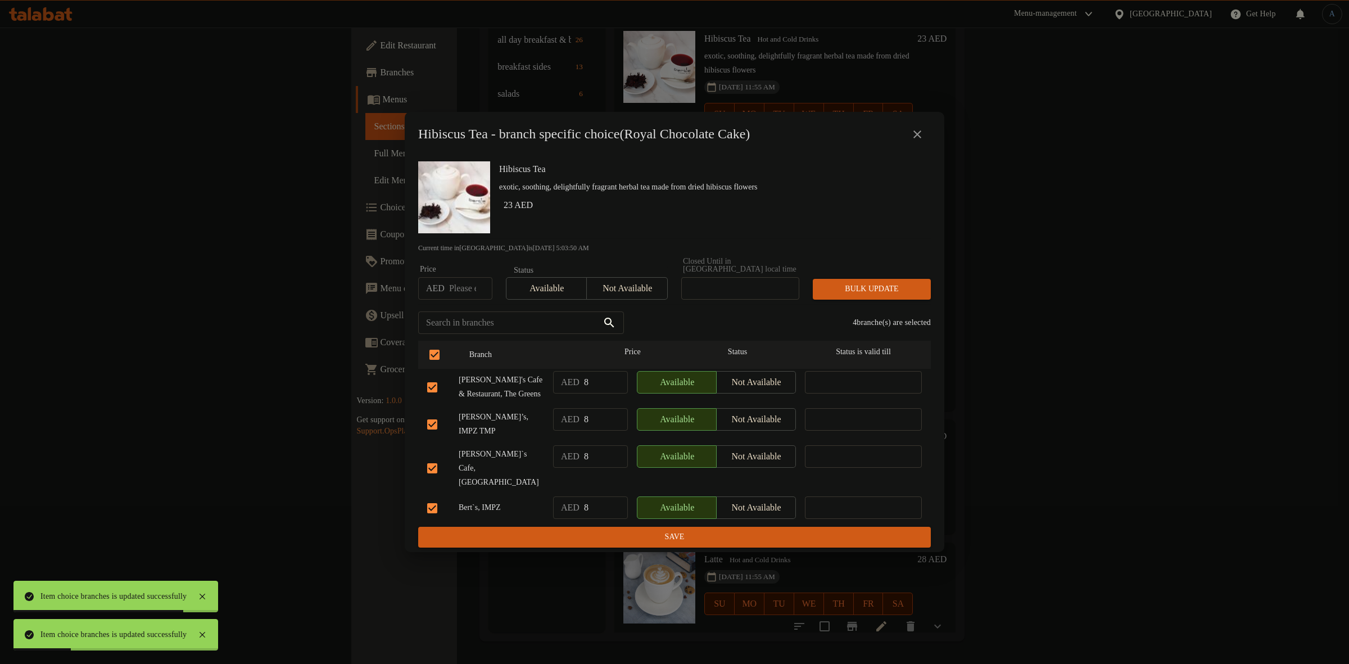
drag, startPoint x: 436, startPoint y: 402, endPoint x: 433, endPoint y: 442, distance: 40.0
click at [437, 399] on input "checkbox" at bounding box center [432, 387] width 24 height 24
click at [439, 509] on input "checkbox" at bounding box center [432, 508] width 24 height 24
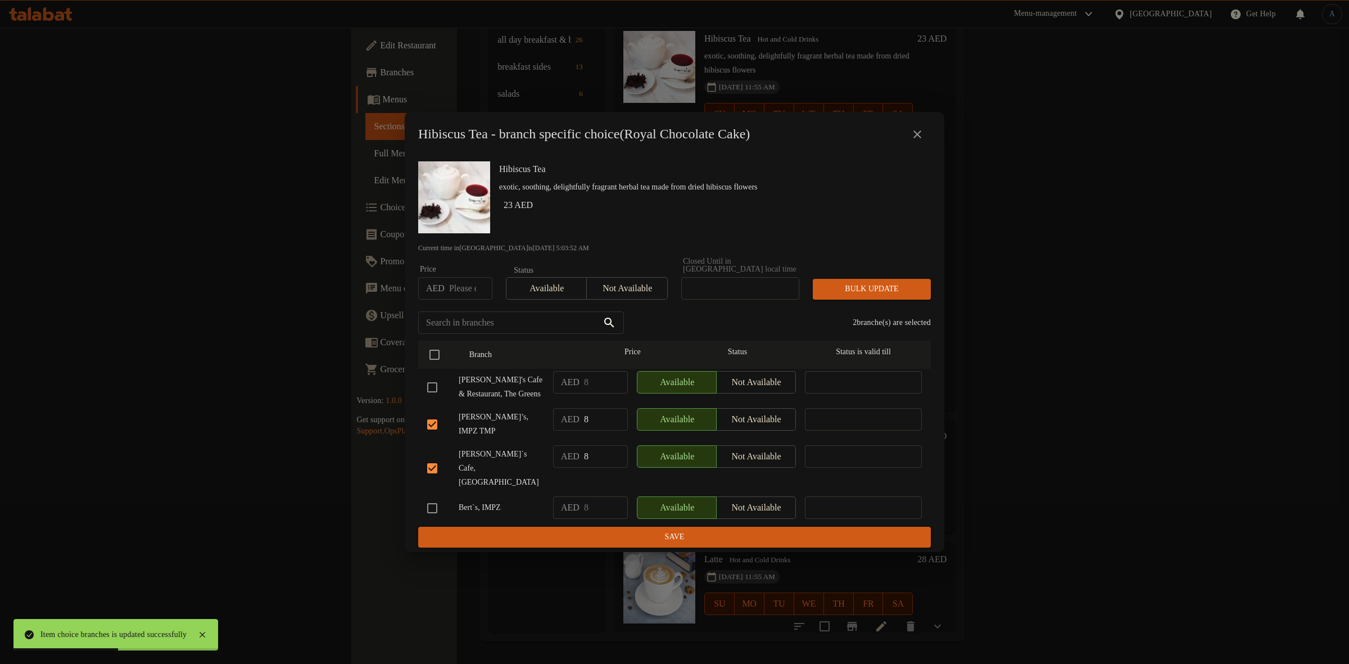
click at [622, 287] on span "Not available" at bounding box center [626, 288] width 71 height 16
click at [880, 292] on span "Bulk update" at bounding box center [872, 289] width 100 height 14
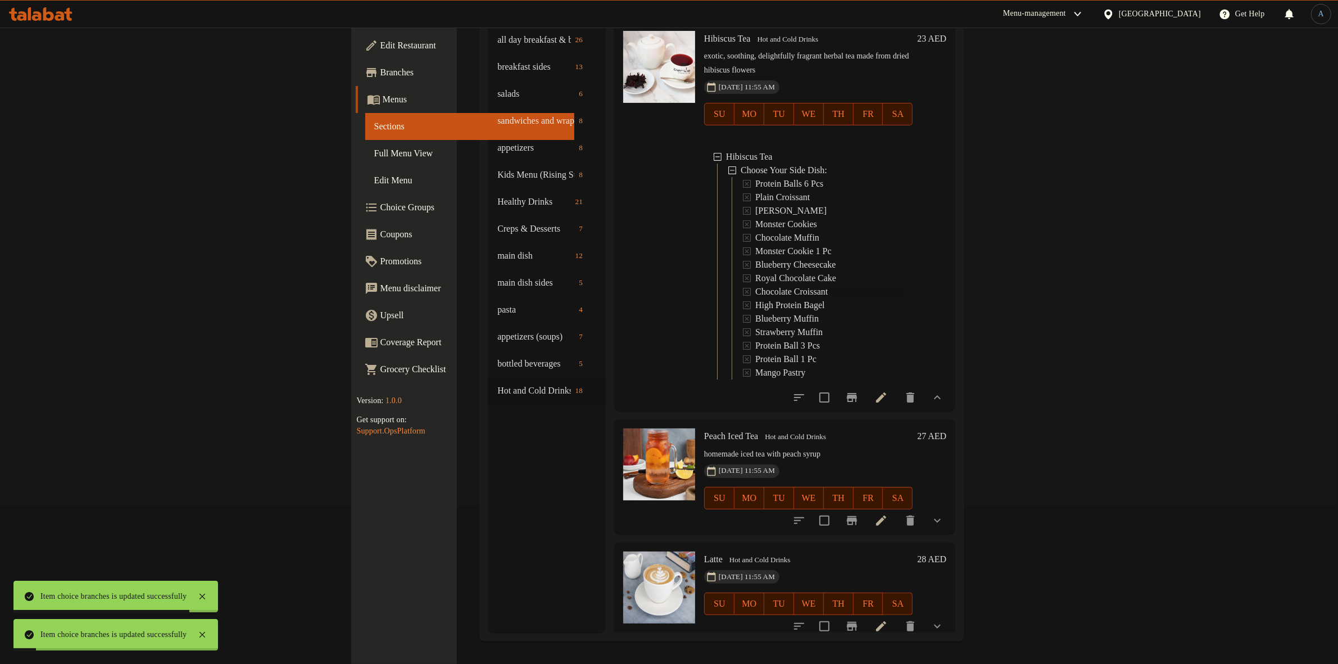
click at [755, 285] on span "Chocolate Croissant" at bounding box center [791, 291] width 73 height 13
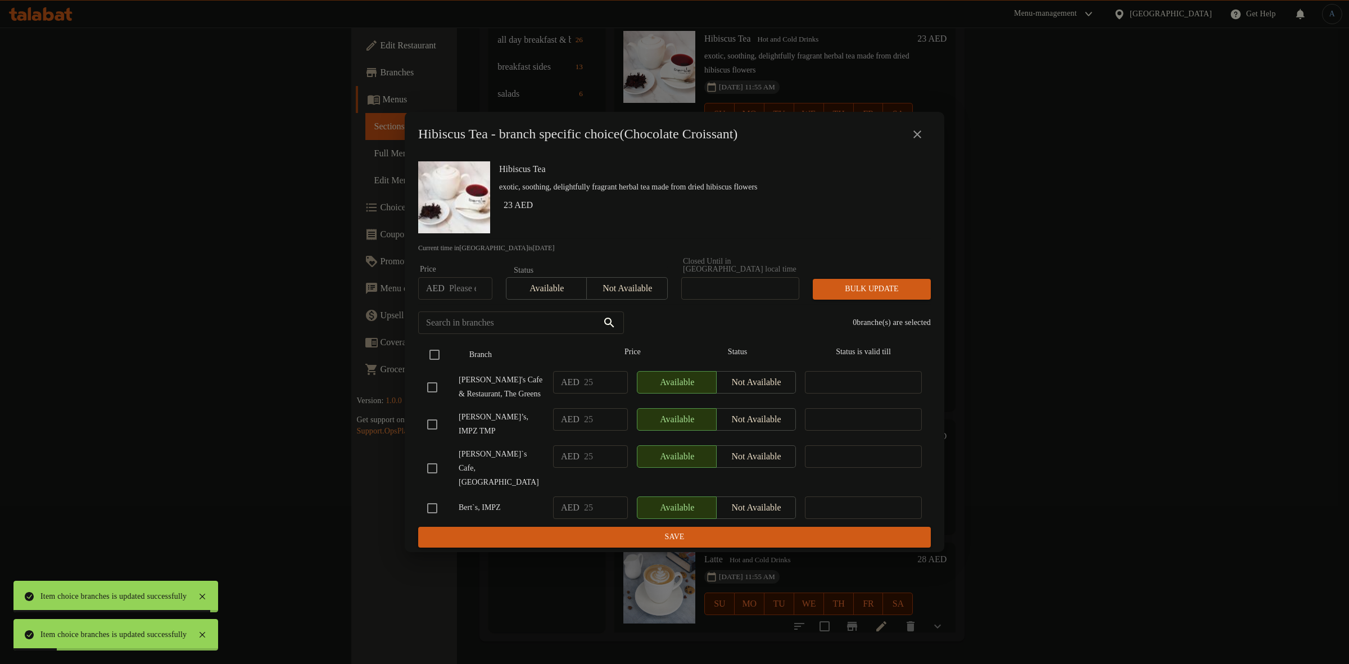
click at [440, 357] on input "checkbox" at bounding box center [435, 355] width 24 height 24
click at [430, 393] on input "checkbox" at bounding box center [432, 387] width 24 height 24
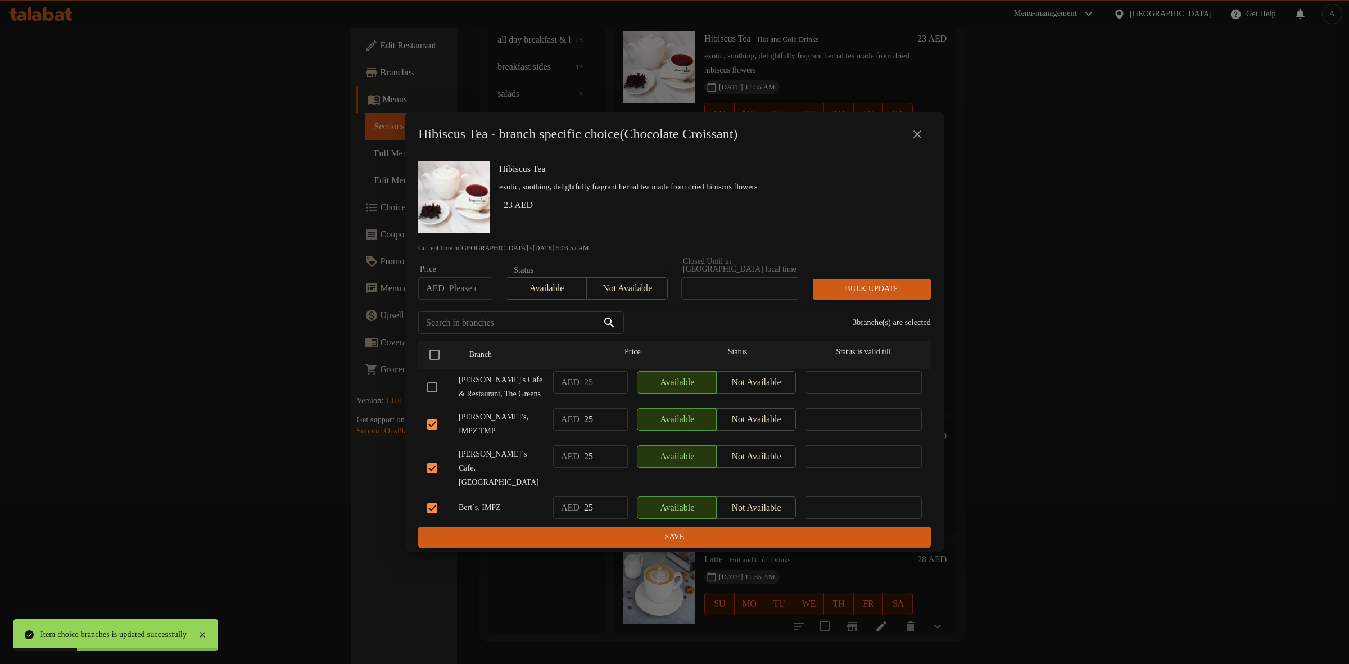
click at [431, 515] on div "Bert`s, IMPZ" at bounding box center [486, 508] width 126 height 33
click at [434, 500] on input "checkbox" at bounding box center [432, 508] width 24 height 24
click at [644, 297] on span "Not available" at bounding box center [626, 288] width 71 height 16
click at [849, 288] on span "Bulk update" at bounding box center [872, 289] width 100 height 14
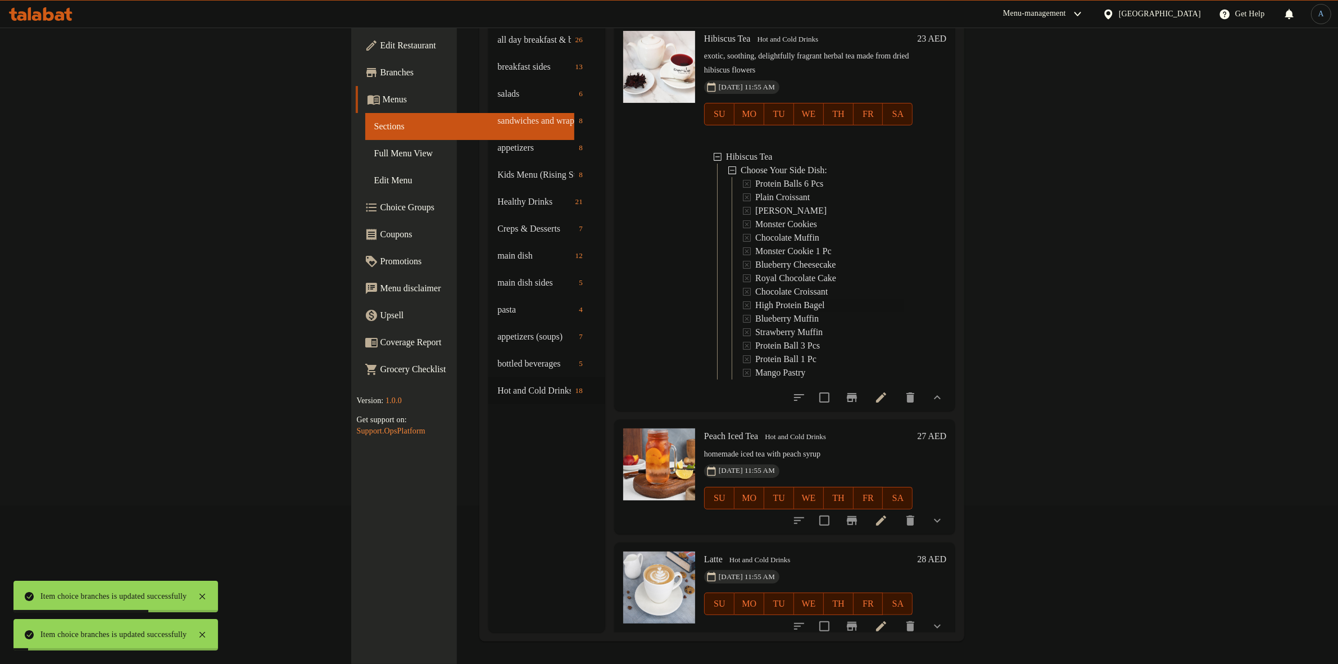
click at [755, 298] on span "High Protein Bagel" at bounding box center [790, 304] width 70 height 13
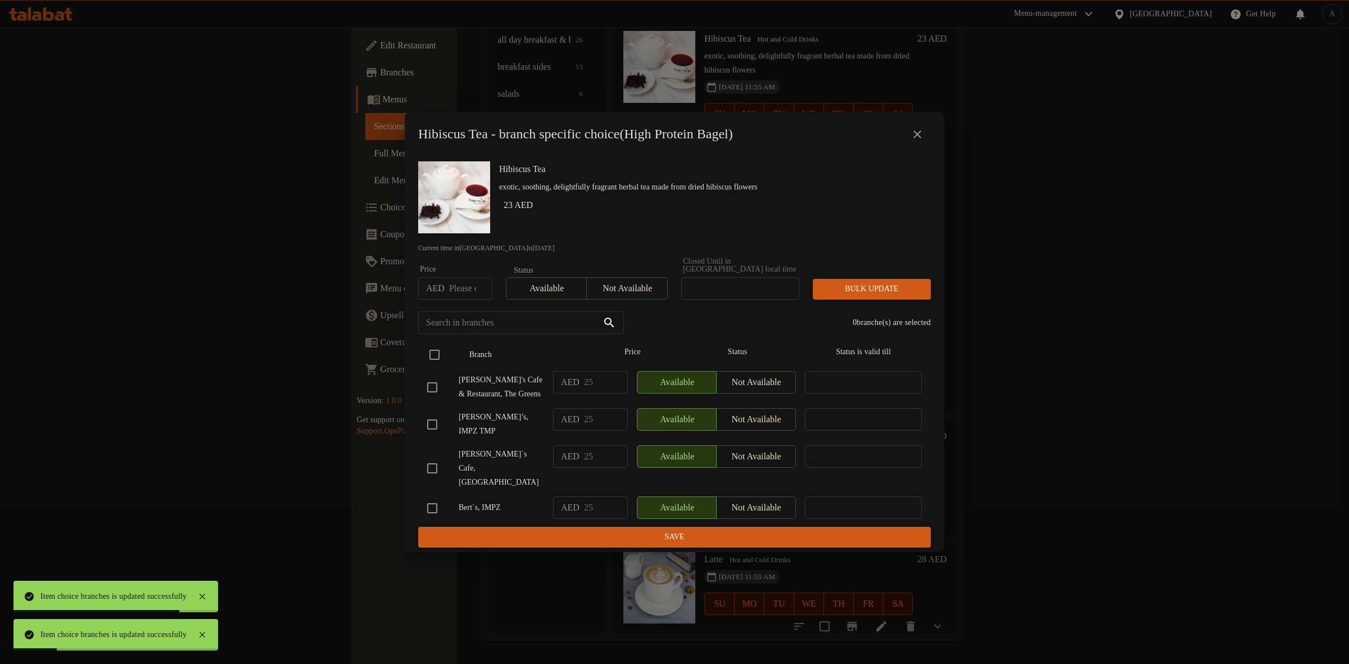
click at [445, 355] on input "checkbox" at bounding box center [435, 355] width 24 height 24
drag, startPoint x: 444, startPoint y: 405, endPoint x: 437, endPoint y: 399, distance: 9.6
click at [440, 399] on div at bounding box center [442, 387] width 31 height 24
click at [437, 399] on input "checkbox" at bounding box center [432, 387] width 24 height 24
click at [433, 507] on input "checkbox" at bounding box center [432, 508] width 24 height 24
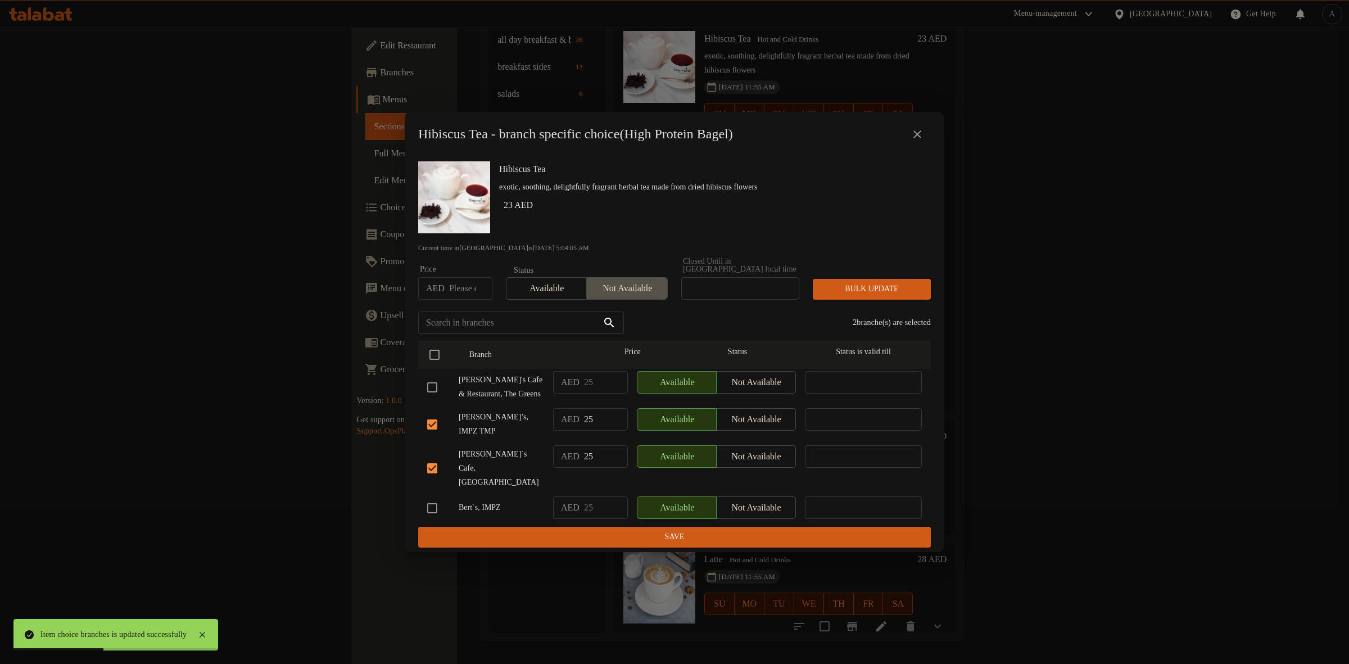
click at [637, 300] on button "Not available" at bounding box center [626, 288] width 81 height 22
click at [873, 292] on span "Bulk update" at bounding box center [872, 289] width 100 height 14
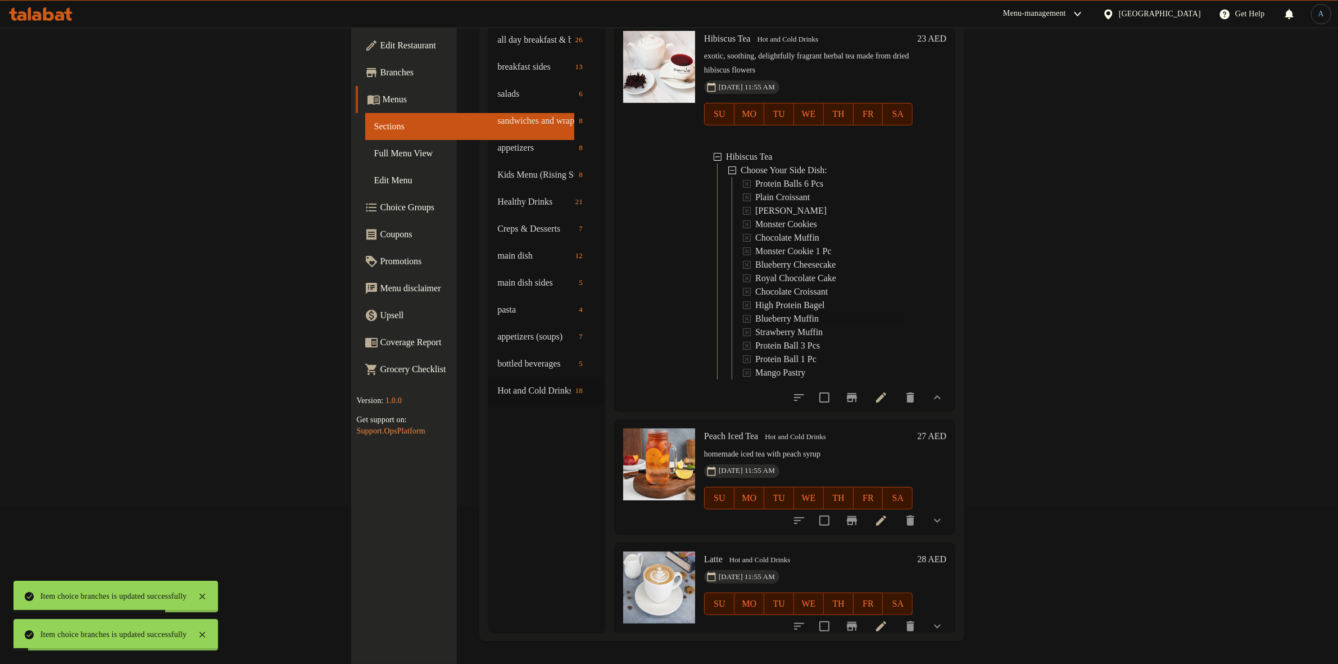
click at [755, 312] on span "Blueberry Muffin" at bounding box center [787, 318] width 64 height 13
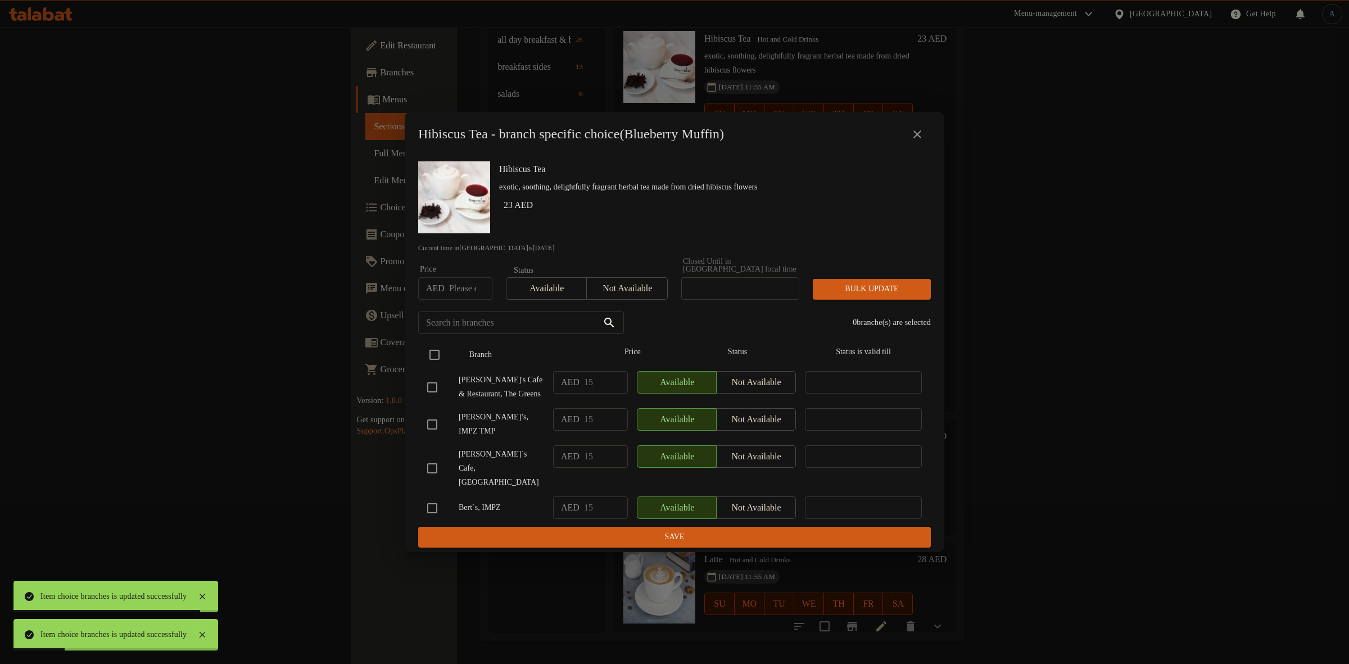
click at [436, 356] on input "checkbox" at bounding box center [435, 355] width 24 height 24
click at [431, 395] on input "checkbox" at bounding box center [432, 387] width 24 height 24
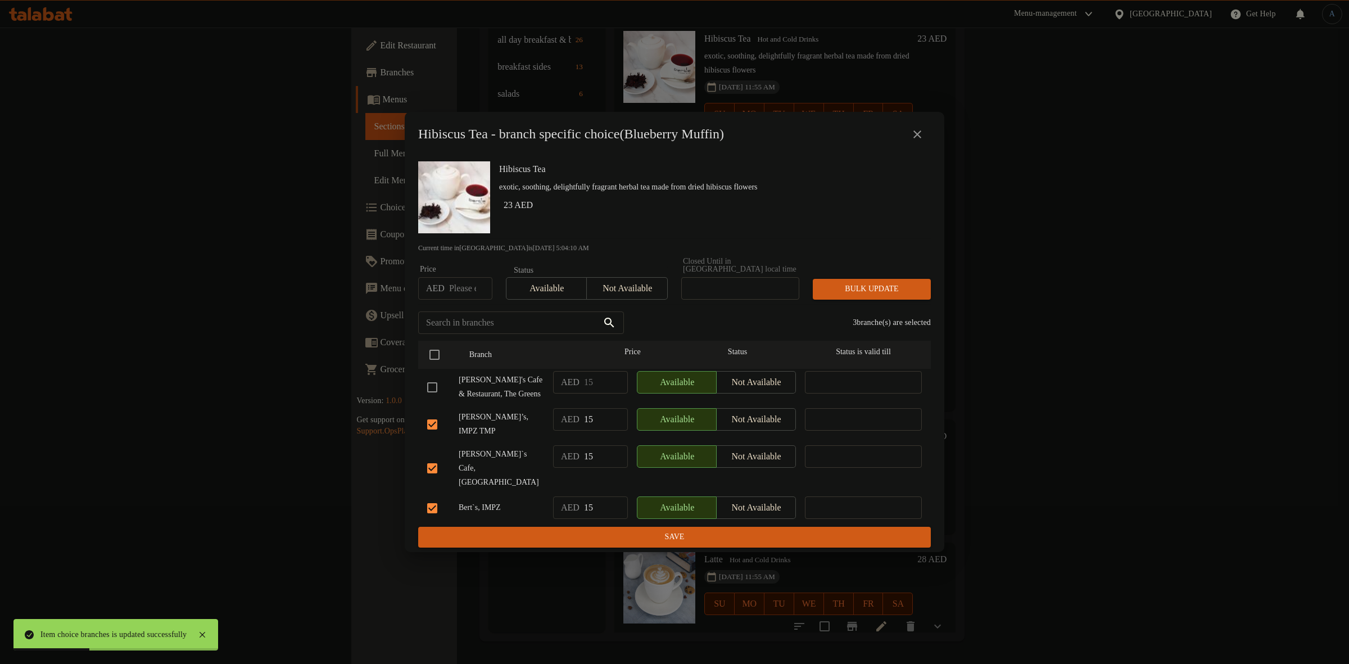
click at [433, 496] on input "checkbox" at bounding box center [432, 508] width 24 height 24
click at [619, 293] on span "Not available" at bounding box center [626, 288] width 71 height 16
click at [848, 295] on span "Bulk update" at bounding box center [872, 289] width 100 height 14
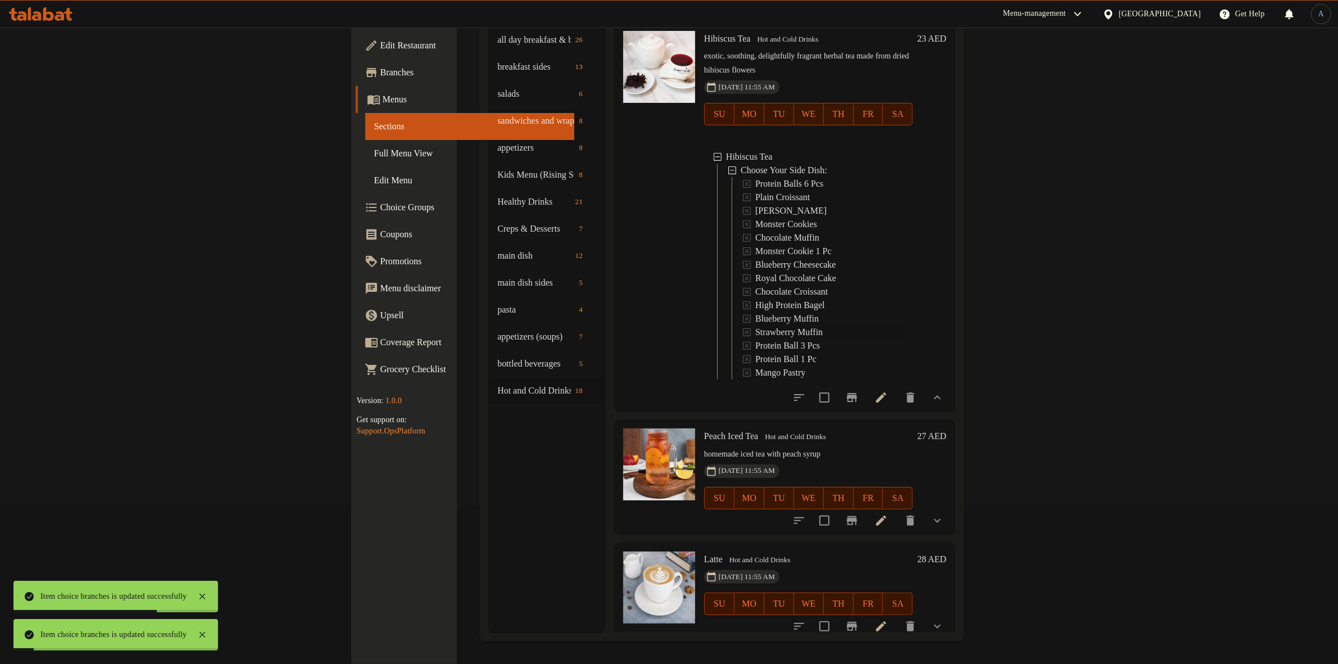
click at [755, 325] on span "Strawberry Muffin" at bounding box center [788, 331] width 67 height 13
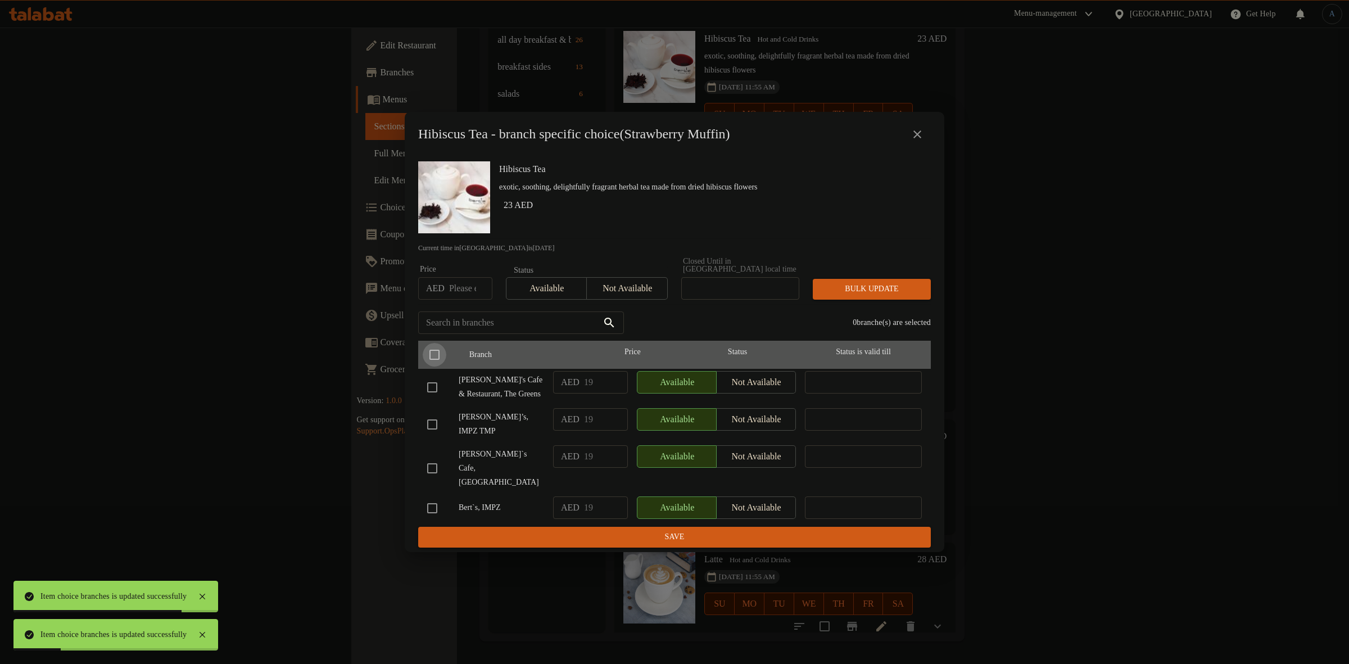
click at [434, 363] on input "checkbox" at bounding box center [435, 355] width 24 height 24
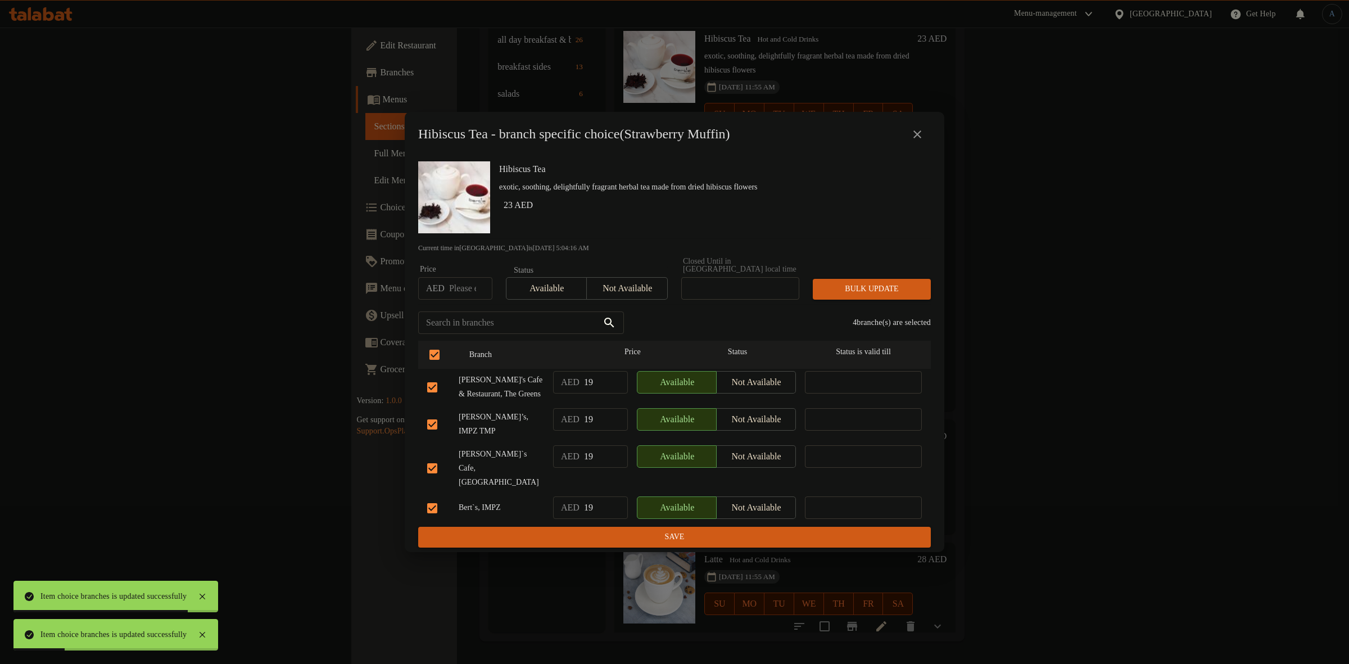
click at [430, 399] on input "checkbox" at bounding box center [432, 387] width 24 height 24
click at [440, 470] on input "checkbox" at bounding box center [432, 468] width 24 height 24
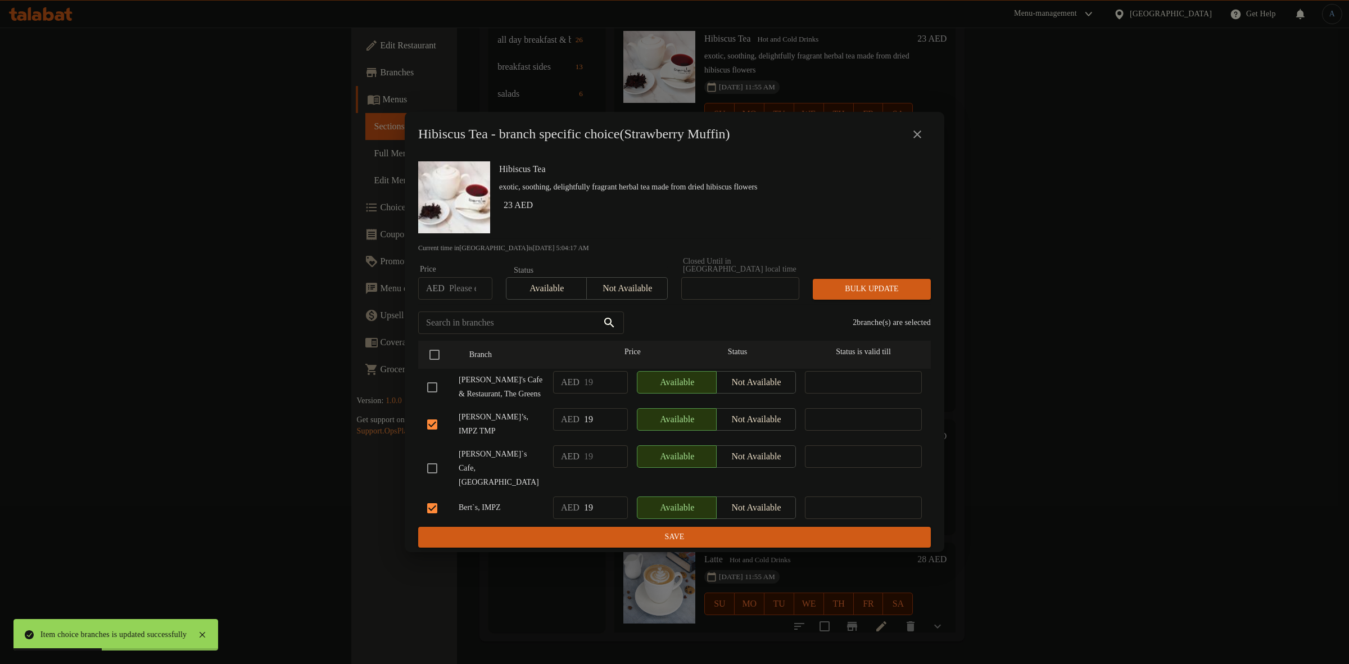
click at [440, 467] on input "checkbox" at bounding box center [432, 468] width 24 height 24
click at [434, 496] on input "checkbox" at bounding box center [432, 508] width 24 height 24
click at [636, 297] on span "Not available" at bounding box center [626, 288] width 71 height 16
click at [877, 291] on span "Bulk update" at bounding box center [872, 289] width 100 height 14
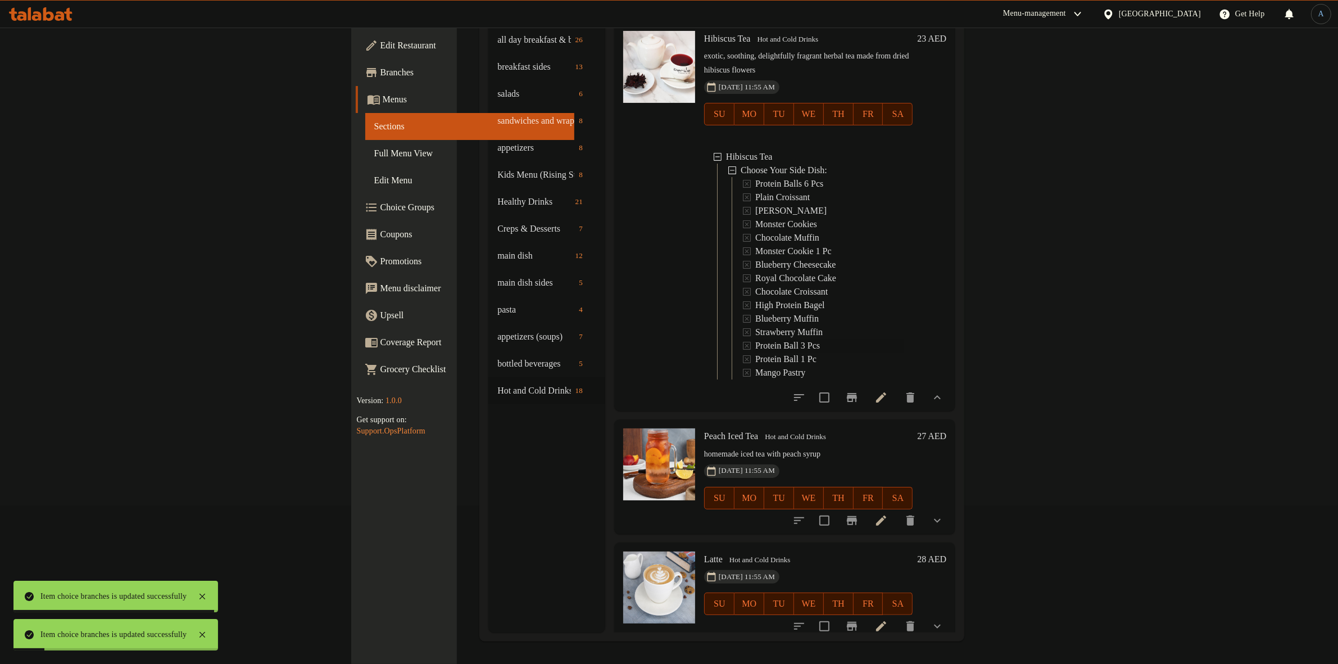
click at [755, 339] on span "Protein Ball 3 Pcs" at bounding box center [787, 345] width 65 height 13
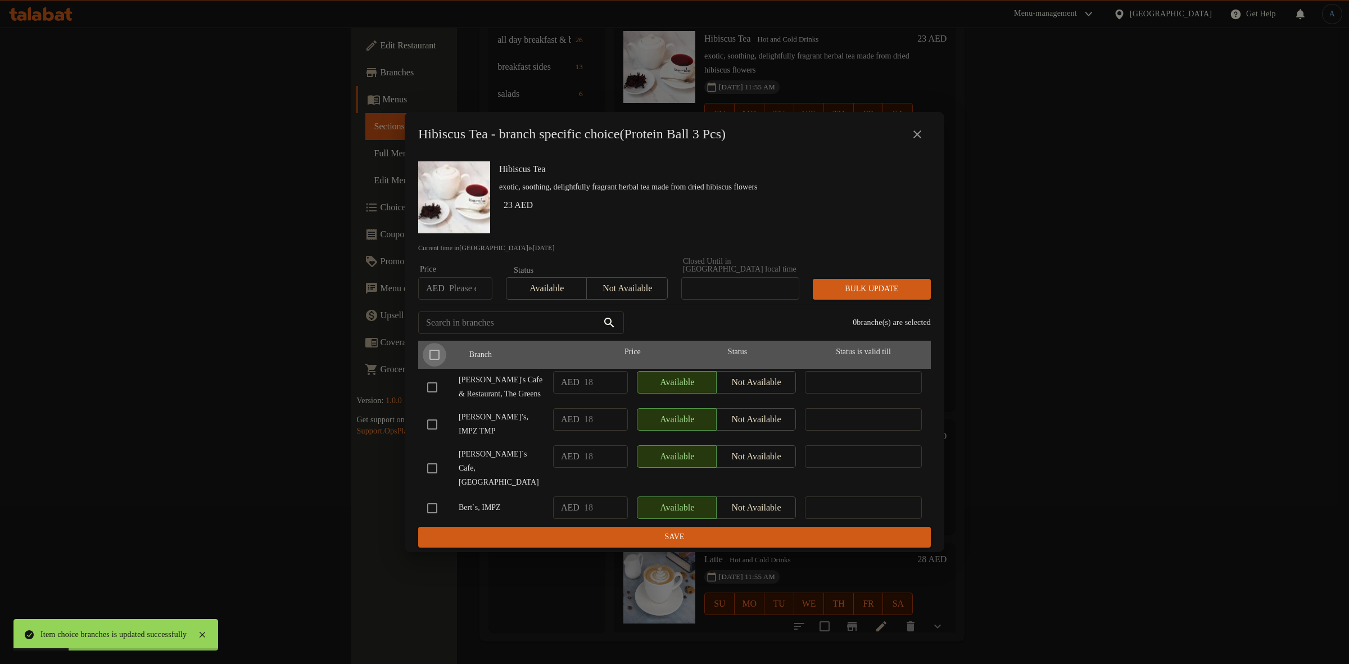
click at [431, 357] on input "checkbox" at bounding box center [435, 355] width 24 height 24
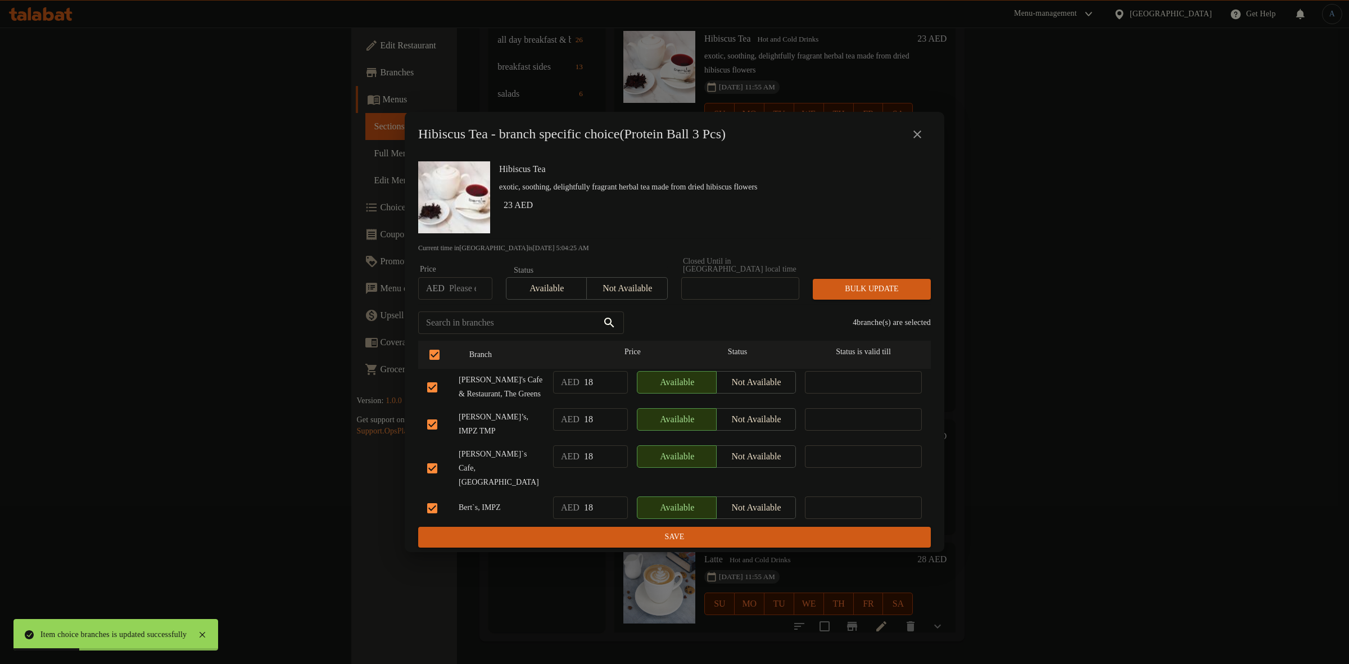
click at [437, 399] on input "checkbox" at bounding box center [432, 387] width 24 height 24
click at [437, 504] on input "checkbox" at bounding box center [432, 508] width 24 height 24
click at [618, 296] on span "Not available" at bounding box center [626, 288] width 71 height 16
click at [883, 293] on span "Bulk update" at bounding box center [872, 289] width 100 height 14
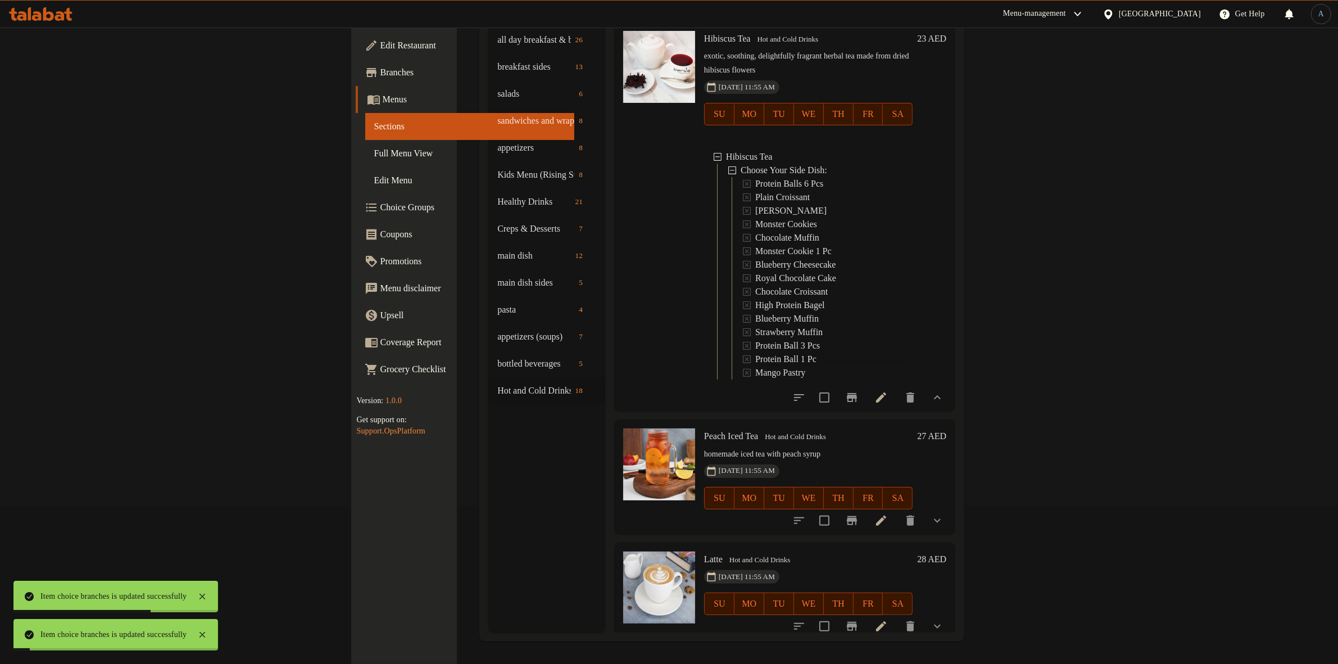
click at [755, 352] on span "Protein Ball 1 Pc" at bounding box center [785, 358] width 61 height 13
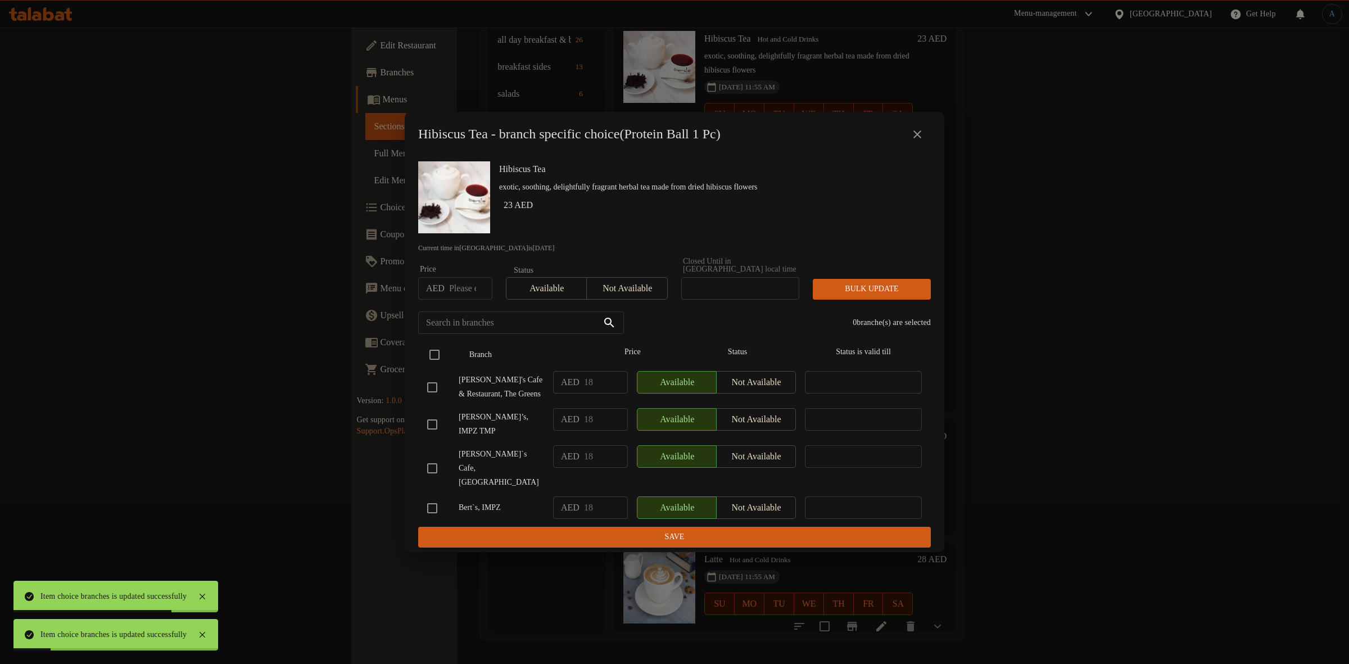
click at [443, 361] on input "checkbox" at bounding box center [435, 355] width 24 height 24
drag, startPoint x: 437, startPoint y: 392, endPoint x: 444, endPoint y: 456, distance: 64.5
click at [437, 393] on input "checkbox" at bounding box center [432, 387] width 24 height 24
click at [431, 508] on input "checkbox" at bounding box center [432, 508] width 24 height 24
drag, startPoint x: 630, startPoint y: 289, endPoint x: 695, endPoint y: 282, distance: 65.0
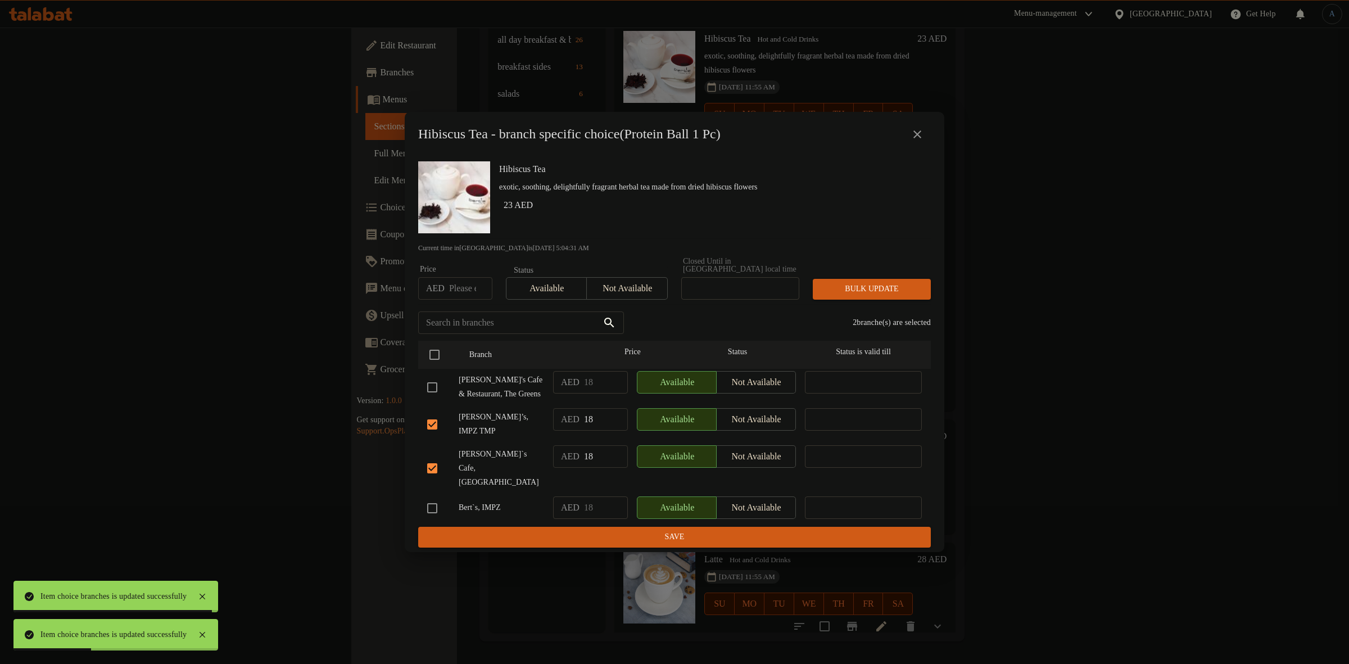
click at [631, 288] on span "Not available" at bounding box center [626, 288] width 71 height 16
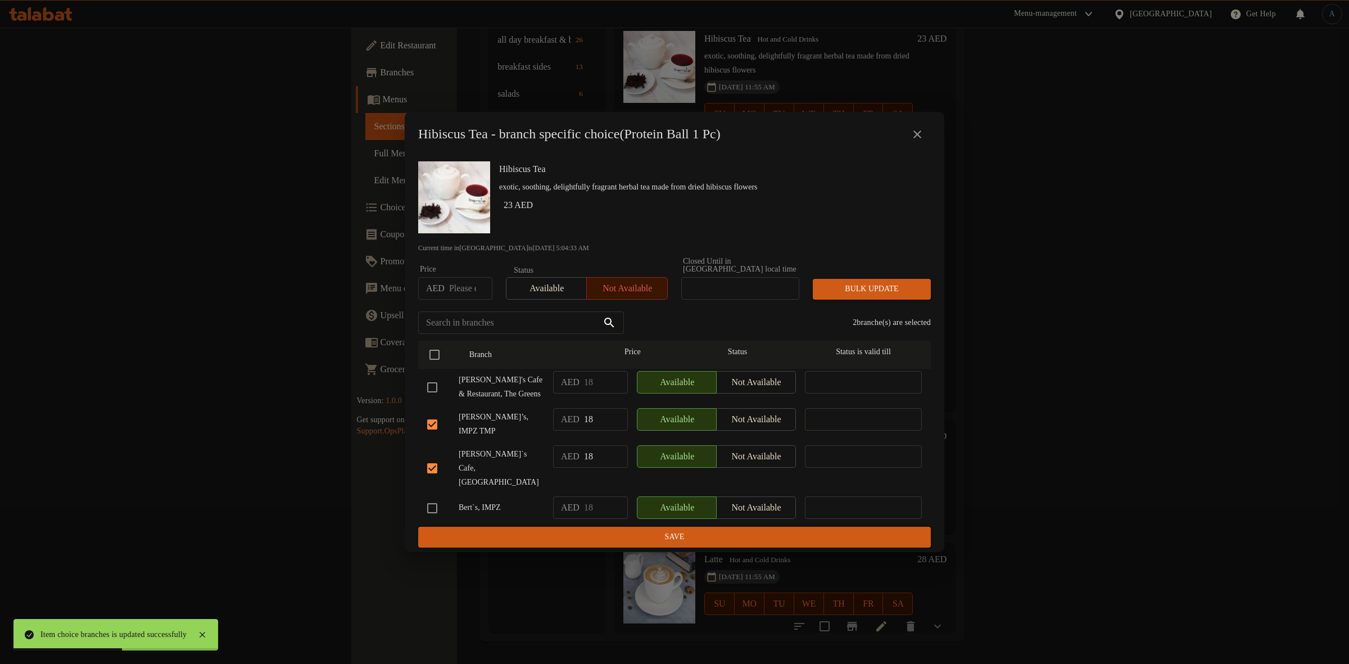
click at [858, 286] on button "Bulk update" at bounding box center [872, 289] width 118 height 21
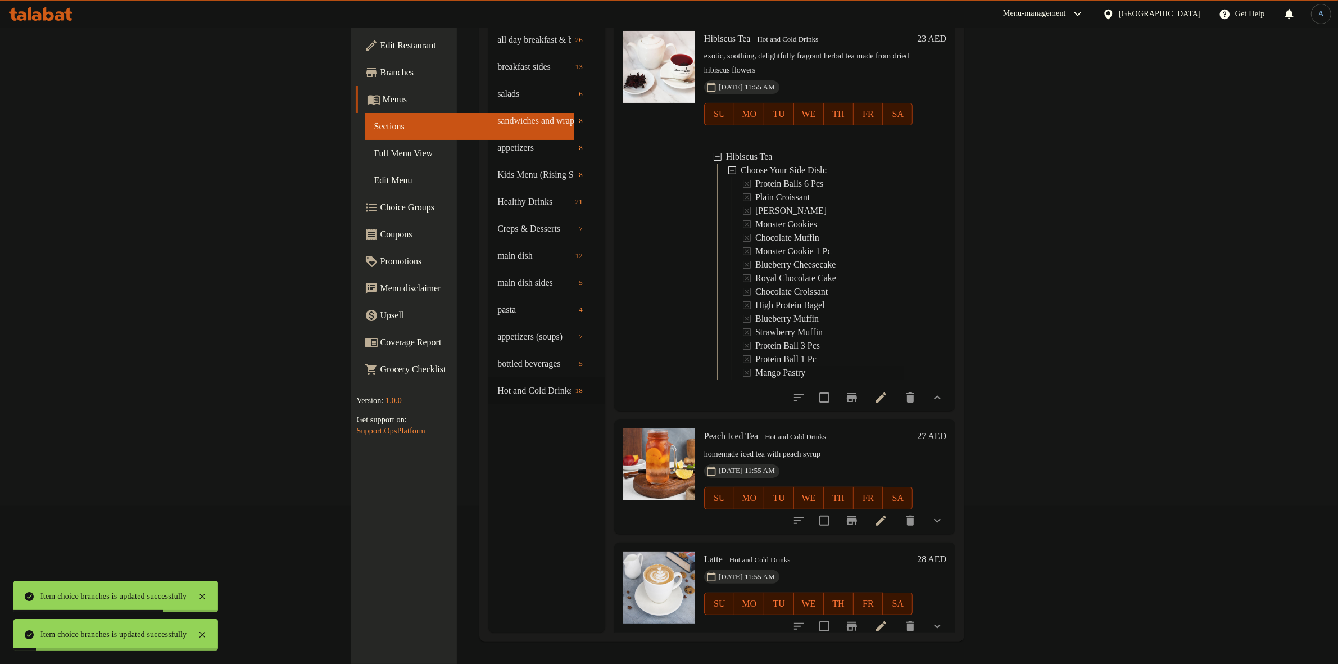
click at [755, 366] on span "Mango Pastry" at bounding box center [780, 372] width 50 height 13
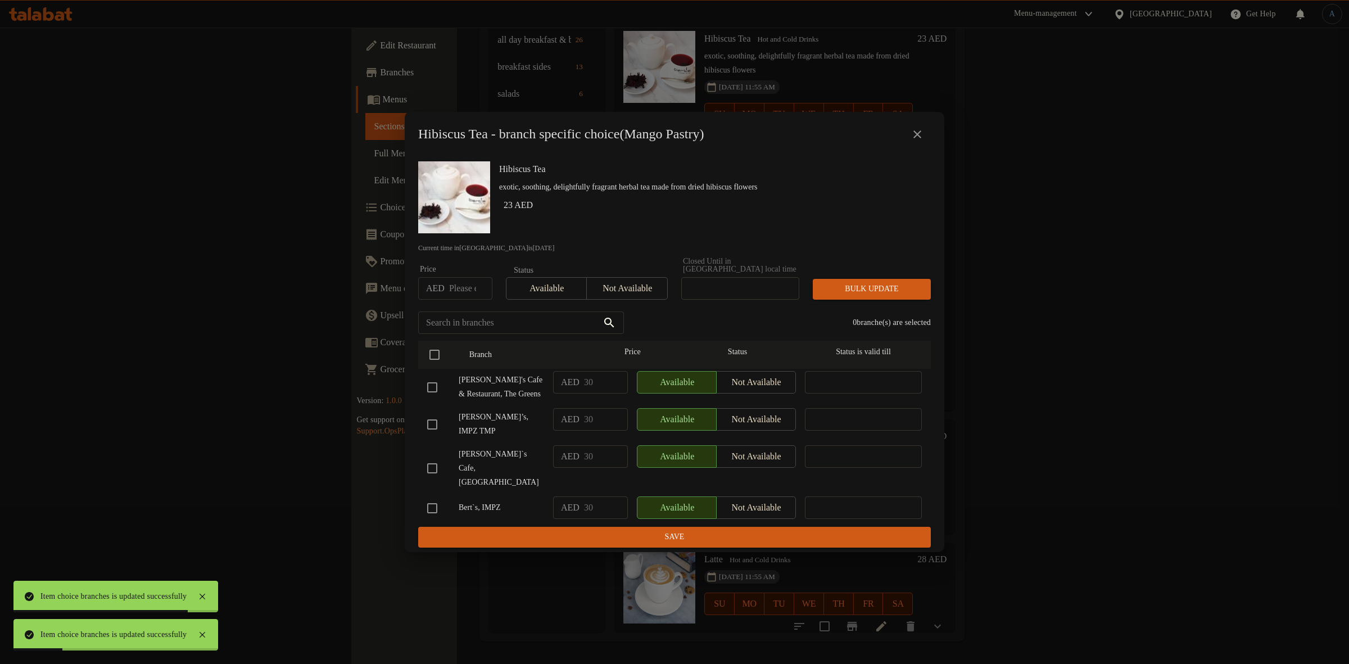
drag, startPoint x: 433, startPoint y: 364, endPoint x: 436, endPoint y: 395, distance: 31.6
click at [433, 366] on input "checkbox" at bounding box center [435, 355] width 24 height 24
click at [436, 398] on input "checkbox" at bounding box center [432, 387] width 24 height 24
drag, startPoint x: 438, startPoint y: 492, endPoint x: 493, endPoint y: 470, distance: 58.6
click at [438, 496] on input "checkbox" at bounding box center [432, 508] width 24 height 24
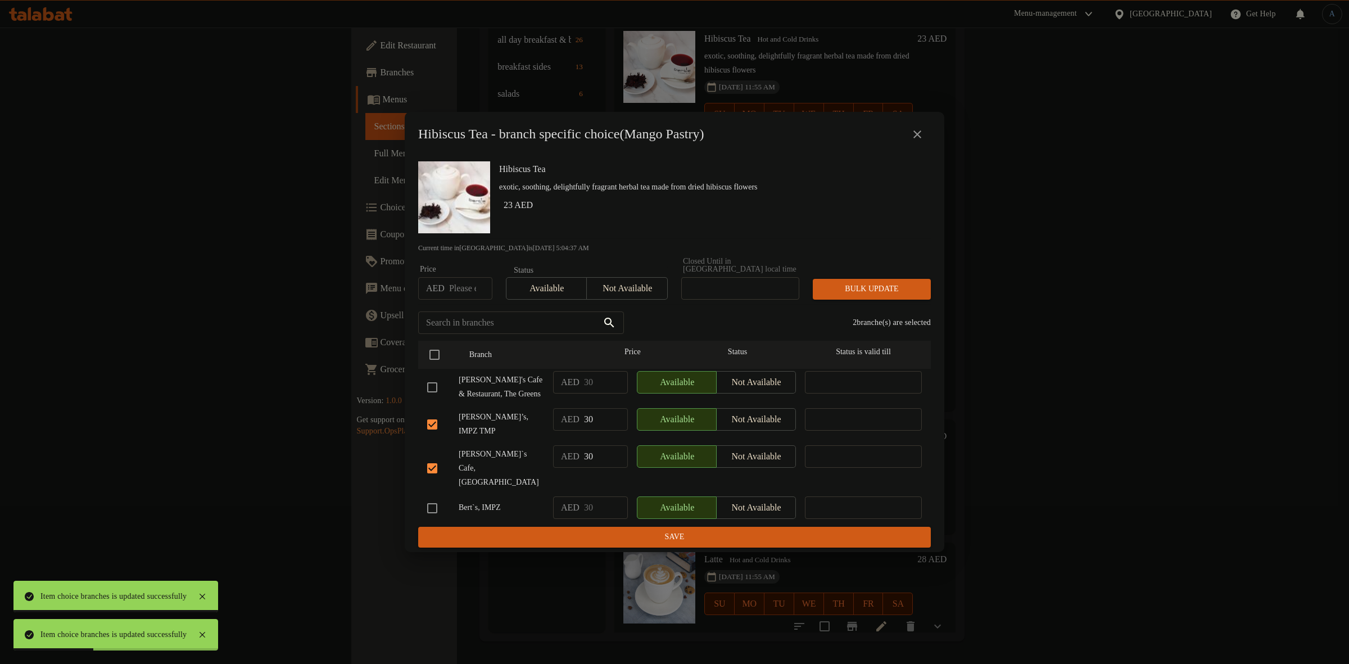
click at [645, 288] on span "Not available" at bounding box center [626, 288] width 71 height 16
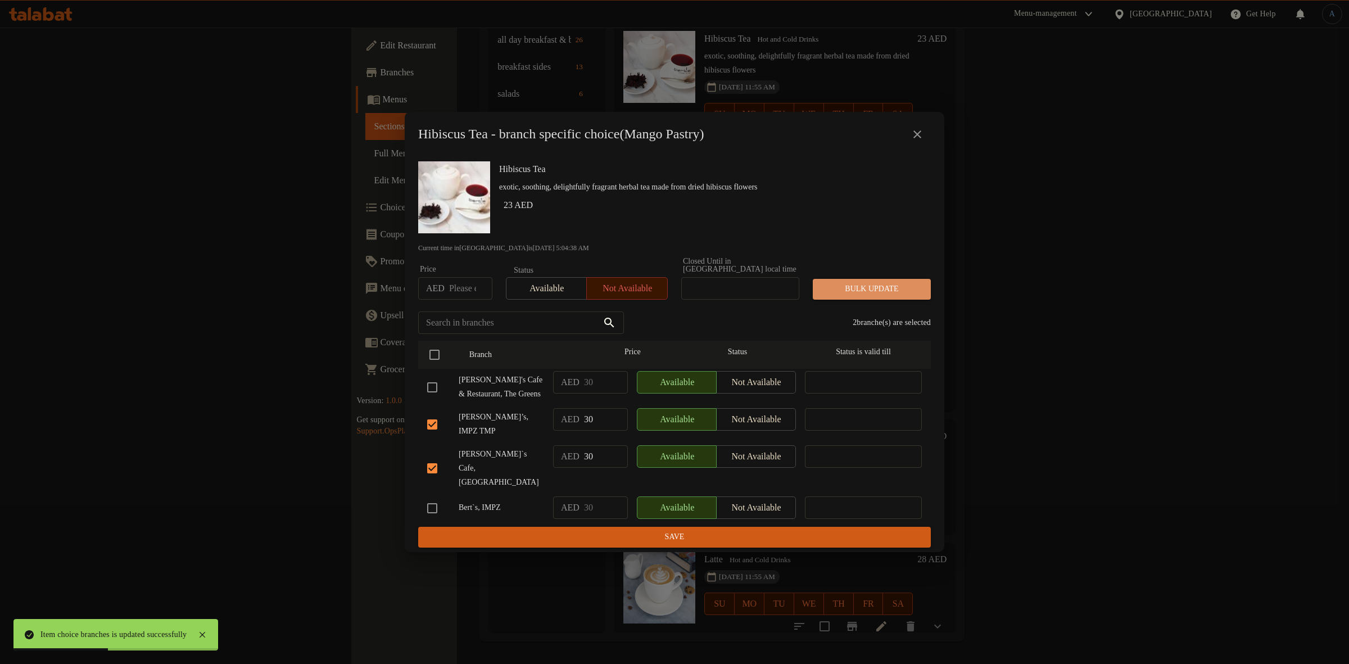
click at [871, 295] on span "Bulk update" at bounding box center [872, 289] width 100 height 14
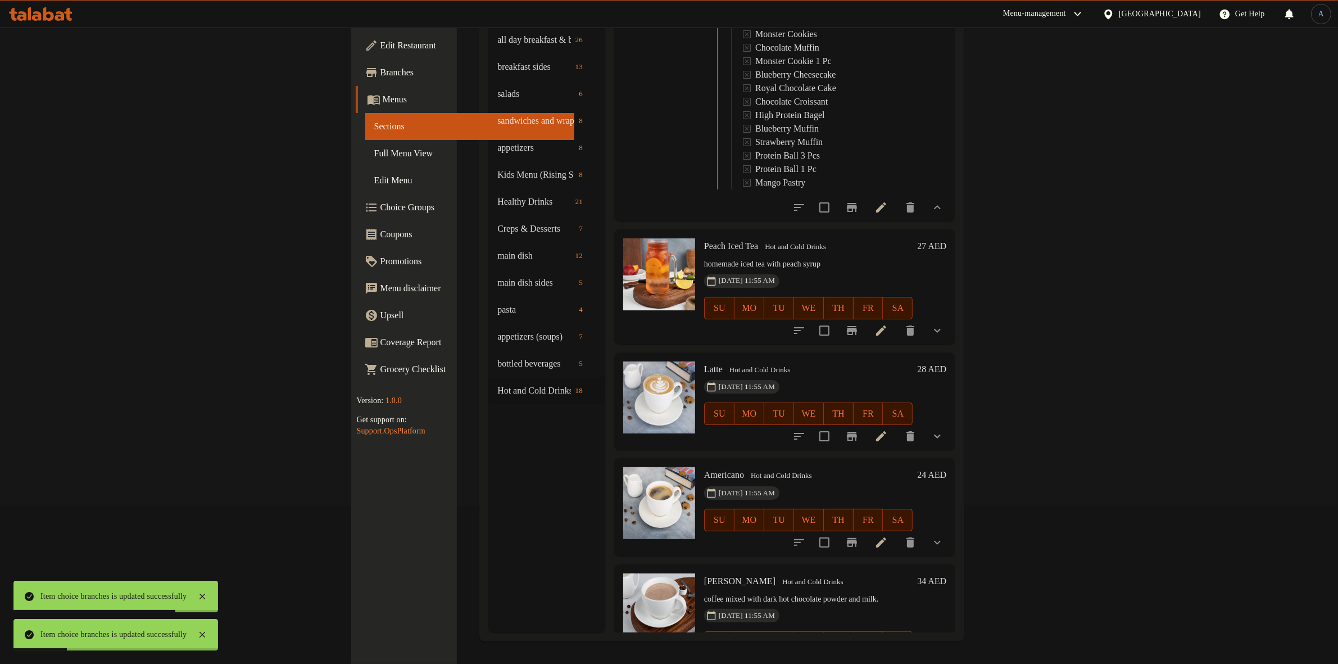
scroll to position [211, 0]
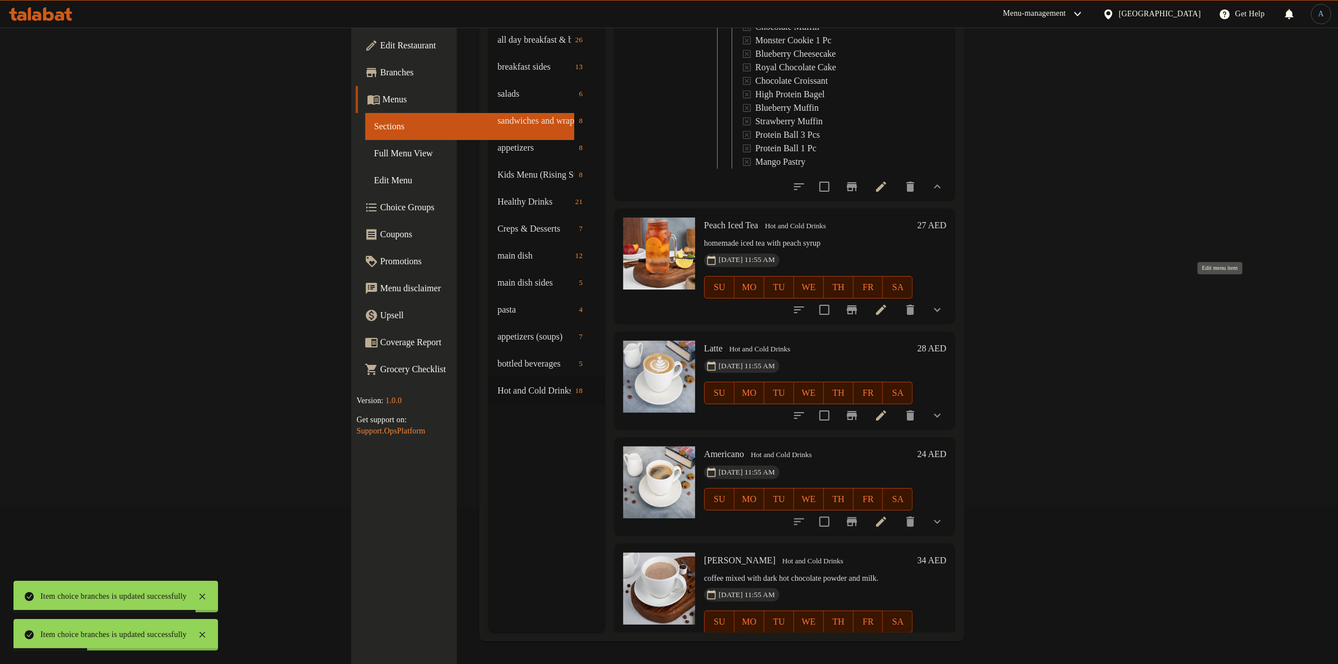
click at [888, 303] on icon at bounding box center [881, 309] width 13 height 13
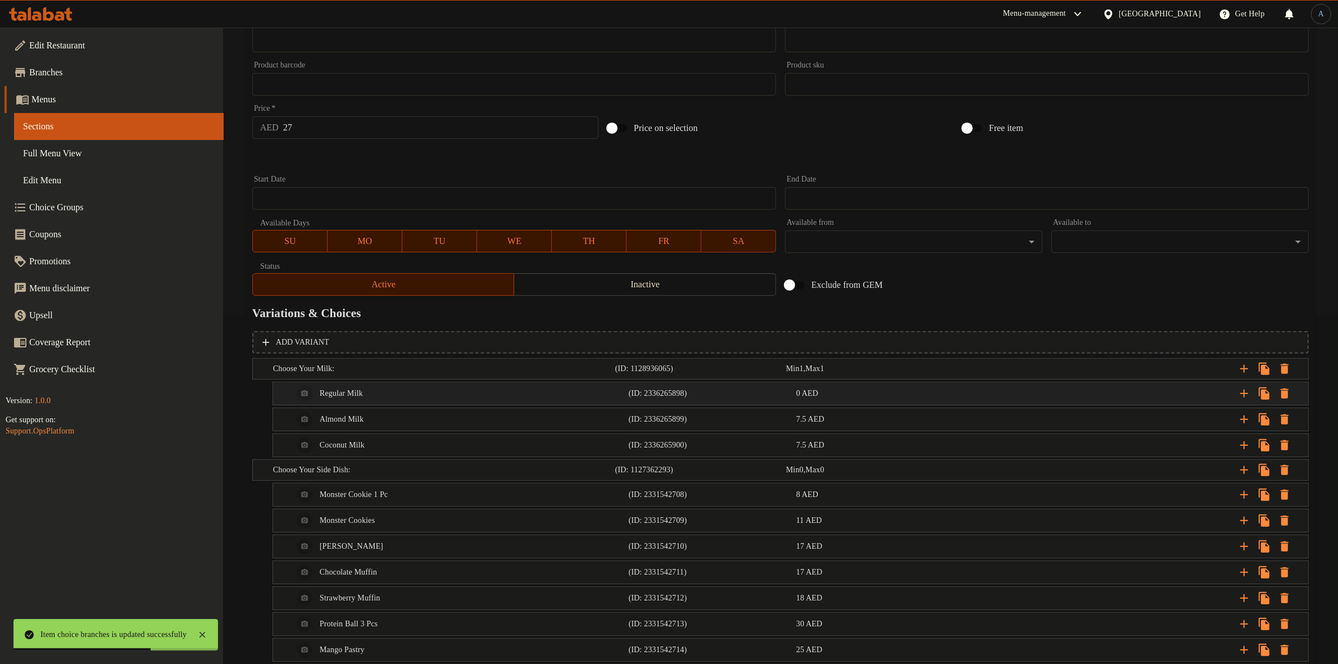
scroll to position [487, 0]
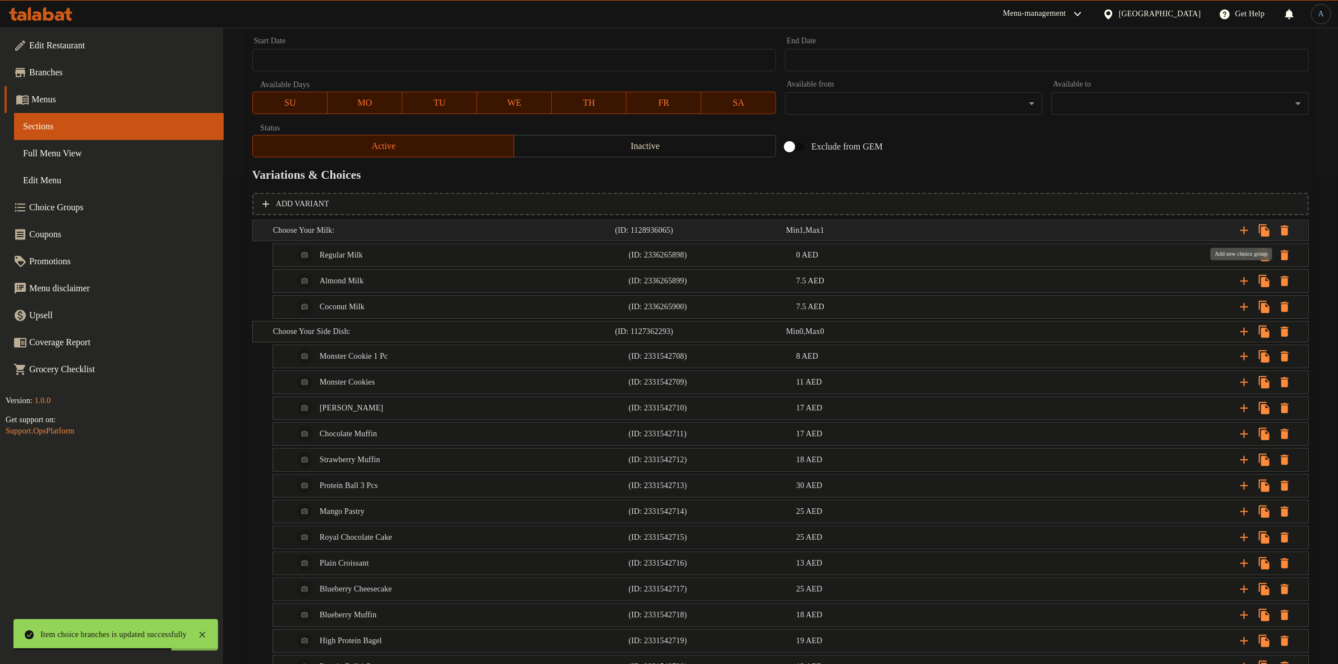
click at [1243, 230] on icon "Expand" at bounding box center [1244, 230] width 13 height 13
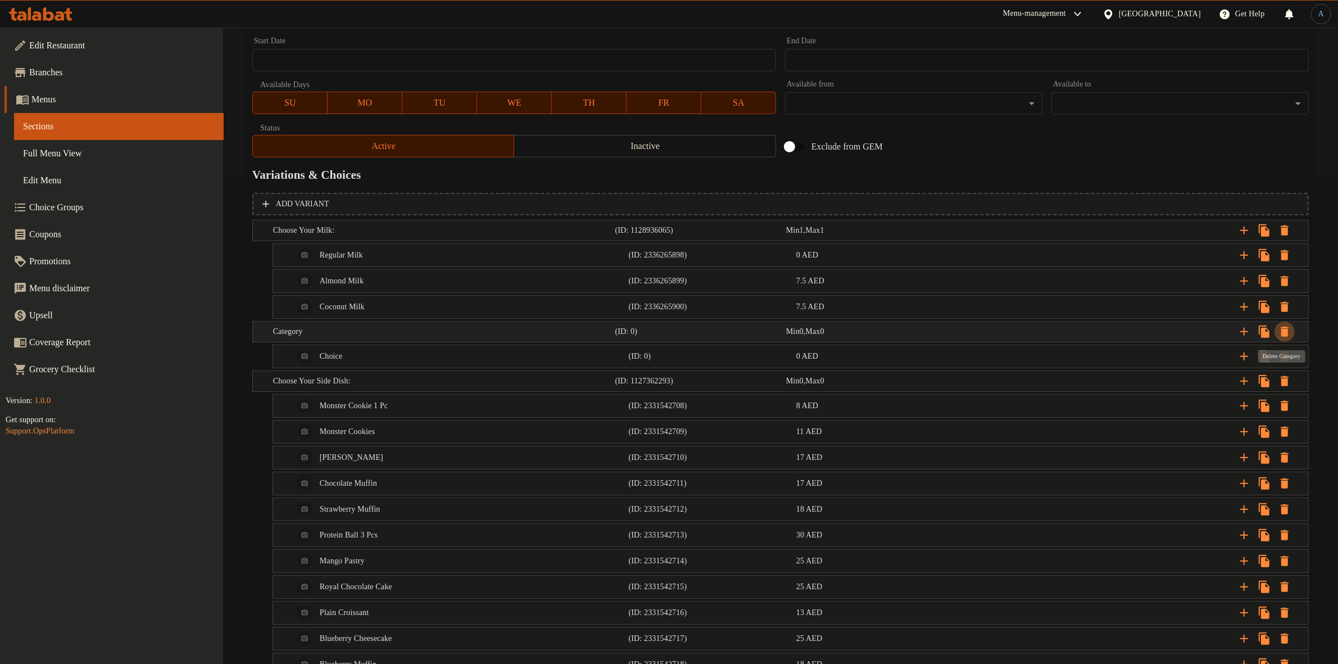
click at [1287, 332] on icon "Expand" at bounding box center [1285, 332] width 8 height 10
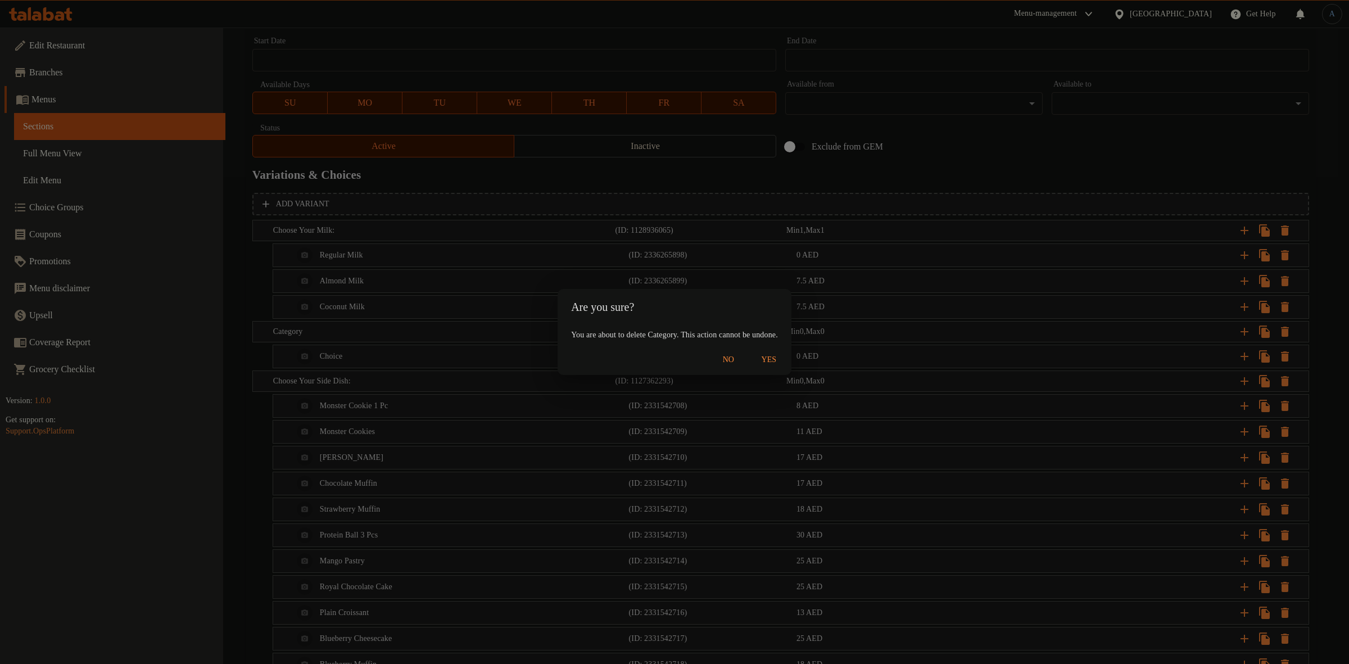
click at [780, 357] on span "Yes" at bounding box center [768, 360] width 27 height 14
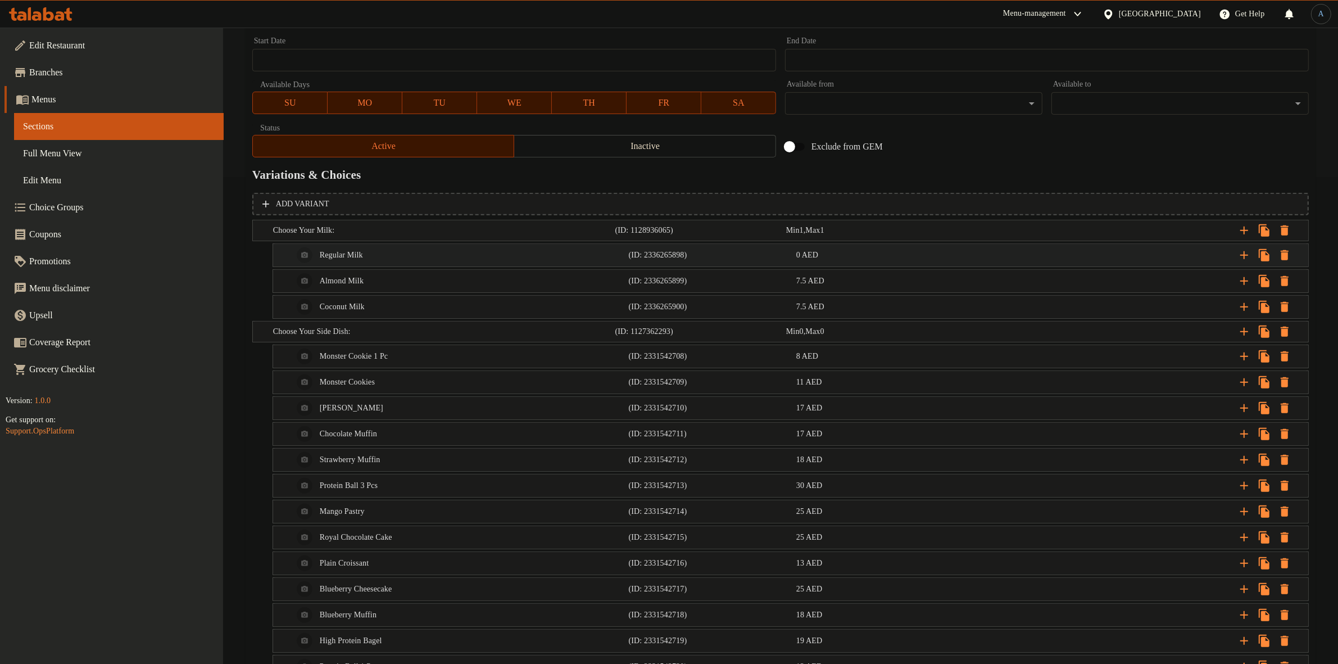
click at [779, 253] on h5 "(ID: 2336265898)" at bounding box center [710, 255] width 163 height 11
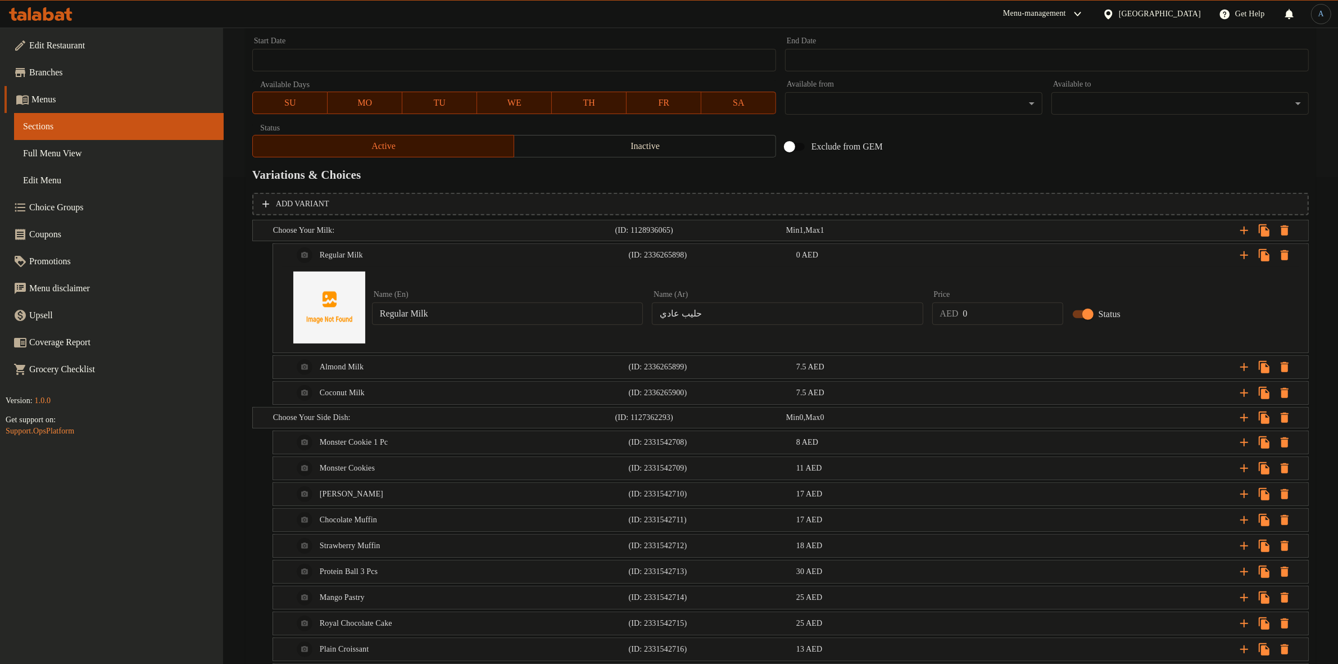
click at [999, 311] on input "0" at bounding box center [1013, 313] width 100 height 22
paste input "5"
click at [392, 364] on div "Almond Milk" at bounding box center [459, 367] width 336 height 27
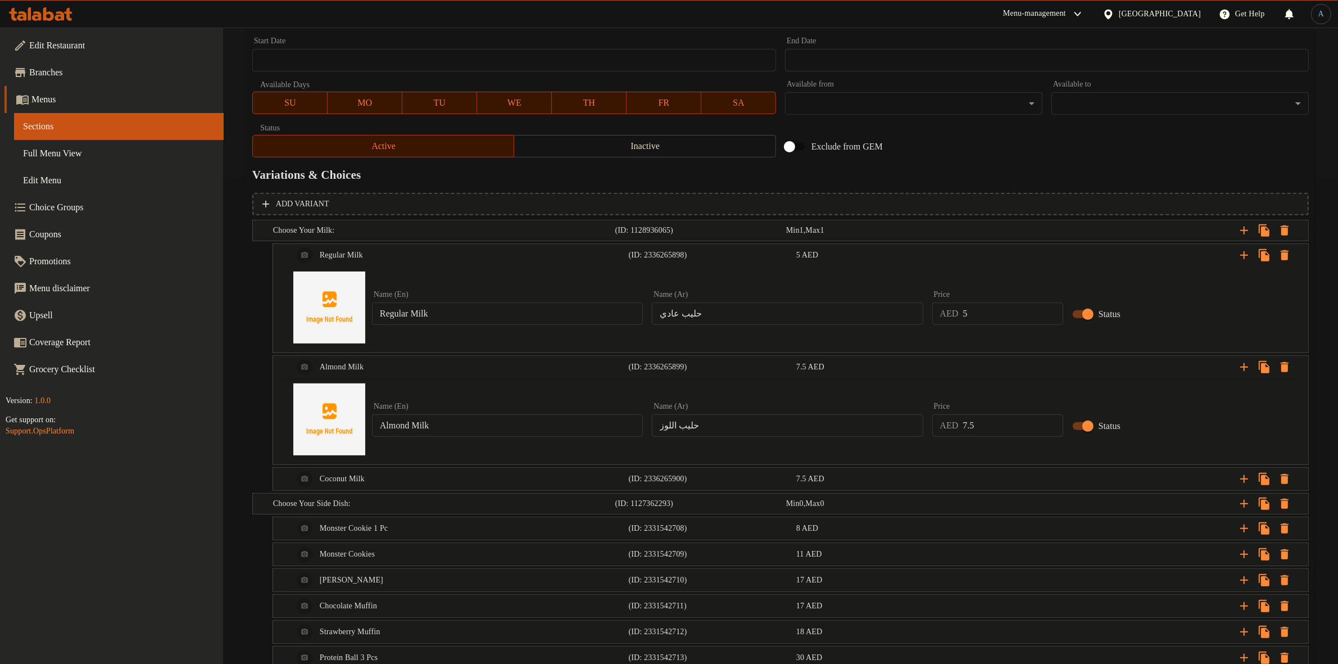
click at [1007, 420] on input "7.5" at bounding box center [1013, 425] width 100 height 22
paste input "9"
click at [695, 470] on div "Coconut Milk (ID: 2336265900) 7.5 AED" at bounding box center [794, 478] width 1006 height 27
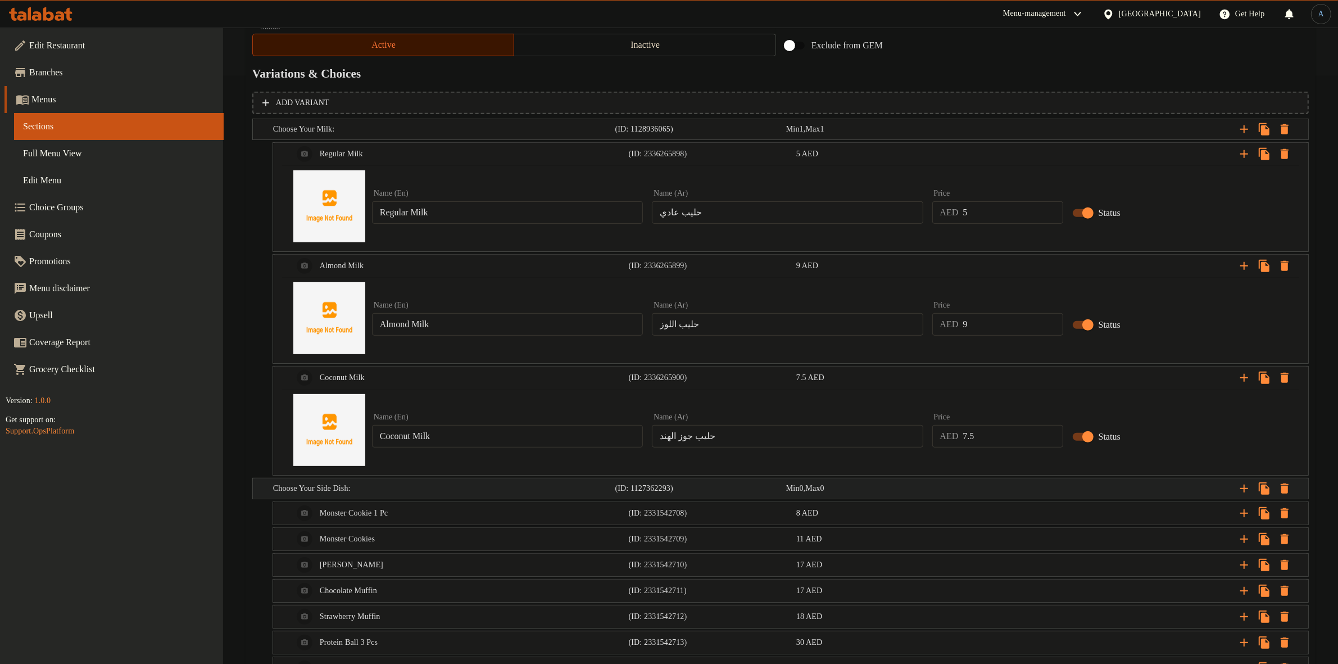
scroll to position [698, 0]
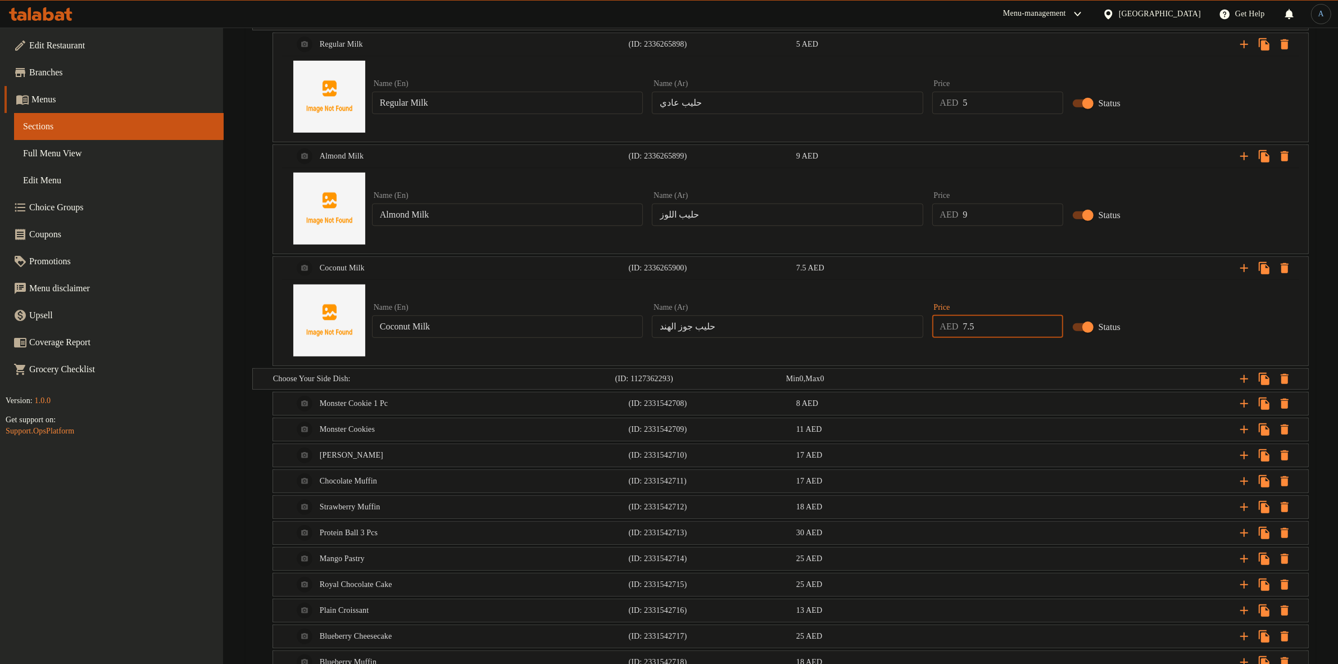
click at [1008, 323] on input "7.5" at bounding box center [1013, 326] width 100 height 22
paste input "9"
click at [960, 374] on div "Expand" at bounding box center [1126, 378] width 342 height 25
click at [959, 374] on div "Expand" at bounding box center [1126, 378] width 342 height 25
click at [1240, 270] on icon "Expand" at bounding box center [1244, 267] width 13 height 13
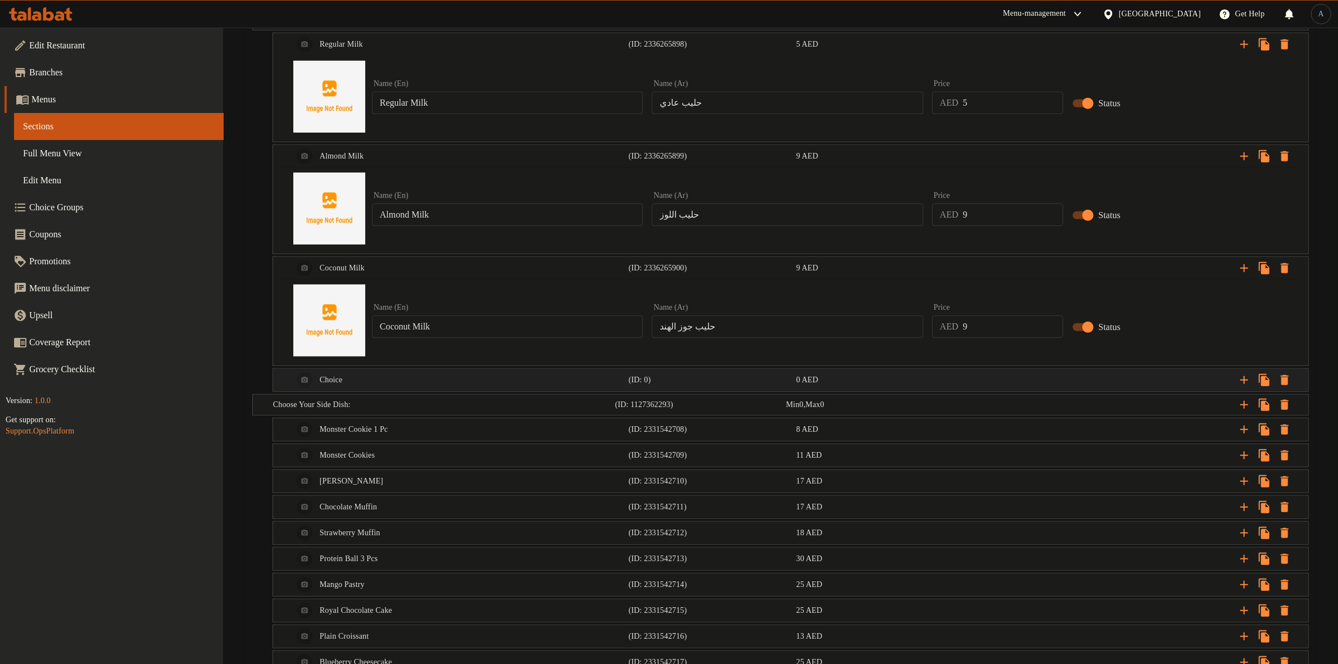
click at [399, 370] on div "Choice" at bounding box center [459, 379] width 336 height 27
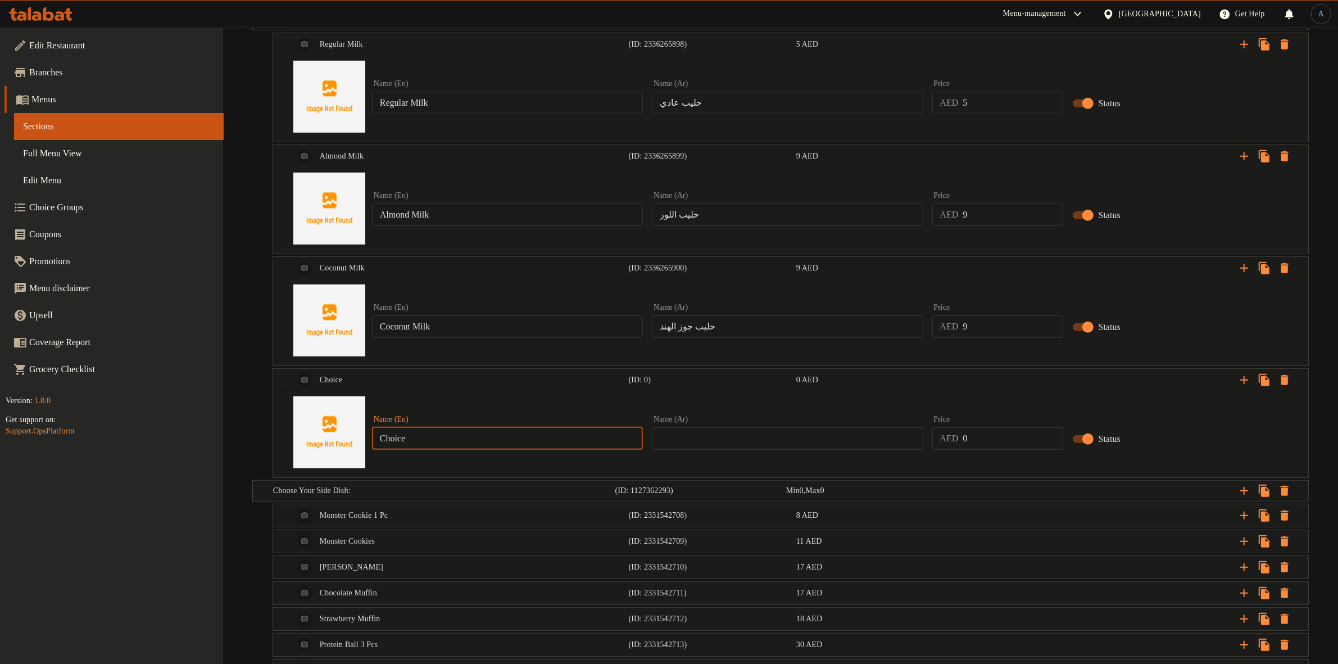
click at [418, 439] on input "Choice" at bounding box center [507, 438] width 271 height 22
paste input "Oats Milk"
click at [990, 440] on input "0" at bounding box center [1013, 438] width 100 height 22
paste input "9"
click at [836, 446] on input "text" at bounding box center [787, 438] width 271 height 22
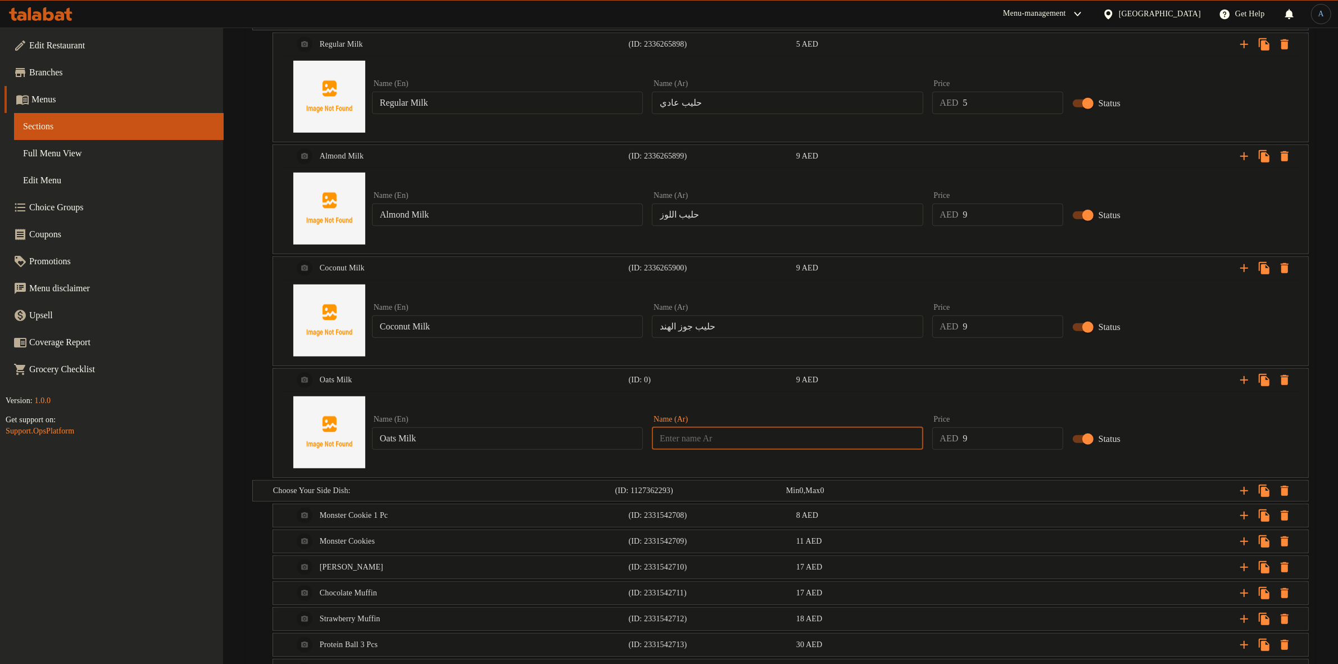
click at [517, 438] on input "Oats Milk" at bounding box center [507, 438] width 271 height 22
click at [735, 423] on div "Name (Ar) Name (Ar)" at bounding box center [787, 432] width 271 height 34
click at [748, 431] on input "text" at bounding box center [787, 438] width 271 height 22
paste input "حليب الشوفان"
click at [836, 401] on div "Name (En) Oats Milk Name (En) Name (Ar) حليب الشوفان Name (Ar) Price AED 9 Pric…" at bounding box center [791, 432] width 1008 height 85
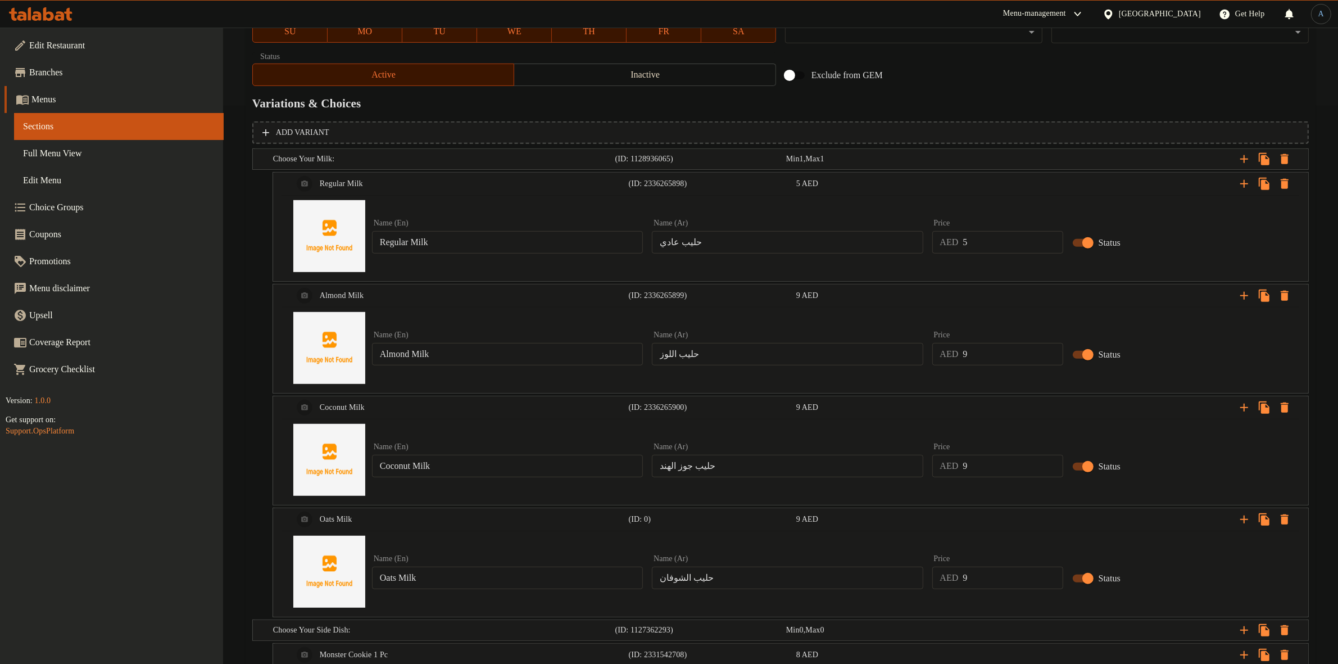
scroll to position [557, 0]
click at [822, 187] on div "5 AED" at bounding box center [877, 184] width 163 height 11
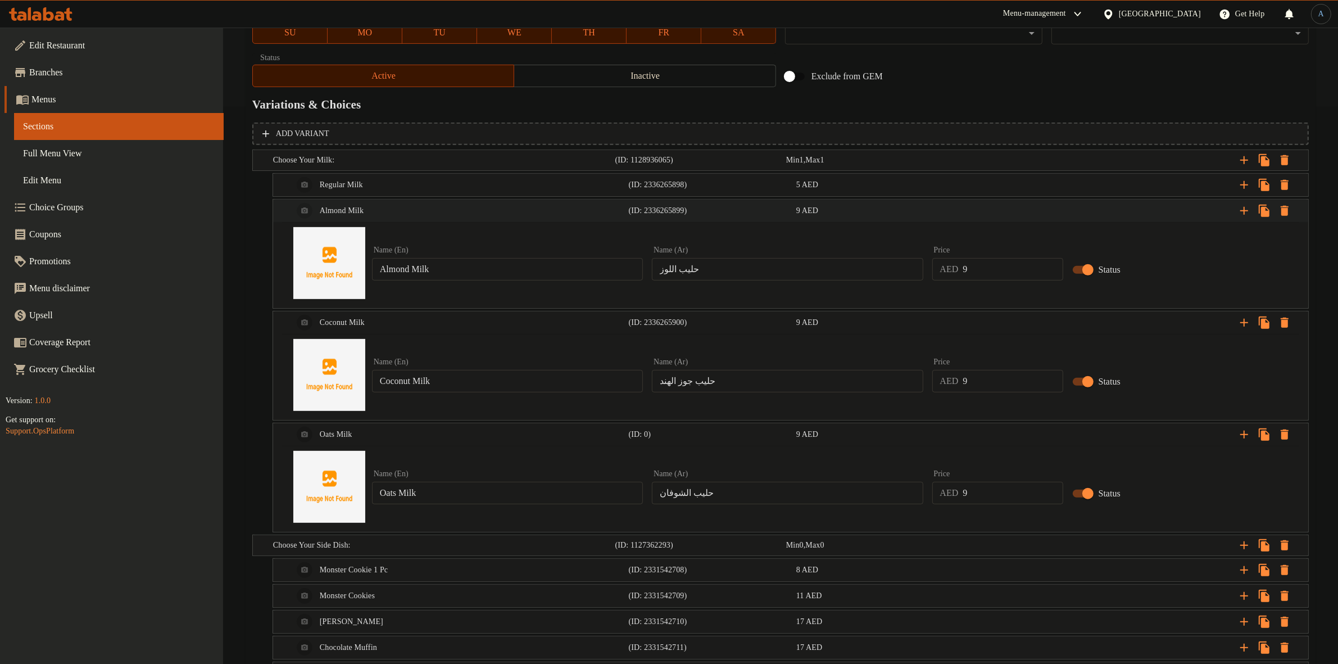
click at [818, 203] on div "9 AED" at bounding box center [877, 211] width 167 height 16
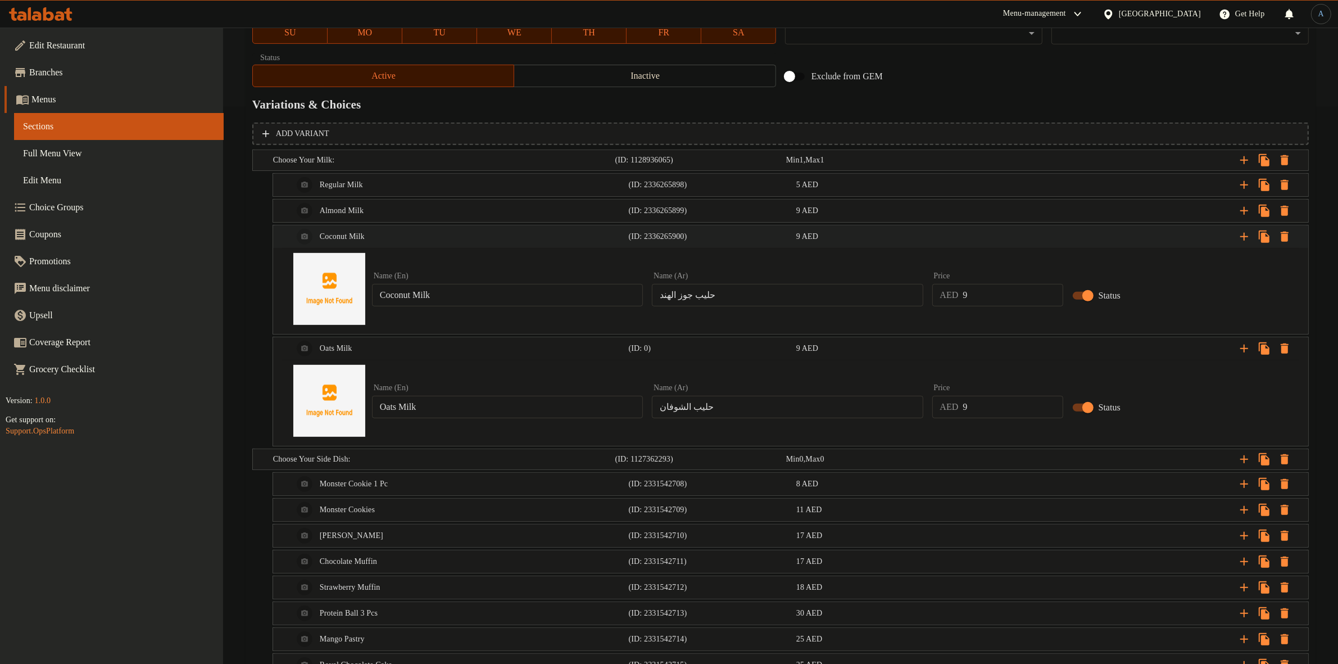
click at [818, 242] on div "9 AED" at bounding box center [877, 236] width 163 height 11
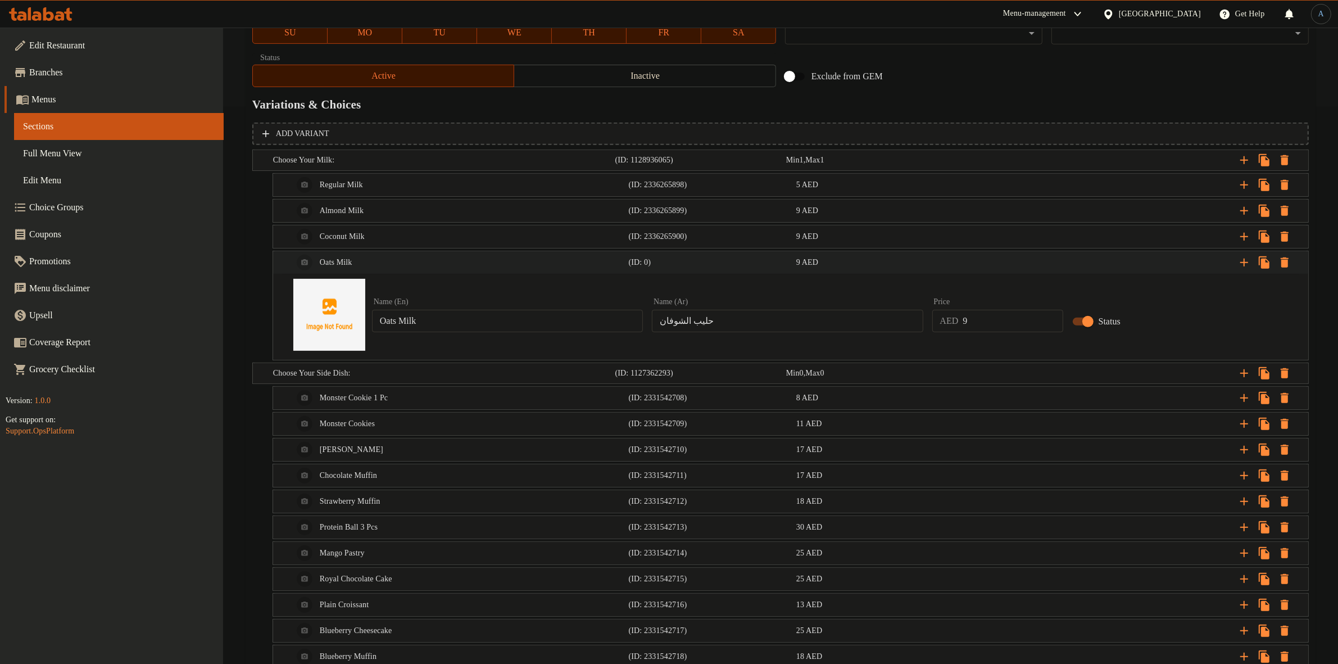
click at [787, 271] on div "Oats Milk (ID: 0) 9 AED" at bounding box center [794, 262] width 1006 height 27
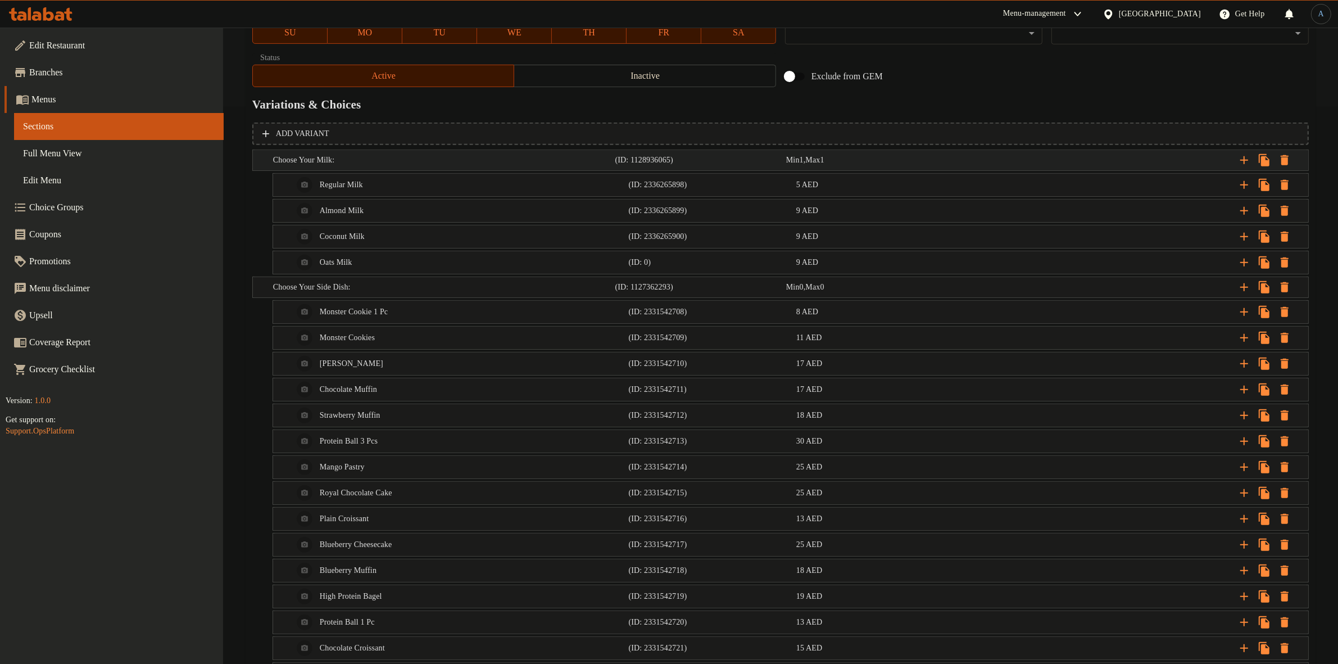
click at [821, 164] on span "Max" at bounding box center [813, 160] width 15 height 8
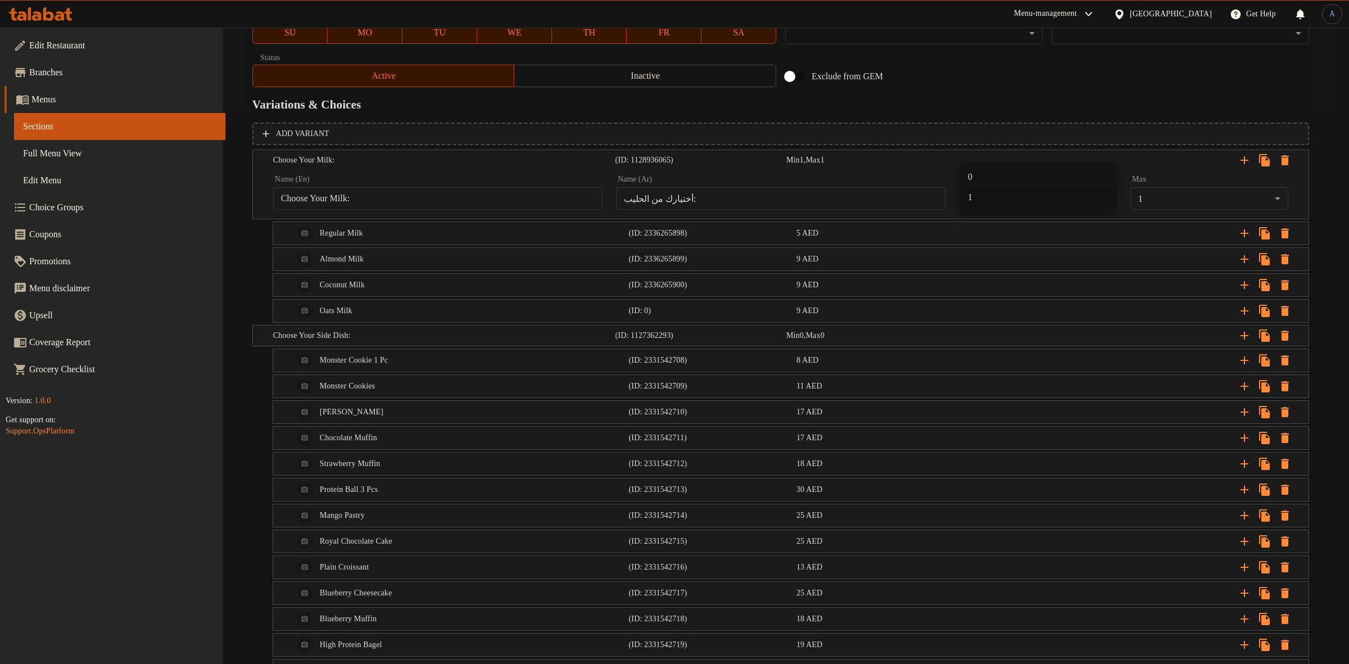
click at [973, 180] on li "0" at bounding box center [1038, 177] width 158 height 20
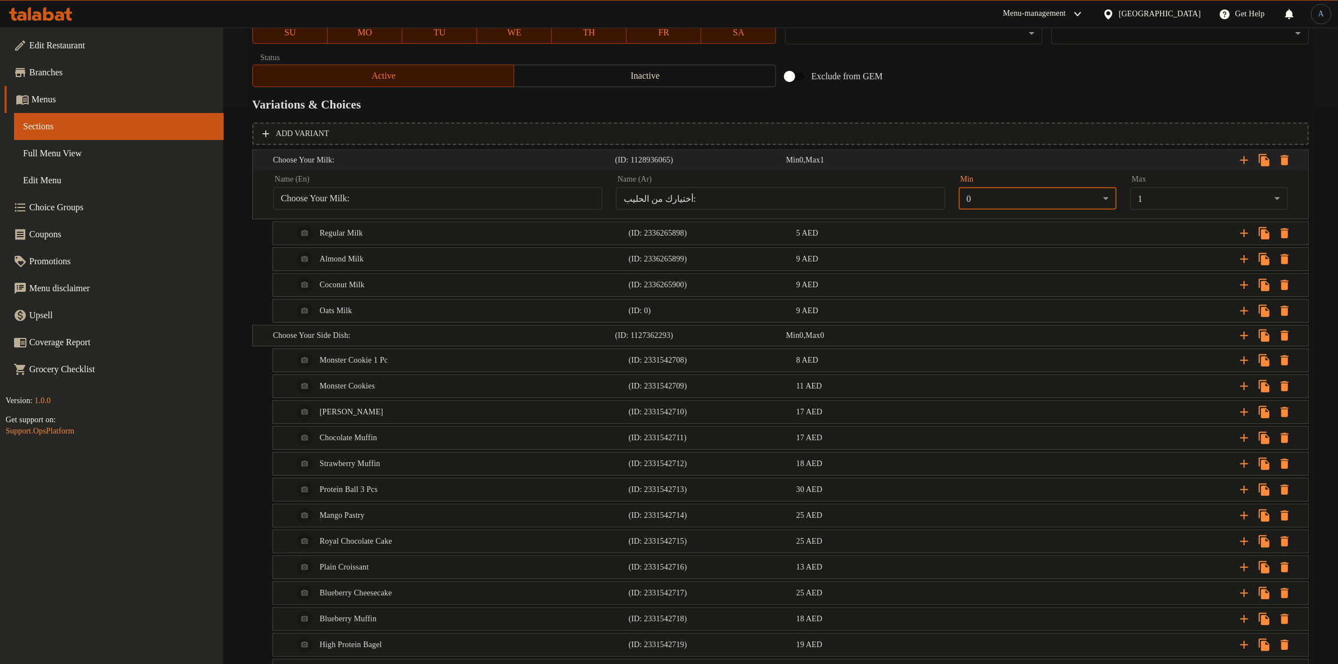
click at [1153, 159] on div "Expand" at bounding box center [1126, 160] width 342 height 25
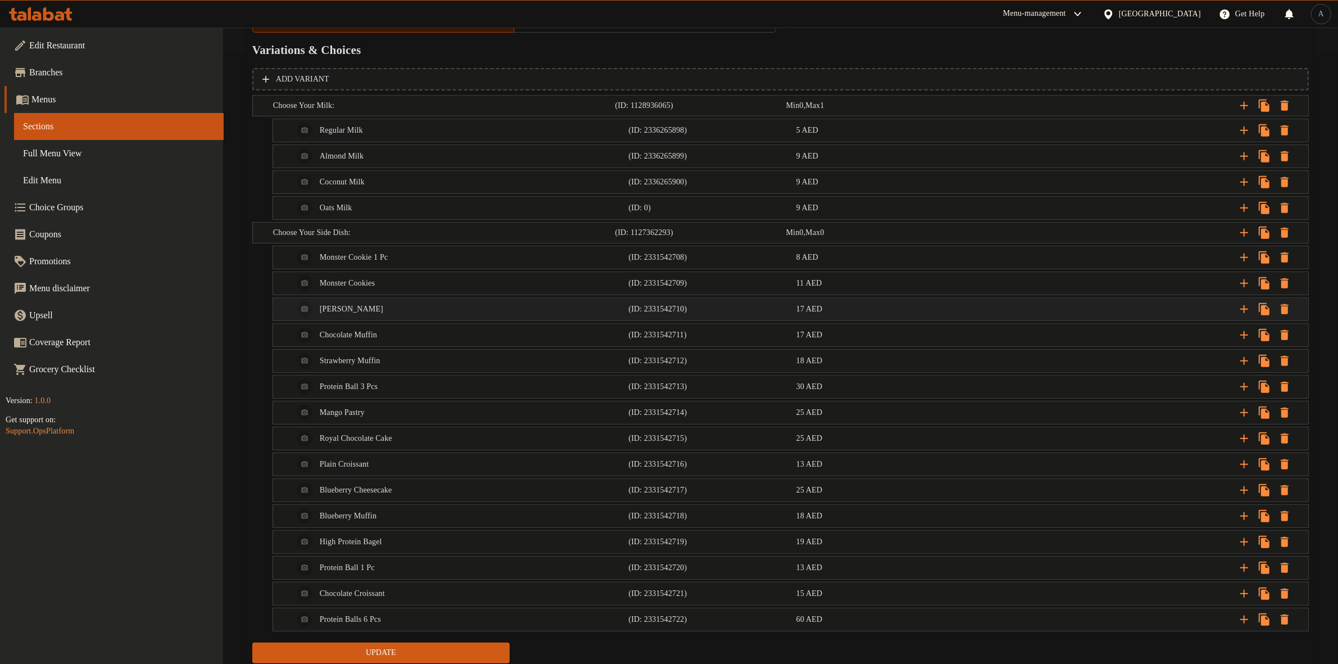
scroll to position [654, 0]
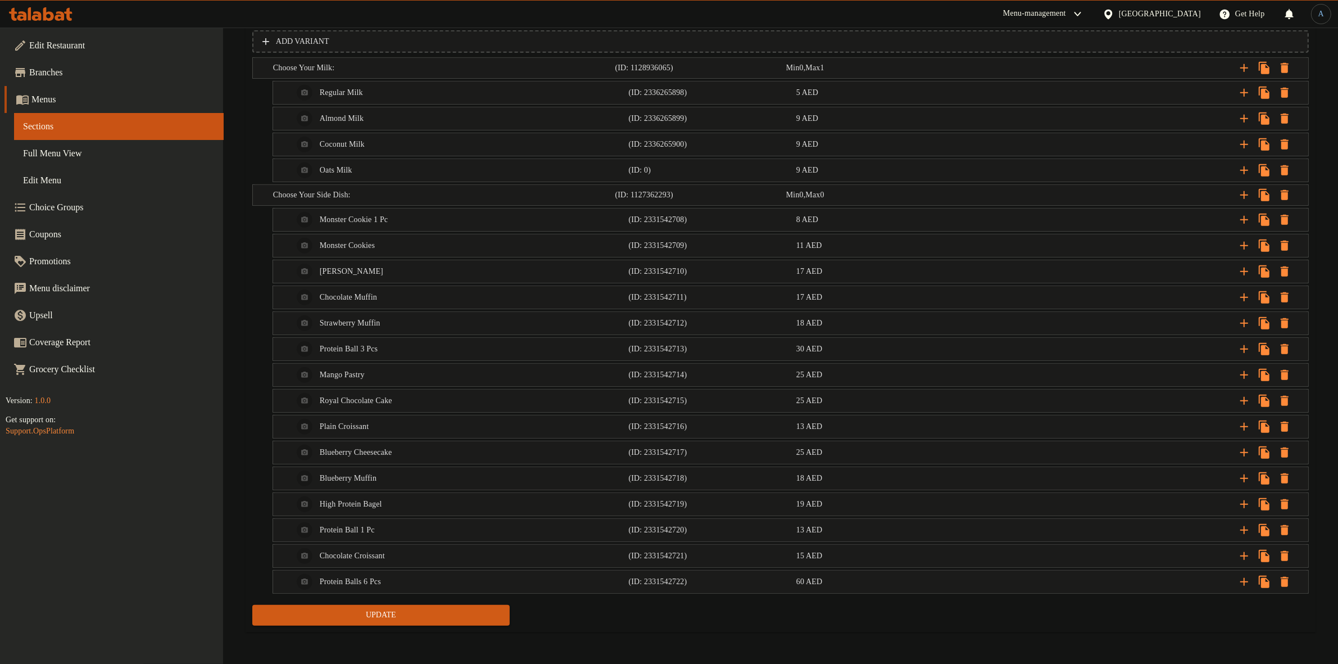
click at [428, 619] on span "Update" at bounding box center [380, 615] width 239 height 14
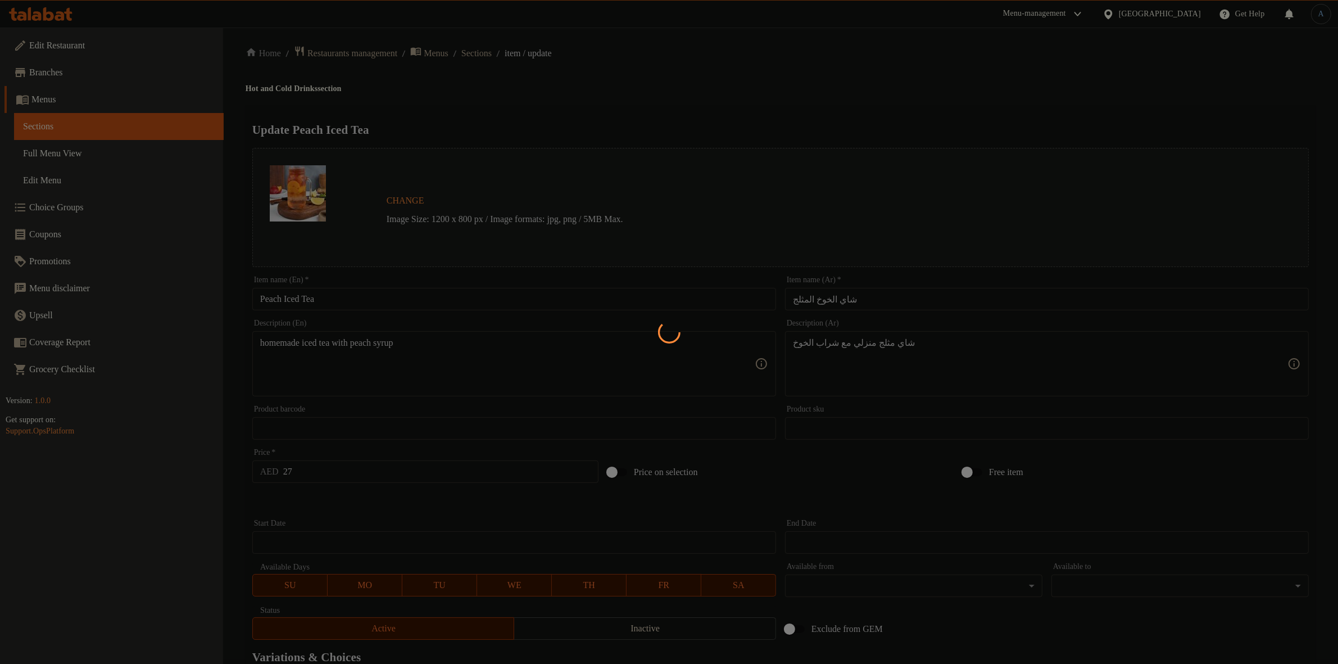
scroll to position [0, 0]
click at [558, 124] on div at bounding box center [669, 332] width 1338 height 664
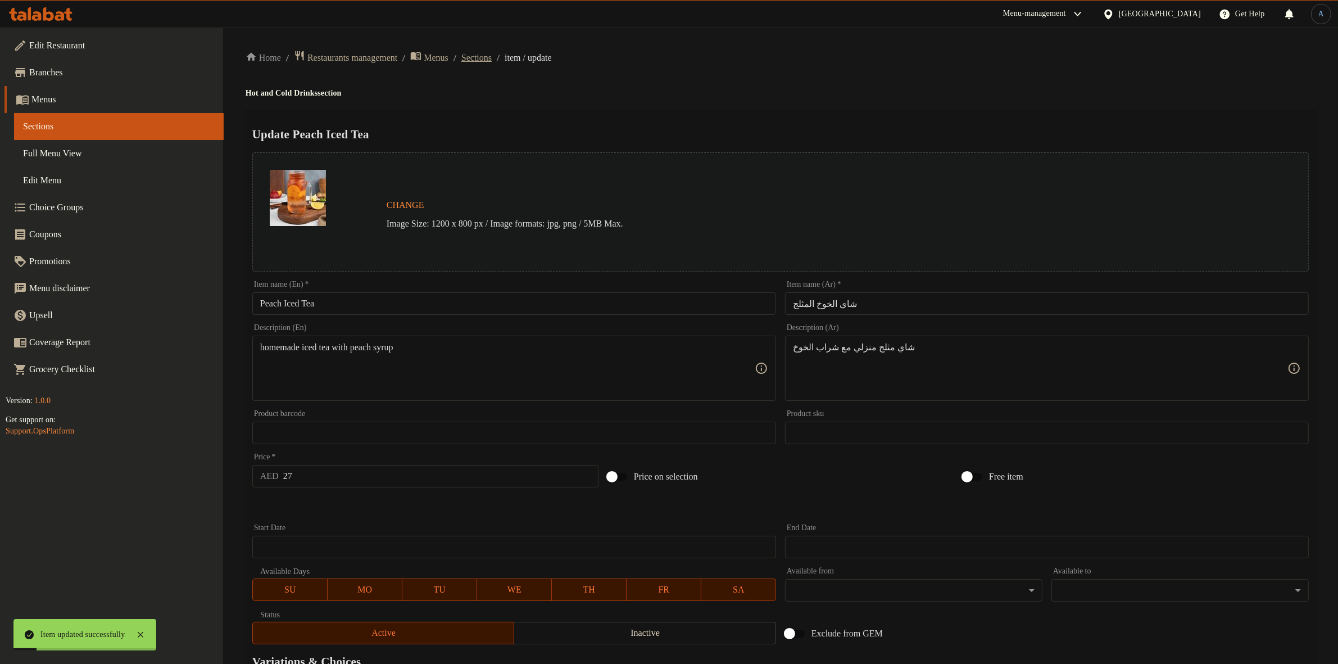
click at [492, 57] on span "Sections" at bounding box center [476, 57] width 30 height 13
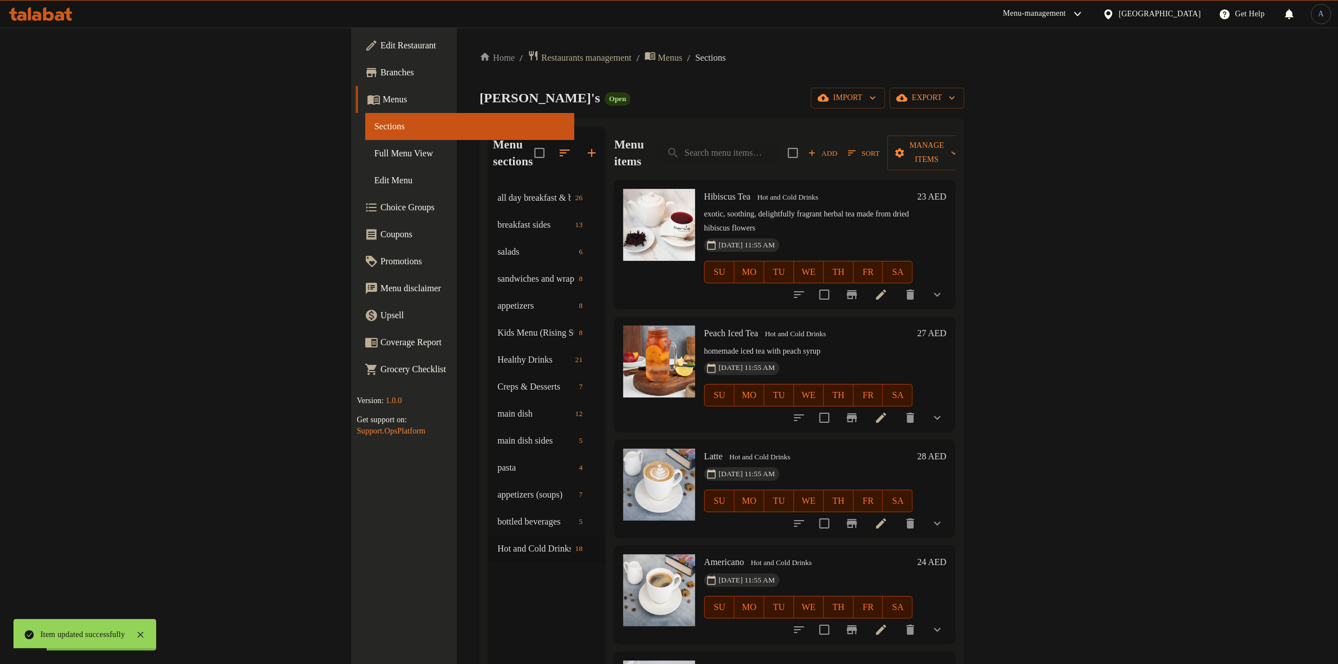
click at [374, 150] on span "Full Menu View" at bounding box center [470, 153] width 192 height 13
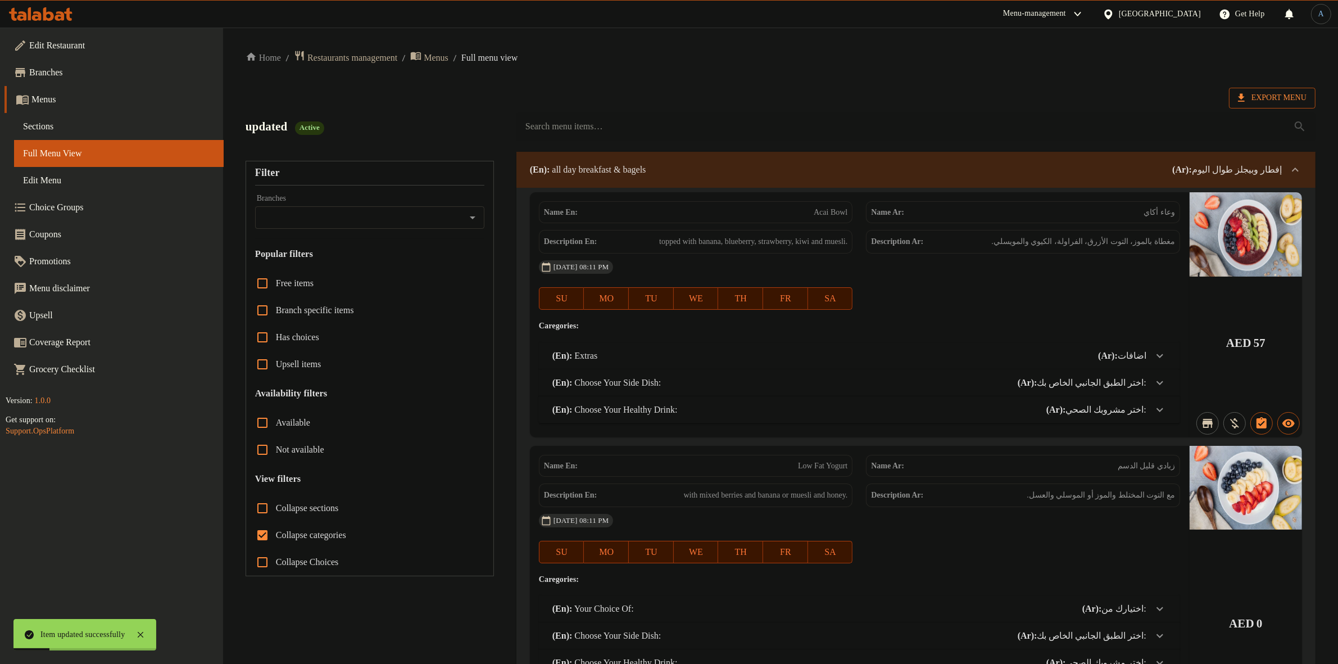
click at [1244, 92] on icon at bounding box center [1241, 97] width 11 height 11
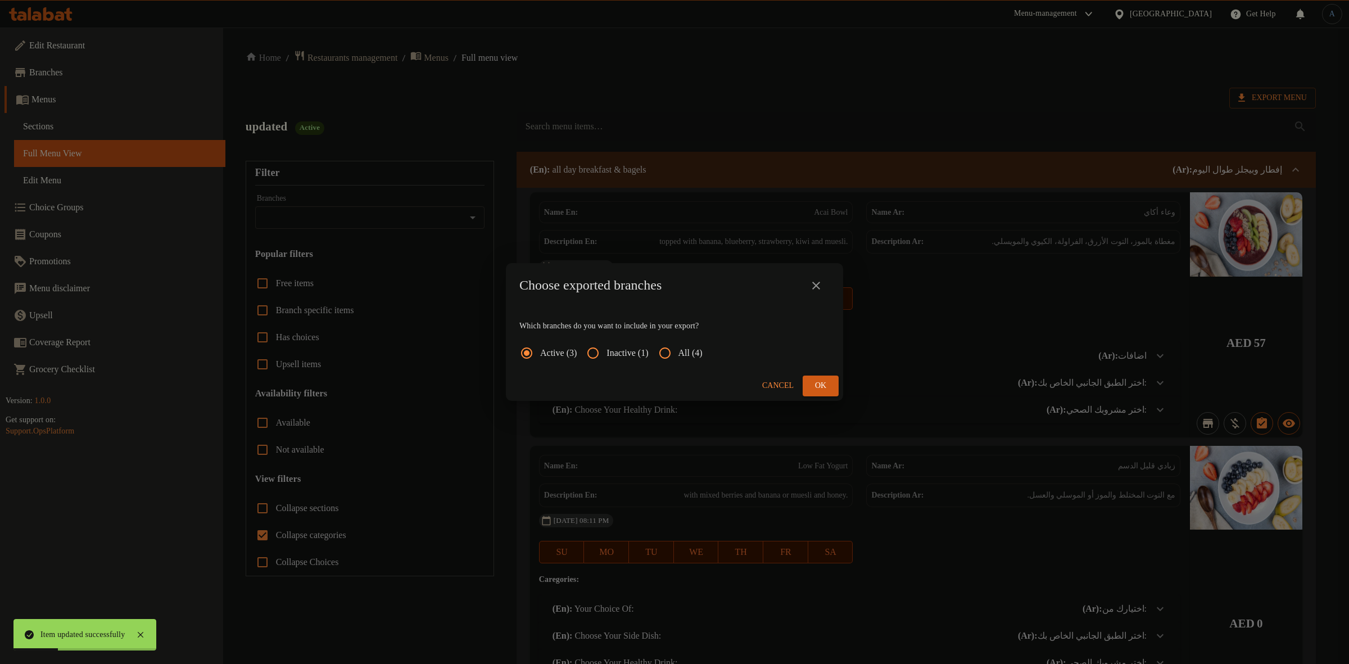
click at [94, 124] on div "Choose exported branches Which branches do you want to include in your export? …" at bounding box center [674, 332] width 1349 height 664
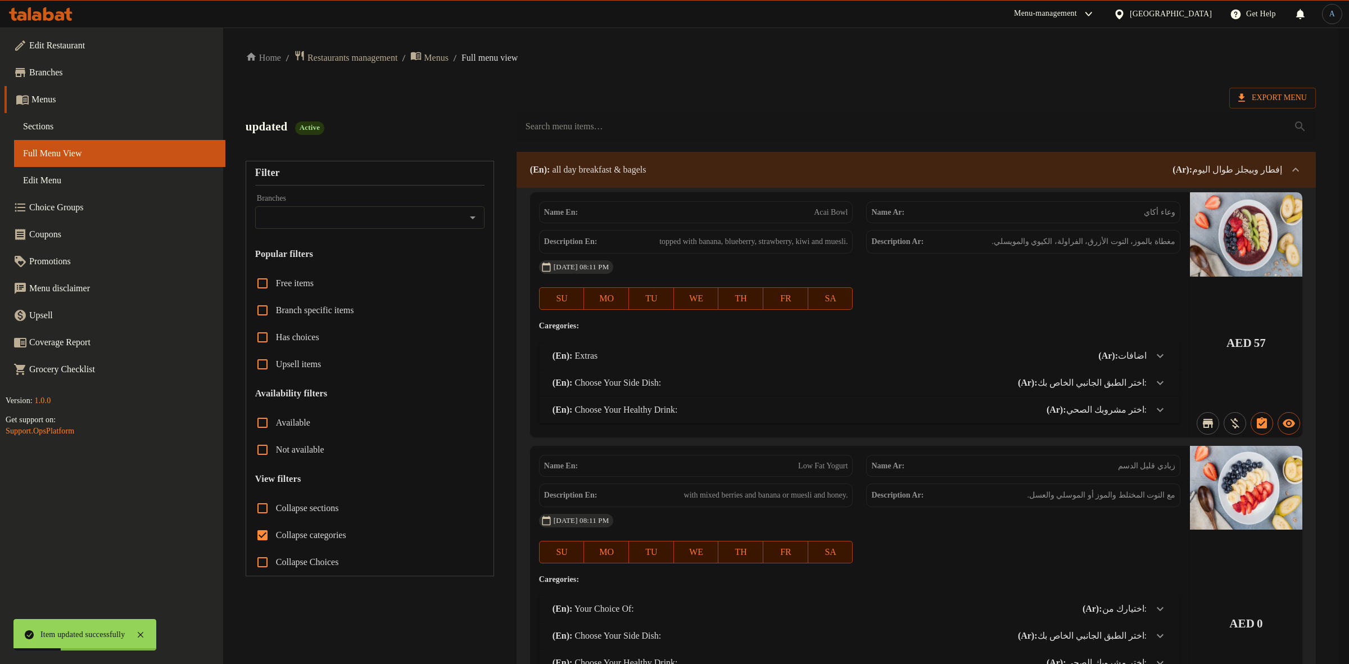
click at [47, 121] on span "Sections" at bounding box center [119, 126] width 193 height 13
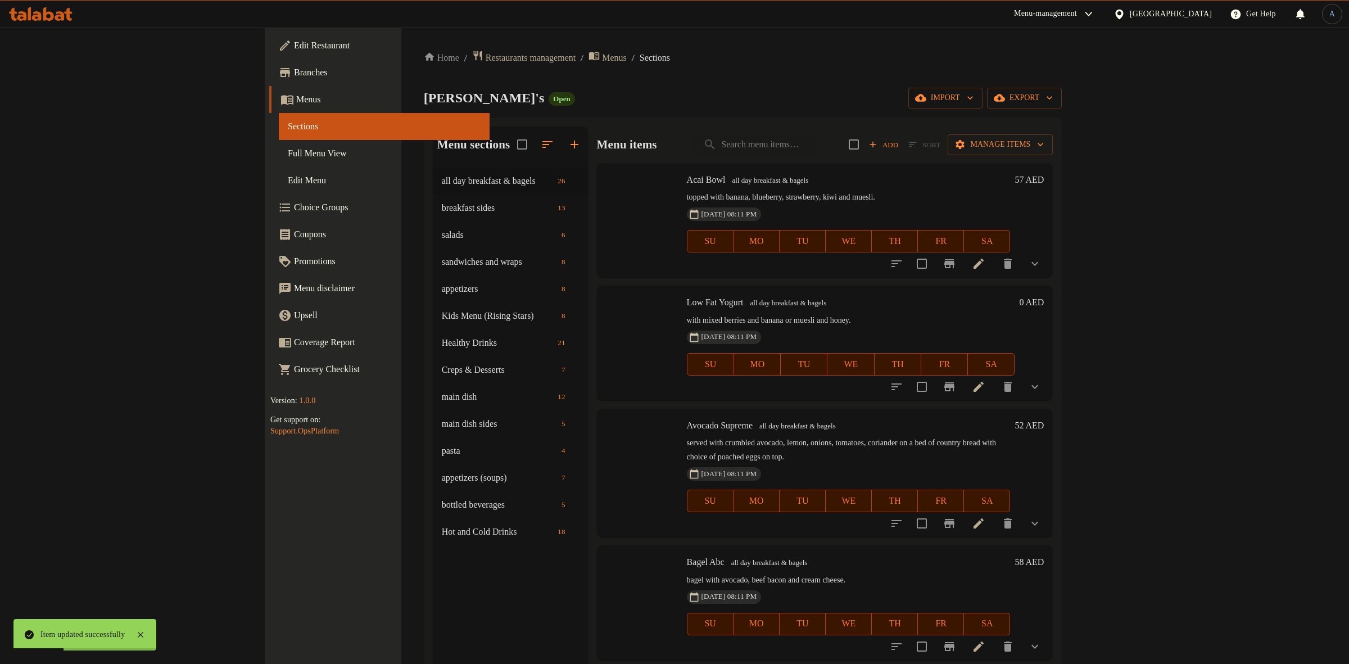
click at [288, 121] on span "Sections" at bounding box center [384, 126] width 193 height 13
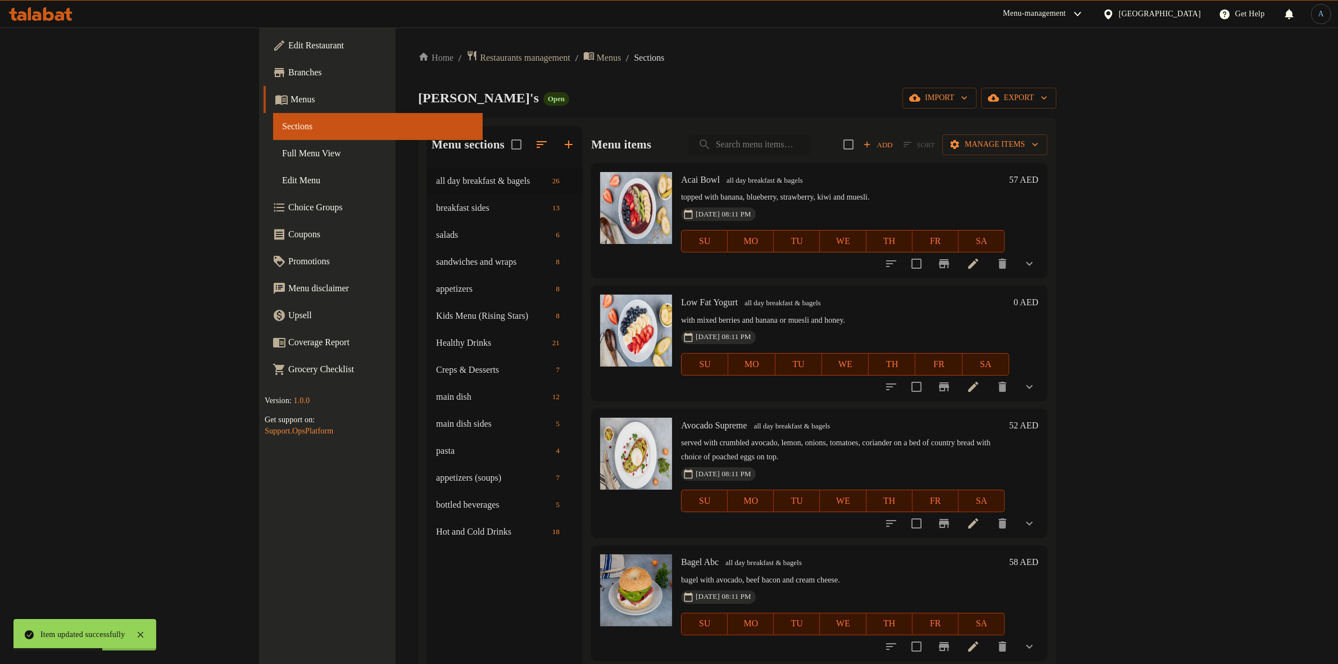
click at [810, 142] on input "search" at bounding box center [749, 145] width 121 height 20
paste input "Peach"
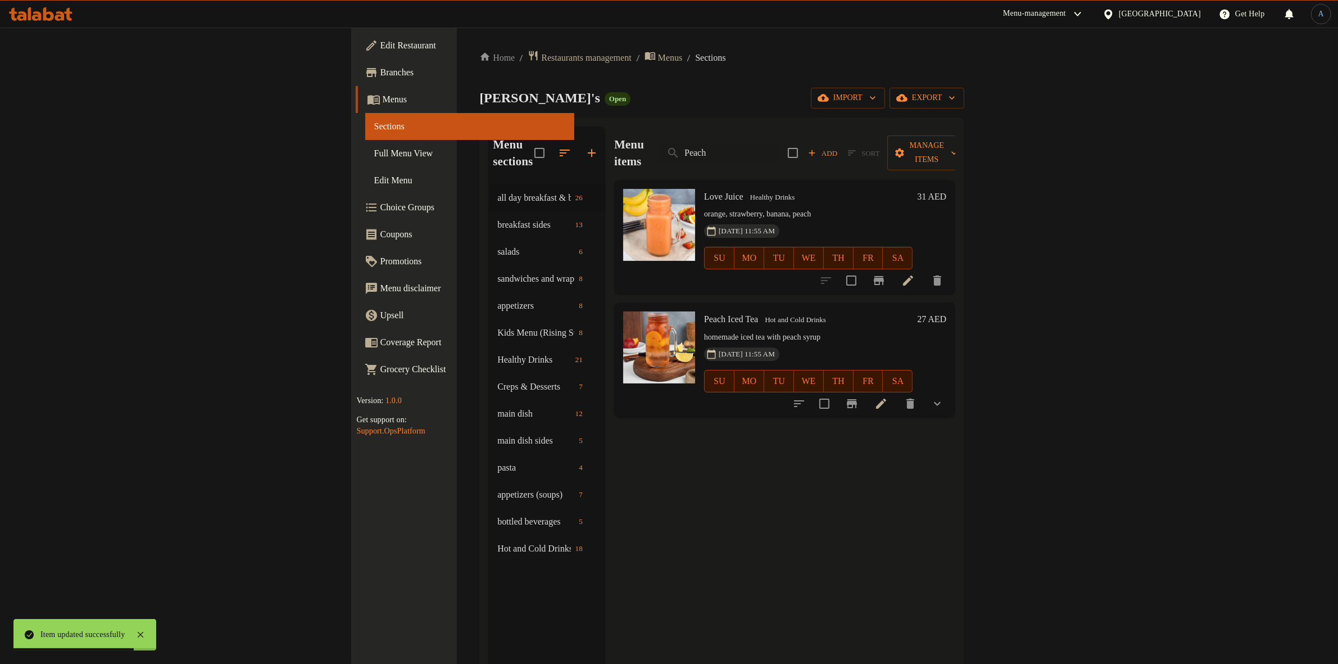
click at [944, 397] on icon "show more" at bounding box center [937, 403] width 13 height 13
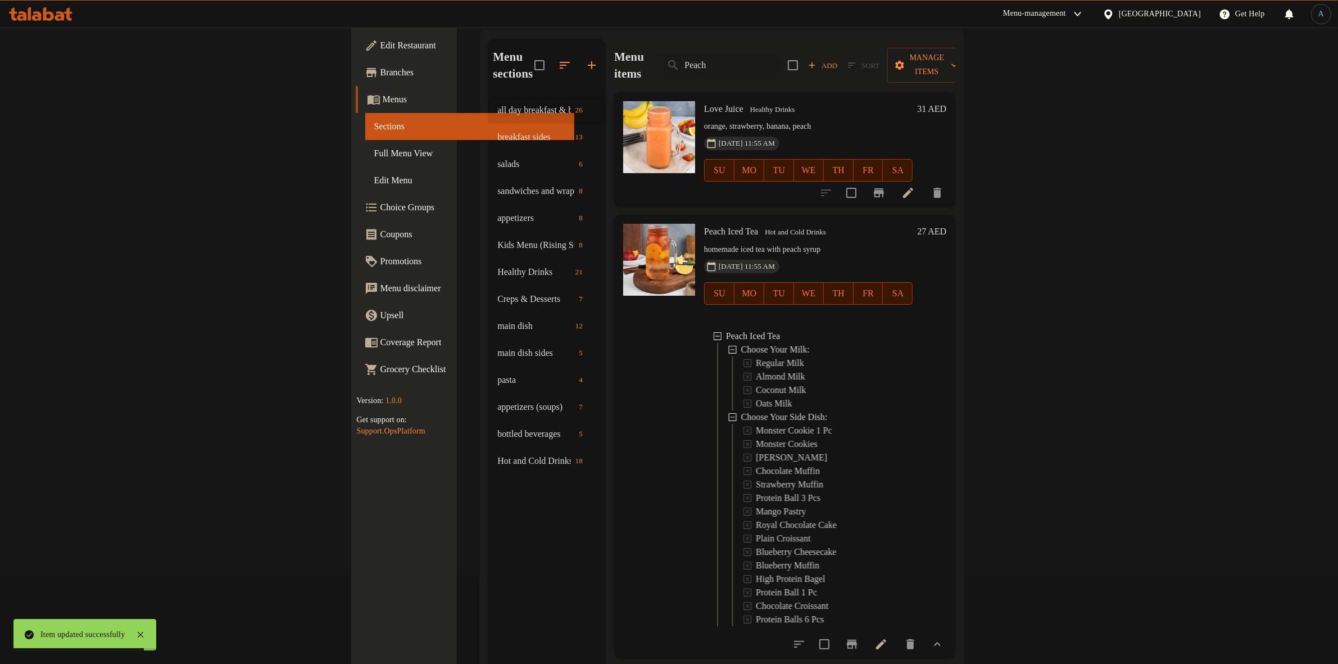
scroll to position [158, 0]
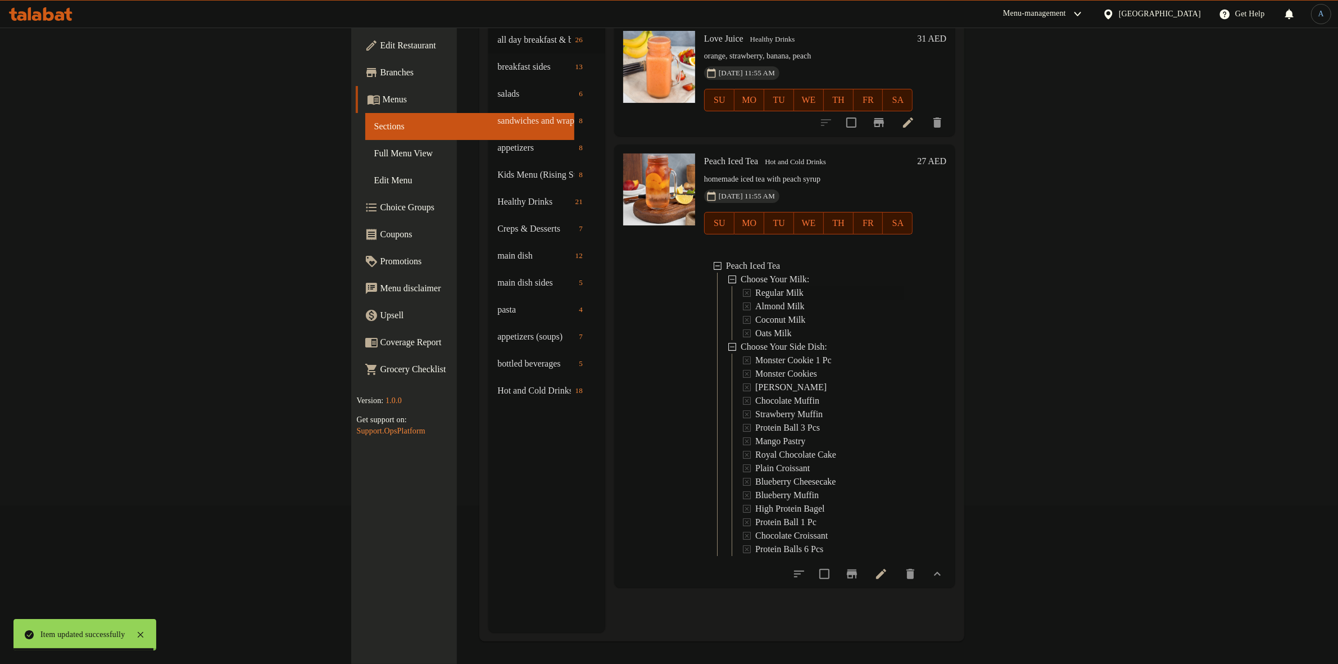
click at [755, 286] on span "Regular Milk" at bounding box center [779, 292] width 48 height 13
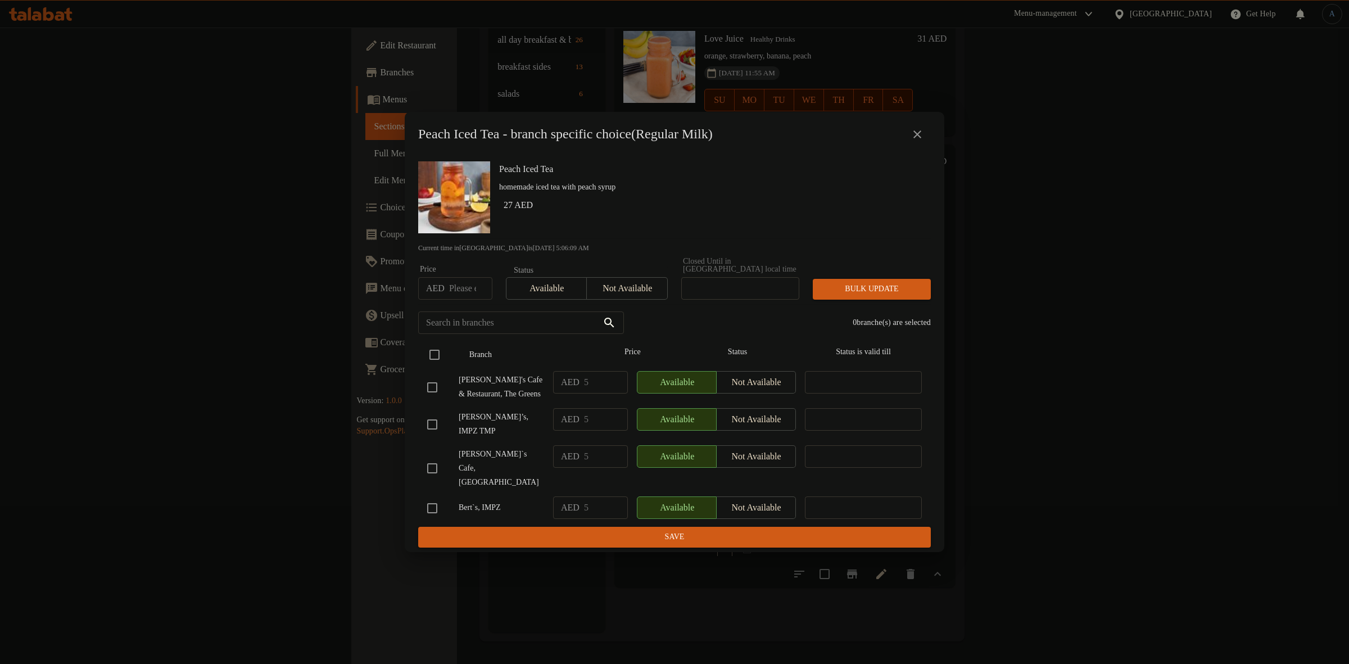
click at [433, 360] on input "checkbox" at bounding box center [435, 355] width 24 height 24
click at [425, 399] on input "checkbox" at bounding box center [432, 387] width 24 height 24
click at [433, 500] on input "checkbox" at bounding box center [432, 508] width 24 height 24
click at [631, 297] on span "Not available" at bounding box center [626, 288] width 71 height 16
click at [889, 283] on button "Bulk update" at bounding box center [872, 289] width 118 height 21
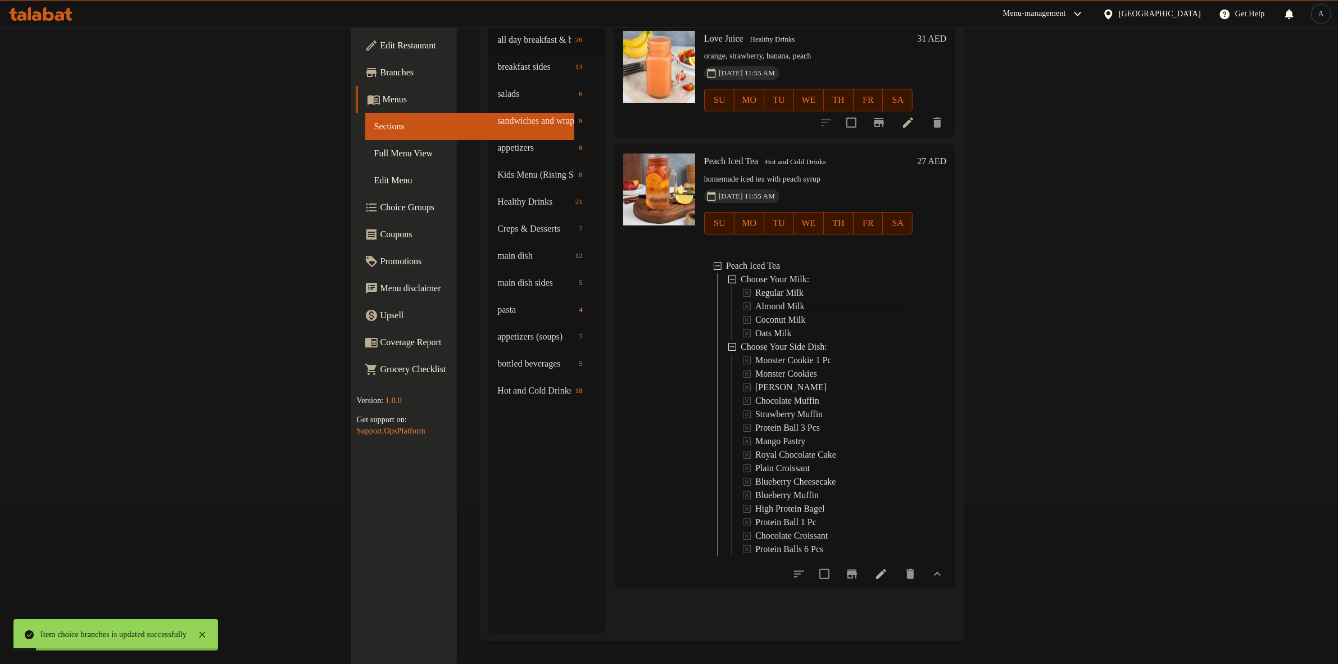
click at [755, 300] on span "Almond Milk" at bounding box center [779, 306] width 49 height 13
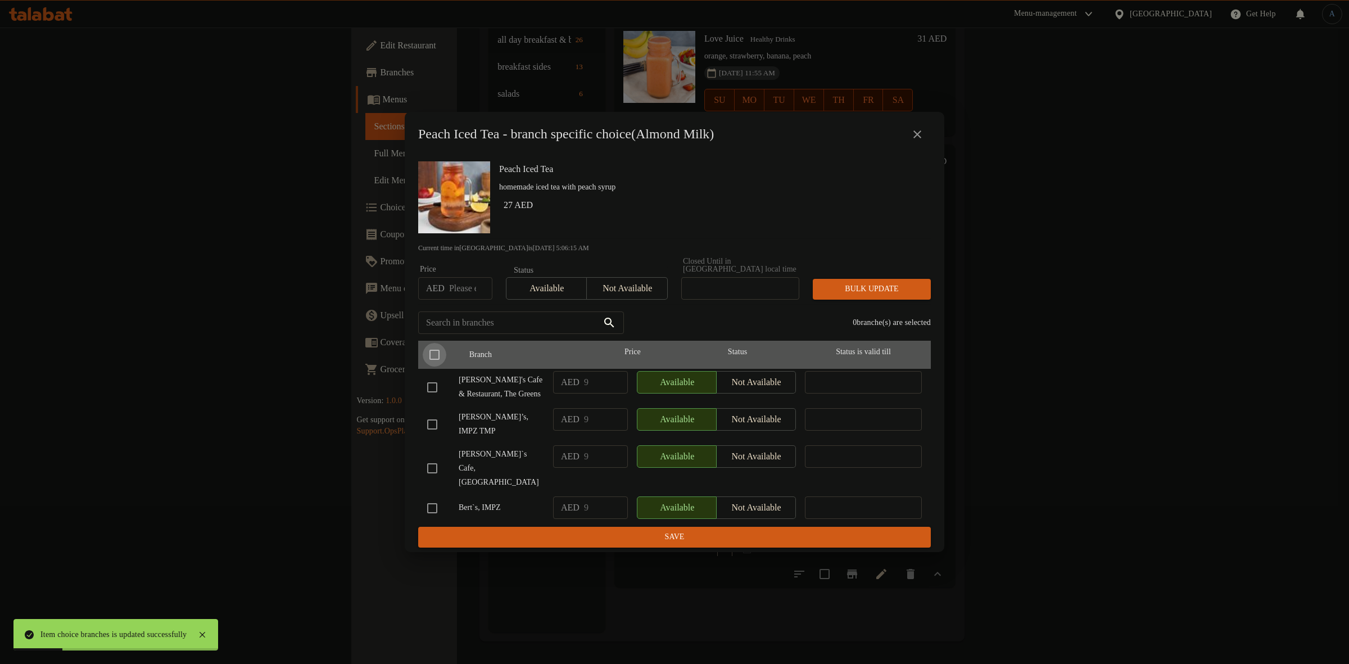
drag, startPoint x: 436, startPoint y: 350, endPoint x: 437, endPoint y: 391, distance: 41.0
click at [436, 354] on input "checkbox" at bounding box center [435, 355] width 24 height 24
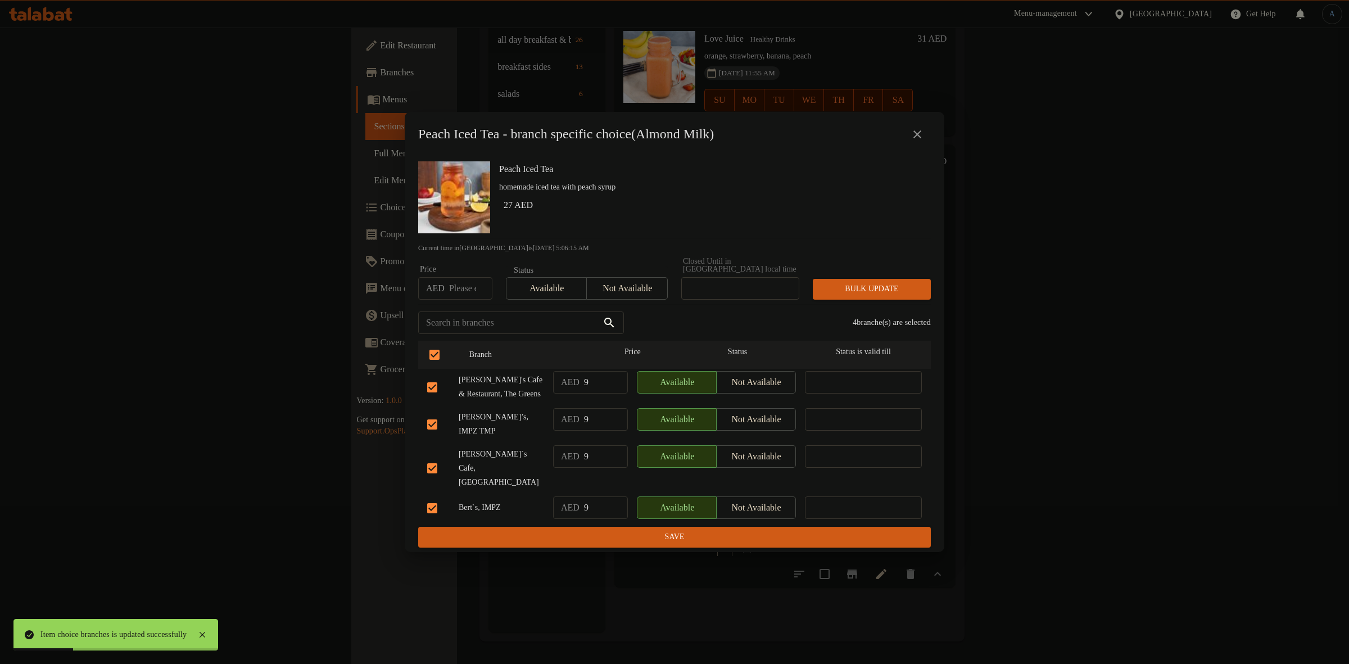
drag, startPoint x: 430, startPoint y: 400, endPoint x: 456, endPoint y: 446, distance: 52.4
click at [431, 399] on input "checkbox" at bounding box center [432, 387] width 24 height 24
click at [433, 500] on input "checkbox" at bounding box center [432, 508] width 24 height 24
click at [628, 297] on span "Not available" at bounding box center [626, 288] width 71 height 16
click at [850, 286] on button "Bulk update" at bounding box center [872, 289] width 118 height 21
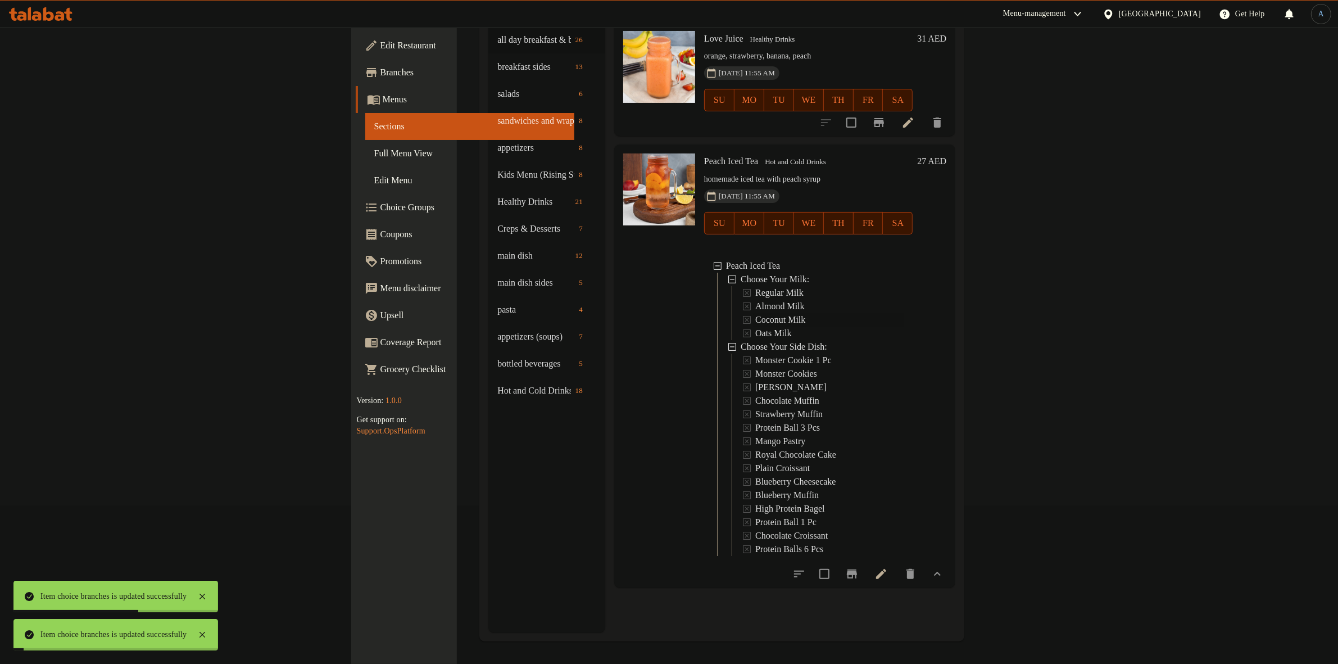
click at [755, 313] on span "Coconut Milk" at bounding box center [780, 319] width 50 height 13
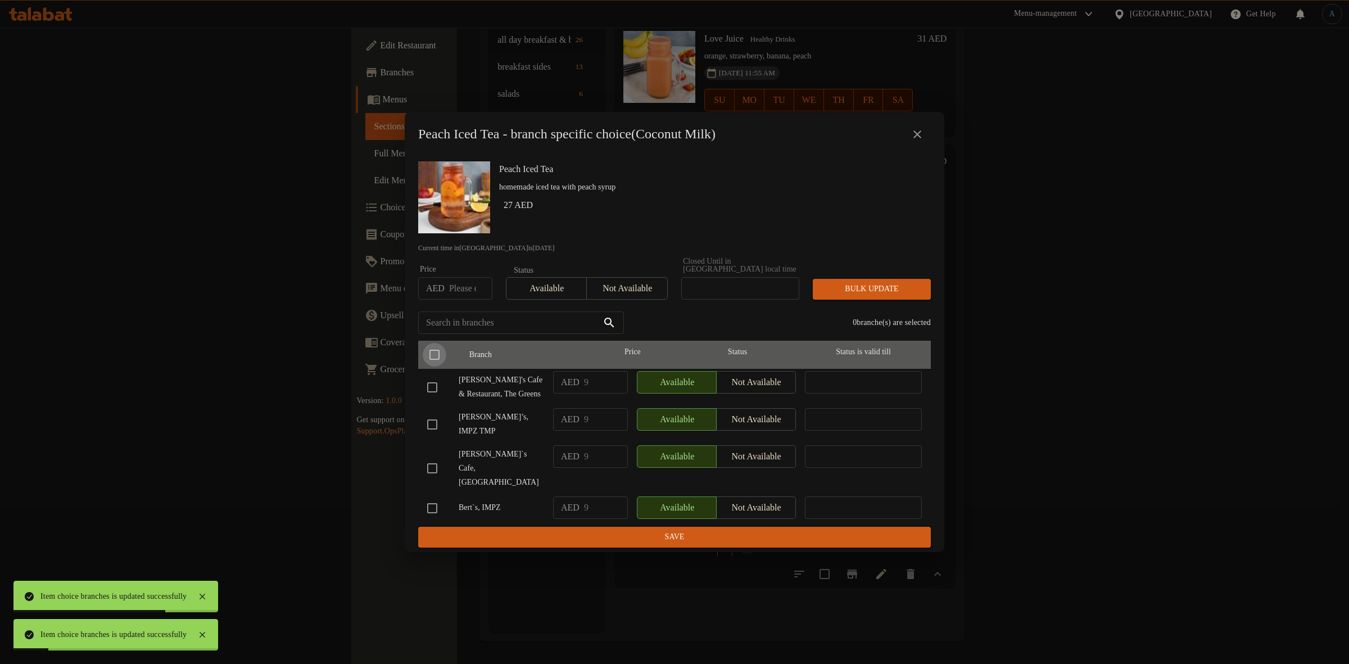
drag, startPoint x: 428, startPoint y: 351, endPoint x: 436, endPoint y: 382, distance: 31.9
click at [431, 351] on input "checkbox" at bounding box center [435, 355] width 24 height 24
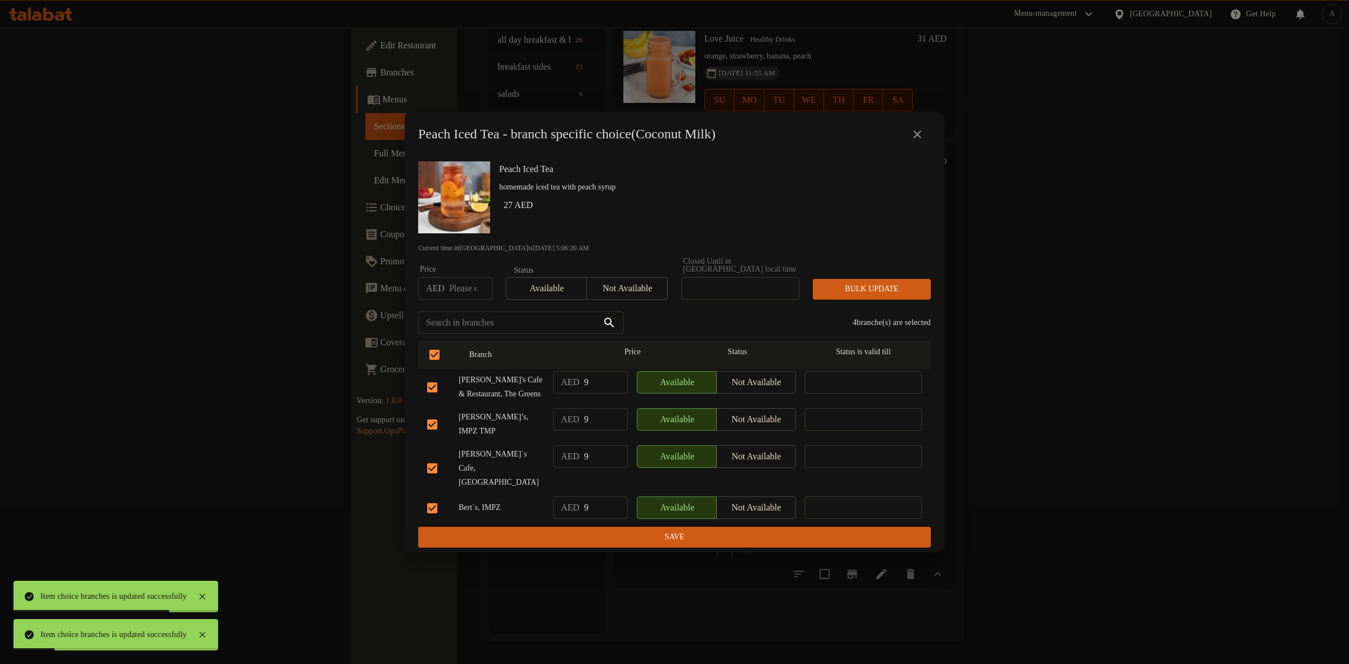
click at [433, 395] on input "checkbox" at bounding box center [432, 387] width 24 height 24
click at [428, 505] on input "checkbox" at bounding box center [432, 508] width 24 height 24
click at [642, 296] on span "Not available" at bounding box center [626, 288] width 71 height 16
click at [881, 296] on span "Bulk update" at bounding box center [872, 289] width 100 height 14
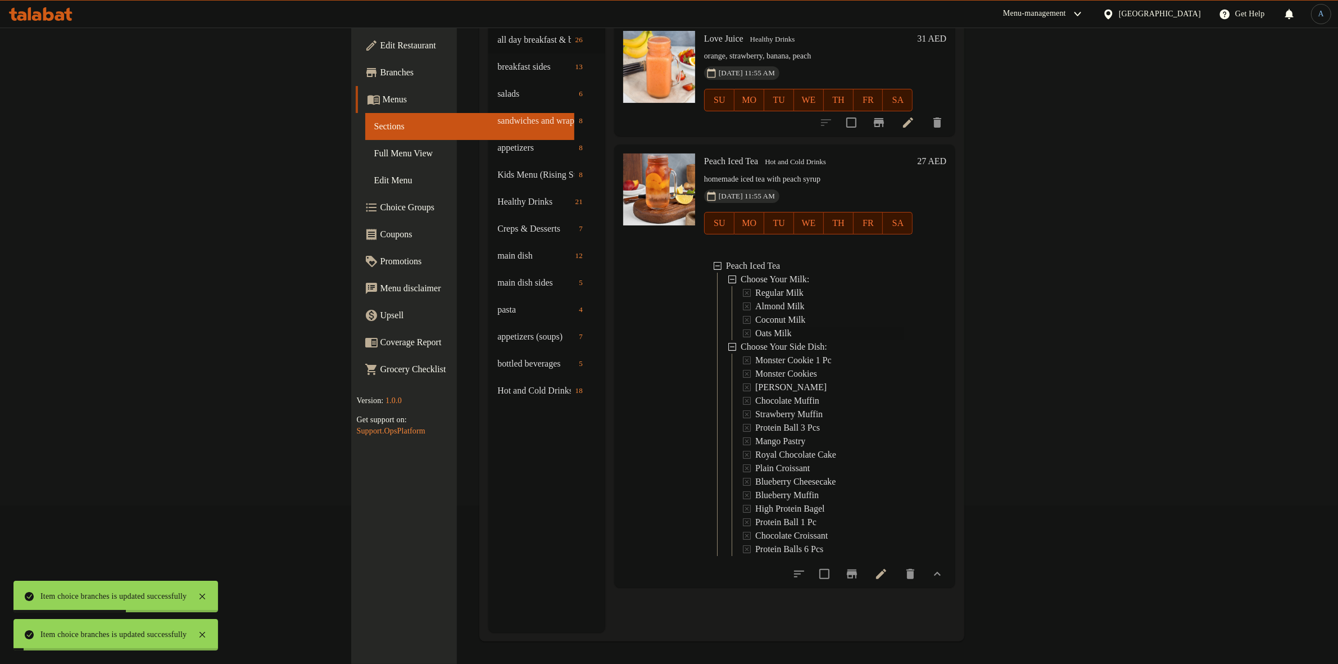
click at [755, 327] on span "Oats Milk" at bounding box center [773, 333] width 36 height 13
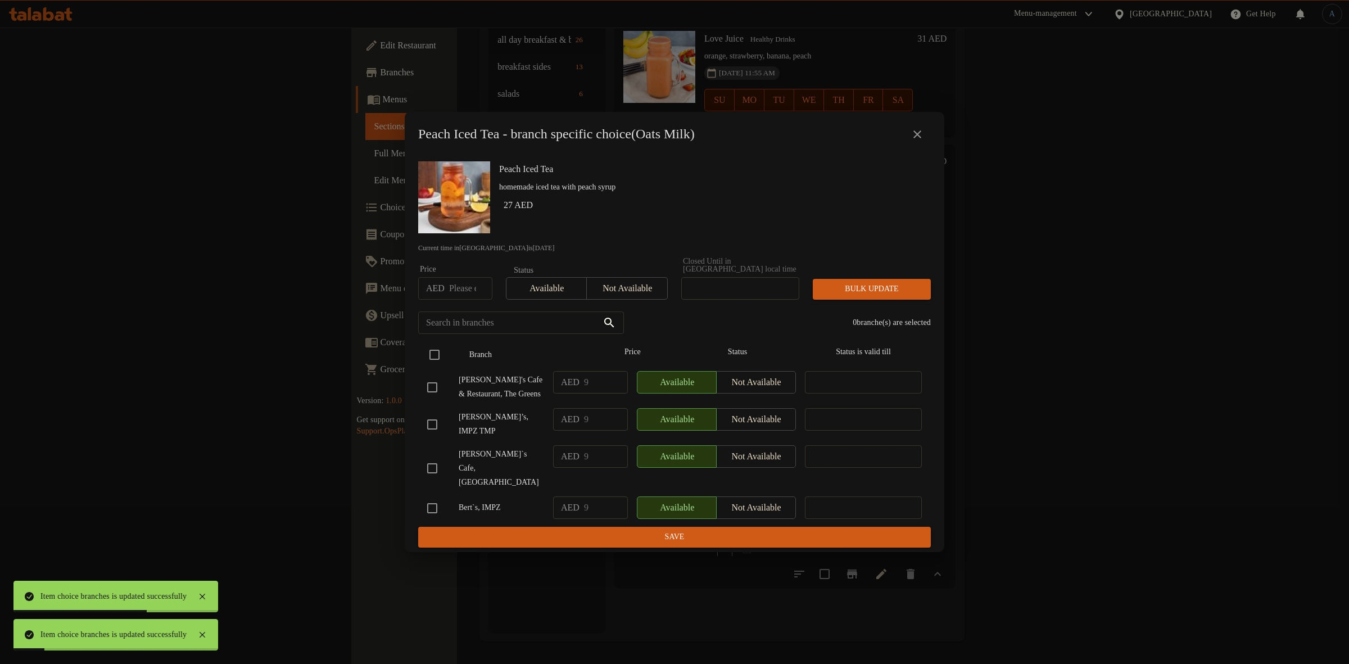
click at [430, 355] on input "checkbox" at bounding box center [435, 355] width 24 height 24
click at [427, 399] on input "checkbox" at bounding box center [432, 387] width 24 height 24
click at [433, 499] on input "checkbox" at bounding box center [432, 508] width 24 height 24
click at [619, 300] on button "Not available" at bounding box center [626, 288] width 81 height 22
click at [844, 293] on span "Bulk update" at bounding box center [872, 289] width 100 height 14
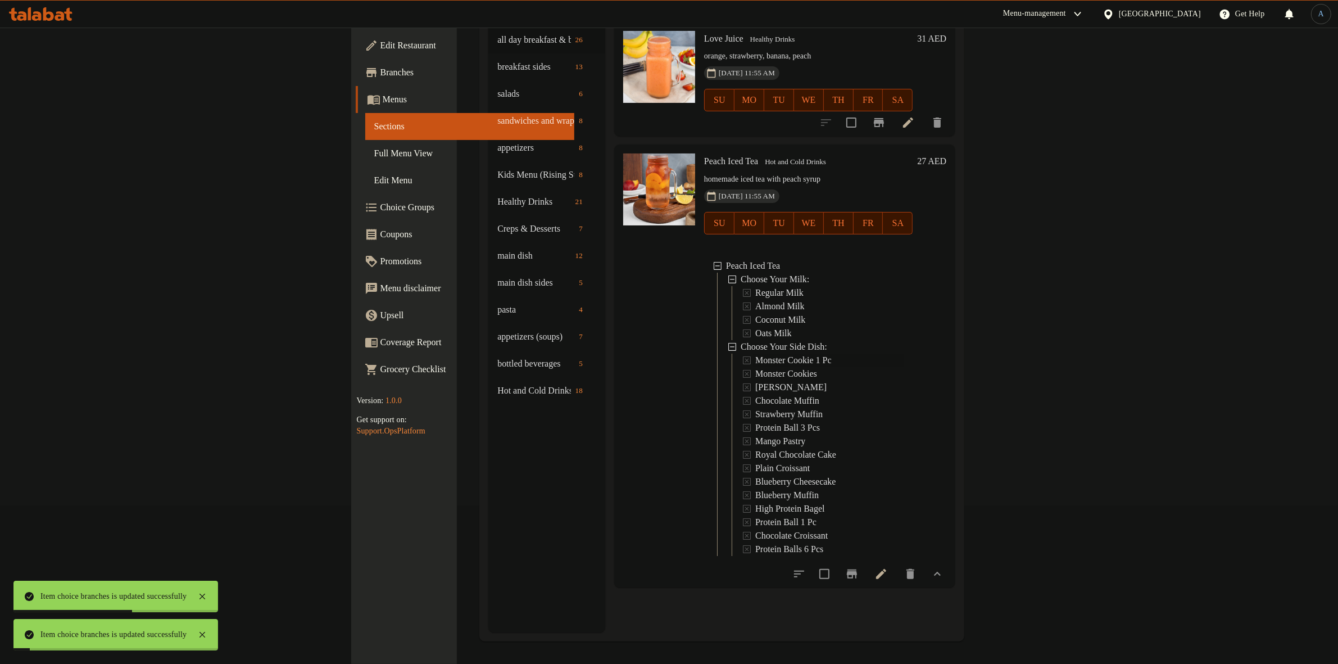
click at [755, 354] on span "Monster Cookie 1 Pc" at bounding box center [793, 360] width 76 height 13
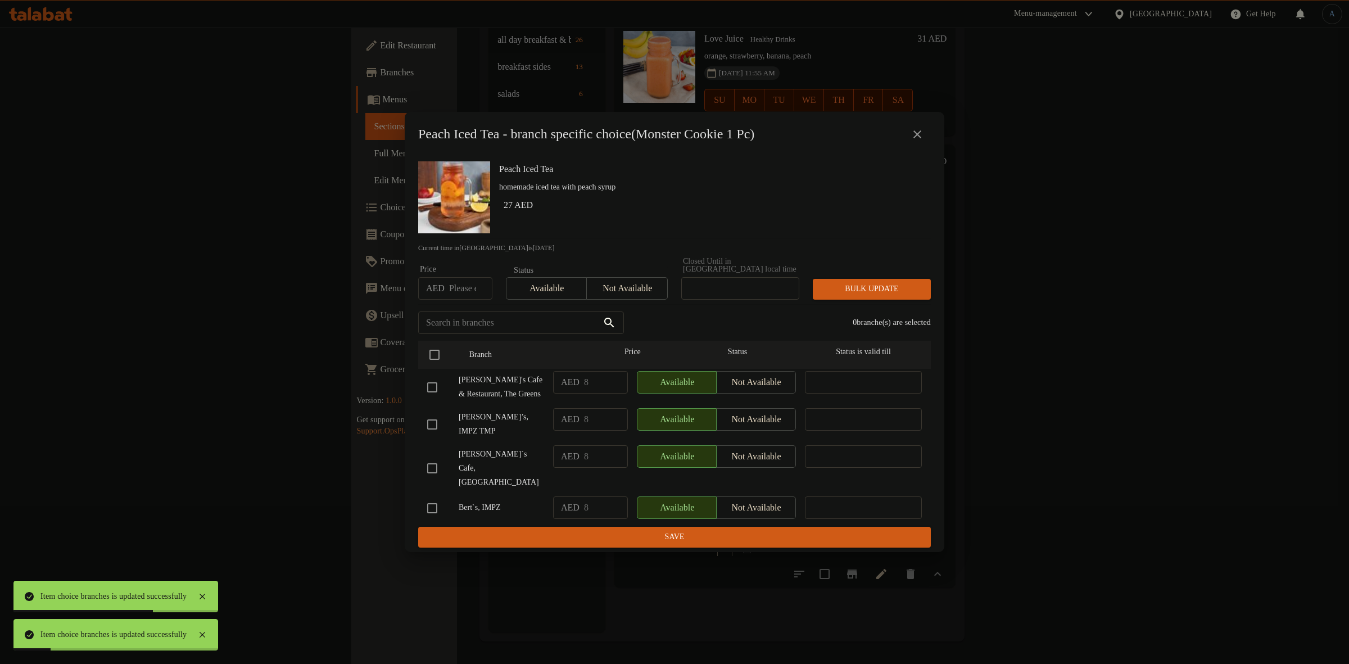
click at [917, 134] on icon "close" at bounding box center [917, 134] width 13 height 13
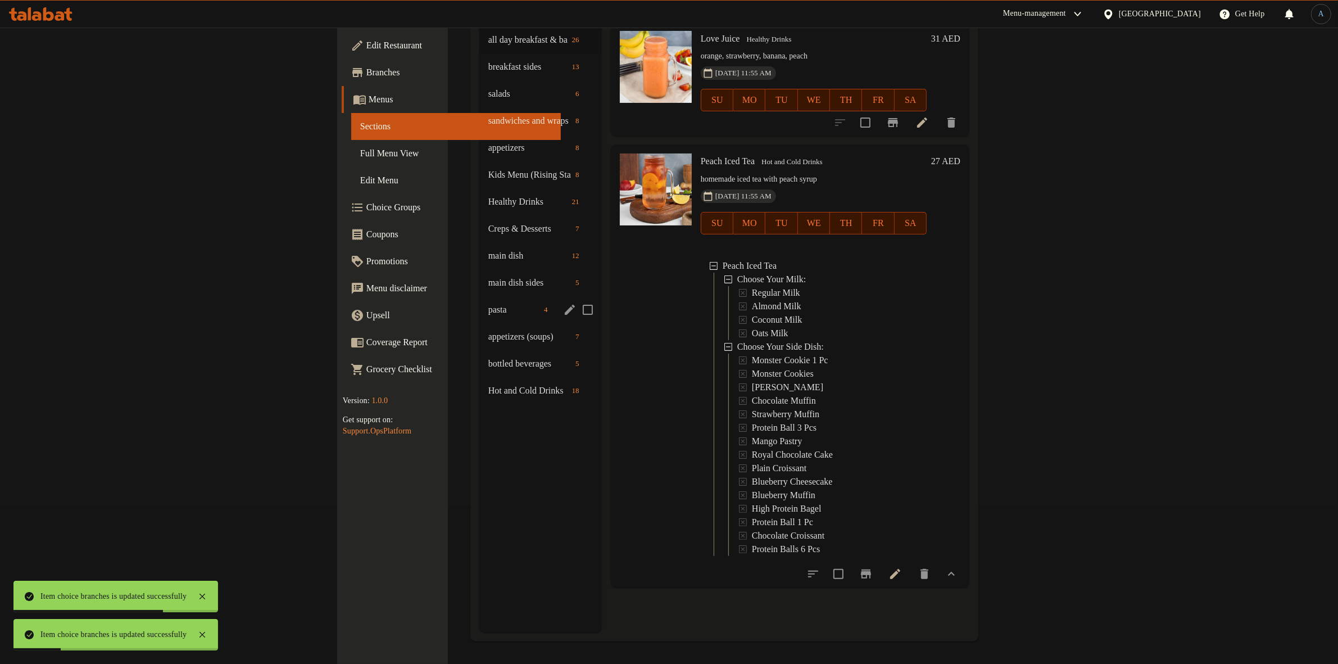
scroll to position [0, 0]
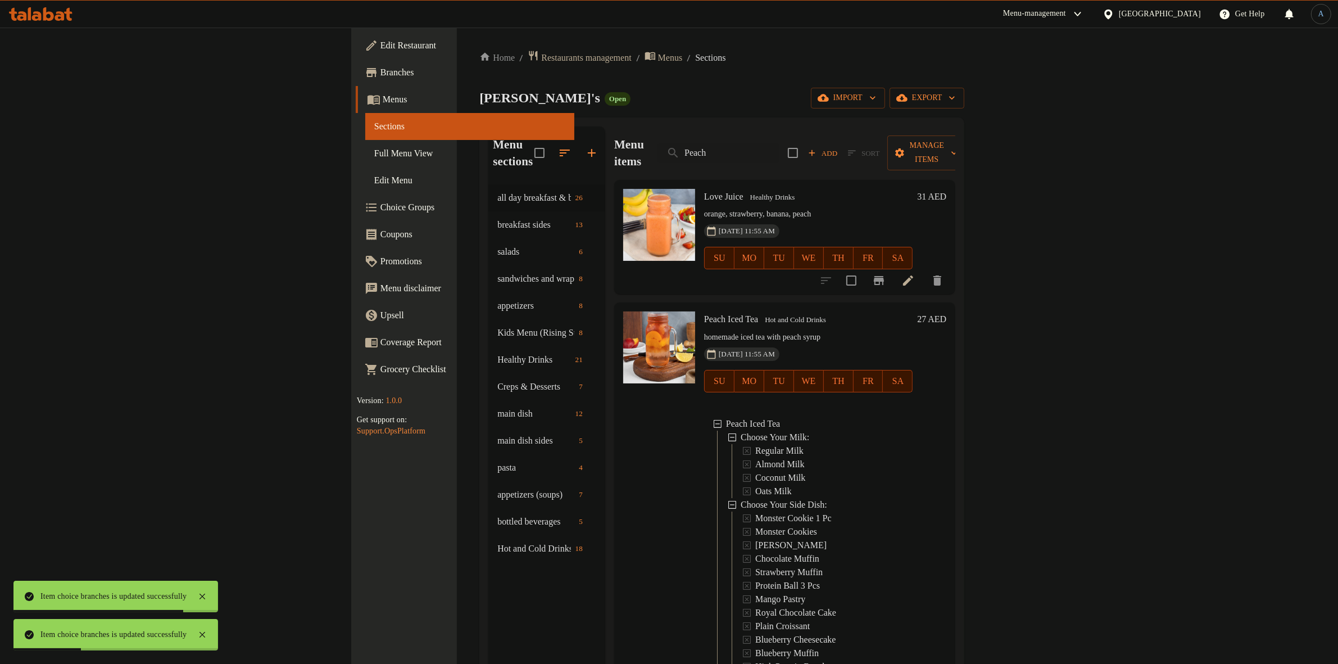
click at [687, 69] on div "Home / Restaurants management / Menus / Sections Bert's Open import export Menu…" at bounding box center [721, 424] width 485 height 749
click at [374, 155] on span "Full Menu View" at bounding box center [470, 153] width 192 height 13
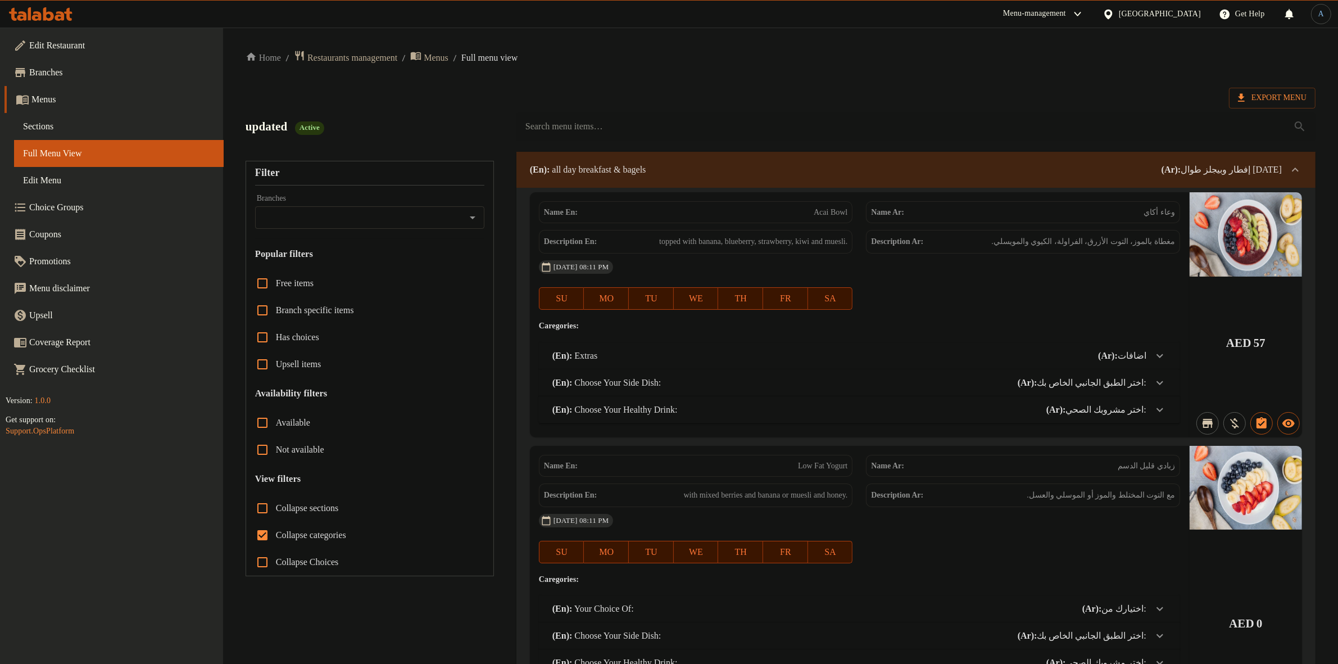
click at [35, 117] on link "Sections" at bounding box center [119, 126] width 210 height 27
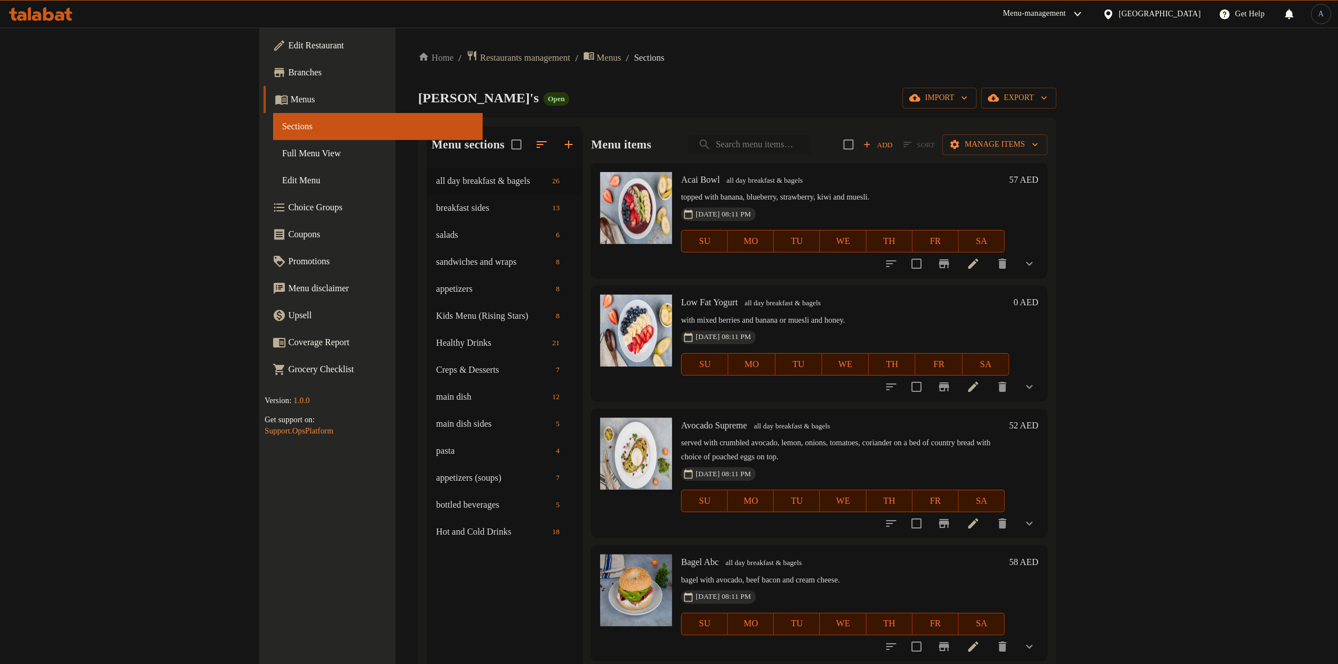
click at [810, 150] on input "search" at bounding box center [749, 145] width 121 height 20
paste input "Energetic Breakfast"
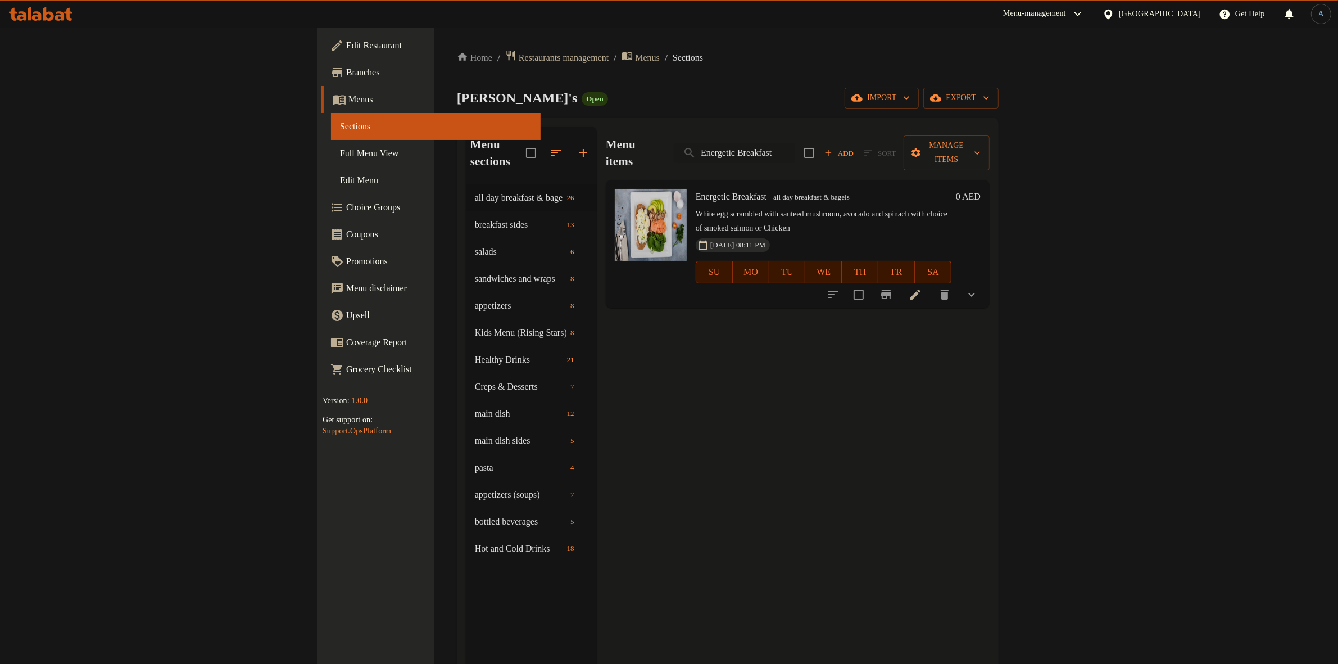
type input "Energetic Breakfast"
click at [900, 281] on button "Branch-specific-item" at bounding box center [886, 294] width 27 height 27
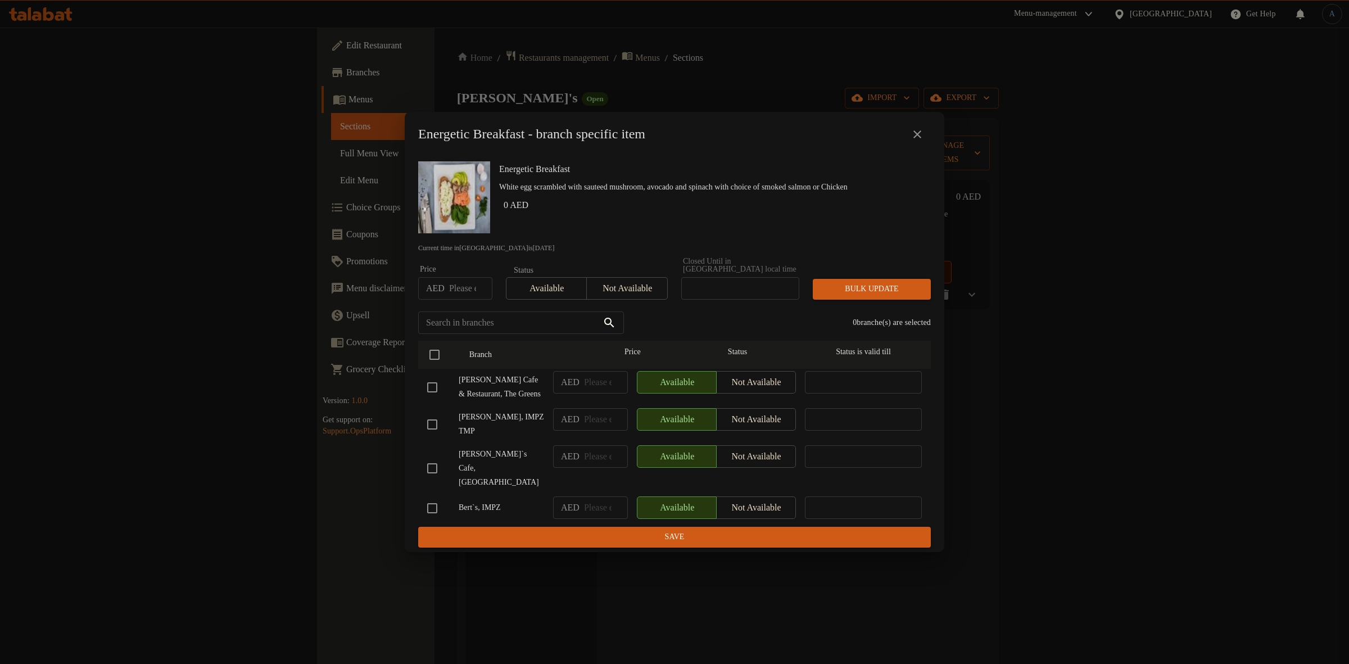
click at [925, 135] on button "close" at bounding box center [917, 134] width 27 height 27
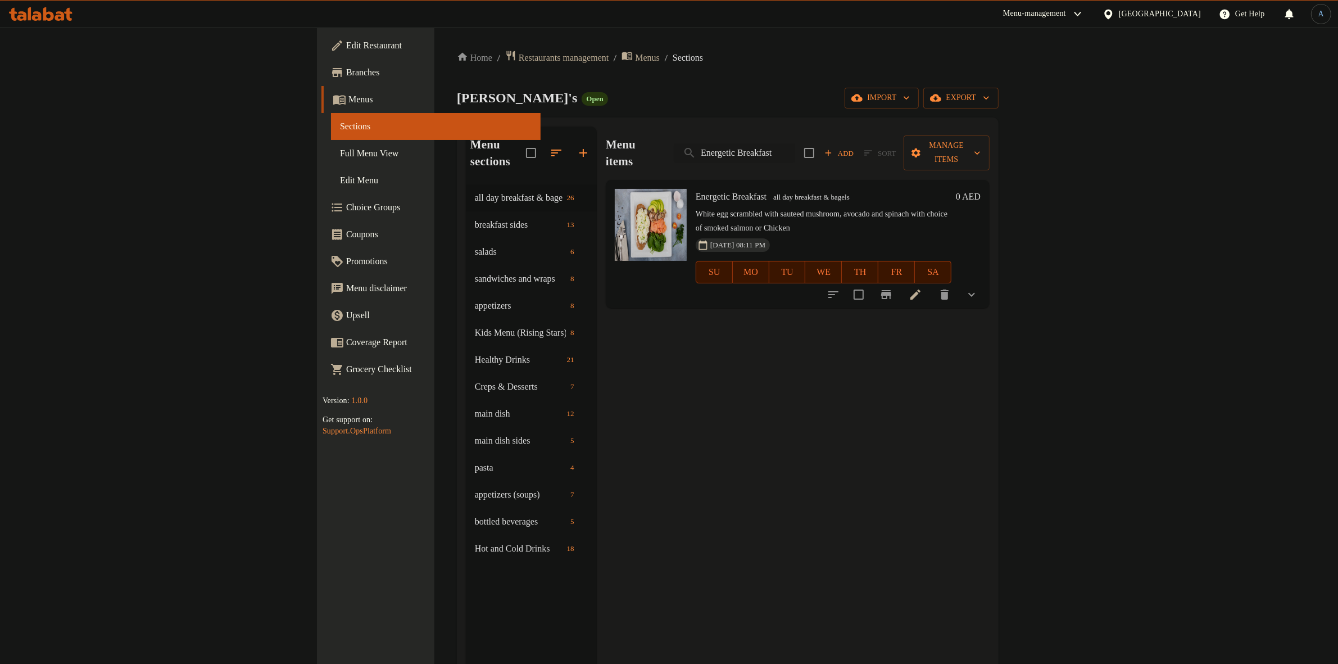
click at [931, 284] on li at bounding box center [915, 294] width 31 height 20
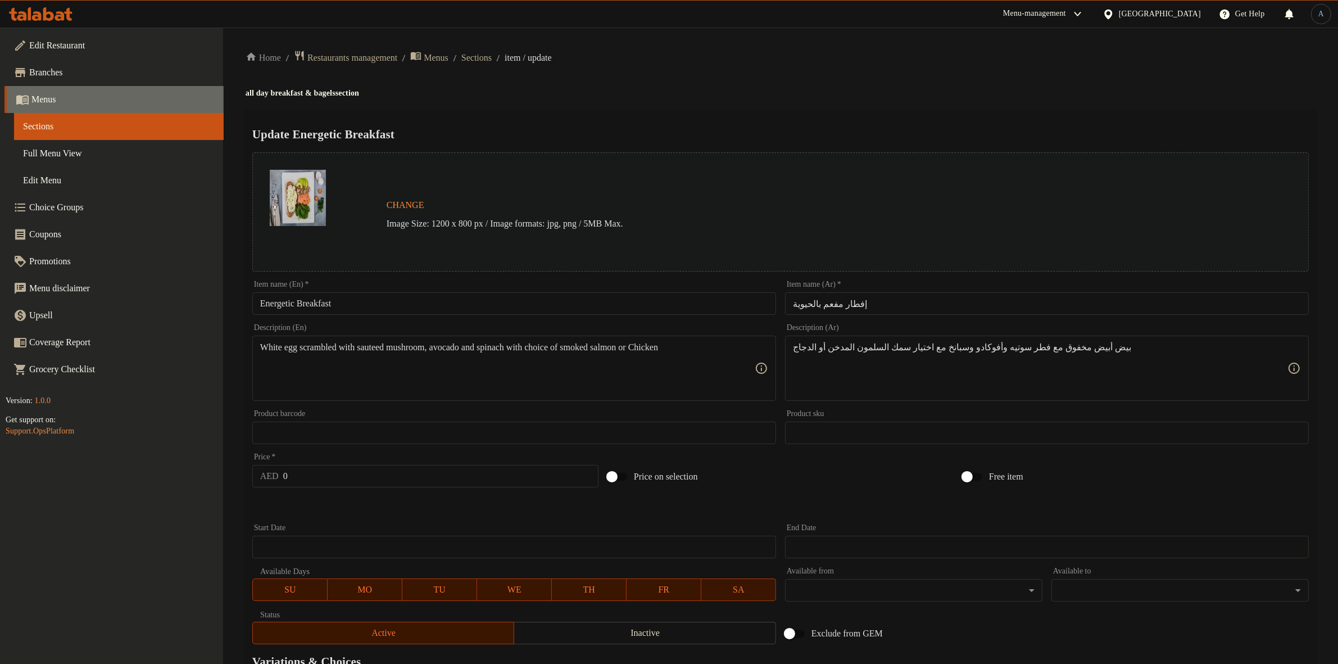
click at [46, 93] on span "Menus" at bounding box center [122, 99] width 183 height 13
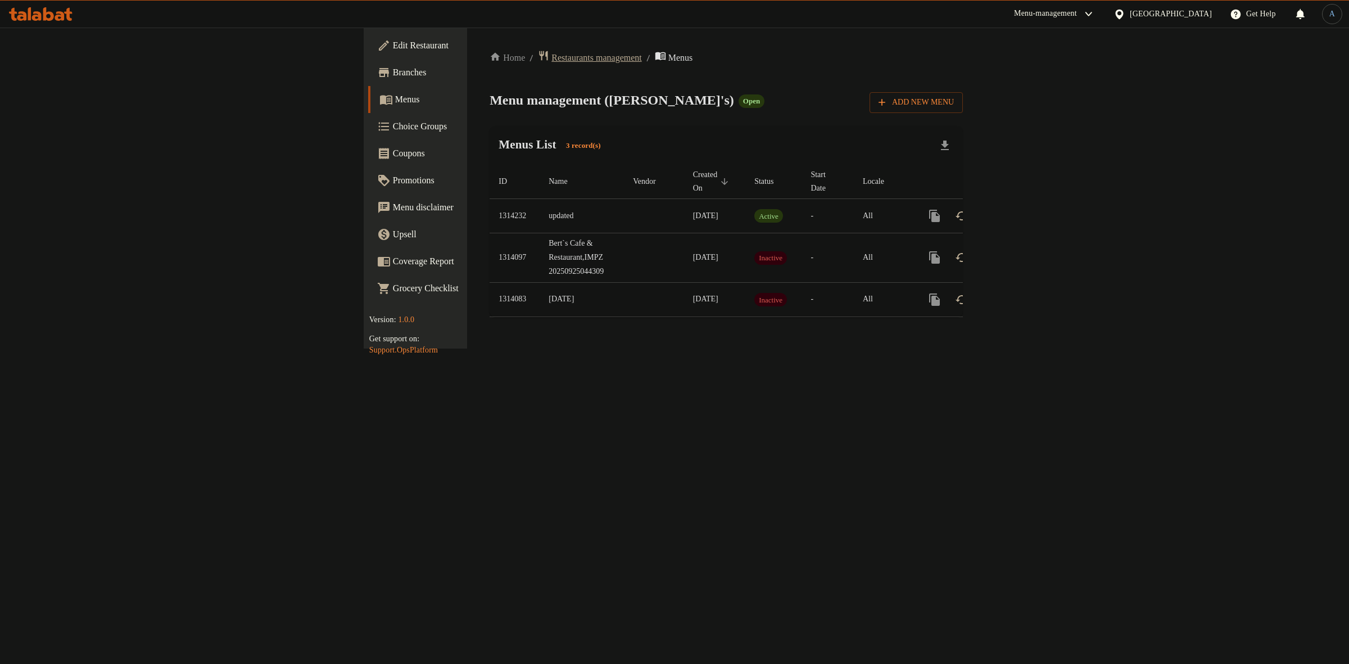
click at [551, 54] on span "Restaurants management" at bounding box center [596, 57] width 90 height 13
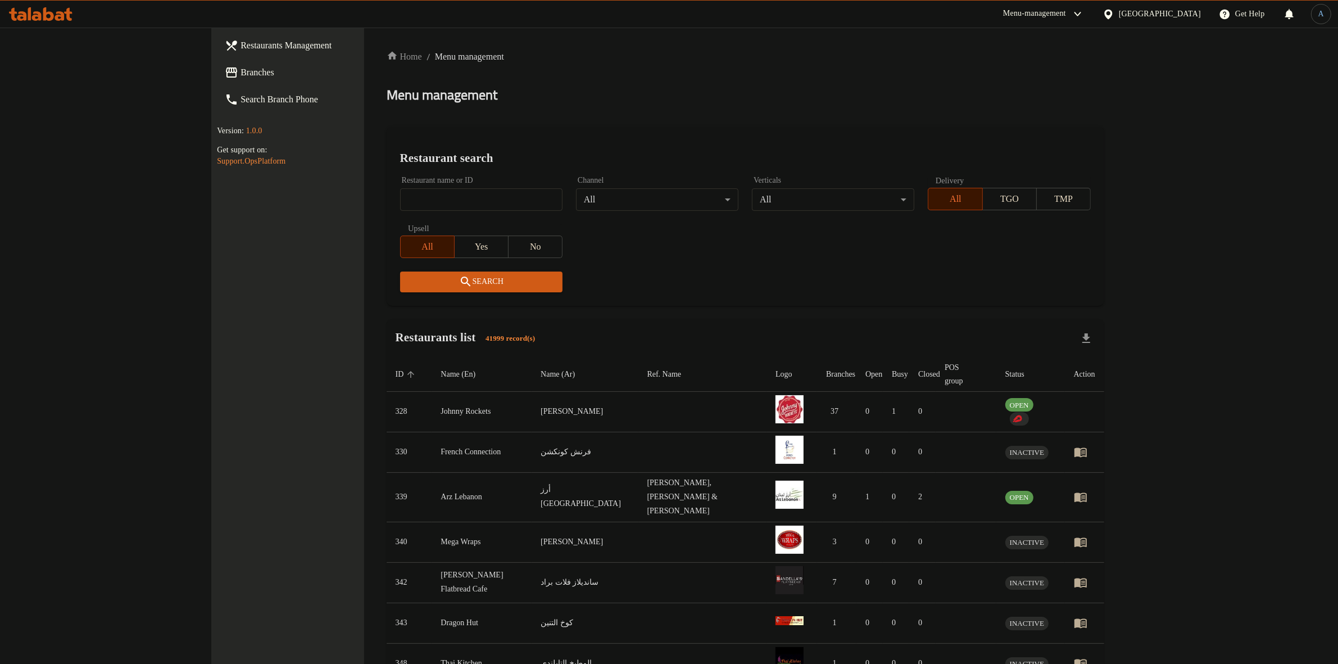
click at [1111, 20] on div at bounding box center [1111, 14] width 16 height 12
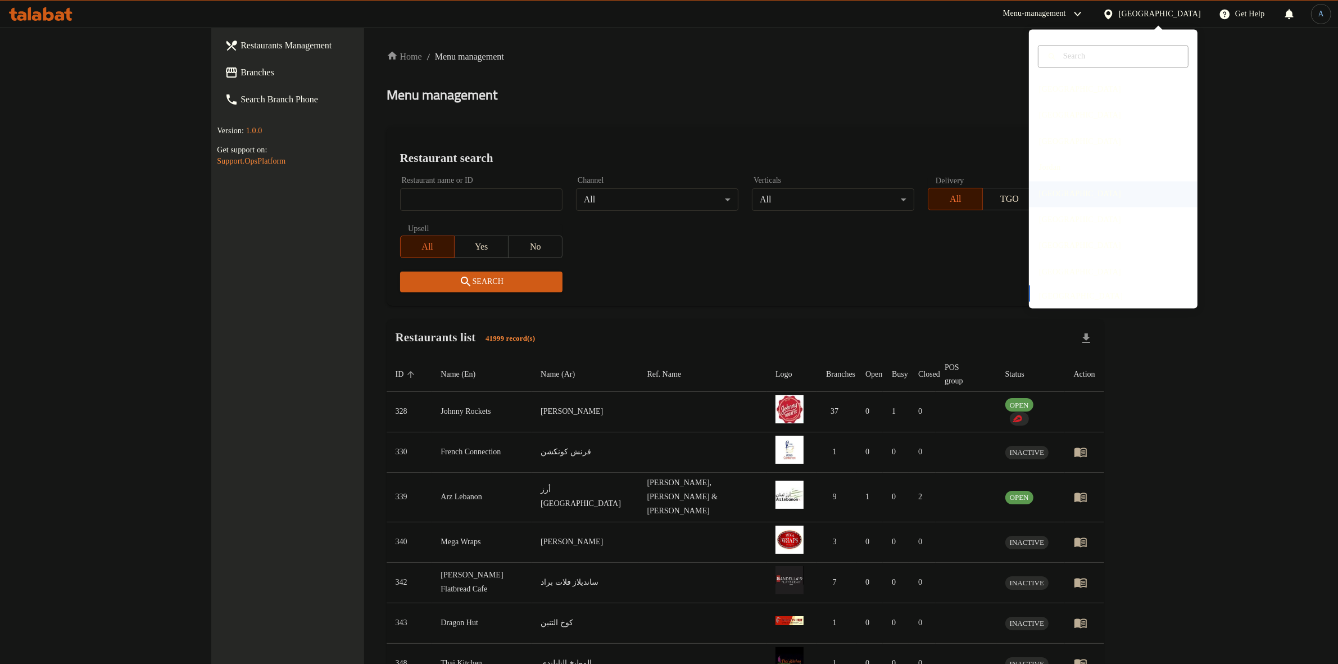
click at [1040, 193] on div "Kuwait" at bounding box center [1080, 194] width 82 height 12
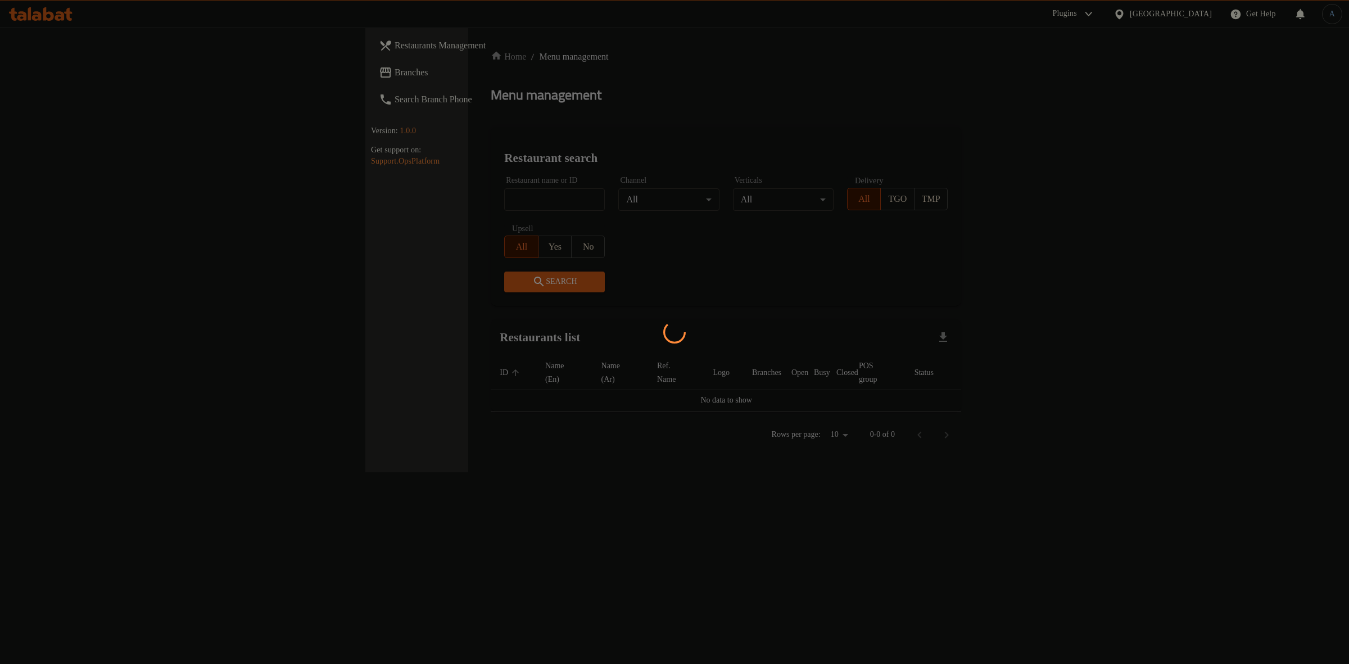
click at [774, 128] on div at bounding box center [674, 332] width 1349 height 664
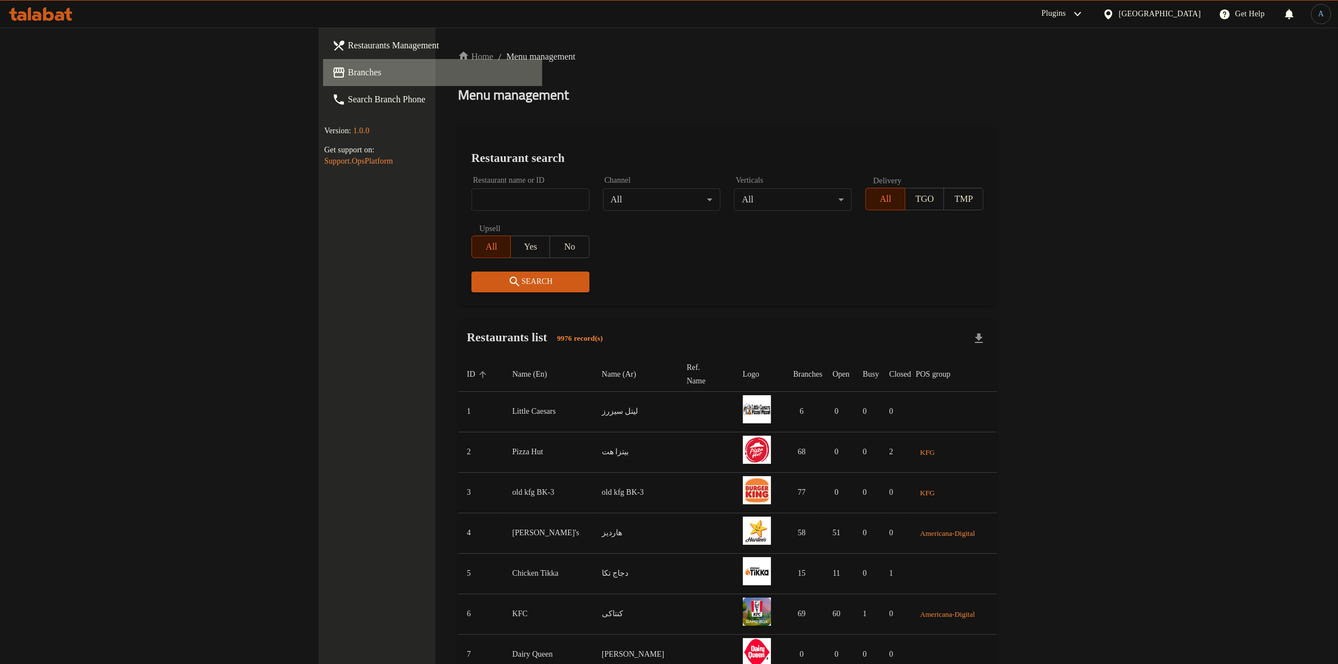
click at [348, 74] on span "Branches" at bounding box center [440, 72] width 185 height 13
